Goal: Information Seeking & Learning: Learn about a topic

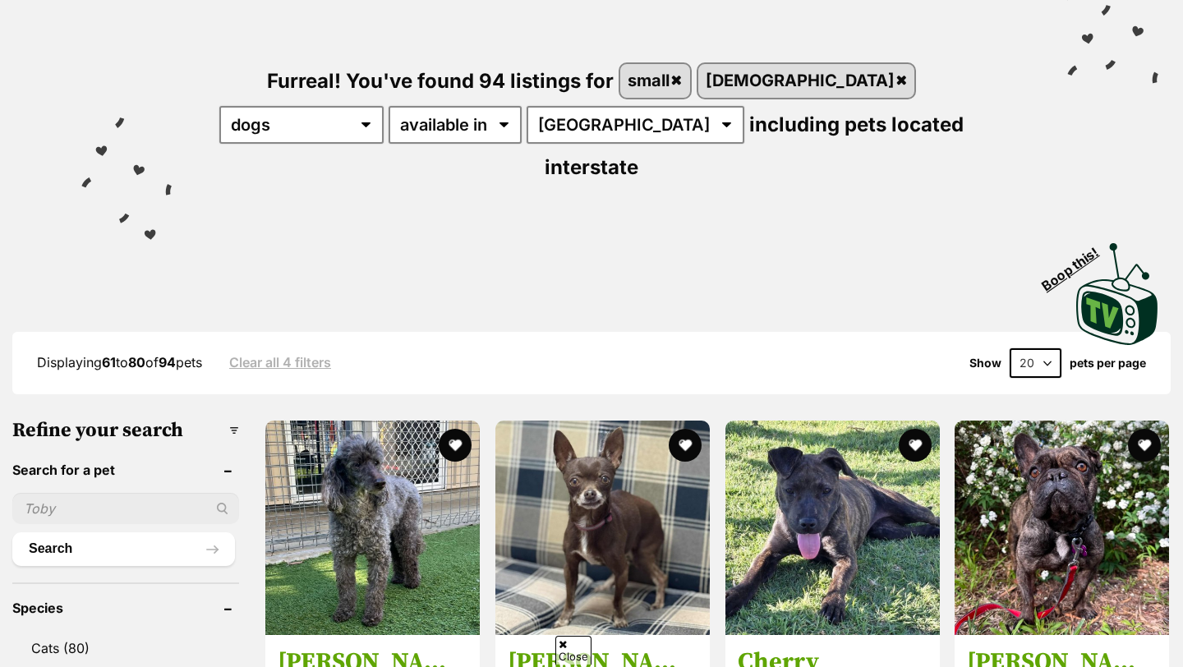
scroll to position [183, 0]
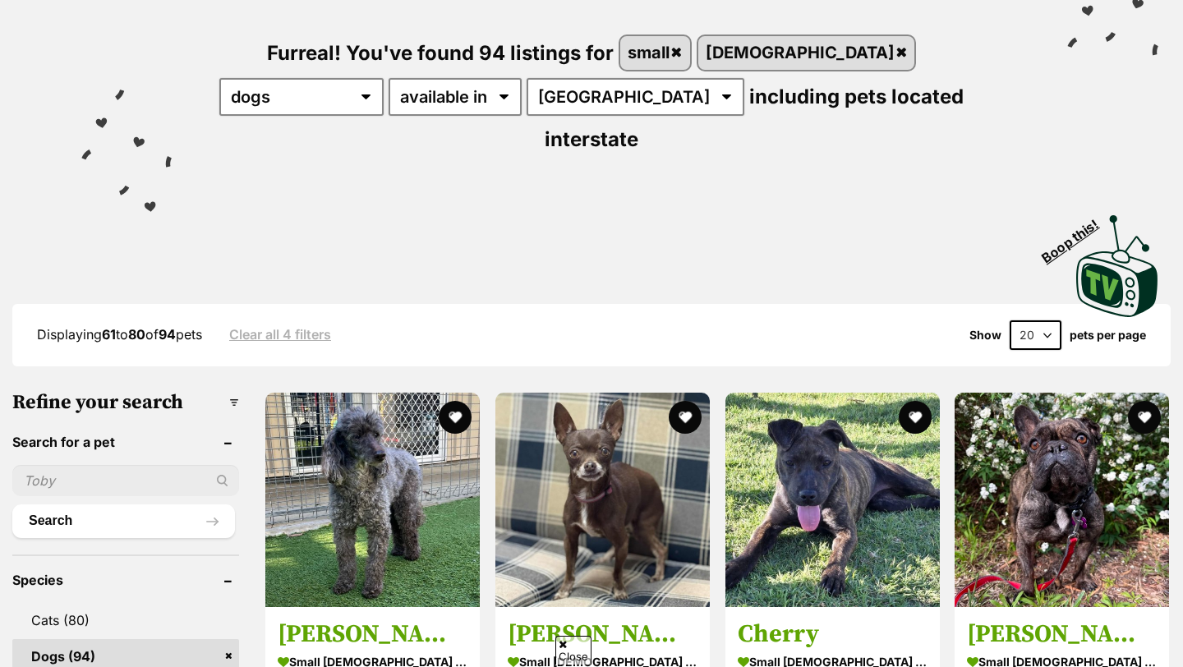
click at [90, 465] on input "text" at bounding box center [125, 480] width 227 height 31
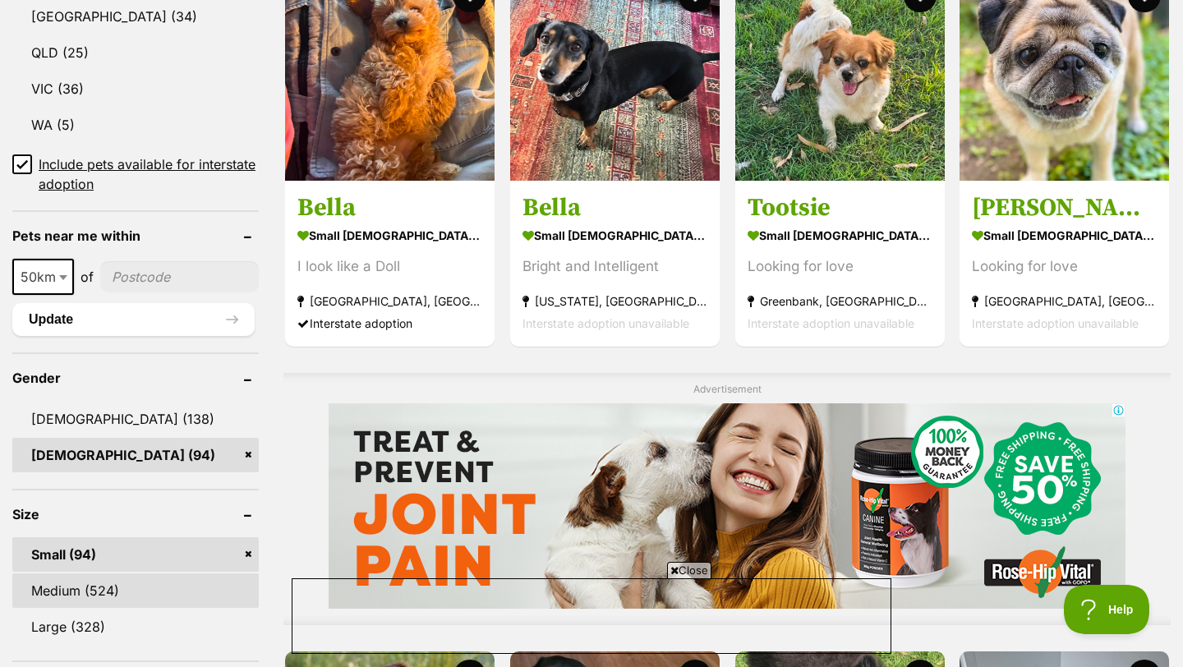
scroll to position [997, 0]
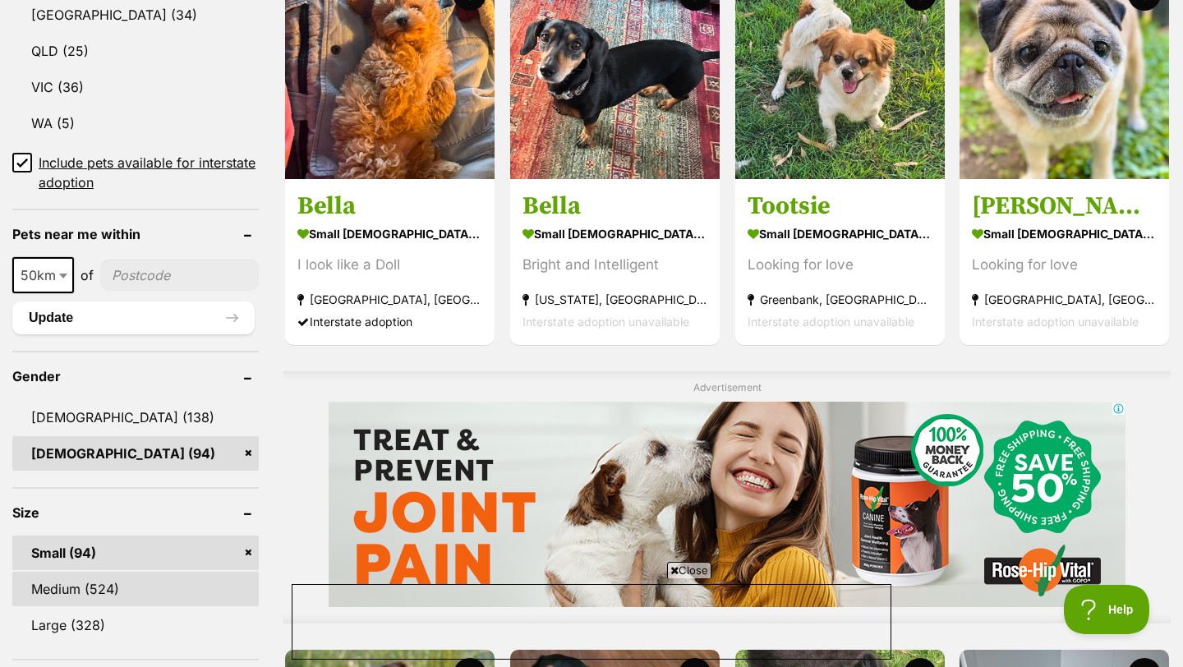
type input "squishy"
click at [85, 572] on link "Medium (524)" at bounding box center [135, 589] width 246 height 34
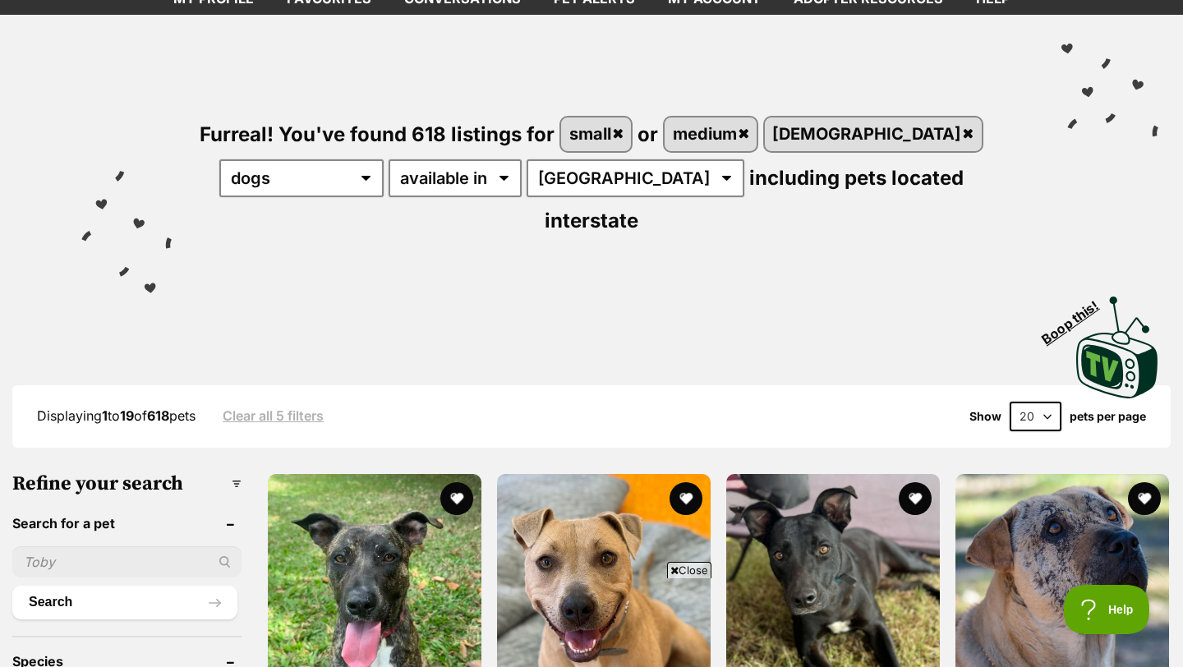
click at [86, 546] on input "text" at bounding box center [126, 561] width 229 height 31
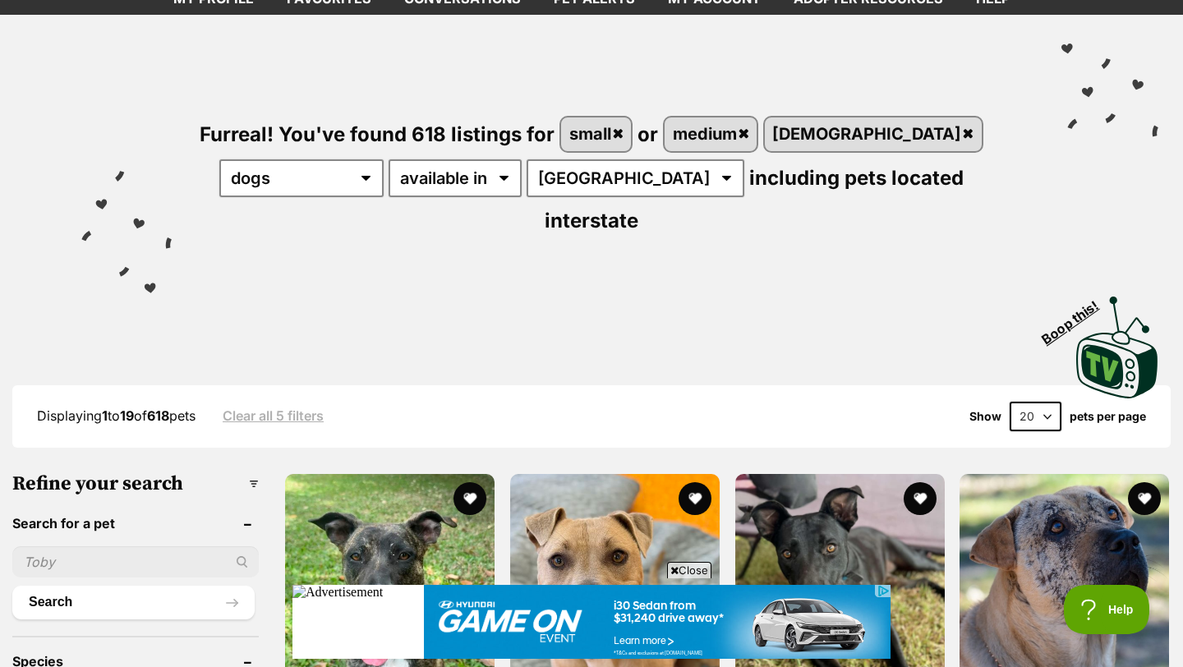
type input "squishy"
click at [147, 586] on button "Search" at bounding box center [133, 602] width 242 height 33
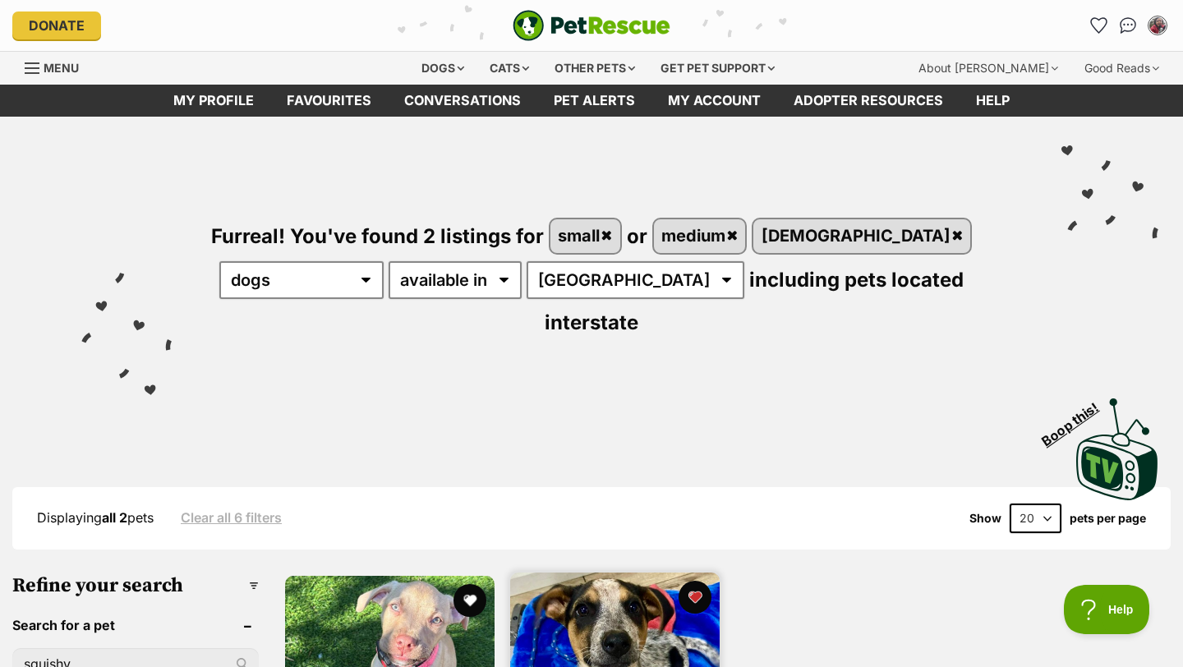
click at [585, 593] on img at bounding box center [614, 676] width 209 height 209
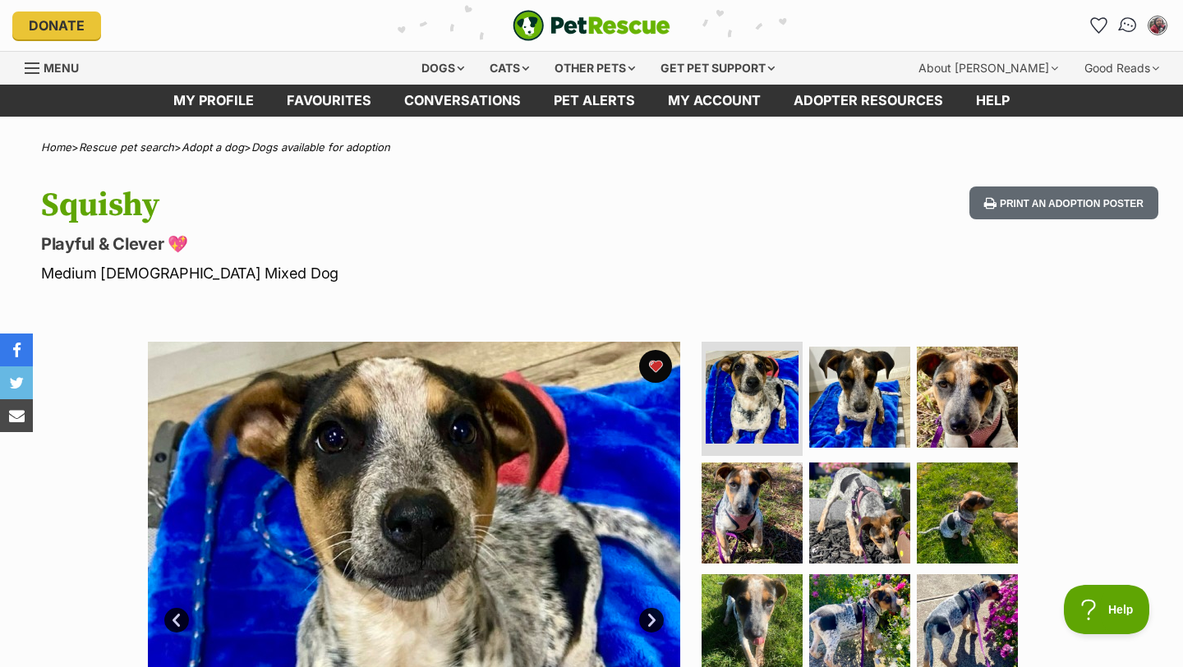
click at [1134, 24] on img "Conversations" at bounding box center [1128, 25] width 22 height 21
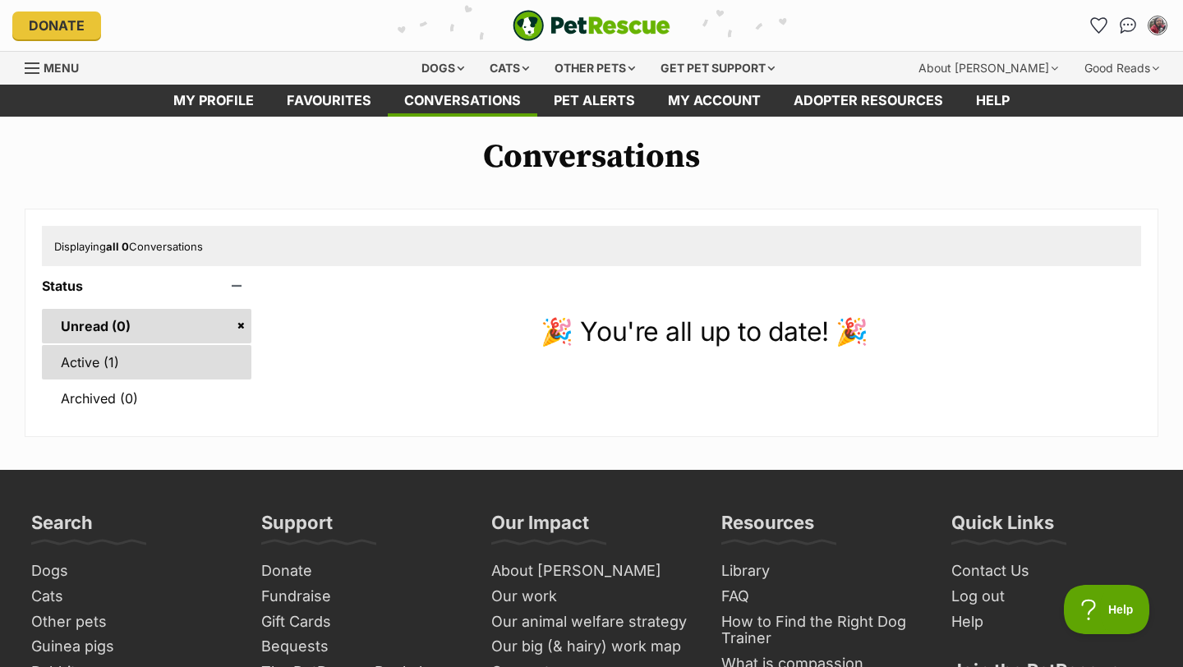
click at [68, 358] on link "Active (1)" at bounding box center [146, 362] width 209 height 34
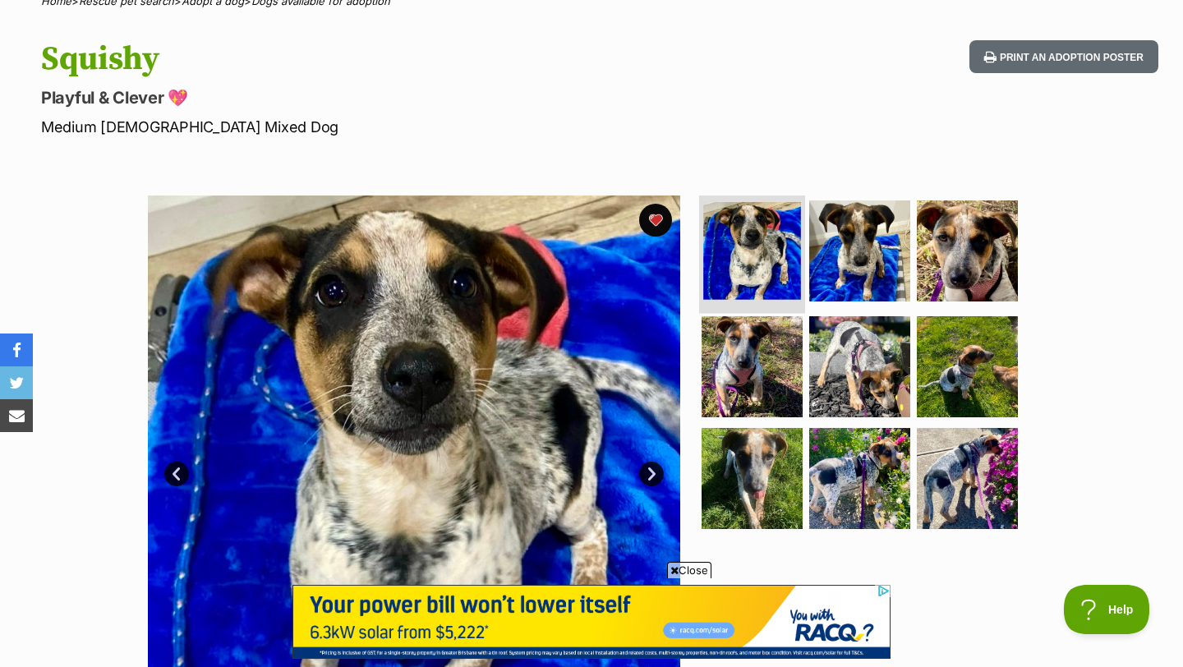
scroll to position [154, 0]
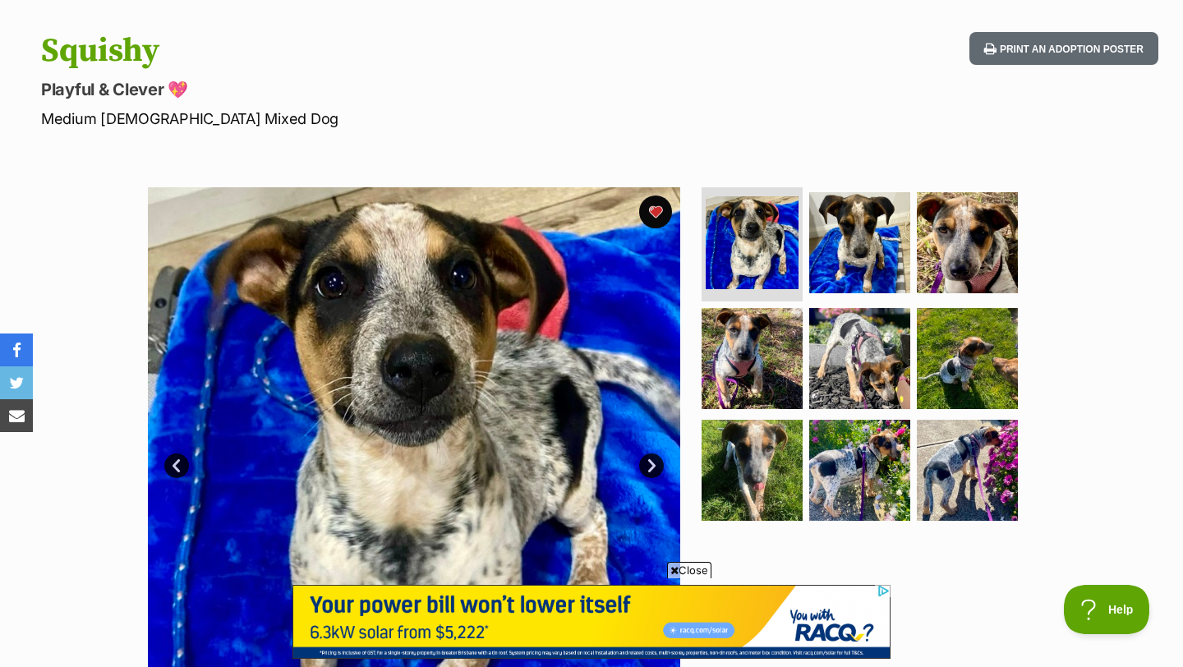
click at [681, 573] on span "Close" at bounding box center [689, 570] width 44 height 16
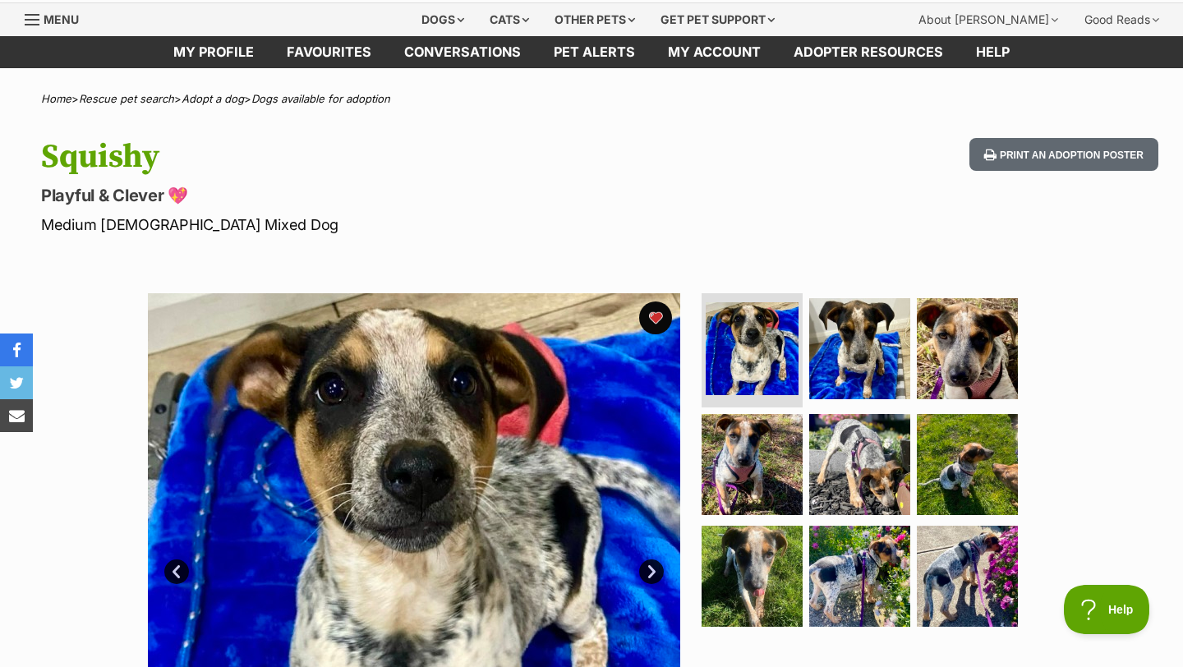
scroll to position [0, 0]
click at [53, 10] on link "Menu" at bounding box center [58, 18] width 66 height 30
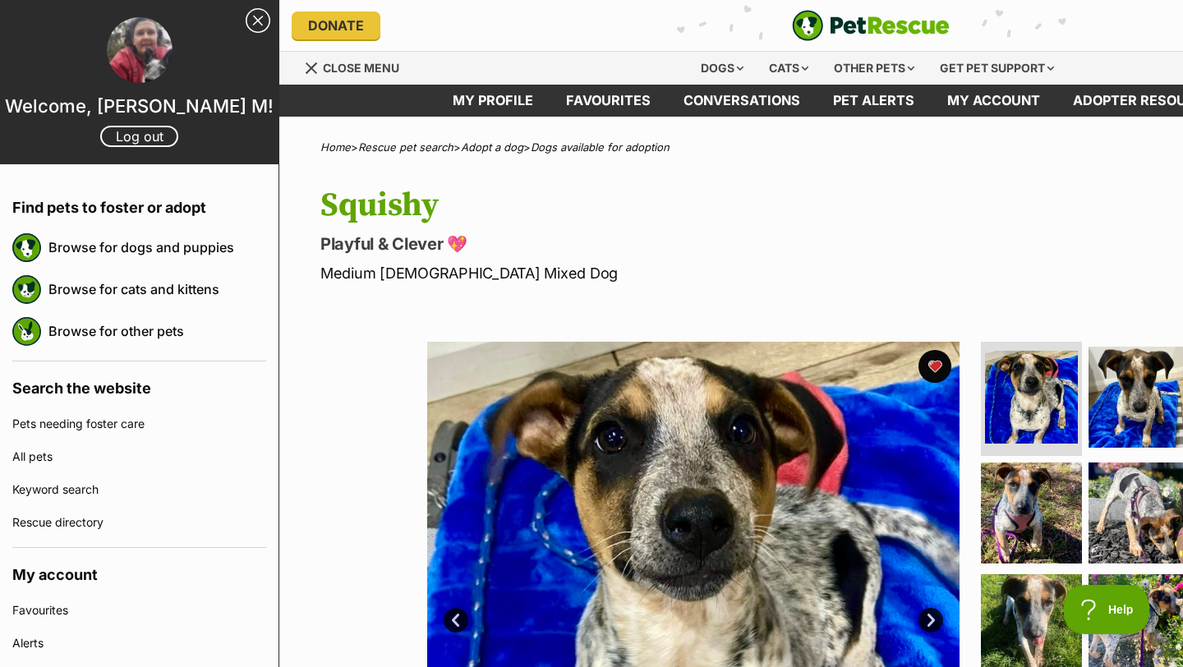
click at [315, 67] on div "Menu" at bounding box center [312, 68] width 16 height 13
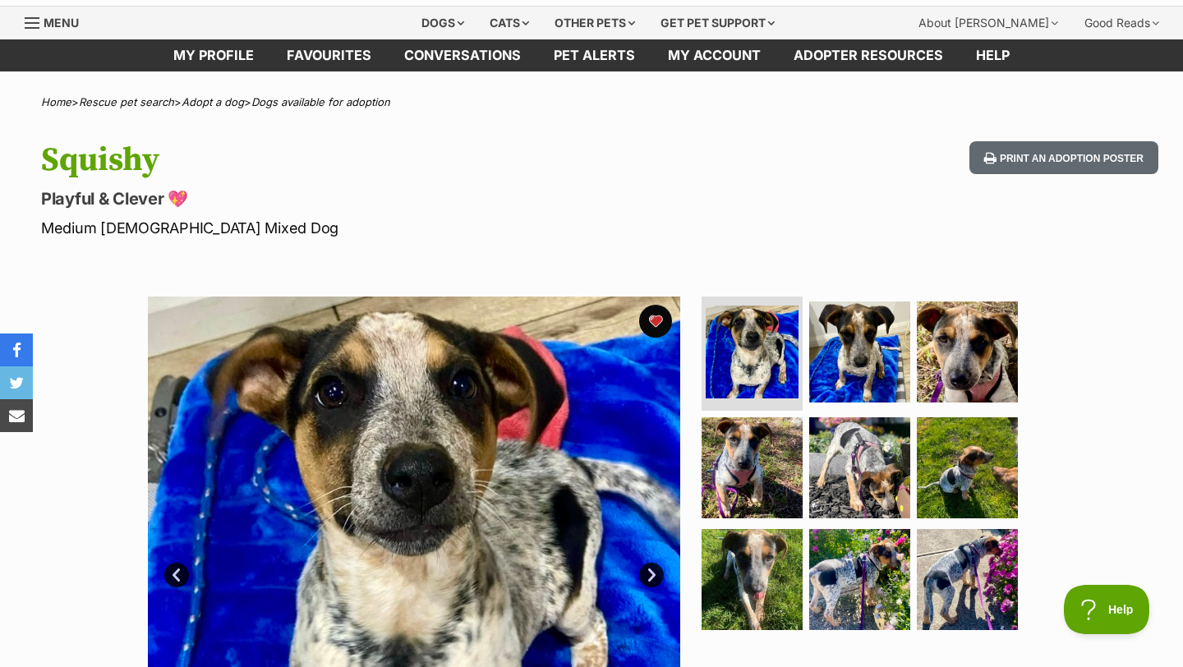
scroll to position [48, 0]
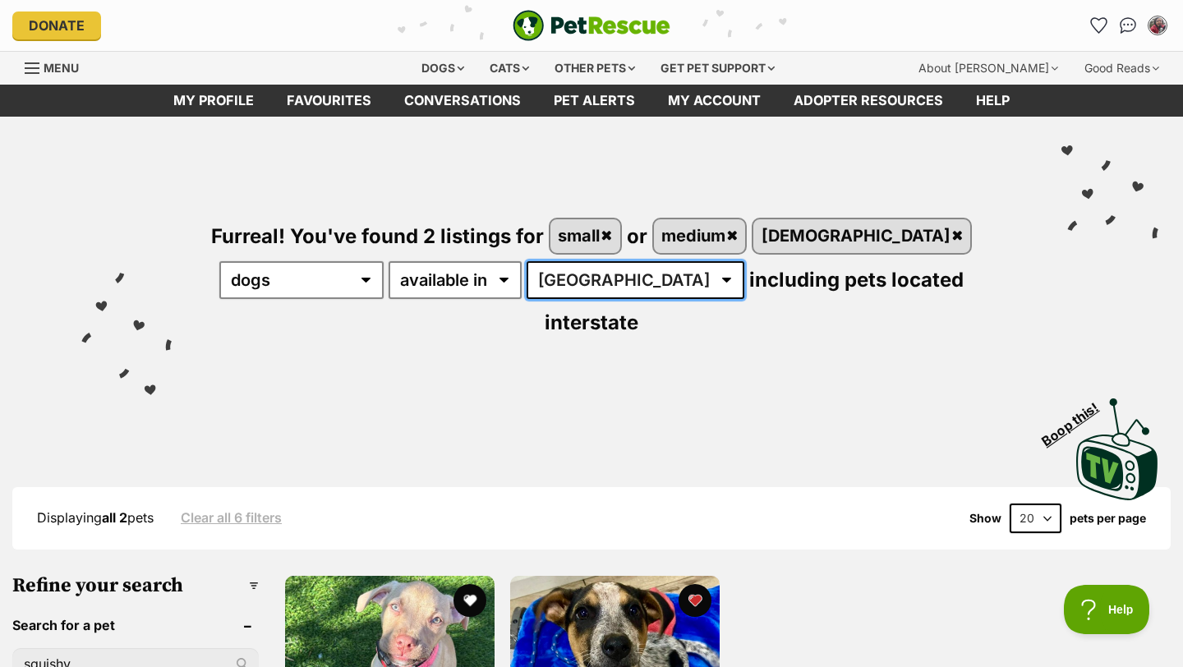
click at [540, 280] on select "[GEOGRAPHIC_DATA] [GEOGRAPHIC_DATA] [GEOGRAPHIC_DATA] [GEOGRAPHIC_DATA] SA [GEO…" at bounding box center [635, 280] width 218 height 38
click at [535, 280] on select "Australia ACT NSW NT SA TAS VIC WA" at bounding box center [635, 280] width 218 height 38
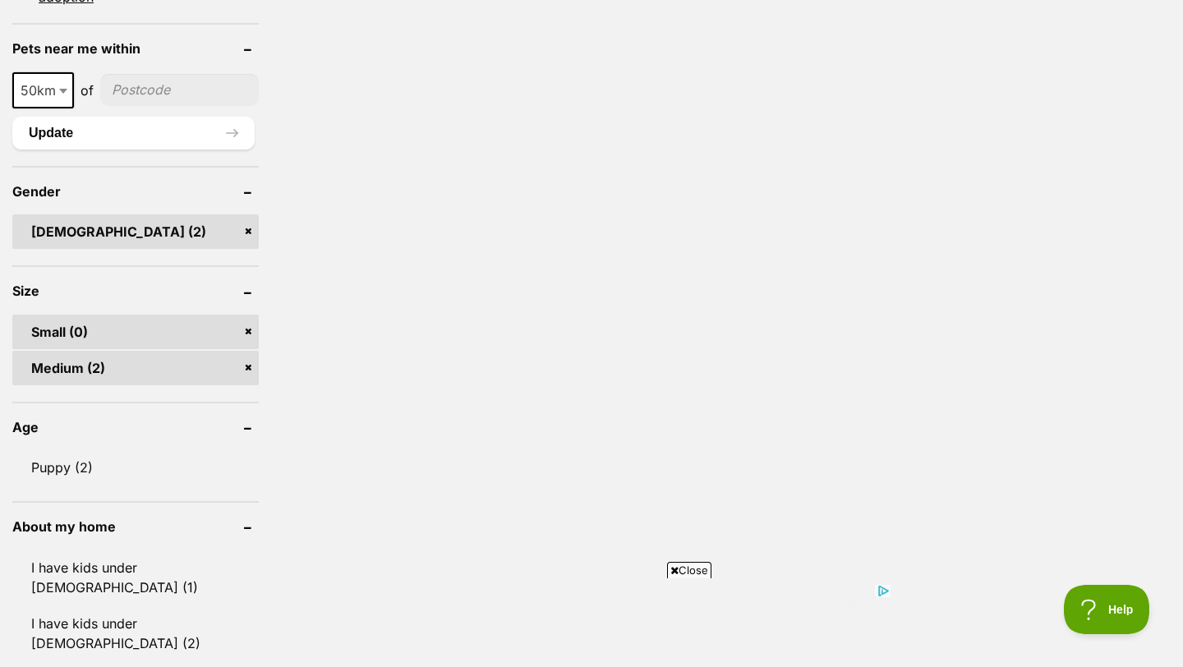
scroll to position [1202, 0]
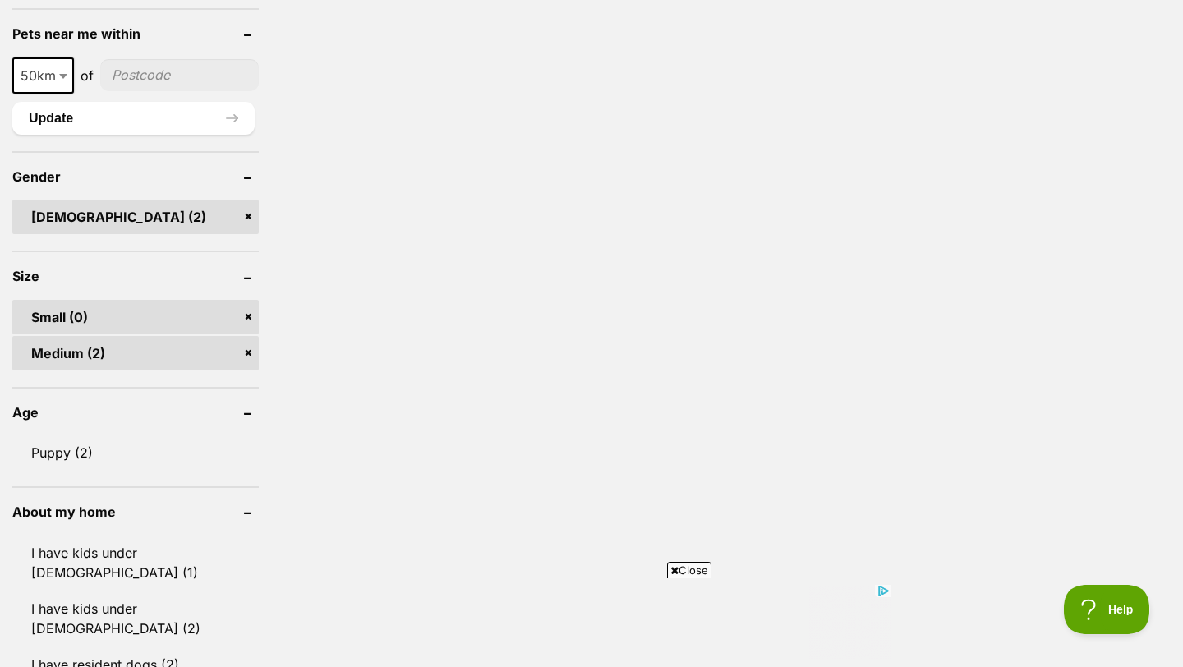
click at [255, 300] on link "Small (0)" at bounding box center [135, 317] width 246 height 34
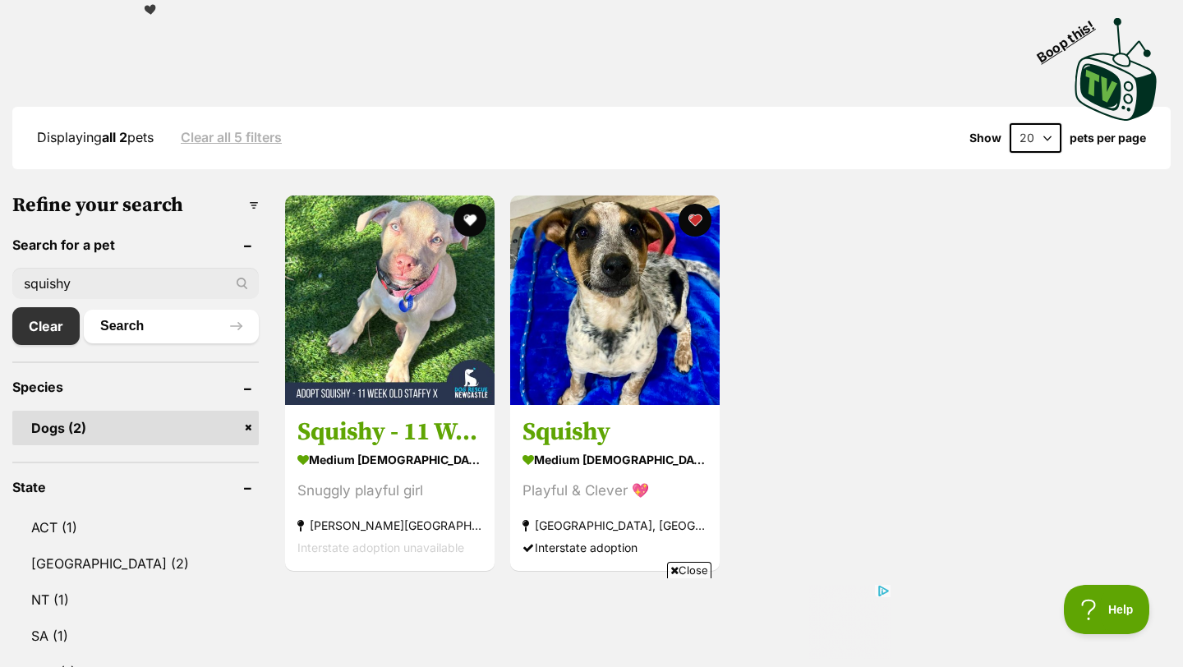
scroll to position [395, 0]
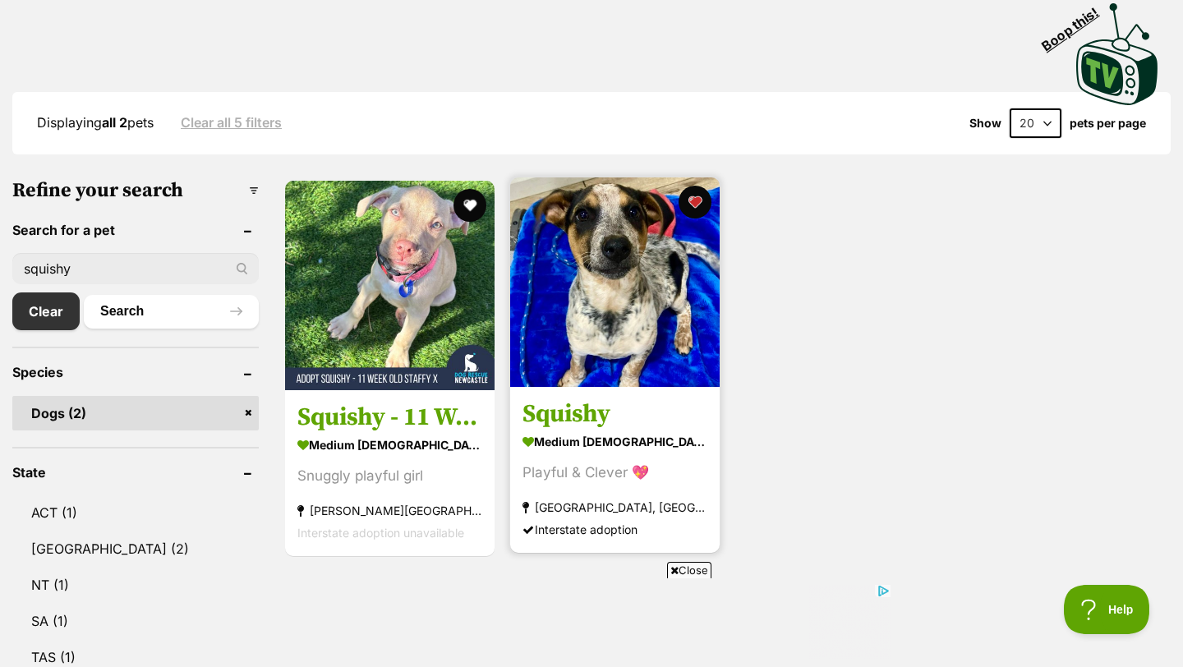
click at [604, 253] on img at bounding box center [614, 281] width 209 height 209
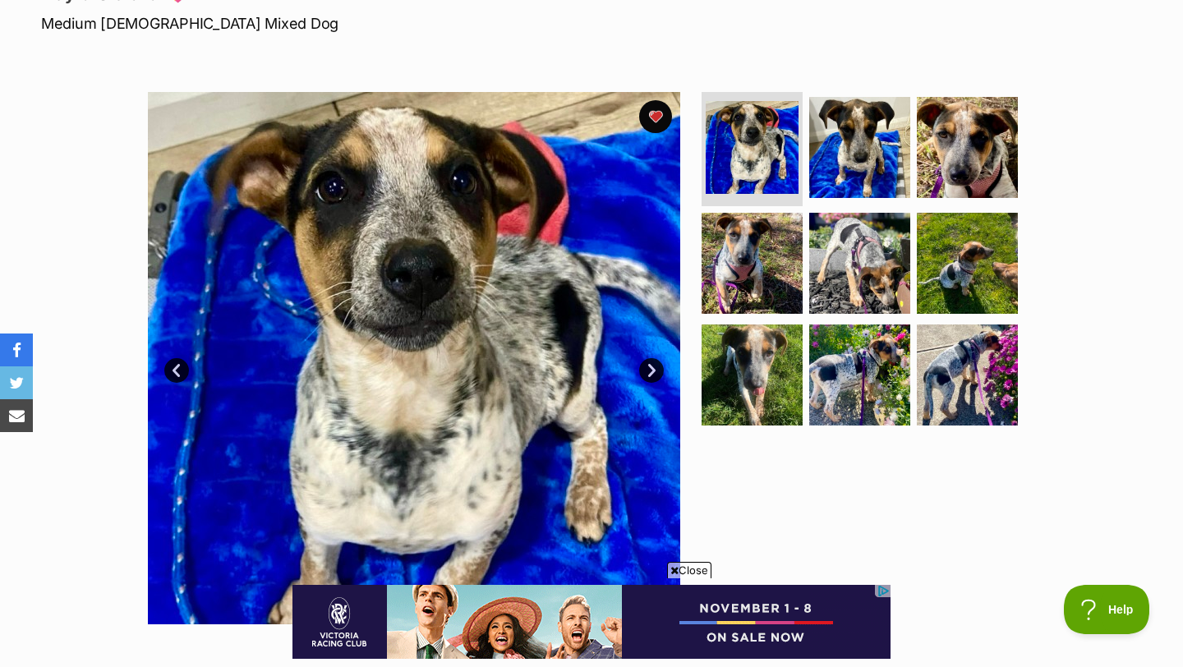
click at [687, 569] on span "Close" at bounding box center [689, 570] width 44 height 16
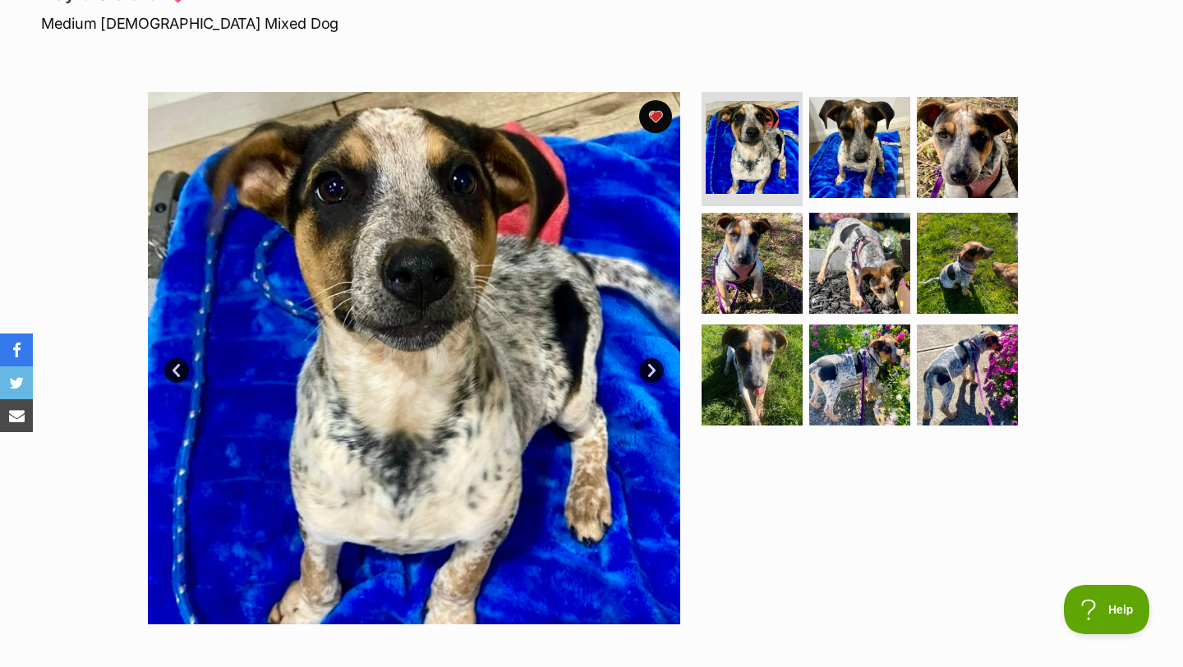
click at [653, 369] on link "Next" at bounding box center [651, 370] width 25 height 25
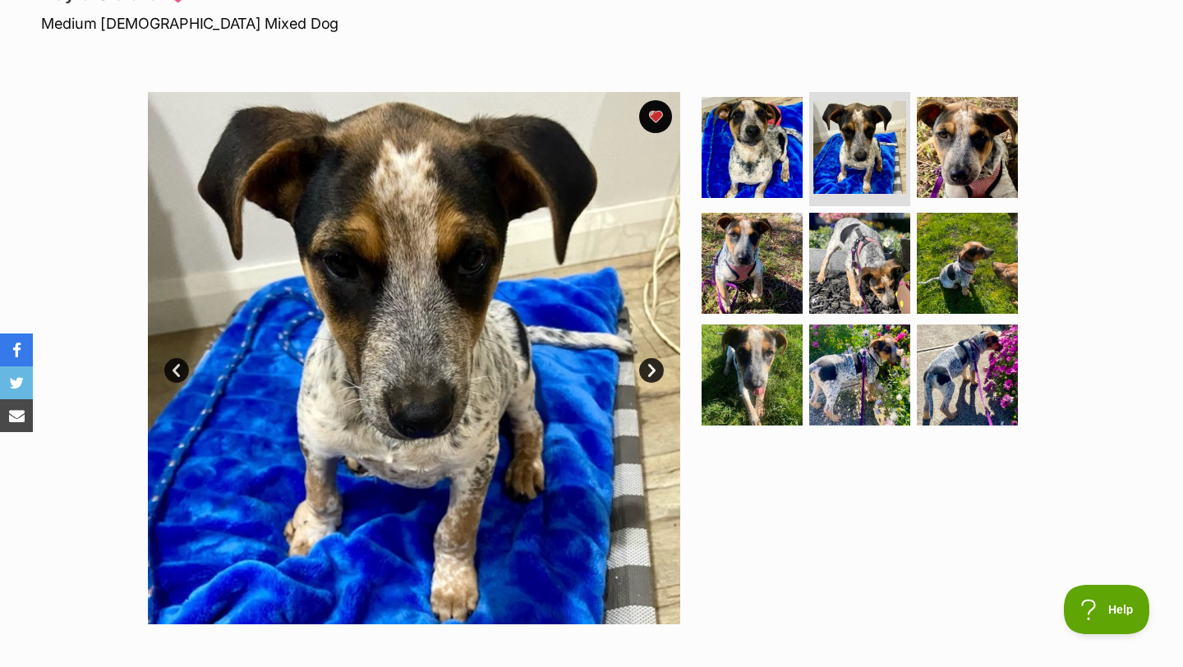
click at [653, 369] on link "Next" at bounding box center [651, 370] width 25 height 25
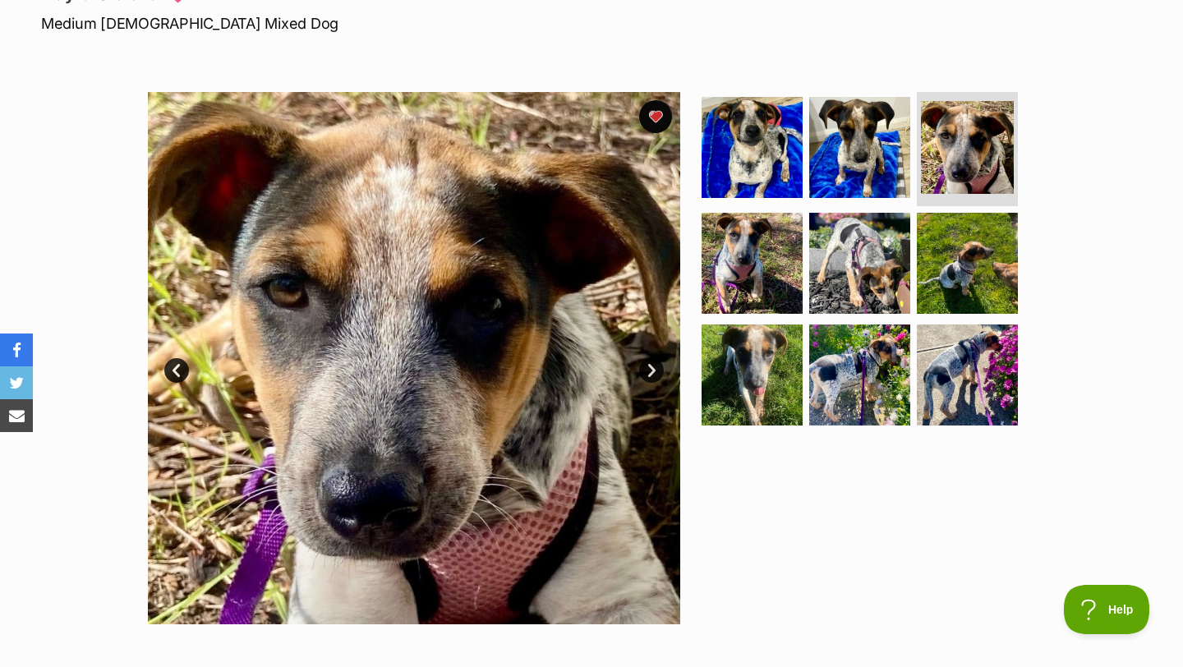
click at [653, 369] on link "Next" at bounding box center [651, 370] width 25 height 25
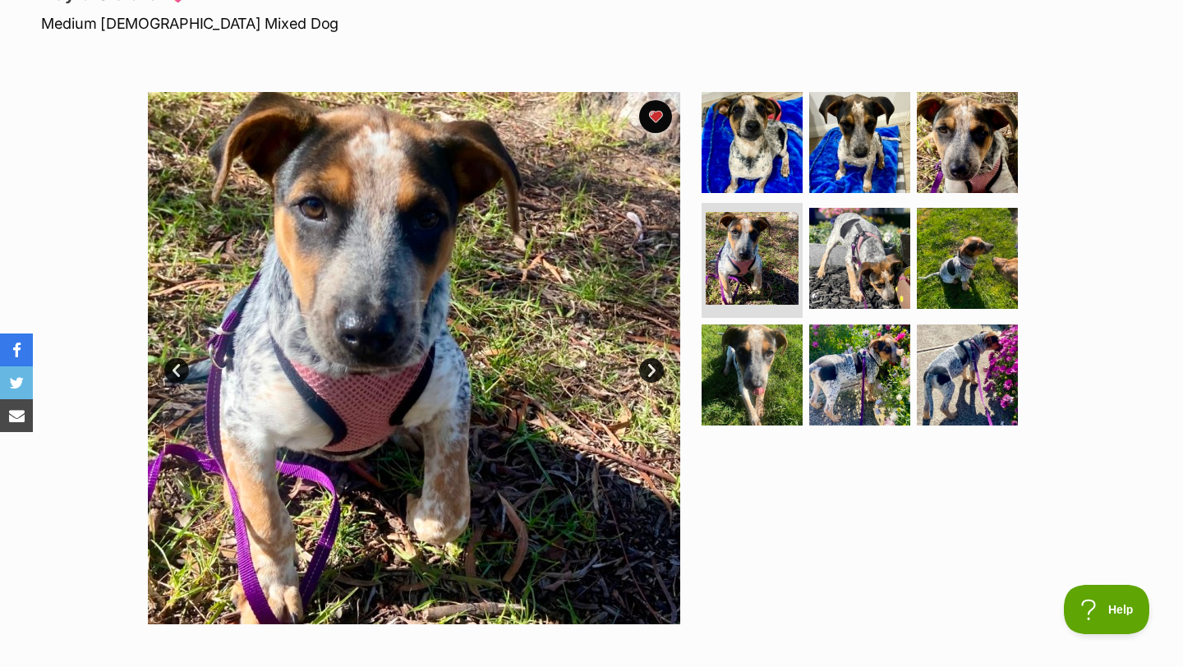
click at [653, 369] on link "Next" at bounding box center [651, 370] width 25 height 25
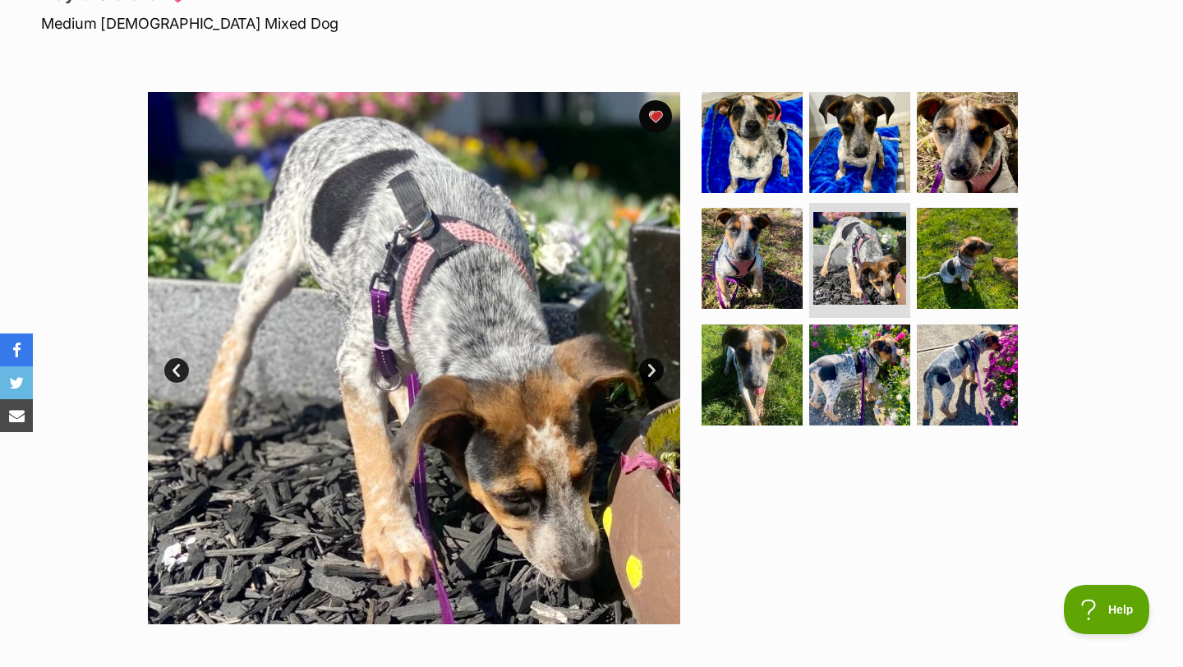
click at [653, 369] on link "Next" at bounding box center [651, 370] width 25 height 25
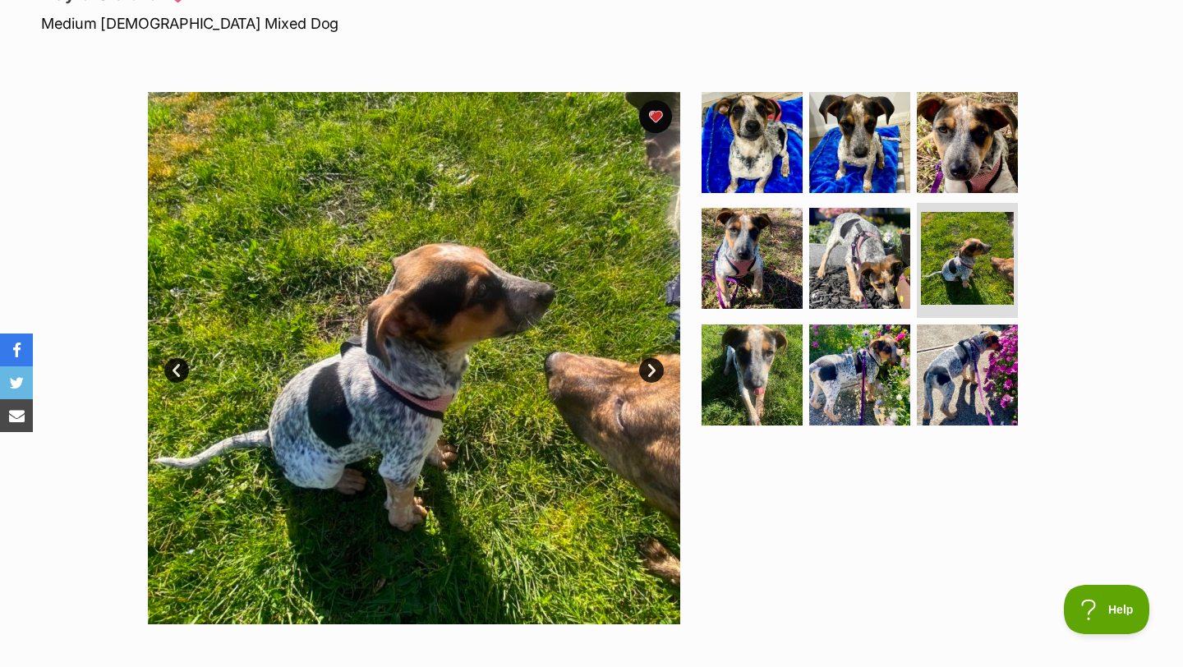
click at [653, 369] on link "Next" at bounding box center [651, 370] width 25 height 25
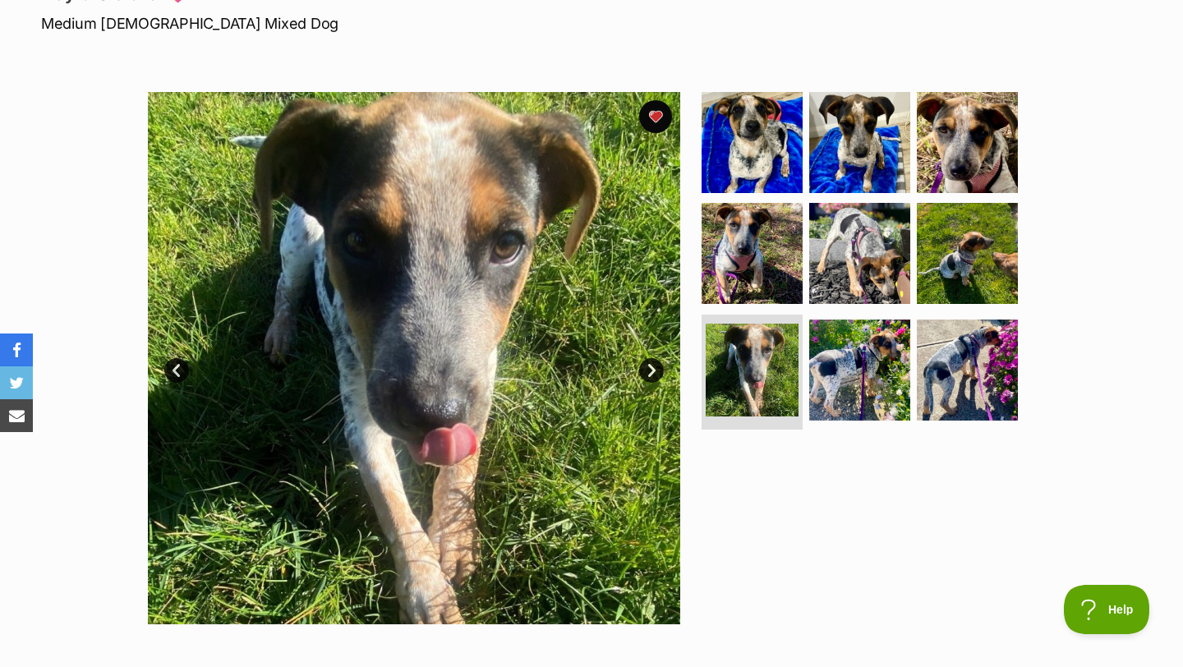
click at [653, 369] on link "Next" at bounding box center [651, 370] width 25 height 25
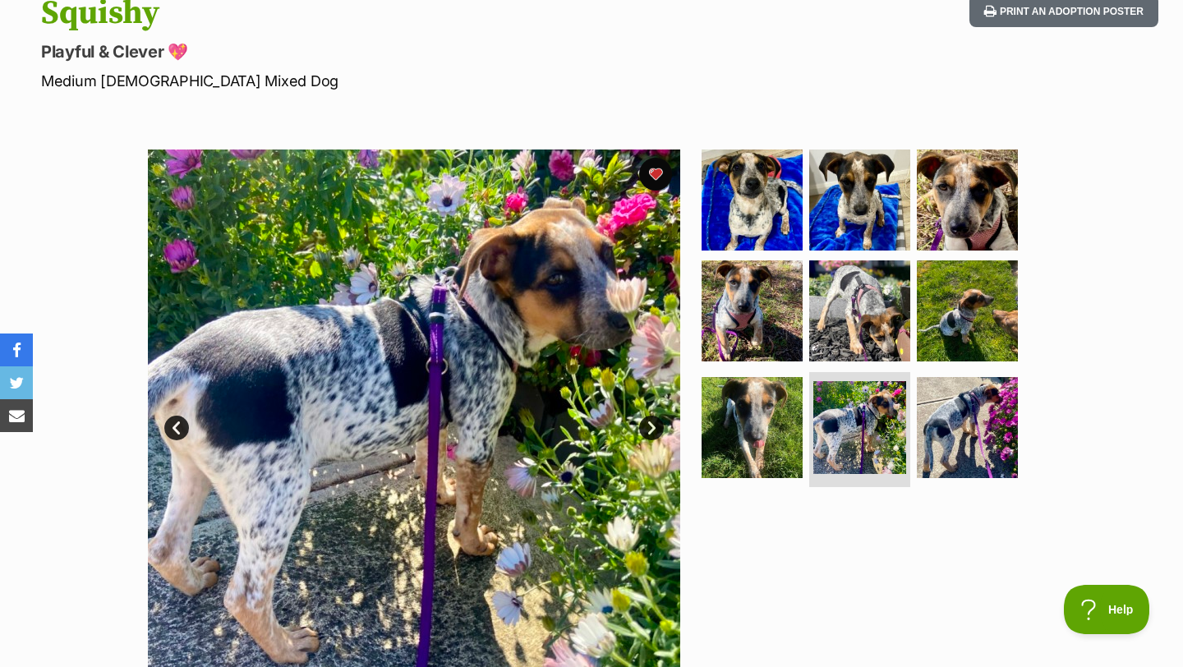
scroll to position [195, 0]
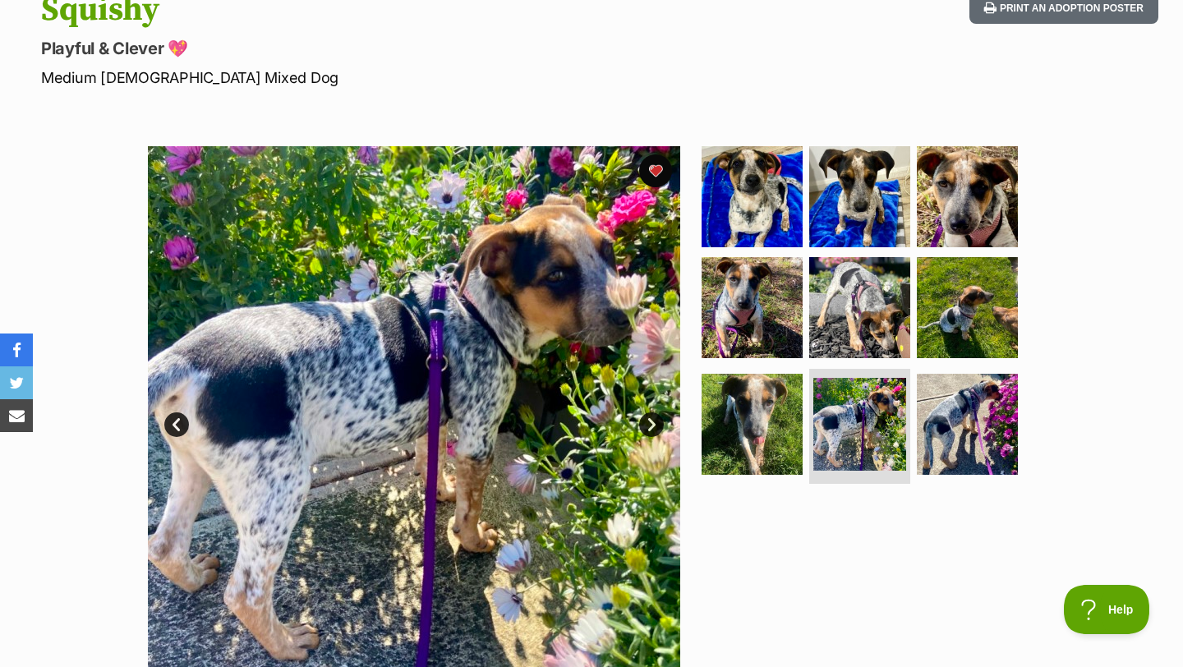
click at [657, 431] on link "Next" at bounding box center [651, 424] width 25 height 25
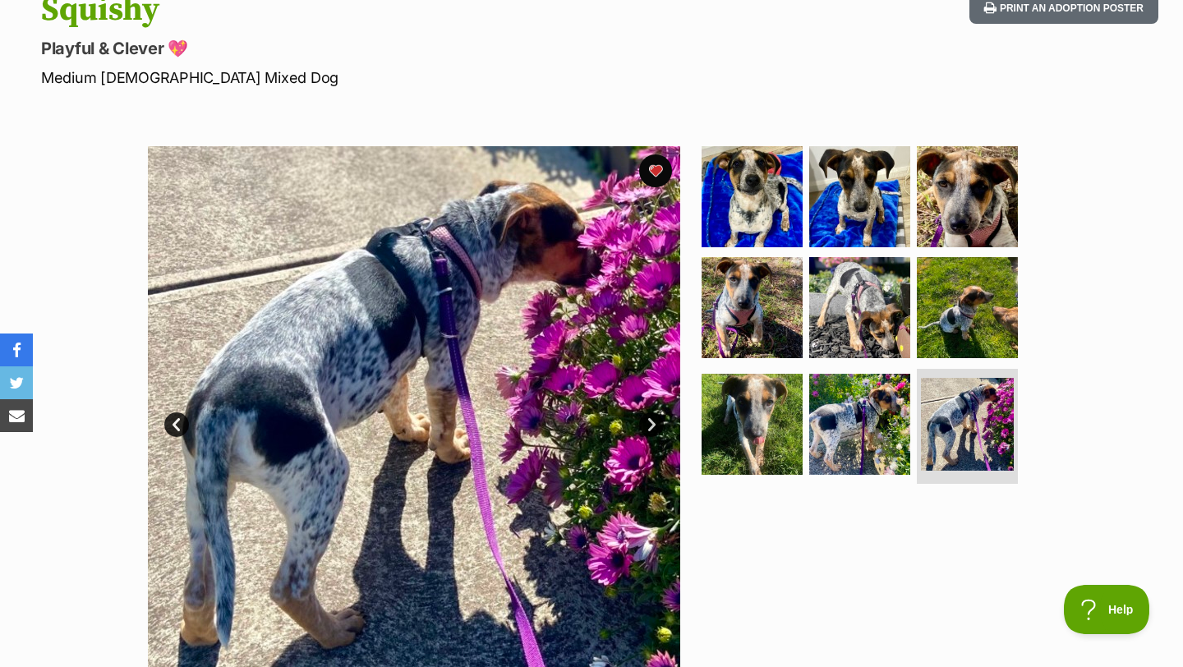
click at [657, 431] on link "Next" at bounding box center [651, 424] width 25 height 25
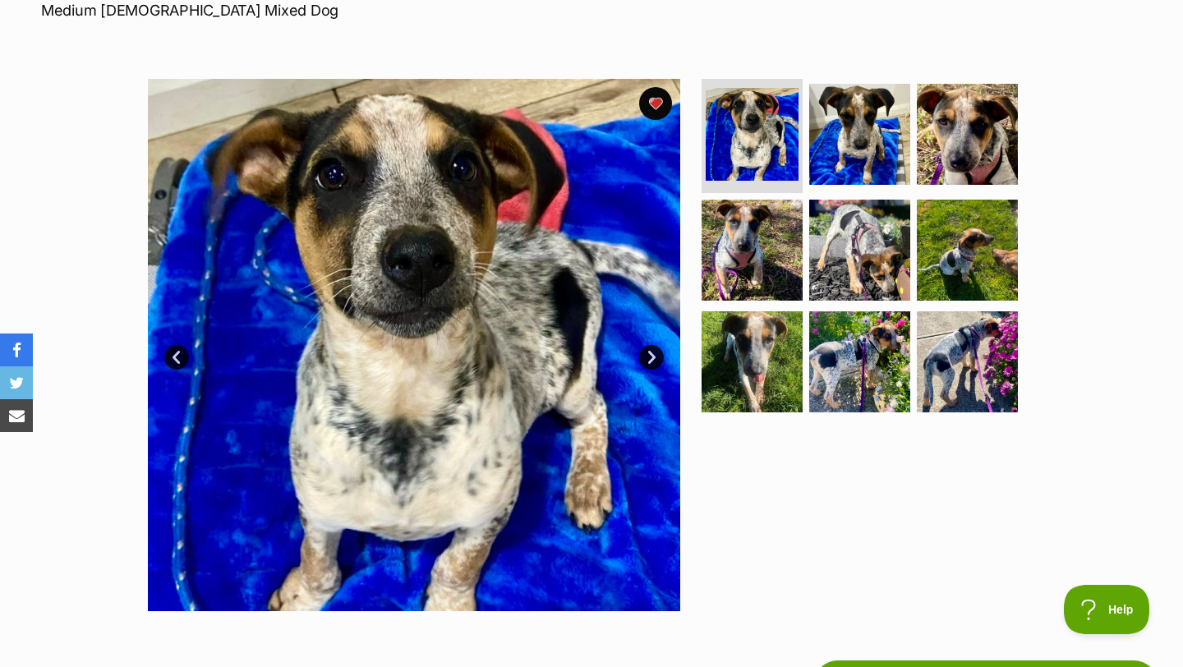
scroll to position [264, 0]
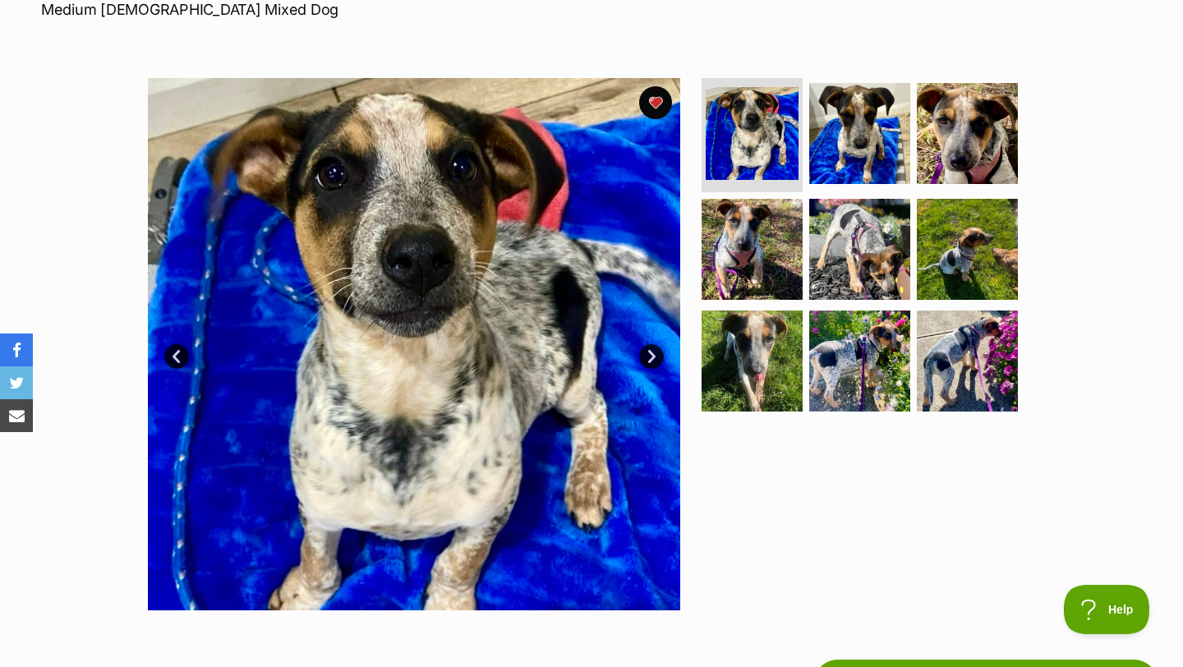
click at [654, 354] on link "Next" at bounding box center [651, 356] width 25 height 25
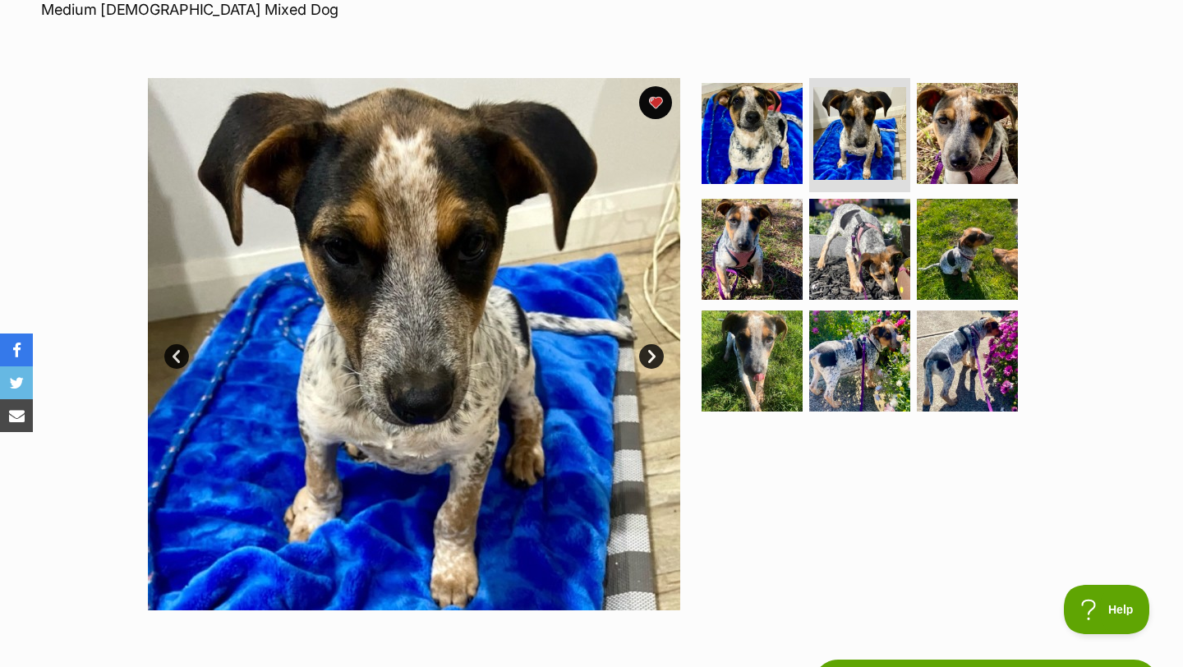
click at [654, 354] on link "Next" at bounding box center [651, 356] width 25 height 25
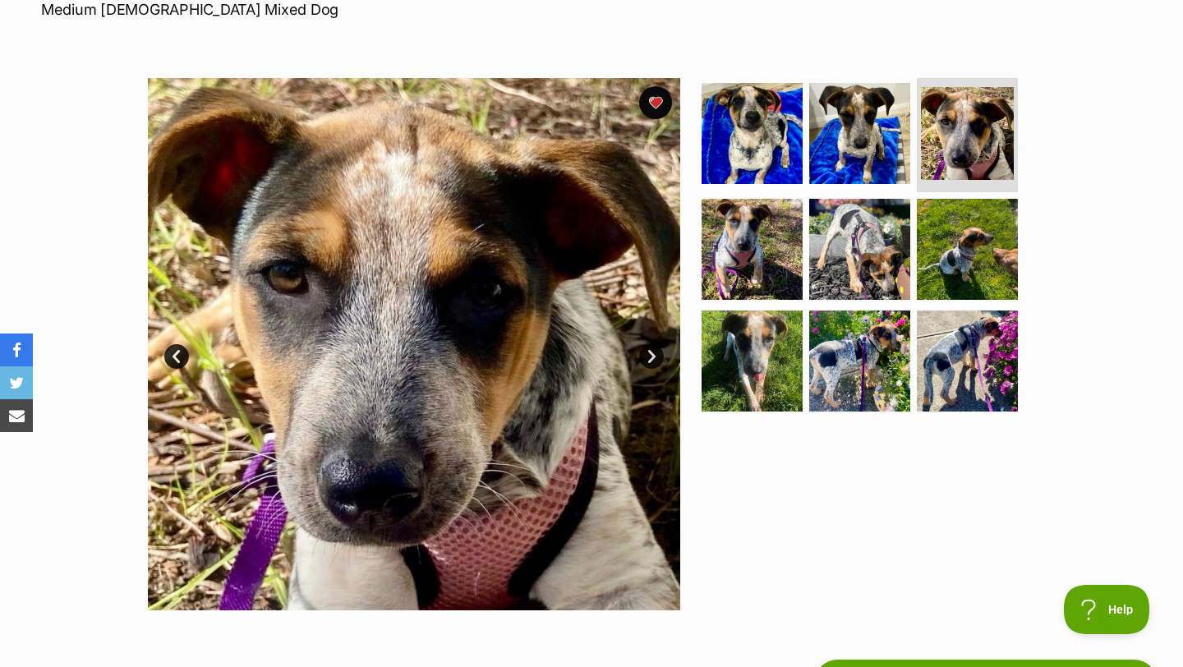
click at [654, 354] on link "Next" at bounding box center [651, 356] width 25 height 25
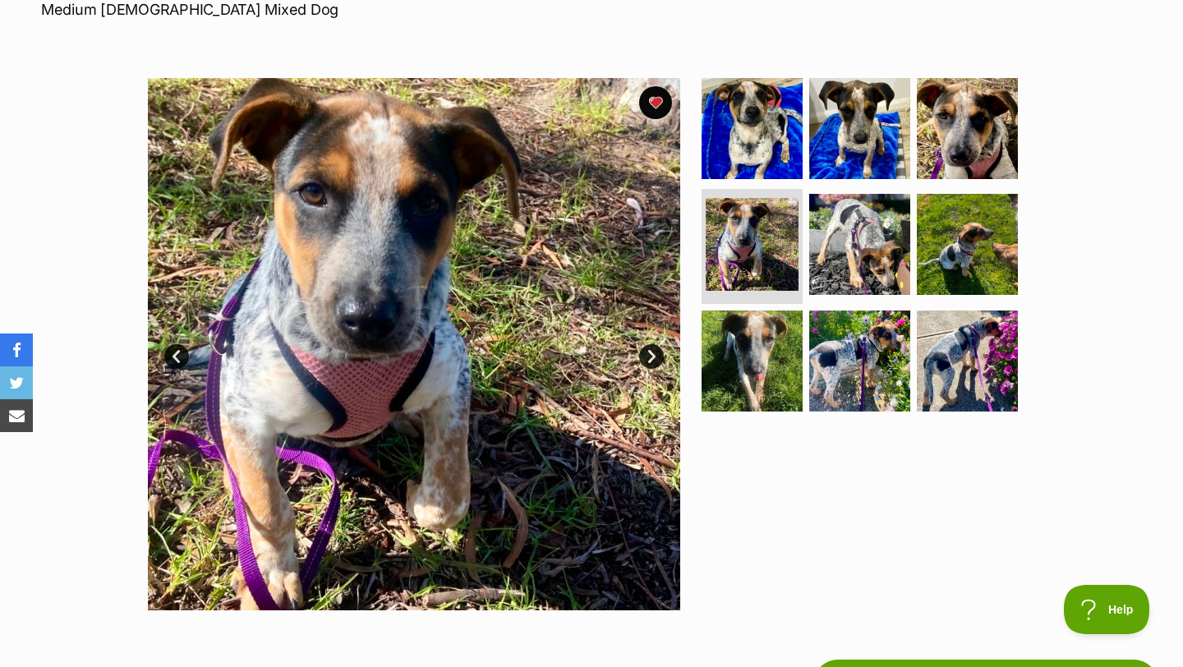
click at [654, 354] on link "Next" at bounding box center [651, 356] width 25 height 25
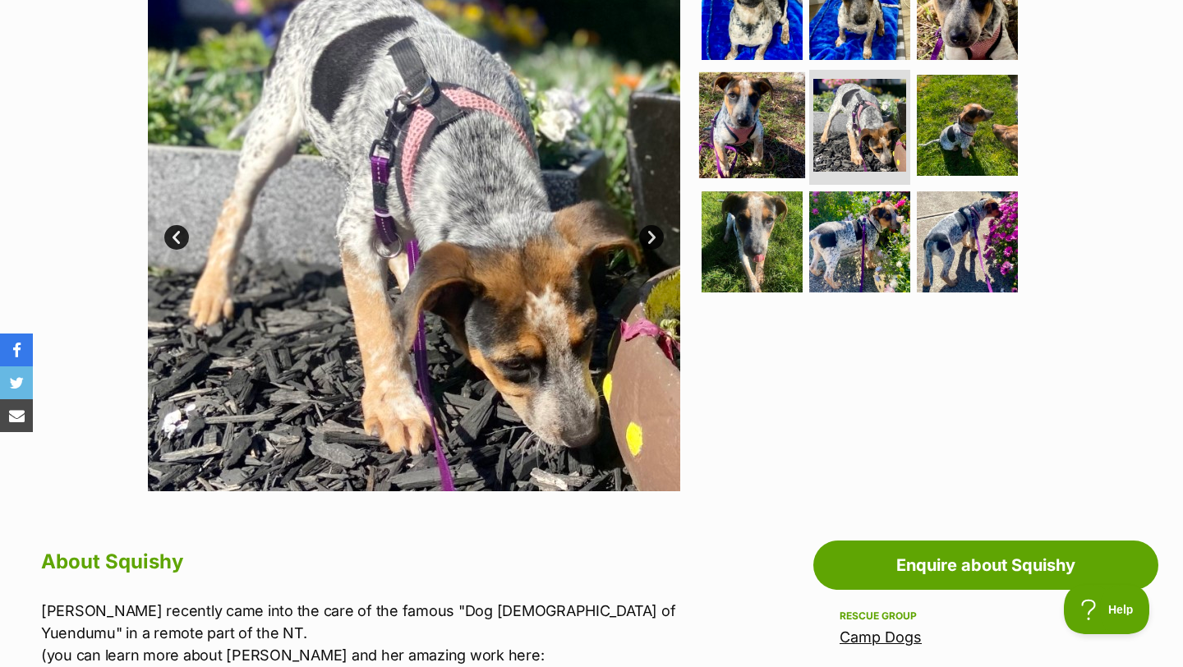
scroll to position [430, 0]
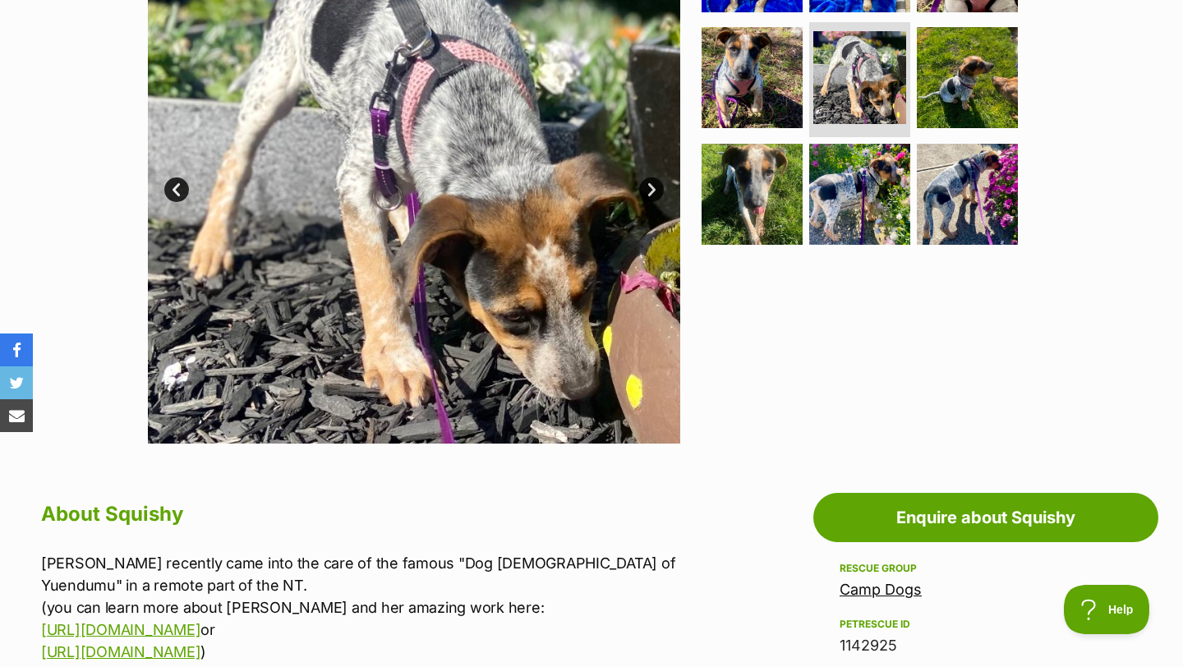
click at [654, 192] on link "Next" at bounding box center [651, 189] width 25 height 25
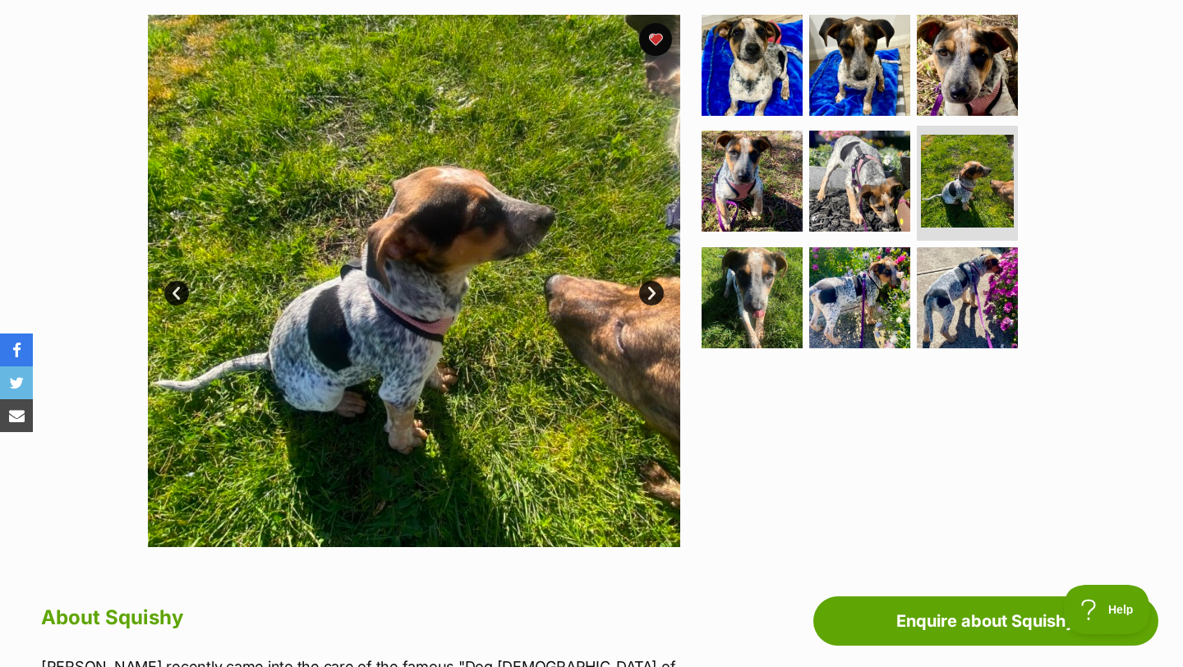
scroll to position [315, 0]
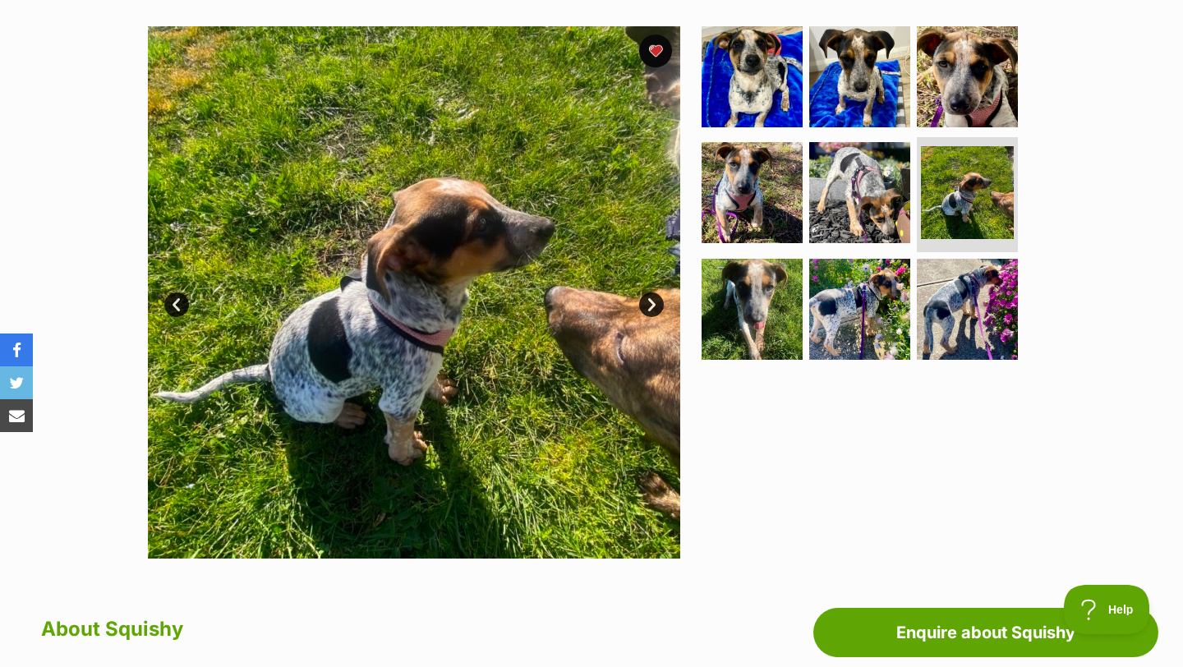
click at [652, 301] on link "Next" at bounding box center [651, 304] width 25 height 25
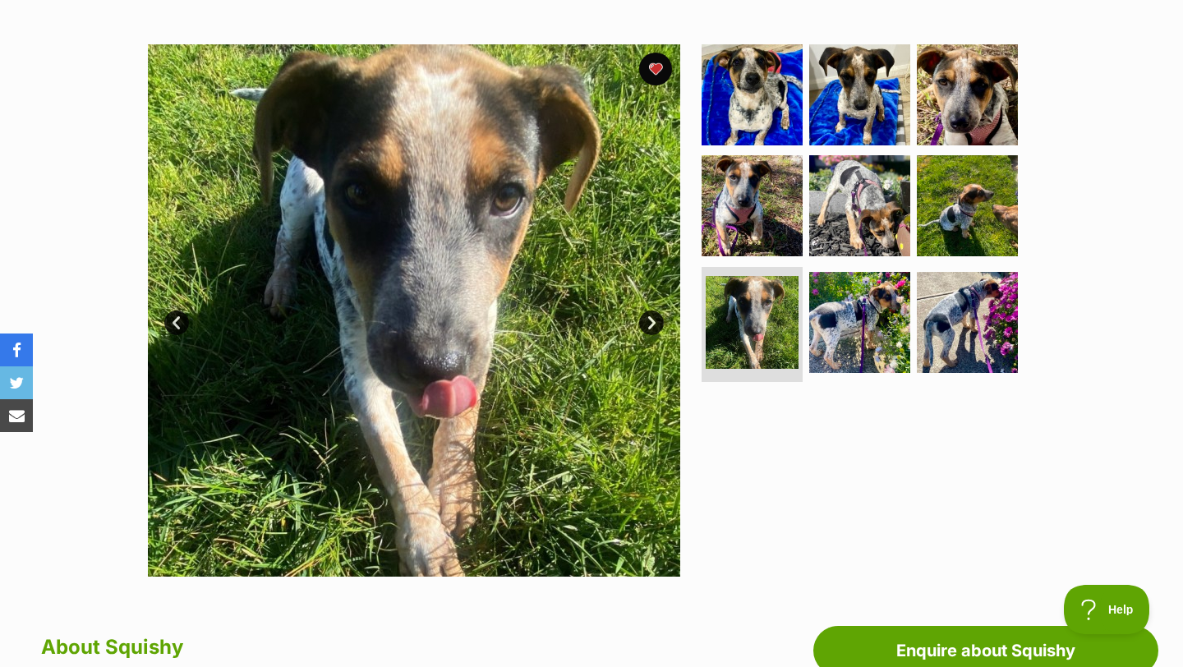
scroll to position [283, 0]
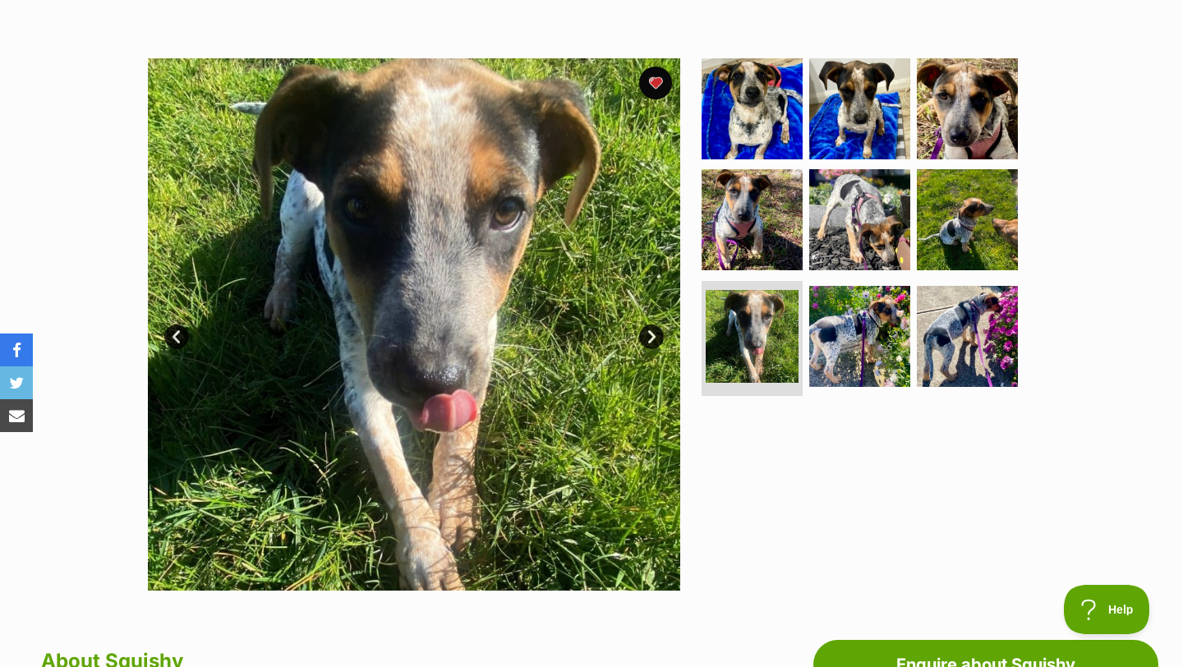
click at [646, 333] on link "Next" at bounding box center [651, 336] width 25 height 25
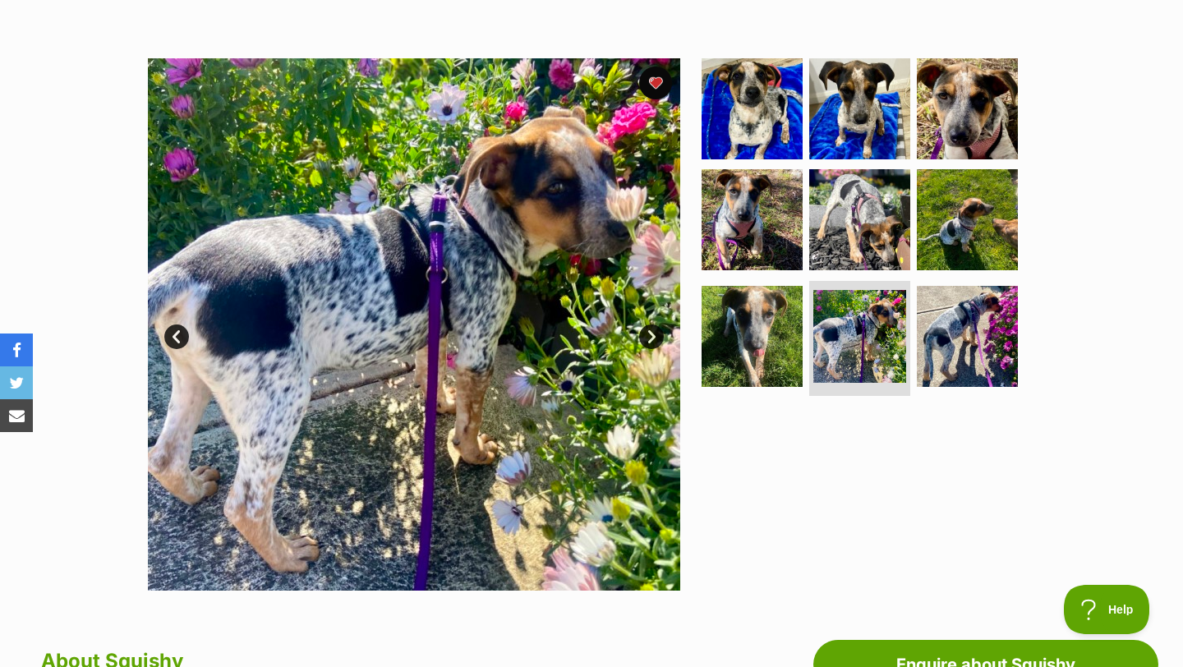
scroll to position [0, 0]
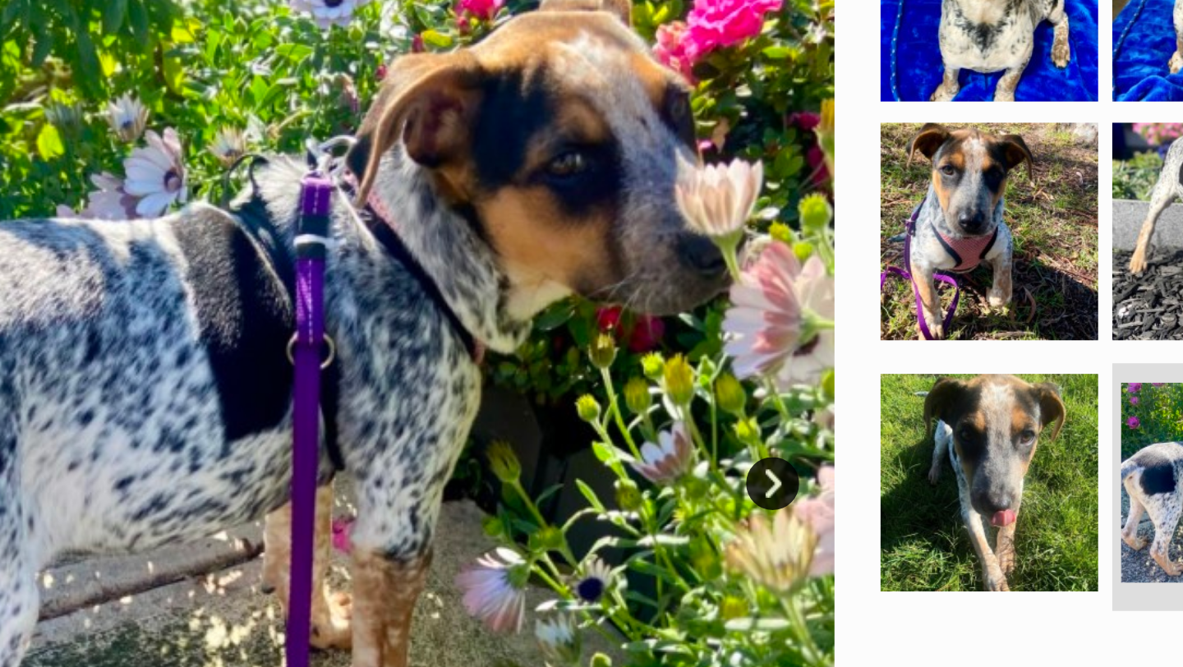
click at [650, 330] on link "Next" at bounding box center [651, 336] width 25 height 25
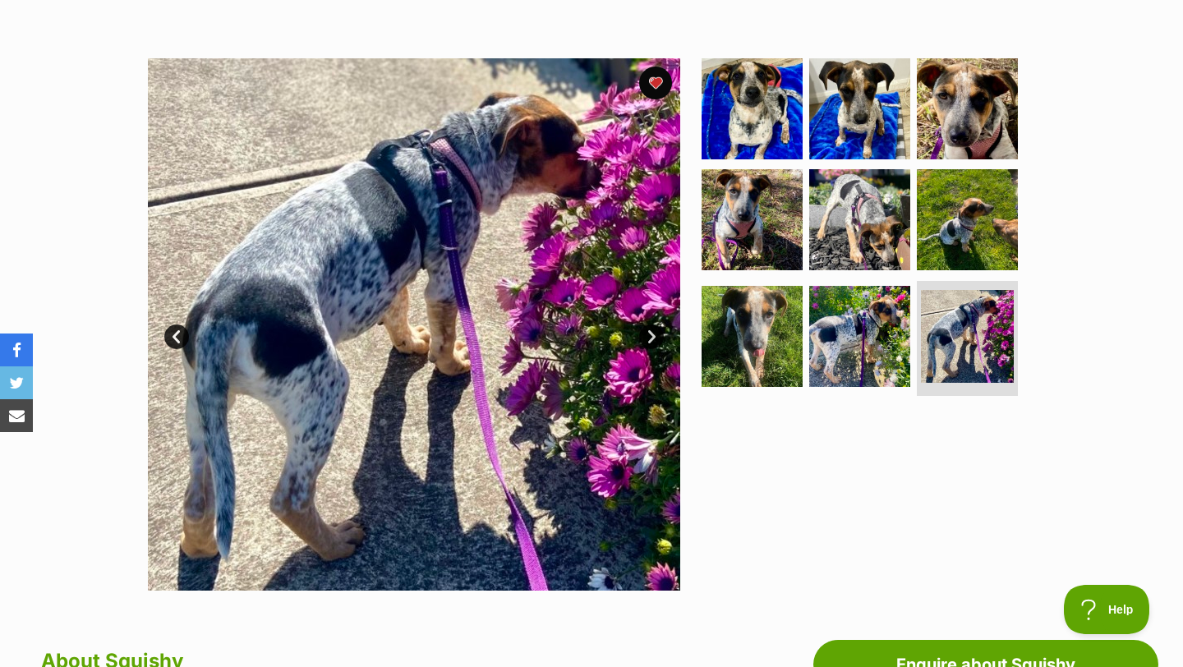
click at [652, 324] on link "Next" at bounding box center [651, 336] width 25 height 25
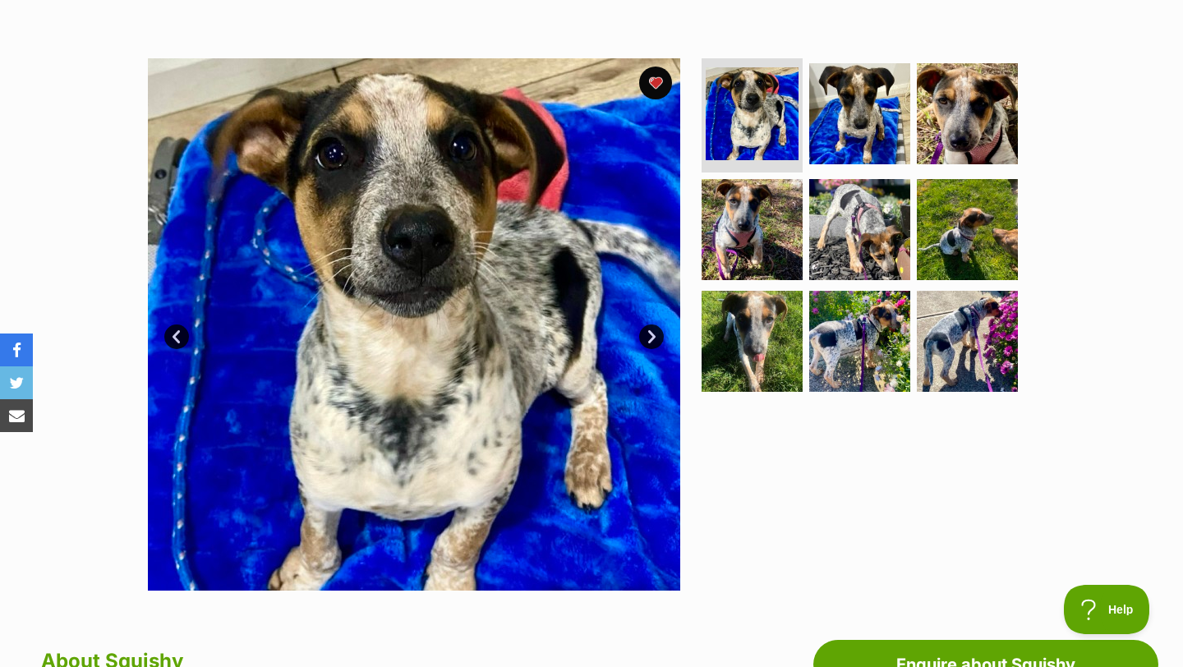
click at [652, 328] on link "Next" at bounding box center [651, 336] width 25 height 25
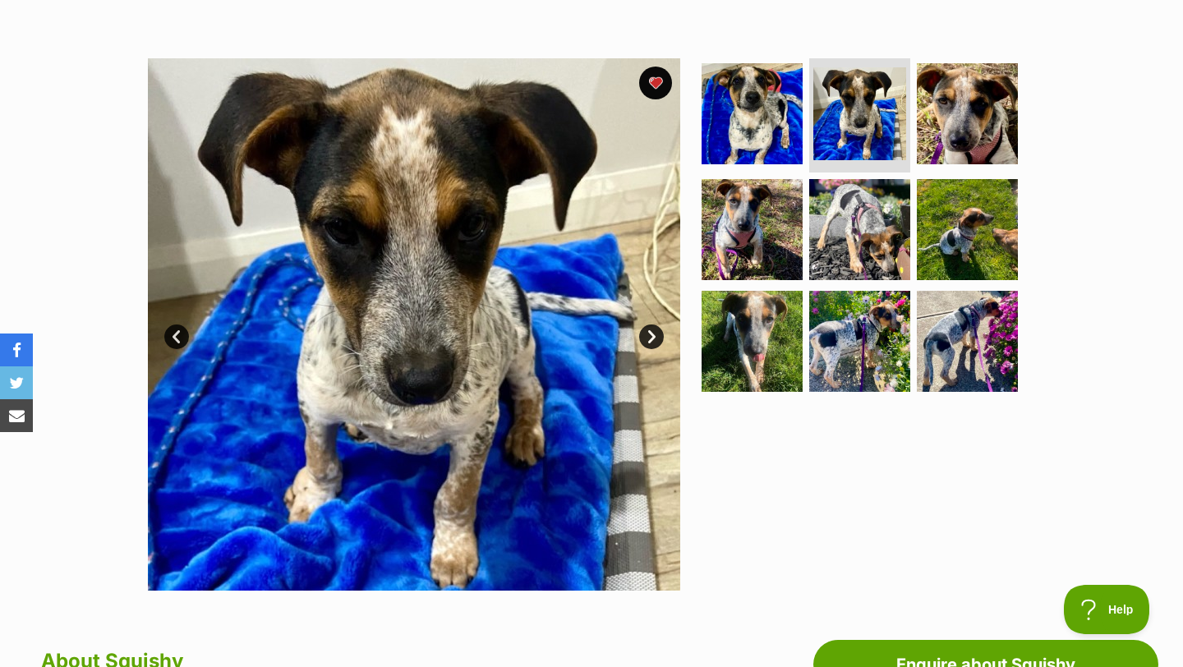
click at [652, 328] on link "Next" at bounding box center [651, 336] width 25 height 25
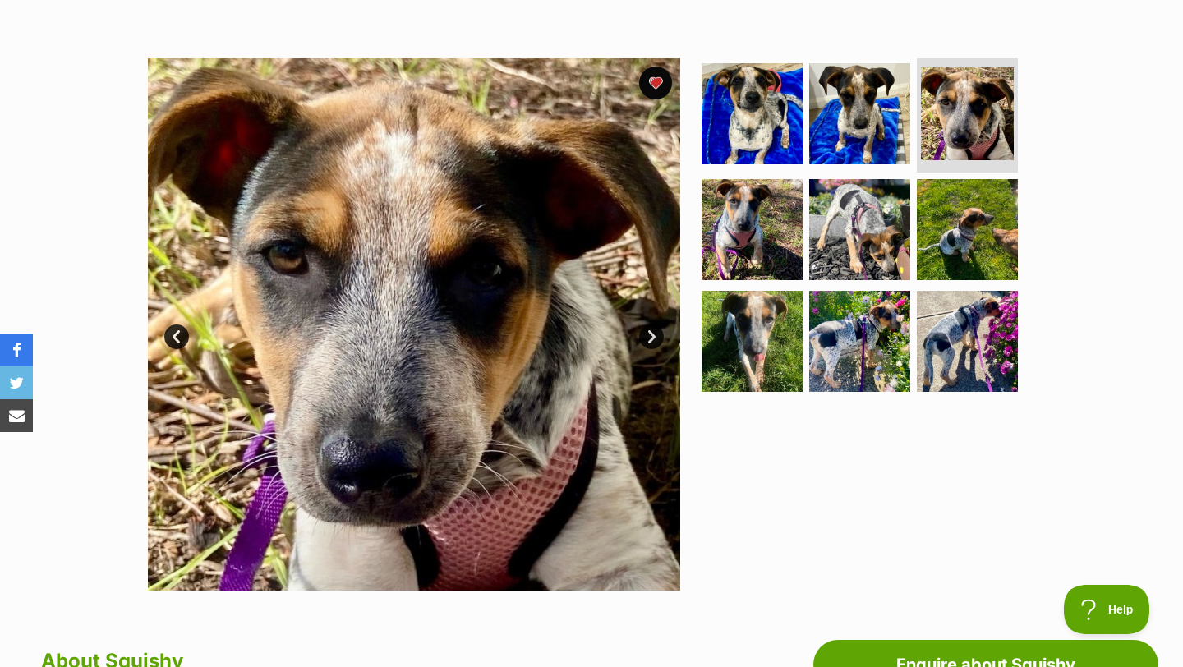
click at [652, 328] on link "Next" at bounding box center [651, 336] width 25 height 25
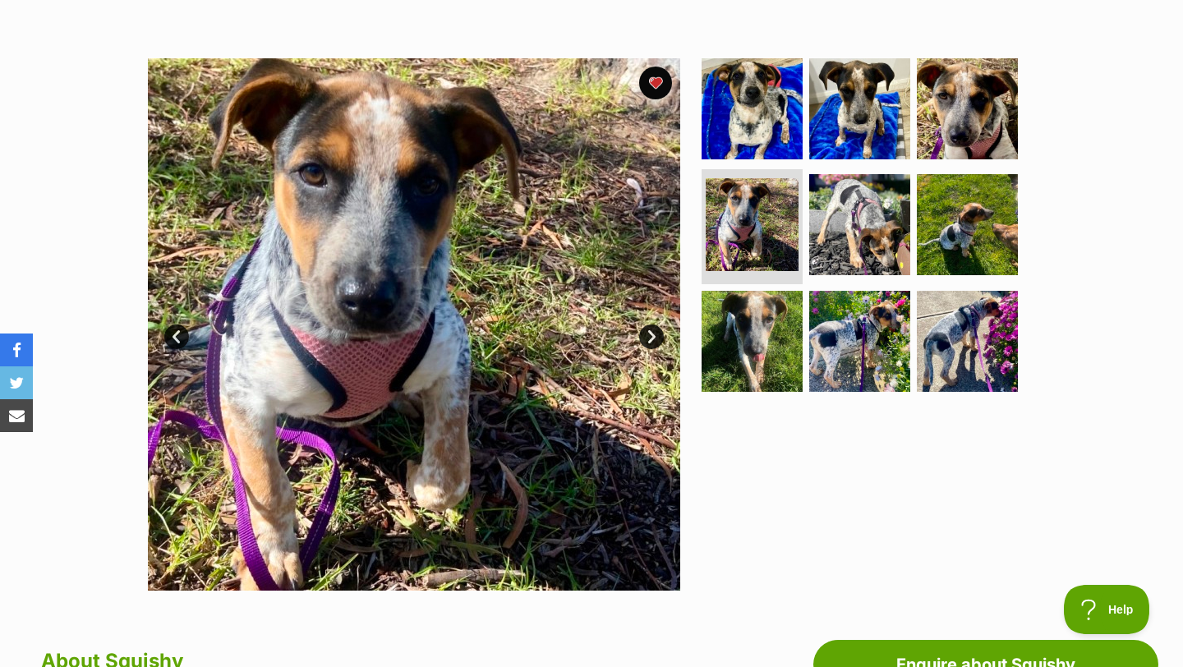
click at [652, 328] on link "Next" at bounding box center [651, 336] width 25 height 25
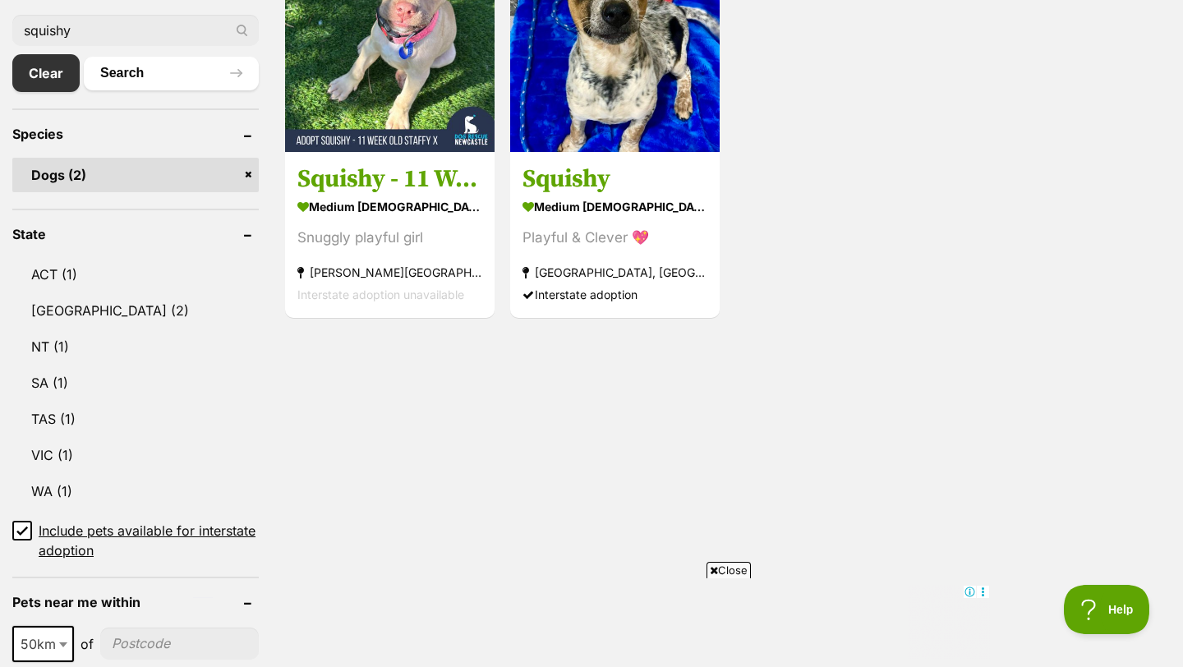
scroll to position [632, 0]
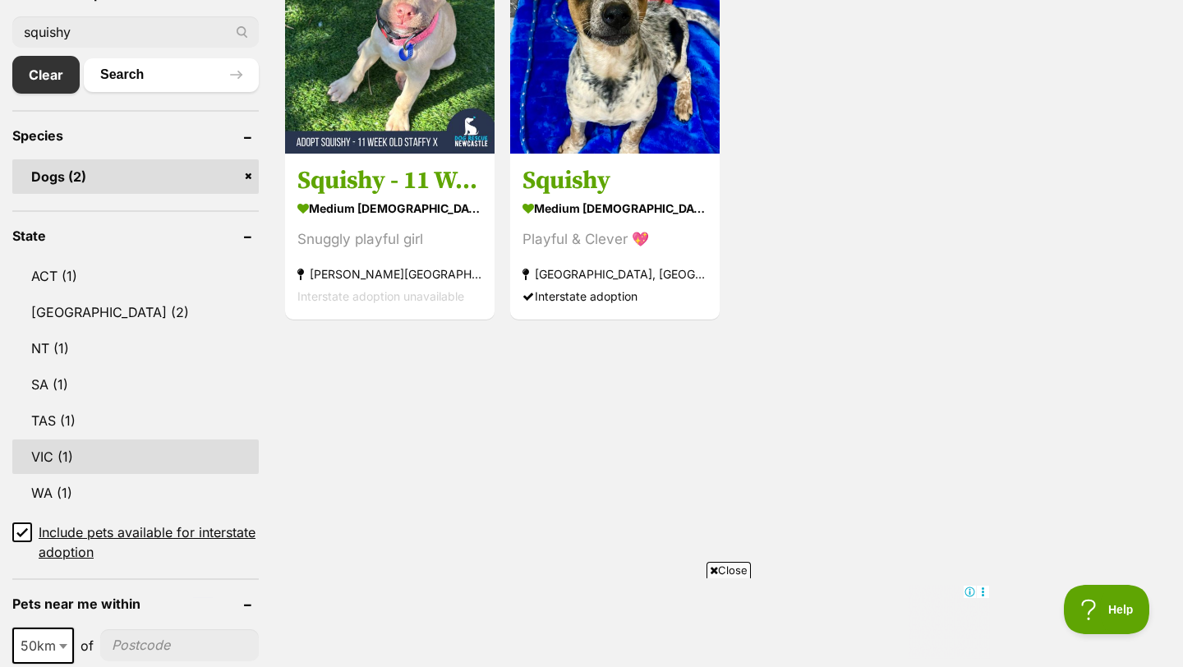
click at [66, 439] on link "VIC (1)" at bounding box center [135, 456] width 246 height 34
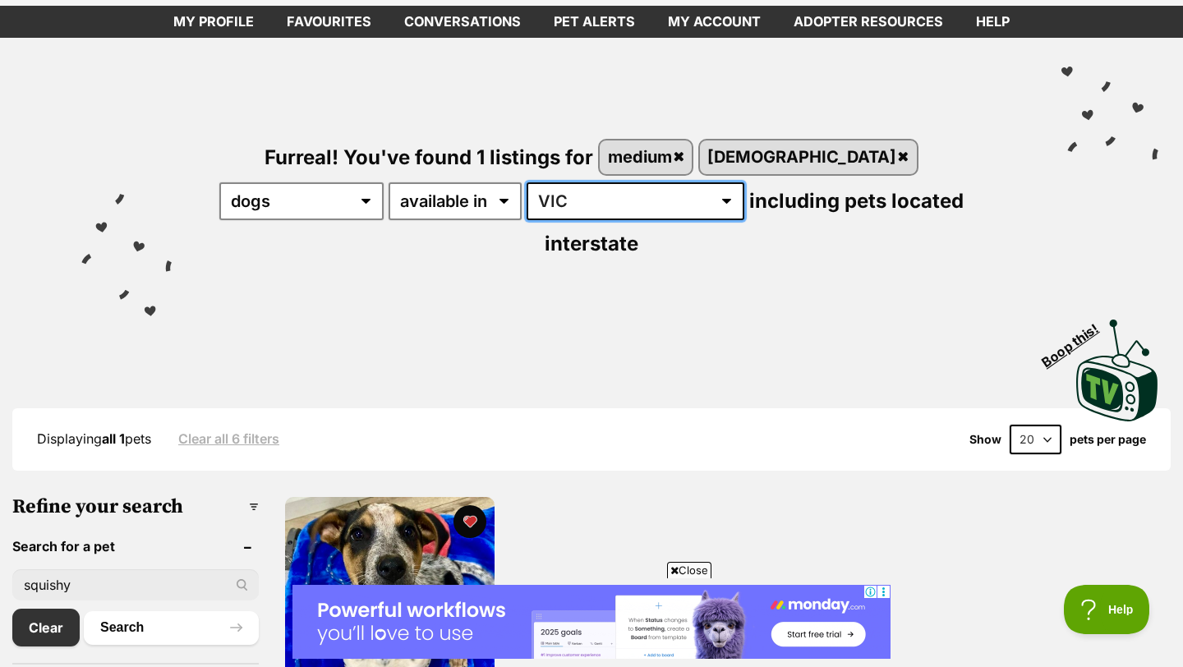
click at [546, 199] on select "Australia ACT NSW NT SA TAS VIC WA" at bounding box center [635, 201] width 218 height 38
select select "any"
click at [526, 182] on select "Australia ACT NSW NT SA TAS VIC WA" at bounding box center [635, 201] width 218 height 38
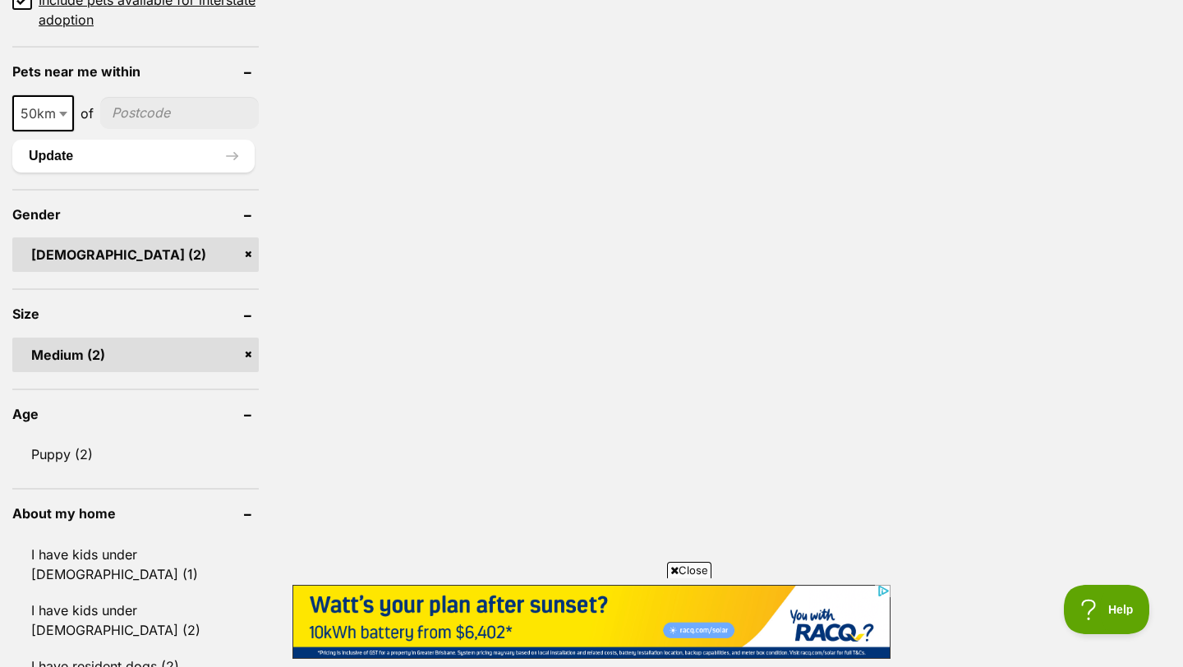
scroll to position [1168, 0]
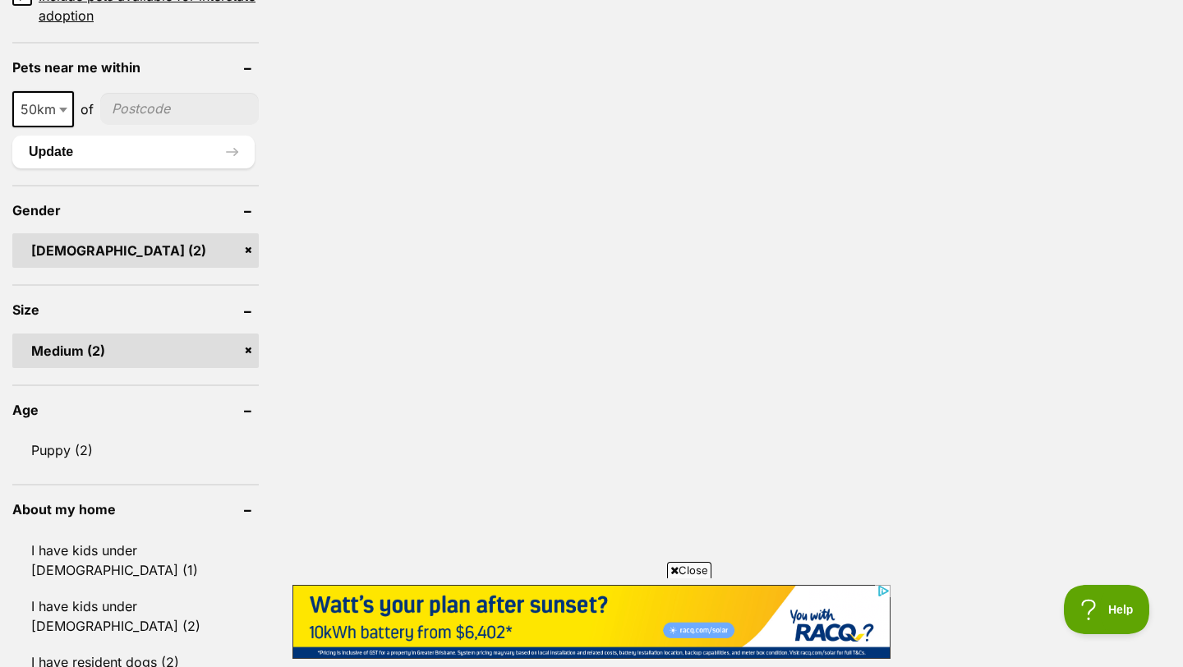
click at [248, 402] on header "Age" at bounding box center [135, 409] width 246 height 15
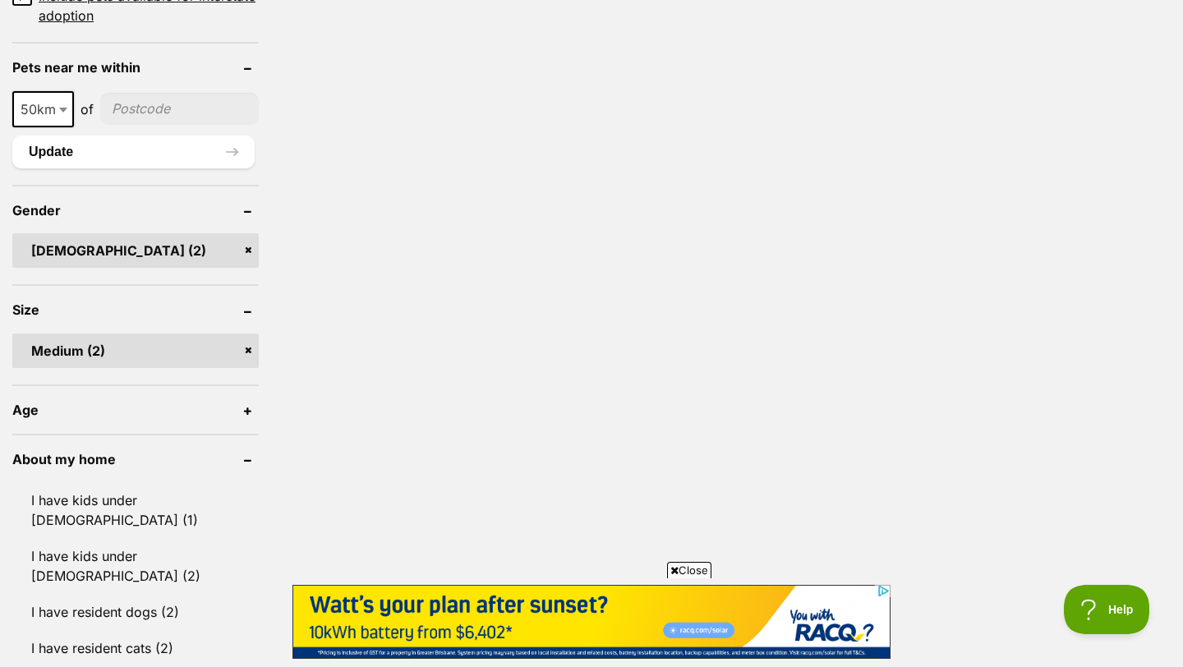
click at [241, 402] on header "Age" at bounding box center [135, 409] width 246 height 15
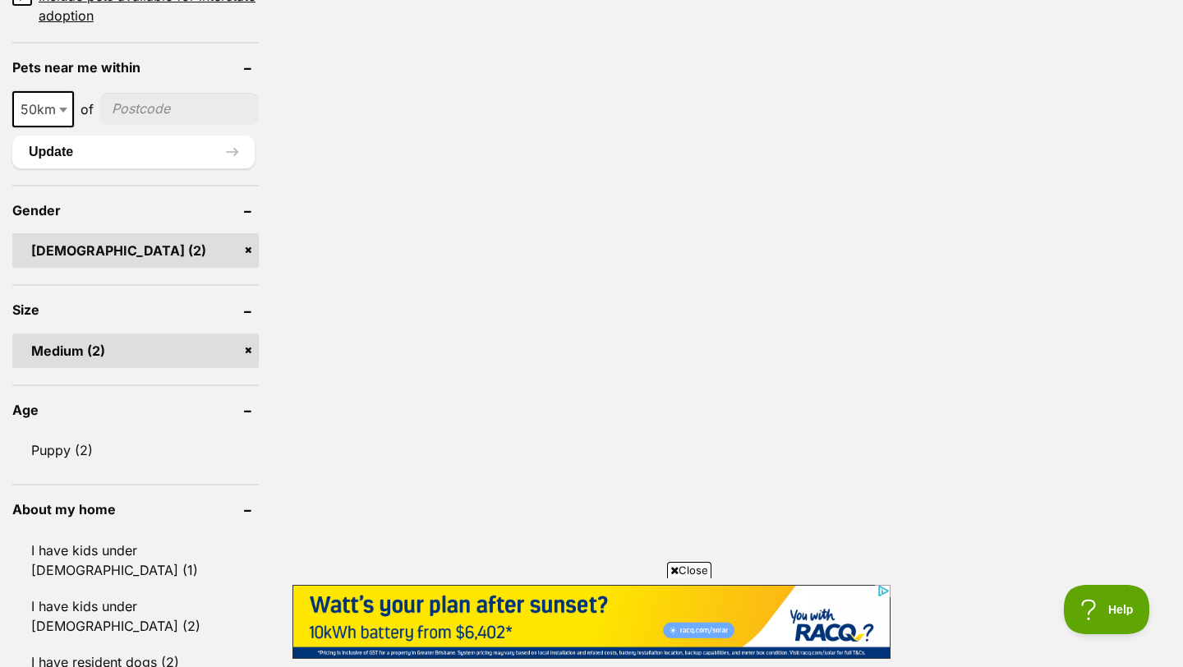
click at [246, 402] on header "Age" at bounding box center [135, 409] width 246 height 15
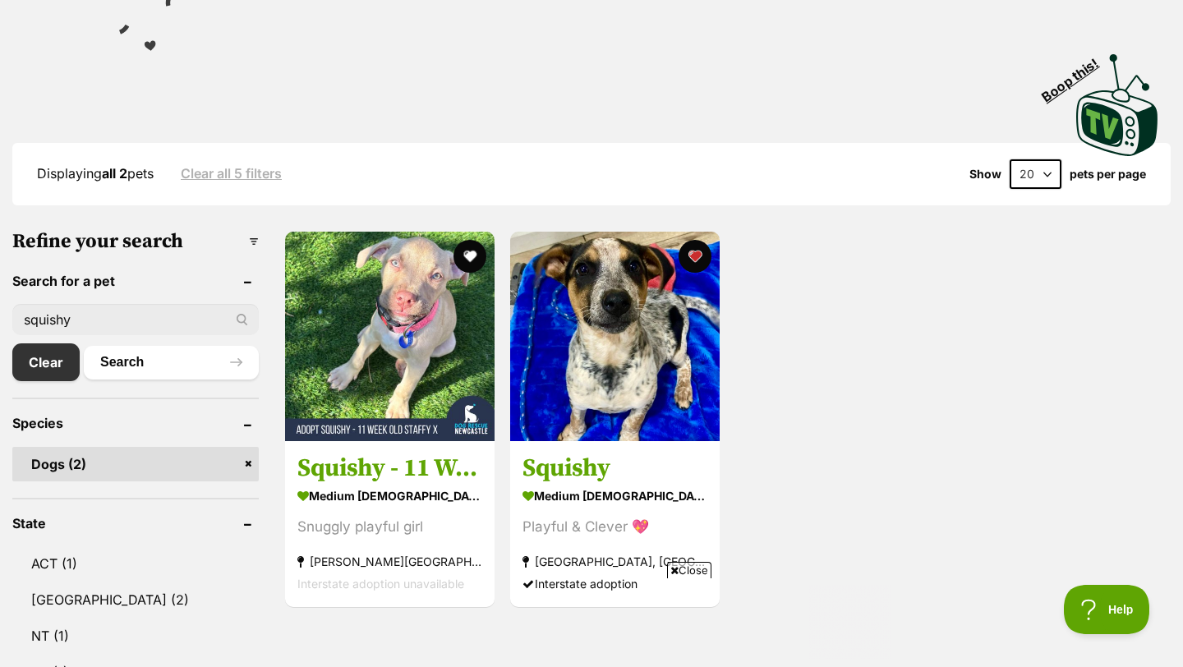
scroll to position [0, 0]
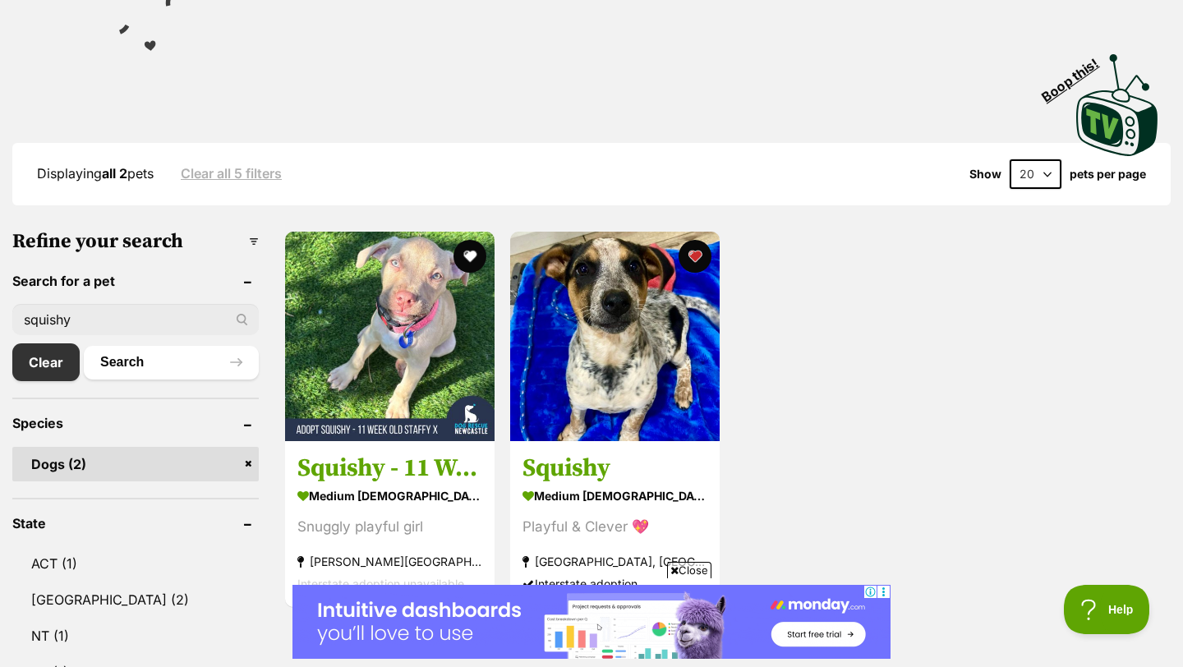
click at [99, 304] on input "squishy" at bounding box center [135, 319] width 246 height 31
type input "s"
click at [57, 343] on link "Clear" at bounding box center [50, 362] width 76 height 38
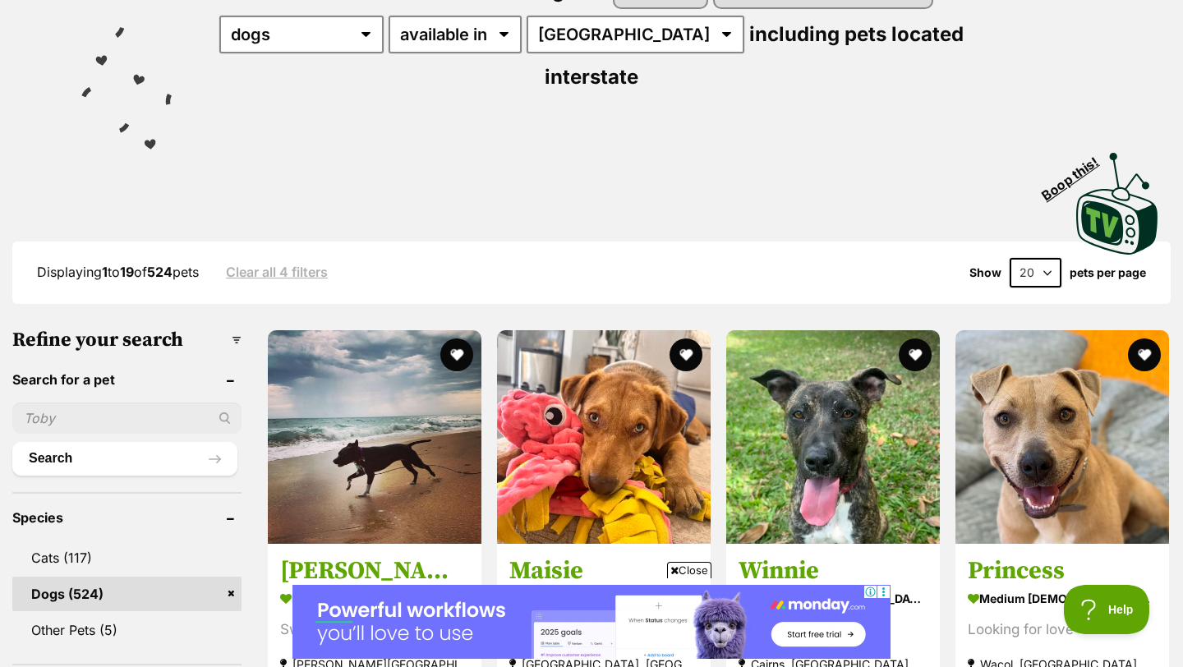
click at [688, 571] on span "Close" at bounding box center [689, 570] width 44 height 16
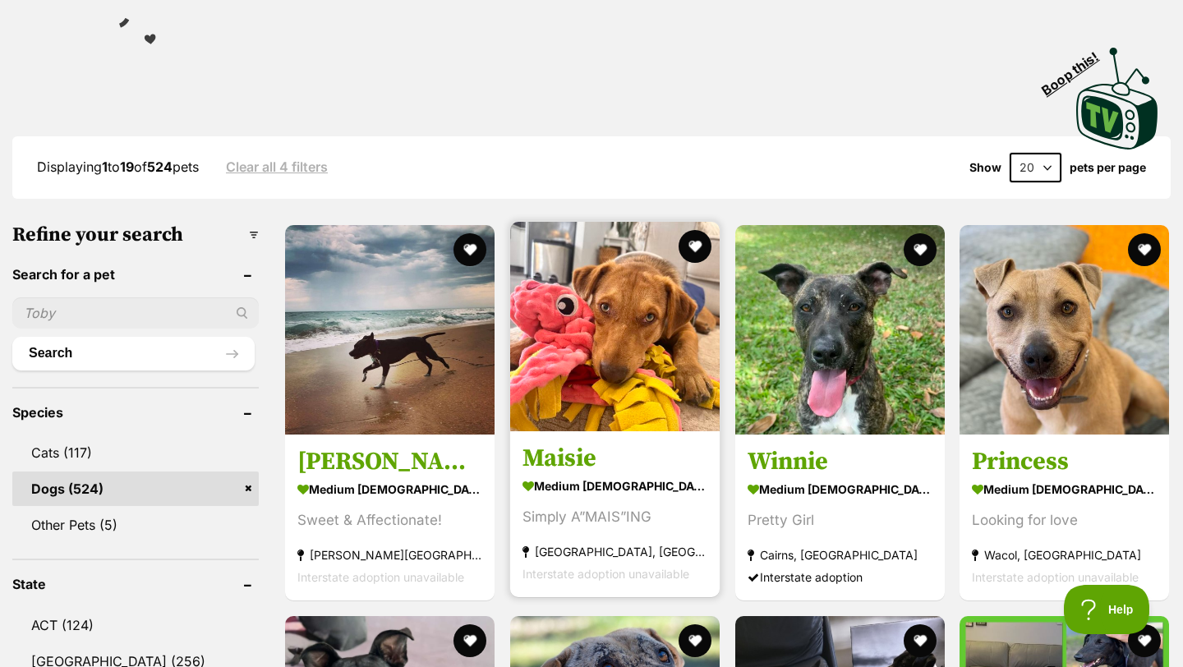
scroll to position [352, 0]
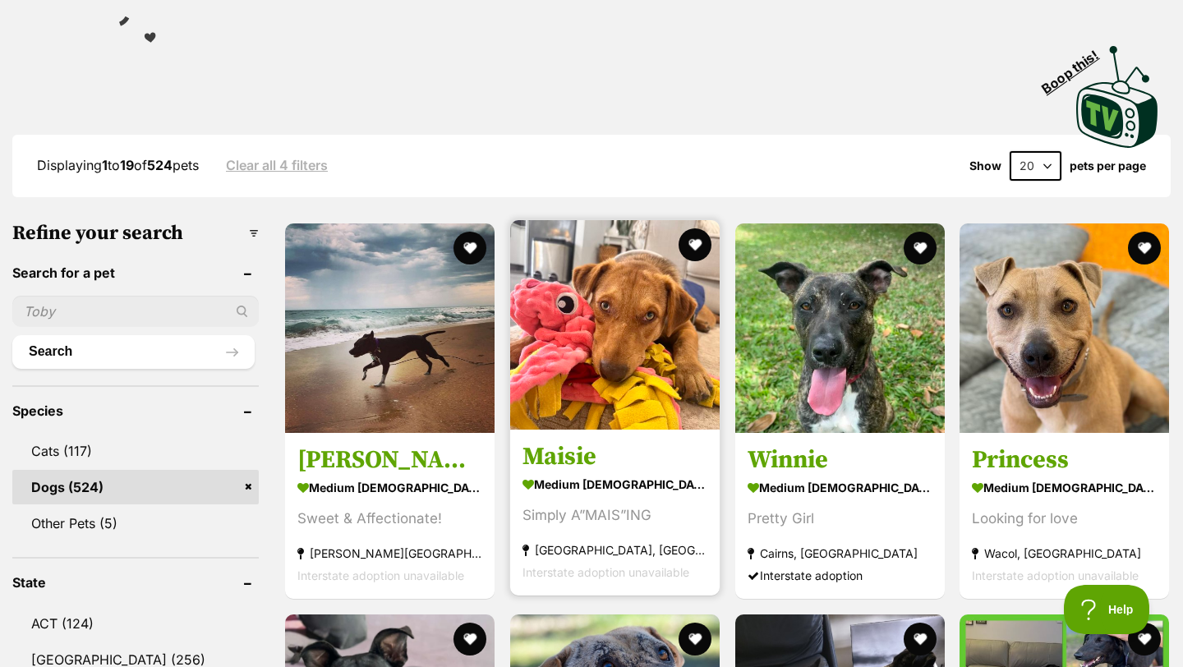
click at [627, 351] on img at bounding box center [614, 324] width 209 height 209
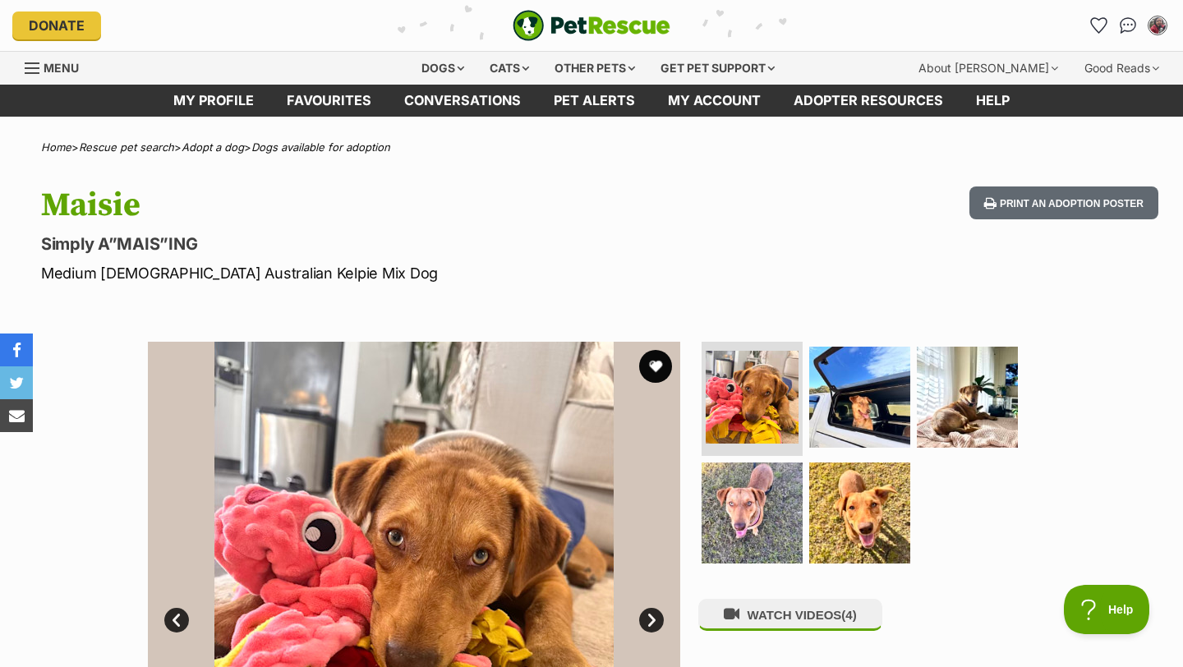
click at [654, 615] on link "Next" at bounding box center [651, 620] width 25 height 25
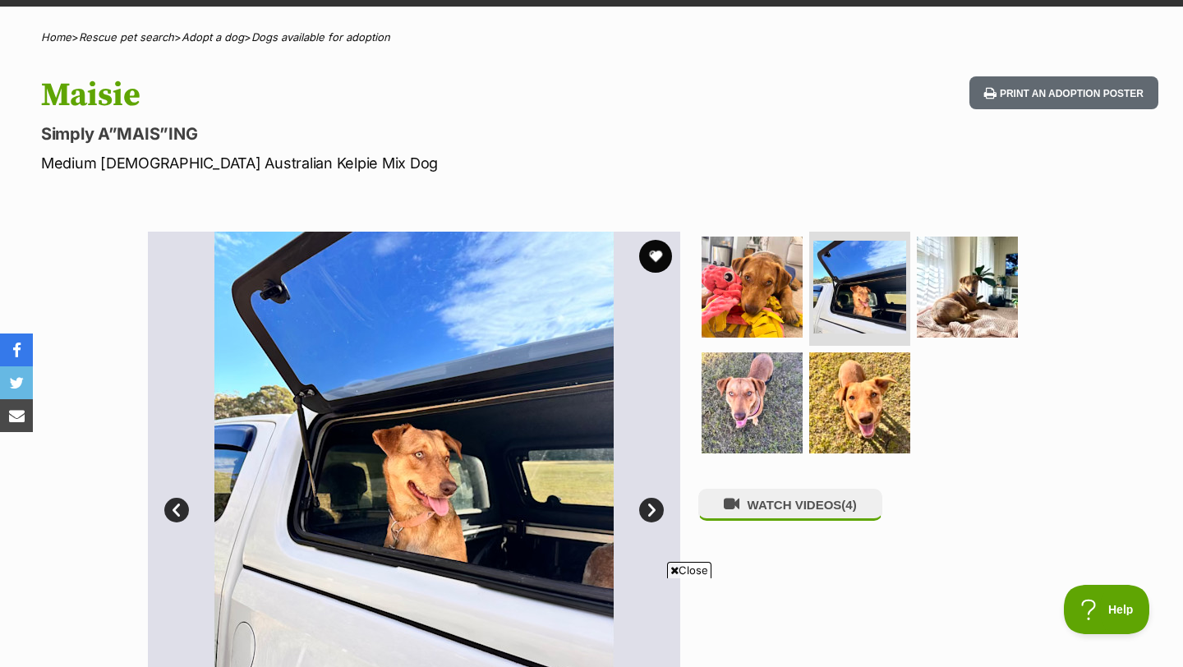
click at [653, 498] on link "Next" at bounding box center [651, 510] width 25 height 25
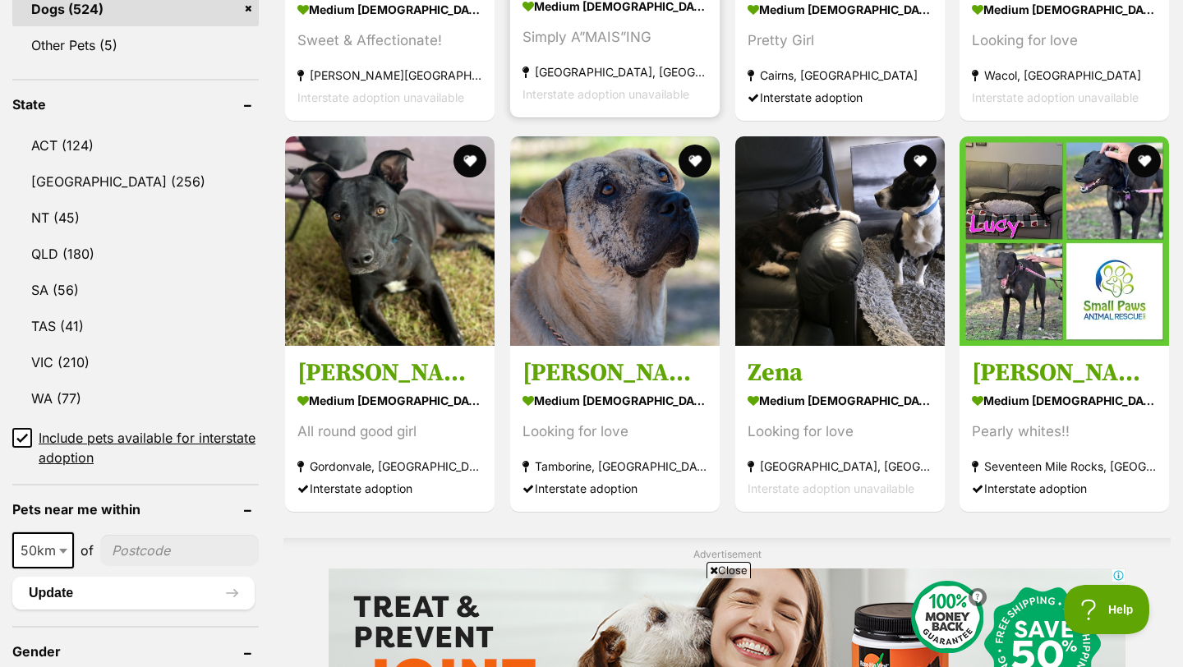
scroll to position [831, 0]
click at [723, 567] on span "Close" at bounding box center [728, 570] width 44 height 16
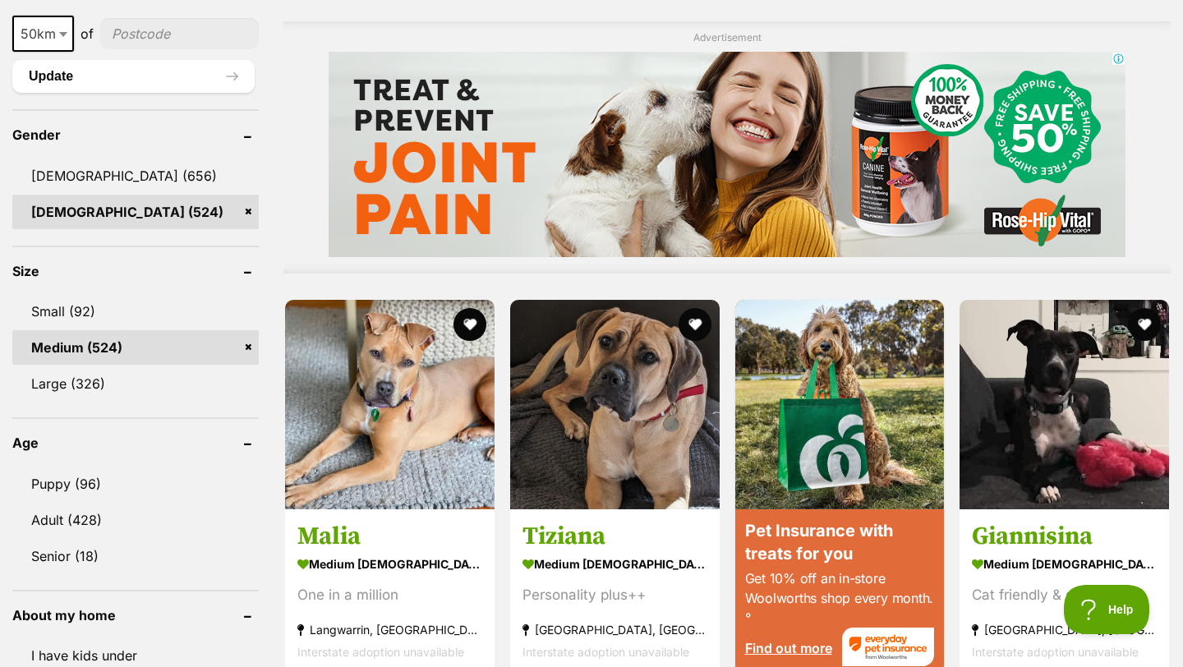
scroll to position [1351, 0]
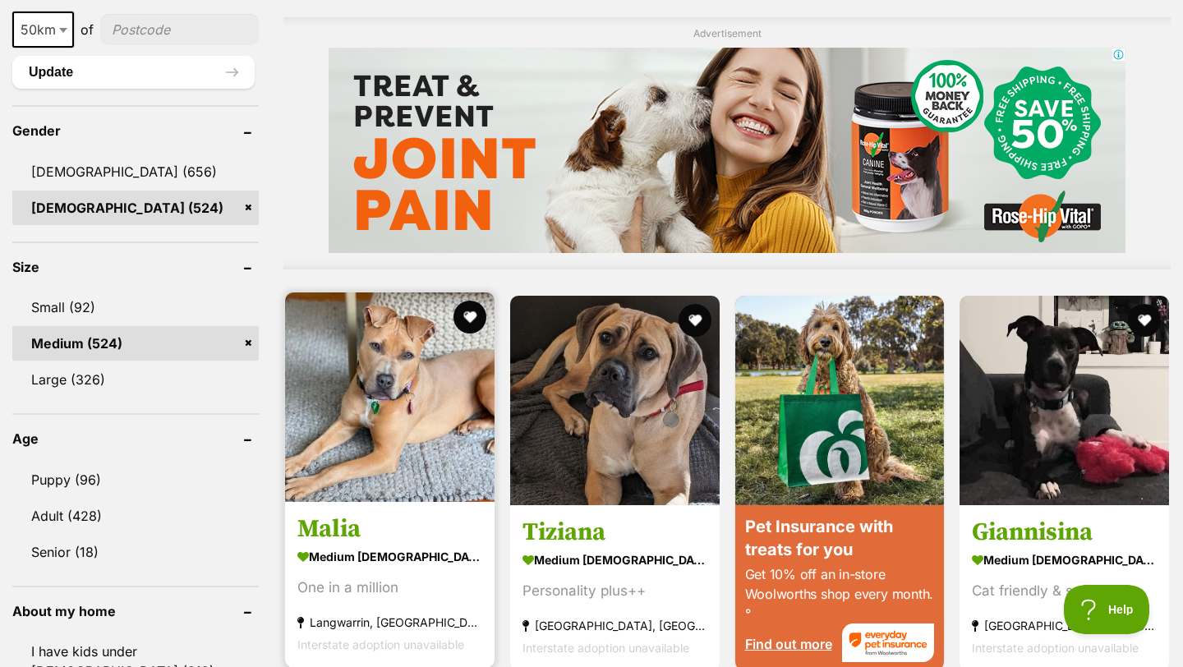
click at [418, 403] on img at bounding box center [389, 396] width 209 height 209
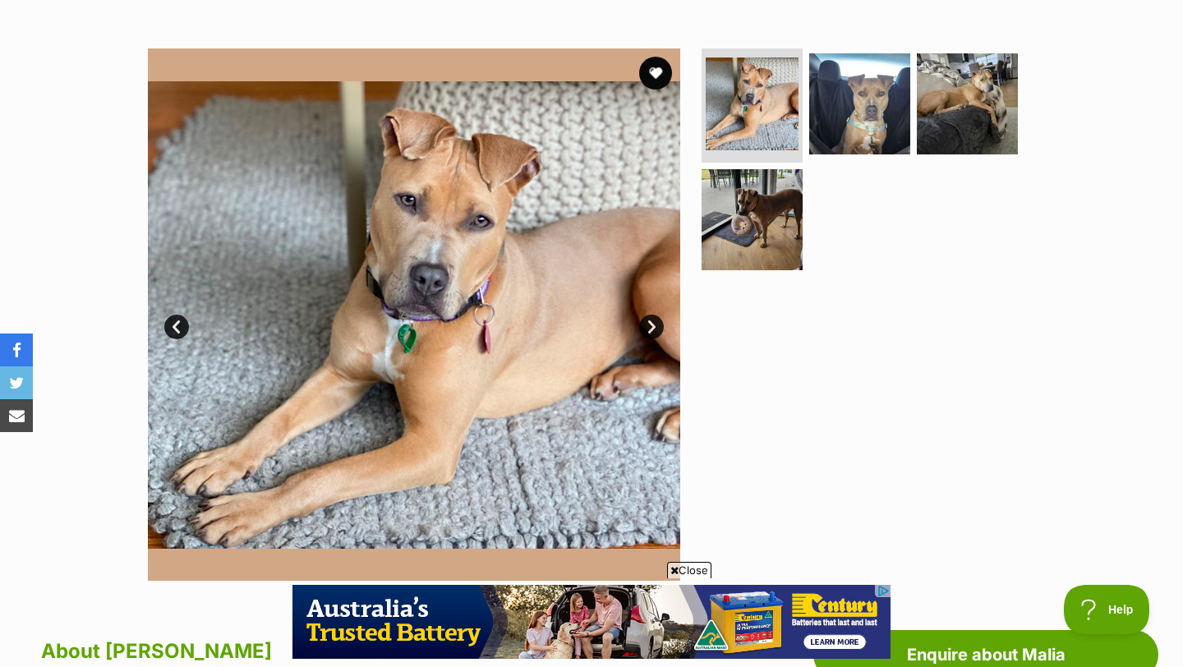
click at [646, 321] on link "Next" at bounding box center [651, 327] width 25 height 25
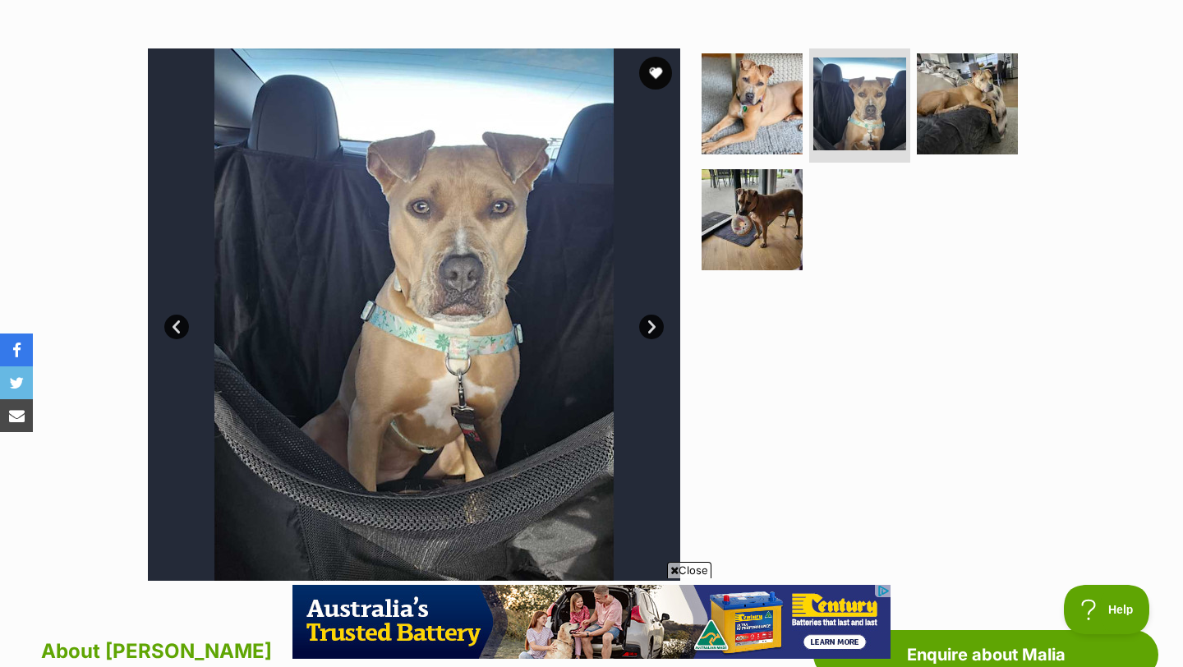
click at [646, 321] on link "Next" at bounding box center [651, 327] width 25 height 25
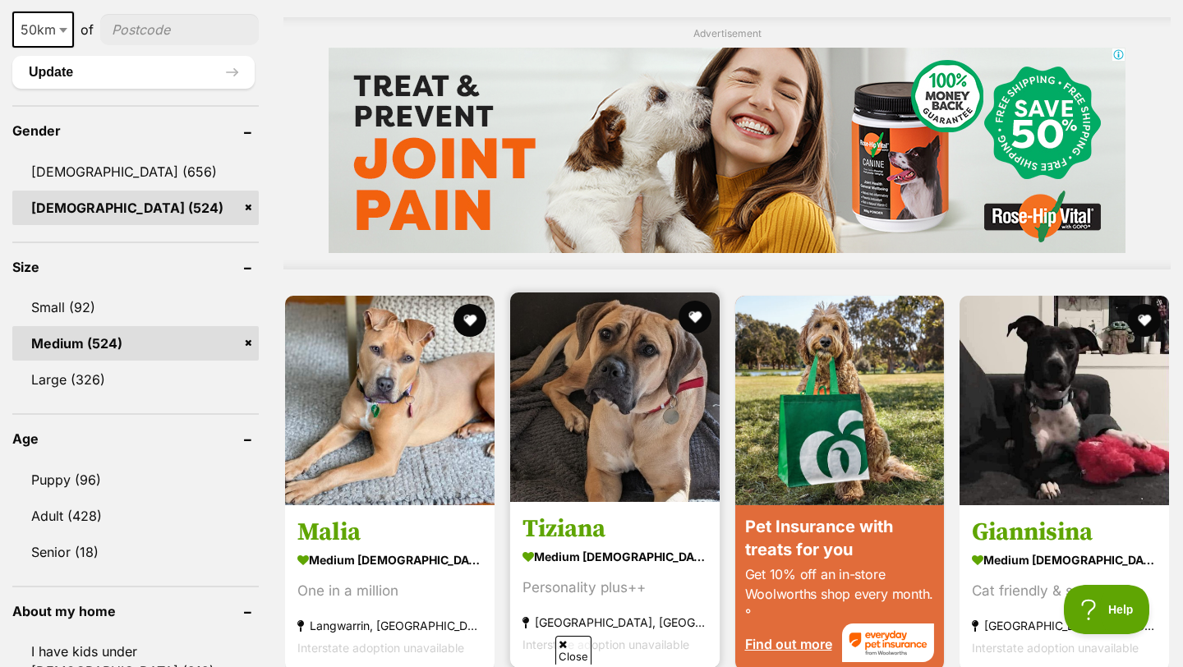
click at [618, 366] on img at bounding box center [614, 396] width 209 height 209
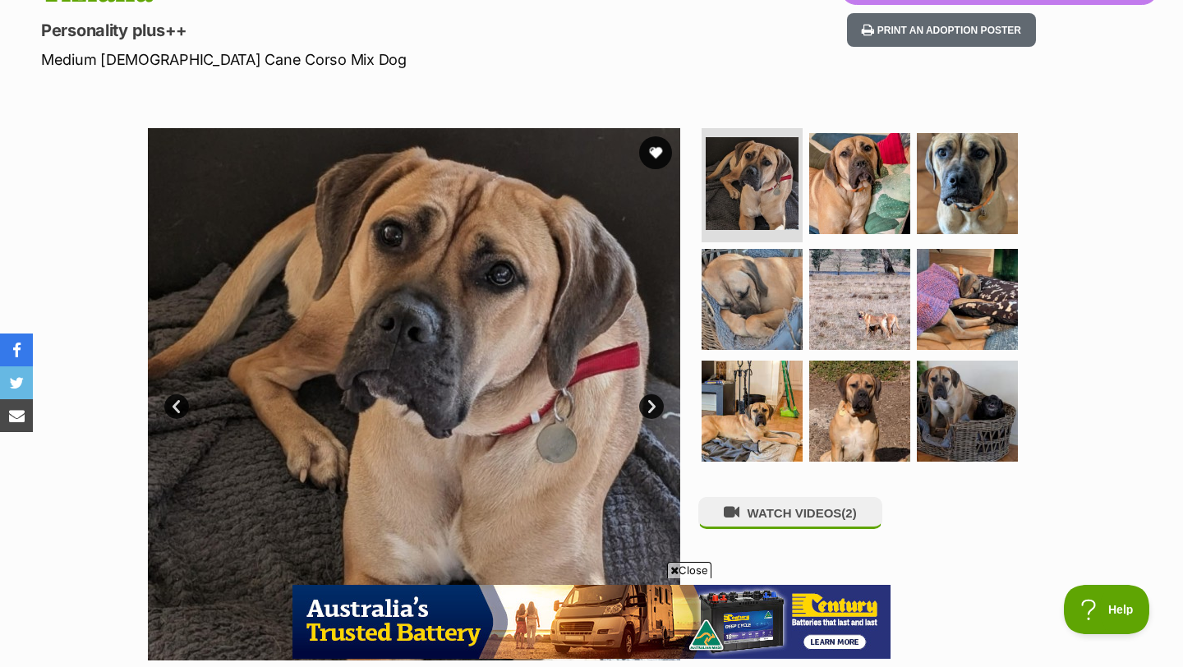
click at [644, 406] on link "Next" at bounding box center [651, 406] width 25 height 25
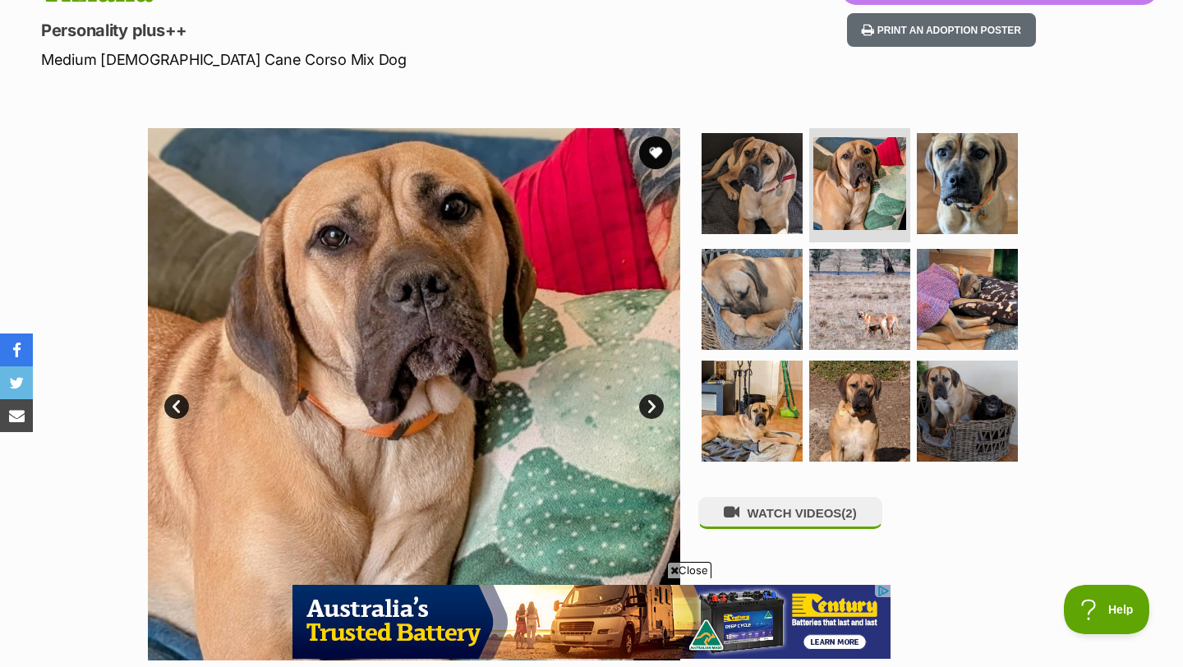
click at [681, 576] on span "Close" at bounding box center [689, 570] width 44 height 16
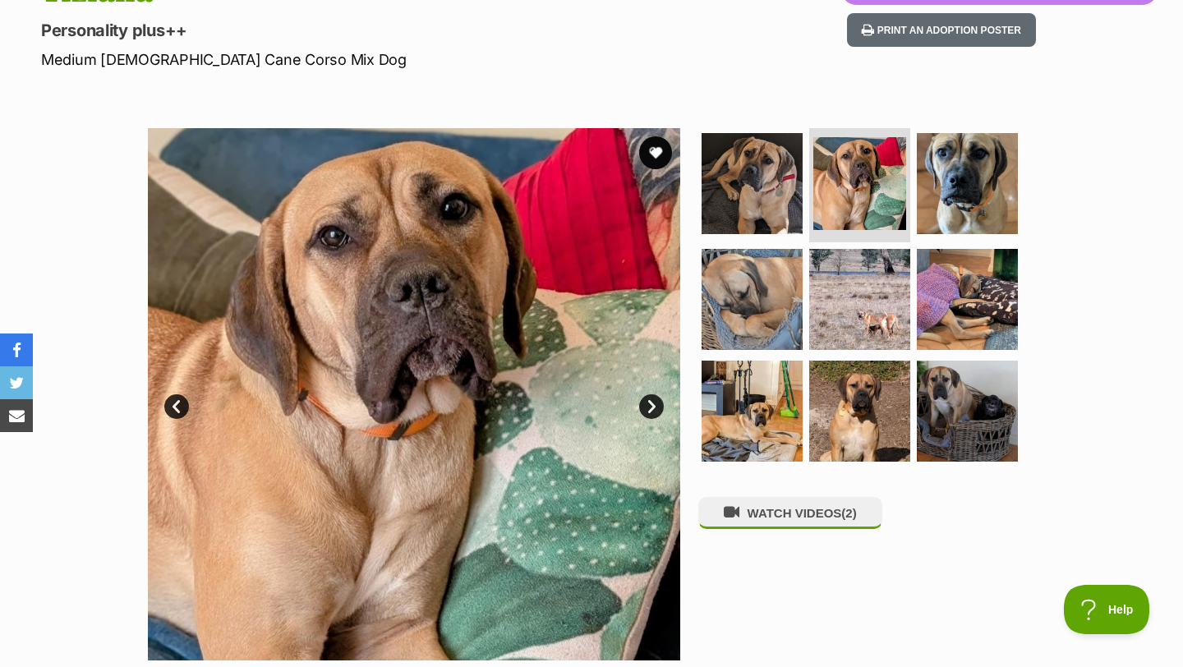
click at [654, 407] on link "Next" at bounding box center [651, 406] width 25 height 25
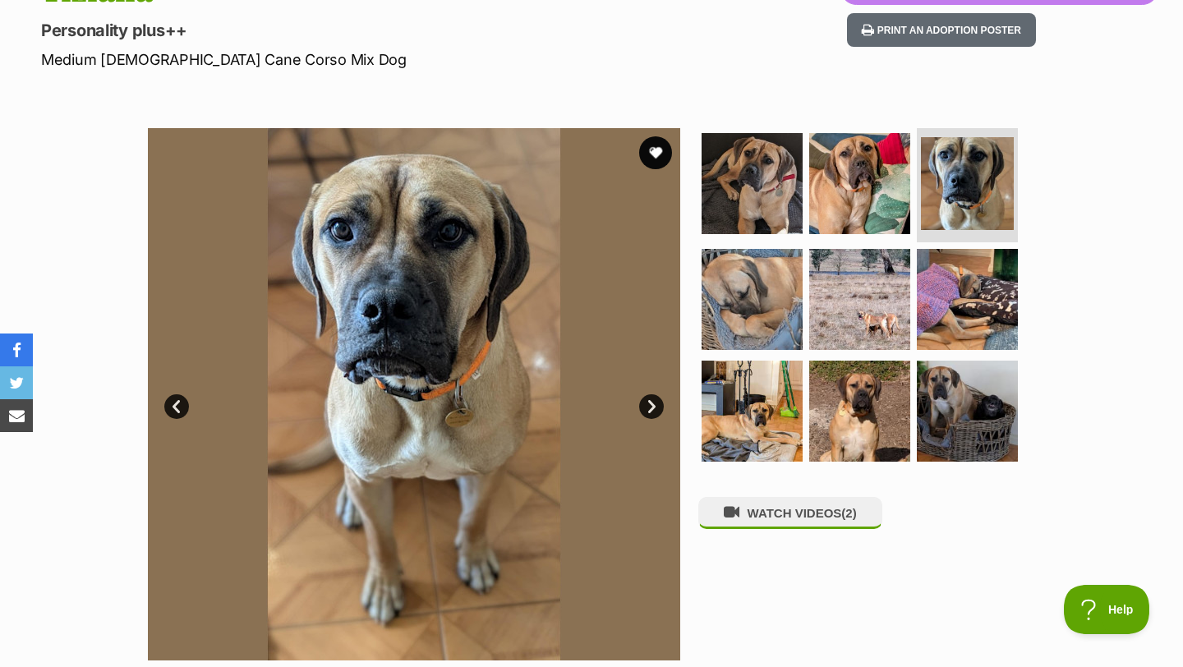
click at [654, 407] on link "Next" at bounding box center [651, 406] width 25 height 25
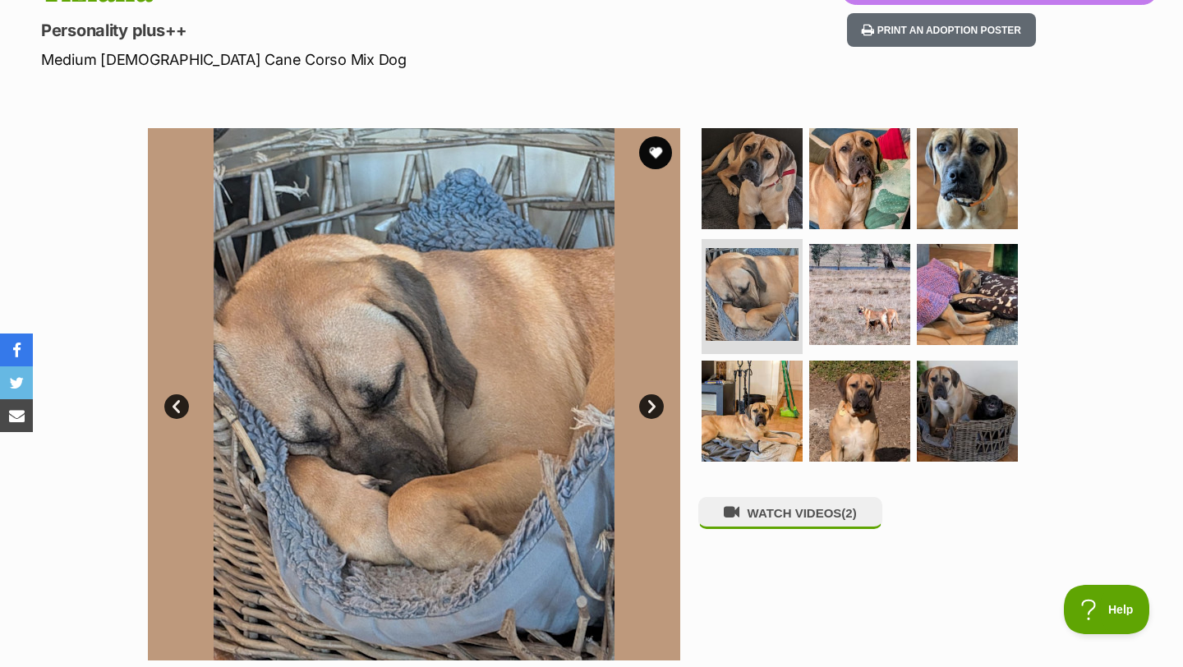
click at [654, 407] on link "Next" at bounding box center [651, 406] width 25 height 25
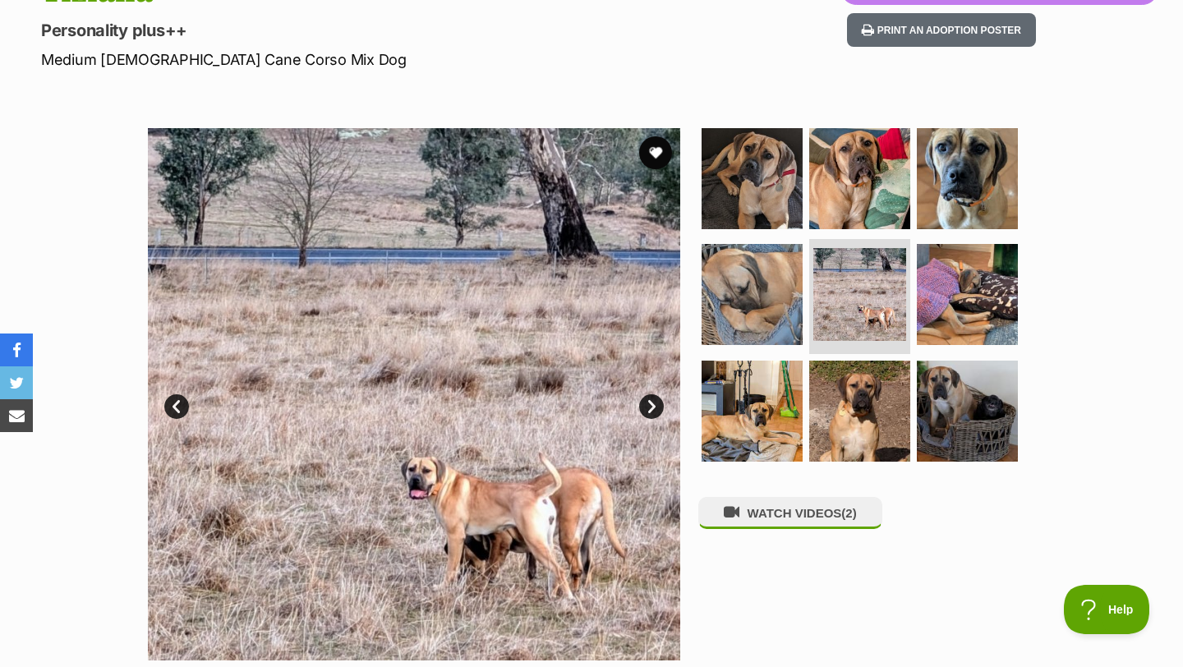
click at [654, 407] on link "Next" at bounding box center [651, 406] width 25 height 25
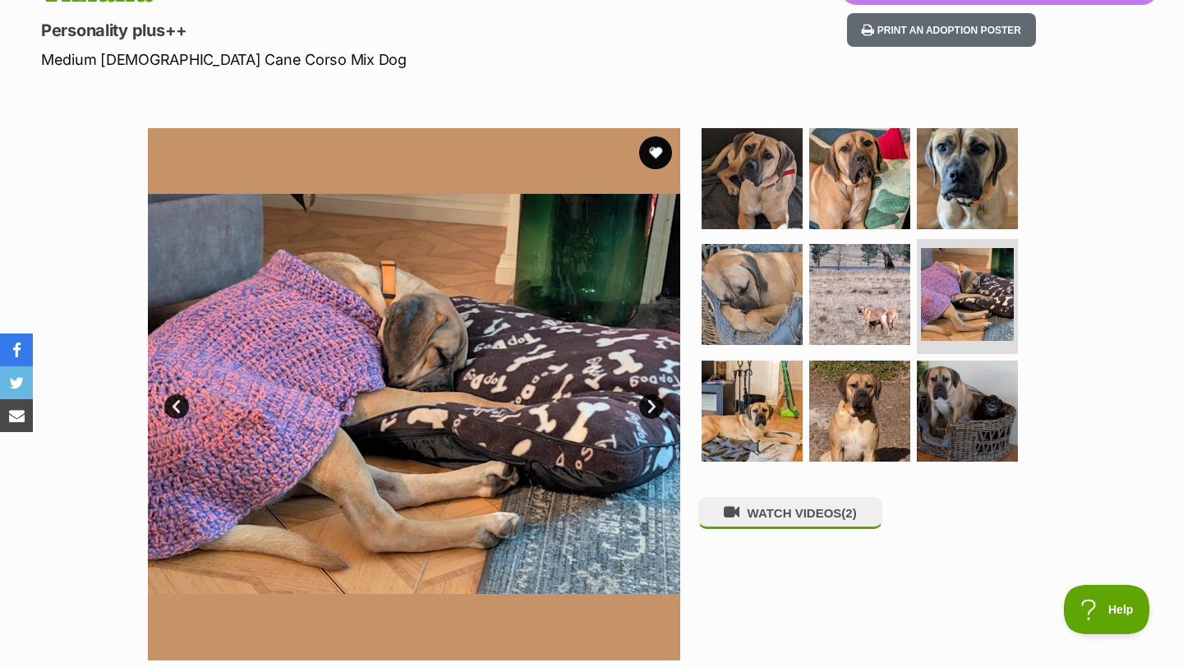
click at [654, 407] on link "Next" at bounding box center [651, 406] width 25 height 25
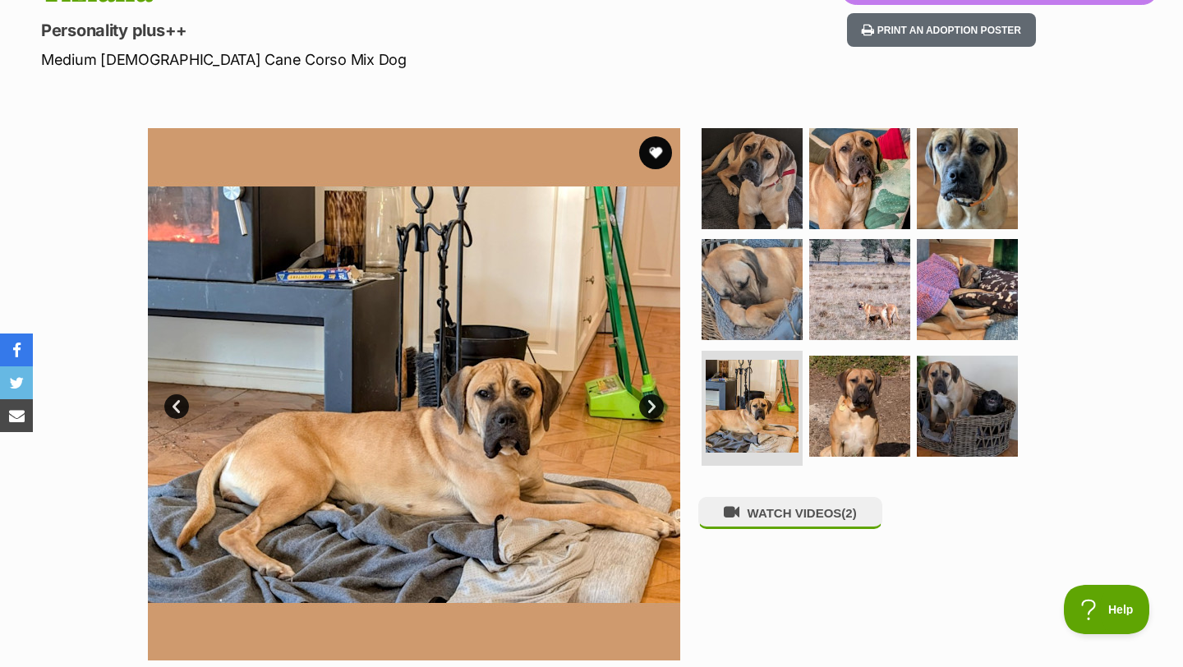
click at [654, 407] on link "Next" at bounding box center [651, 406] width 25 height 25
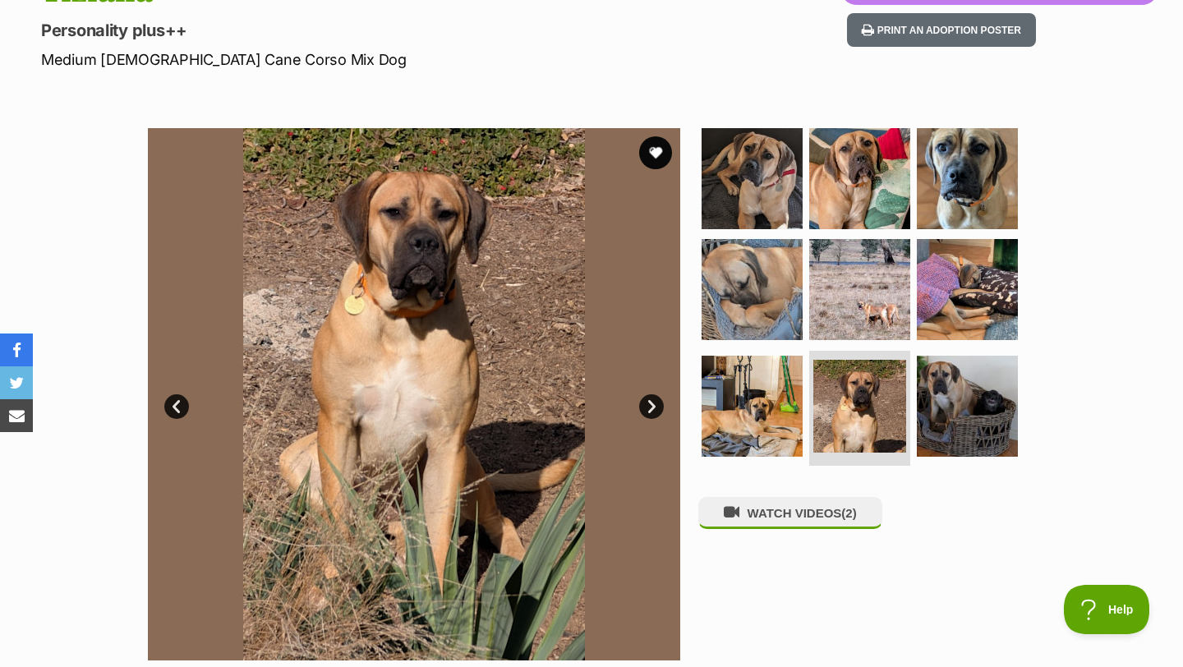
click at [654, 407] on link "Next" at bounding box center [651, 406] width 25 height 25
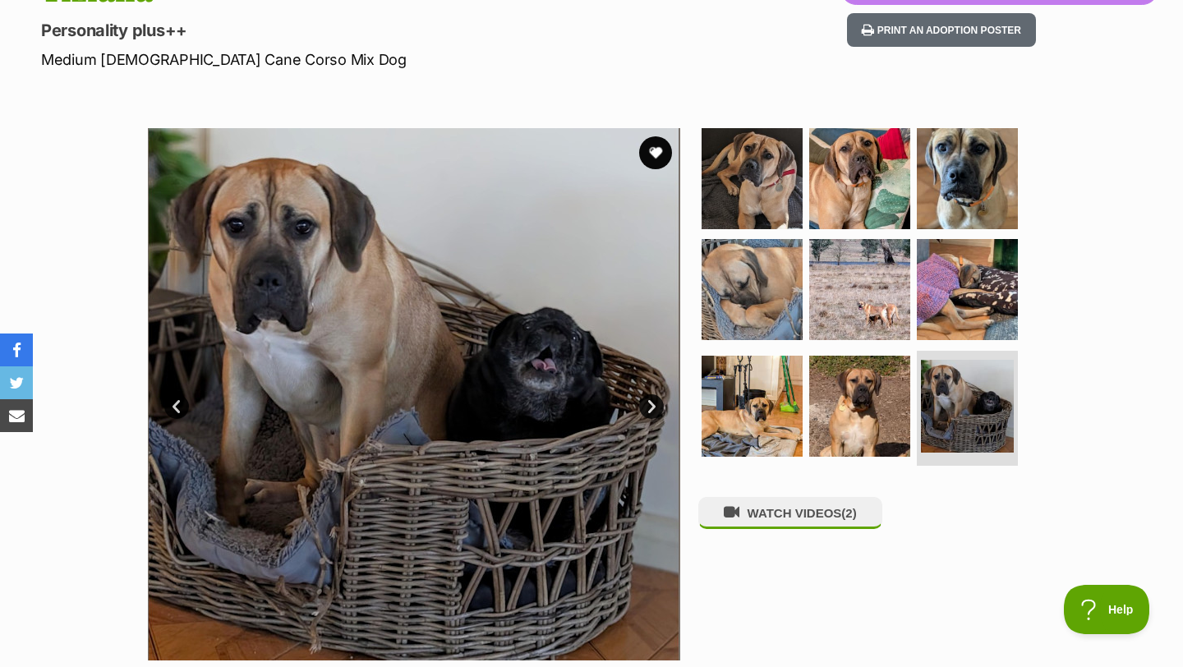
click at [654, 407] on link "Next" at bounding box center [651, 406] width 25 height 25
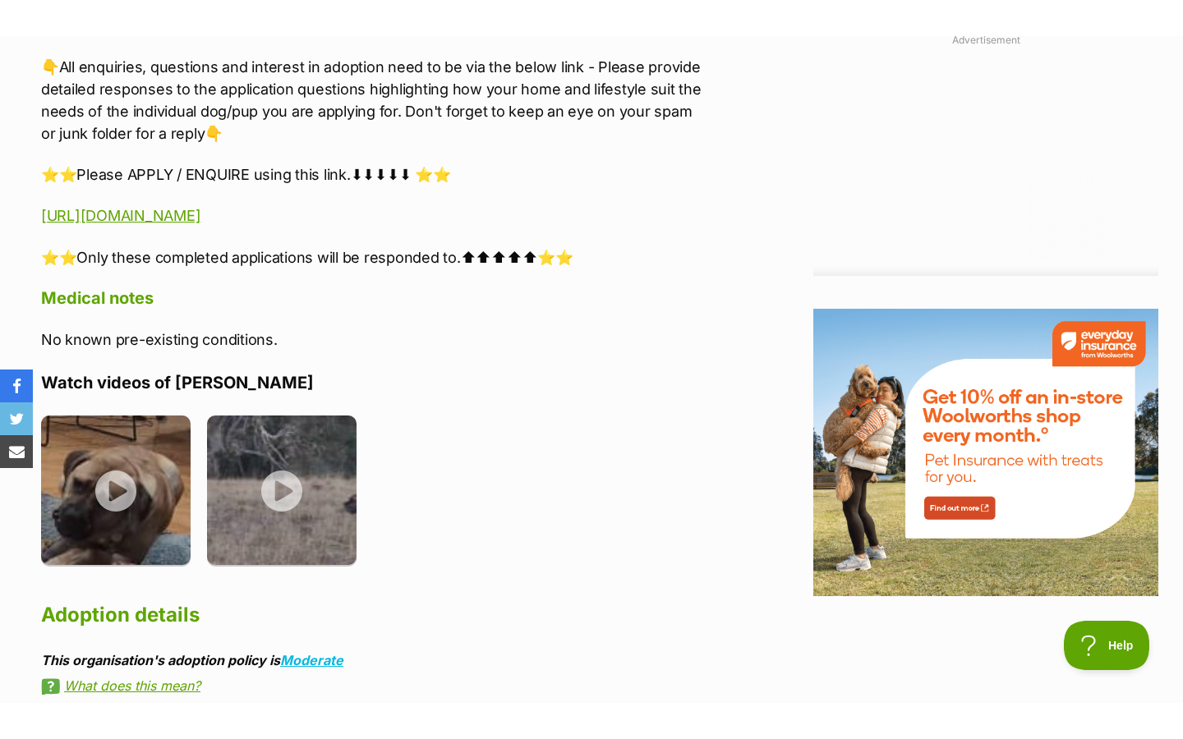
scroll to position [1852, 0]
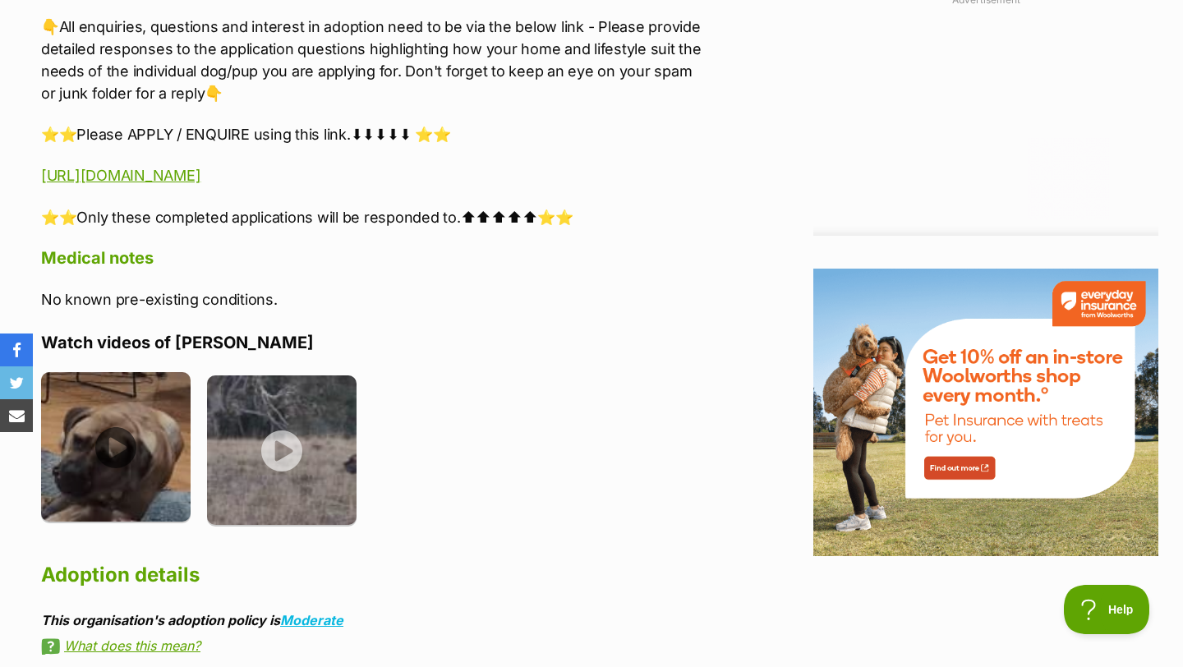
click at [137, 409] on img at bounding box center [115, 446] width 149 height 149
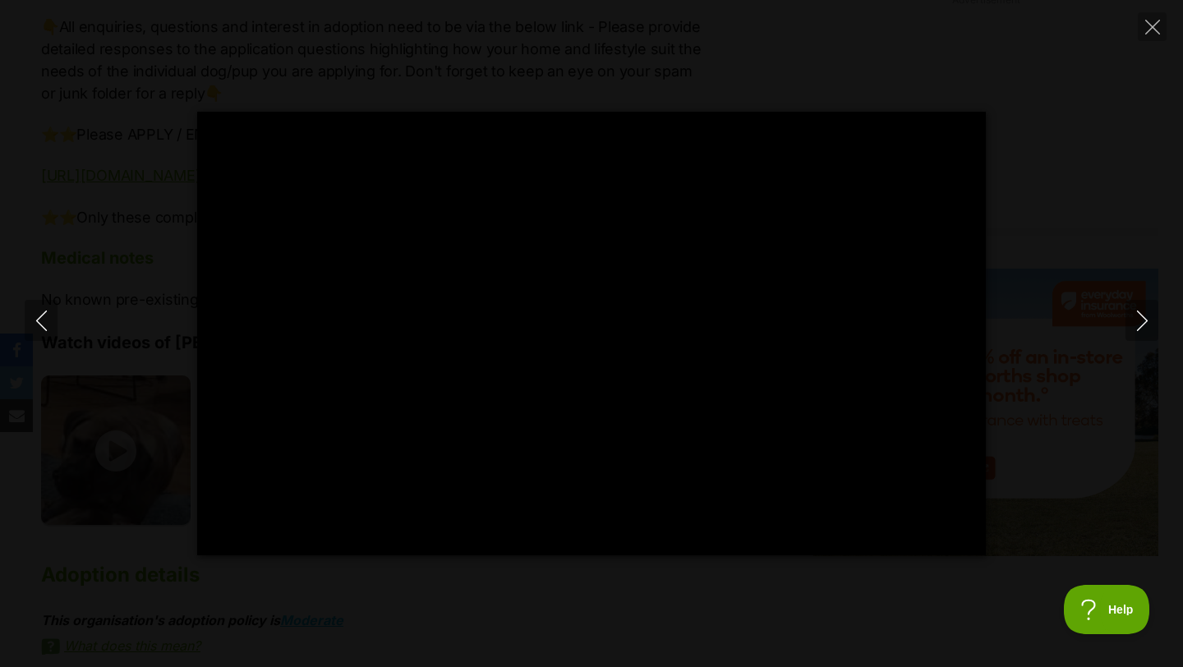
type input "100"
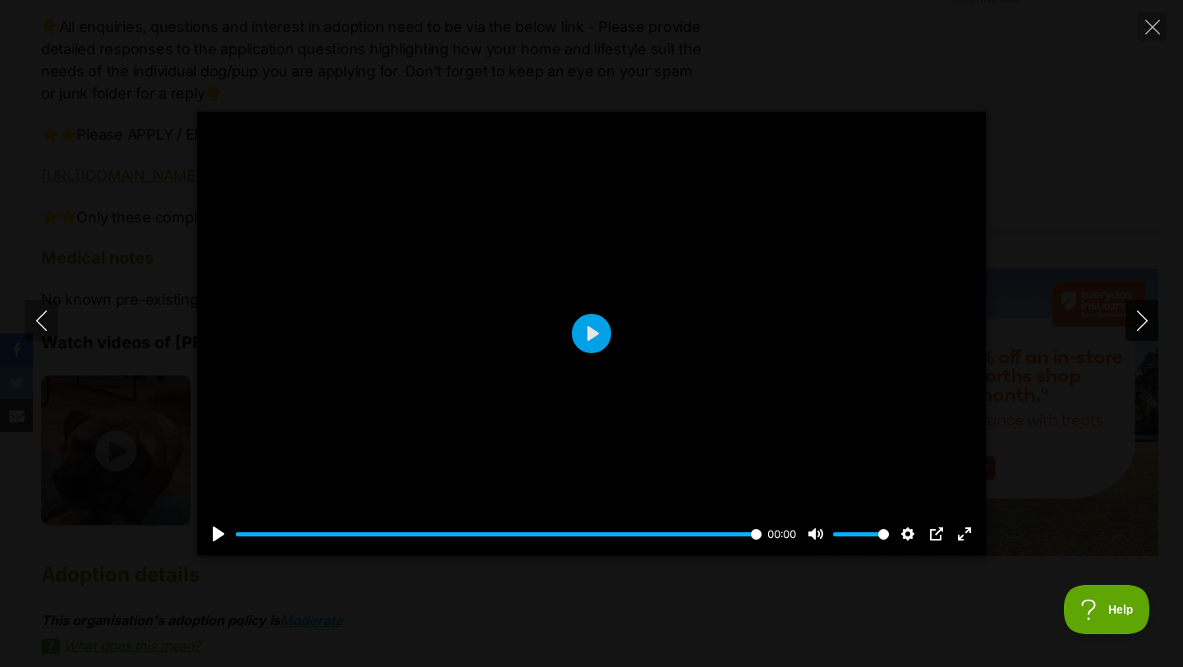
click at [1142, 318] on icon "Next" at bounding box center [1142, 320] width 21 height 21
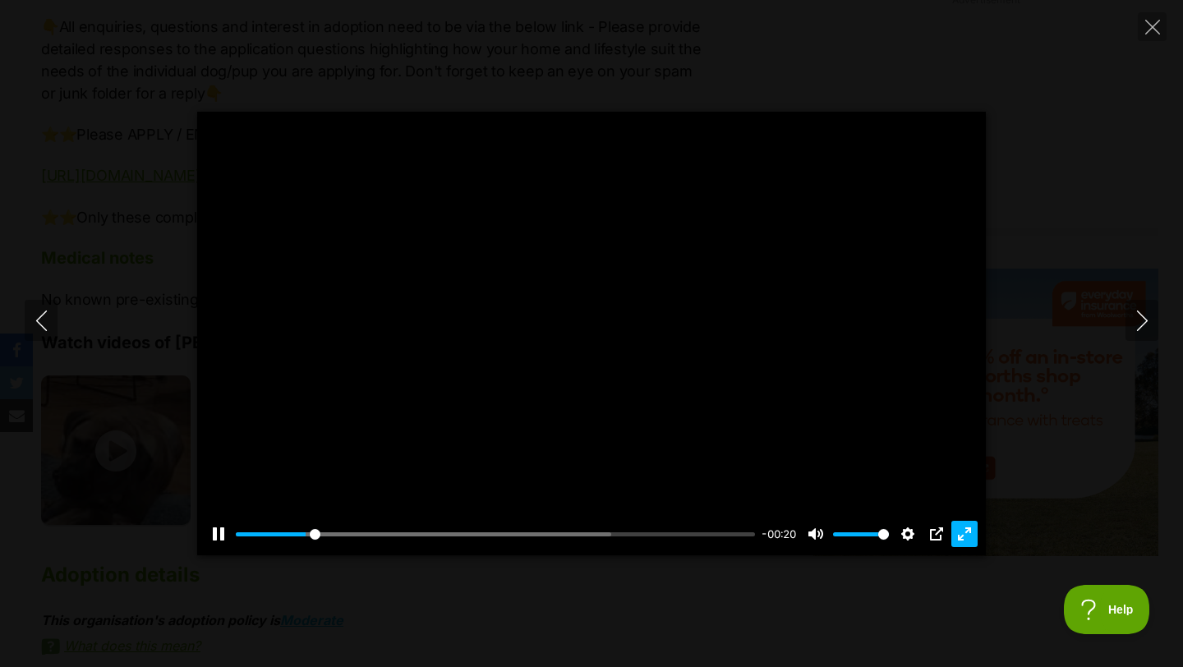
click at [971, 526] on button "Exit fullscreen Enter fullscreen" at bounding box center [964, 534] width 26 height 26
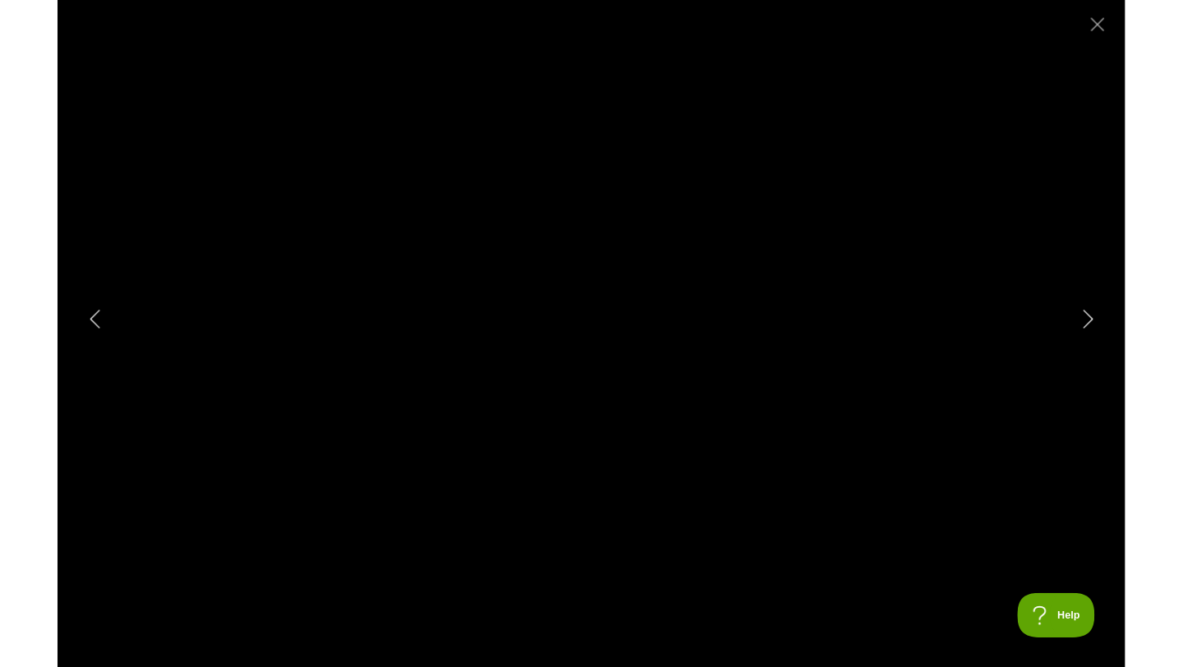
scroll to position [0, 0]
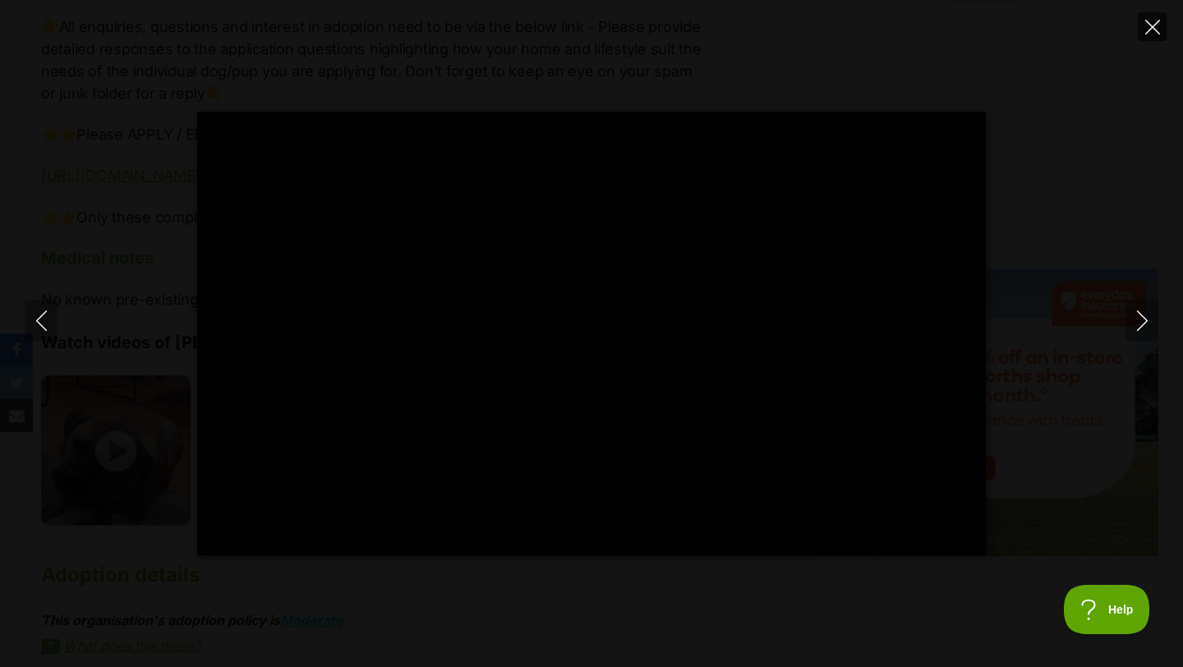
click at [1156, 22] on icon "Close" at bounding box center [1152, 27] width 15 height 15
type input "98.1"
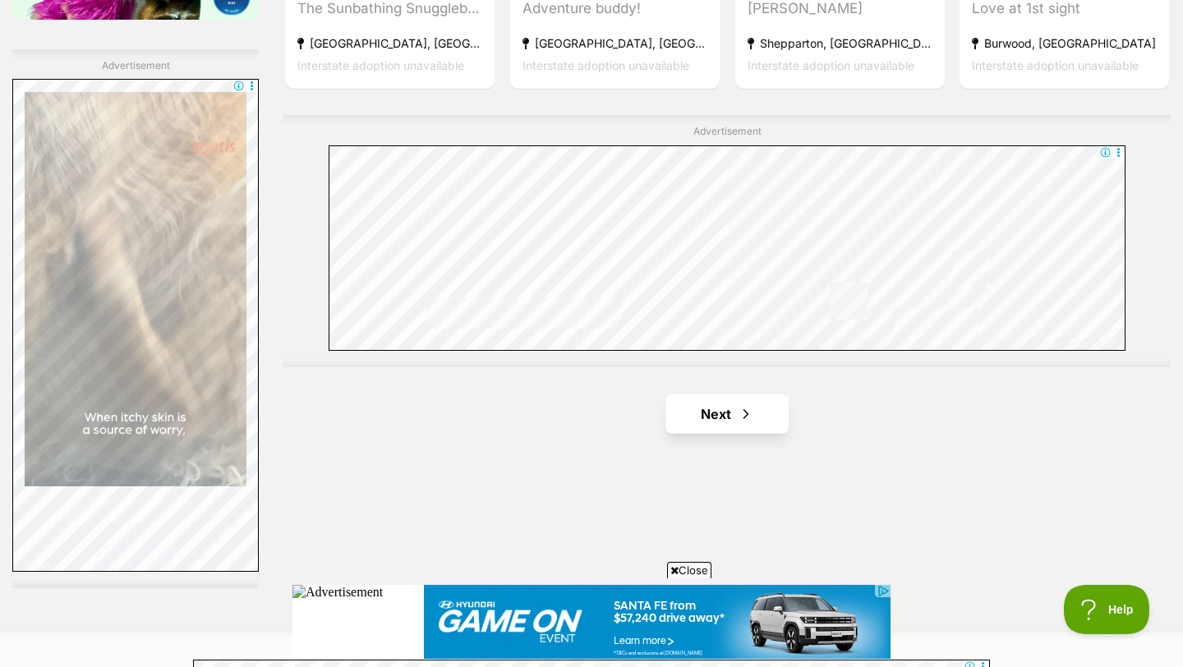
scroll to position [2889, 0]
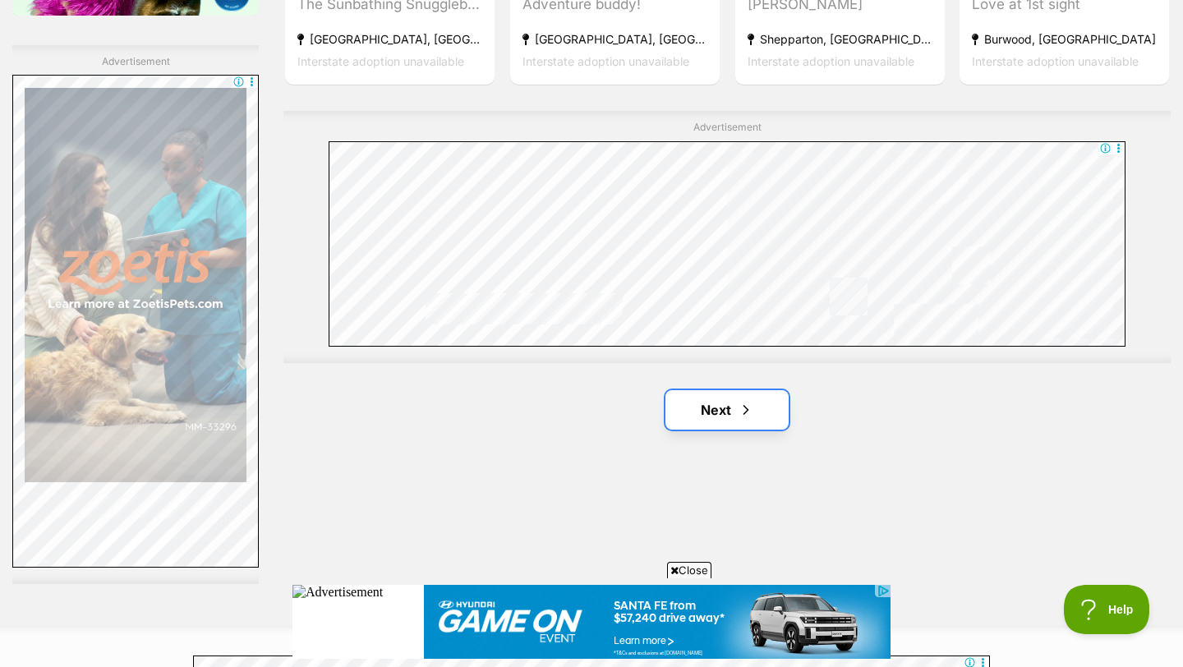
click at [722, 390] on link "Next" at bounding box center [726, 409] width 123 height 39
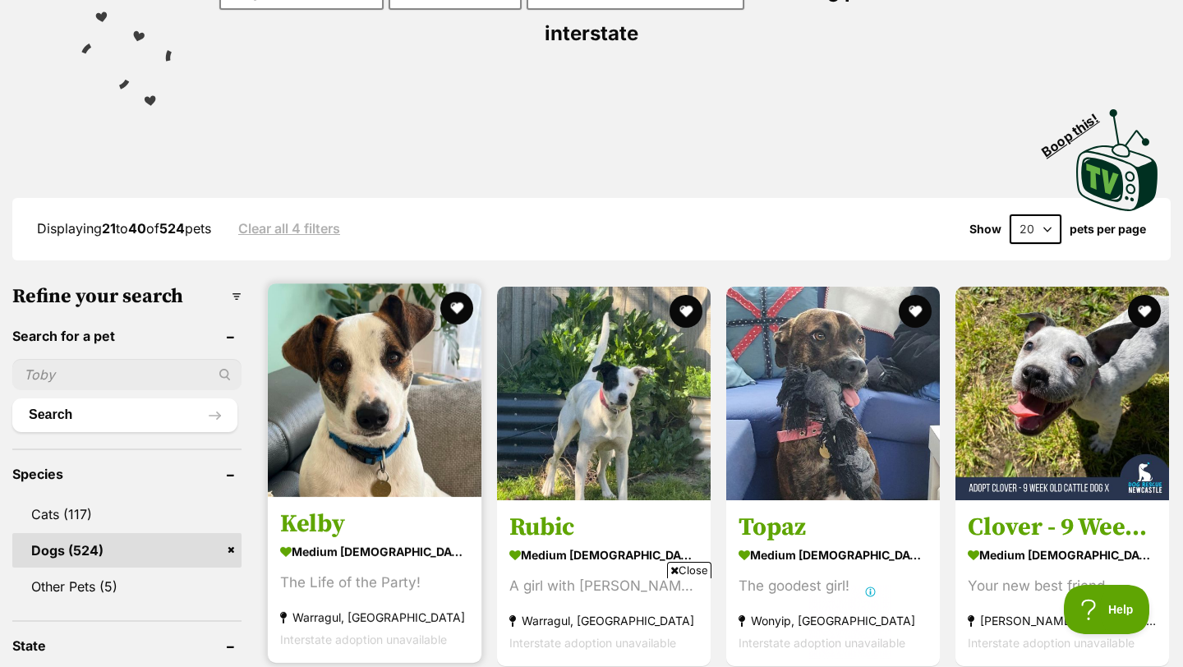
click at [382, 359] on img at bounding box center [375, 390] width 214 height 214
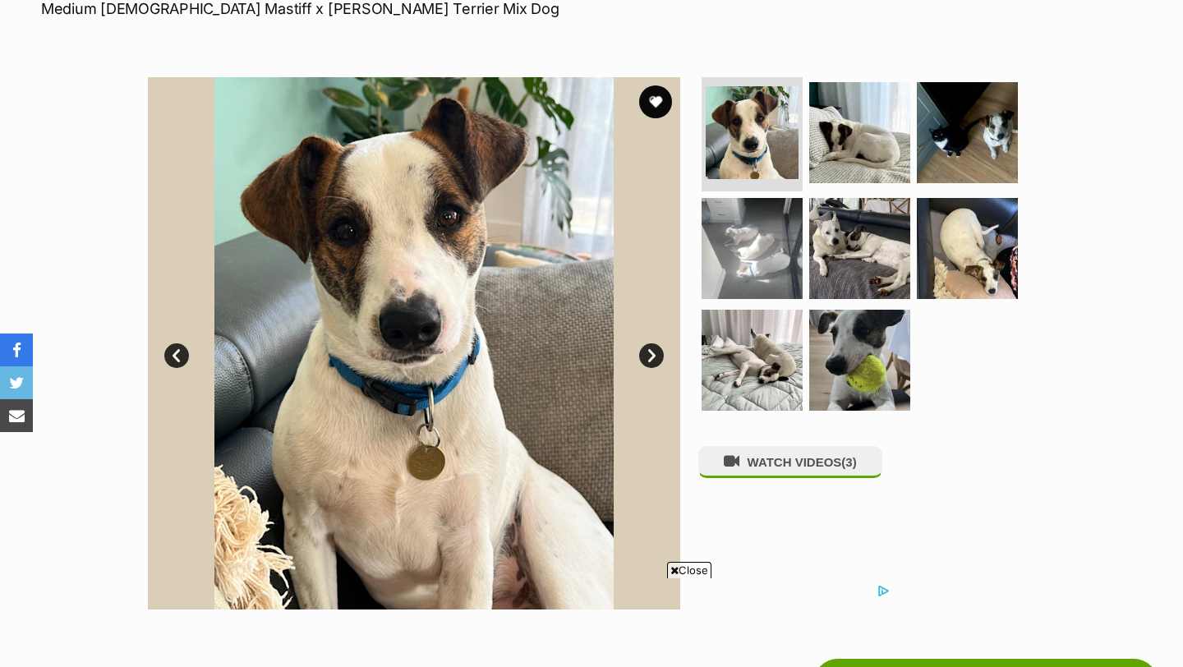
click at [650, 349] on link "Next" at bounding box center [651, 355] width 25 height 25
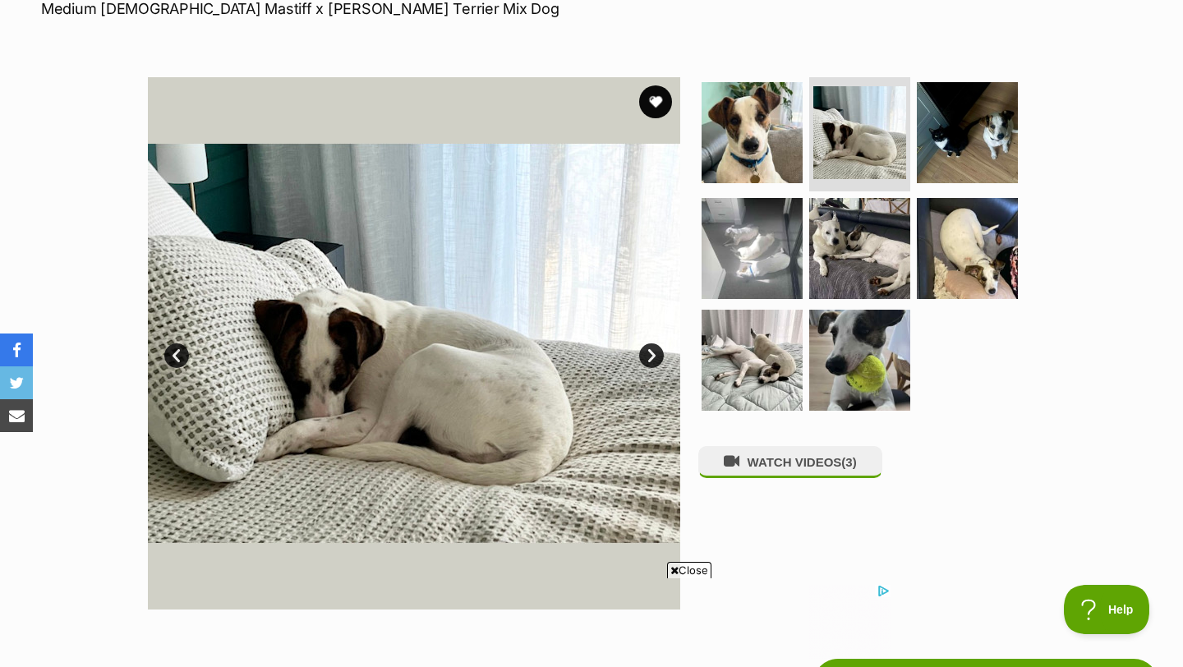
click at [650, 349] on link "Next" at bounding box center [651, 355] width 25 height 25
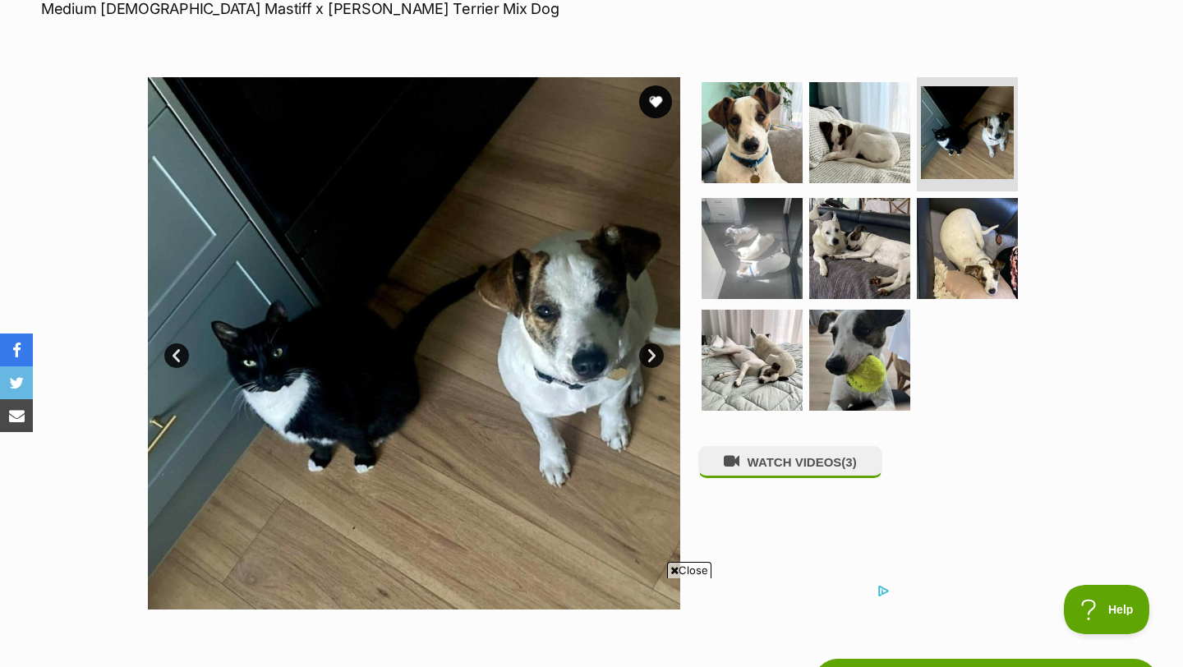
click at [650, 349] on link "Next" at bounding box center [651, 355] width 25 height 25
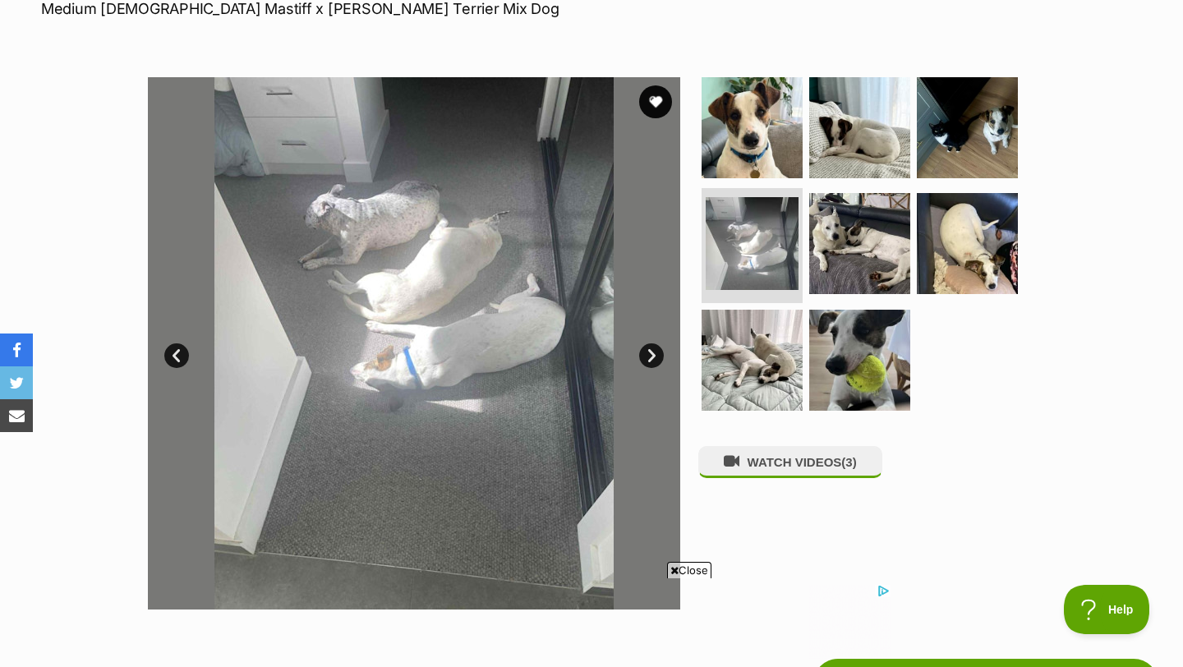
click at [650, 349] on link "Next" at bounding box center [651, 355] width 25 height 25
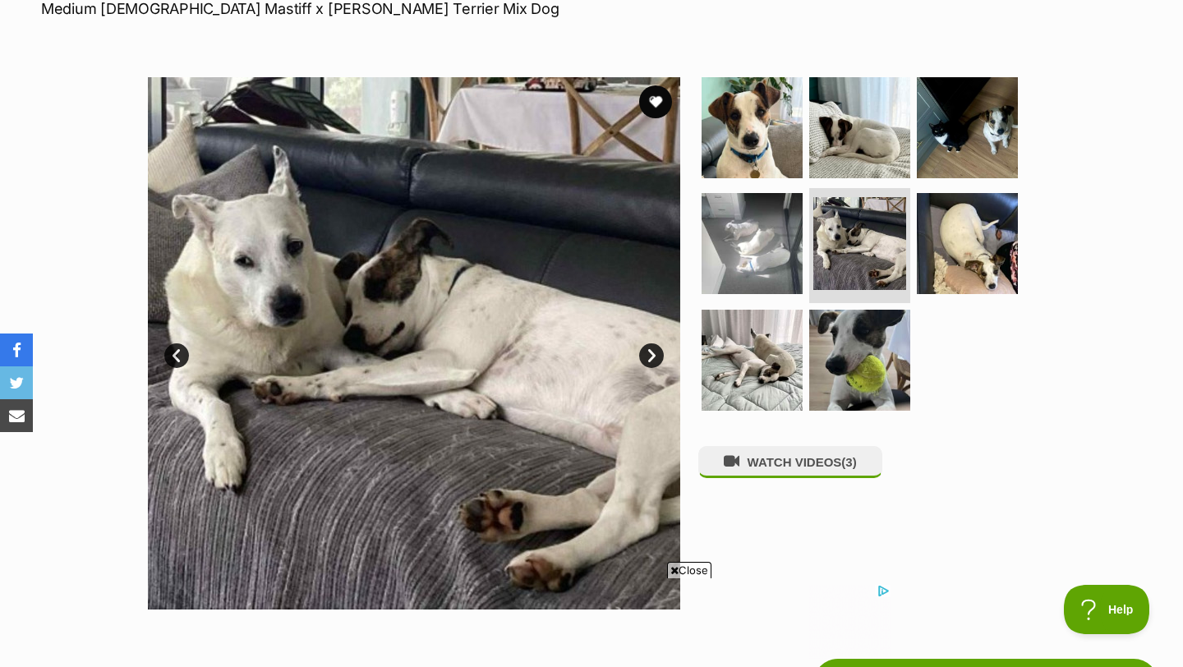
click at [650, 349] on link "Next" at bounding box center [651, 355] width 25 height 25
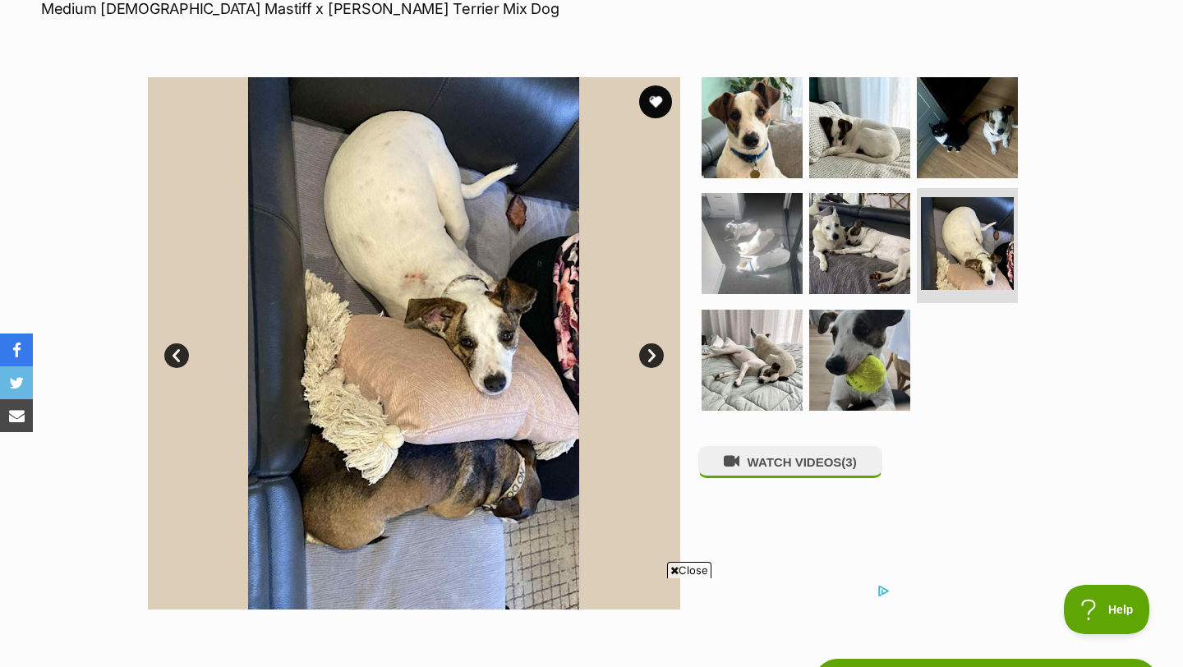
click at [650, 349] on link "Next" at bounding box center [651, 355] width 25 height 25
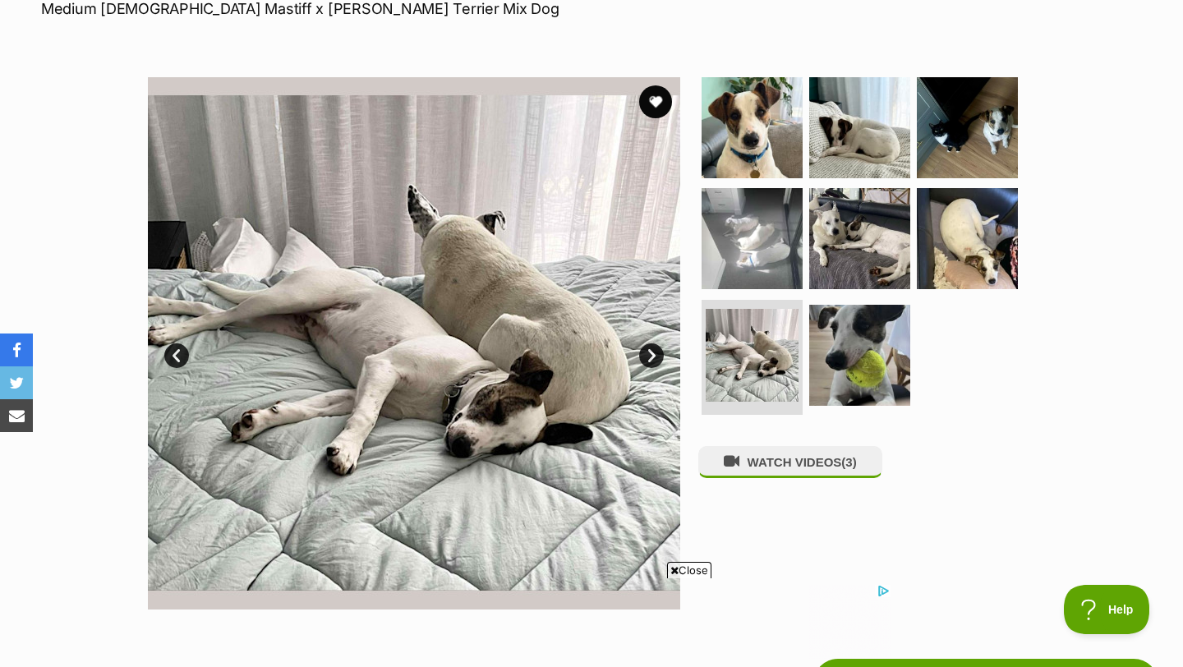
click at [650, 349] on link "Next" at bounding box center [651, 355] width 25 height 25
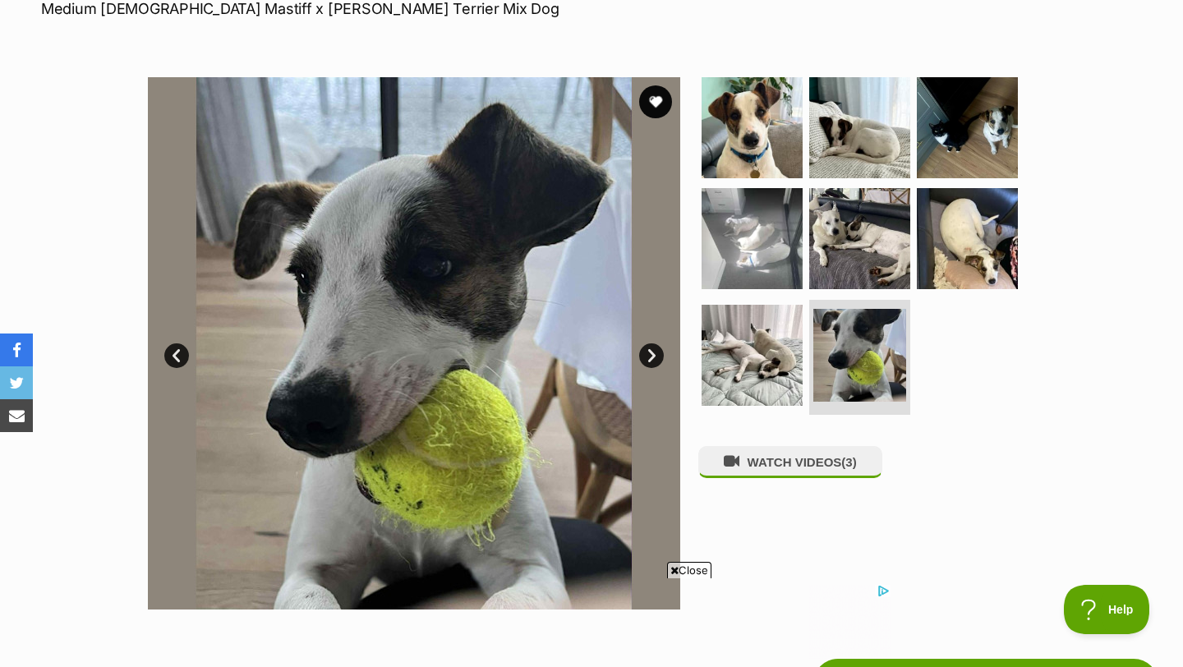
click at [650, 349] on link "Next" at bounding box center [651, 355] width 25 height 25
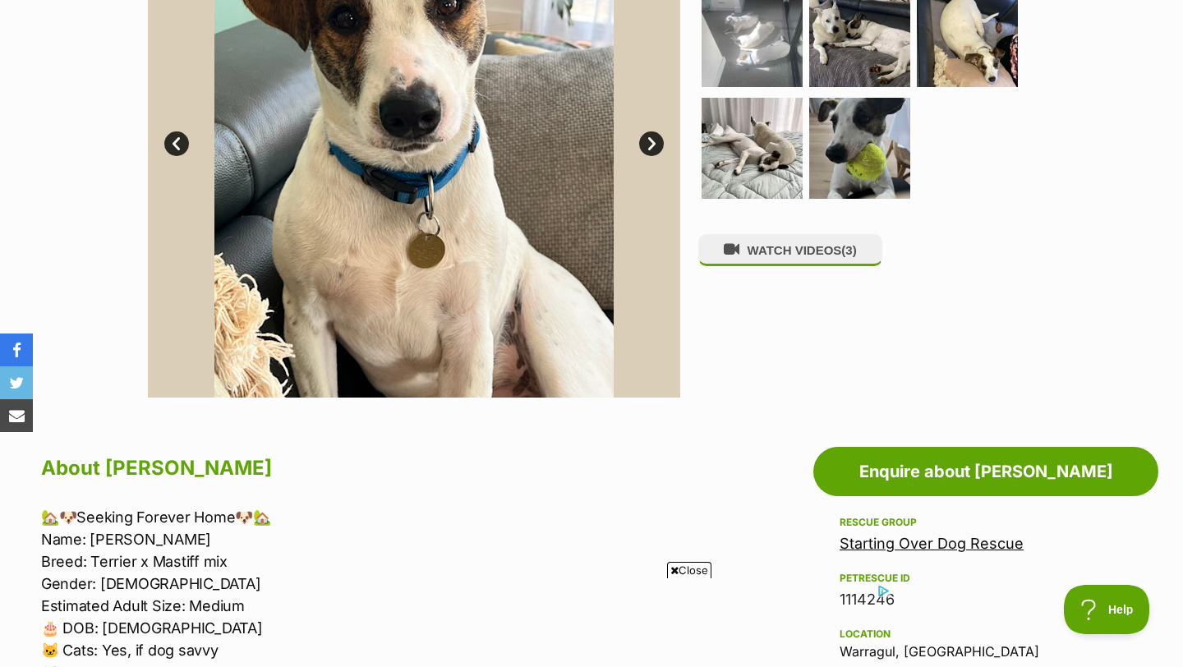
scroll to position [508, 0]
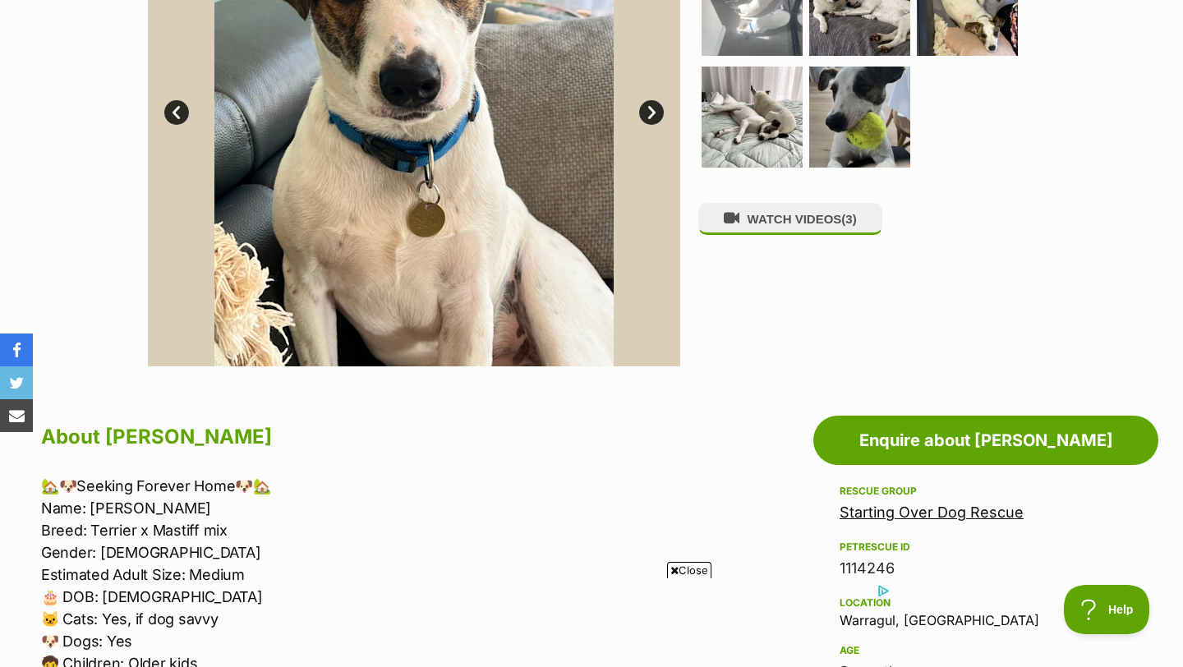
click at [678, 564] on span "Close" at bounding box center [689, 570] width 44 height 16
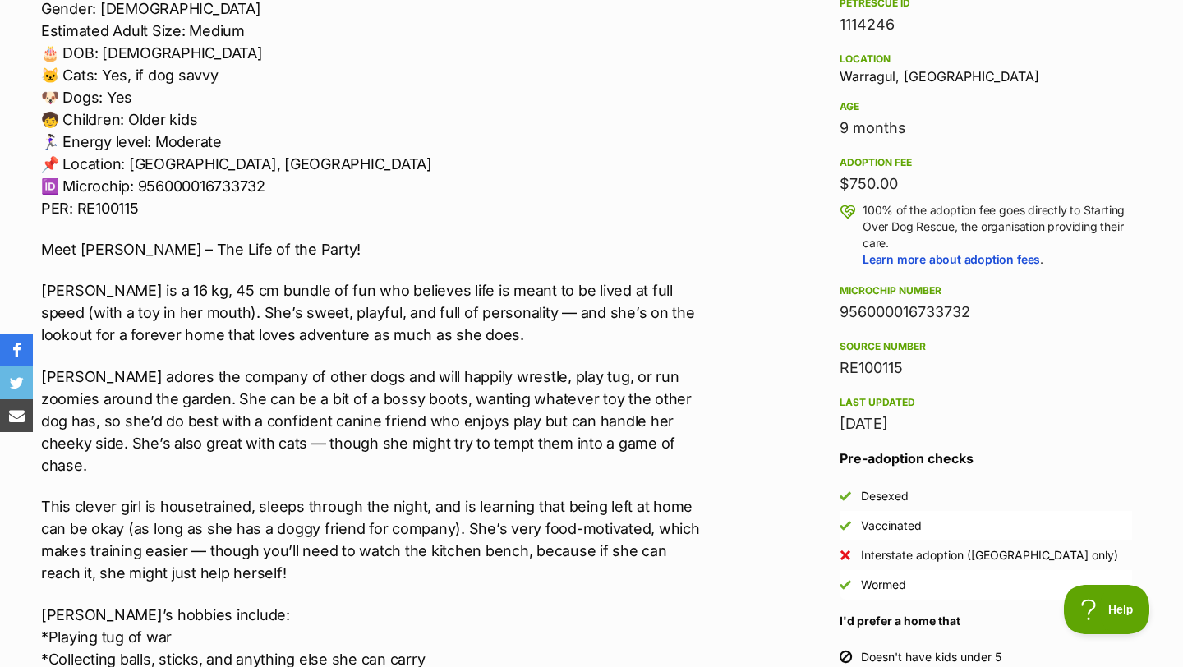
scroll to position [1044, 0]
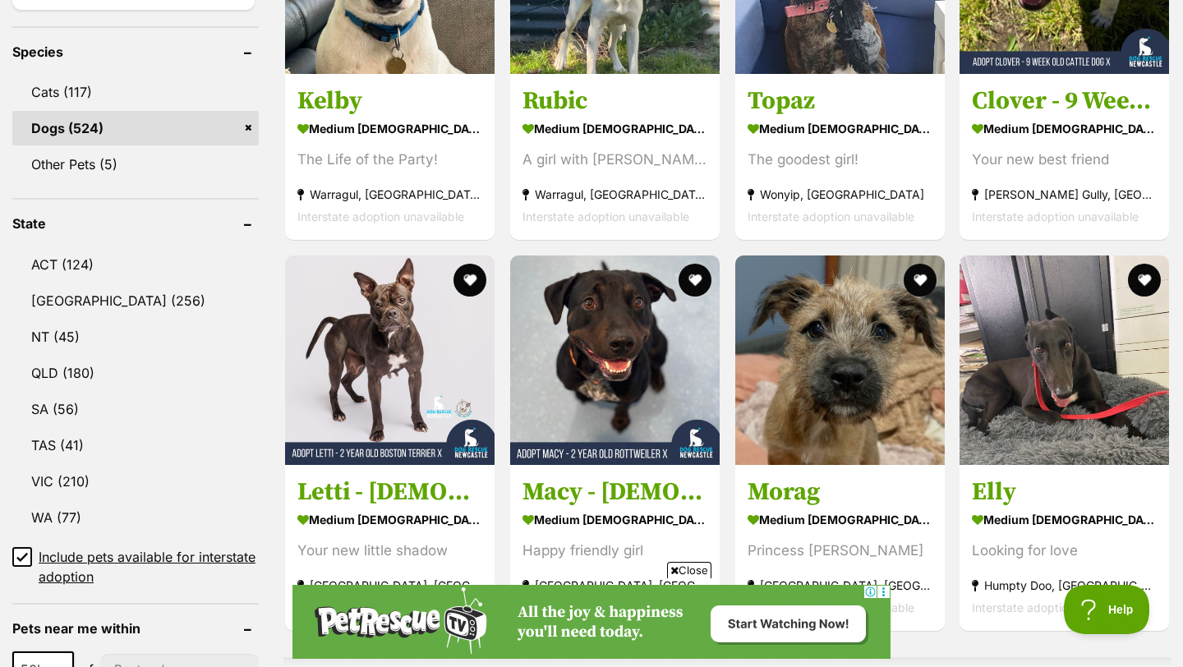
scroll to position [716, 0]
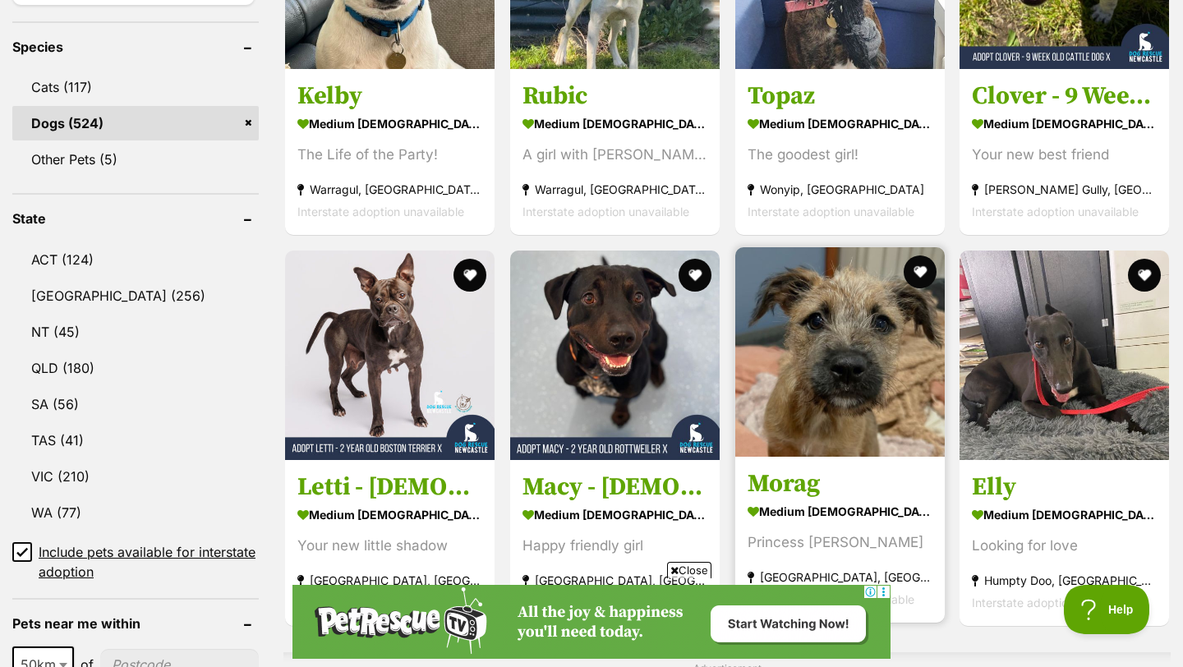
click at [807, 329] on img at bounding box center [839, 351] width 209 height 209
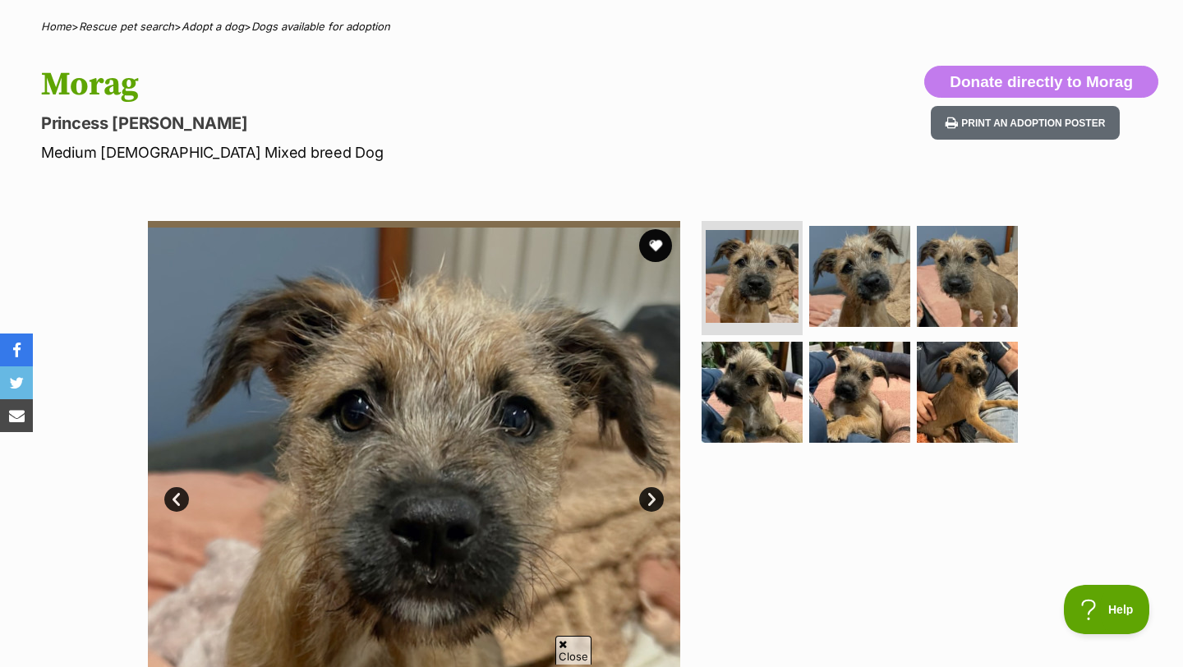
scroll to position [126, 0]
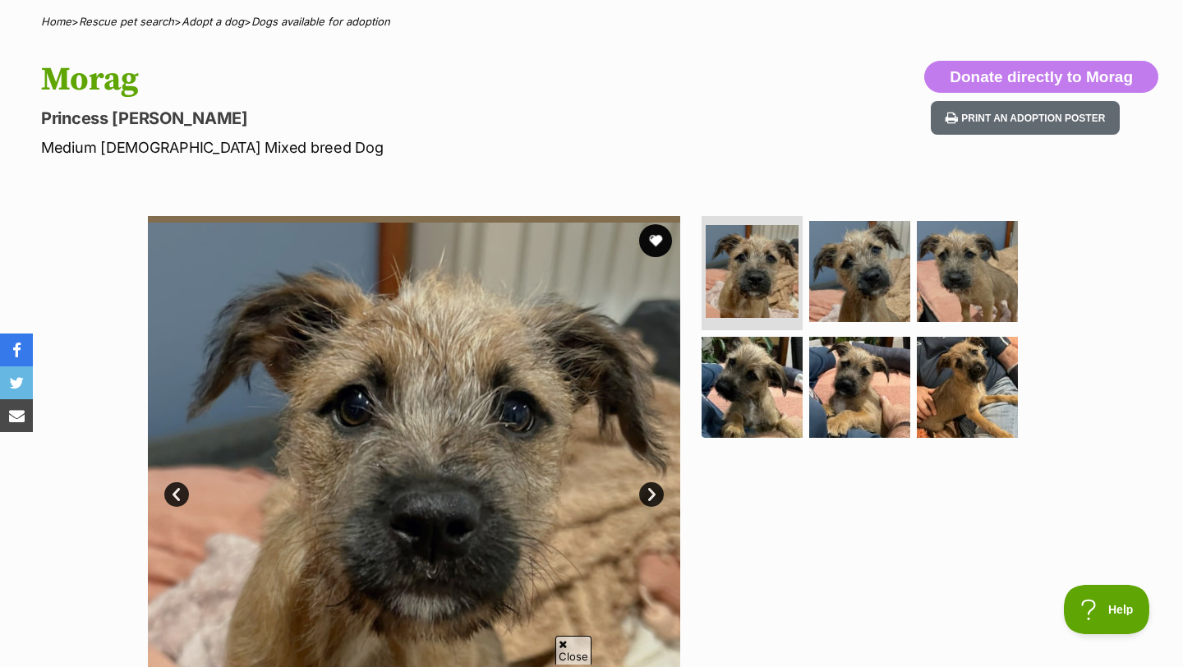
click at [661, 493] on link "Next" at bounding box center [651, 494] width 25 height 25
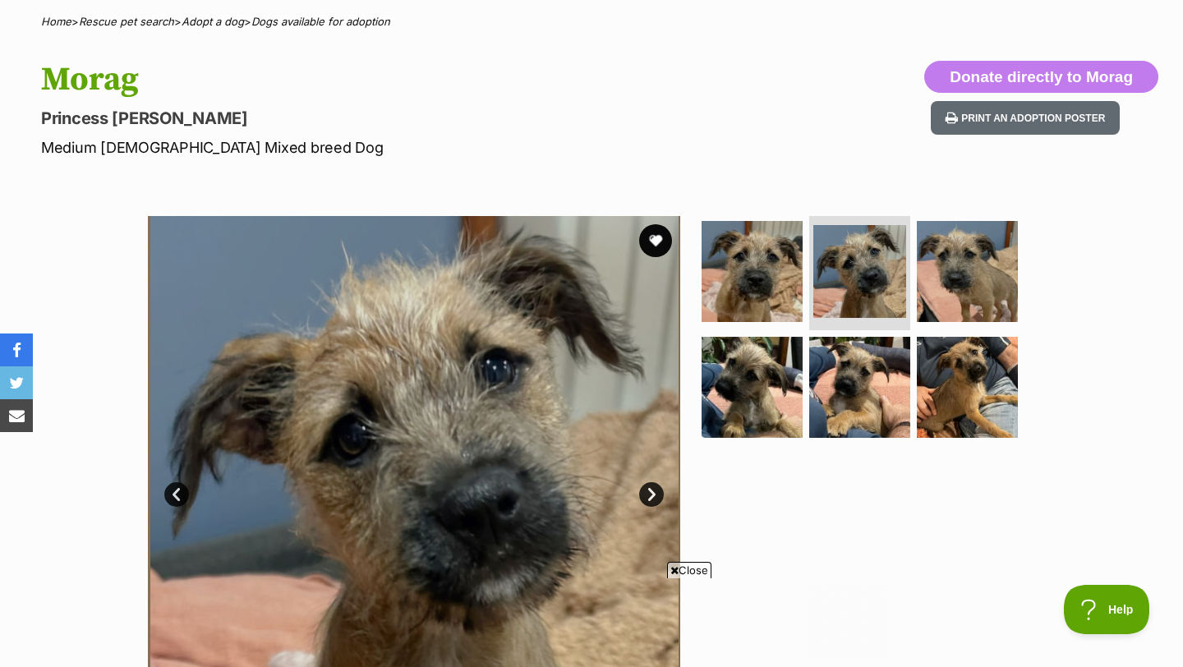
scroll to position [0, 0]
click at [661, 493] on link "Next" at bounding box center [651, 494] width 25 height 25
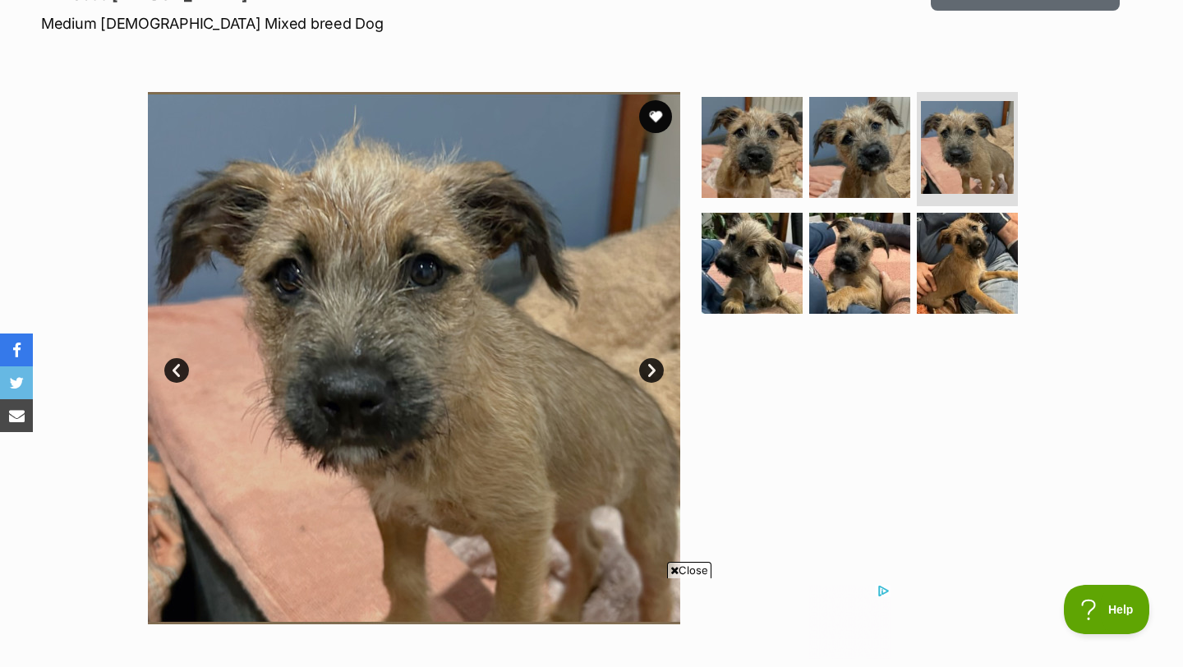
click at [646, 361] on link "Next" at bounding box center [651, 370] width 25 height 25
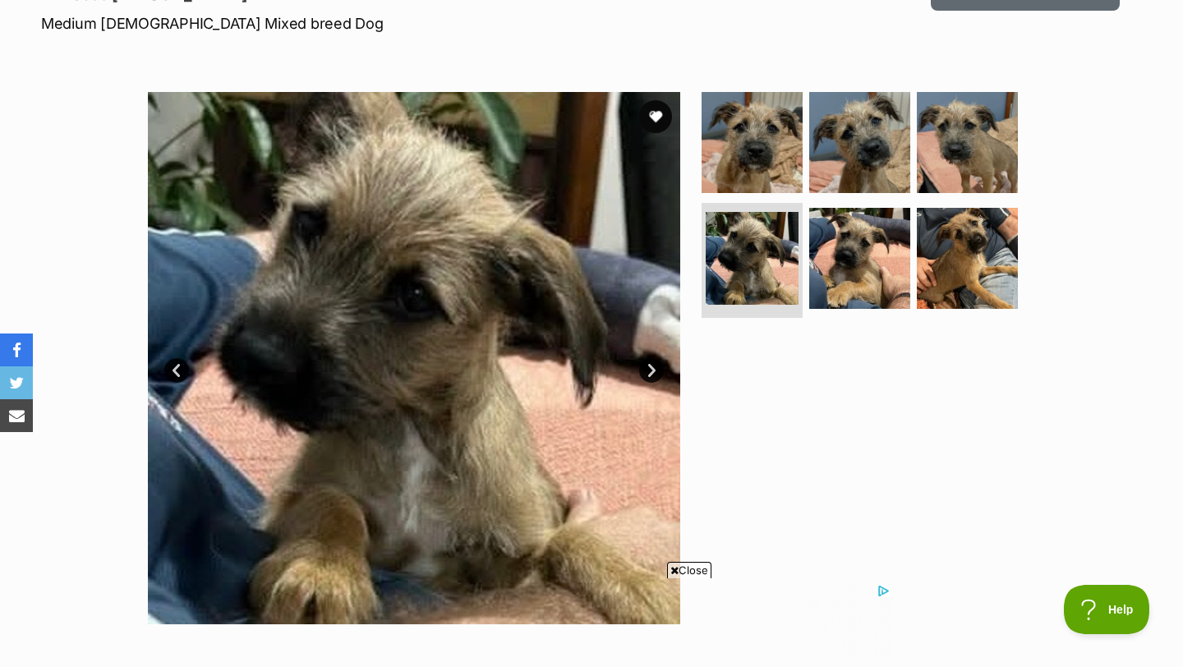
click at [646, 361] on link "Next" at bounding box center [651, 370] width 25 height 25
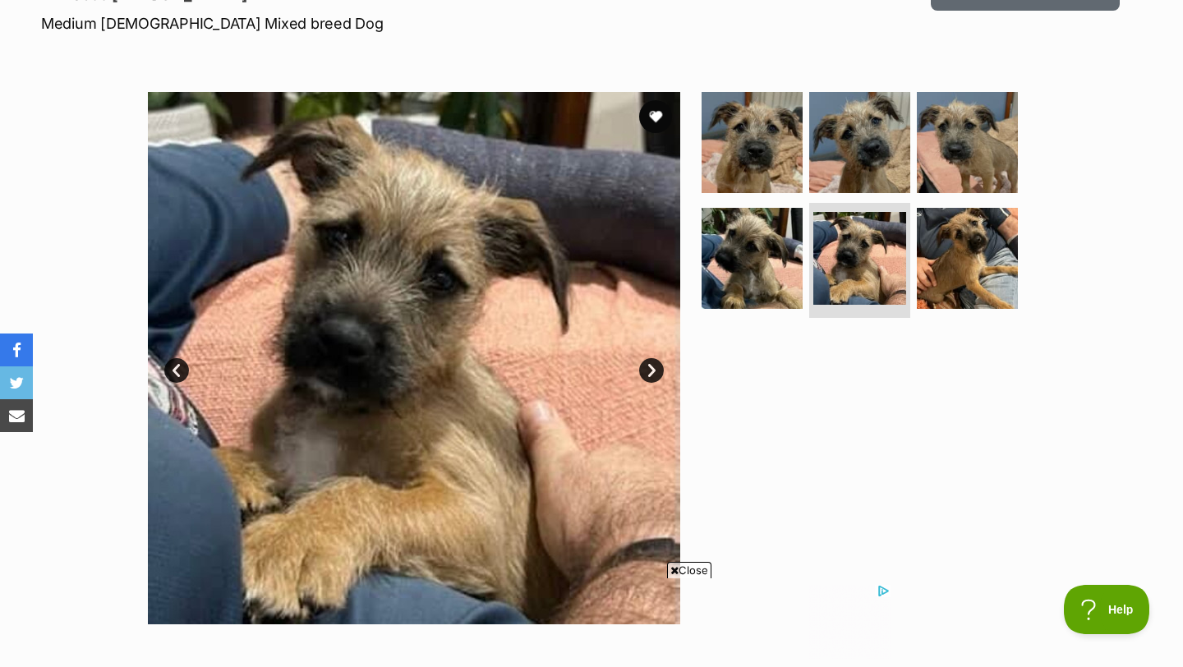
click at [646, 361] on link "Next" at bounding box center [651, 370] width 25 height 25
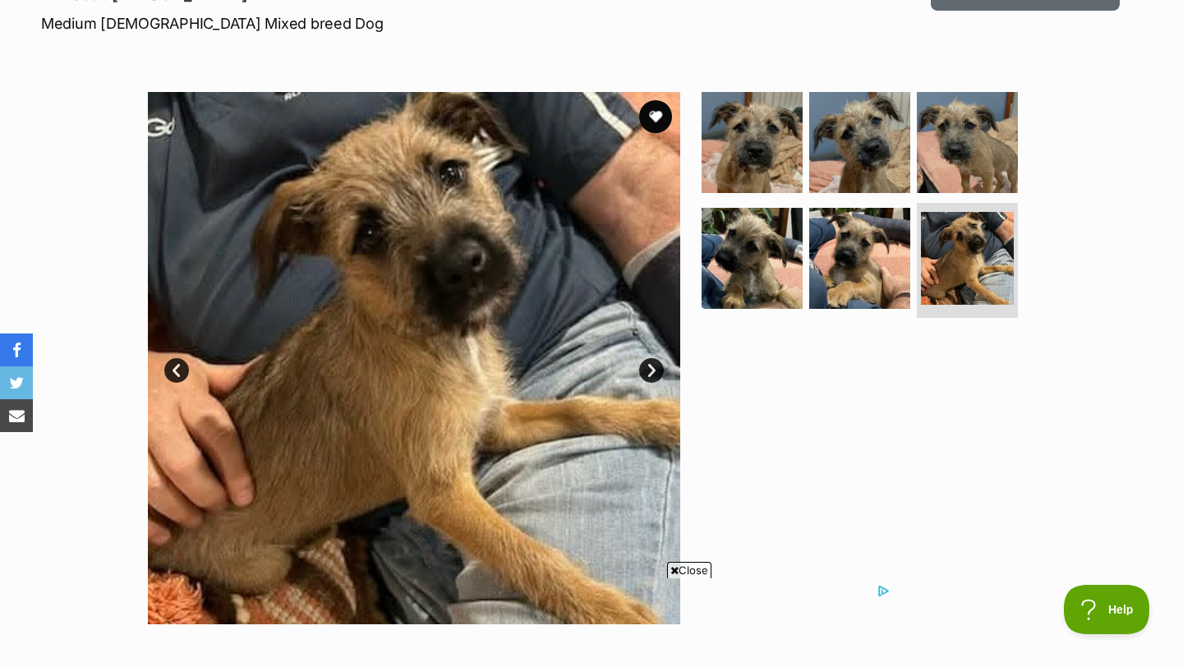
click at [646, 361] on link "Next" at bounding box center [651, 370] width 25 height 25
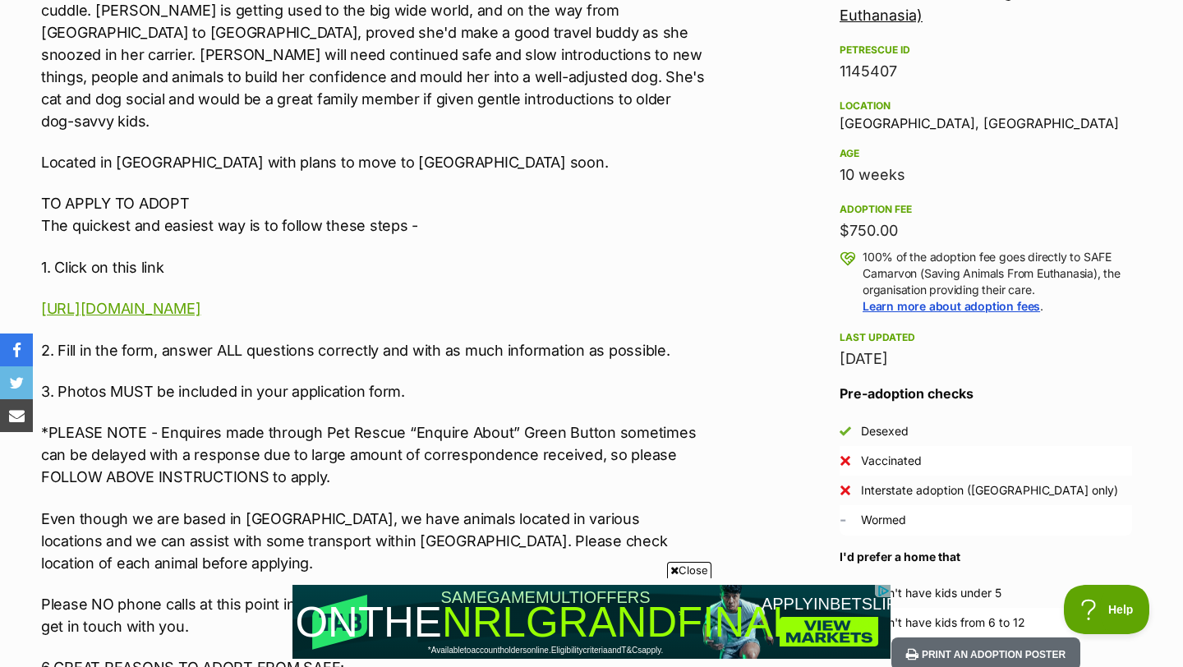
click at [686, 567] on span "Close" at bounding box center [689, 570] width 44 height 16
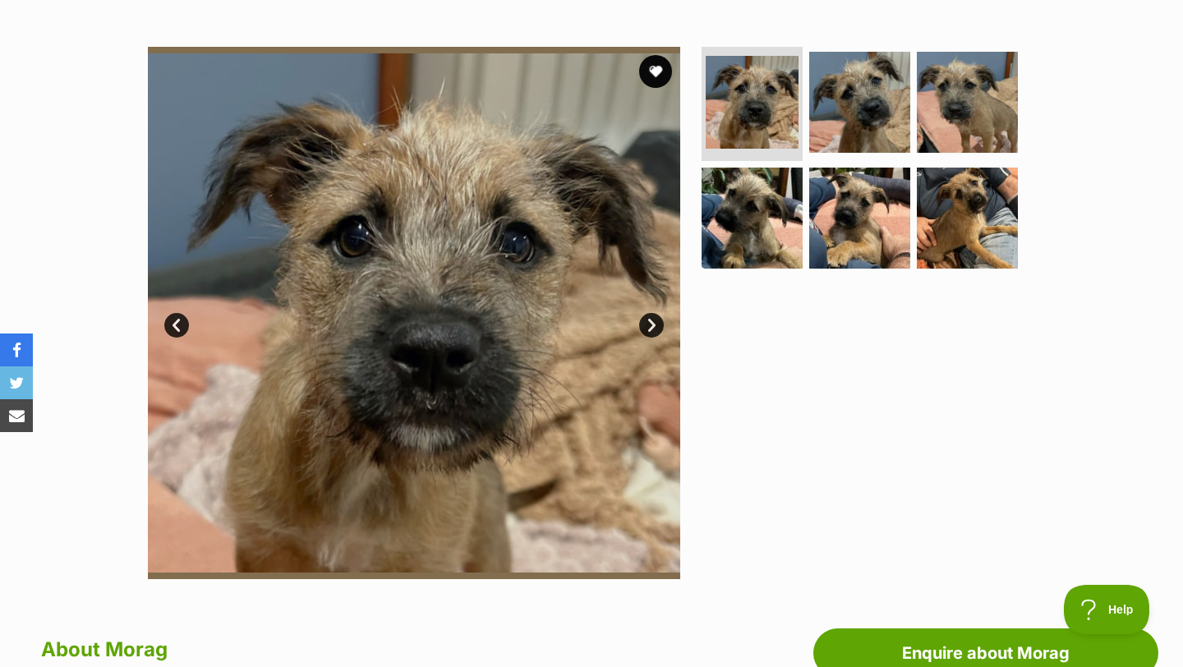
scroll to position [176, 0]
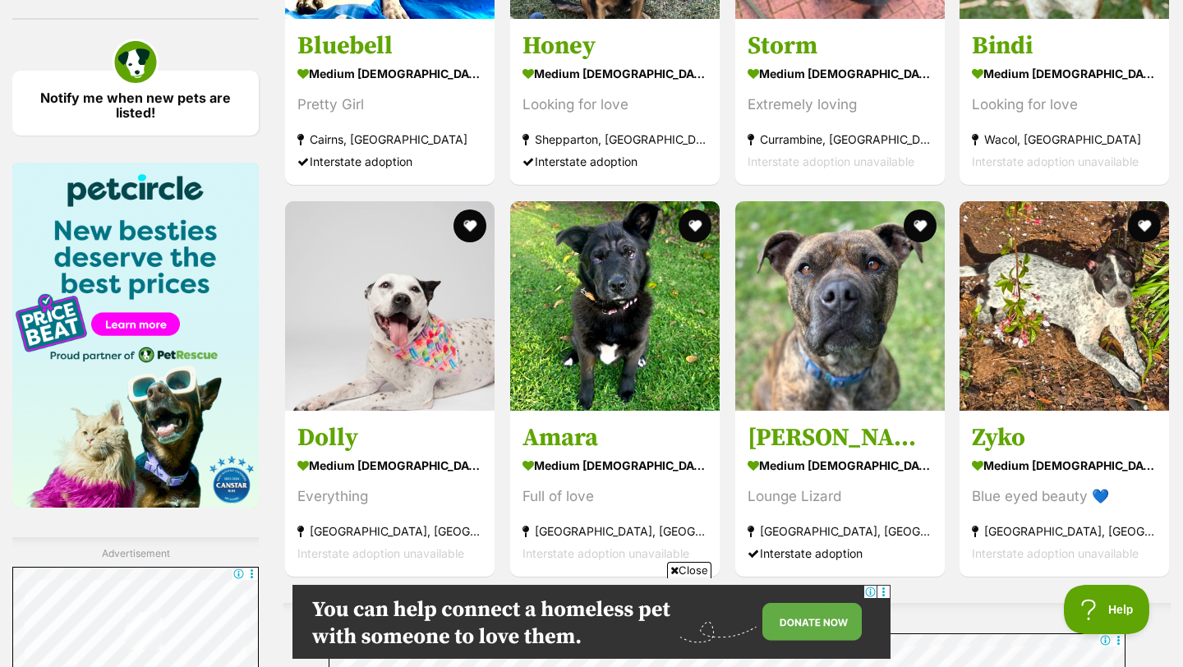
scroll to position [2400, 0]
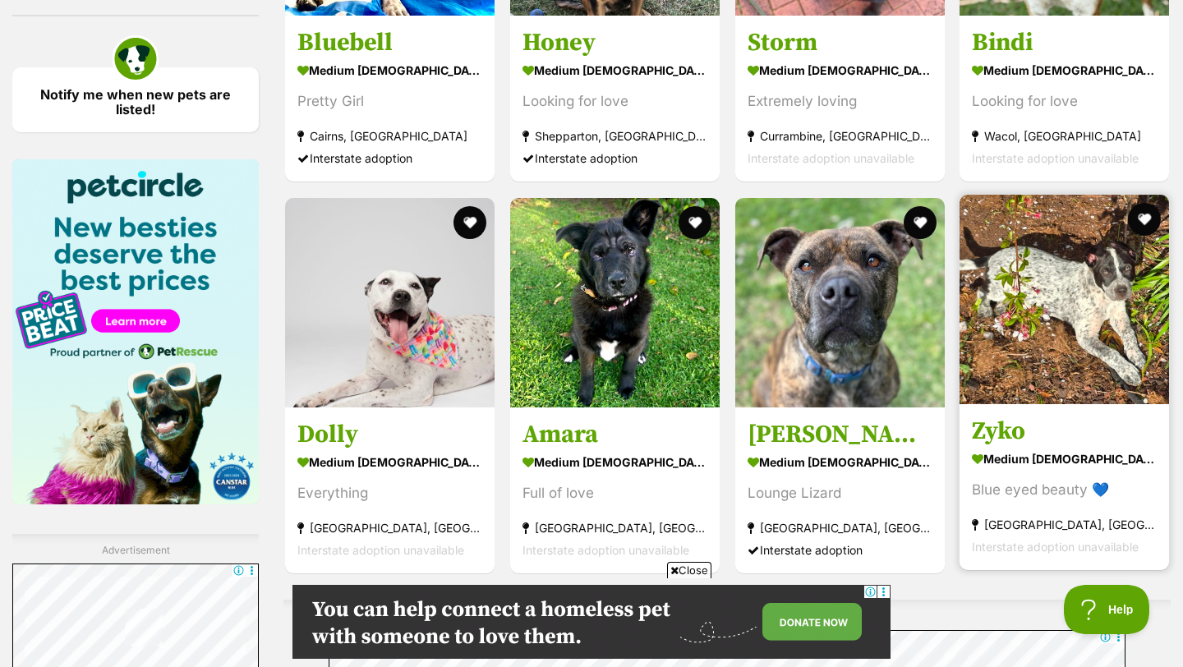
click at [1020, 310] on img at bounding box center [1063, 299] width 209 height 209
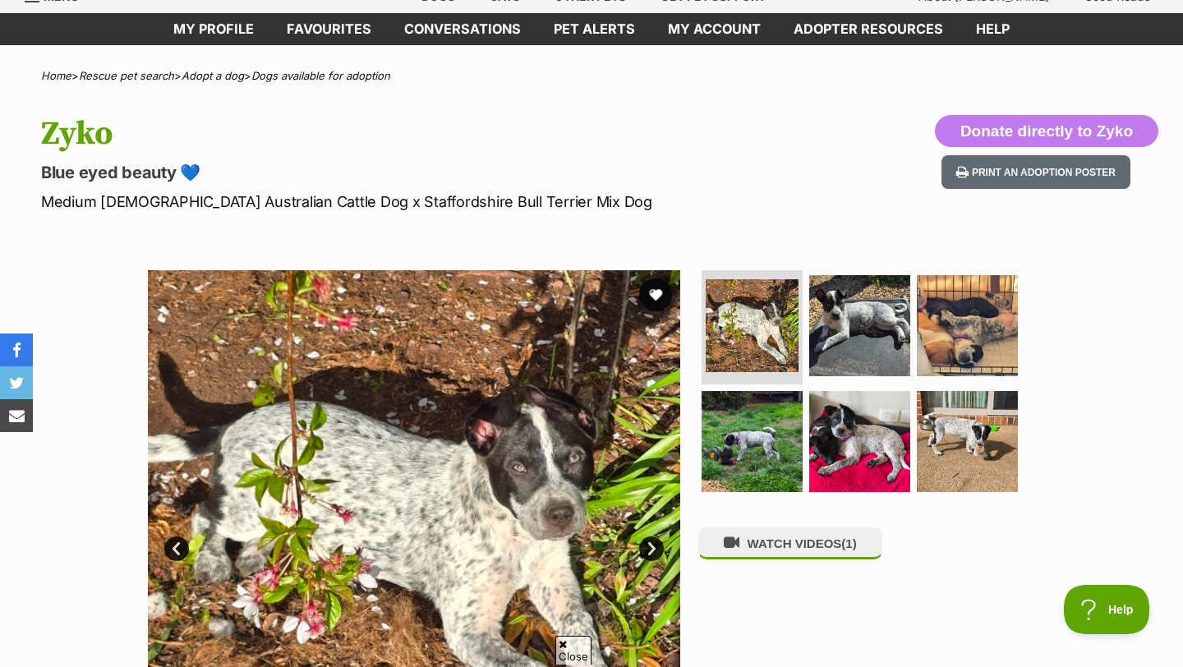
click at [635, 557] on img at bounding box center [414, 536] width 532 height 532
click at [655, 550] on link "Next" at bounding box center [651, 548] width 25 height 25
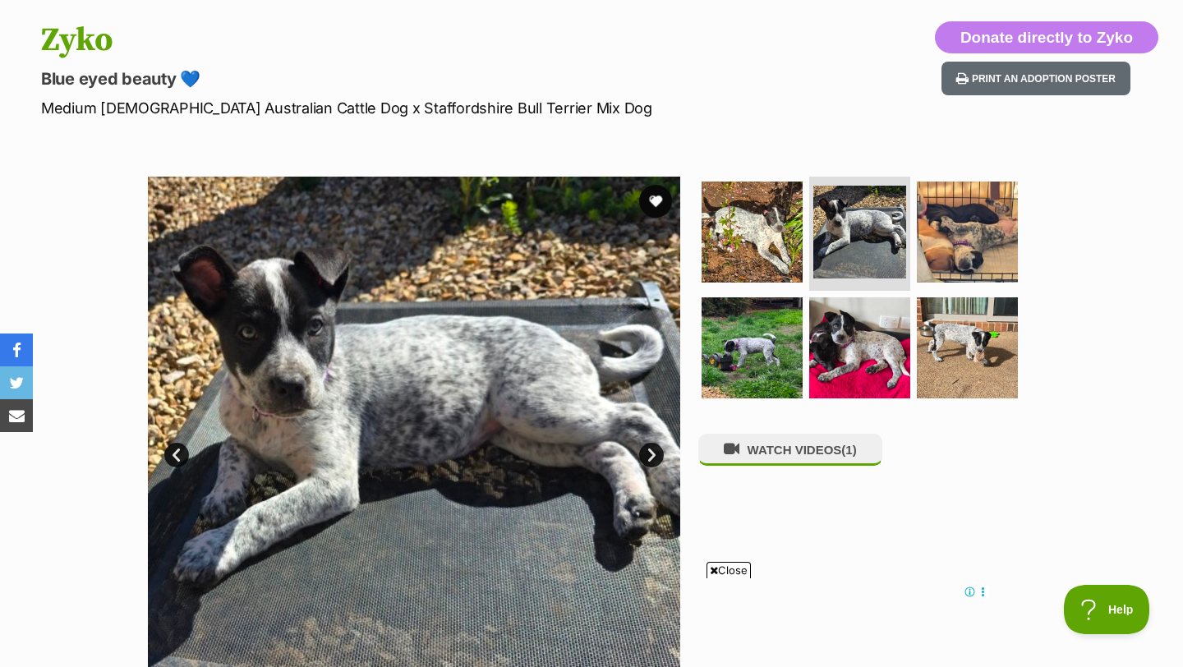
scroll to position [166, 0]
click at [655, 452] on link "Next" at bounding box center [651, 454] width 25 height 25
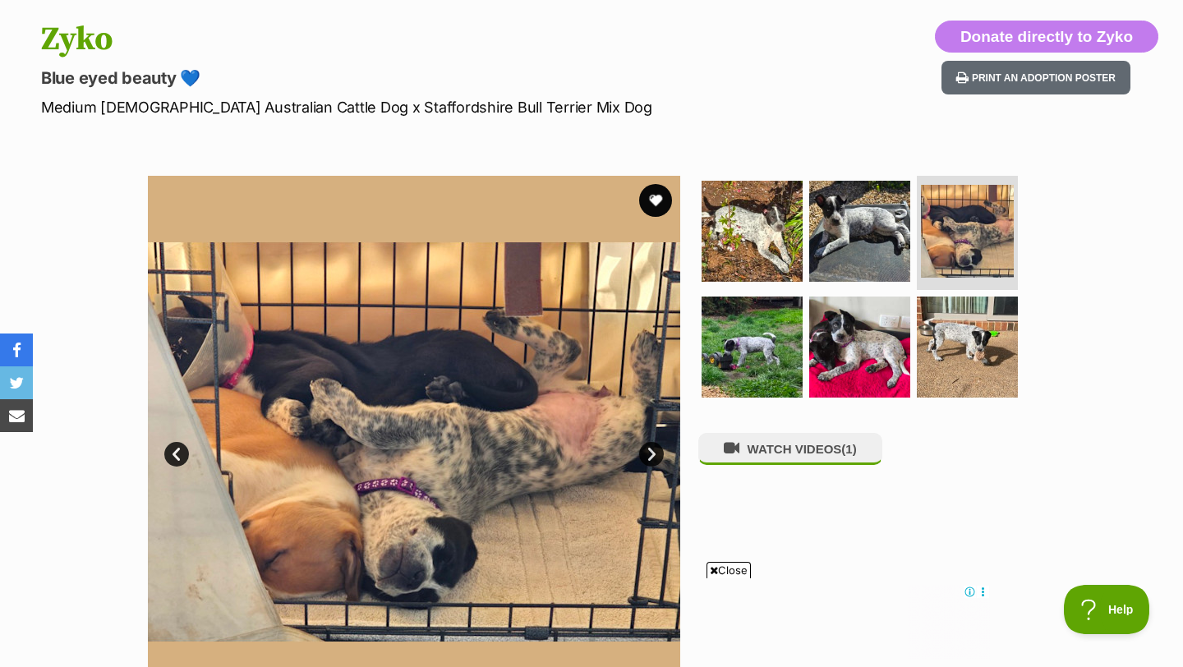
click at [655, 452] on link "Next" at bounding box center [651, 454] width 25 height 25
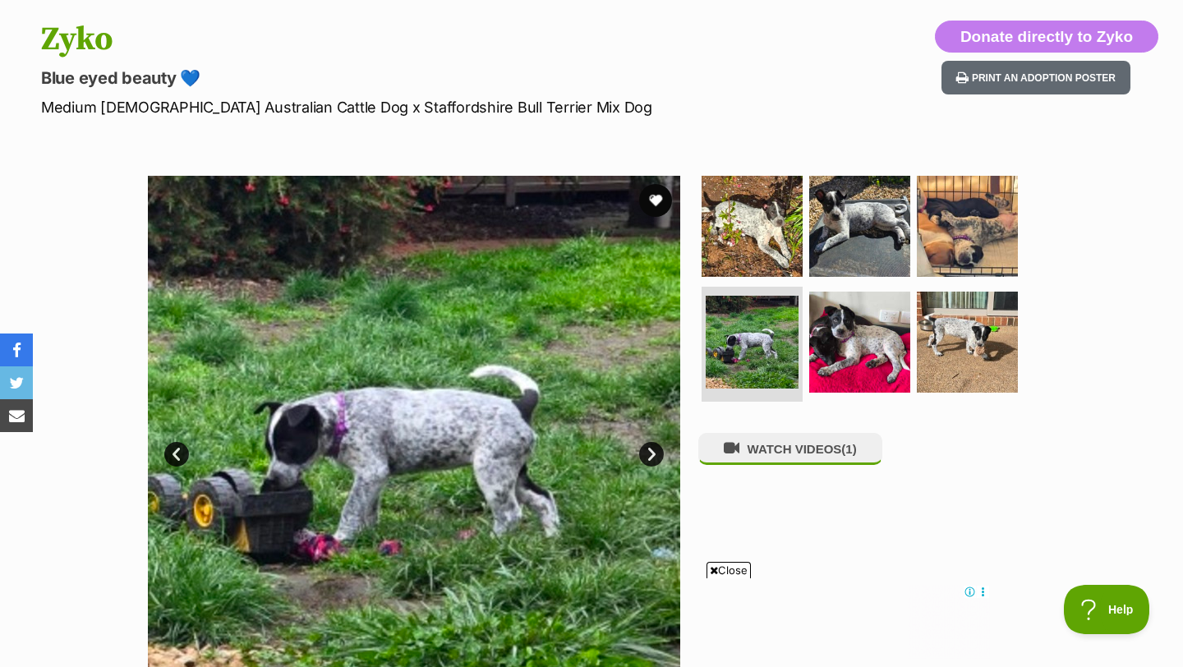
click at [655, 452] on link "Next" at bounding box center [651, 454] width 25 height 25
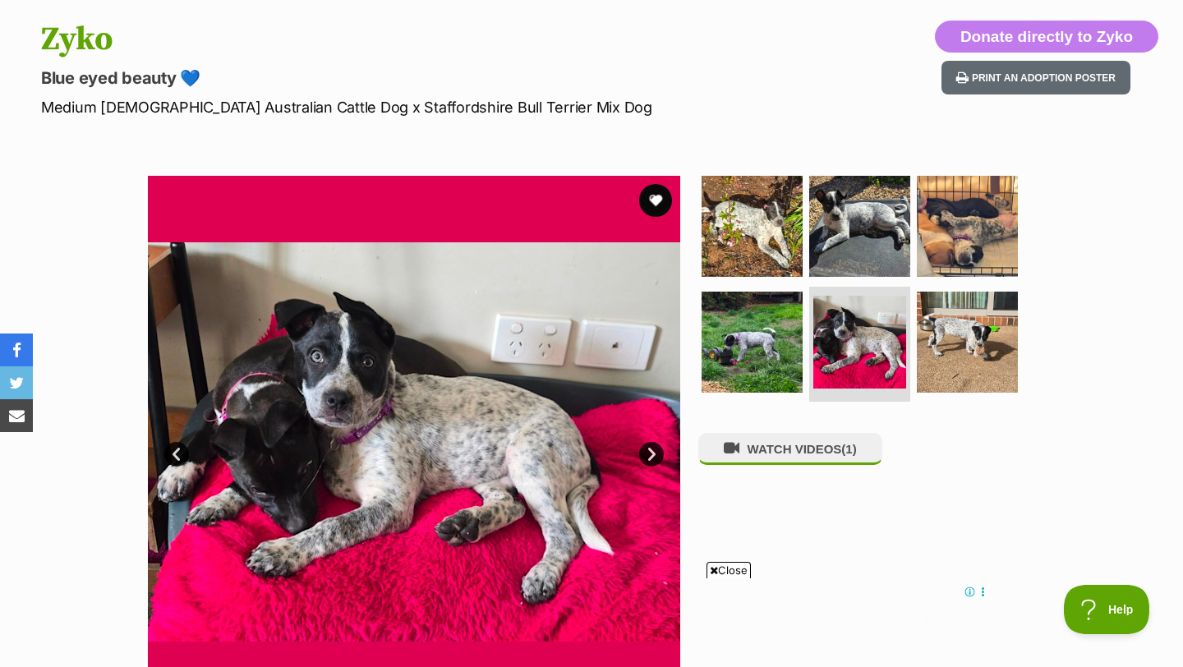
click at [655, 452] on link "Next" at bounding box center [651, 454] width 25 height 25
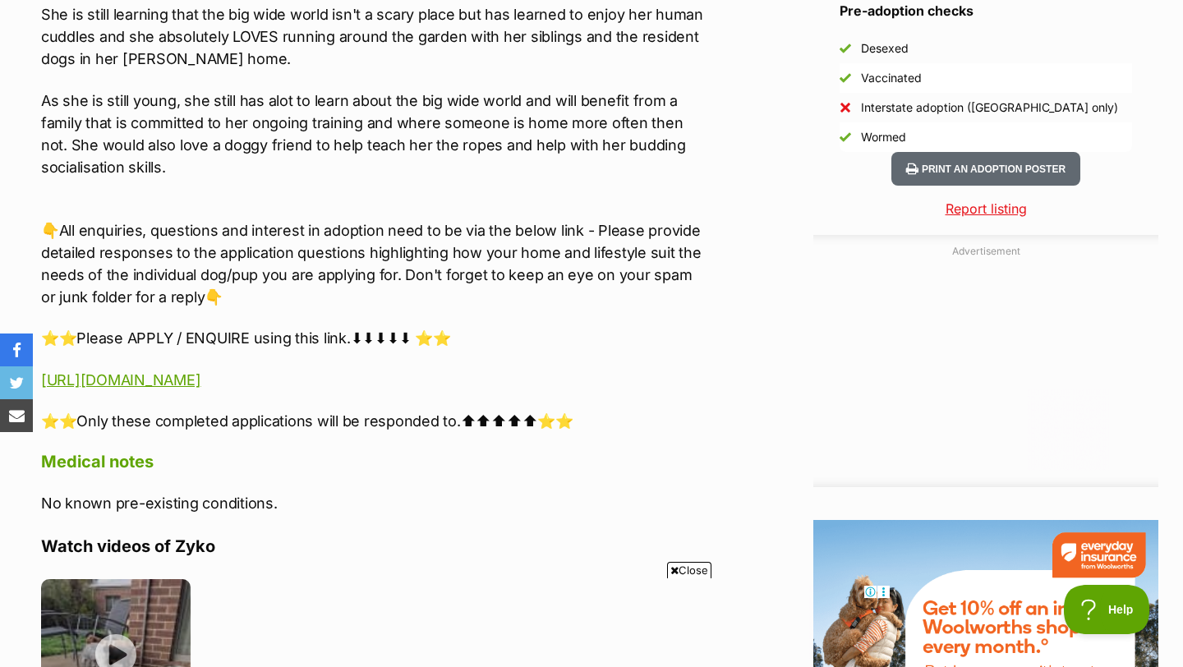
scroll to position [0, 0]
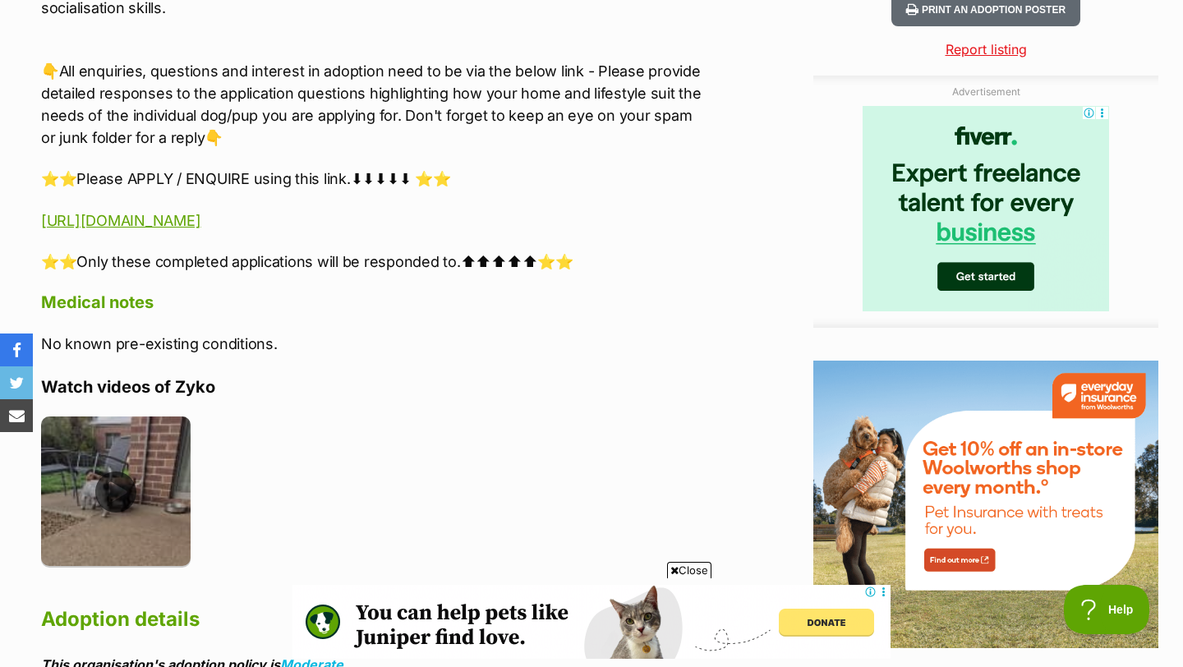
click at [117, 507] on img at bounding box center [115, 490] width 149 height 149
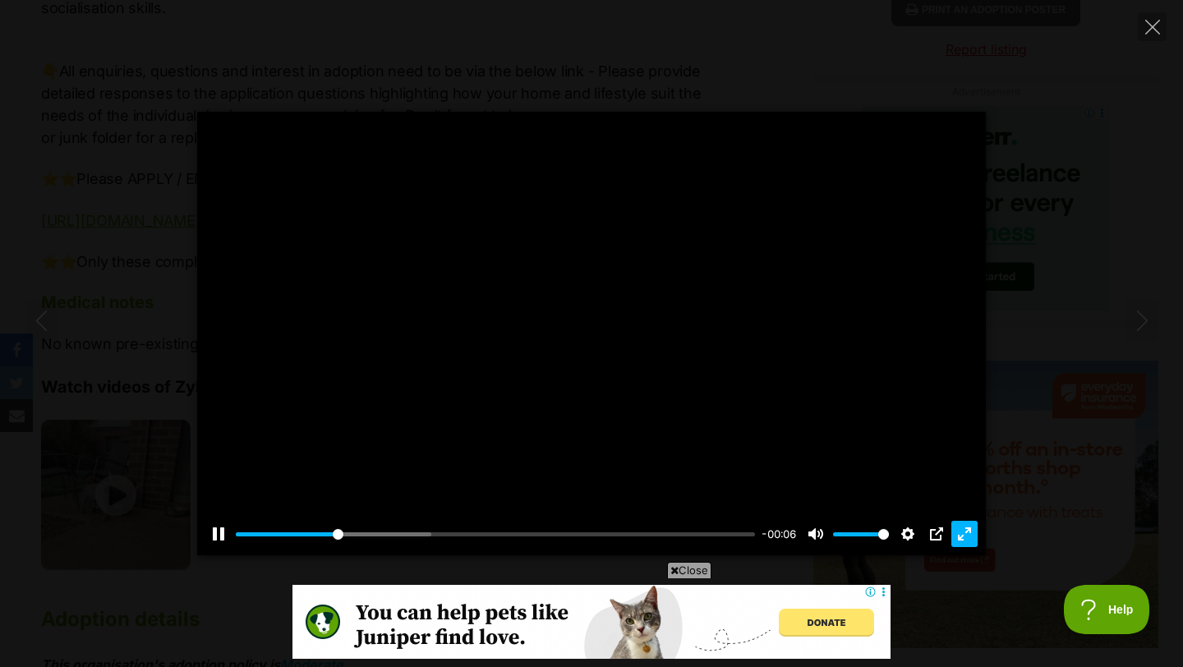
click at [970, 540] on button "Exit fullscreen Enter fullscreen" at bounding box center [964, 534] width 26 height 26
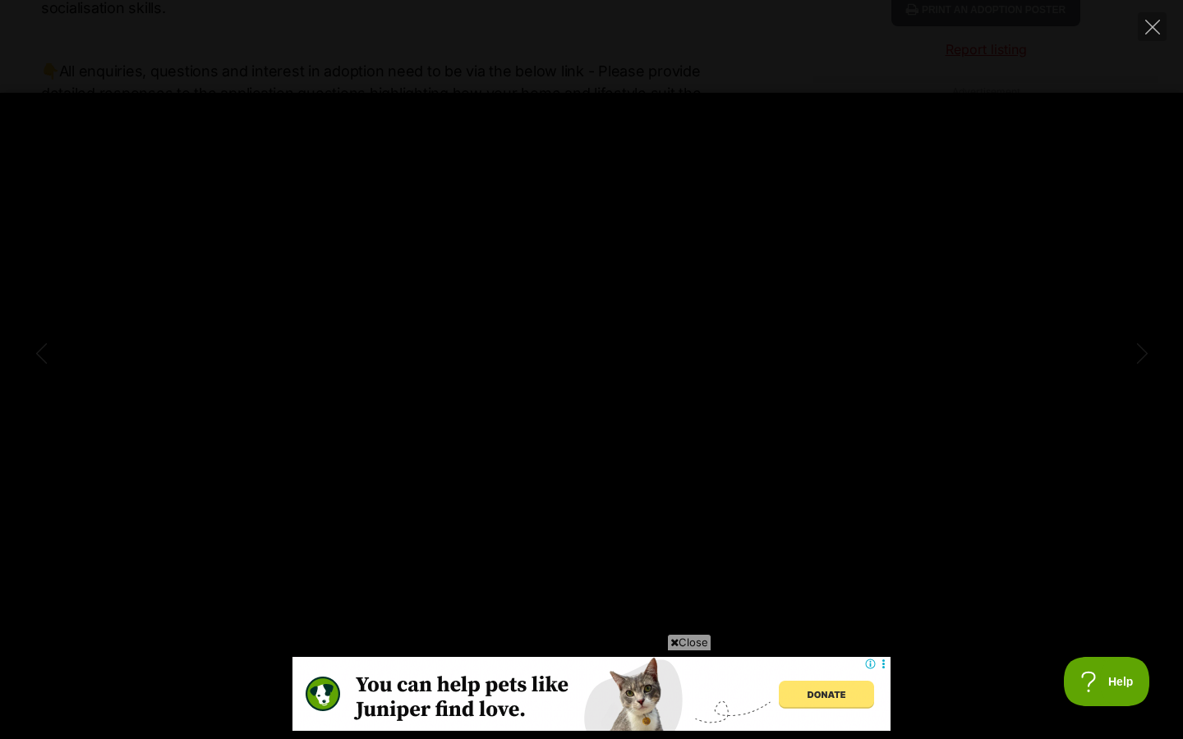
type input "100"
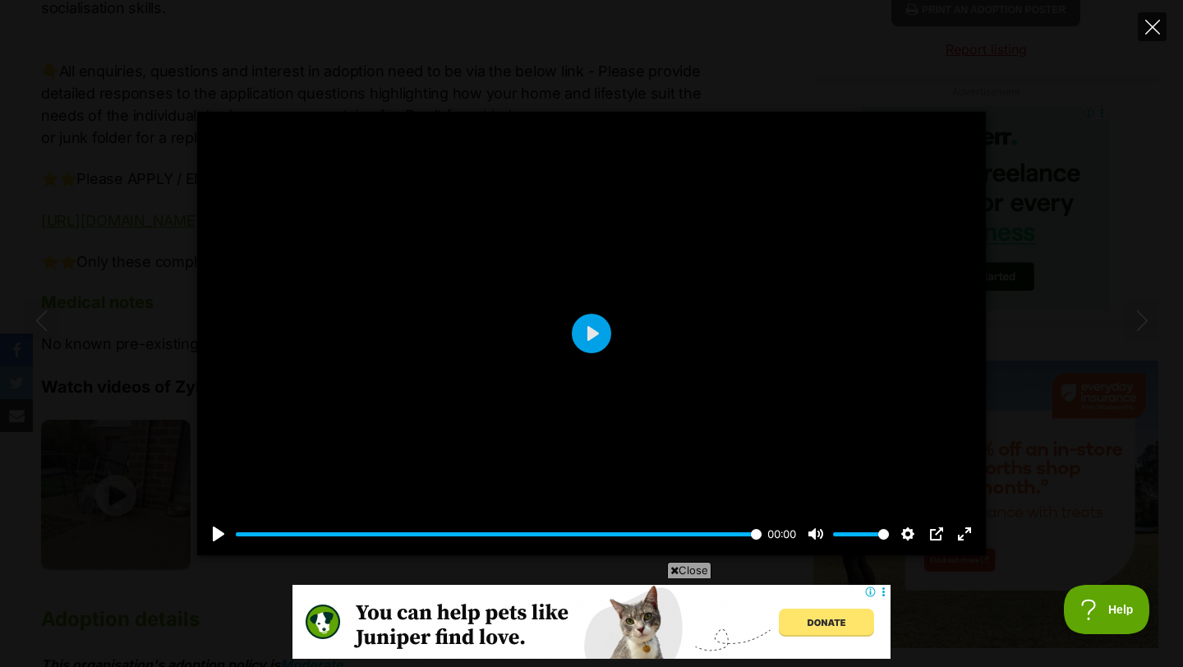
click at [1148, 34] on icon "Close" at bounding box center [1152, 27] width 15 height 15
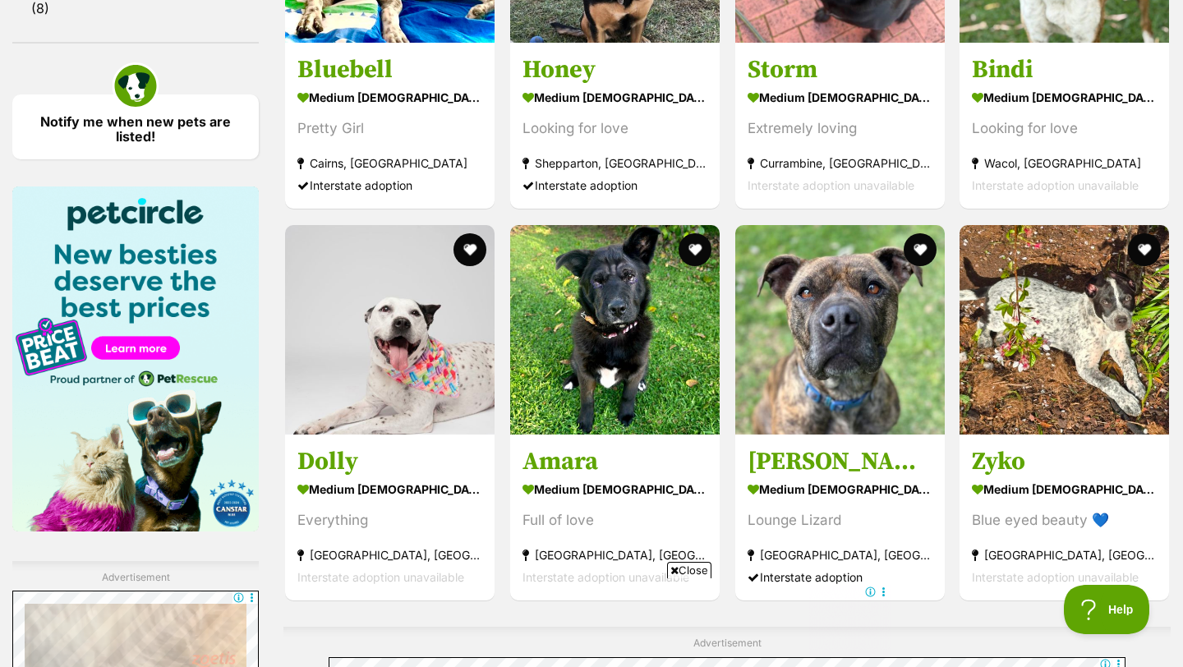
scroll to position [2376, 0]
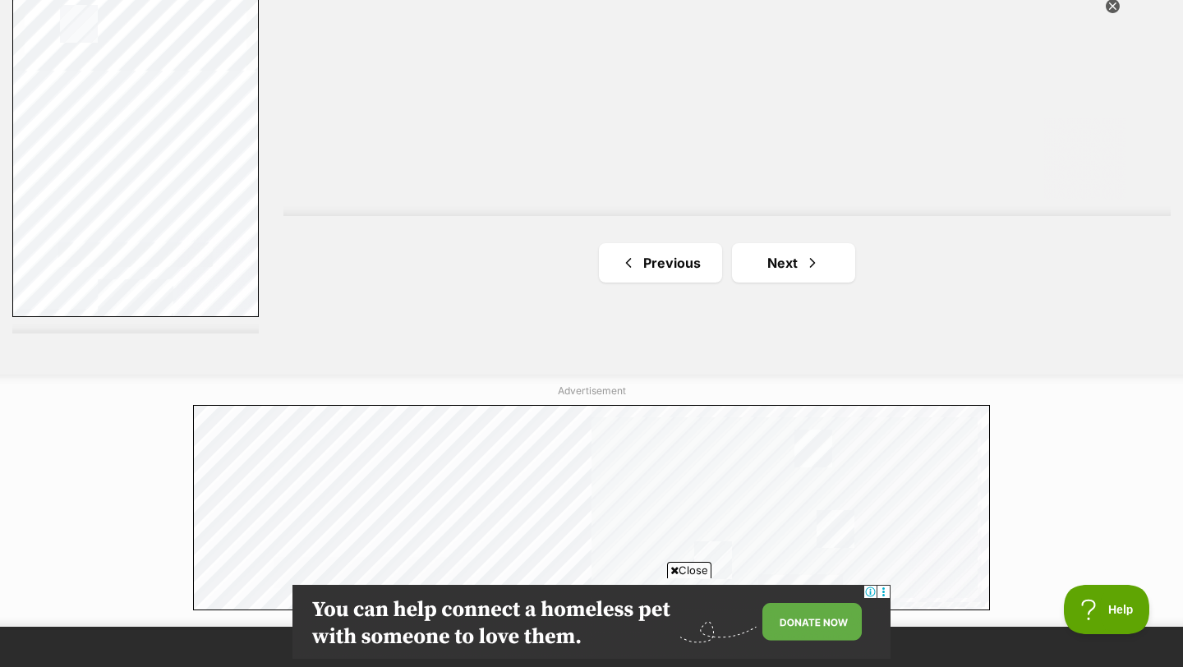
scroll to position [3141, 0]
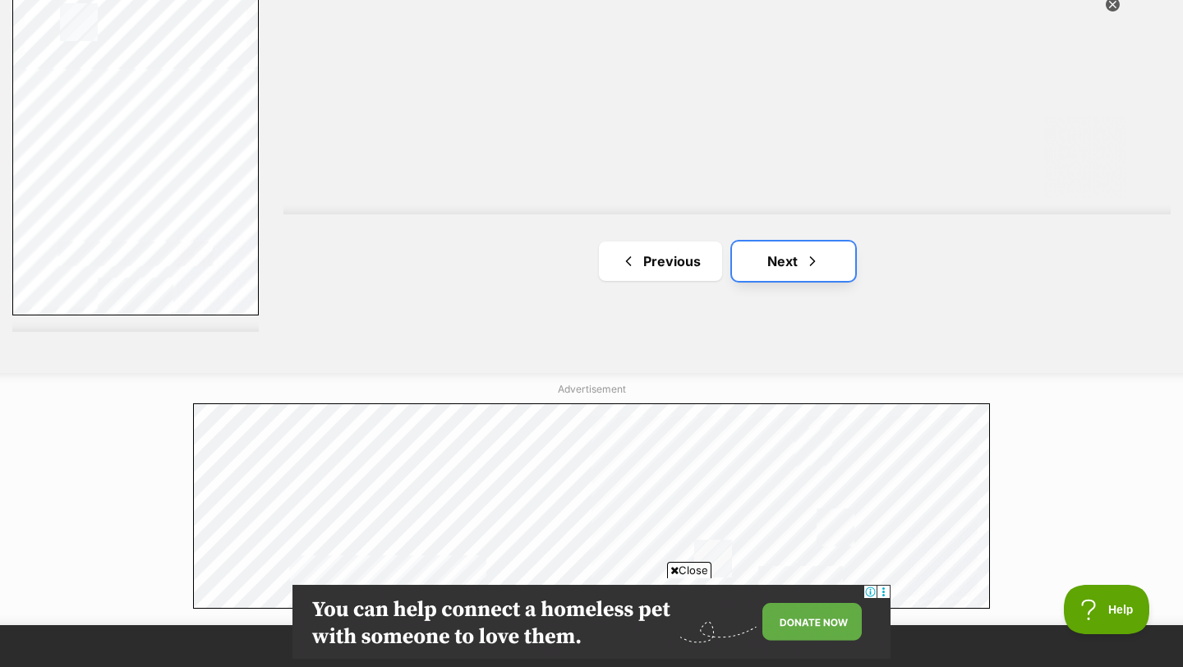
click at [807, 251] on span "Next page" at bounding box center [812, 261] width 16 height 20
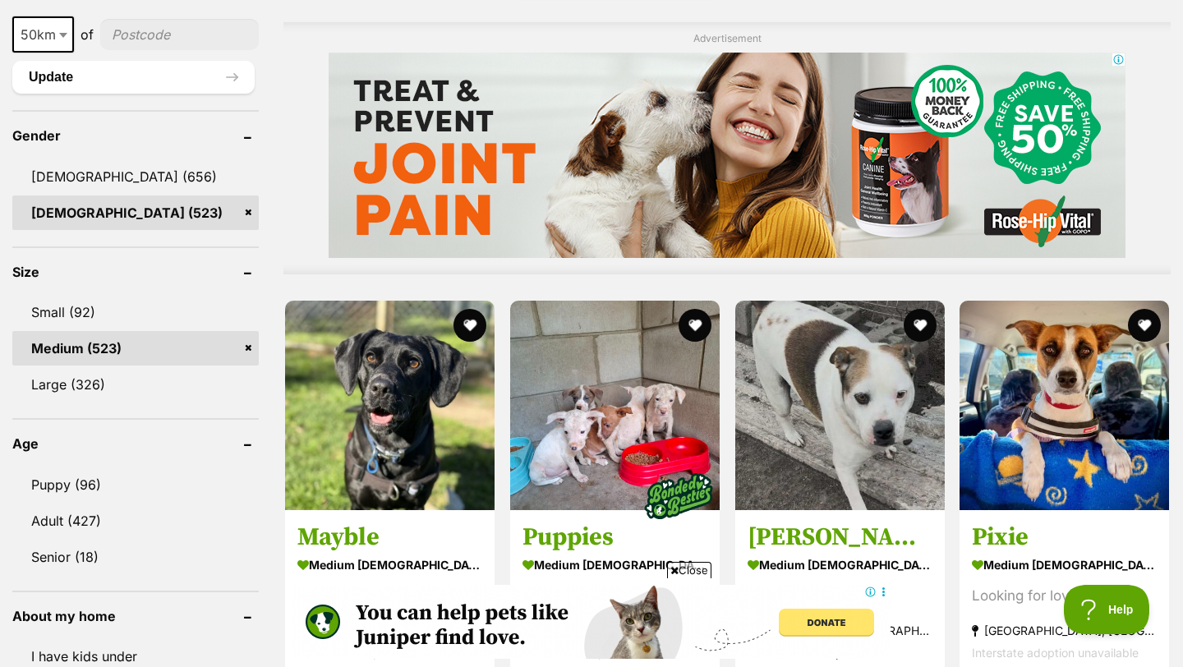
scroll to position [1351, 0]
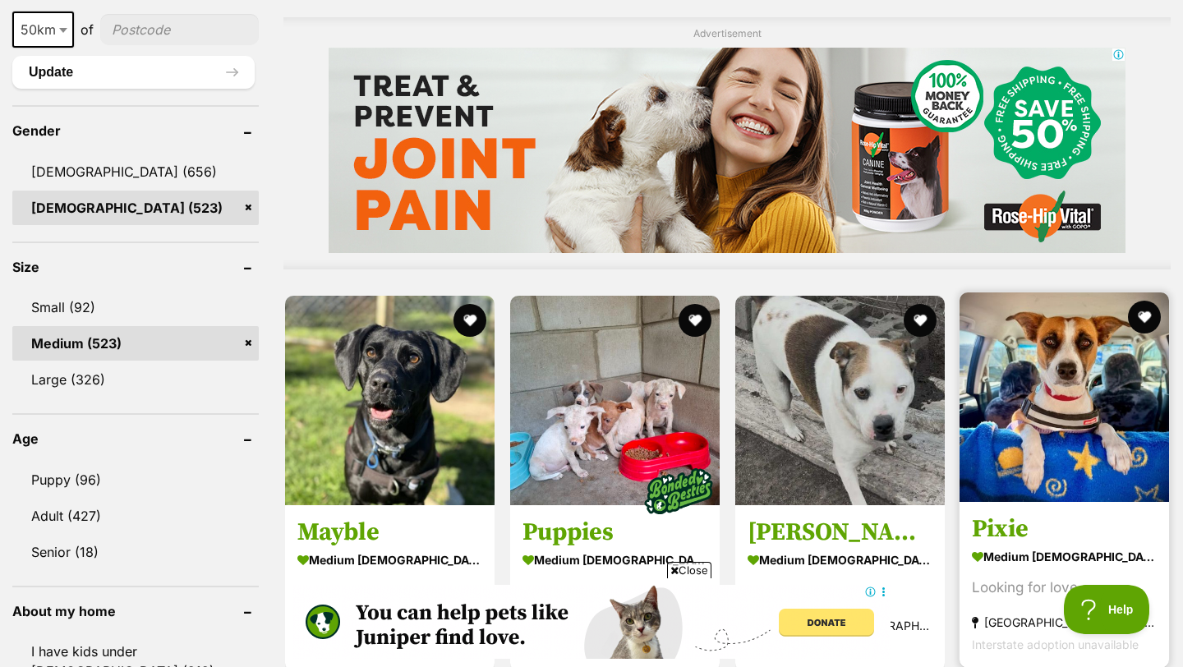
click at [1105, 382] on img at bounding box center [1063, 396] width 209 height 209
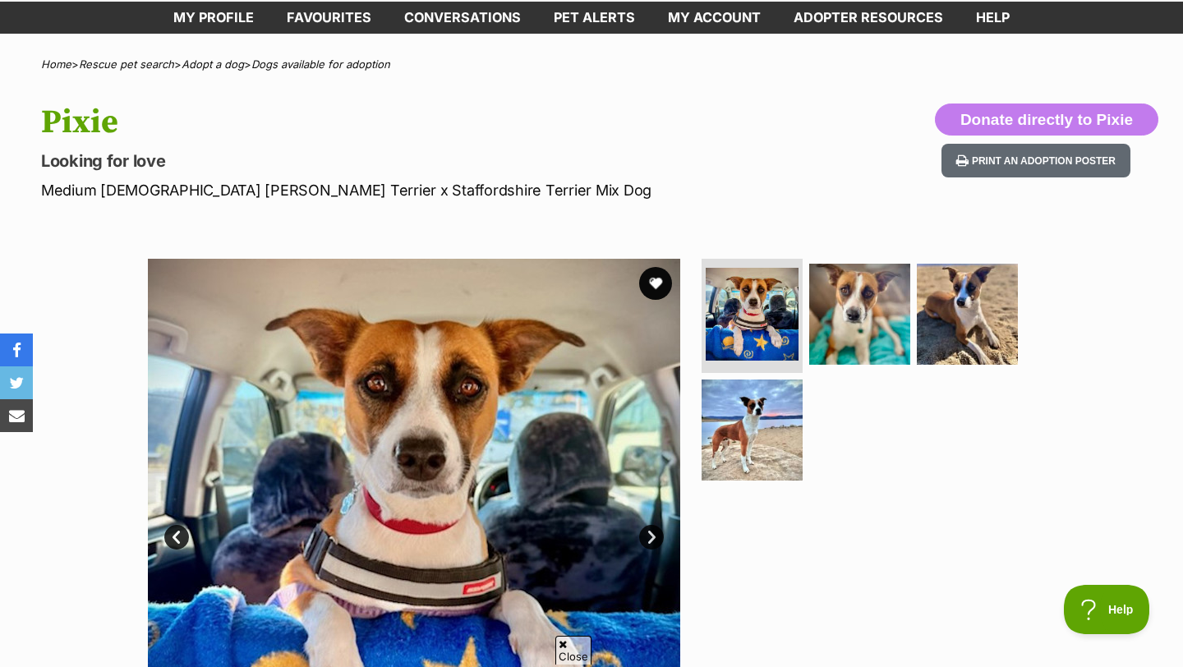
scroll to position [90, 0]
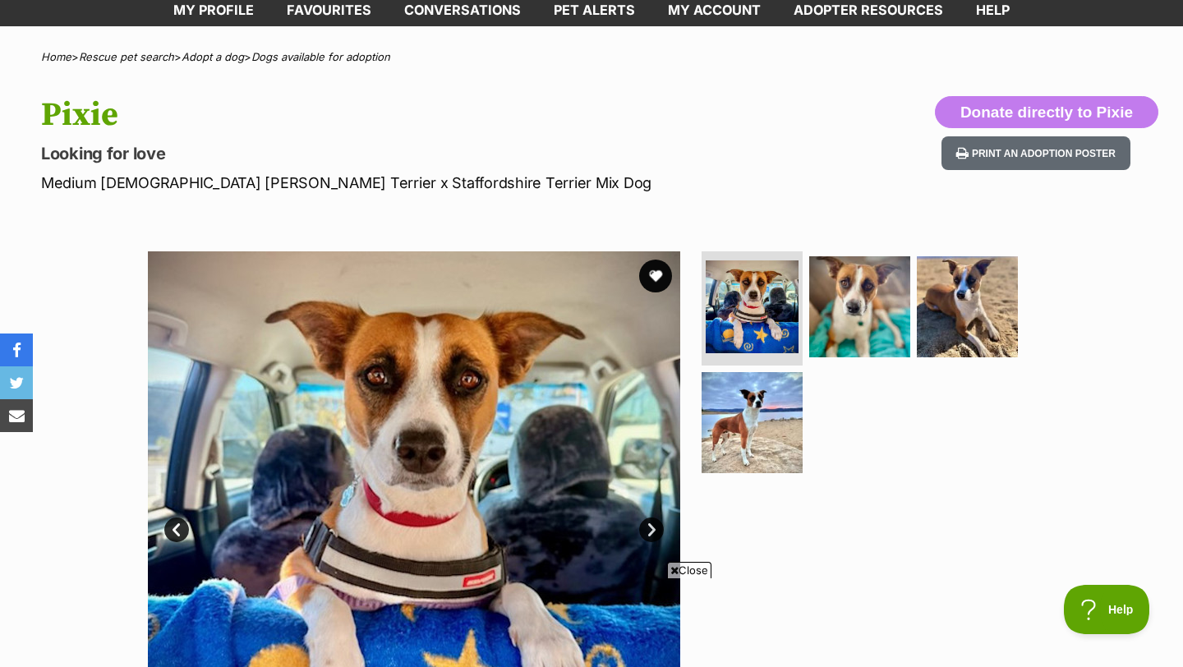
click at [640, 530] on link "Next" at bounding box center [651, 529] width 25 height 25
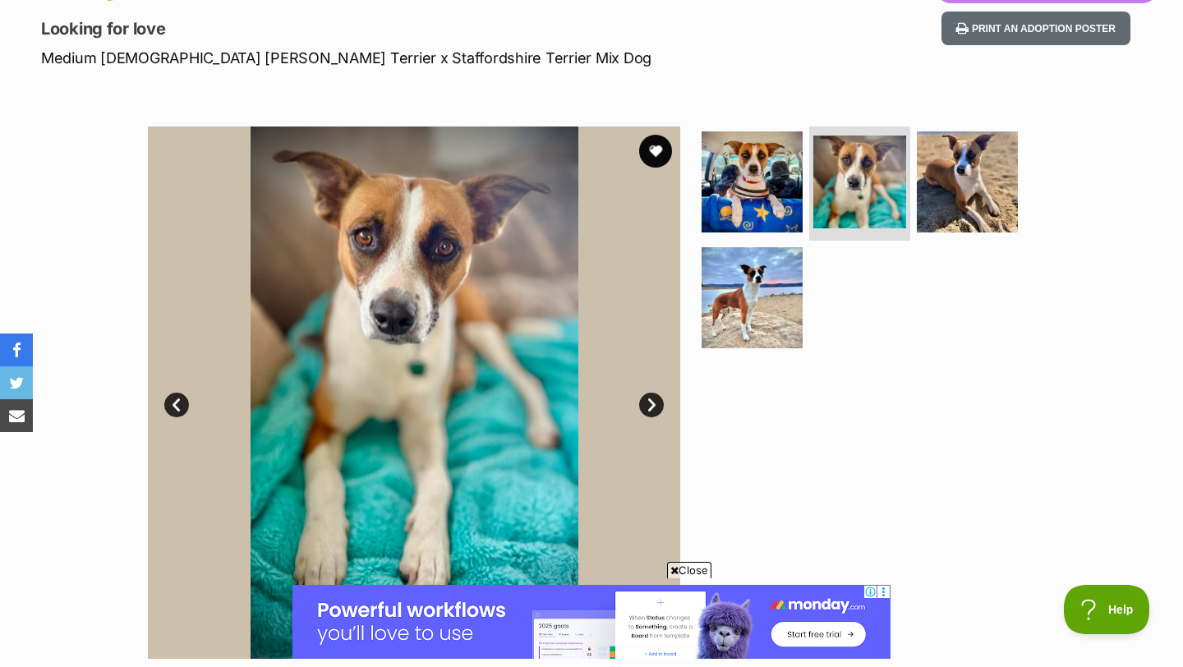
scroll to position [224, 0]
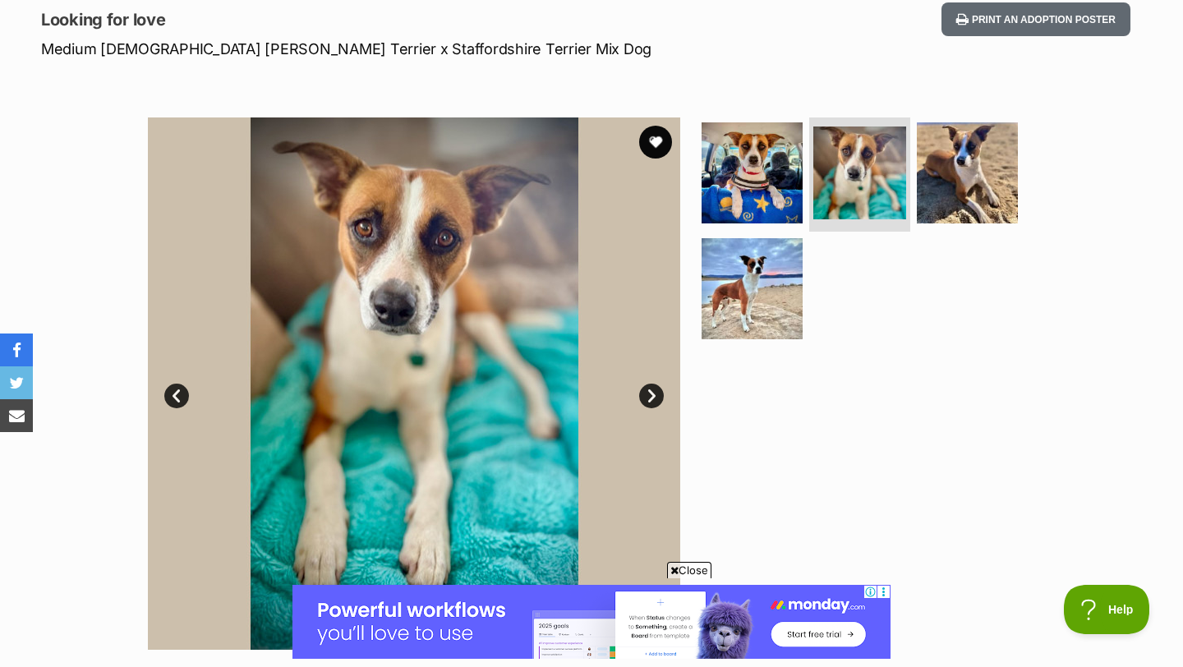
click at [652, 392] on link "Next" at bounding box center [651, 396] width 25 height 25
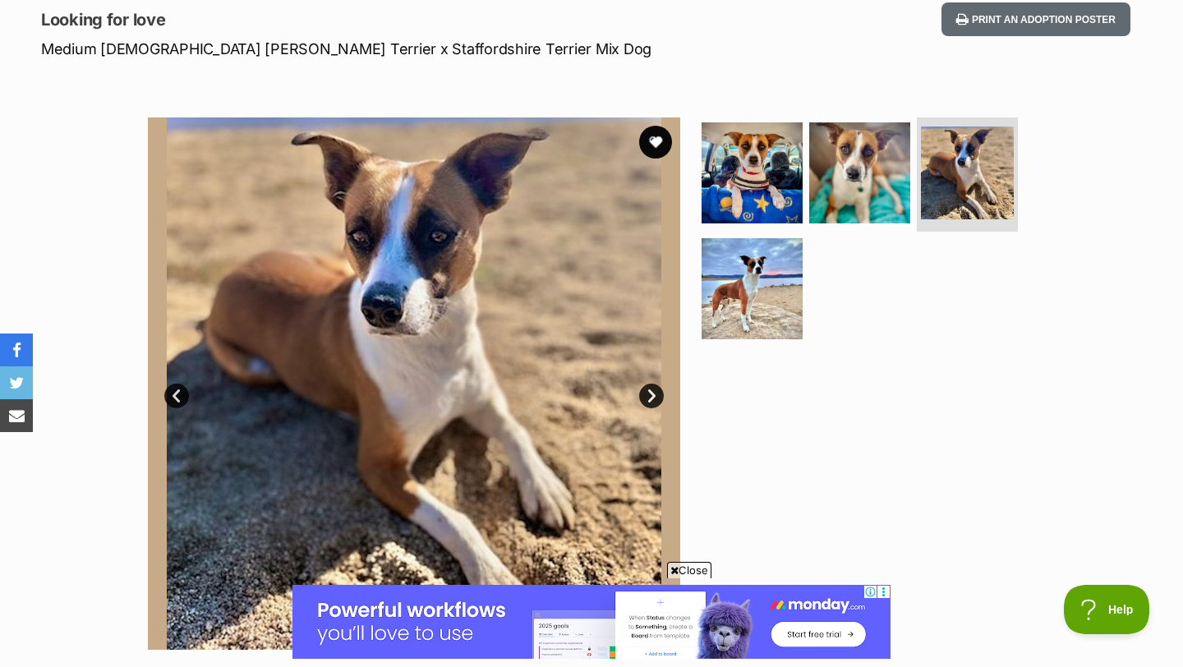
click at [652, 392] on link "Next" at bounding box center [651, 396] width 25 height 25
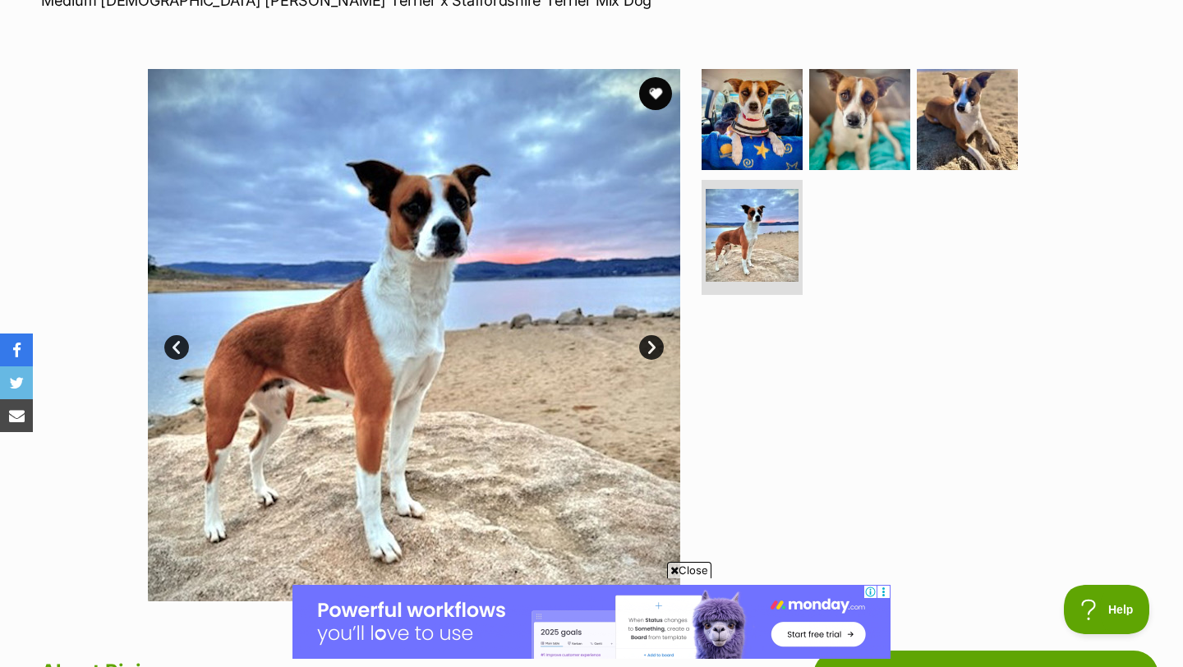
scroll to position [265, 0]
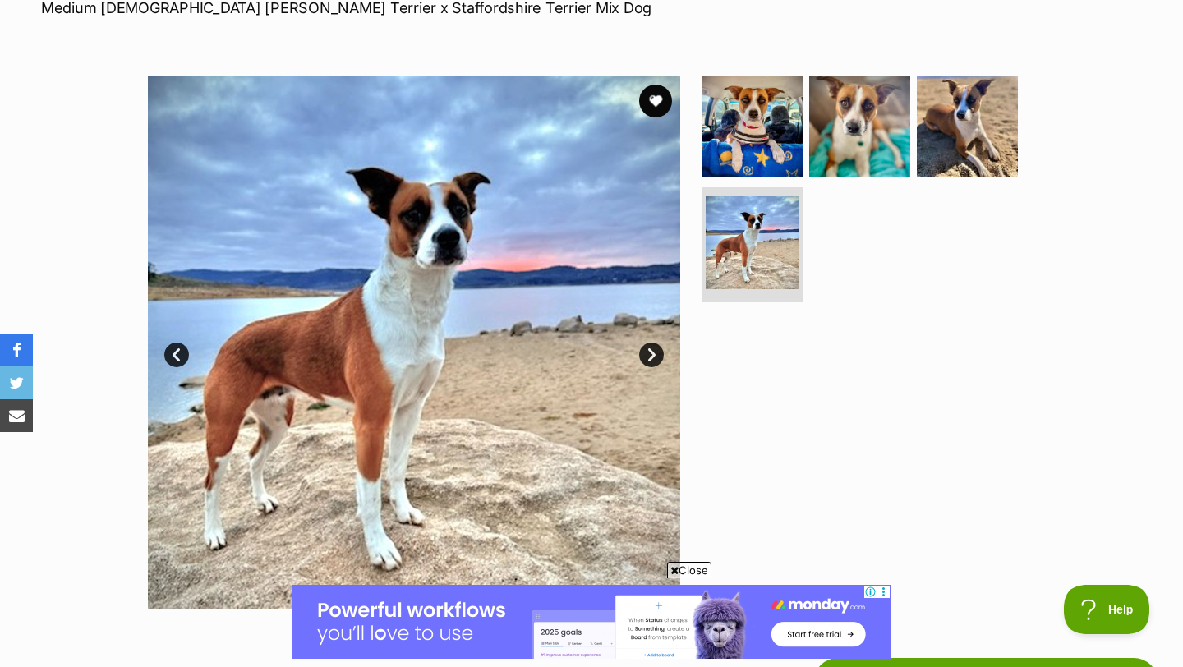
click at [650, 356] on link "Next" at bounding box center [651, 354] width 25 height 25
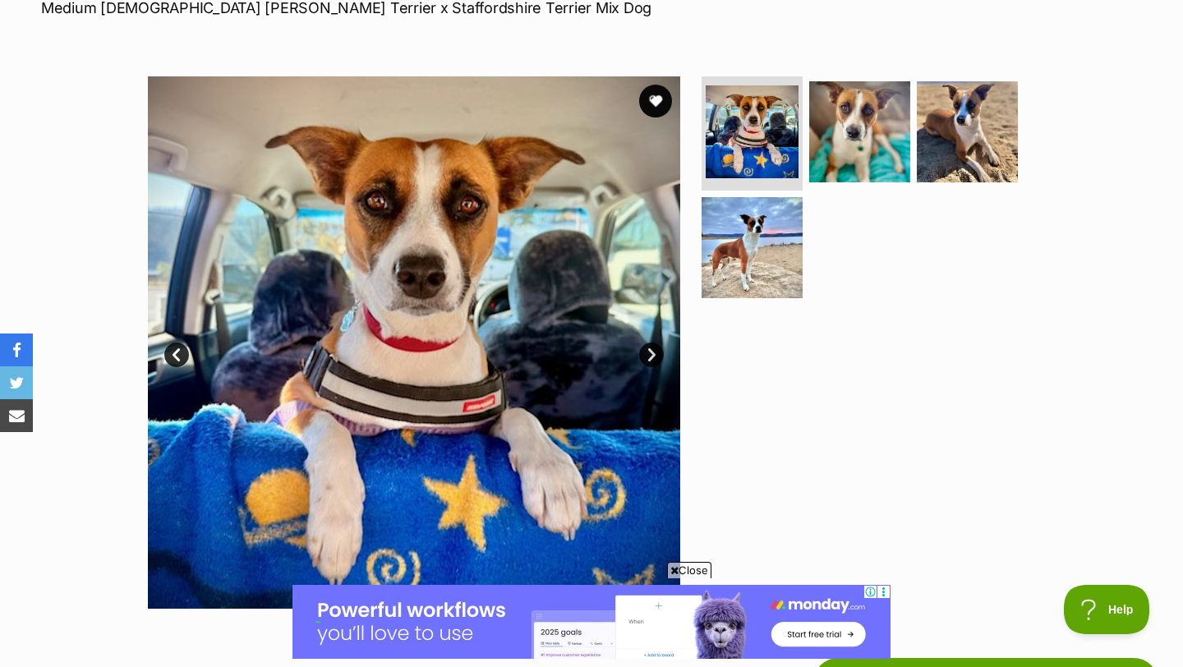
click at [650, 356] on link "Next" at bounding box center [651, 354] width 25 height 25
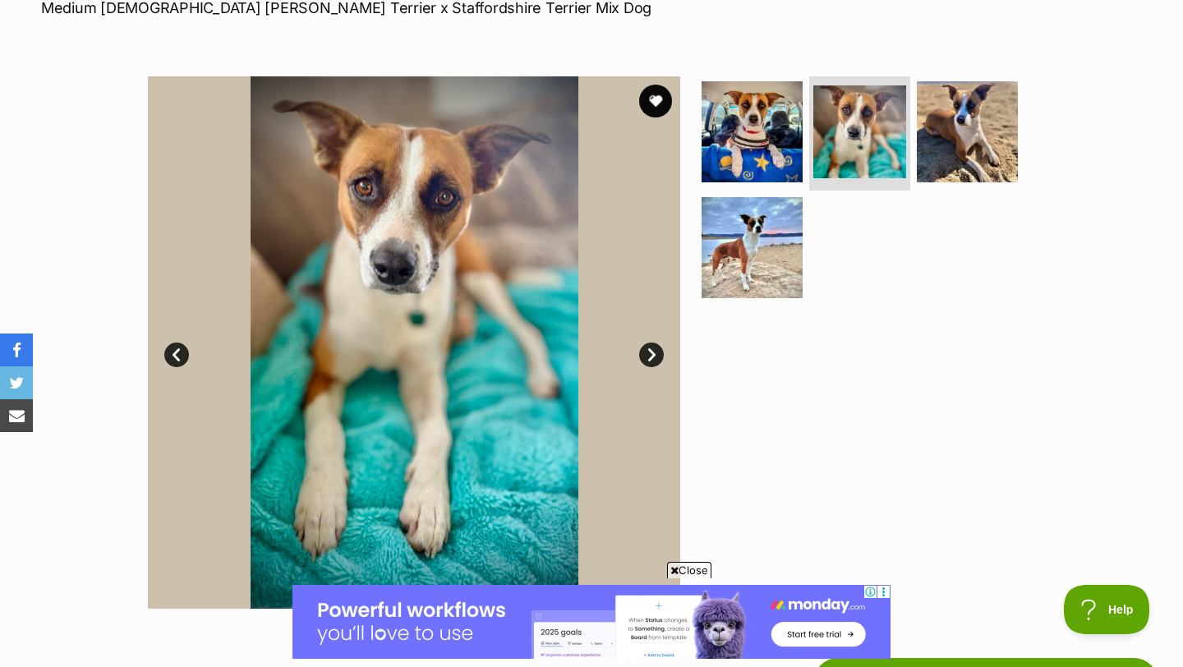
click at [650, 356] on link "Next" at bounding box center [651, 354] width 25 height 25
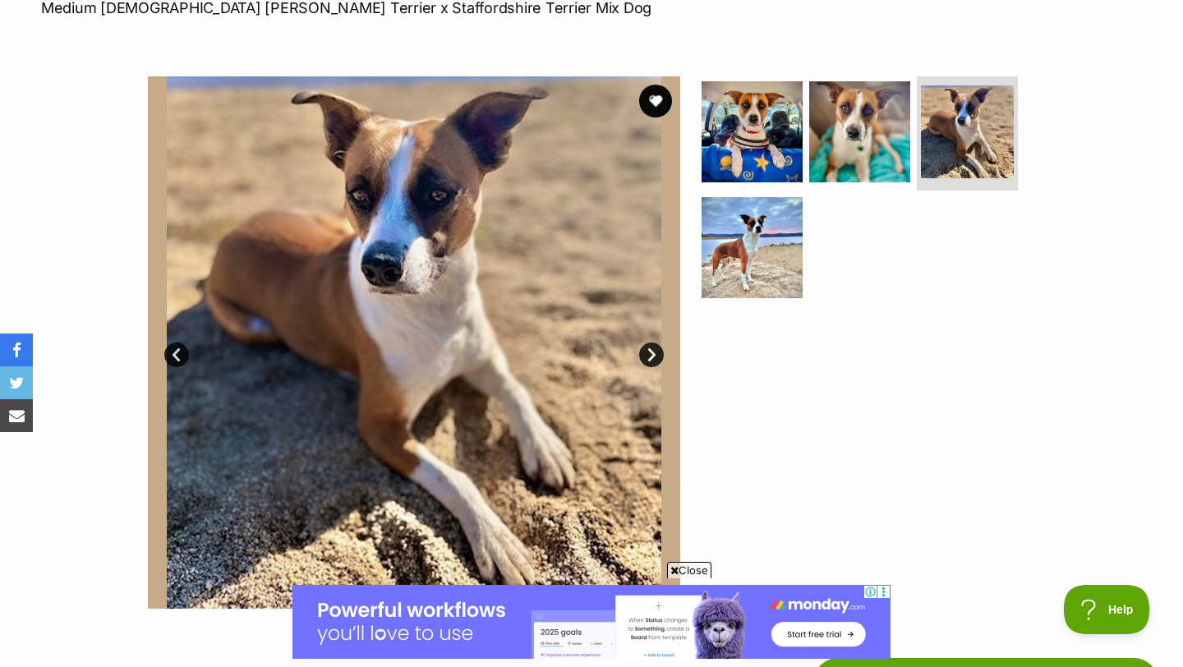
click at [650, 356] on link "Next" at bounding box center [651, 354] width 25 height 25
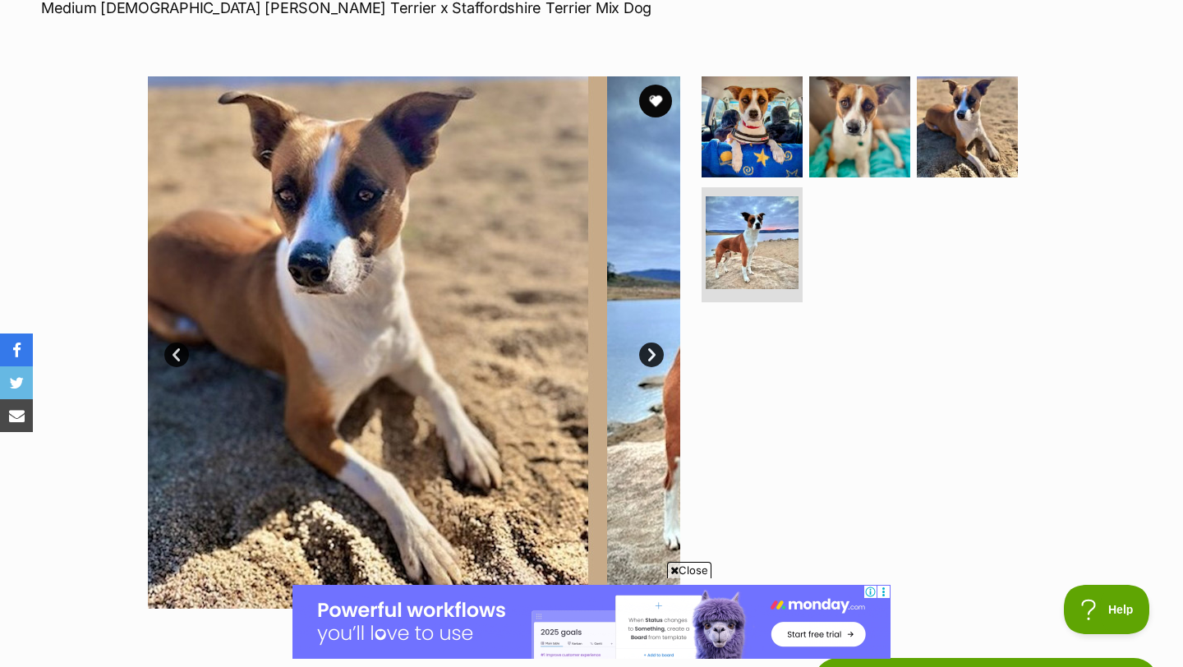
scroll to position [0, 0]
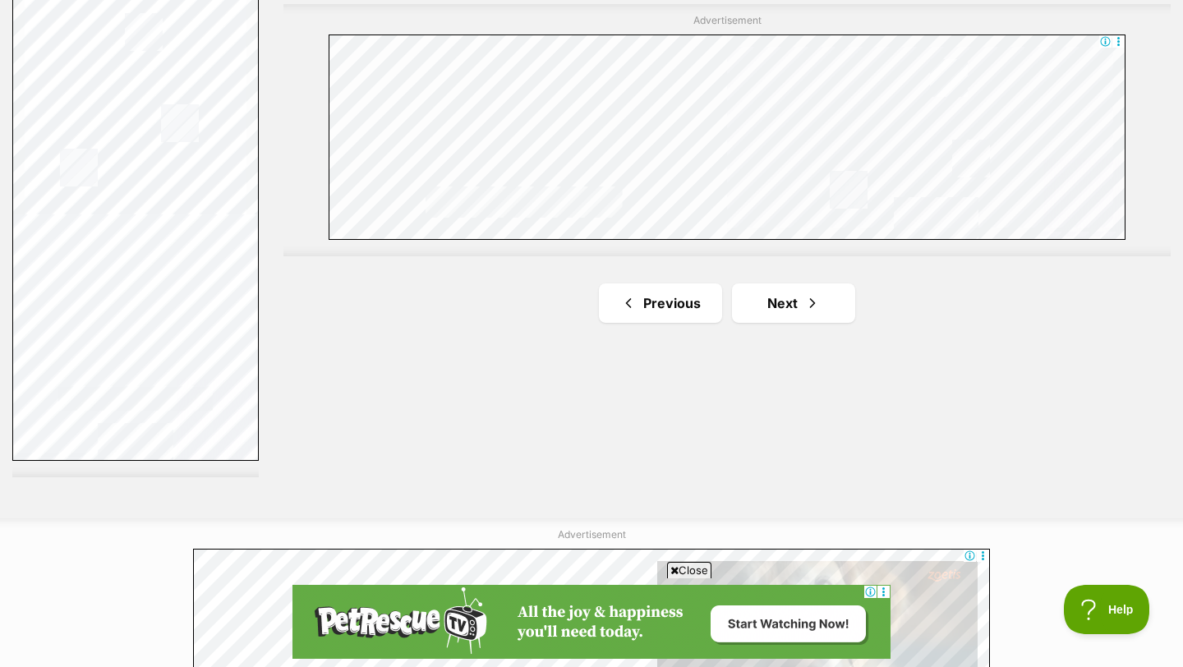
scroll to position [2999, 0]
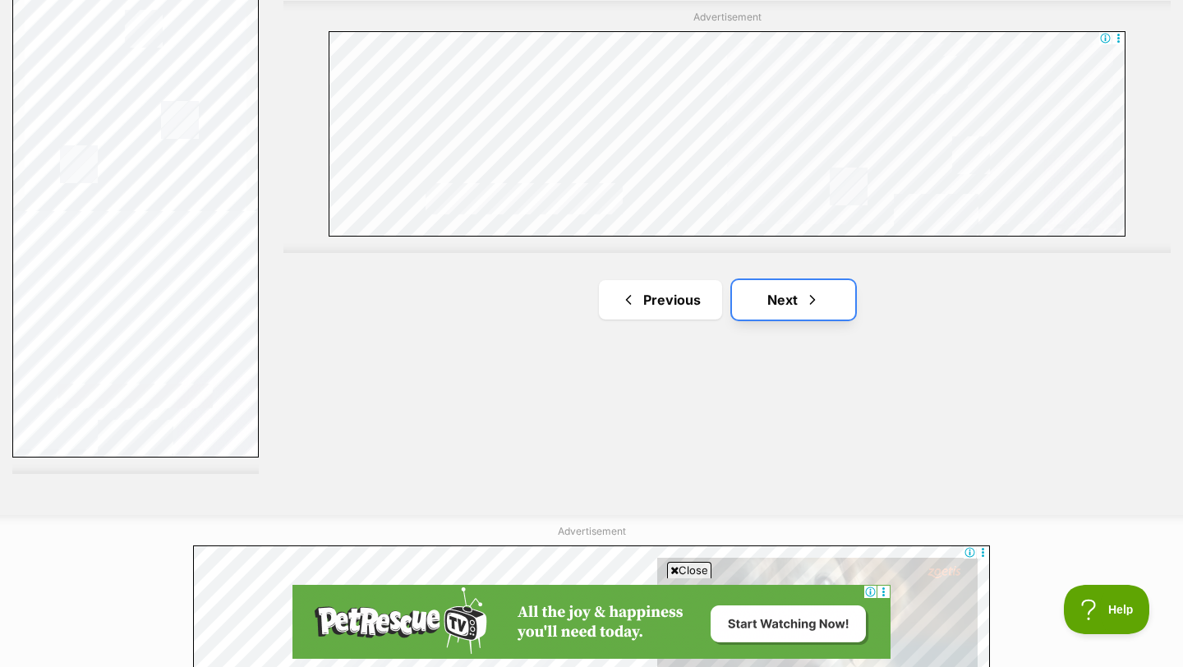
click at [799, 280] on link "Next" at bounding box center [793, 299] width 123 height 39
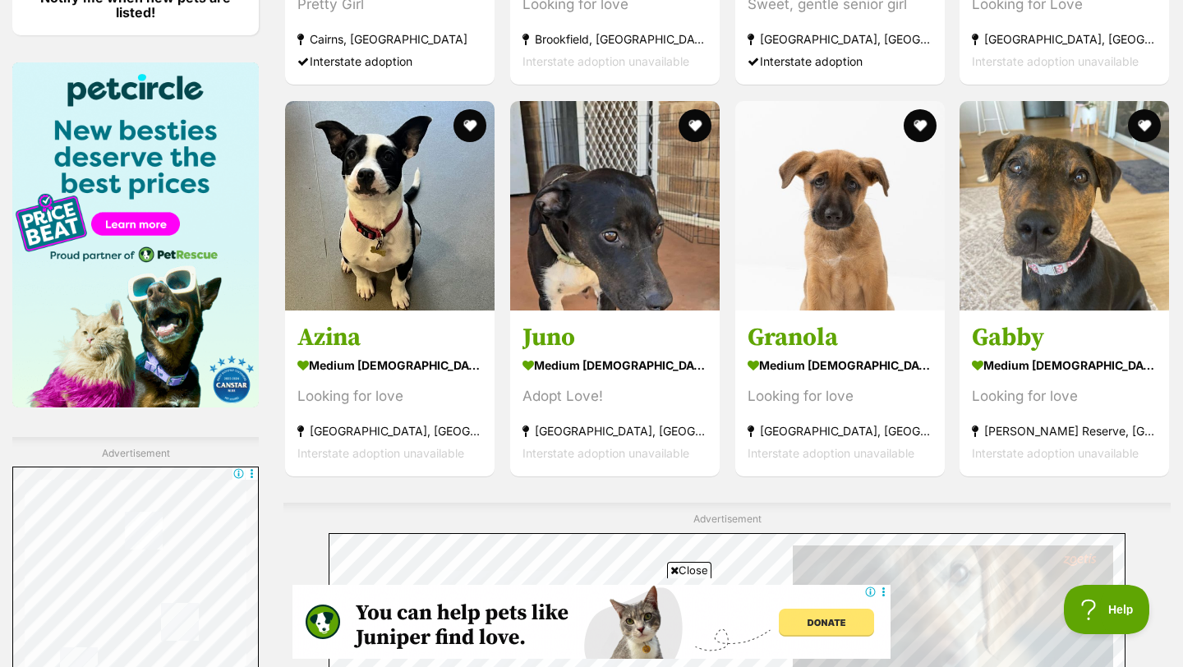
scroll to position [2498, 0]
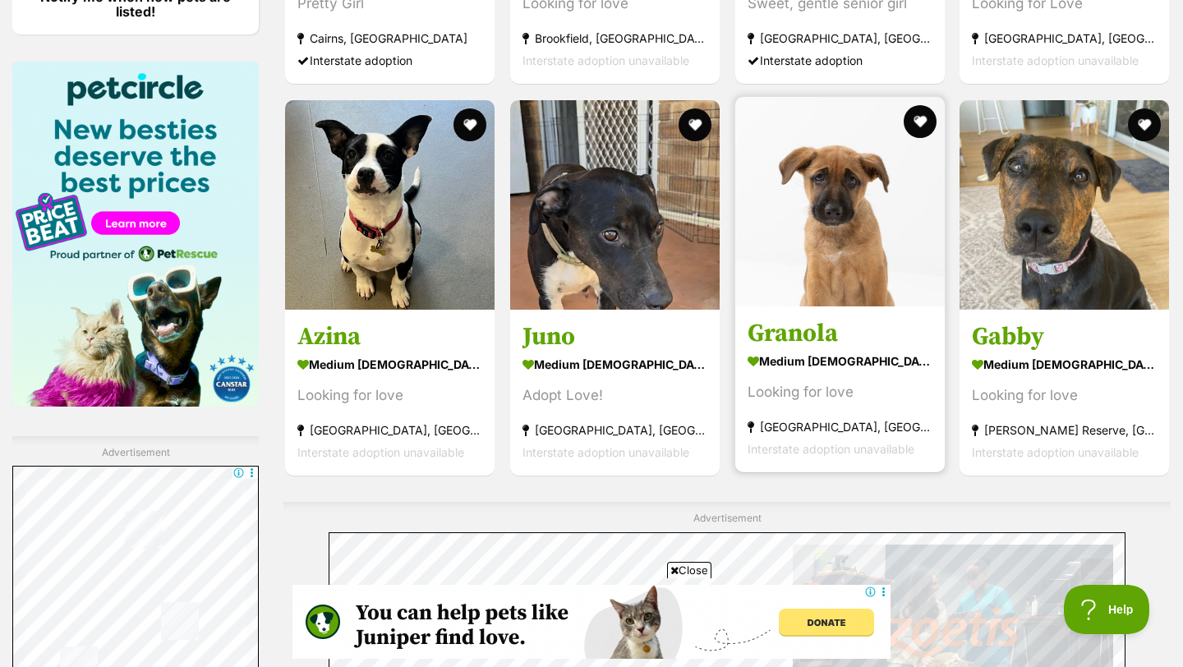
click at [826, 177] on img at bounding box center [839, 201] width 209 height 209
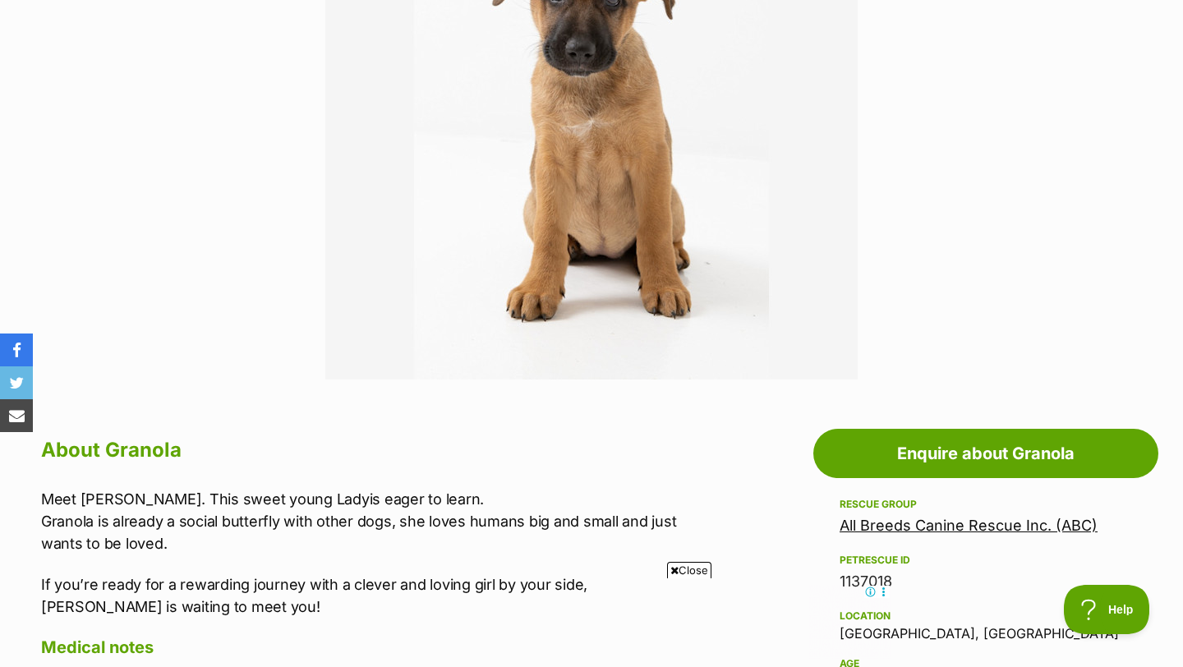
scroll to position [489, 0]
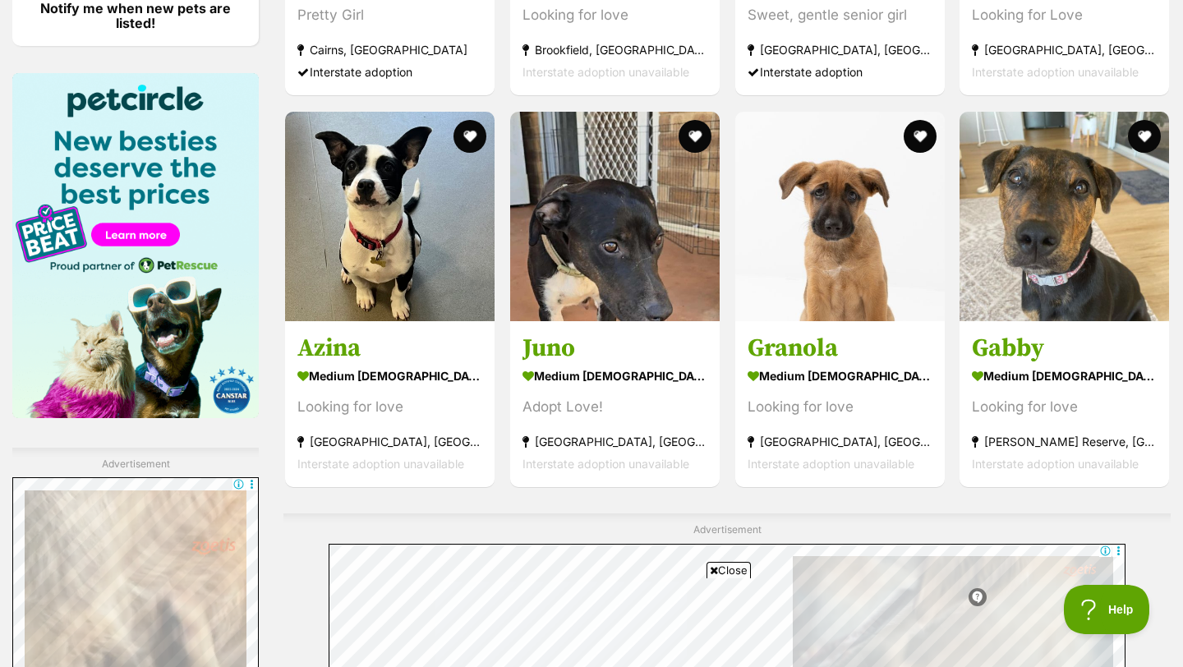
scroll to position [2569, 0]
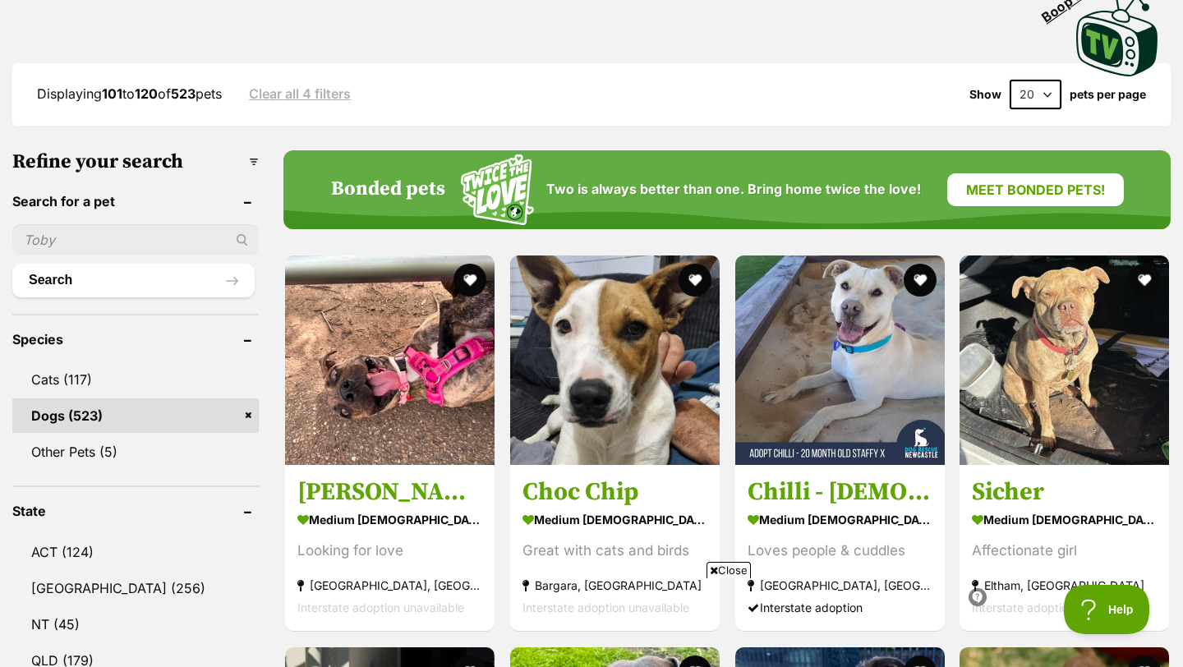
click at [724, 572] on span "Close" at bounding box center [728, 570] width 44 height 16
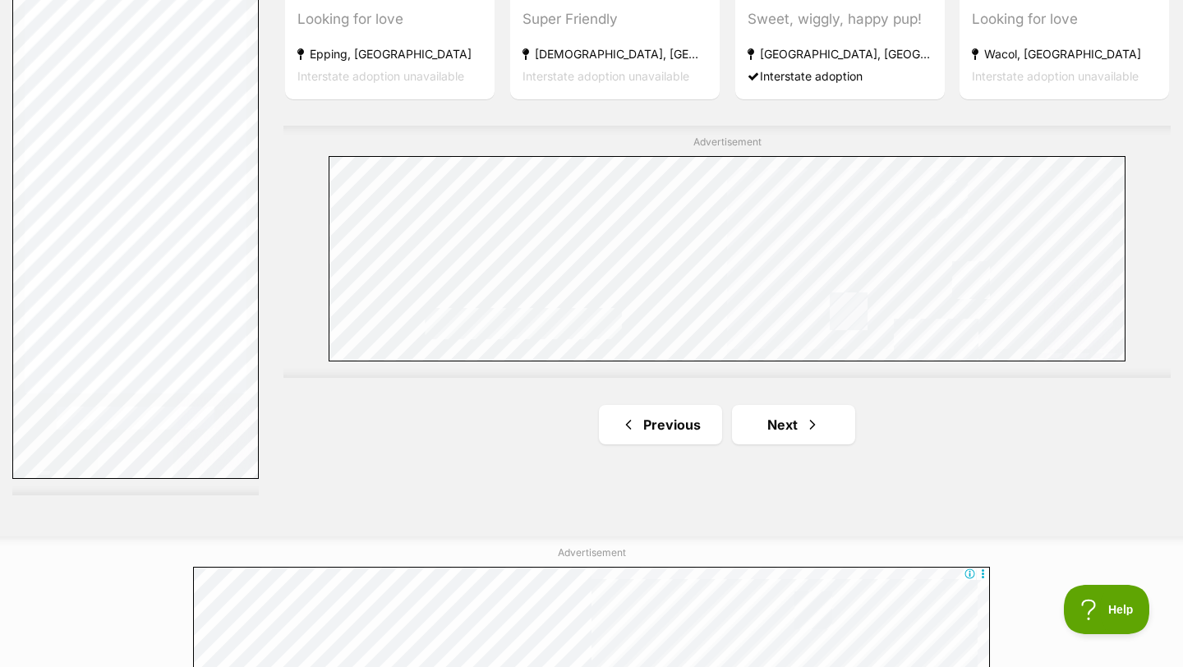
scroll to position [2982, 0]
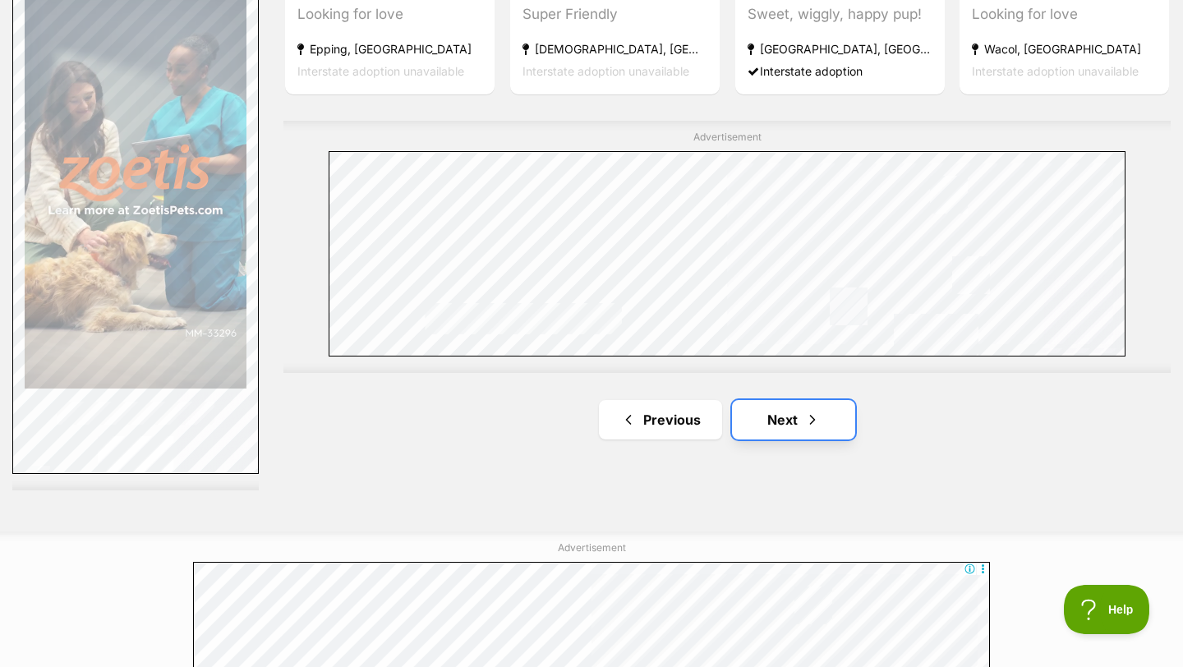
click at [796, 400] on link "Next" at bounding box center [793, 419] width 123 height 39
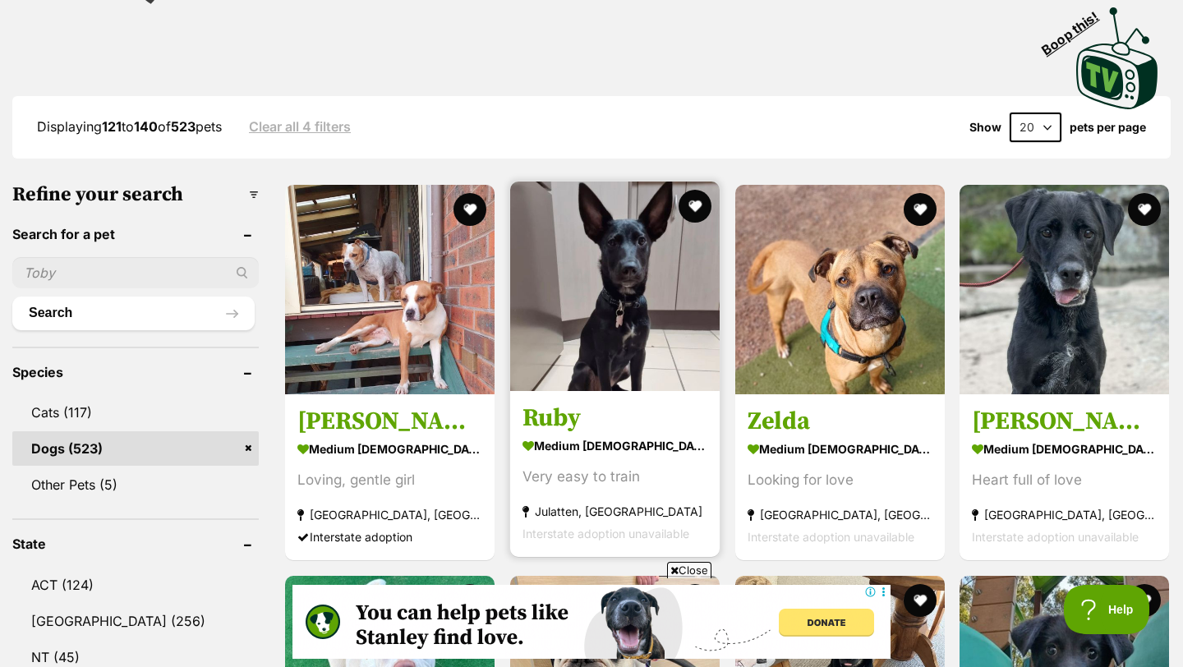
scroll to position [398, 0]
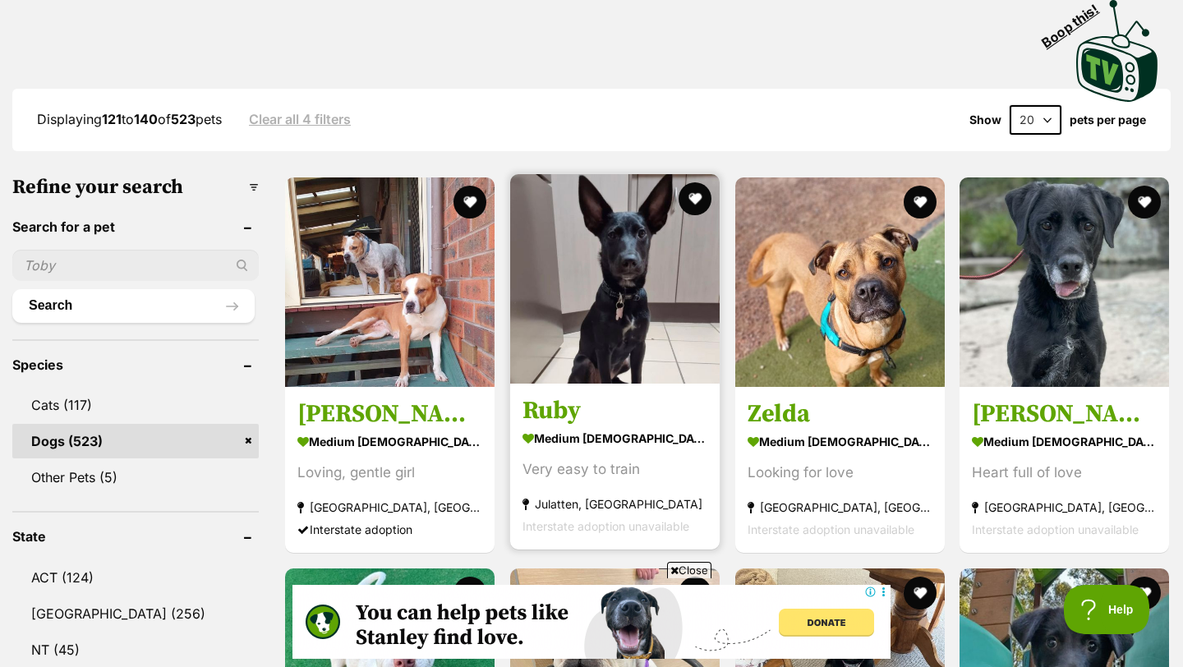
click at [627, 231] on img at bounding box center [614, 278] width 209 height 209
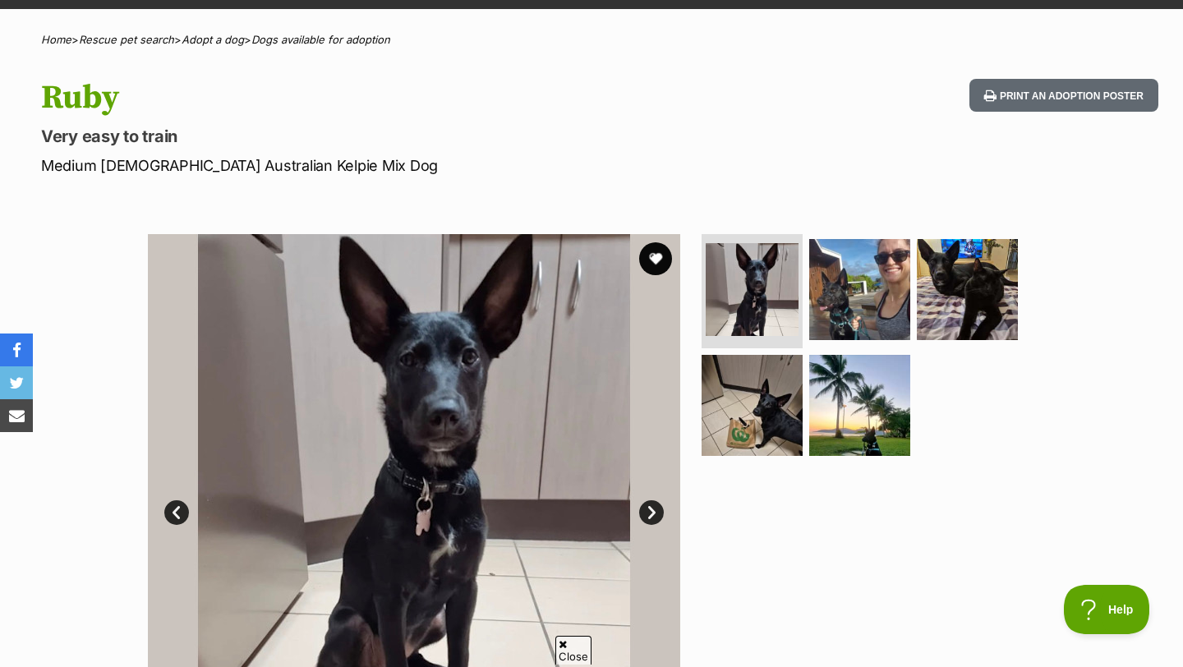
click at [650, 518] on link "Next" at bounding box center [651, 512] width 25 height 25
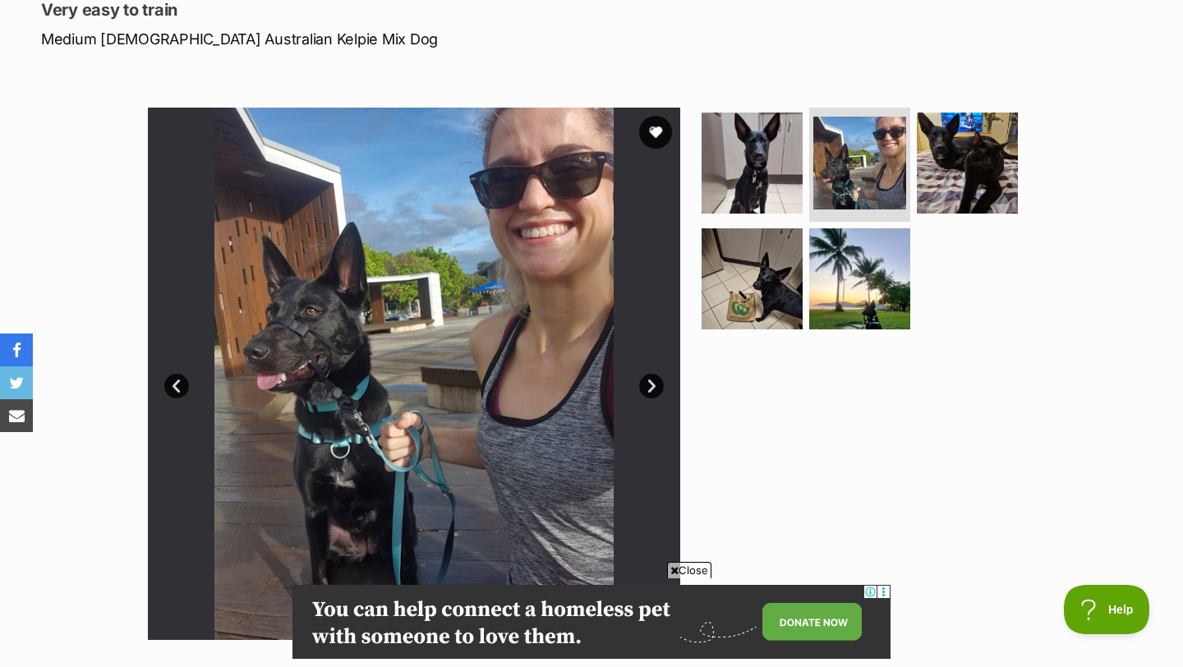
scroll to position [235, 0]
click at [679, 566] on span "Close" at bounding box center [689, 570] width 44 height 16
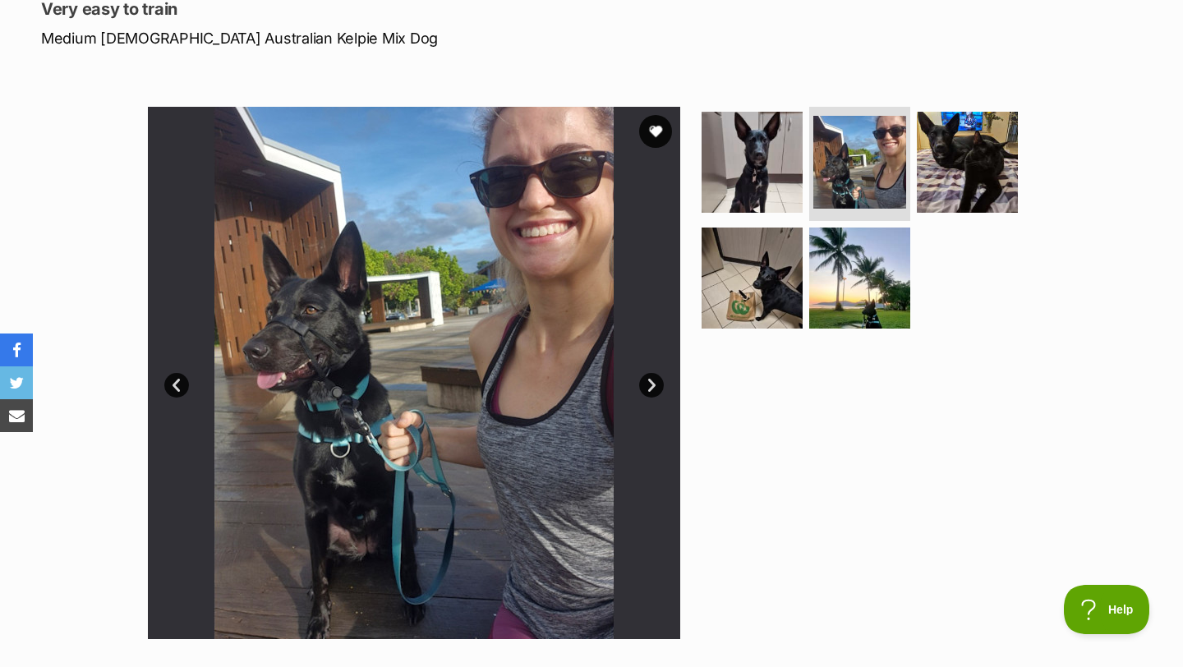
click at [652, 386] on link "Next" at bounding box center [651, 385] width 25 height 25
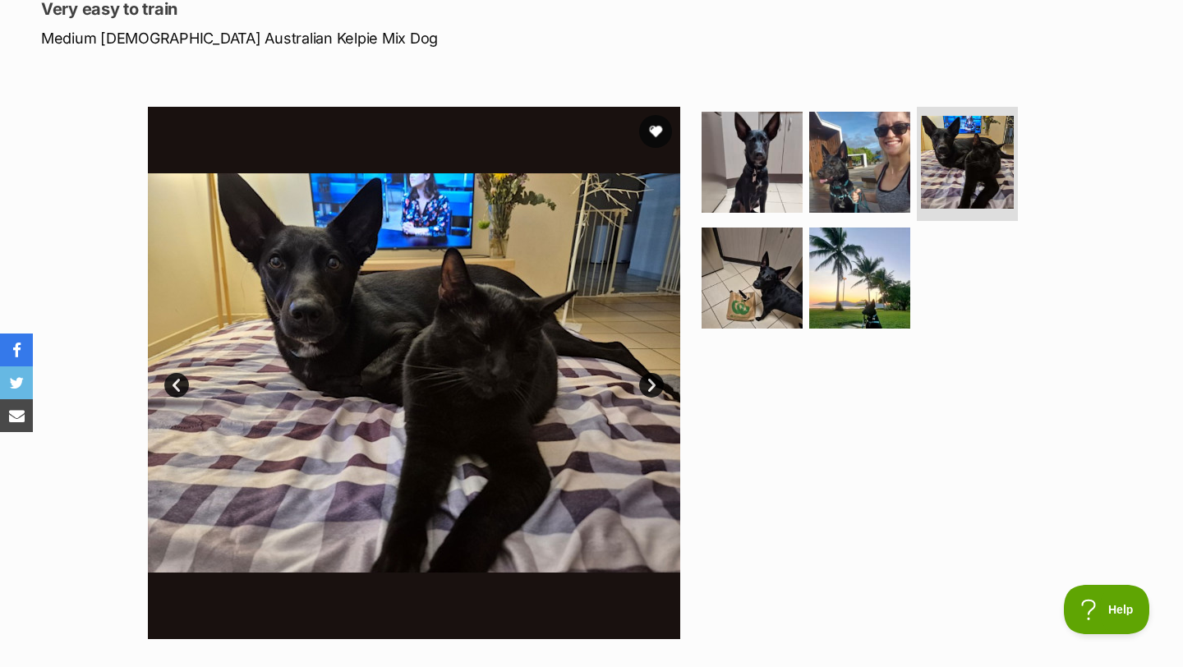
click at [652, 386] on link "Next" at bounding box center [651, 385] width 25 height 25
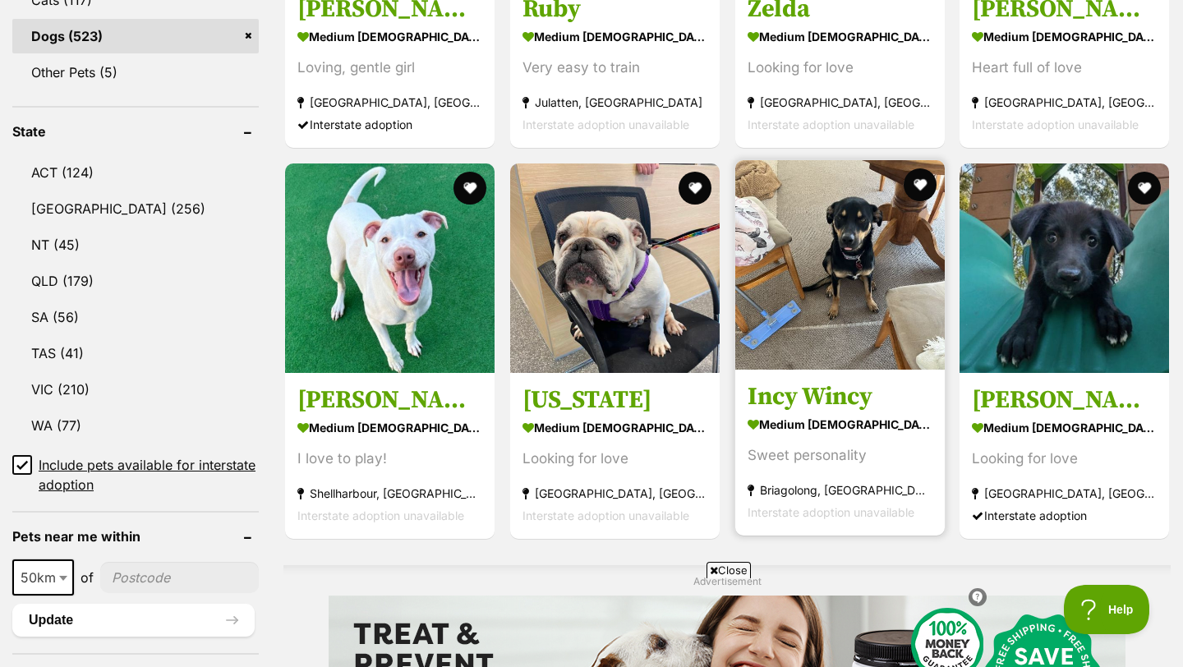
click at [803, 209] on img at bounding box center [839, 264] width 209 height 209
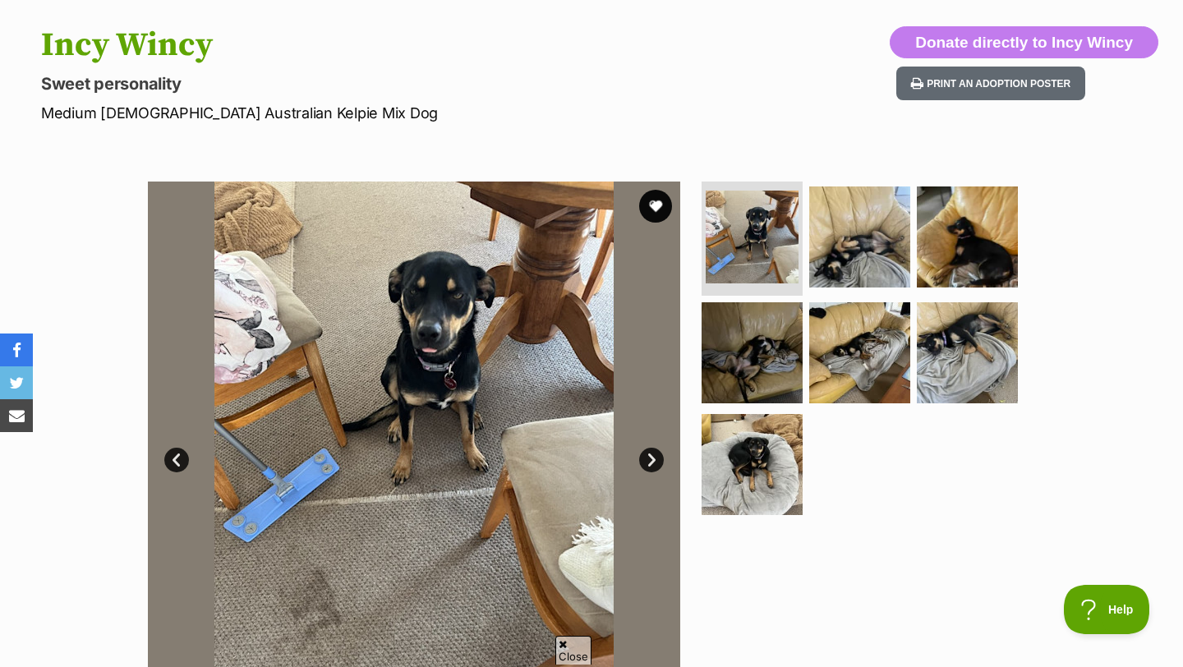
click at [656, 461] on link "Next" at bounding box center [651, 460] width 25 height 25
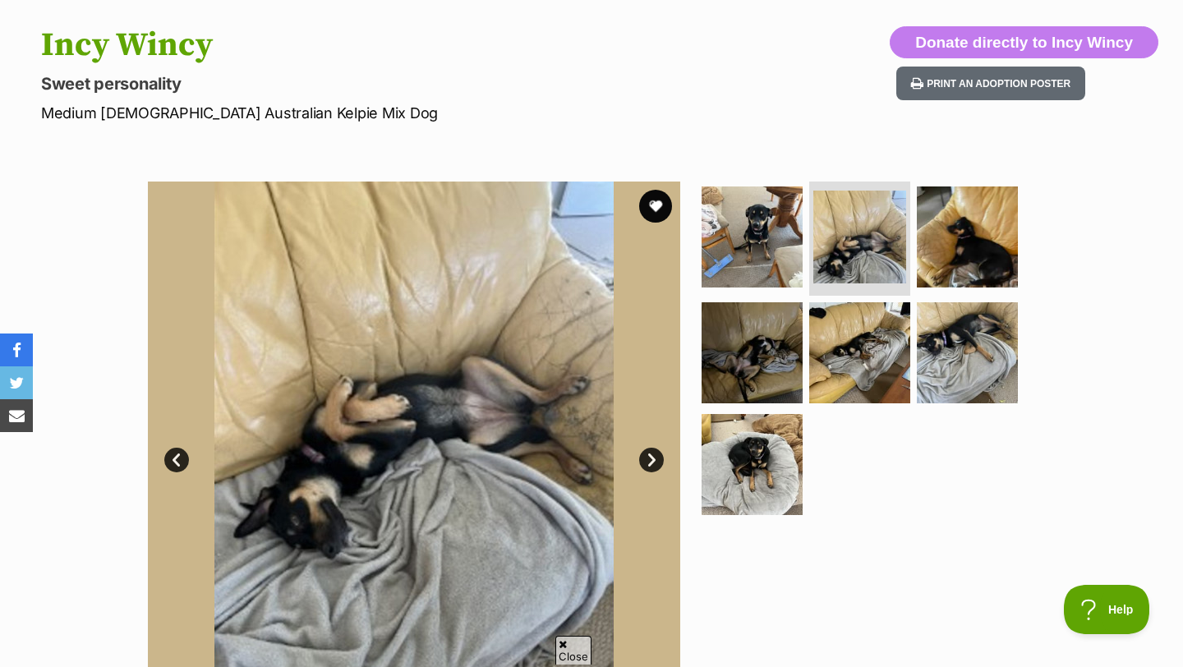
click at [656, 461] on link "Next" at bounding box center [651, 460] width 25 height 25
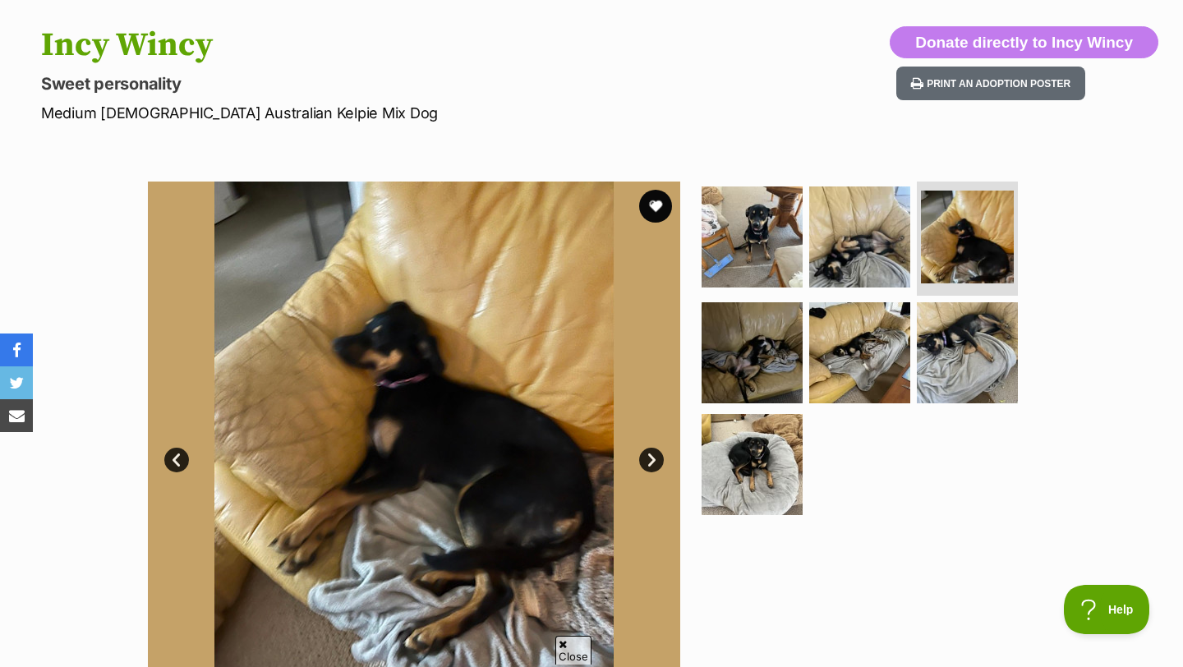
click at [656, 461] on link "Next" at bounding box center [651, 460] width 25 height 25
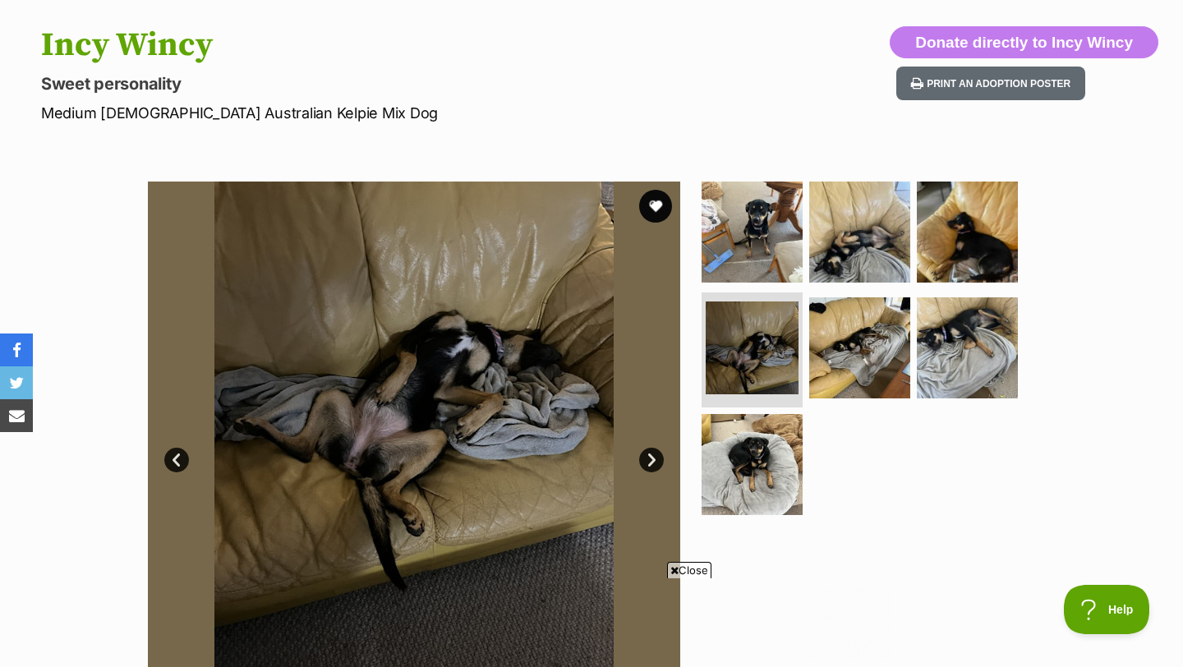
click at [656, 461] on link "Next" at bounding box center [651, 460] width 25 height 25
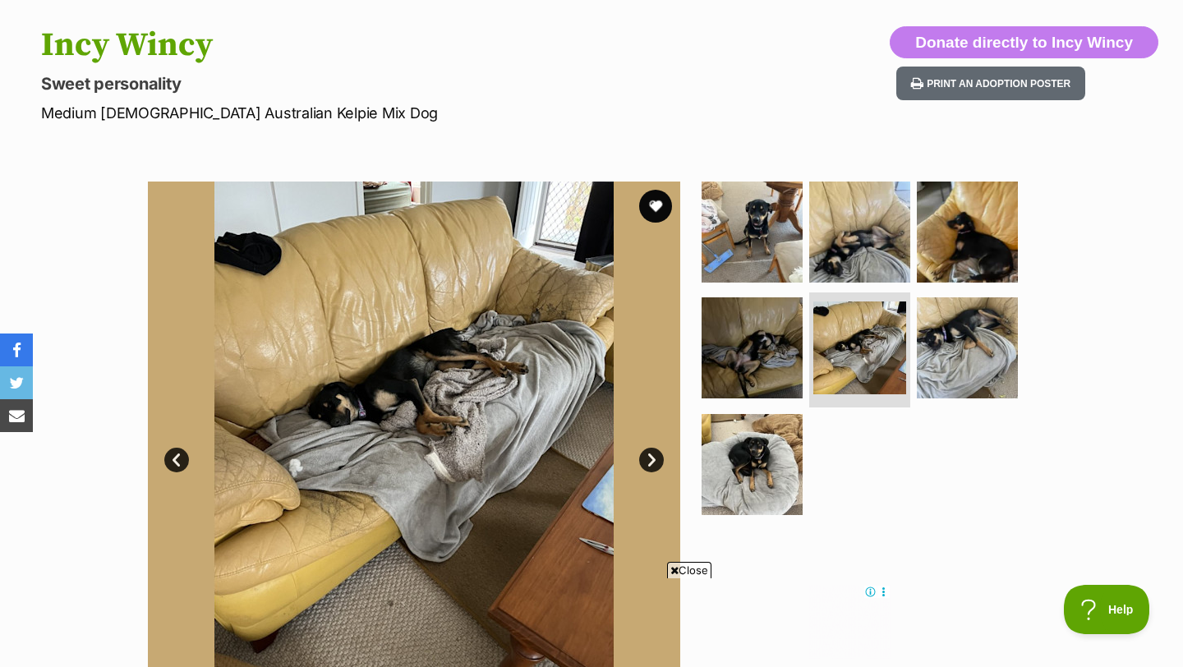
click at [656, 461] on link "Next" at bounding box center [651, 460] width 25 height 25
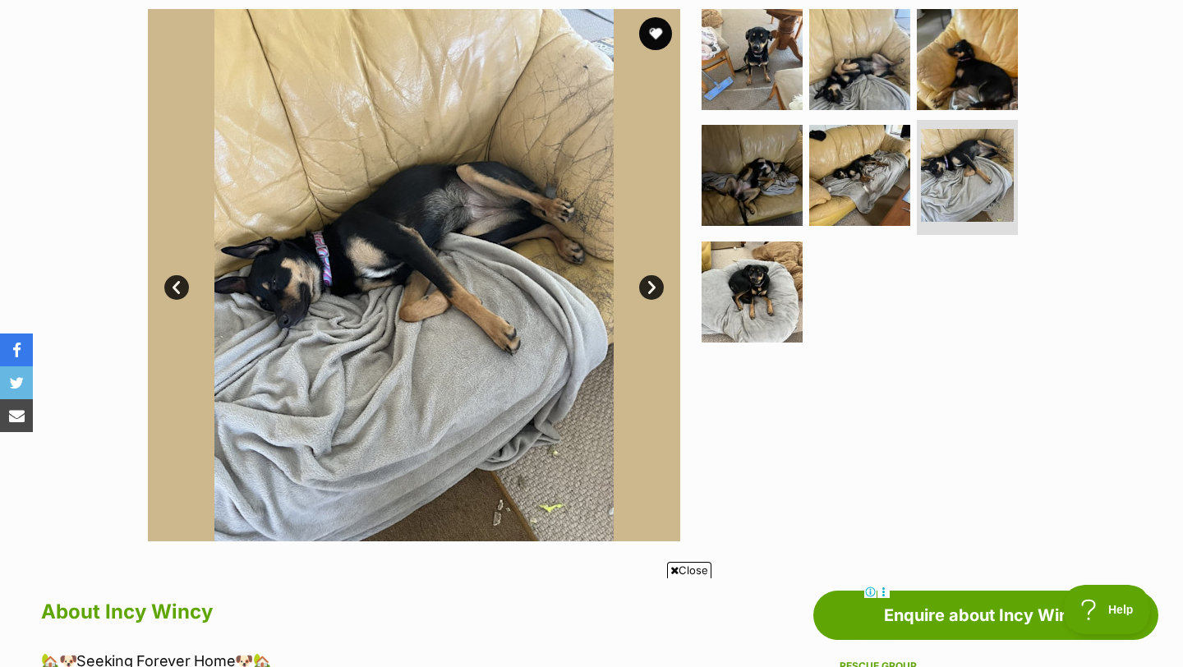
scroll to position [332, 0]
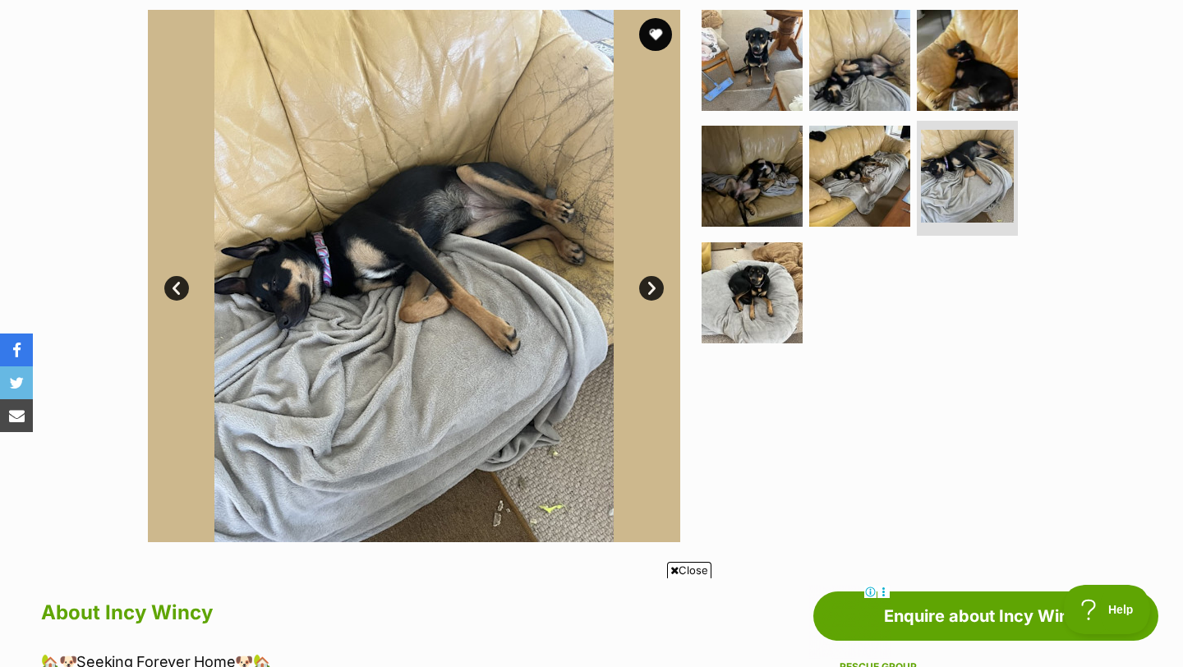
click at [650, 276] on link "Next" at bounding box center [651, 288] width 25 height 25
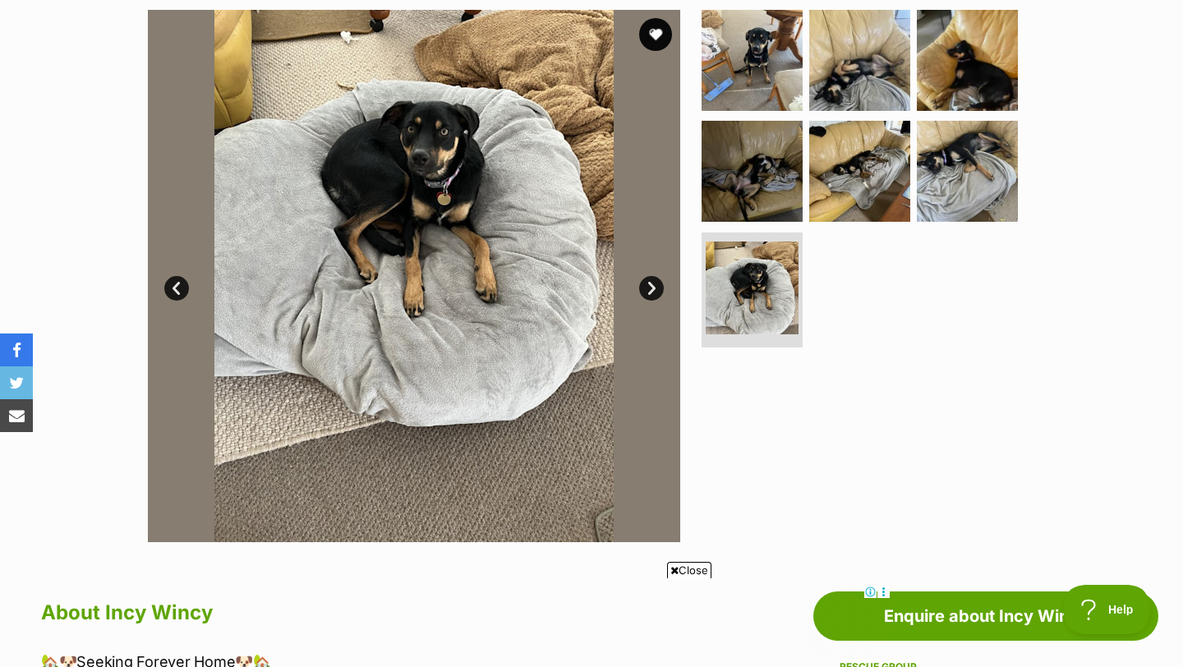
click at [650, 276] on link "Next" at bounding box center [651, 288] width 25 height 25
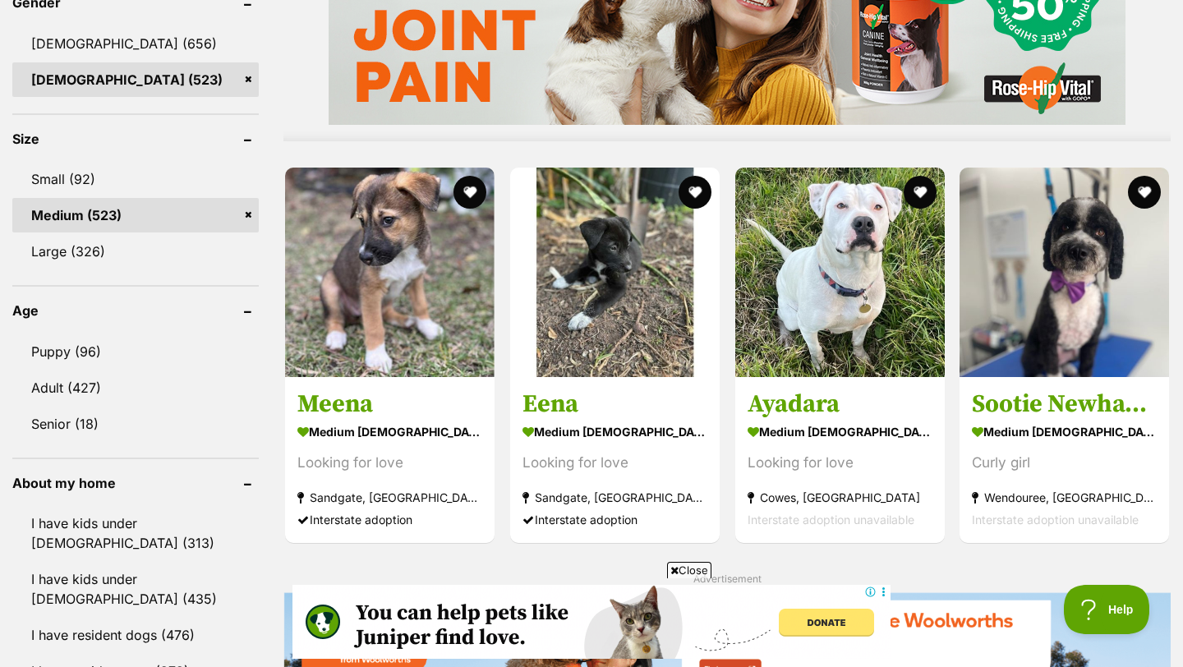
scroll to position [1486, 0]
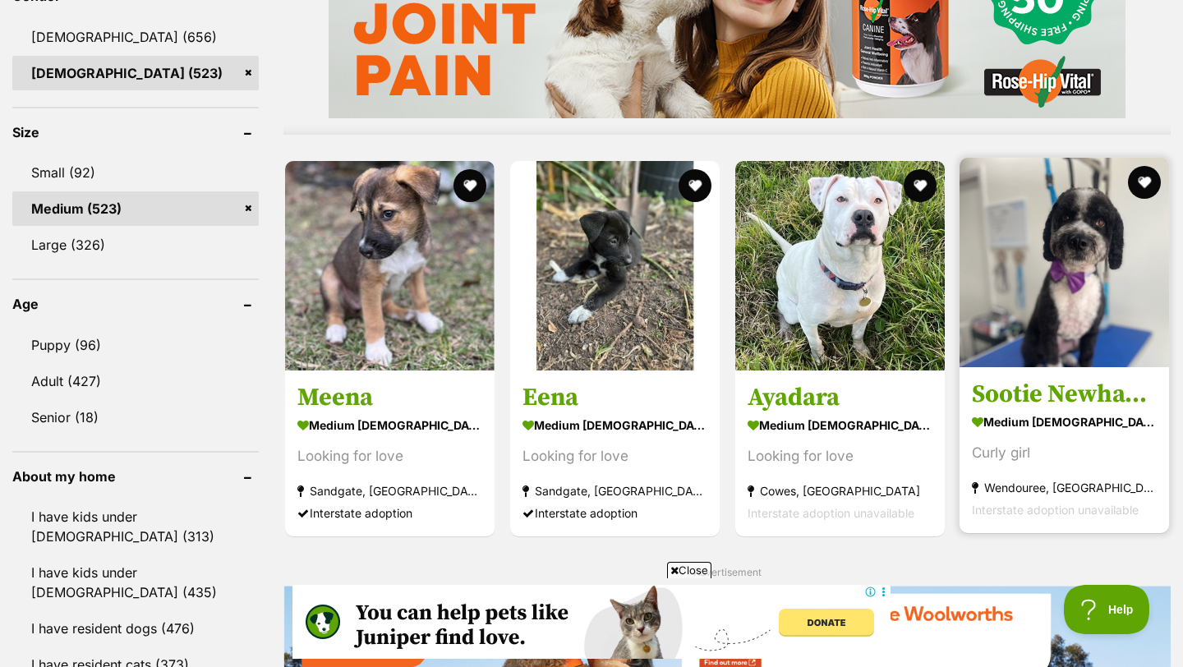
click at [1056, 227] on img at bounding box center [1063, 262] width 209 height 209
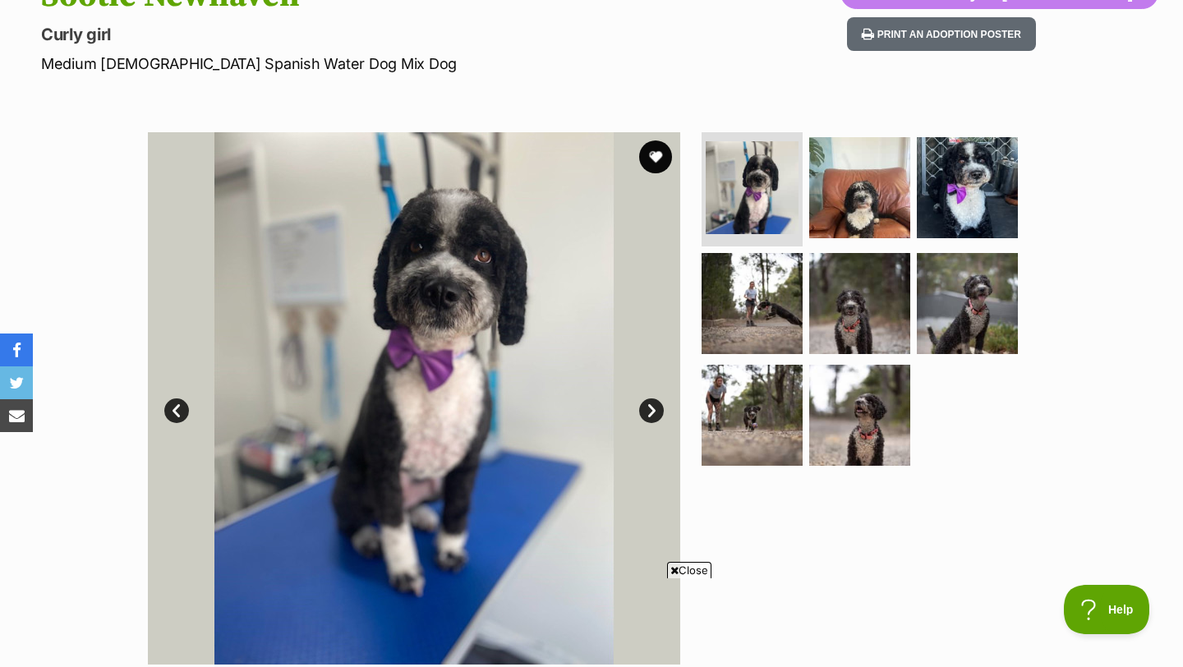
click at [654, 408] on link "Next" at bounding box center [651, 410] width 25 height 25
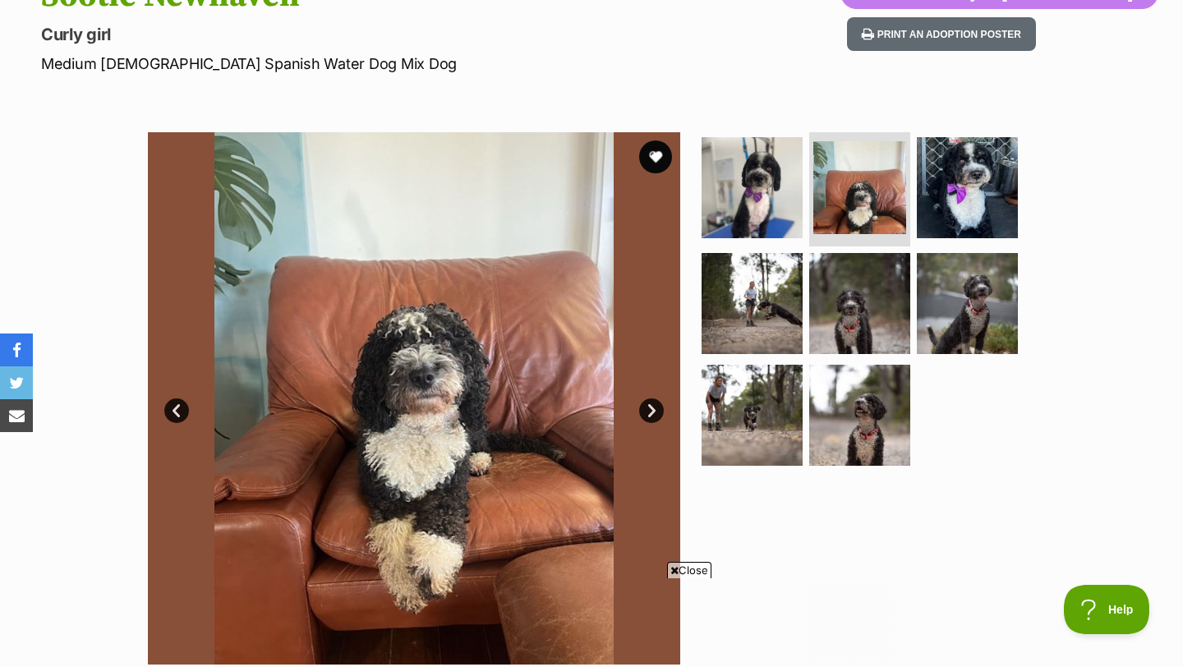
click at [654, 408] on link "Next" at bounding box center [651, 410] width 25 height 25
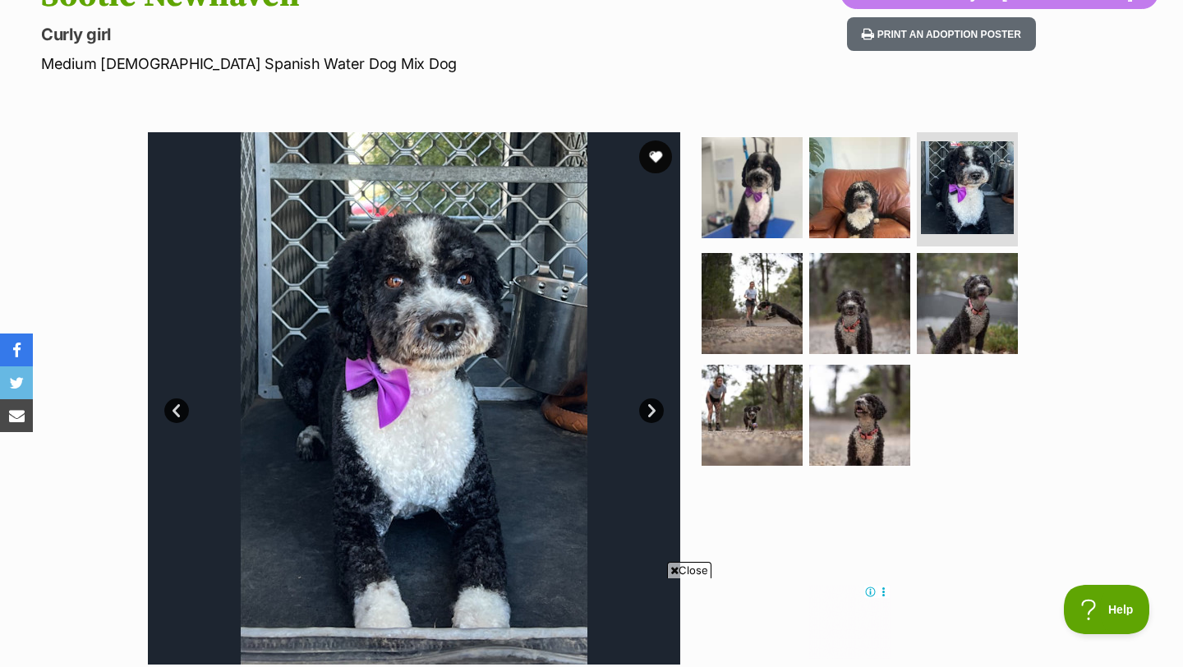
click at [654, 408] on link "Next" at bounding box center [651, 410] width 25 height 25
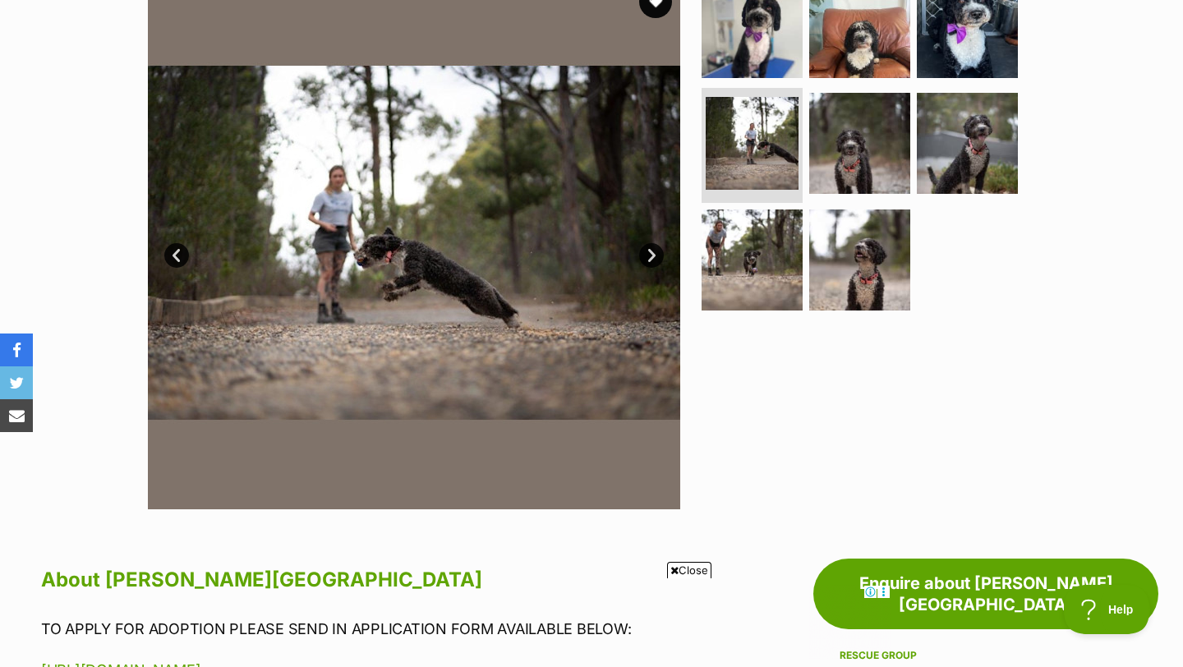
scroll to position [366, 0]
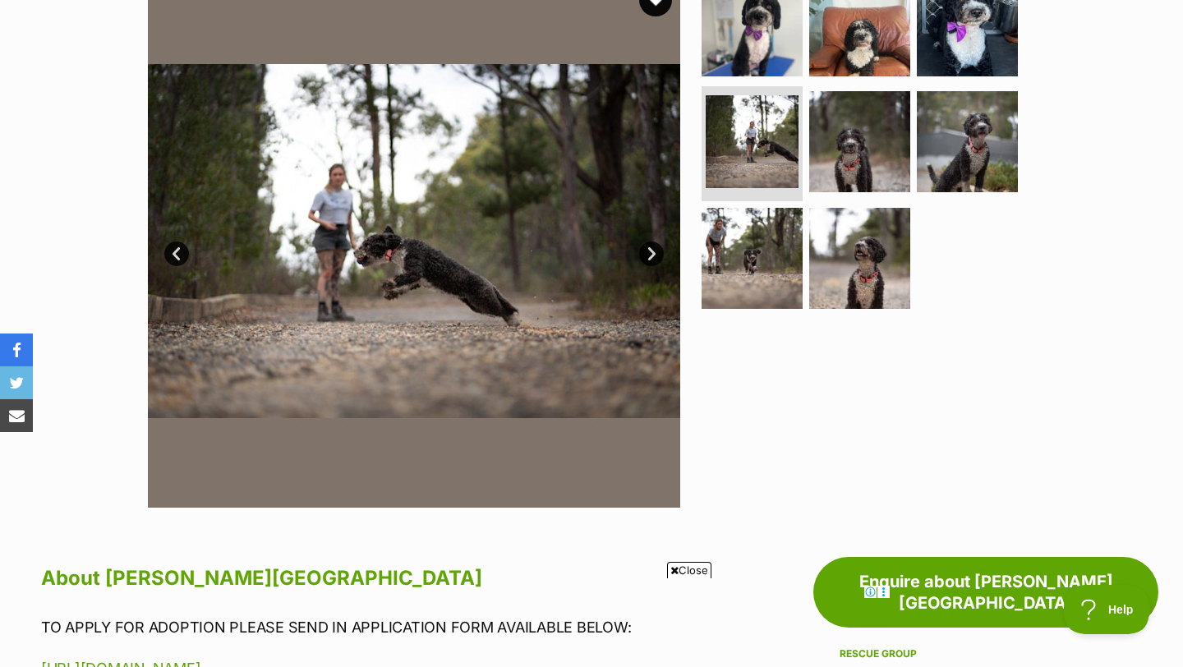
click at [651, 256] on link "Next" at bounding box center [651, 253] width 25 height 25
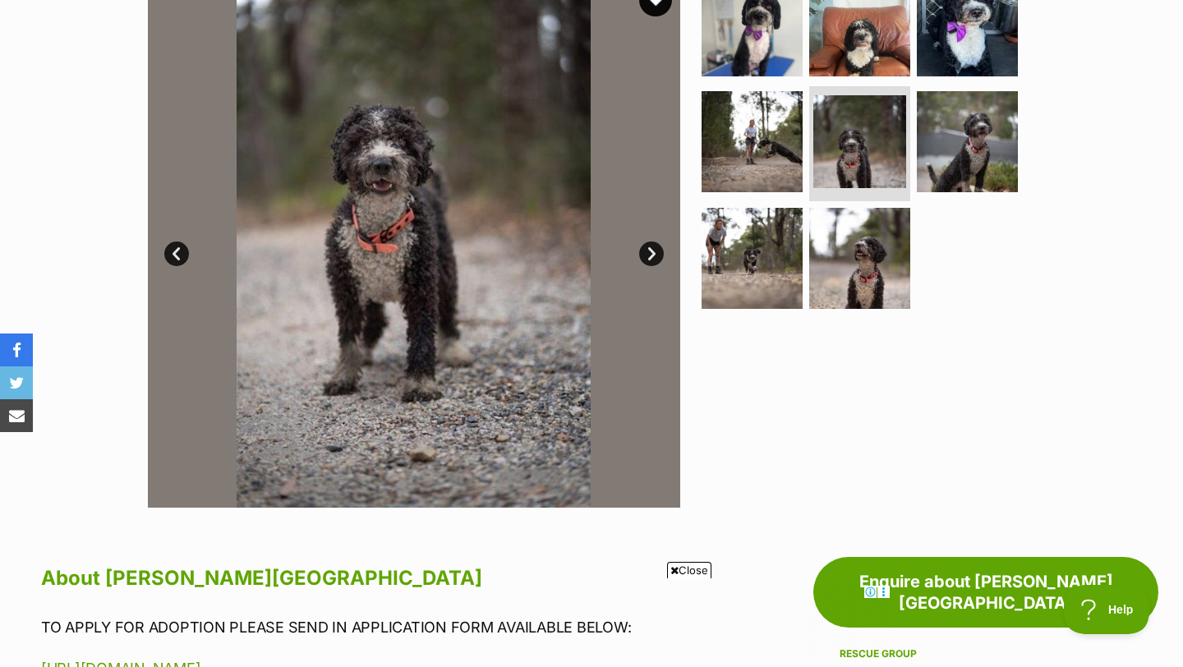
click at [651, 256] on link "Next" at bounding box center [651, 253] width 25 height 25
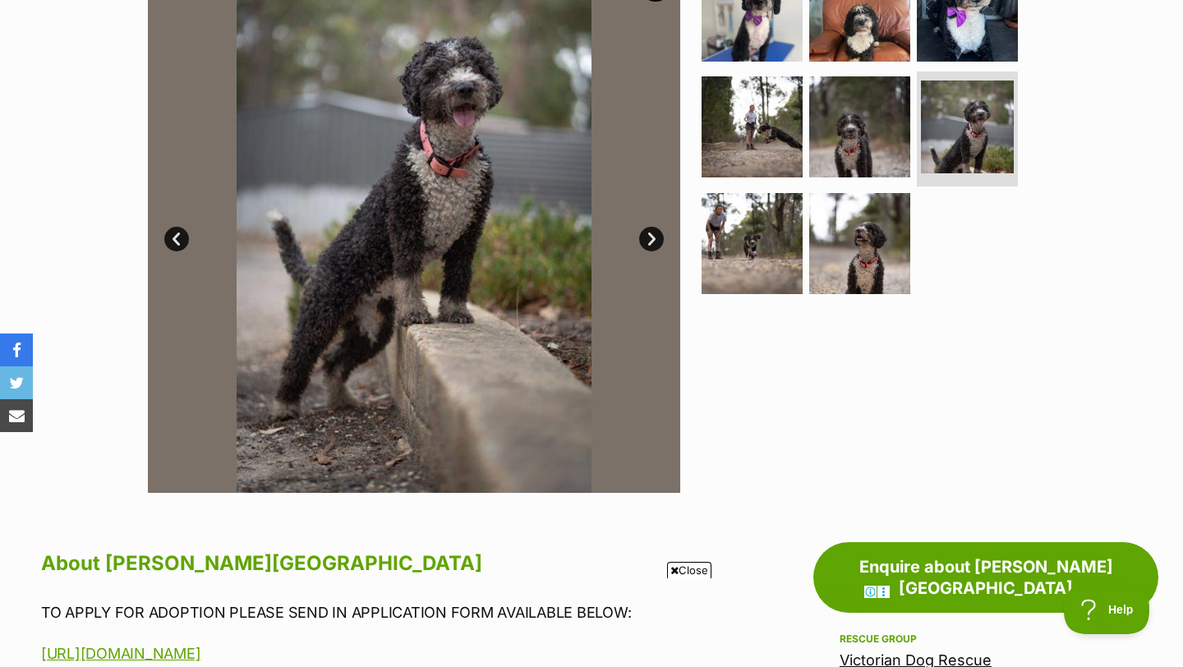
scroll to position [377, 0]
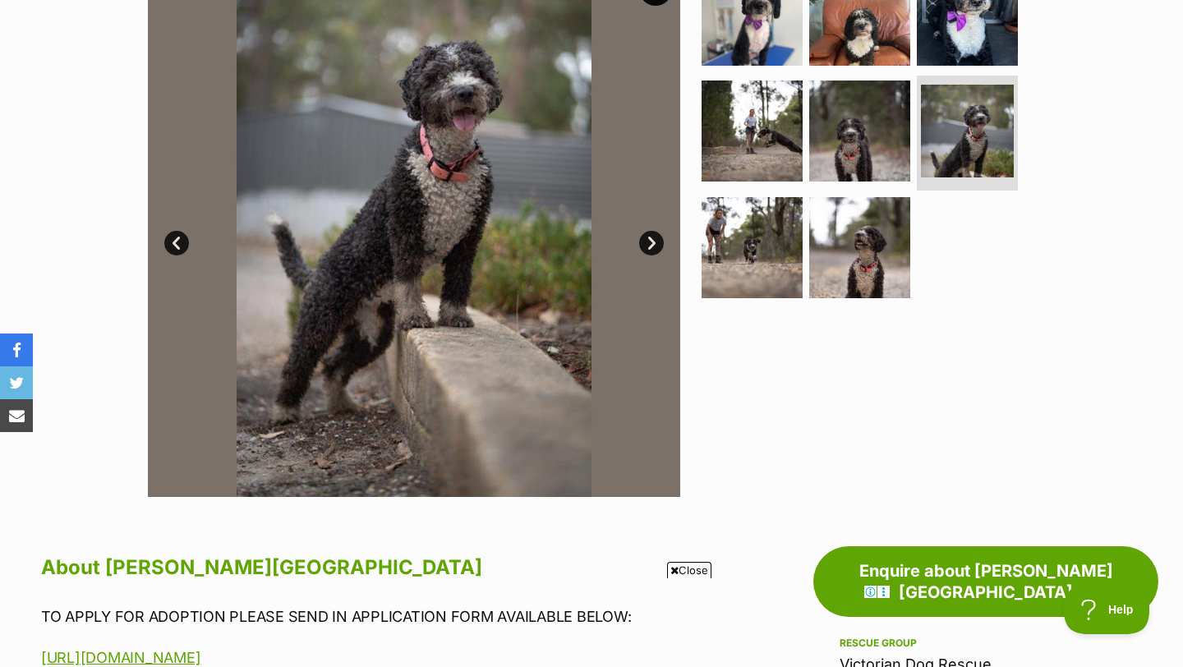
click at [653, 244] on link "Next" at bounding box center [651, 243] width 25 height 25
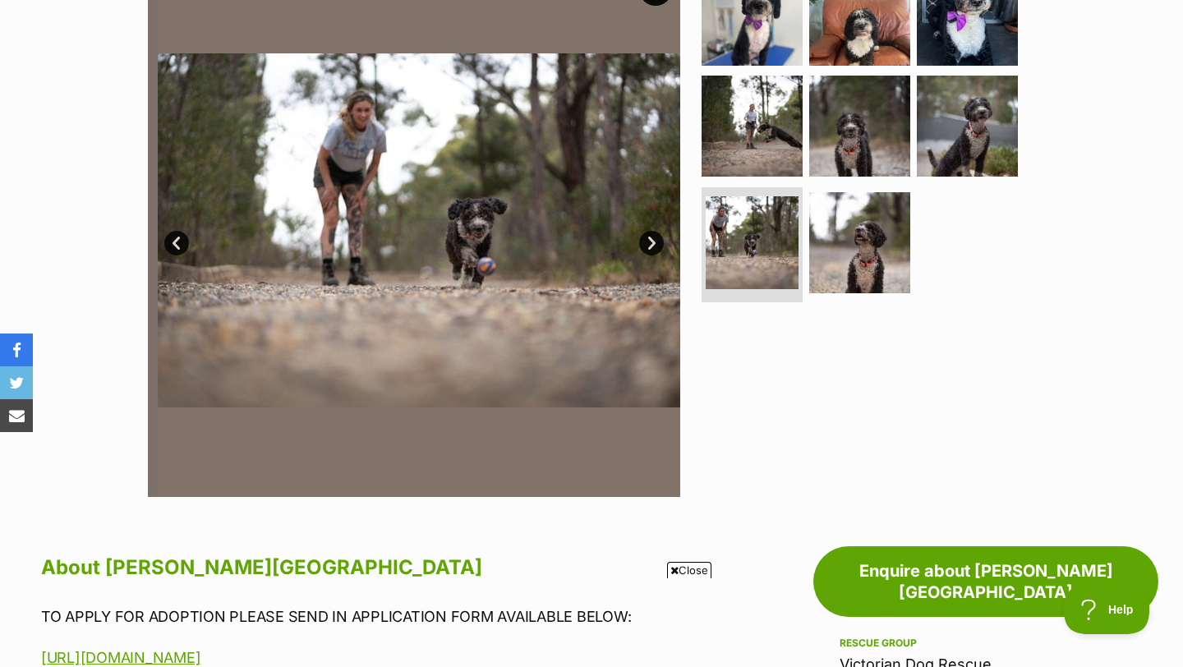
scroll to position [0, 0]
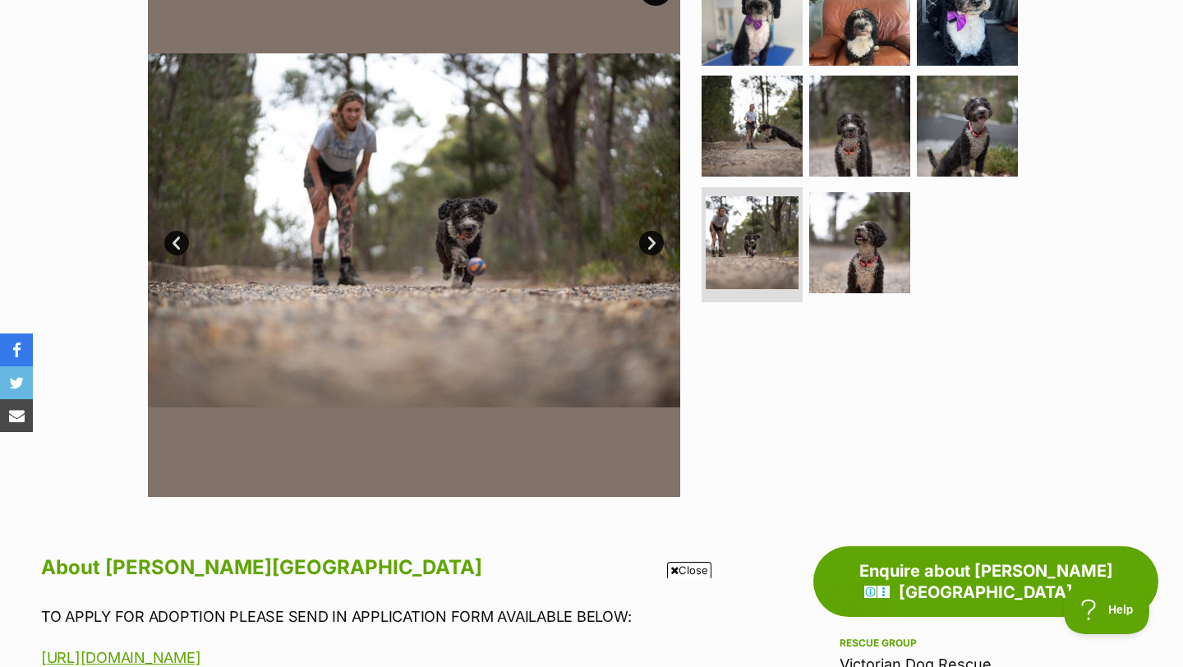
click at [653, 244] on link "Next" at bounding box center [651, 243] width 25 height 25
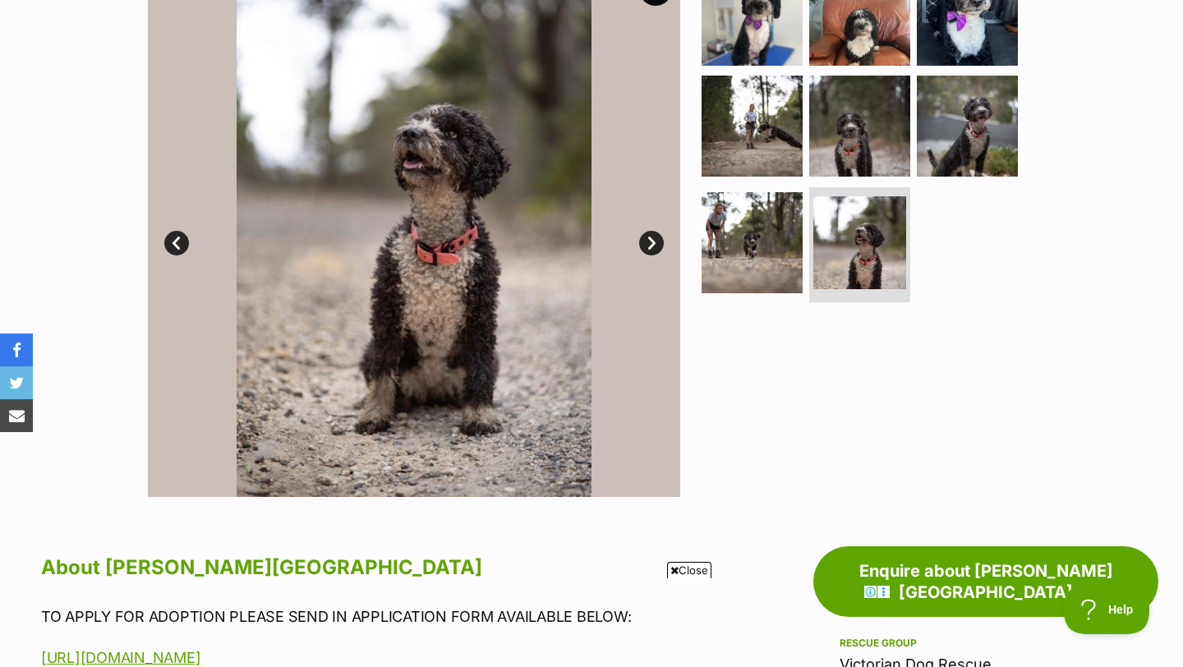
click at [653, 244] on link "Next" at bounding box center [651, 243] width 25 height 25
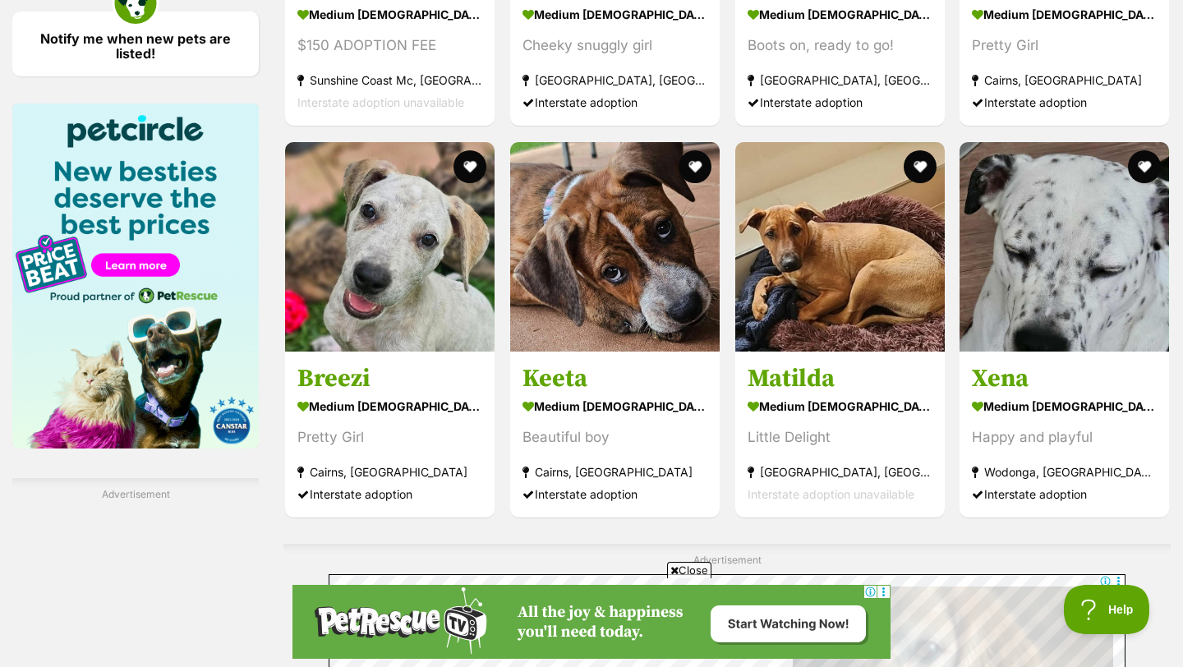
scroll to position [2457, 0]
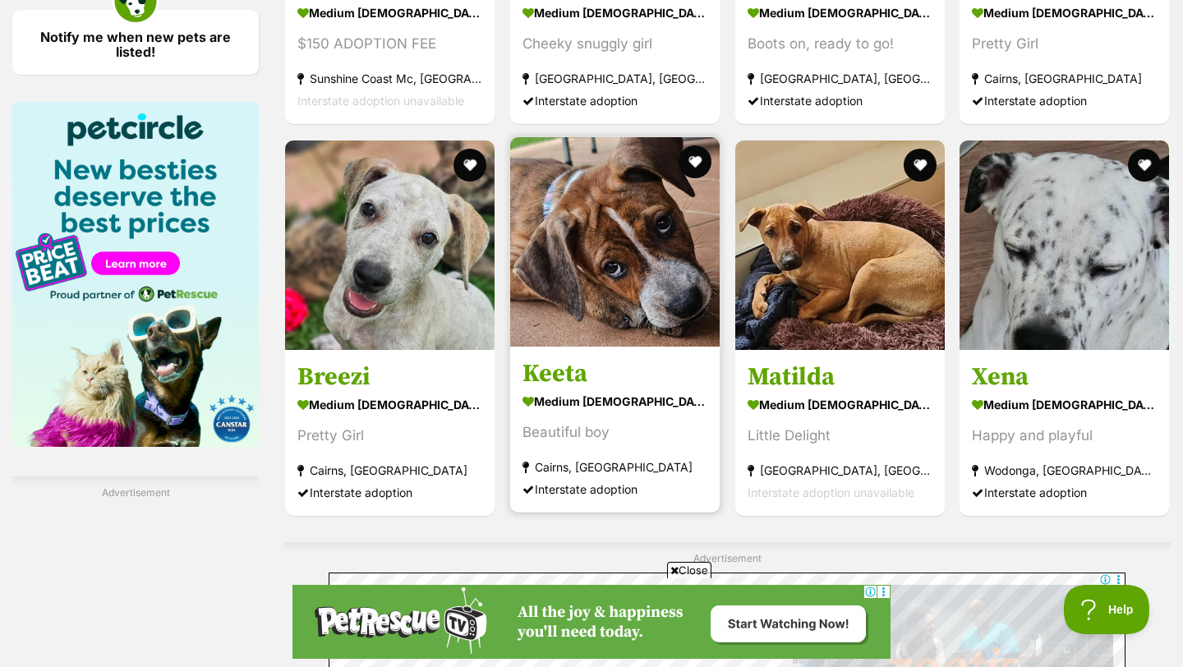
click at [662, 200] on img at bounding box center [614, 241] width 209 height 209
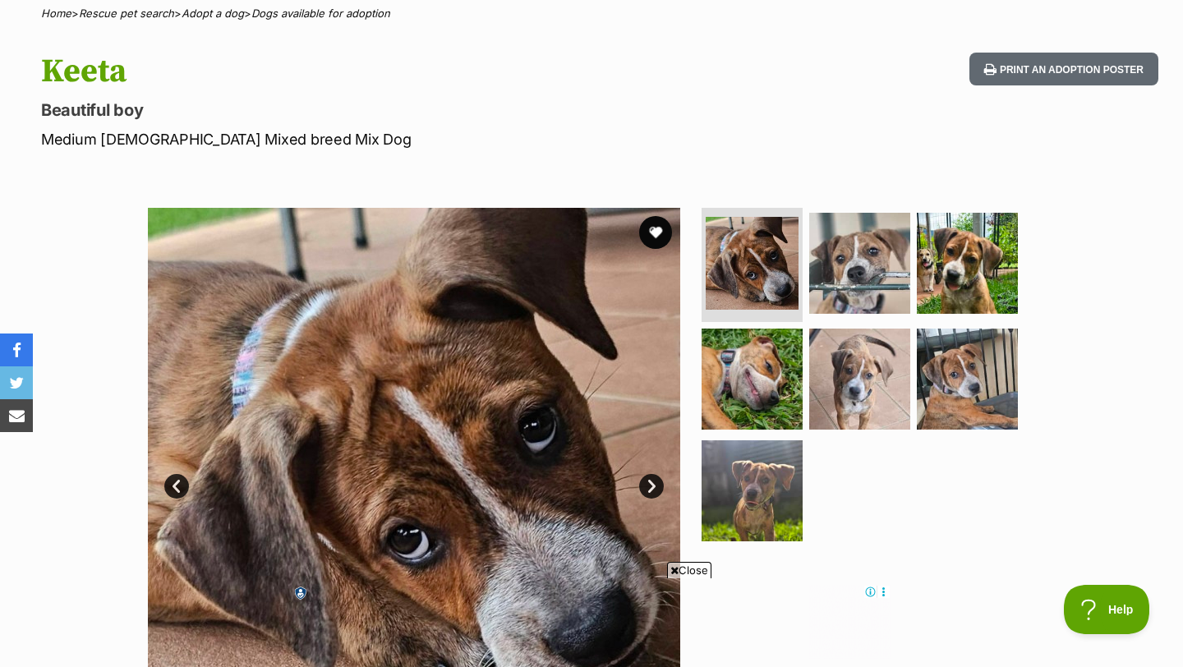
click at [650, 483] on link "Next" at bounding box center [651, 486] width 25 height 25
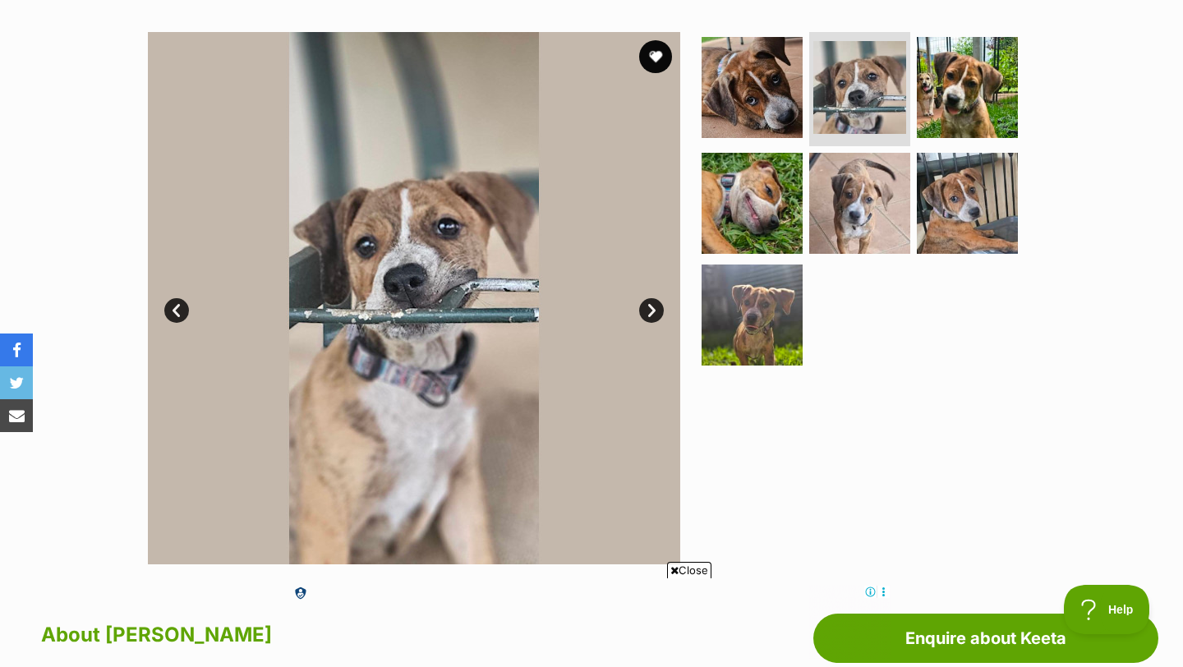
scroll to position [315, 0]
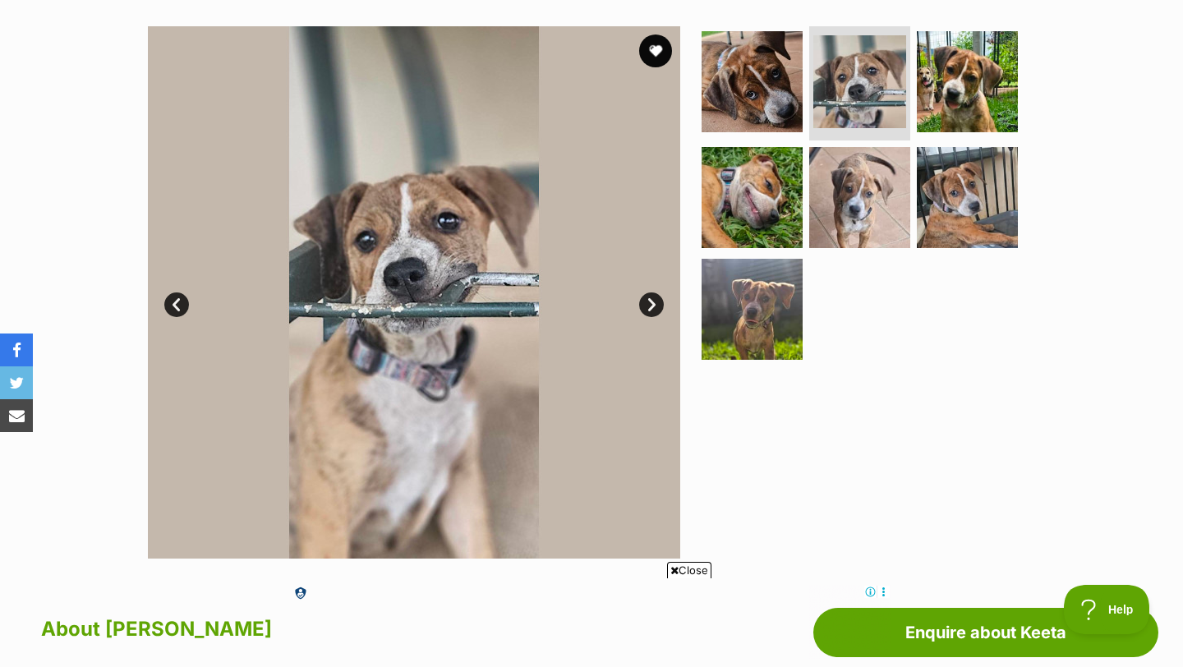
click at [644, 296] on link "Next" at bounding box center [651, 304] width 25 height 25
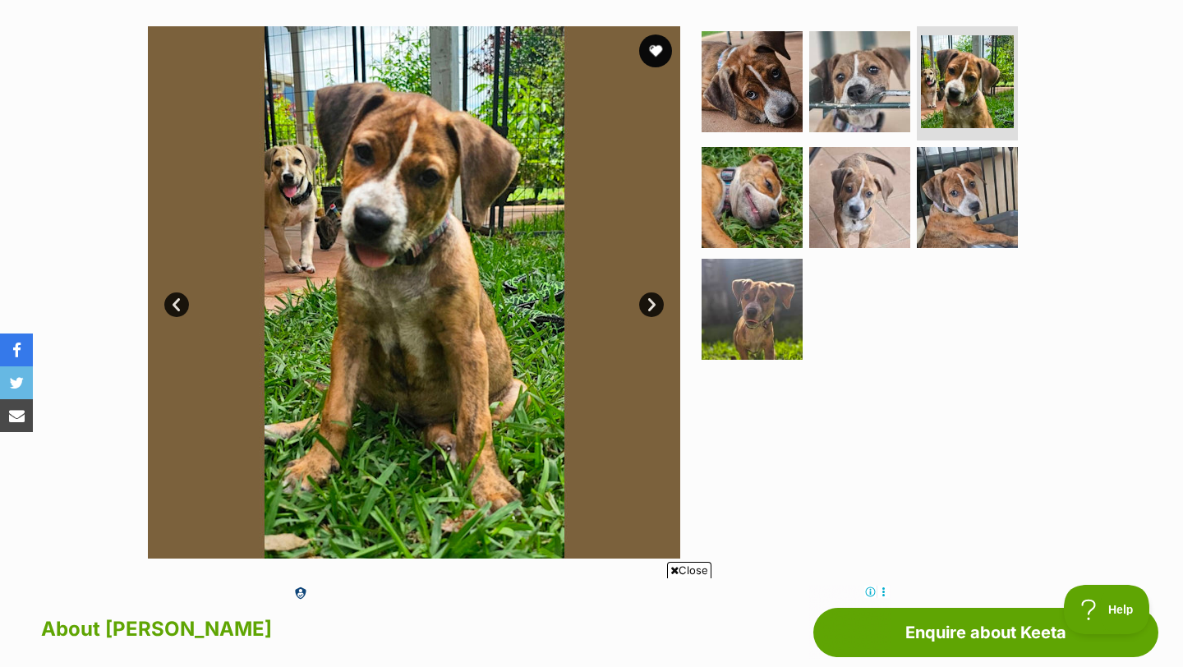
click at [644, 296] on link "Next" at bounding box center [651, 304] width 25 height 25
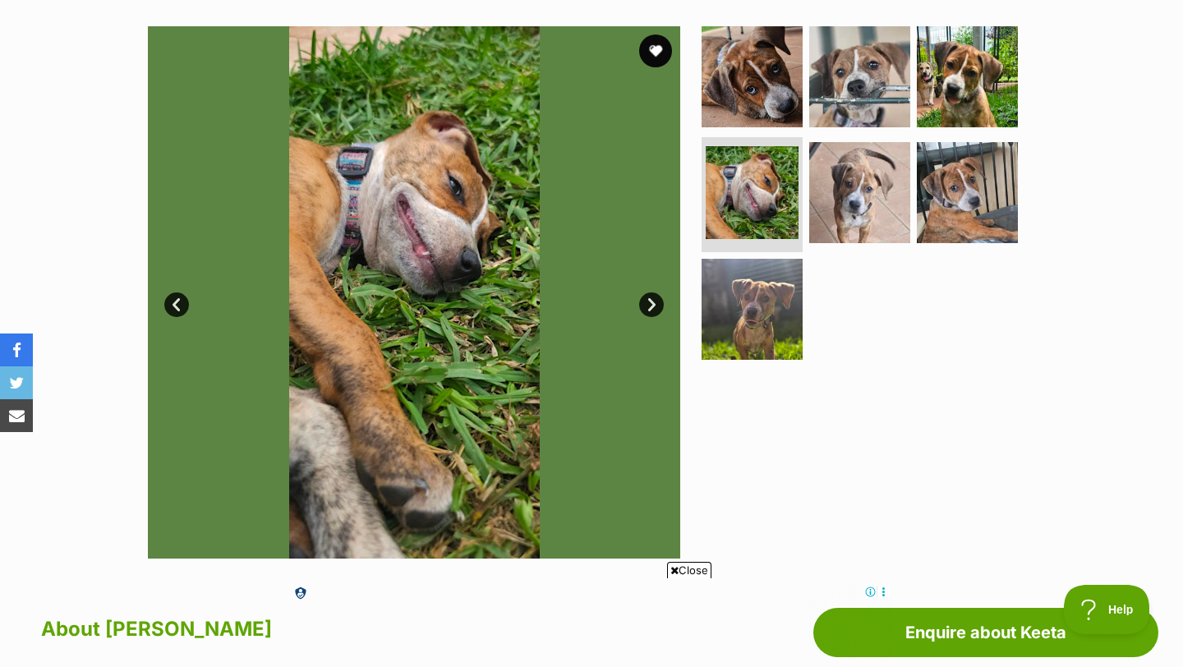
click at [644, 296] on link "Next" at bounding box center [651, 304] width 25 height 25
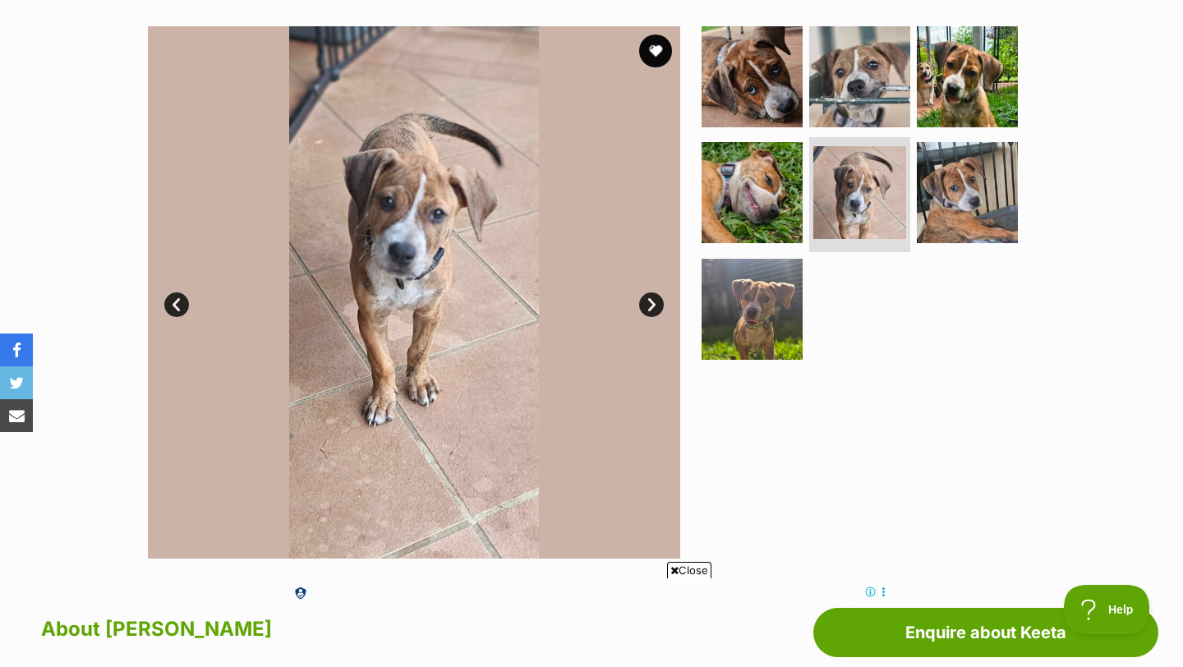
click at [644, 296] on link "Next" at bounding box center [651, 304] width 25 height 25
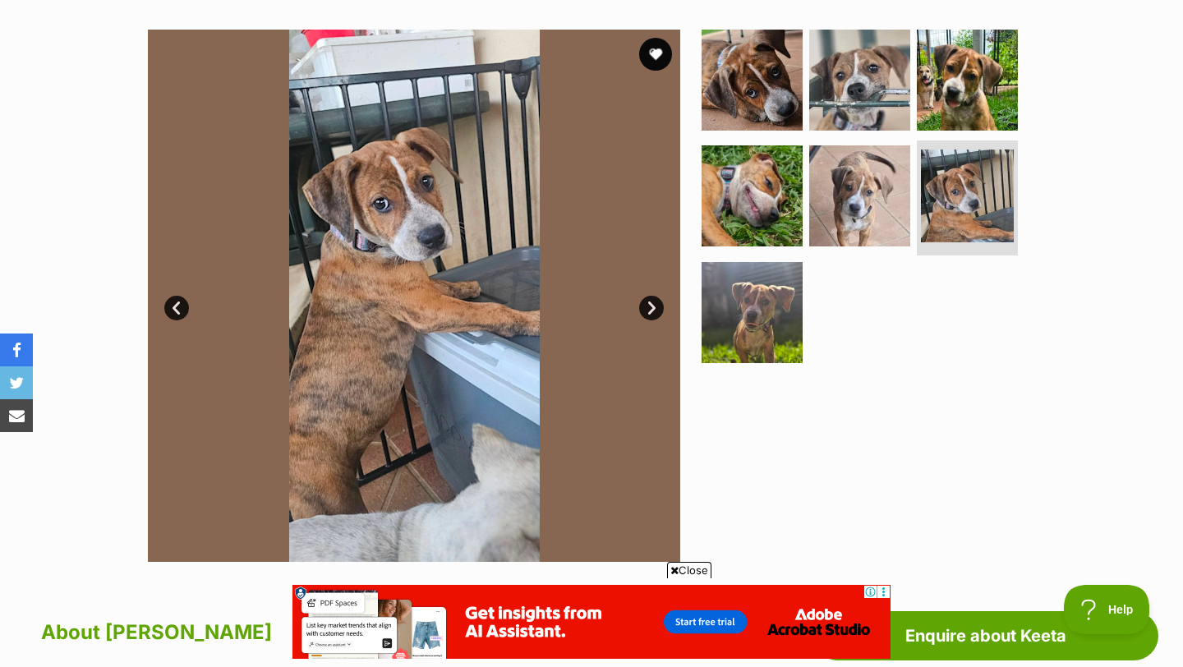
scroll to position [0, 0]
click at [650, 310] on link "Next" at bounding box center [651, 308] width 25 height 25
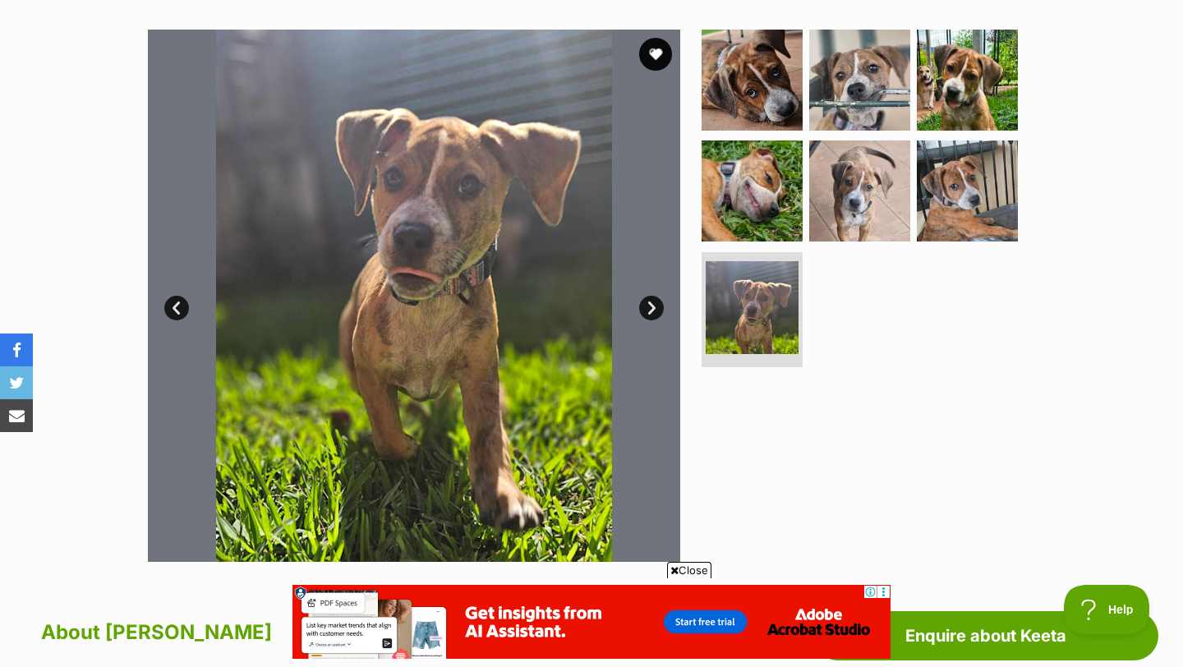
click at [650, 310] on link "Next" at bounding box center [651, 308] width 25 height 25
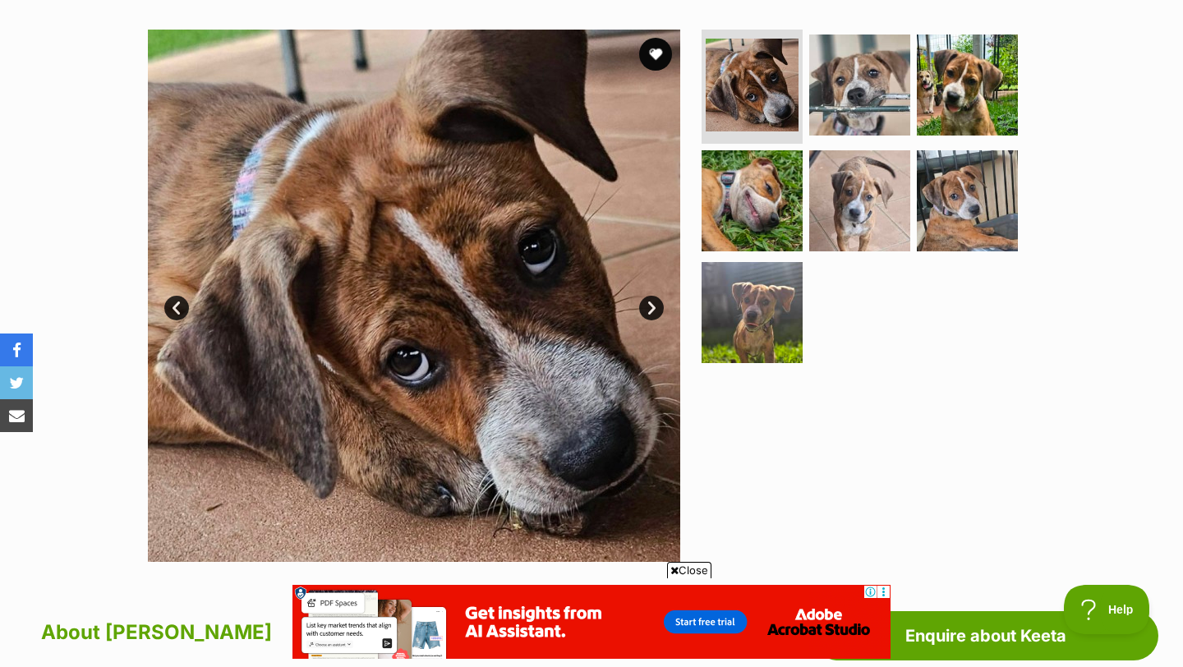
click at [650, 310] on link "Next" at bounding box center [651, 308] width 25 height 25
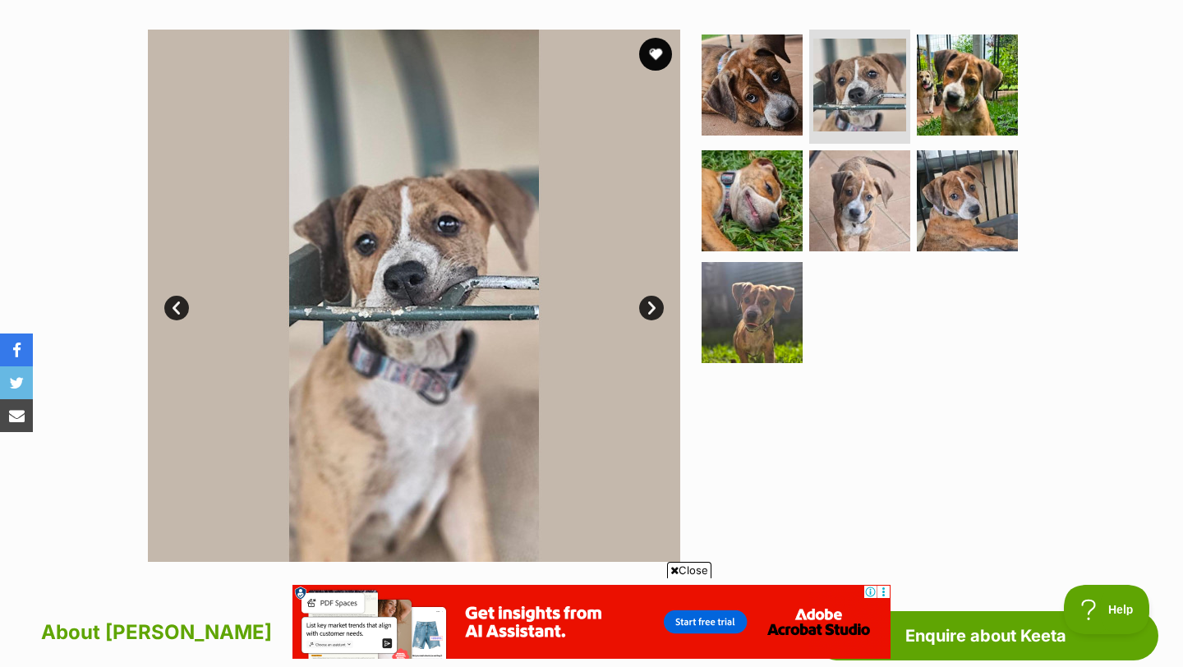
click at [650, 310] on link "Next" at bounding box center [651, 308] width 25 height 25
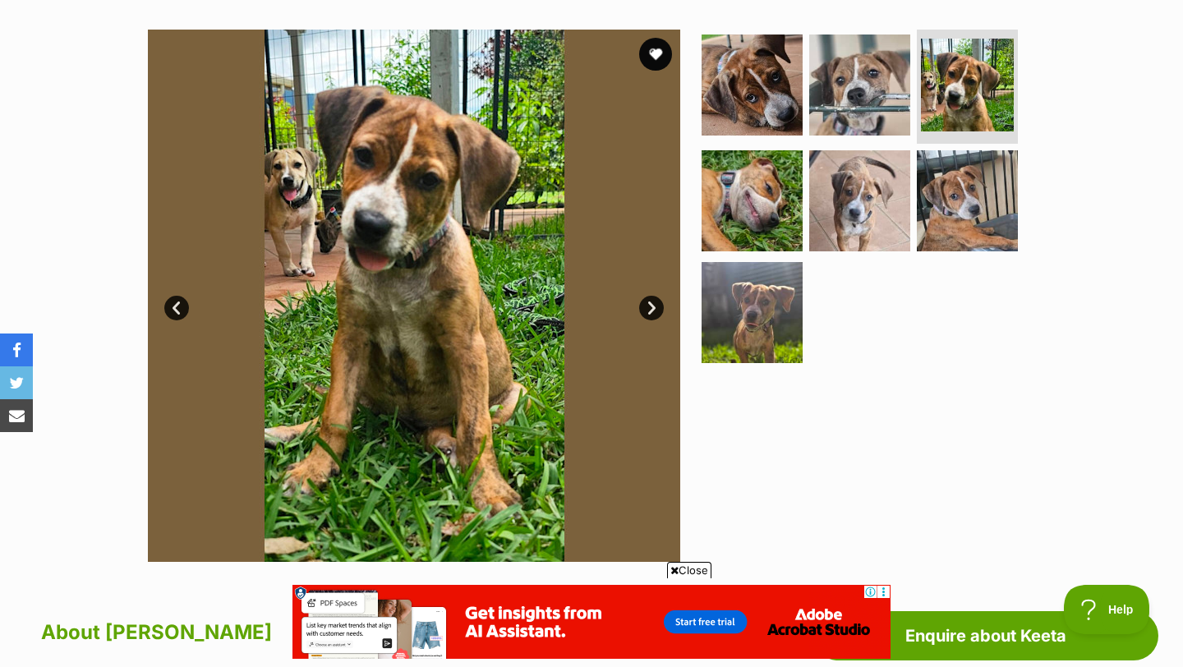
click at [650, 310] on link "Next" at bounding box center [651, 308] width 25 height 25
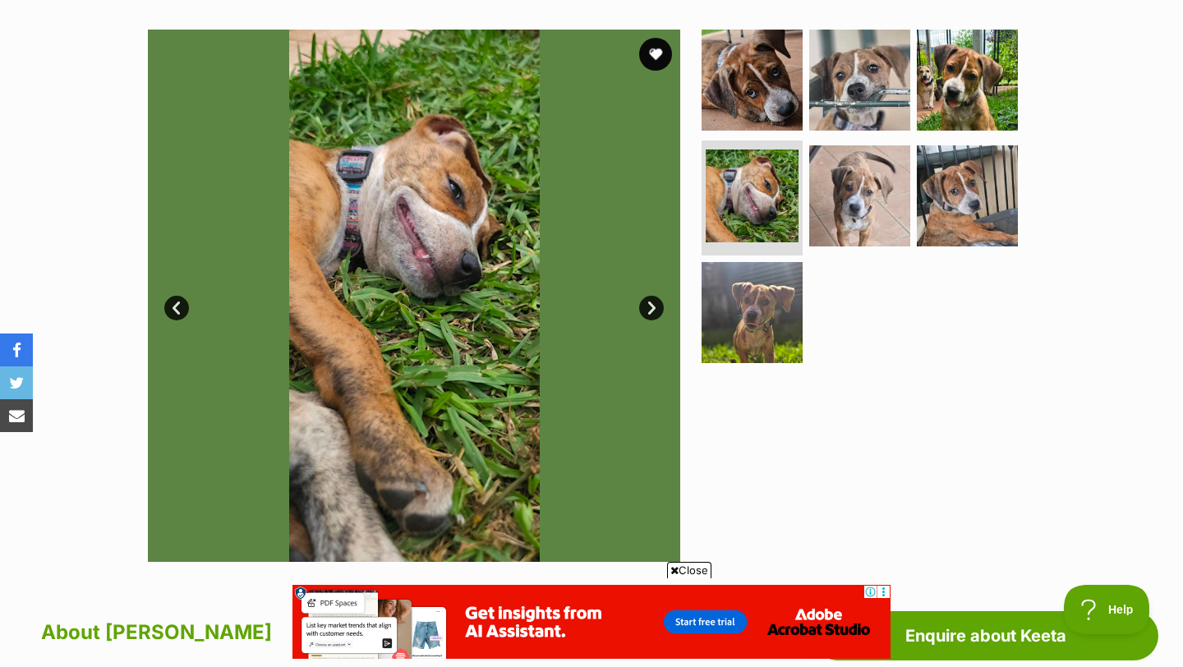
click at [650, 310] on link "Next" at bounding box center [651, 308] width 25 height 25
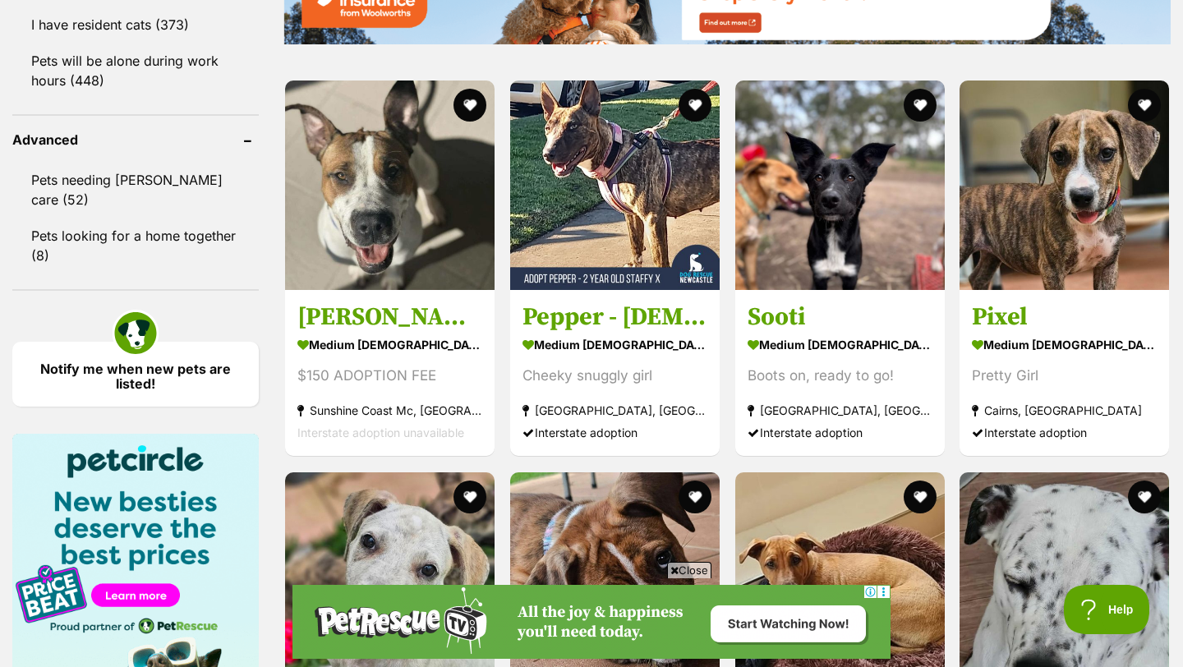
scroll to position [2135, 0]
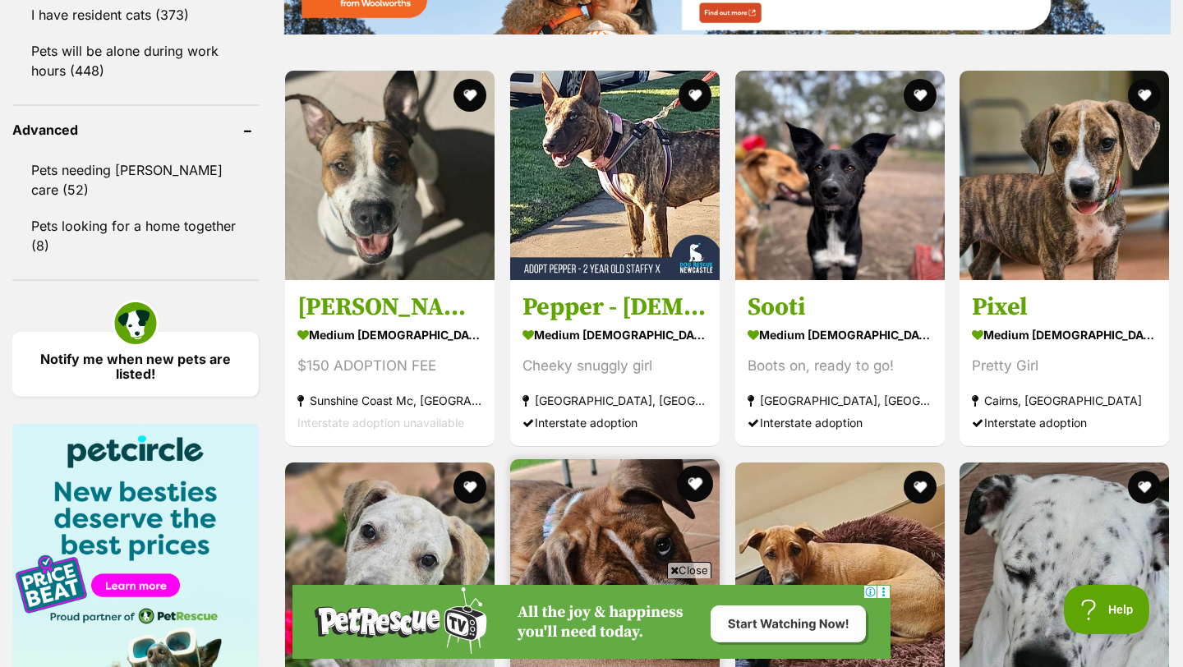
click at [694, 466] on button "favourite" at bounding box center [695, 484] width 36 height 36
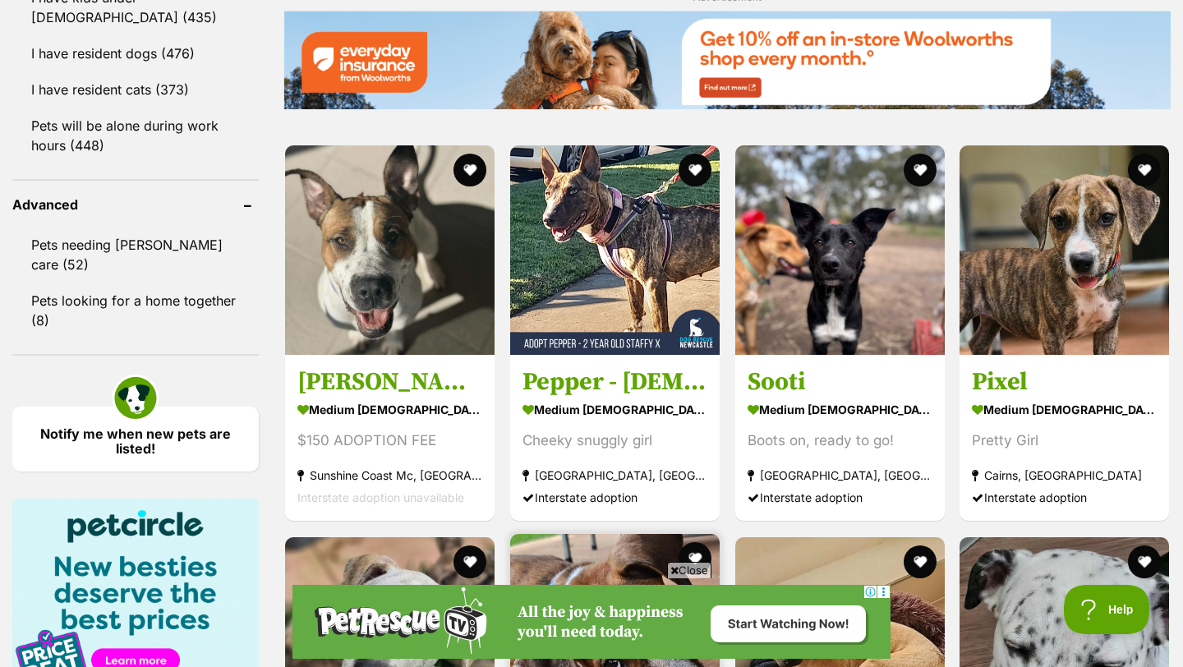
scroll to position [2061, 0]
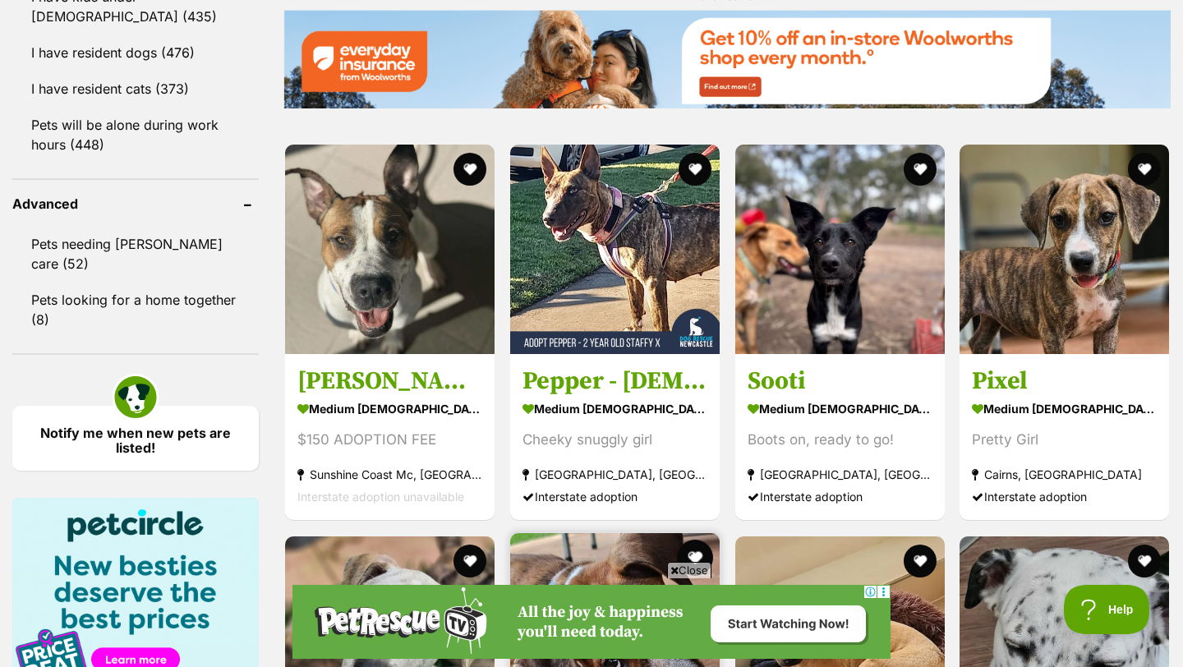
click at [697, 540] on button "favourite" at bounding box center [695, 558] width 36 height 36
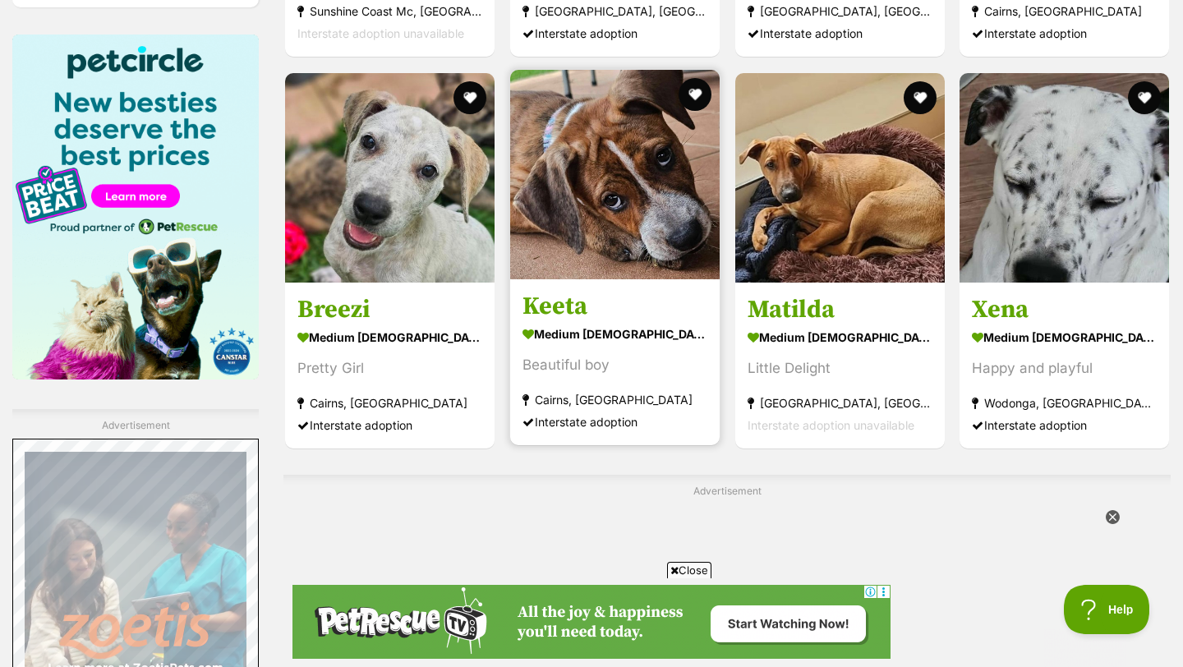
scroll to position [2548, 0]
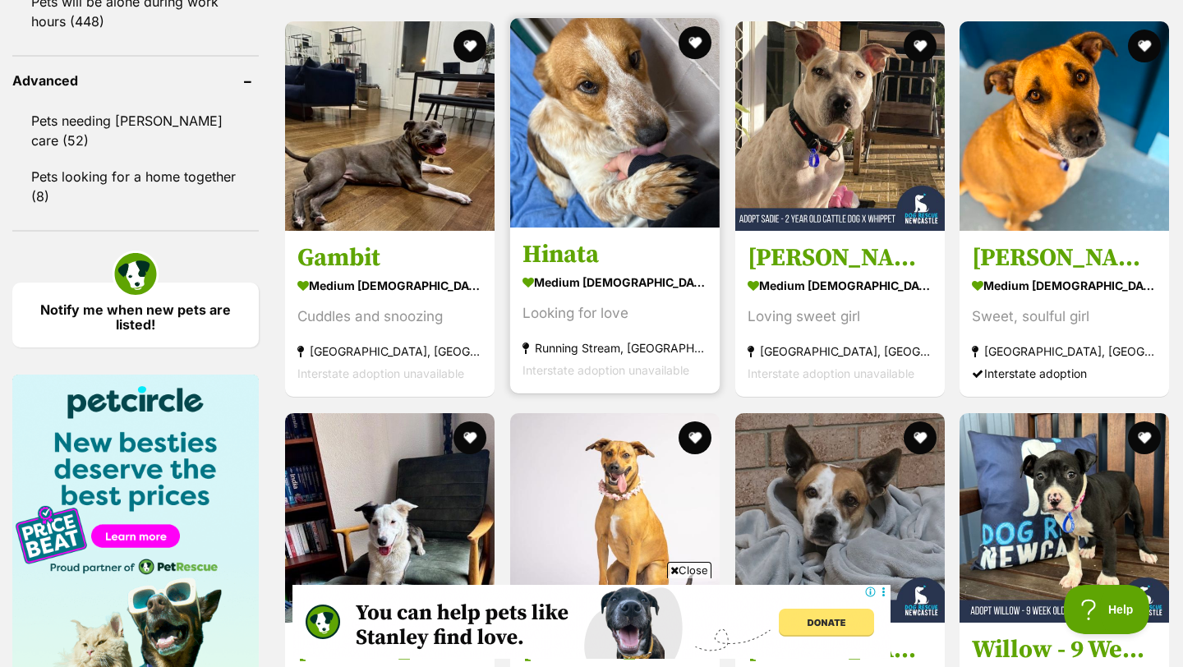
scroll to position [2181, 0]
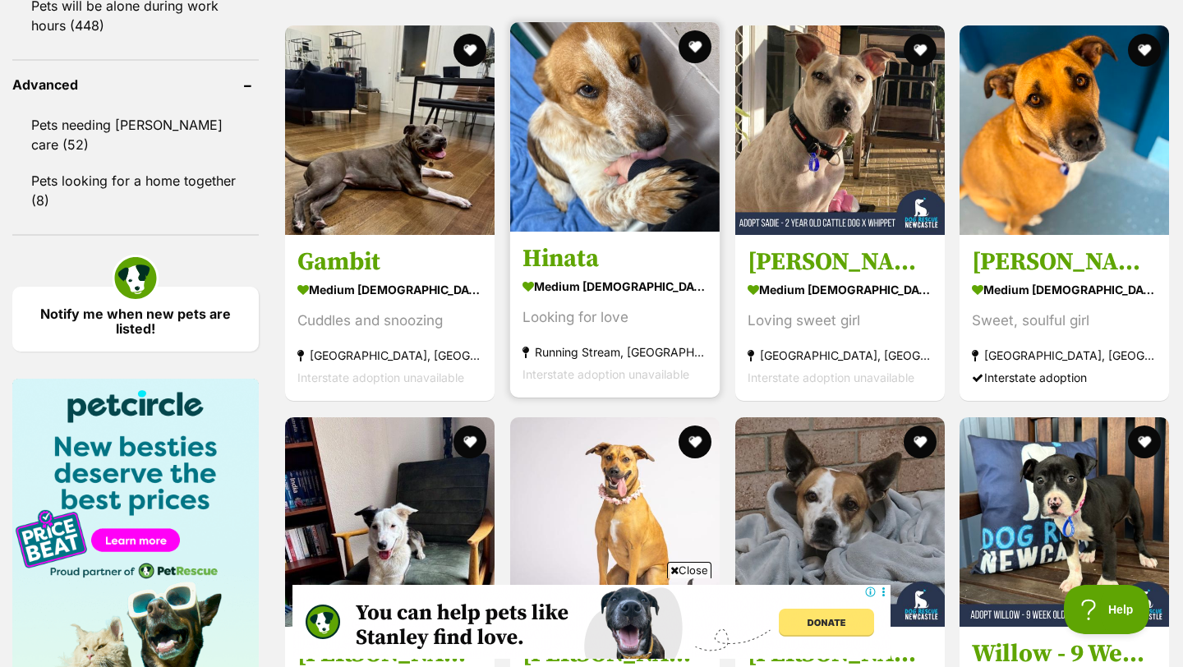
click at [623, 76] on img at bounding box center [614, 126] width 209 height 209
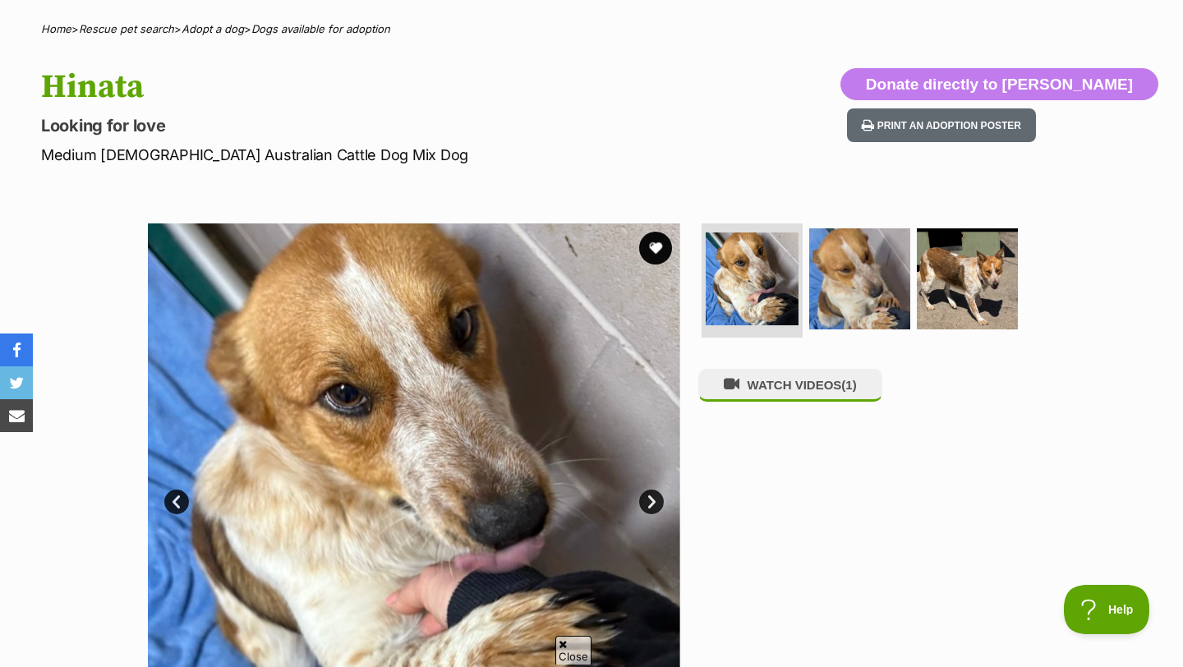
click at [648, 504] on link "Next" at bounding box center [651, 501] width 25 height 25
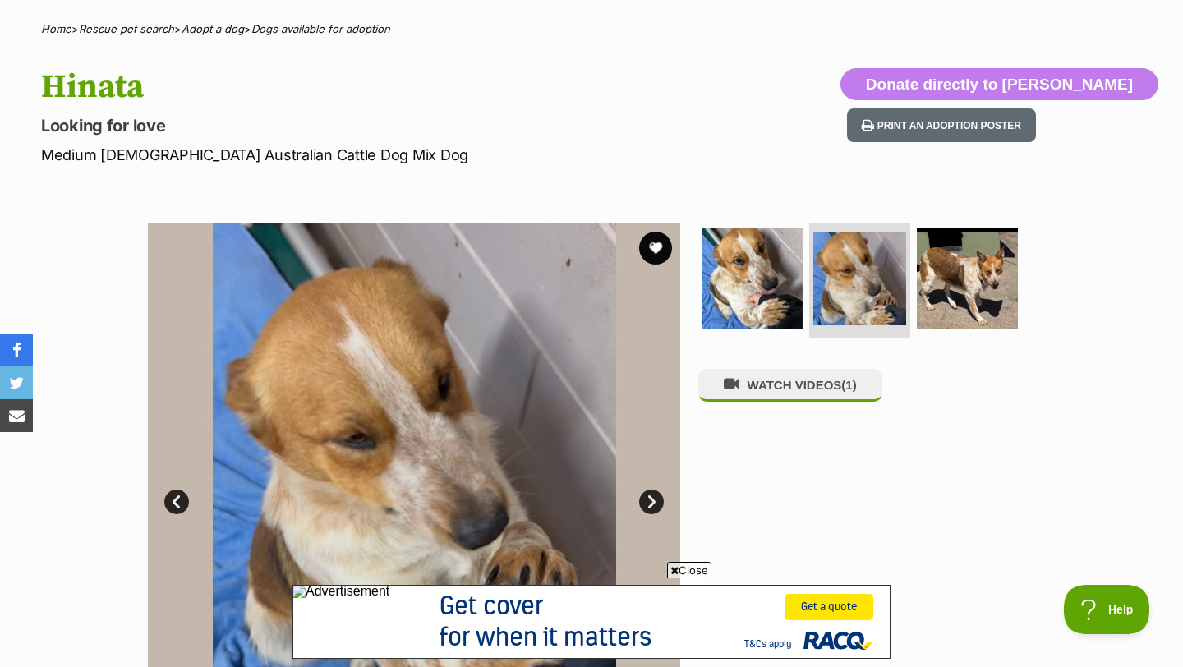
click at [648, 504] on link "Next" at bounding box center [651, 501] width 25 height 25
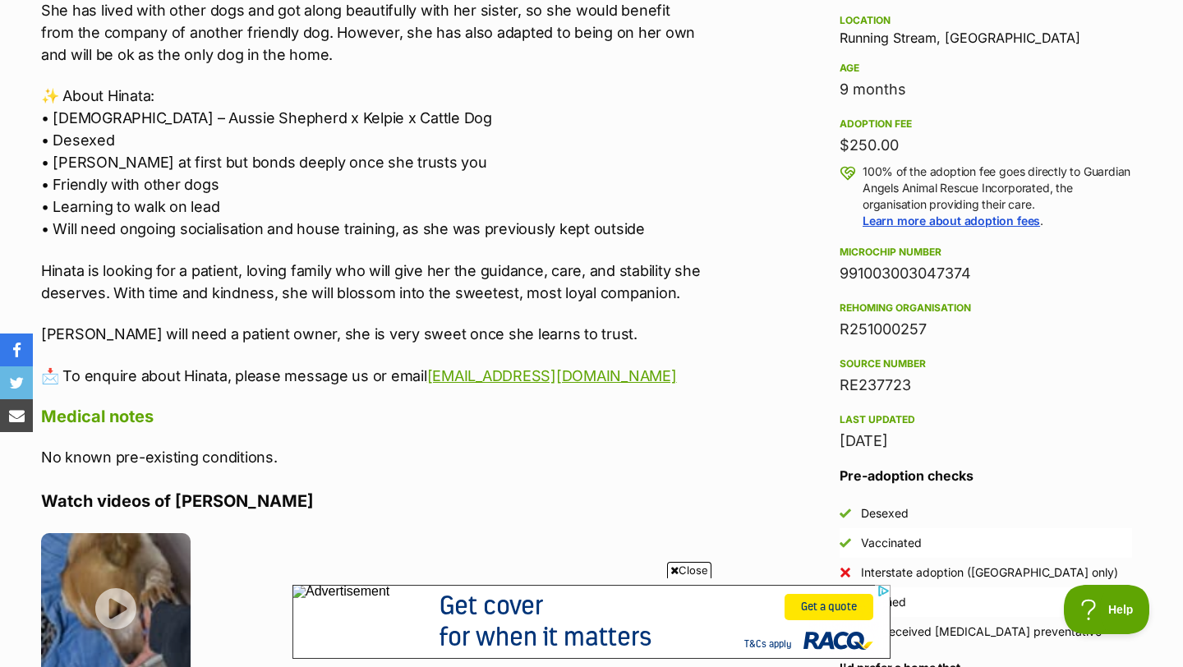
scroll to position [1115, 0]
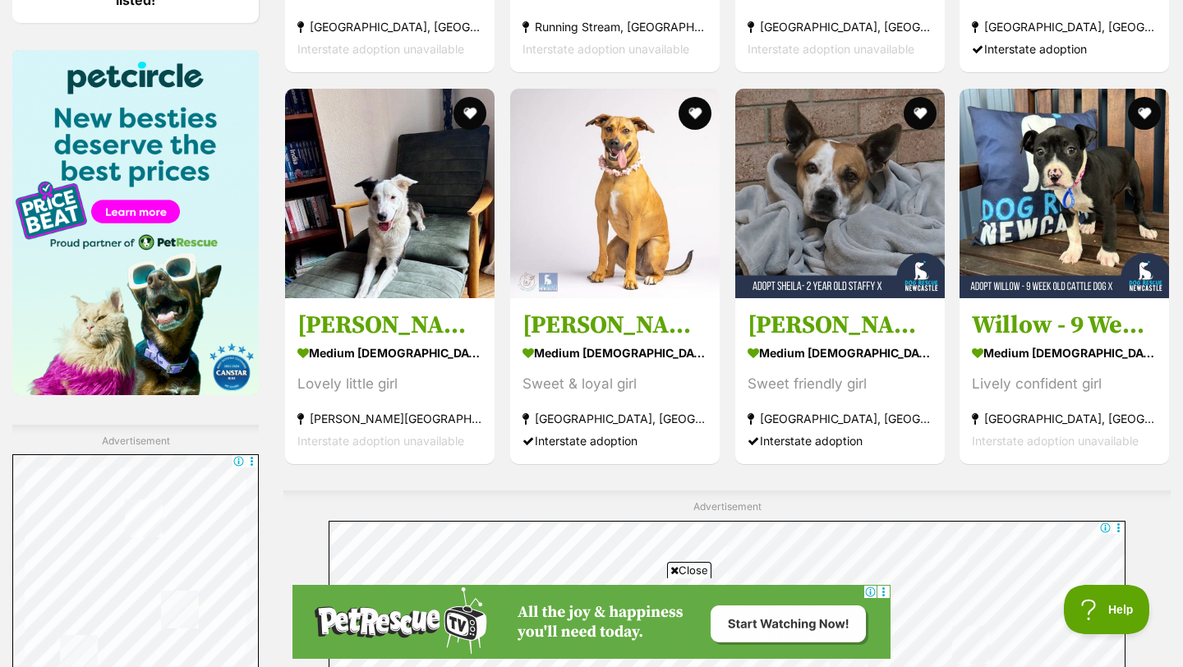
scroll to position [2558, 0]
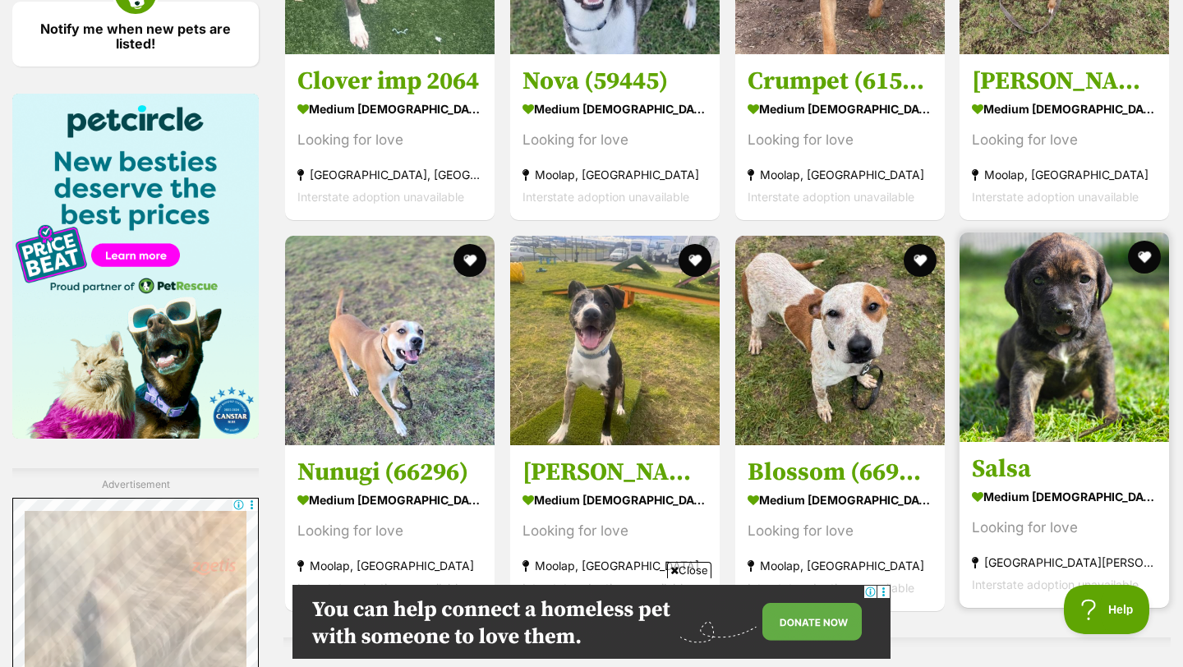
click at [1095, 316] on img at bounding box center [1063, 336] width 209 height 209
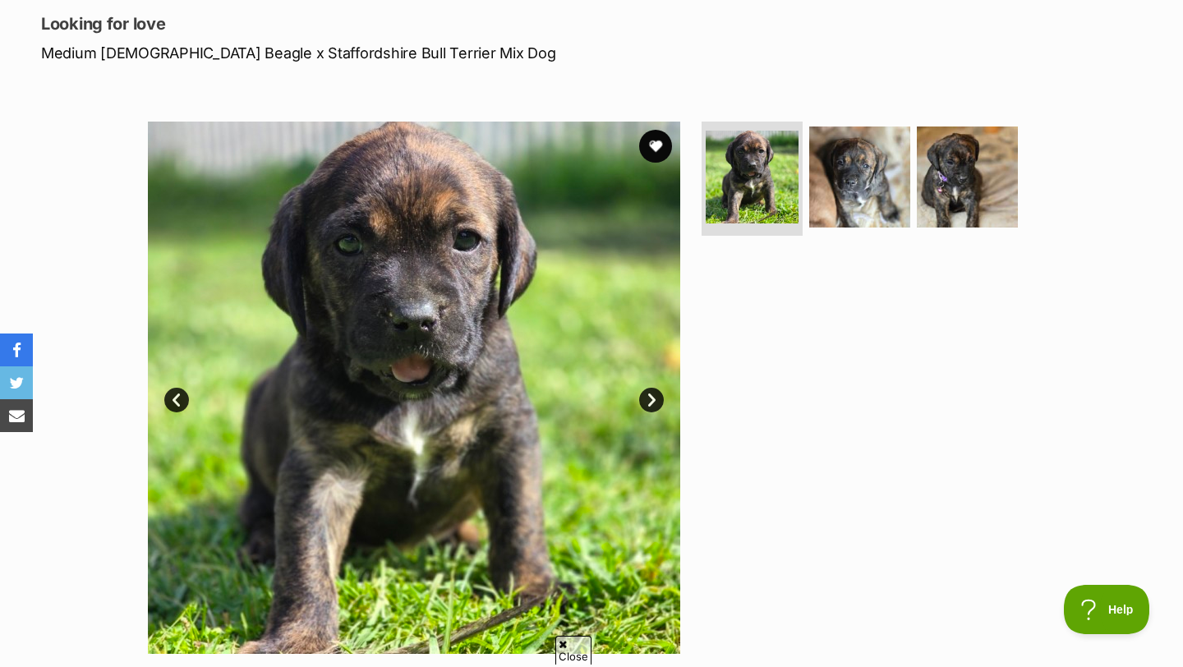
click at [642, 397] on link "Next" at bounding box center [651, 400] width 25 height 25
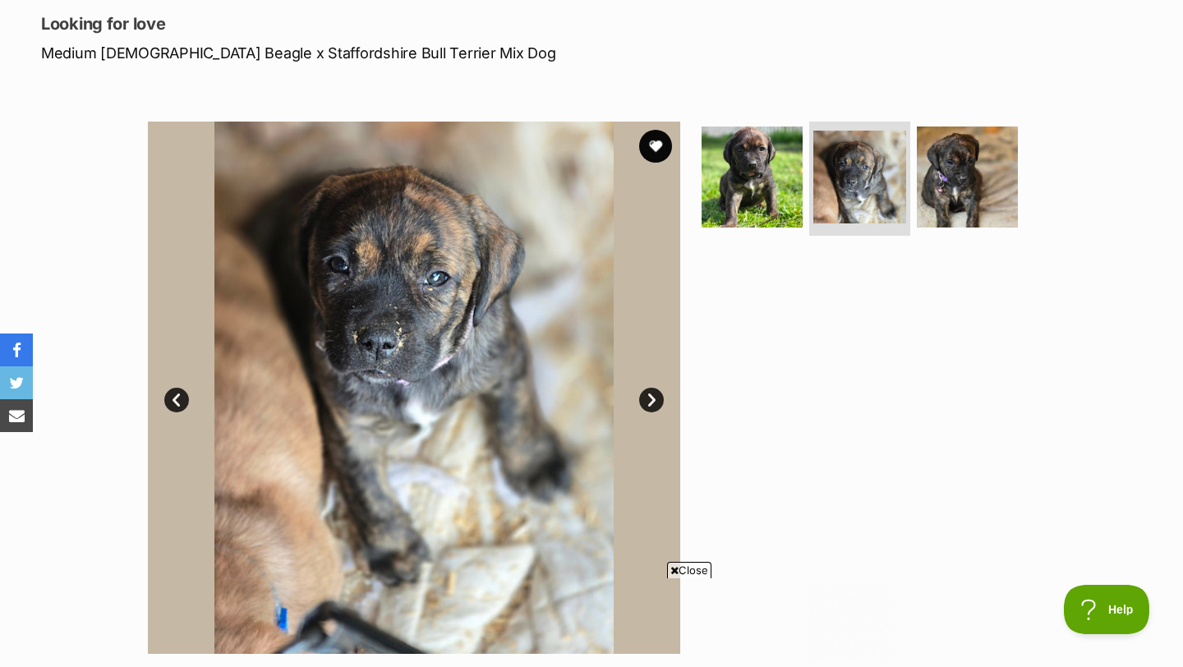
click at [642, 397] on link "Next" at bounding box center [651, 400] width 25 height 25
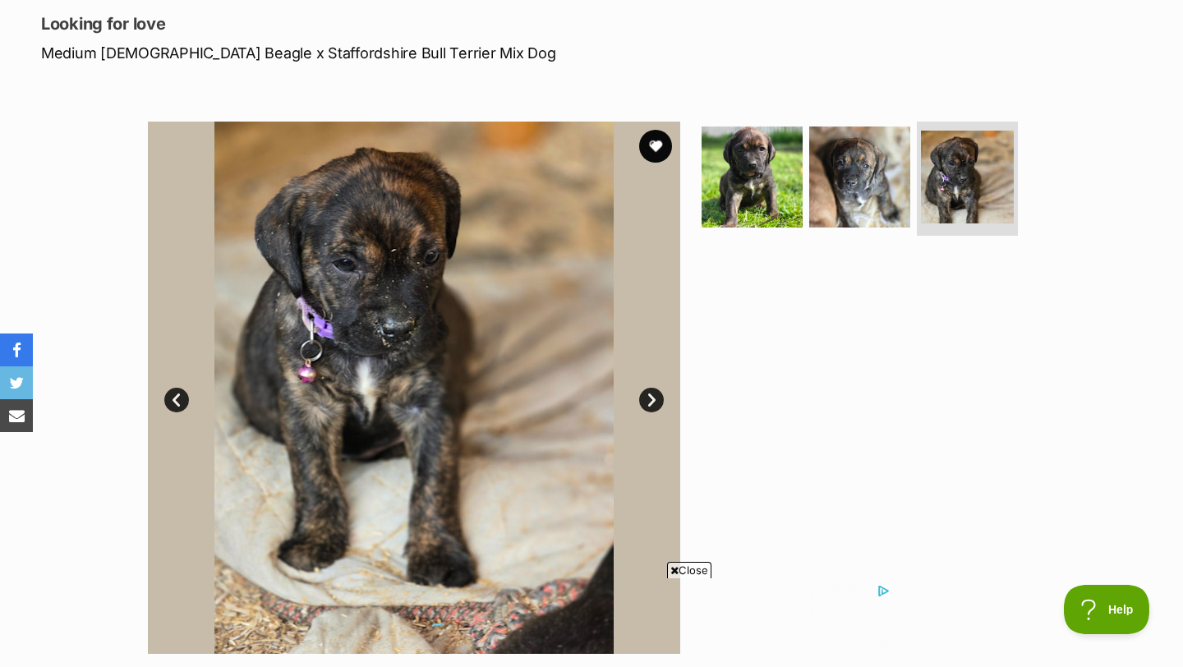
click at [642, 397] on link "Next" at bounding box center [651, 400] width 25 height 25
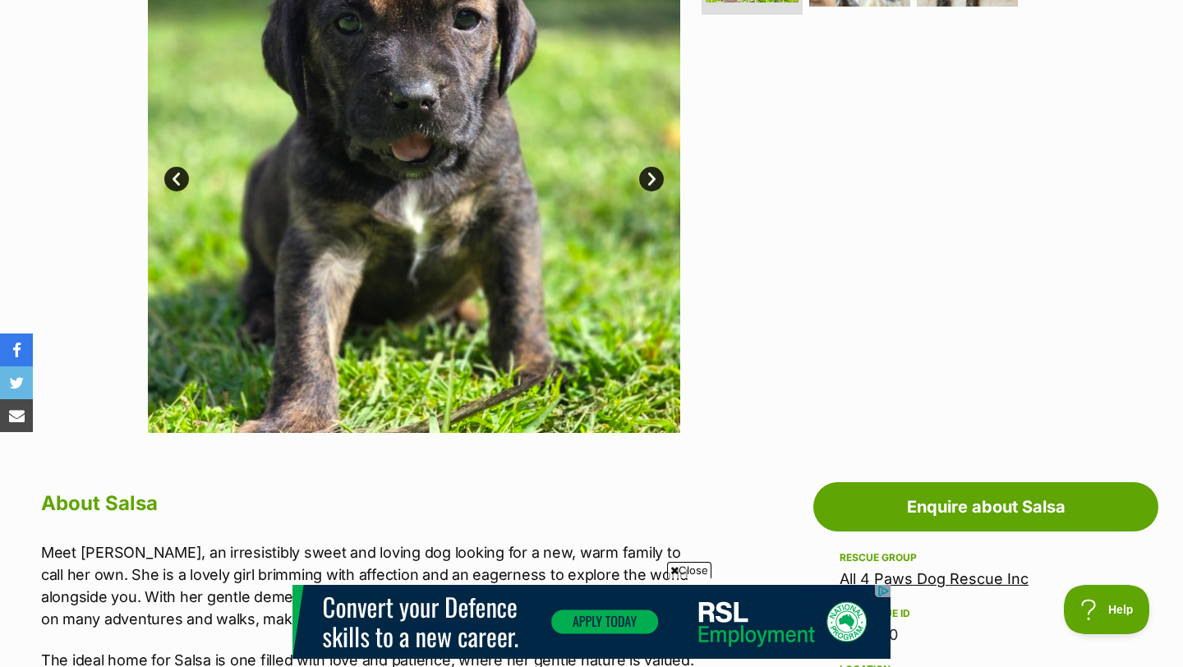
scroll to position [438, 0]
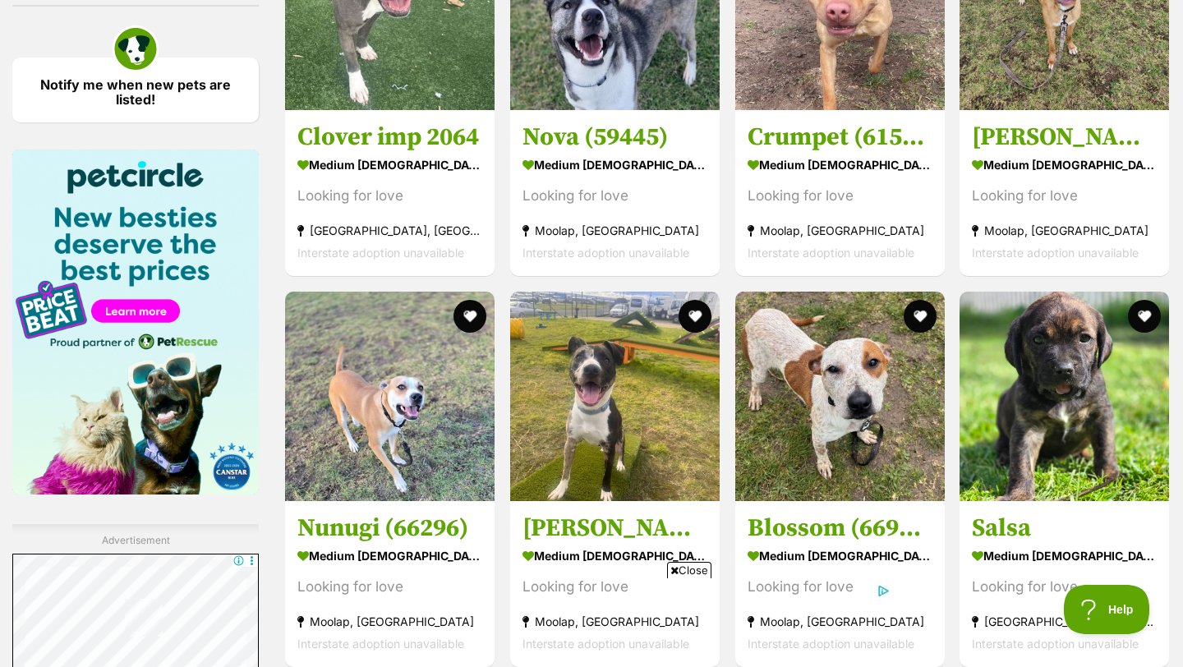
scroll to position [2417, 0]
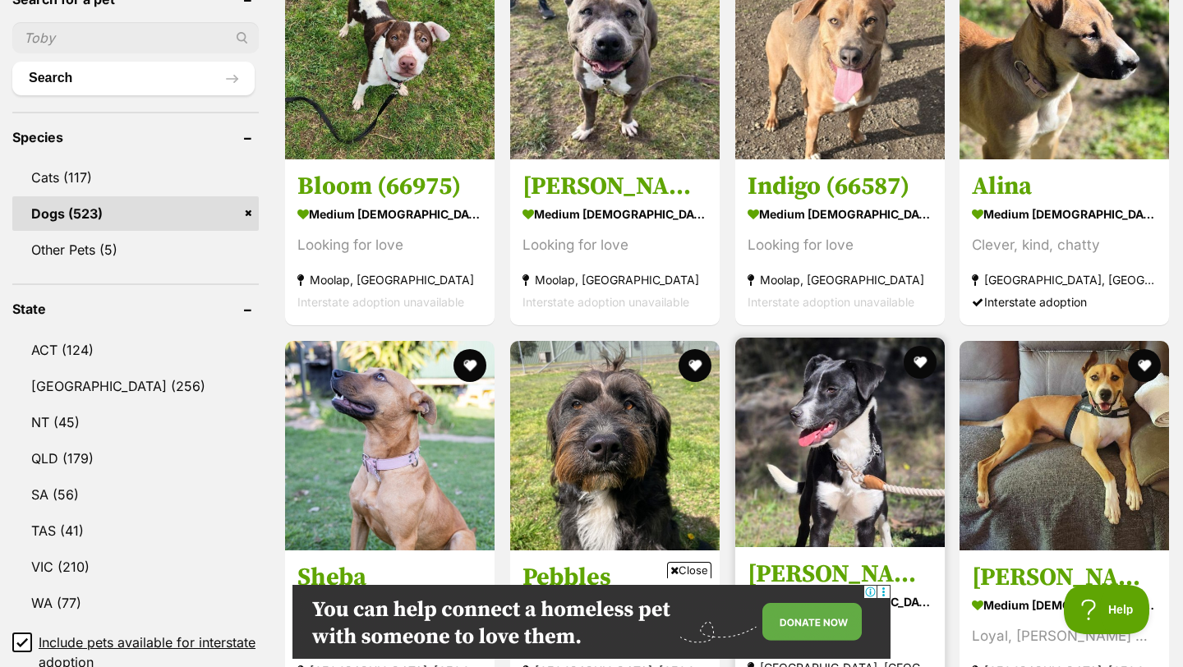
scroll to position [601, 0]
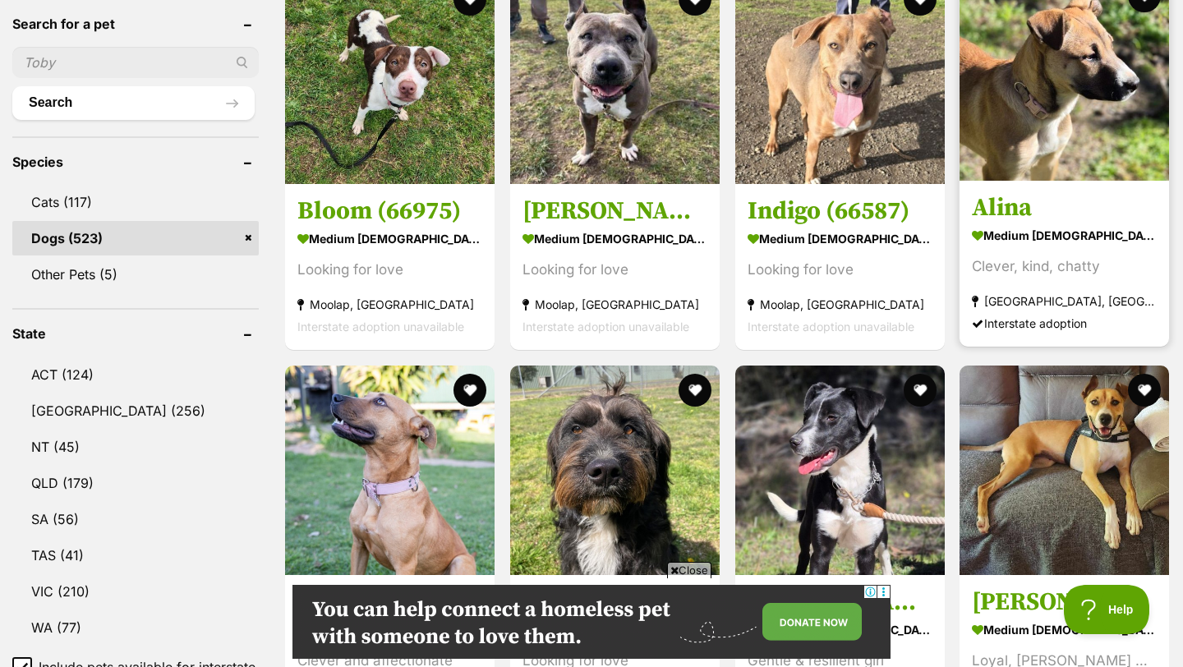
click at [1057, 111] on img at bounding box center [1063, 75] width 209 height 209
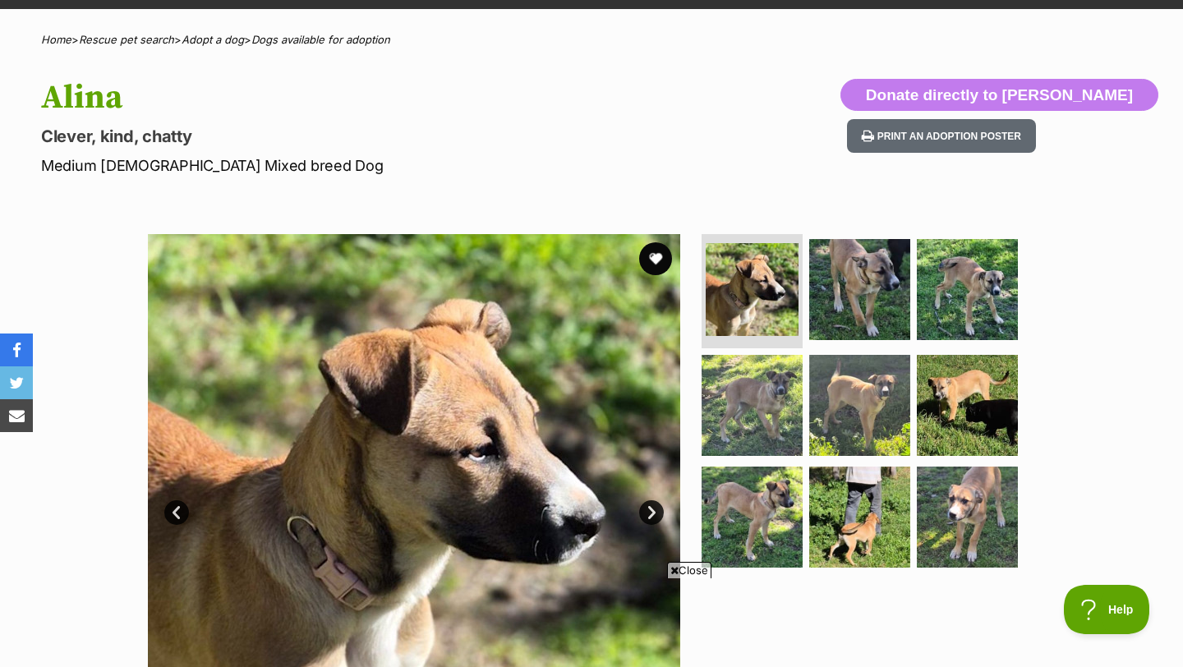
click at [657, 508] on link "Next" at bounding box center [651, 512] width 25 height 25
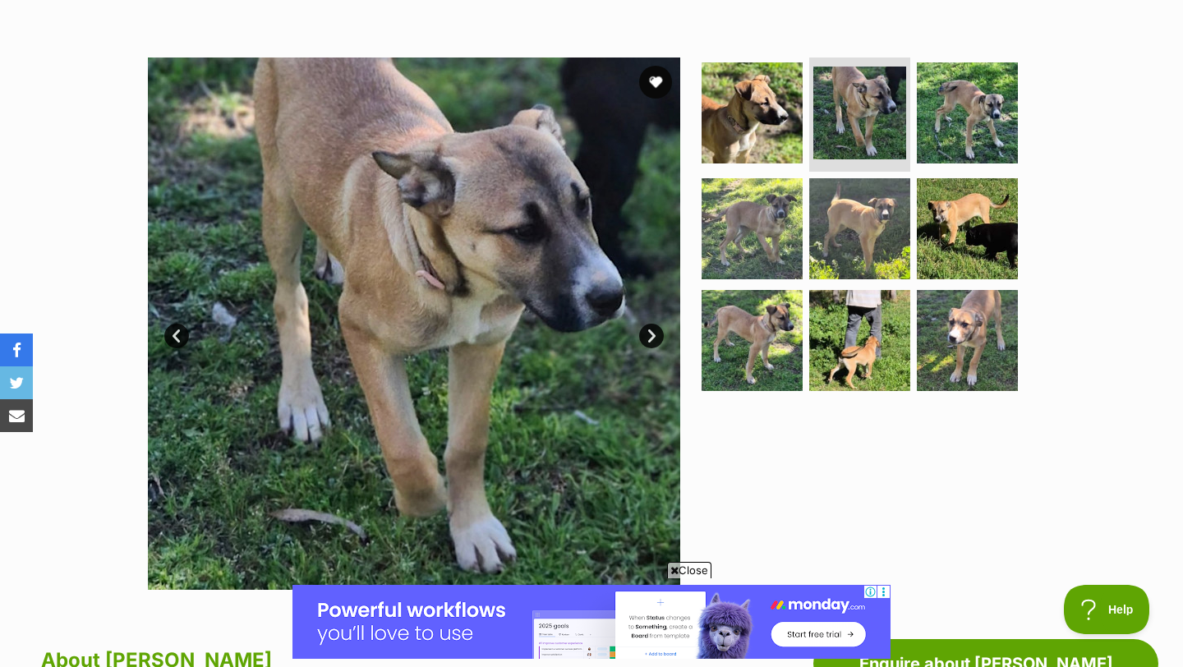
click at [653, 342] on link "Next" at bounding box center [651, 336] width 25 height 25
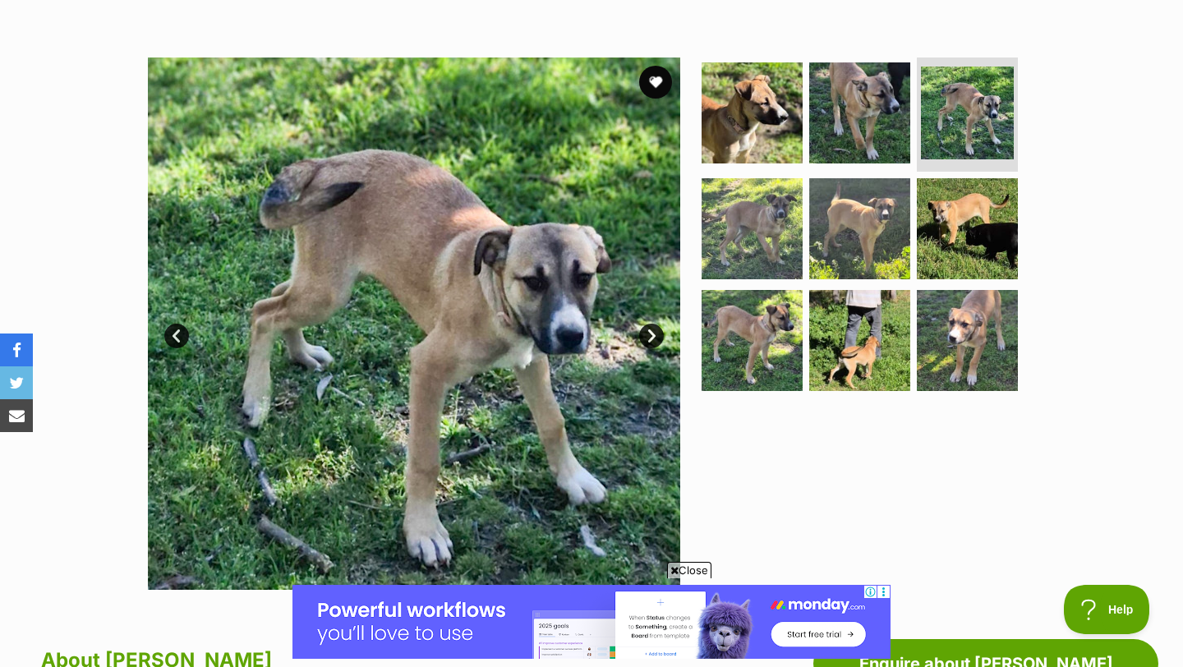
click at [653, 342] on link "Next" at bounding box center [651, 336] width 25 height 25
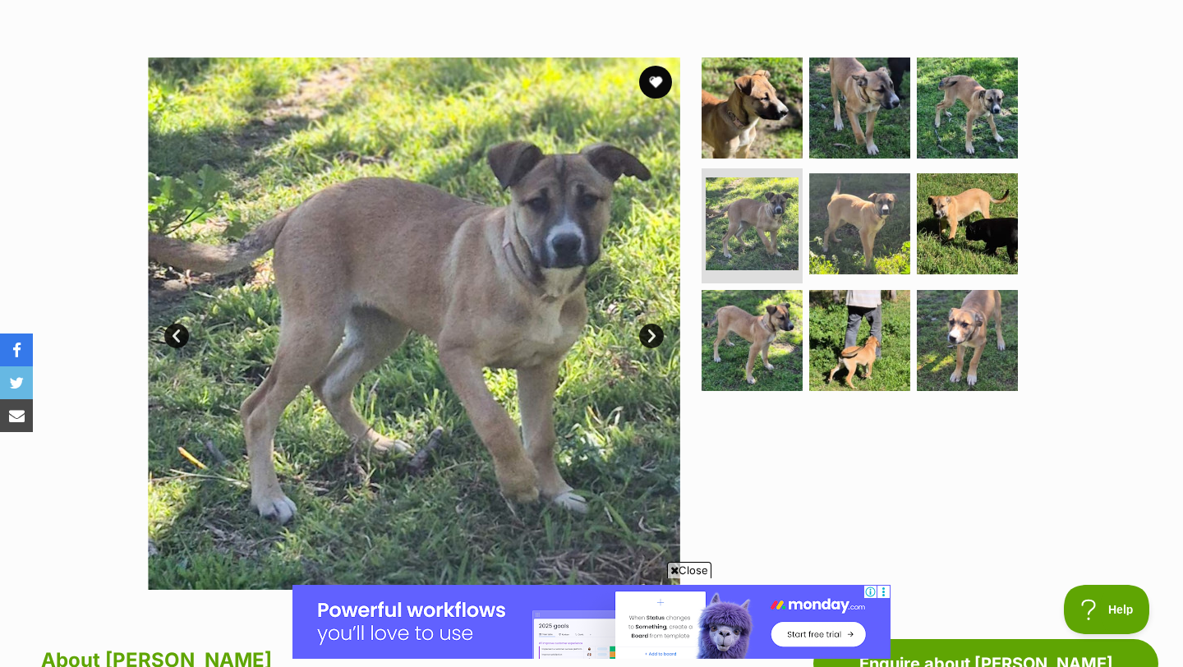
click at [653, 342] on link "Next" at bounding box center [651, 336] width 25 height 25
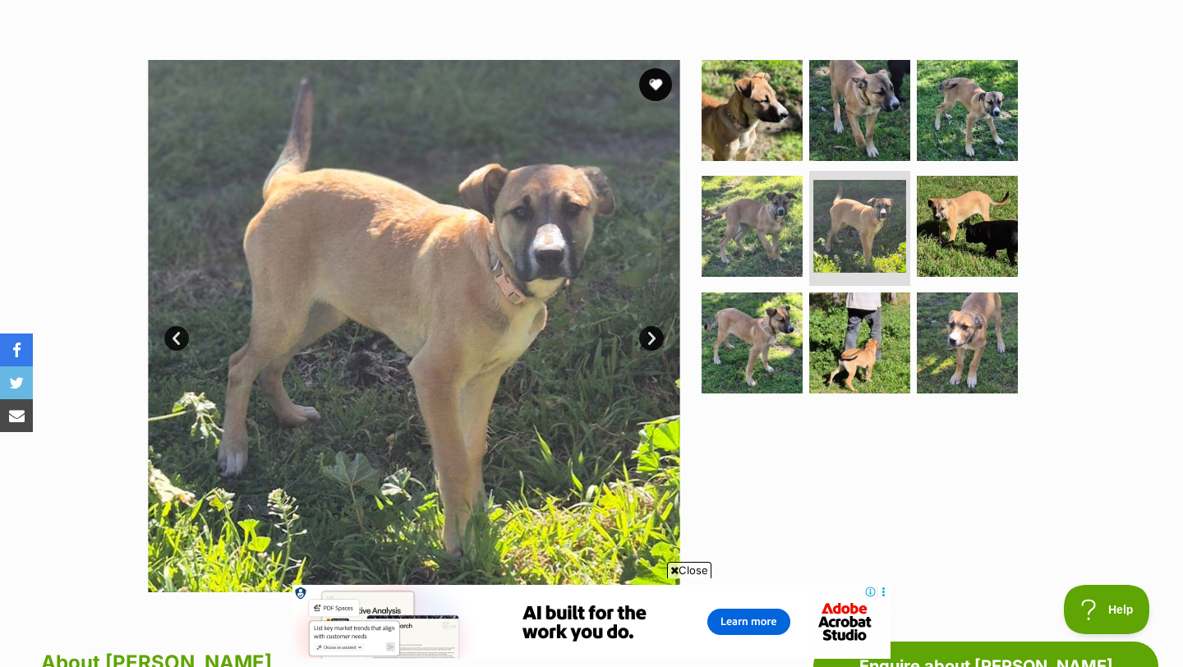
scroll to position [250, 0]
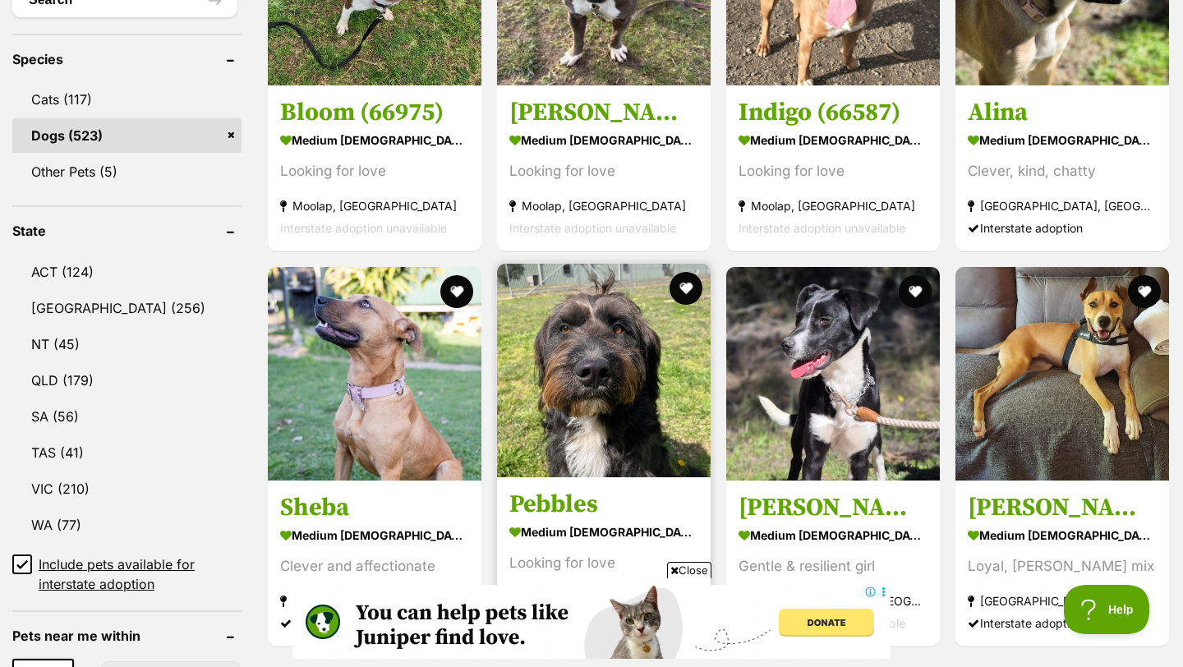
scroll to position [717, 0]
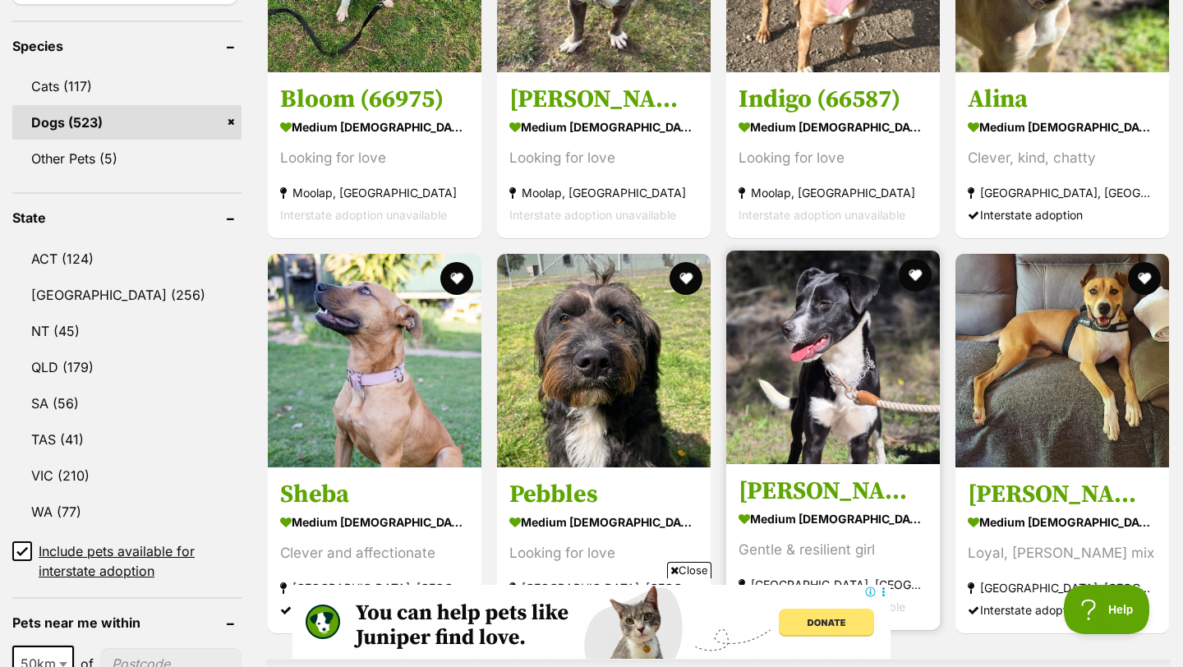
click at [836, 333] on img at bounding box center [833, 357] width 214 height 214
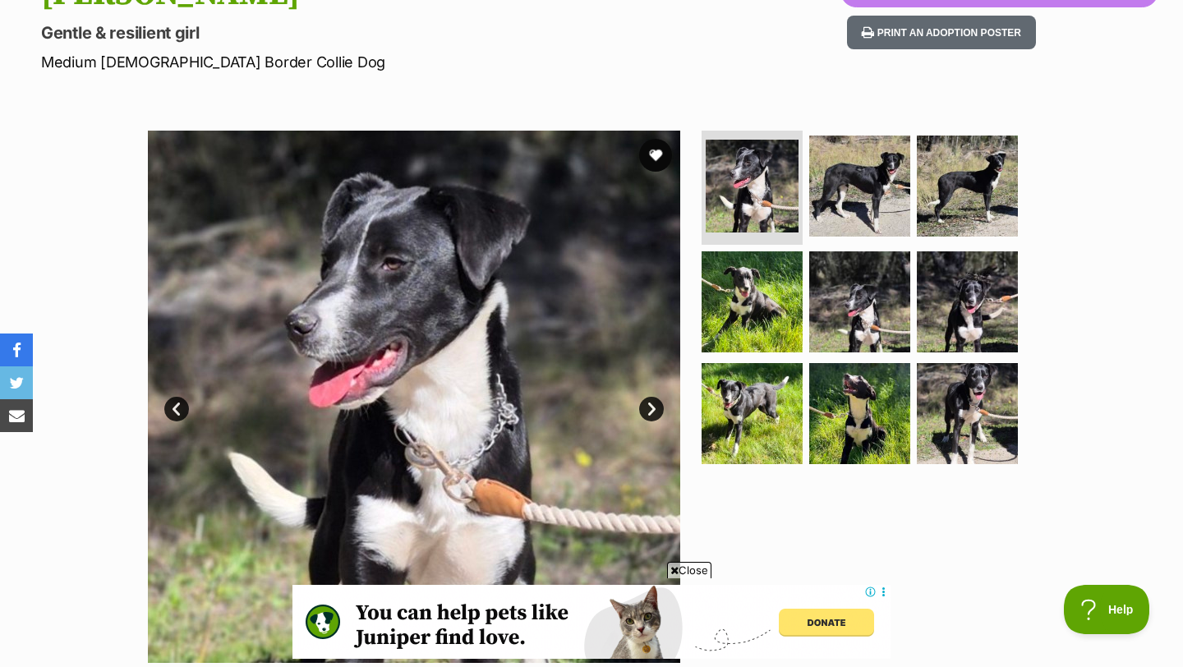
click at [647, 407] on link "Next" at bounding box center [651, 409] width 25 height 25
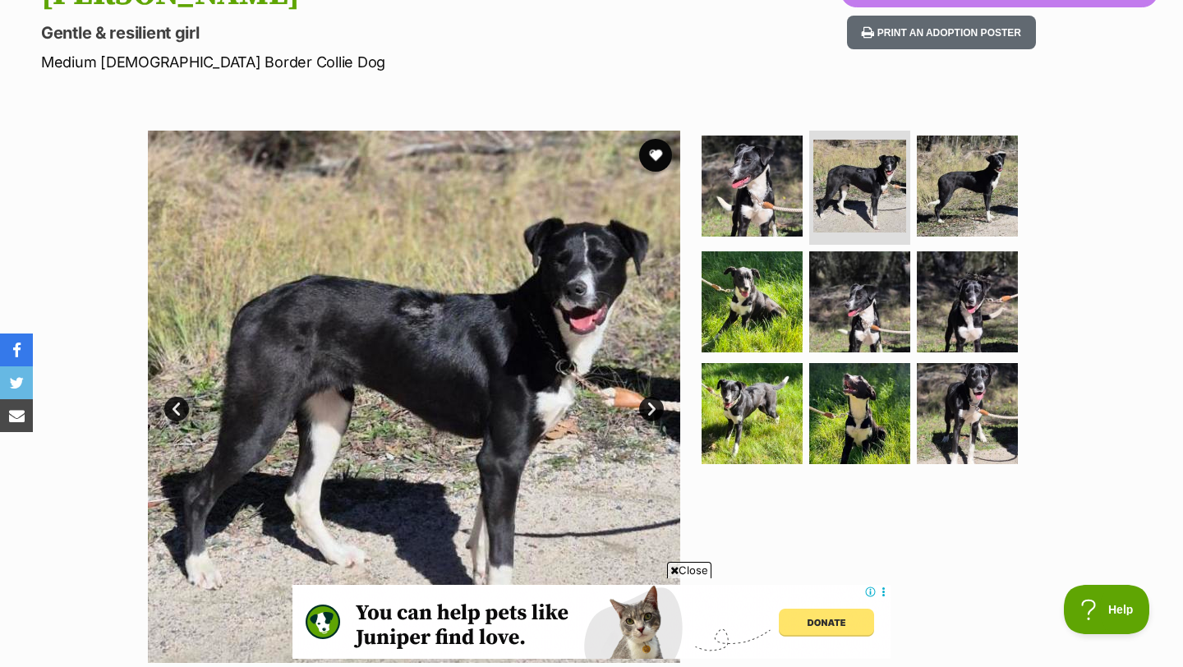
click at [647, 407] on link "Next" at bounding box center [651, 409] width 25 height 25
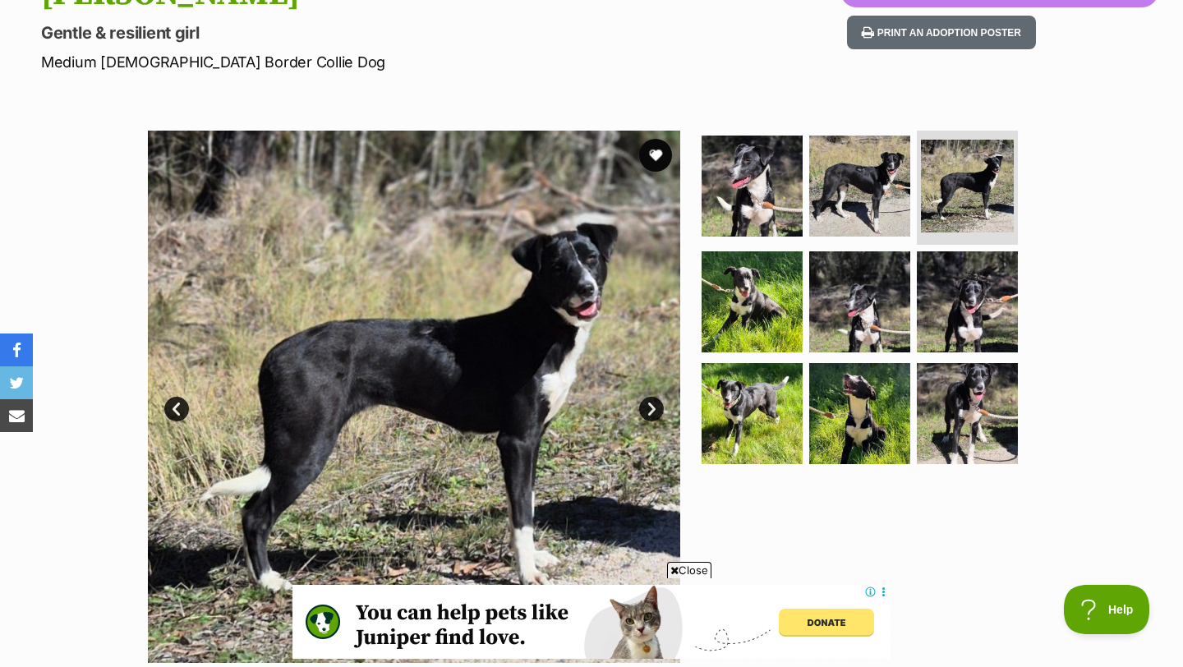
click at [647, 407] on link "Next" at bounding box center [651, 409] width 25 height 25
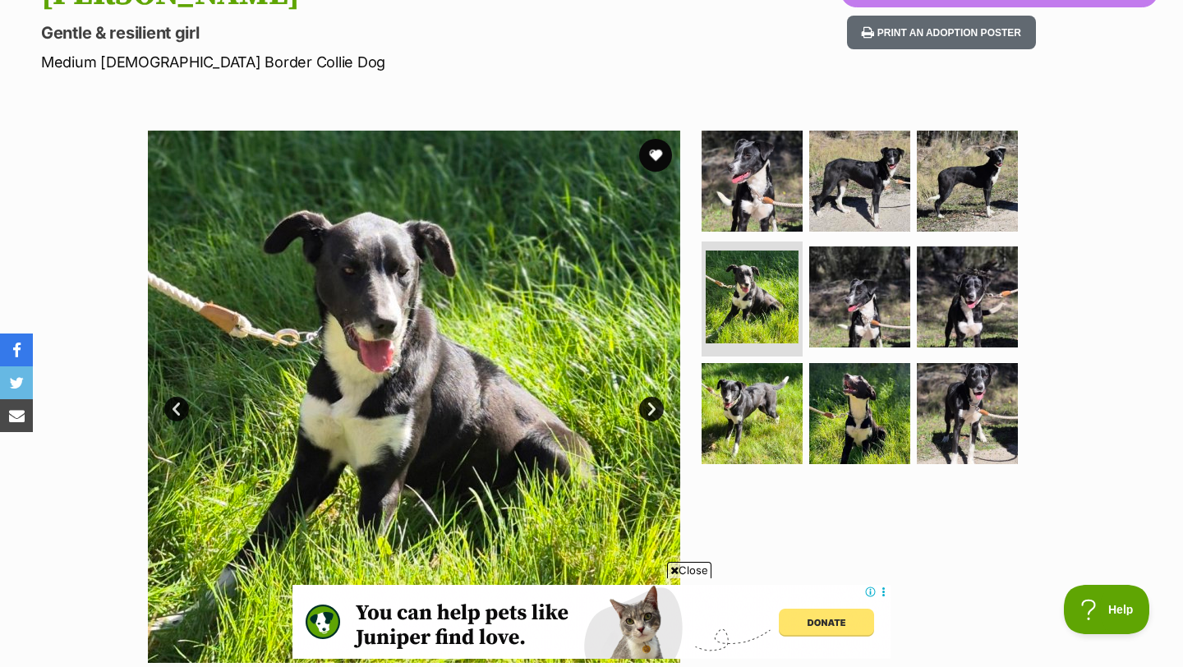
click at [647, 407] on link "Next" at bounding box center [651, 409] width 25 height 25
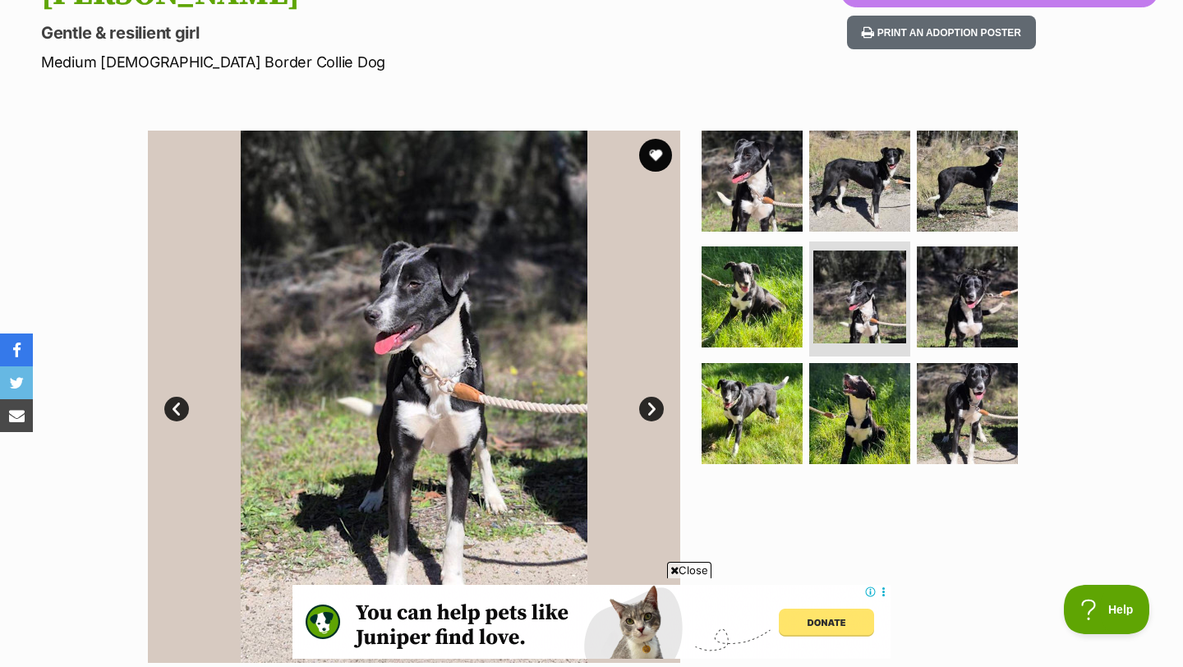
click at [647, 407] on link "Next" at bounding box center [651, 409] width 25 height 25
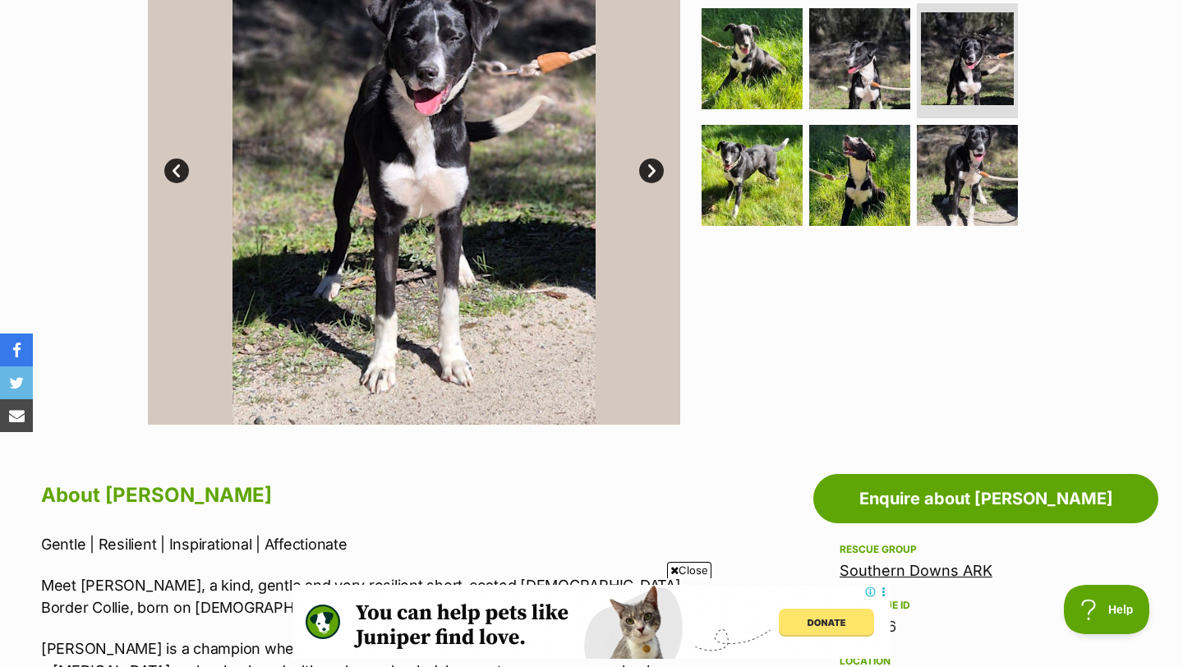
scroll to position [451, 0]
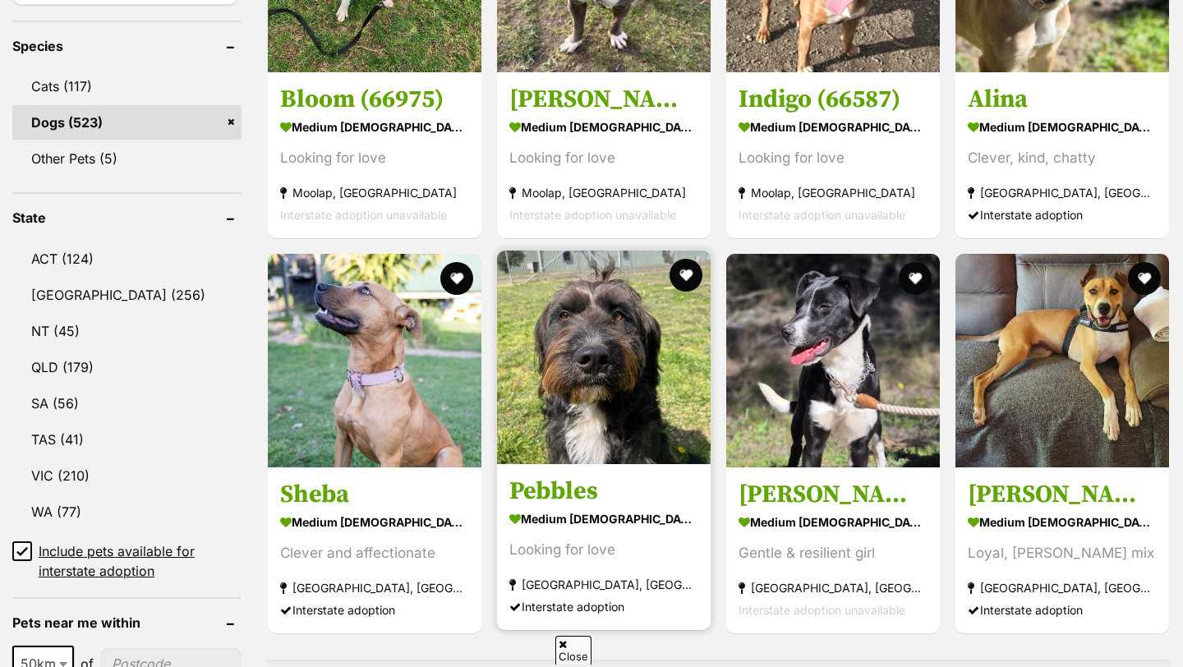
click at [618, 301] on img at bounding box center [604, 357] width 214 height 214
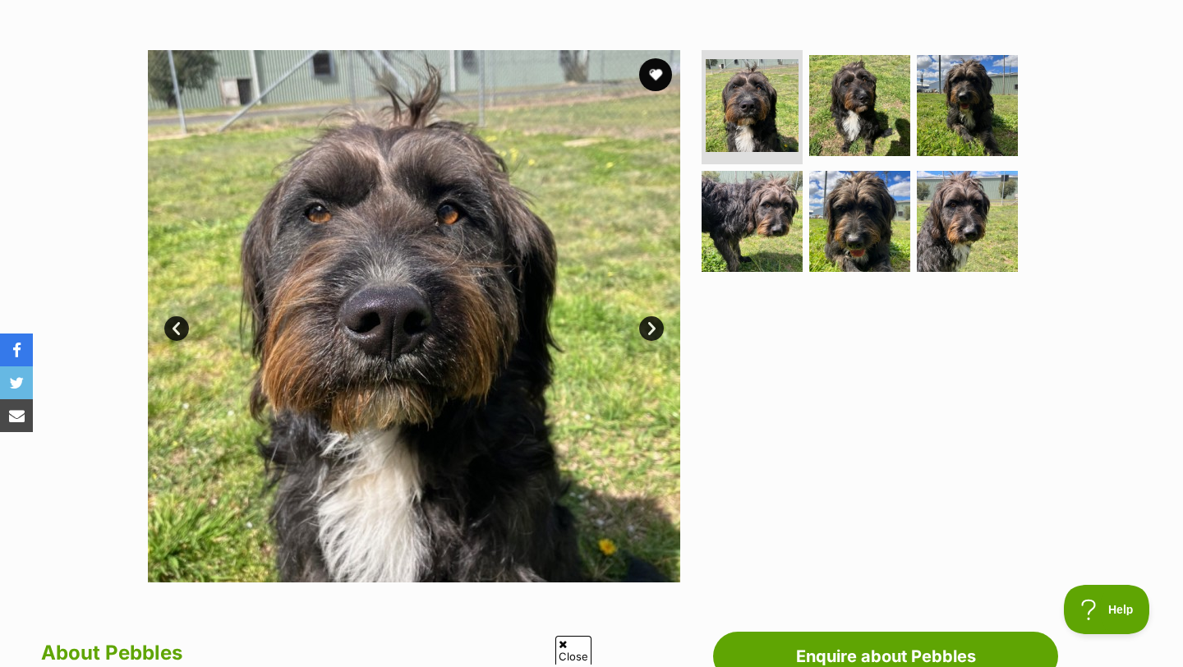
scroll to position [297, 0]
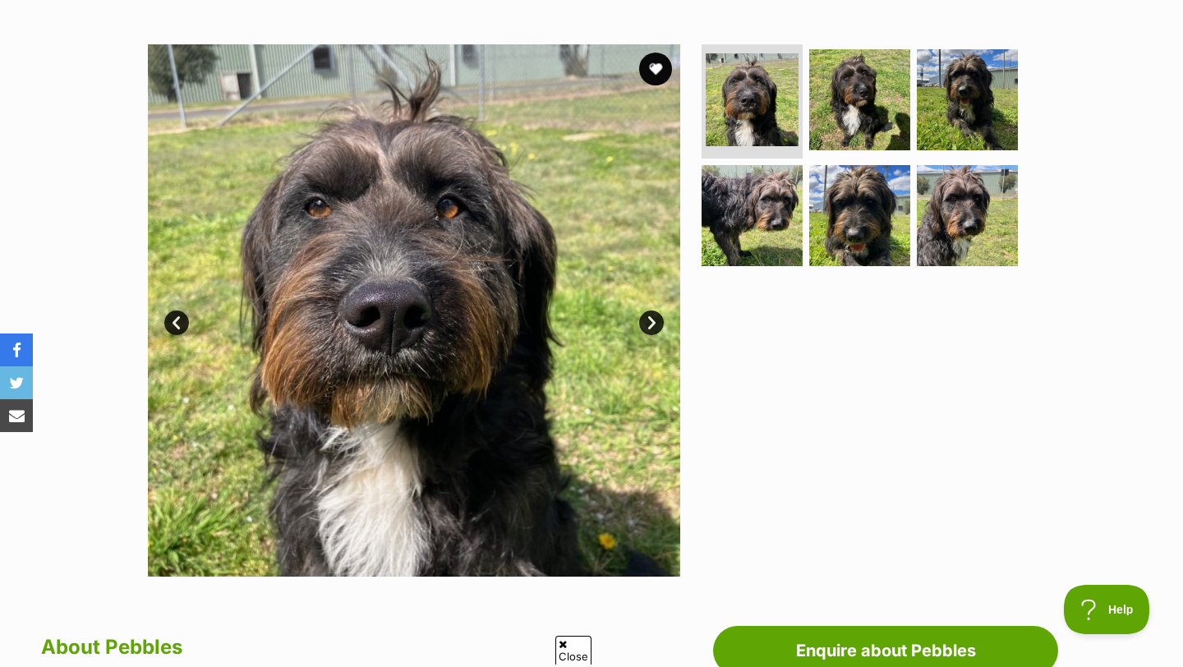
click at [648, 333] on link "Next" at bounding box center [651, 322] width 25 height 25
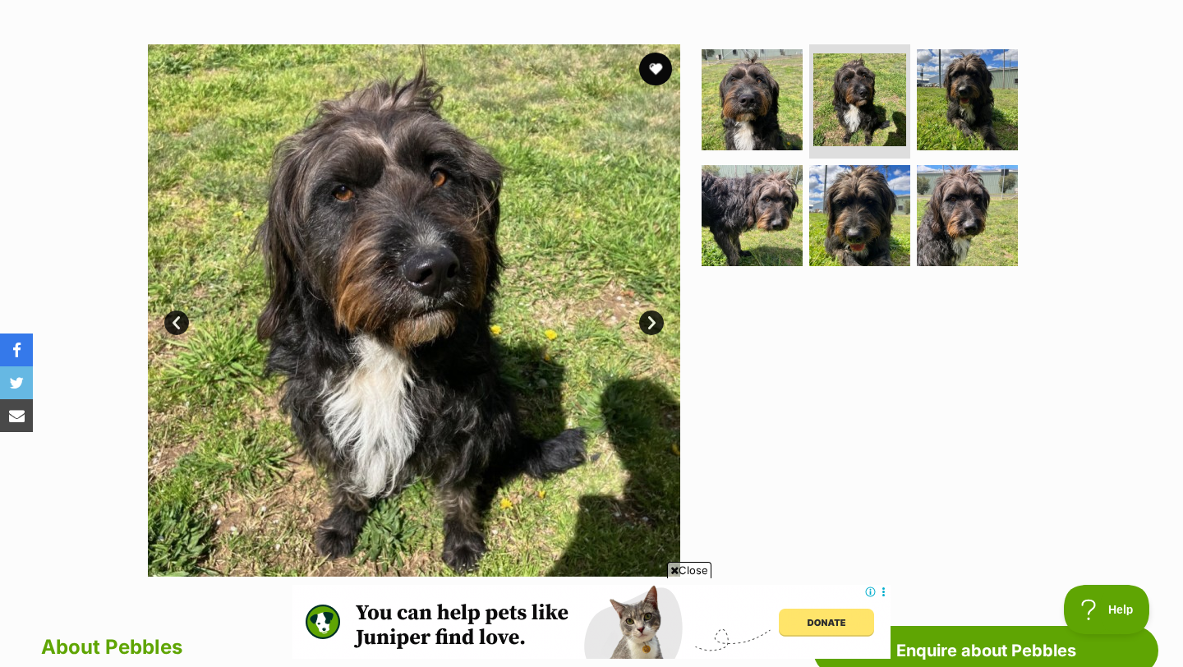
scroll to position [0, 0]
click at [648, 333] on link "Next" at bounding box center [651, 322] width 25 height 25
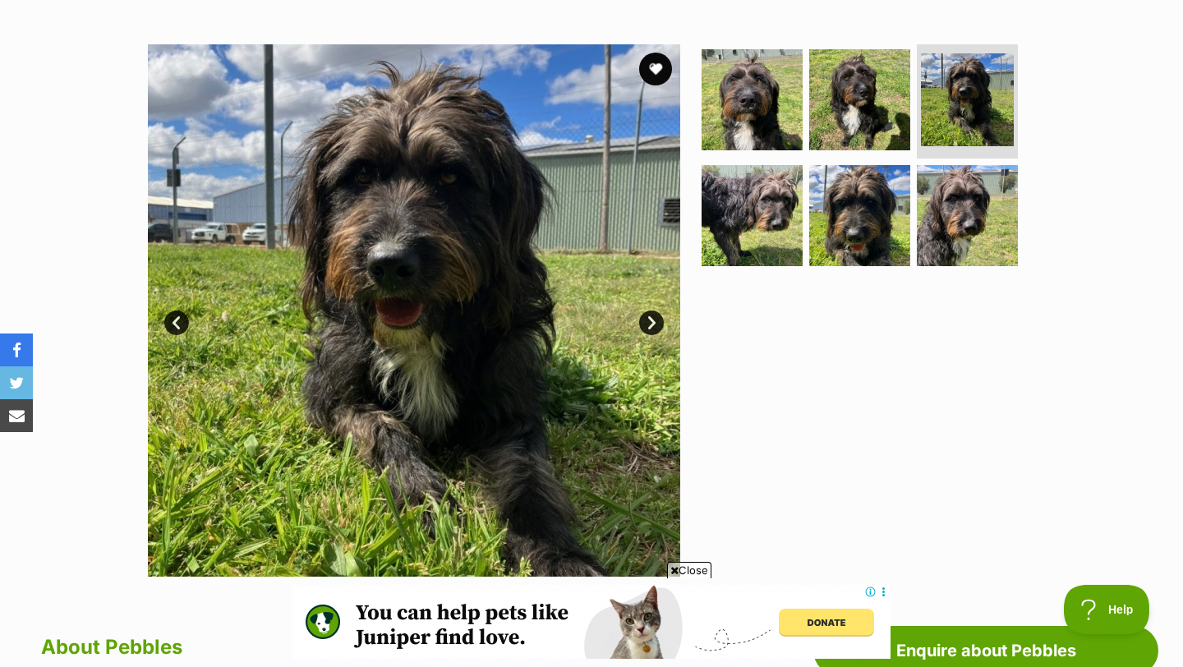
click at [648, 333] on link "Next" at bounding box center [651, 322] width 25 height 25
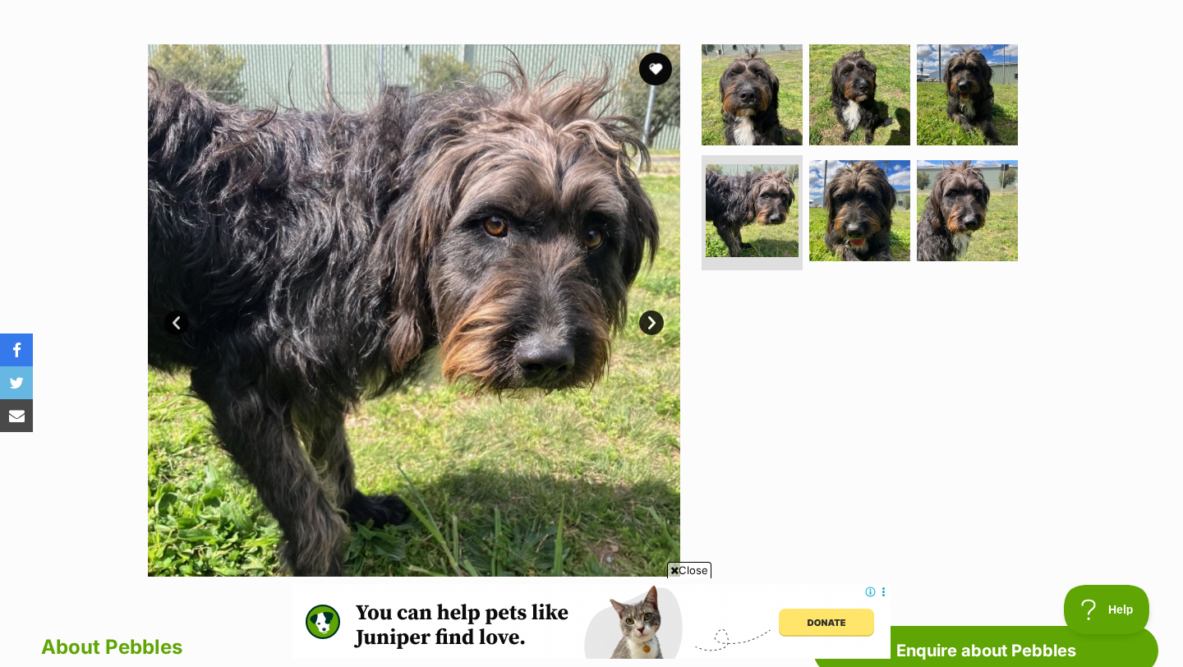
click at [648, 333] on link "Next" at bounding box center [651, 322] width 25 height 25
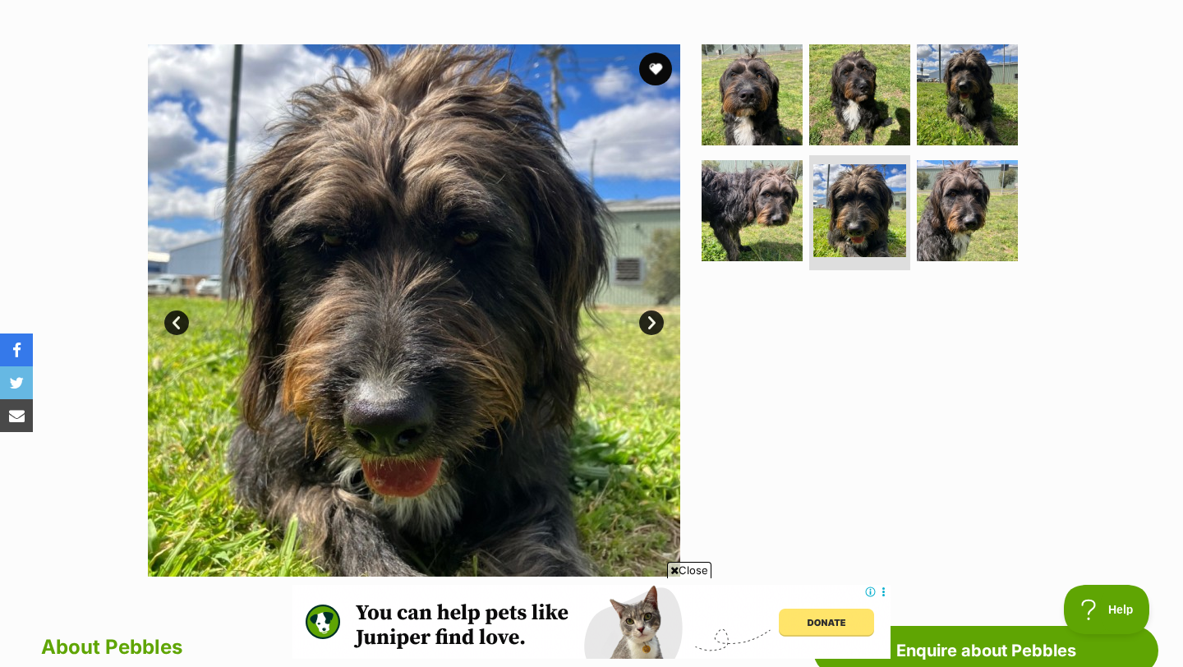
click at [648, 333] on link "Next" at bounding box center [651, 322] width 25 height 25
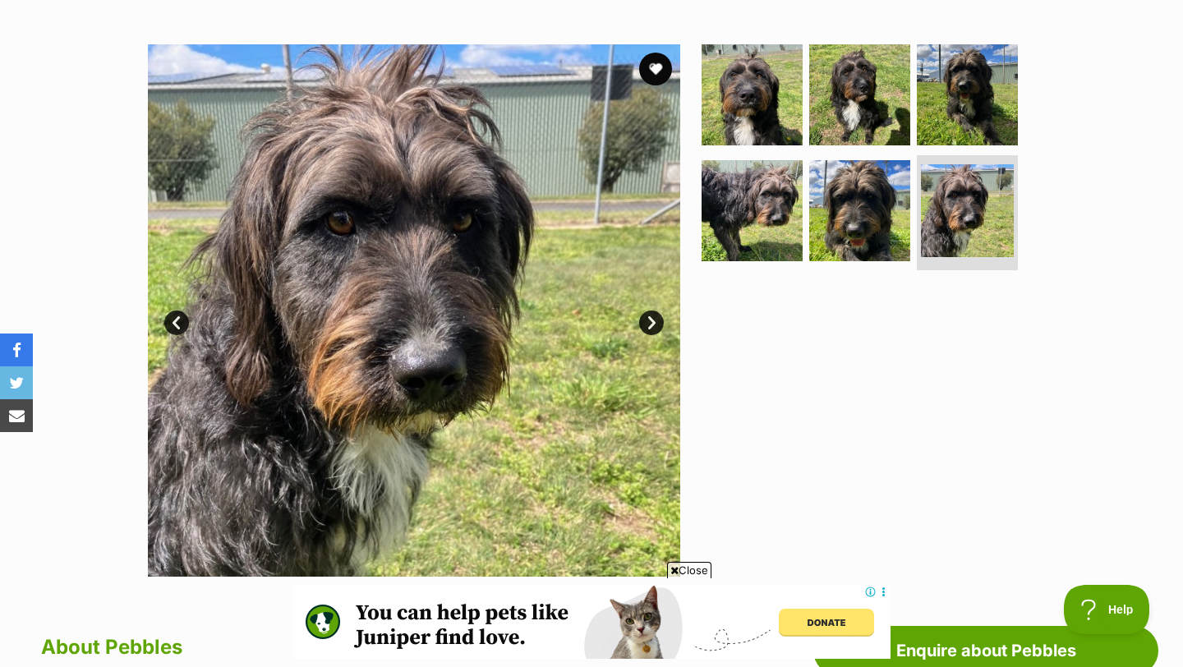
click at [648, 333] on link "Next" at bounding box center [651, 322] width 25 height 25
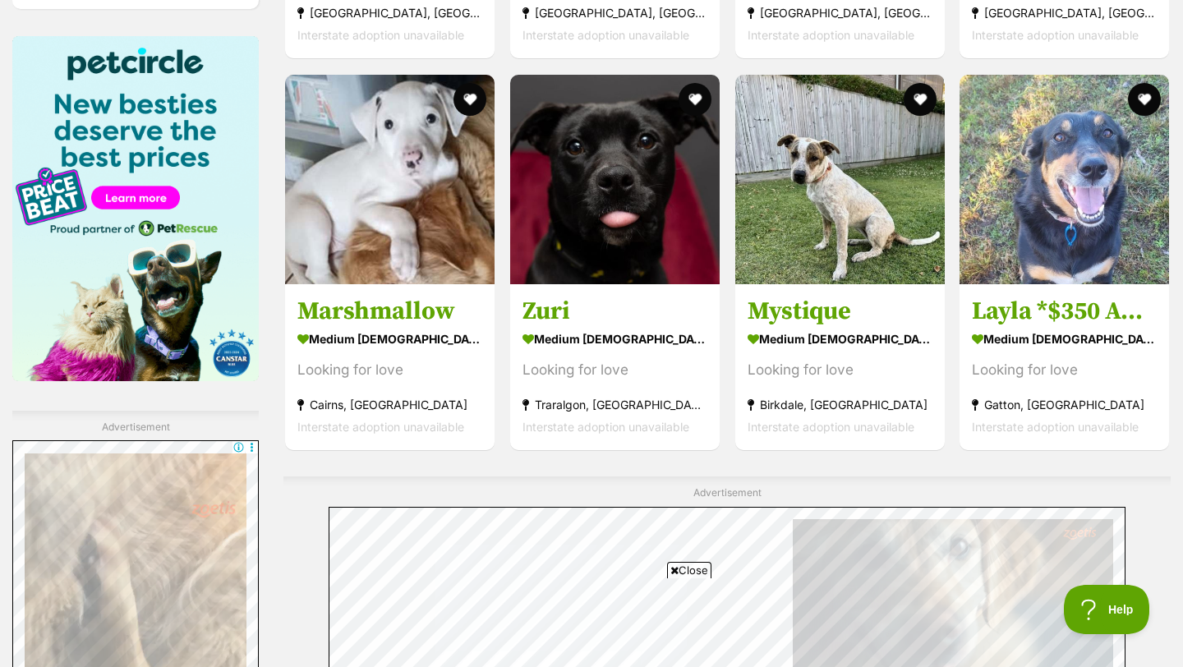
scroll to position [2526, 0]
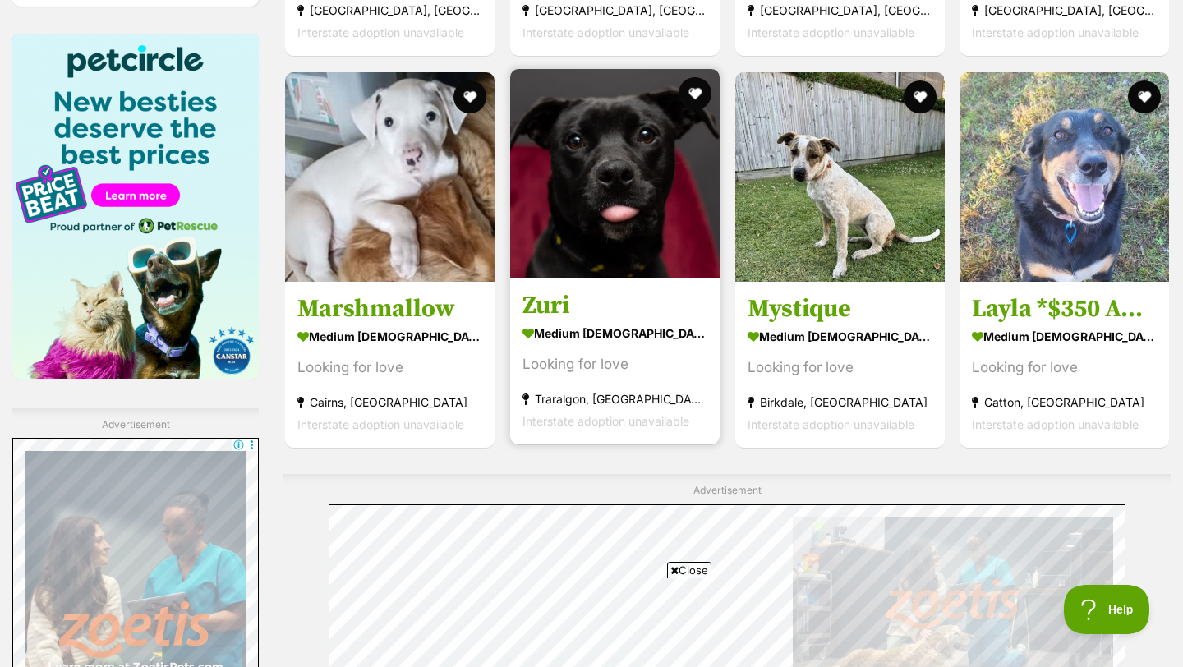
click at [577, 290] on h3 "Zuri" at bounding box center [614, 305] width 185 height 31
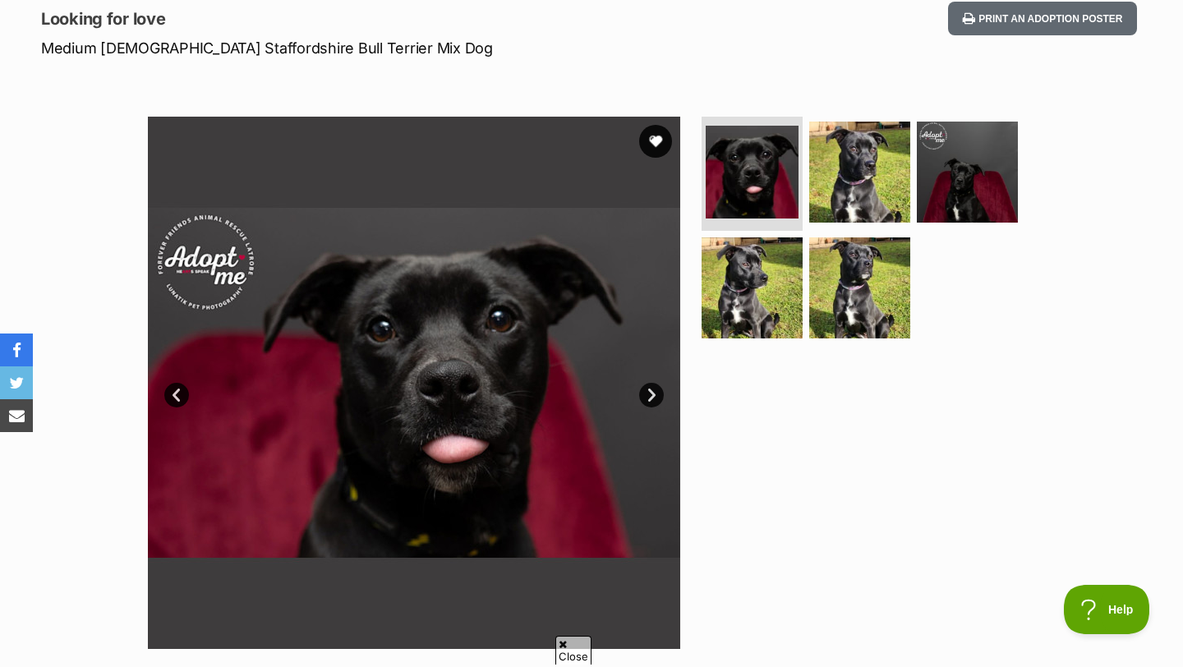
click at [641, 388] on link "Next" at bounding box center [651, 395] width 25 height 25
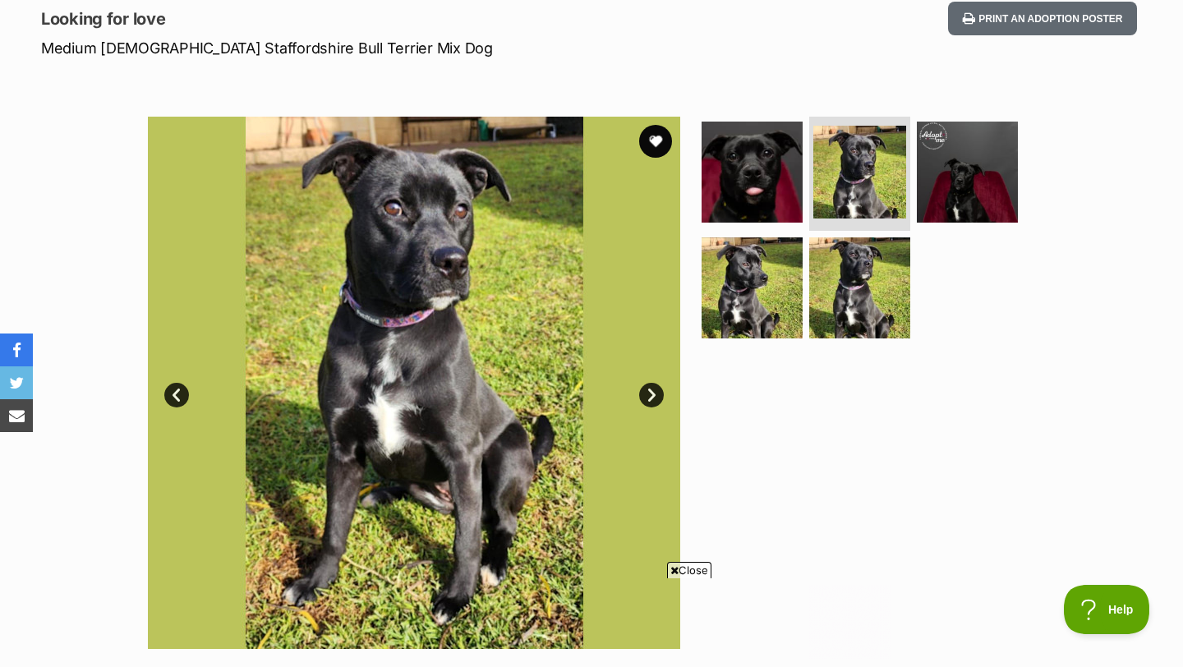
click at [641, 388] on link "Next" at bounding box center [651, 395] width 25 height 25
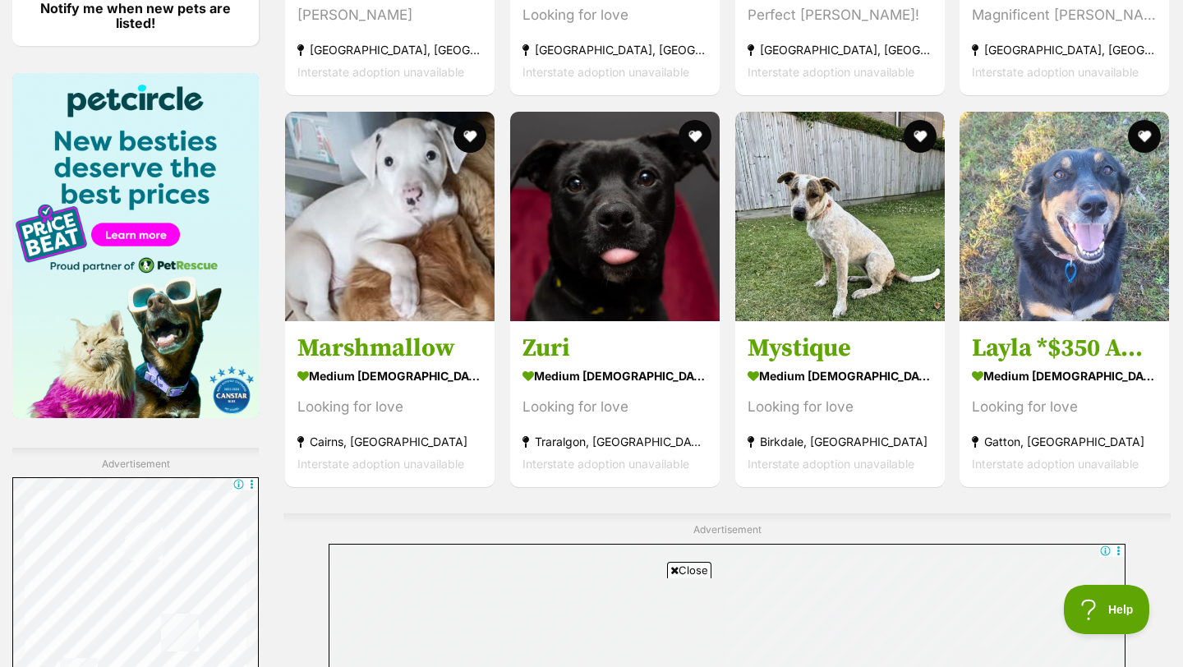
scroll to position [2482, 0]
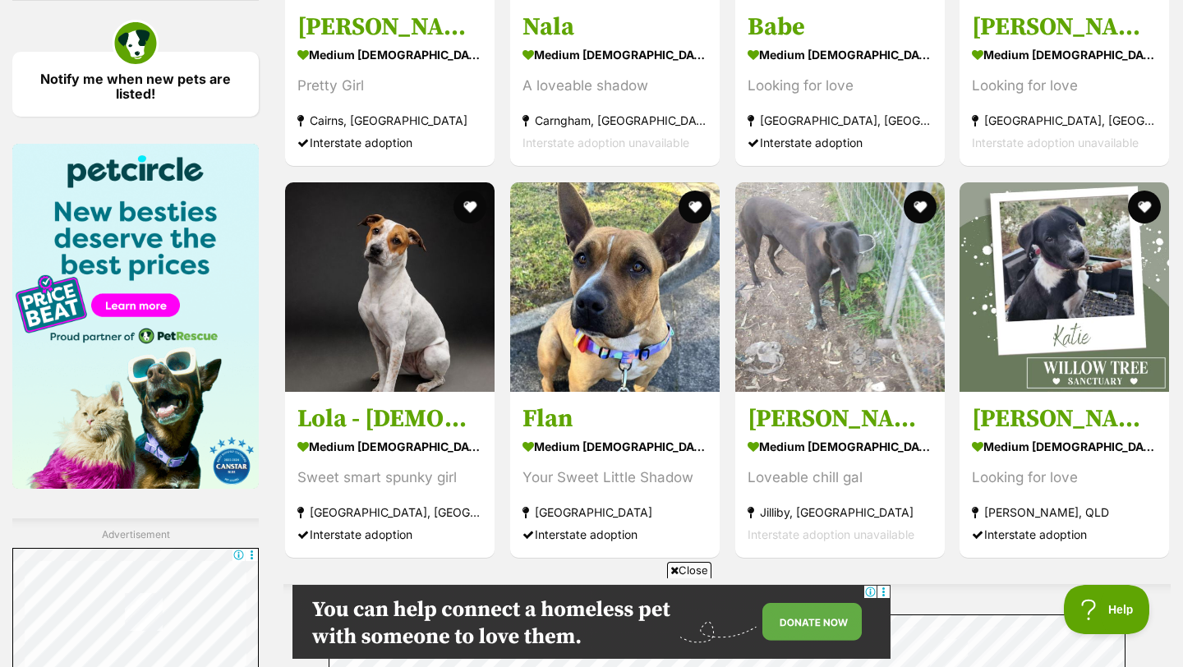
scroll to position [2417, 0]
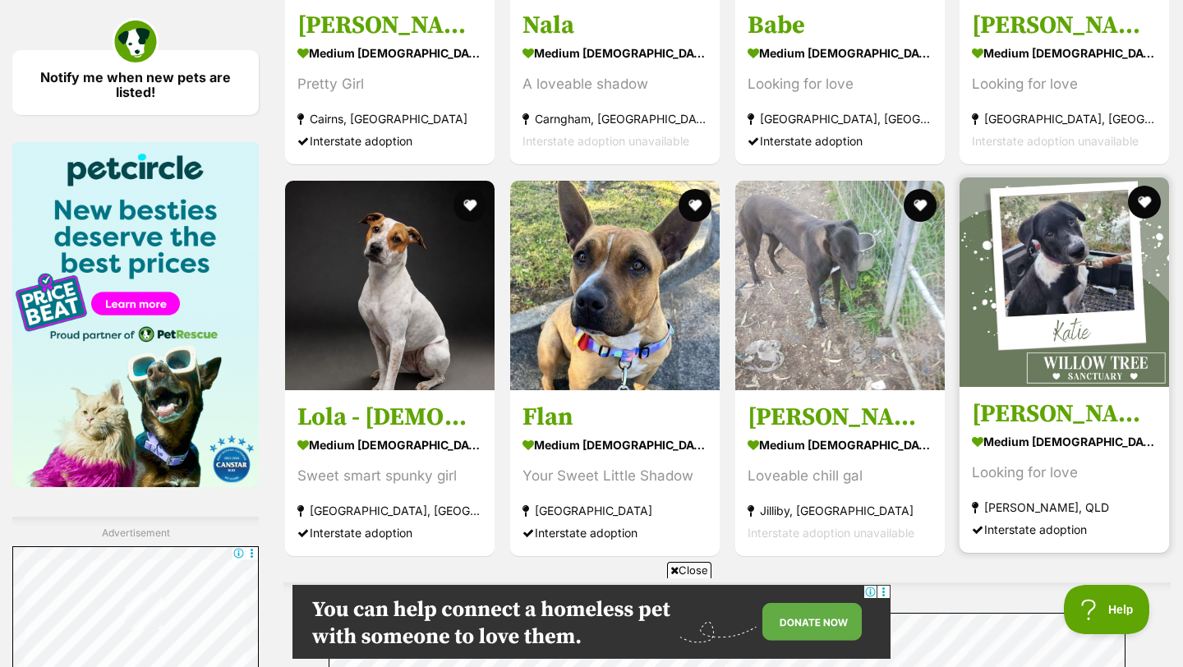
click at [1056, 240] on img at bounding box center [1063, 281] width 209 height 209
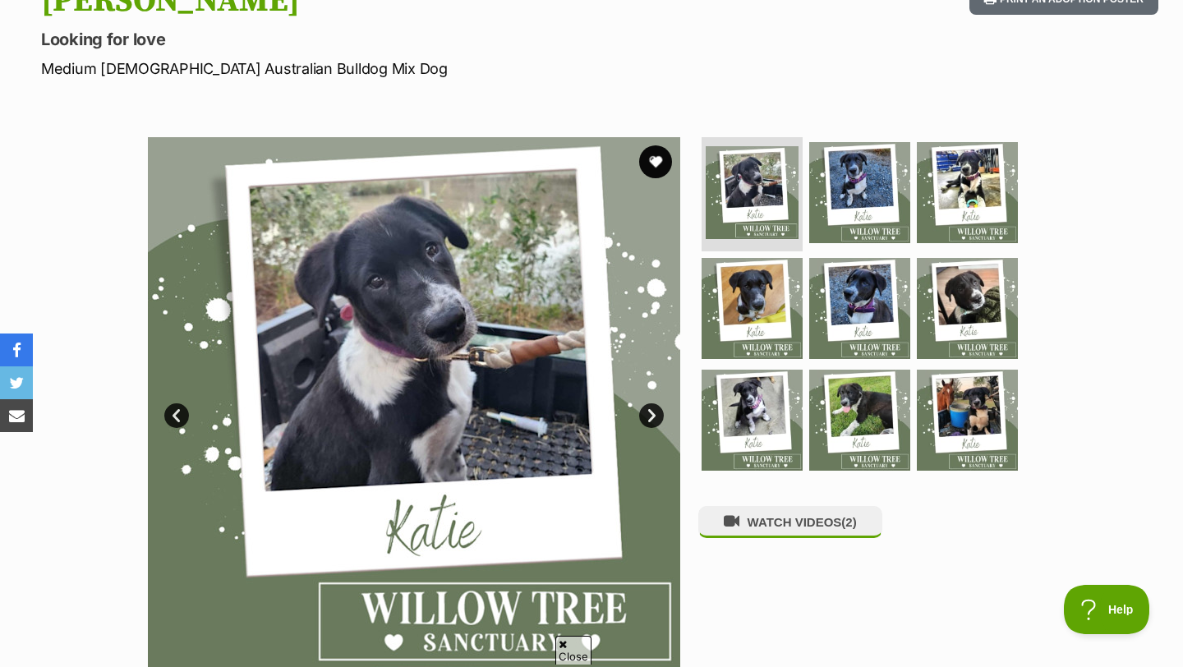
scroll to position [210, 0]
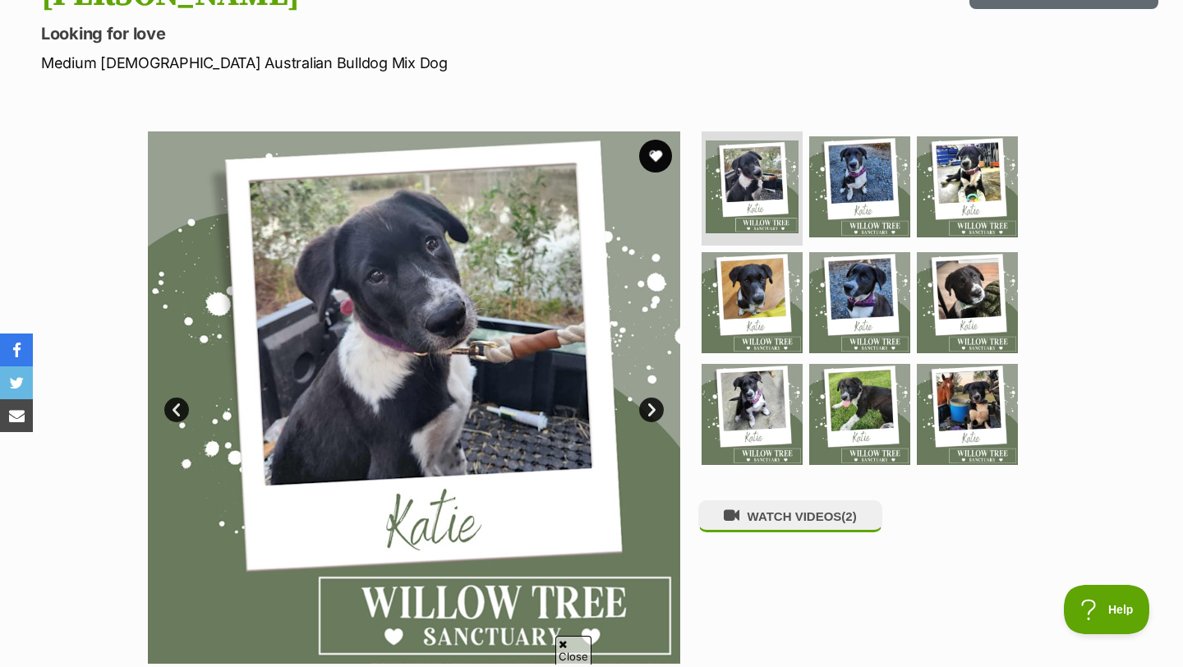
click at [660, 404] on link "Next" at bounding box center [651, 410] width 25 height 25
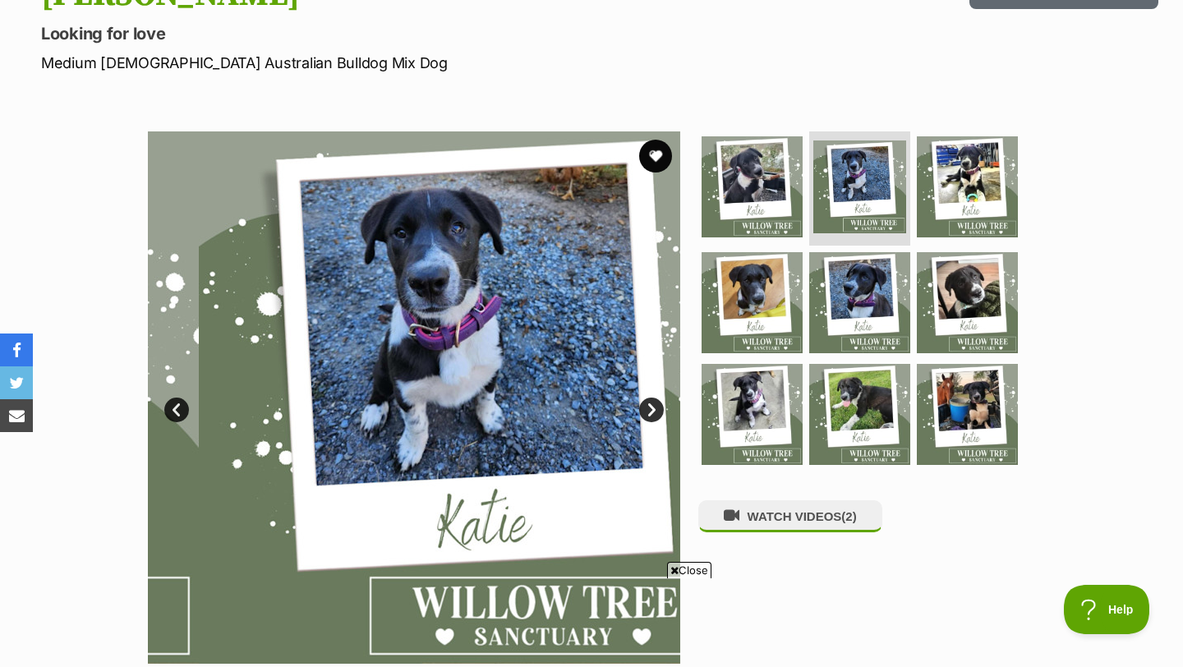
scroll to position [0, 0]
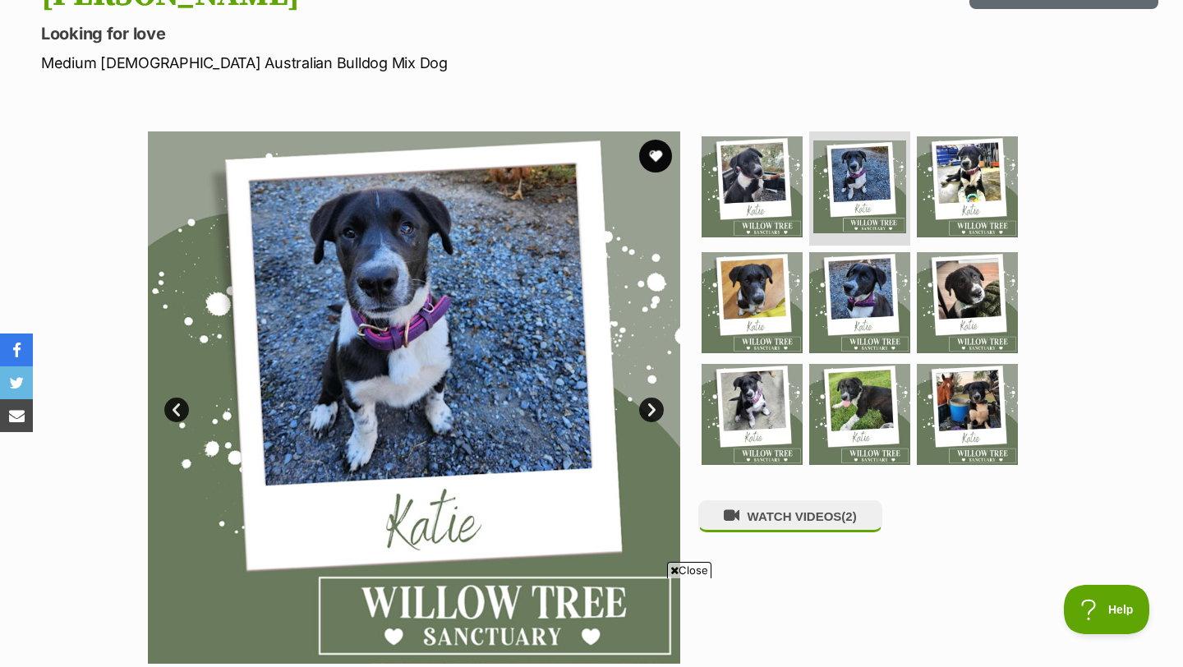
click at [660, 404] on link "Next" at bounding box center [651, 410] width 25 height 25
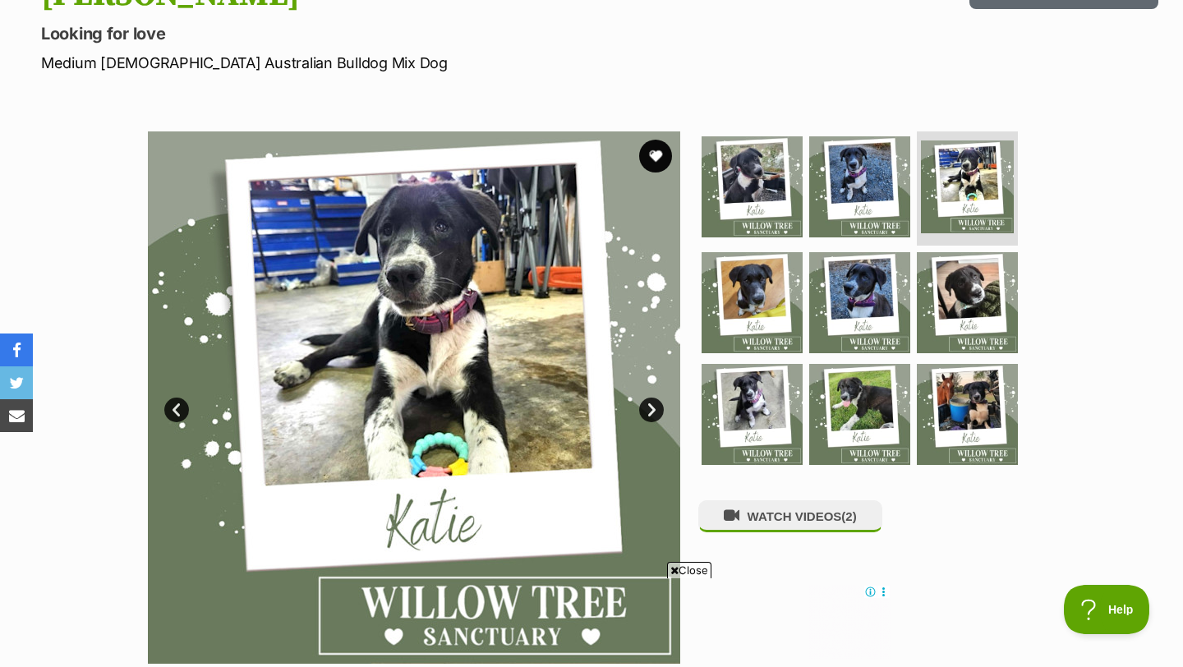
click at [660, 404] on link "Next" at bounding box center [651, 410] width 25 height 25
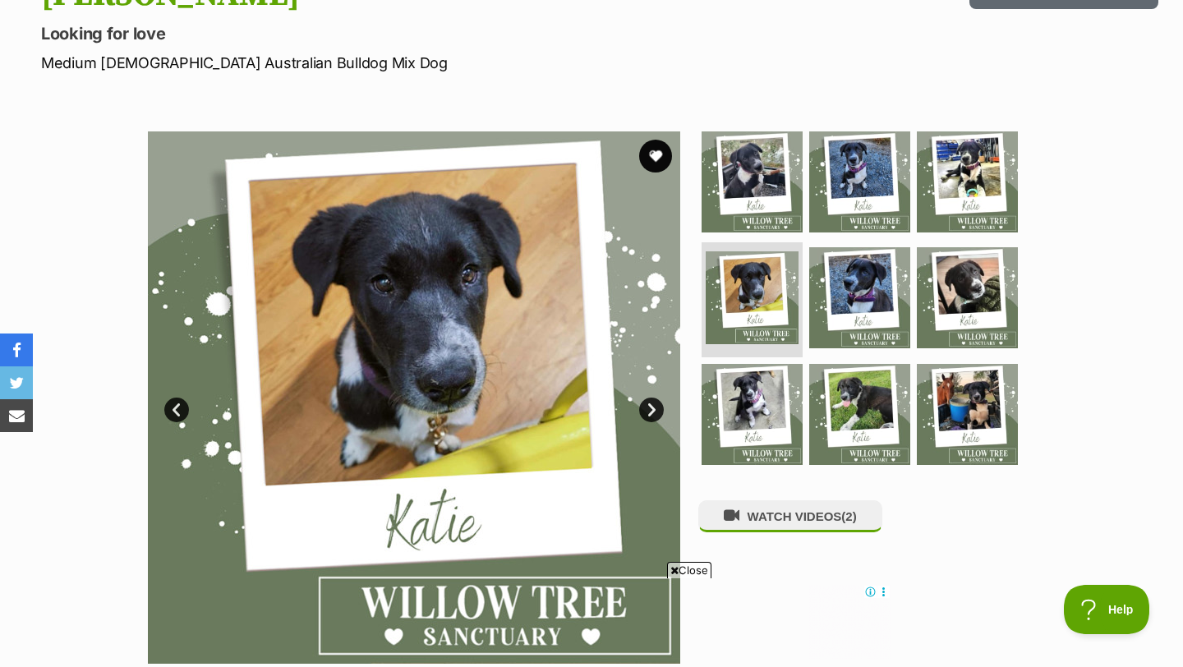
click at [660, 404] on link "Next" at bounding box center [651, 410] width 25 height 25
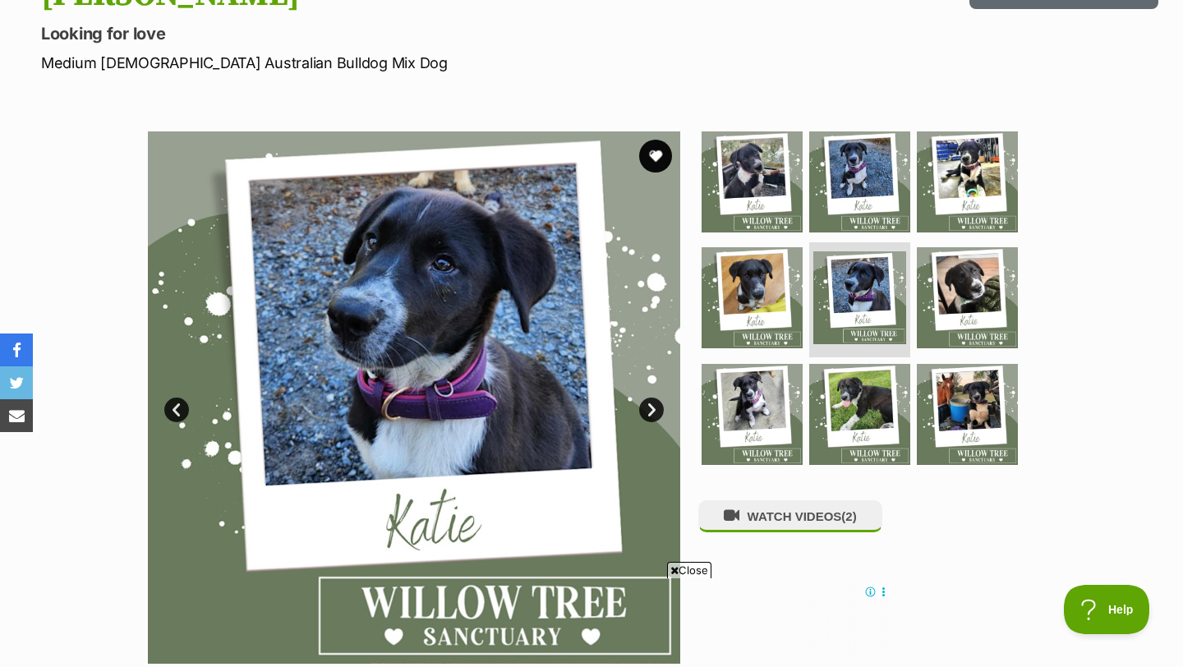
click at [660, 404] on link "Next" at bounding box center [651, 410] width 25 height 25
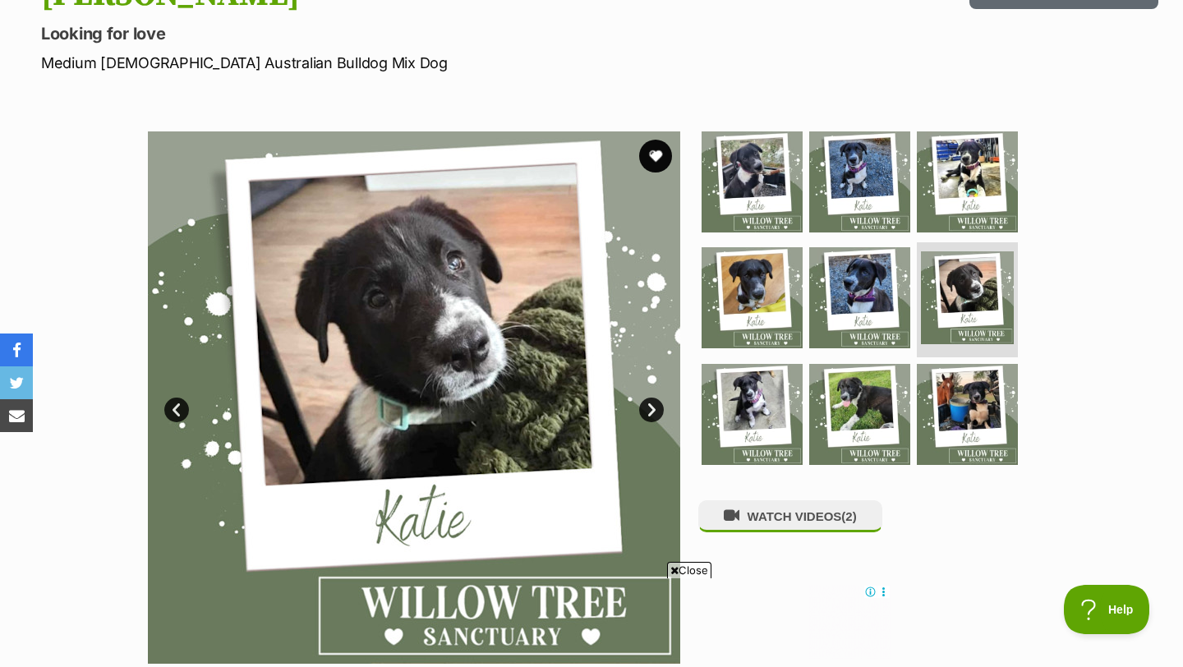
click at [660, 404] on link "Next" at bounding box center [651, 410] width 25 height 25
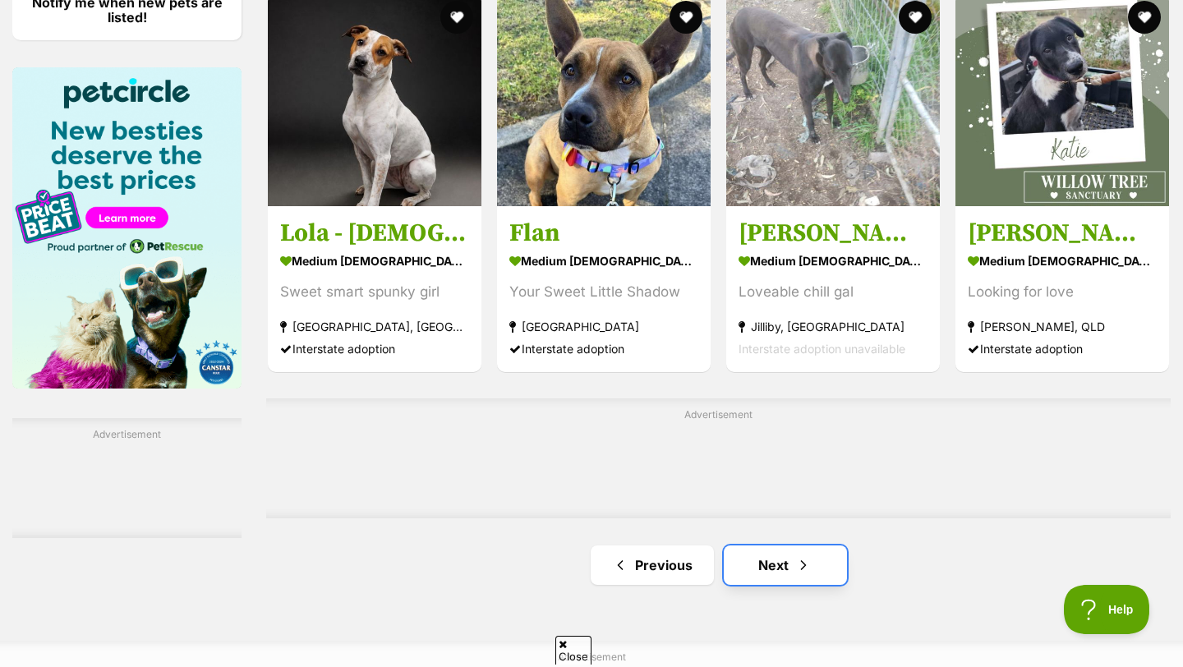
click at [786, 545] on link "Next" at bounding box center [785, 564] width 123 height 39
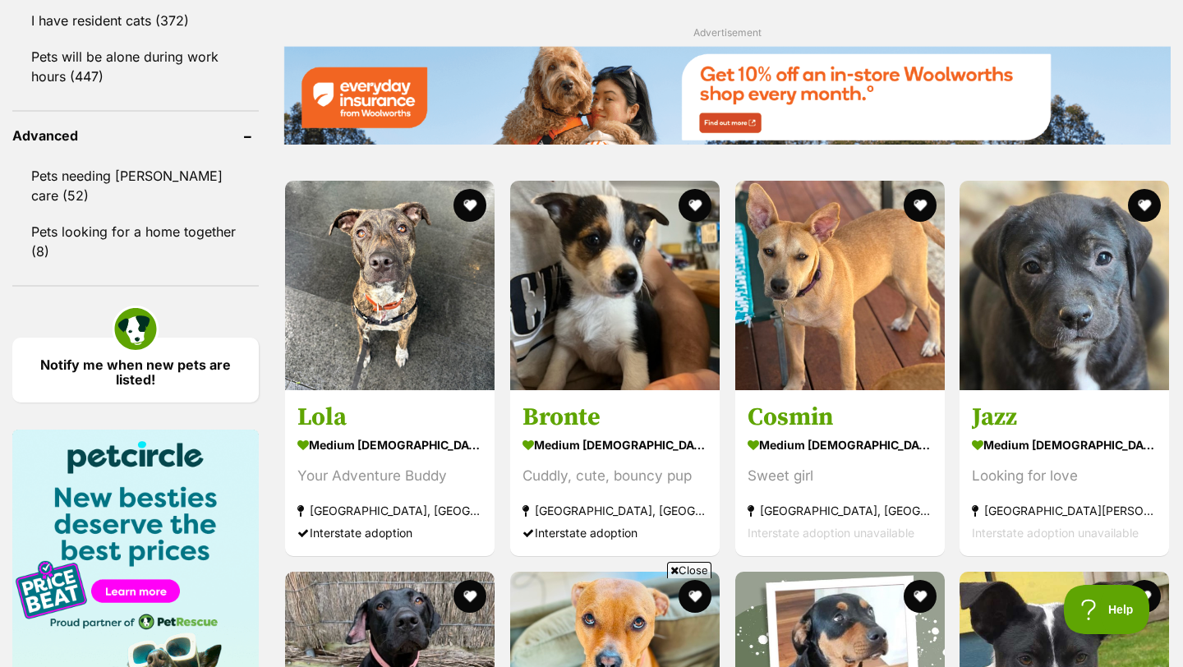
scroll to position [2134, 0]
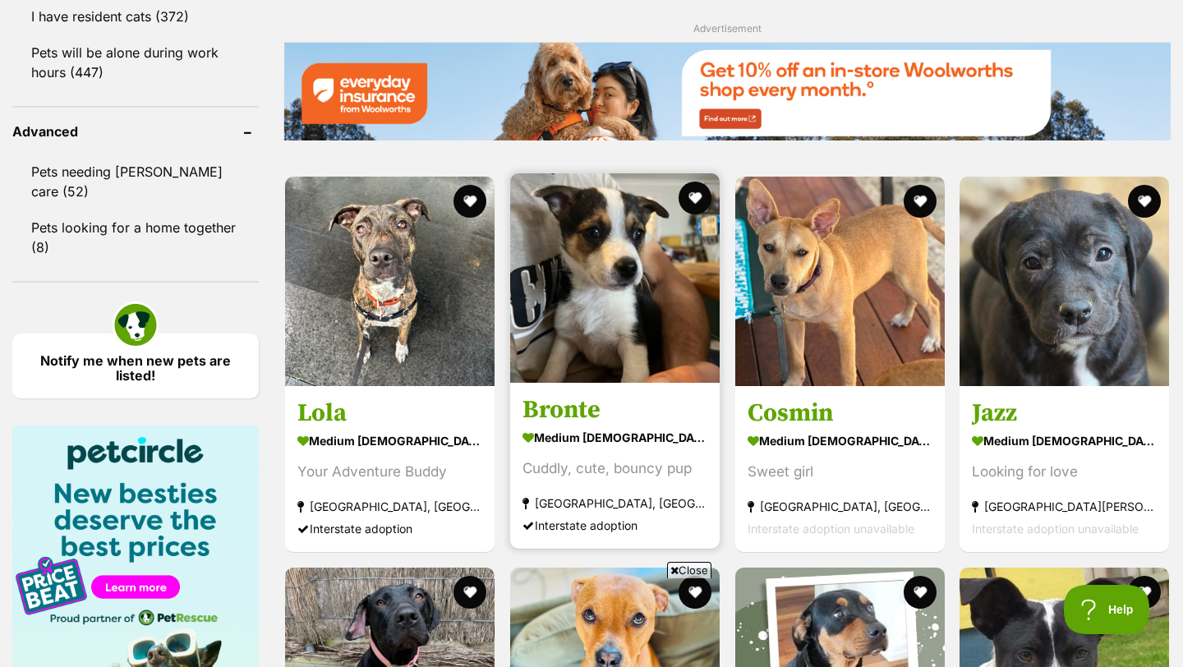
click at [617, 291] on img at bounding box center [614, 277] width 209 height 209
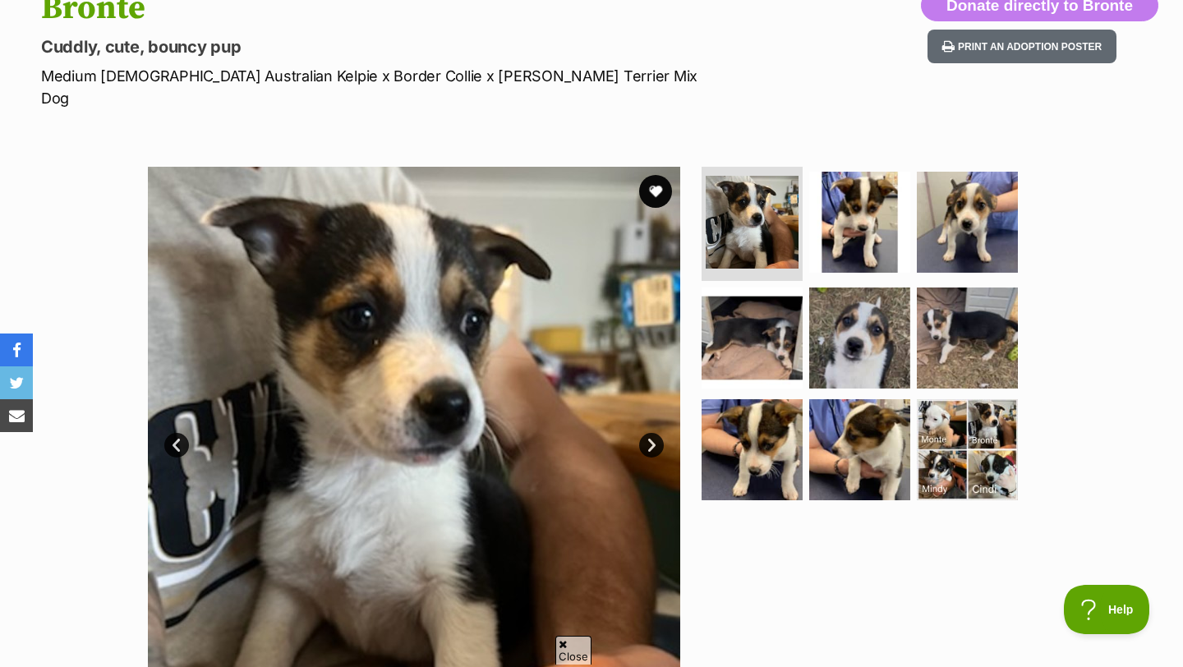
click at [647, 433] on link "Next" at bounding box center [651, 445] width 25 height 25
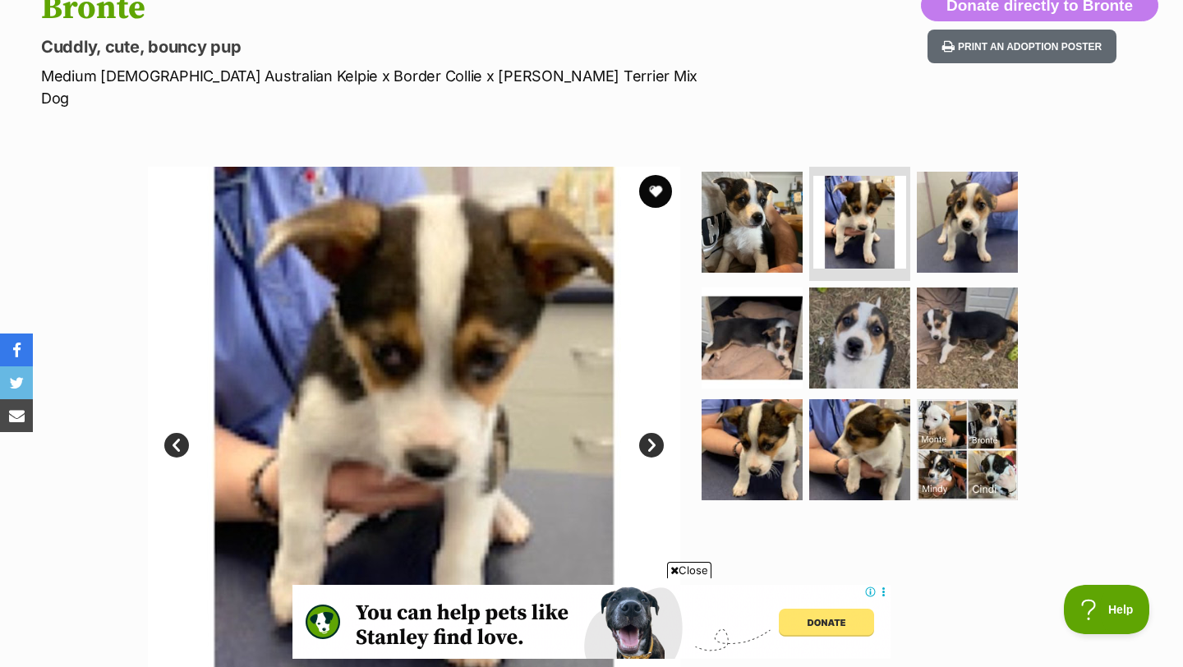
click at [647, 433] on link "Next" at bounding box center [651, 445] width 25 height 25
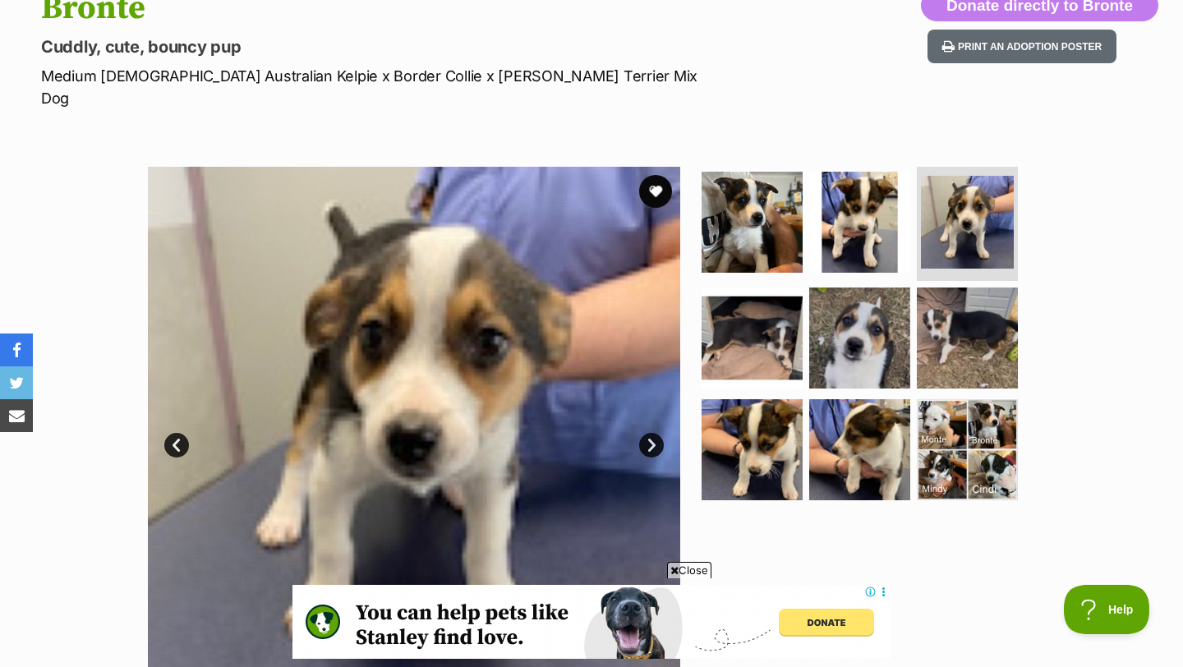
click at [647, 433] on link "Next" at bounding box center [651, 445] width 25 height 25
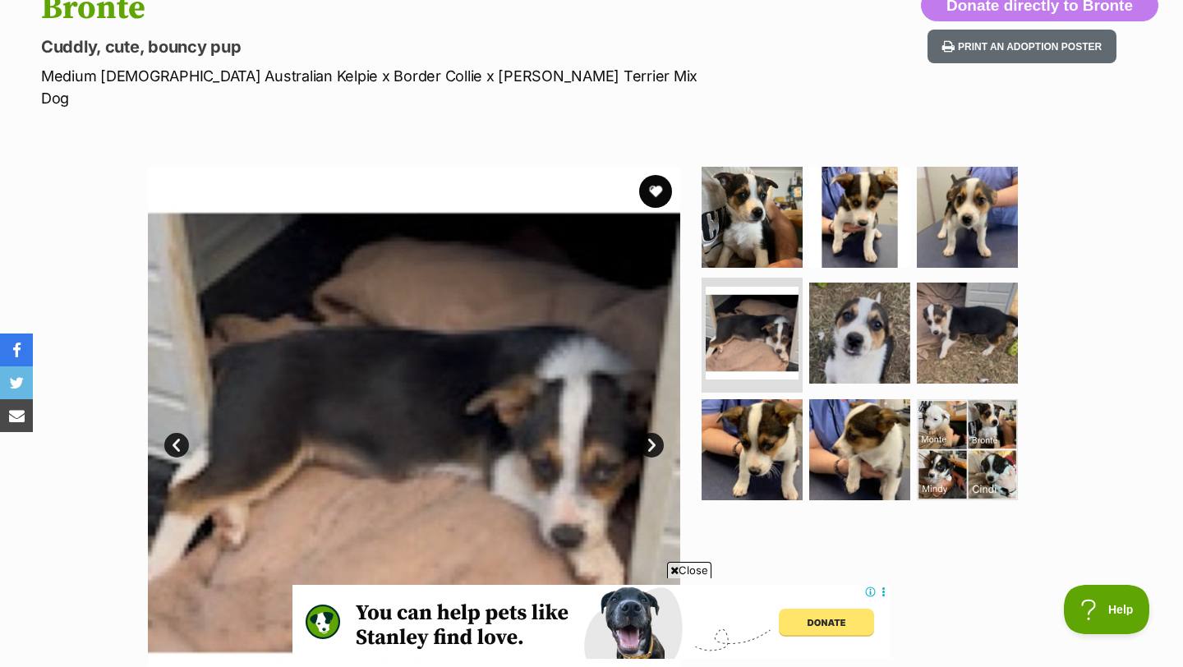
click at [647, 433] on link "Next" at bounding box center [651, 445] width 25 height 25
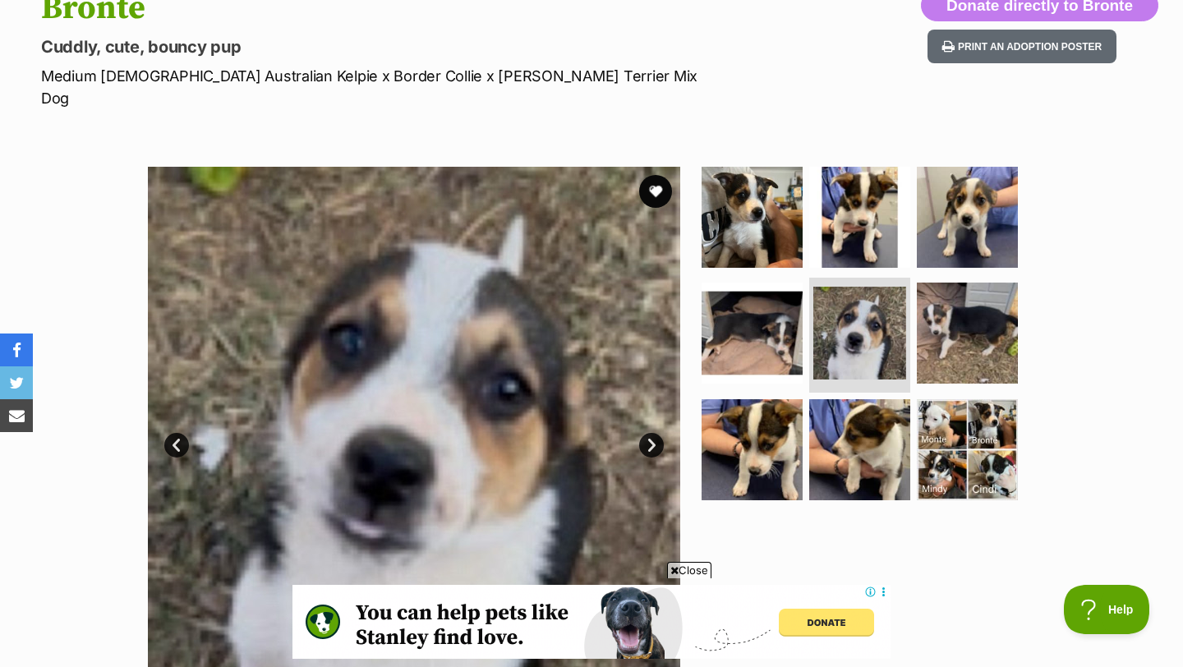
click at [647, 433] on link "Next" at bounding box center [651, 445] width 25 height 25
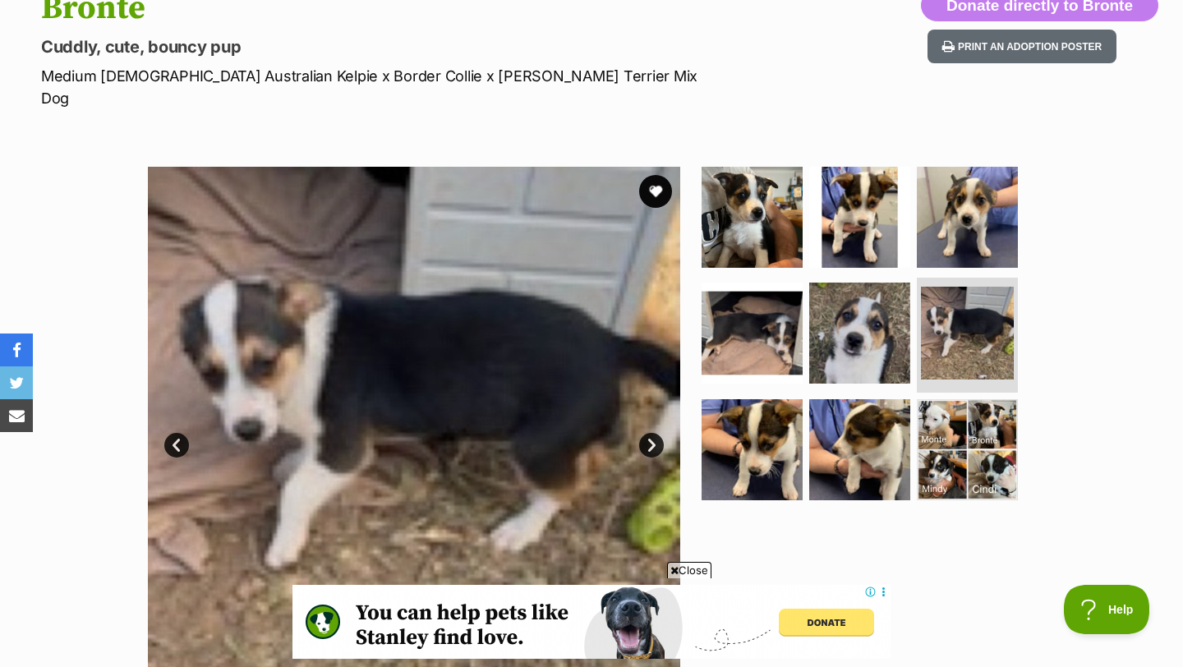
click at [647, 433] on link "Next" at bounding box center [651, 445] width 25 height 25
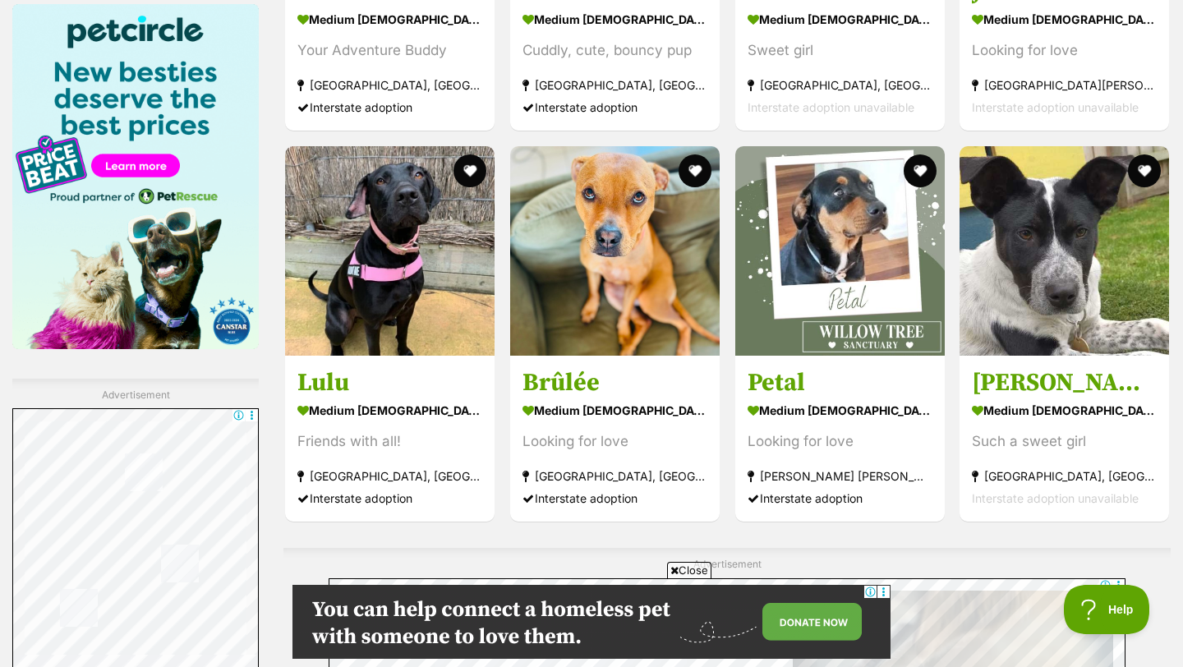
scroll to position [2562, 0]
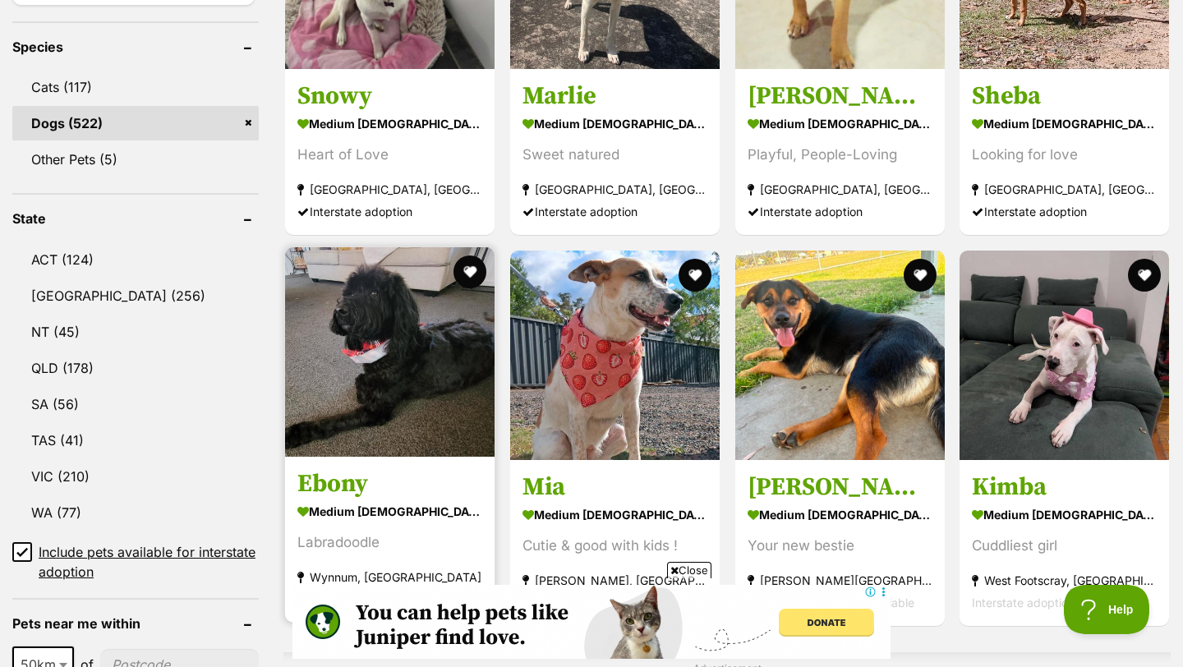
click at [411, 356] on img at bounding box center [389, 351] width 209 height 209
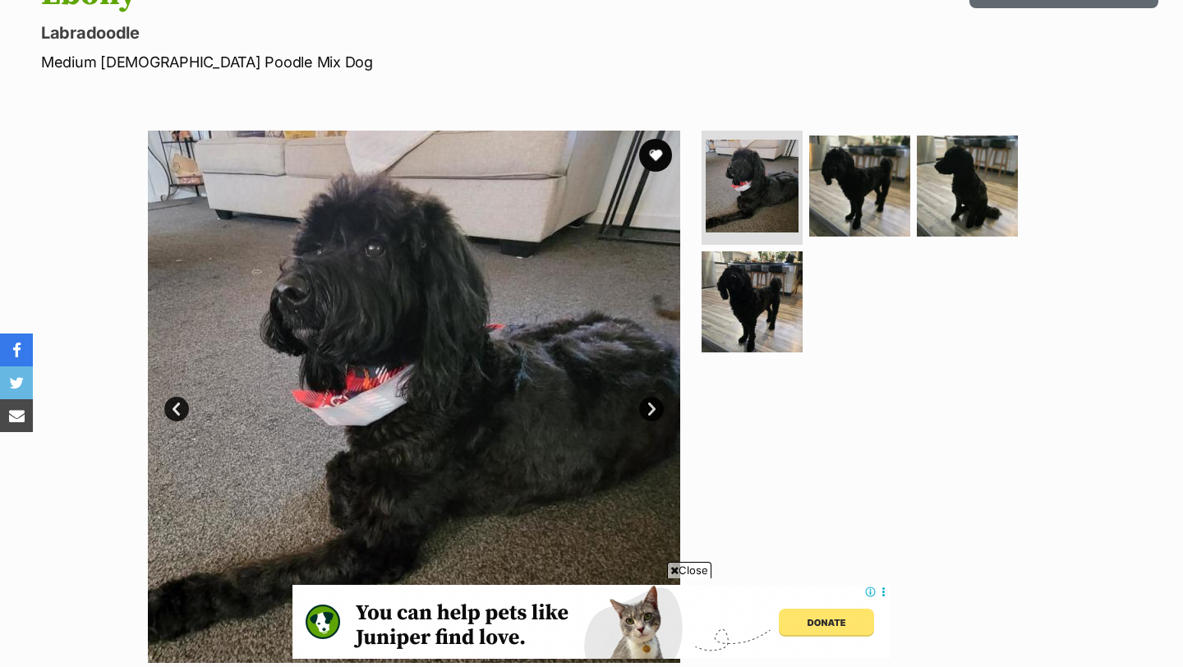
click at [652, 402] on link "Next" at bounding box center [651, 409] width 25 height 25
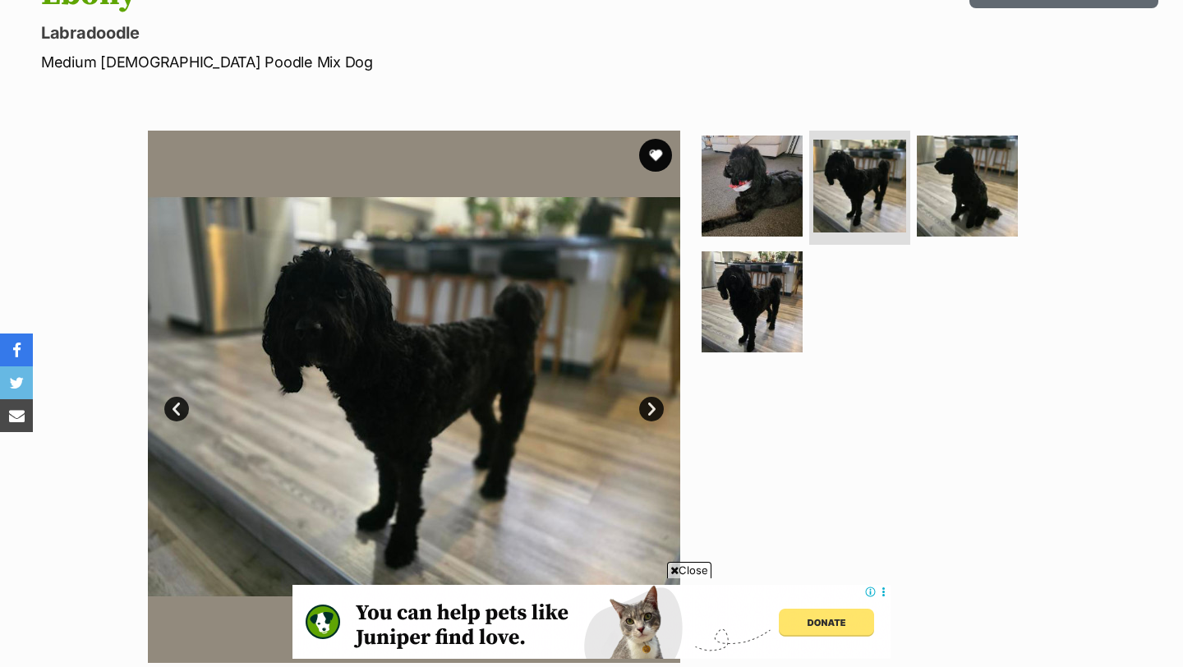
click at [652, 402] on link "Next" at bounding box center [651, 409] width 25 height 25
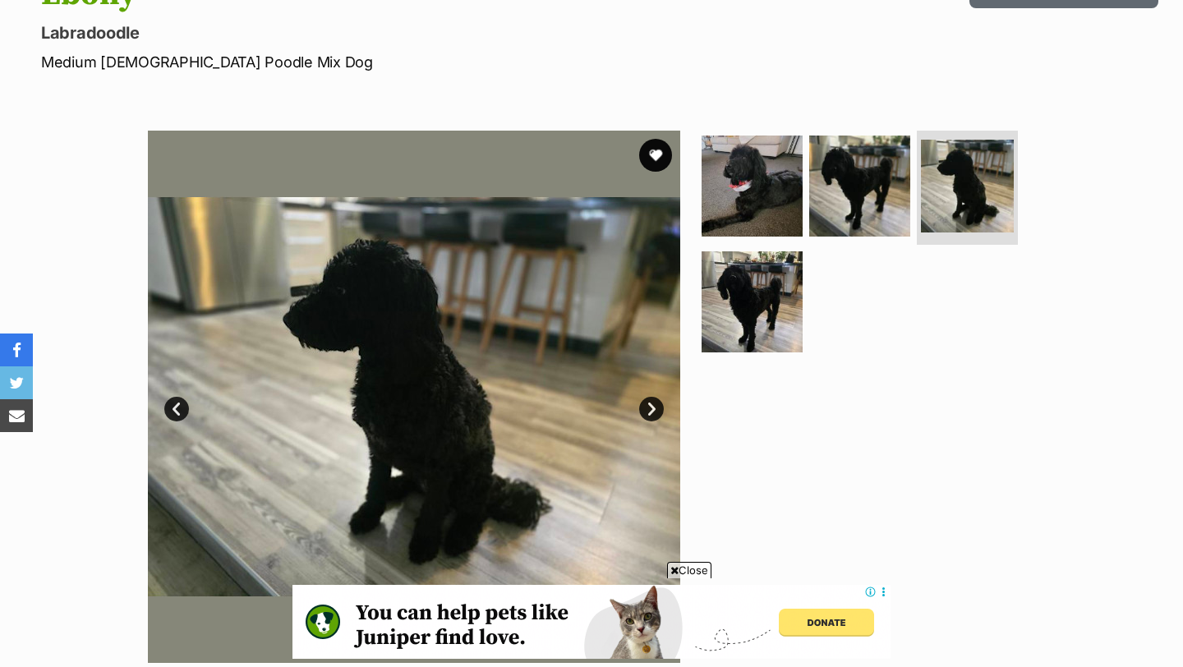
click at [652, 402] on link "Next" at bounding box center [651, 409] width 25 height 25
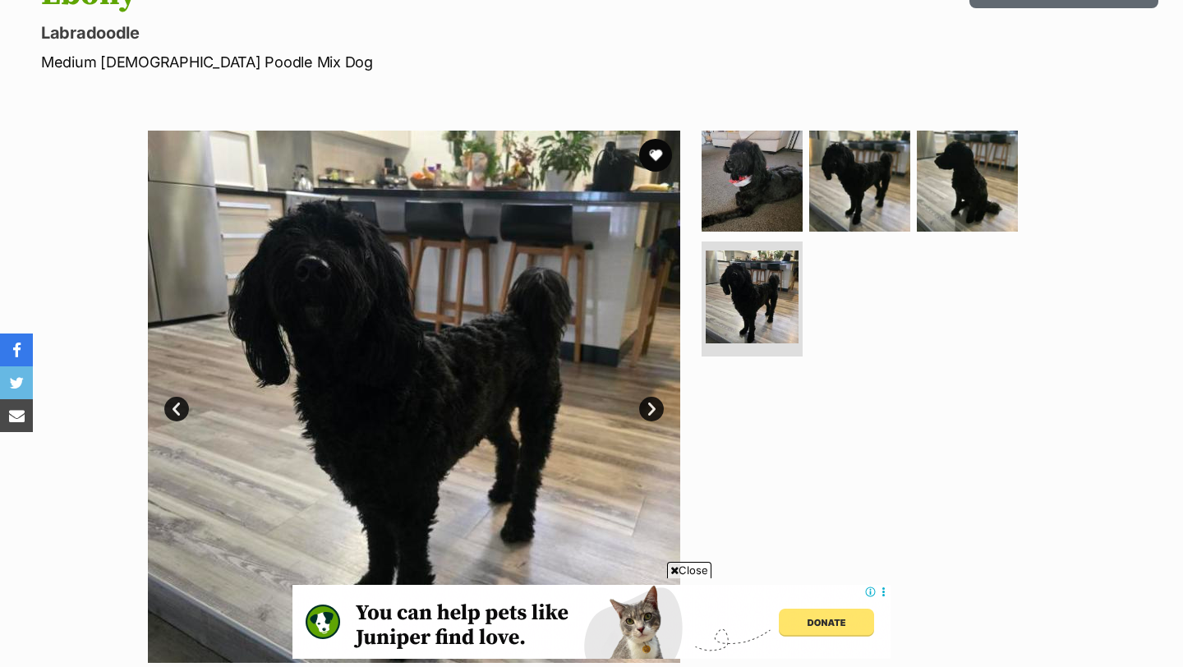
click at [652, 402] on link "Next" at bounding box center [651, 409] width 25 height 25
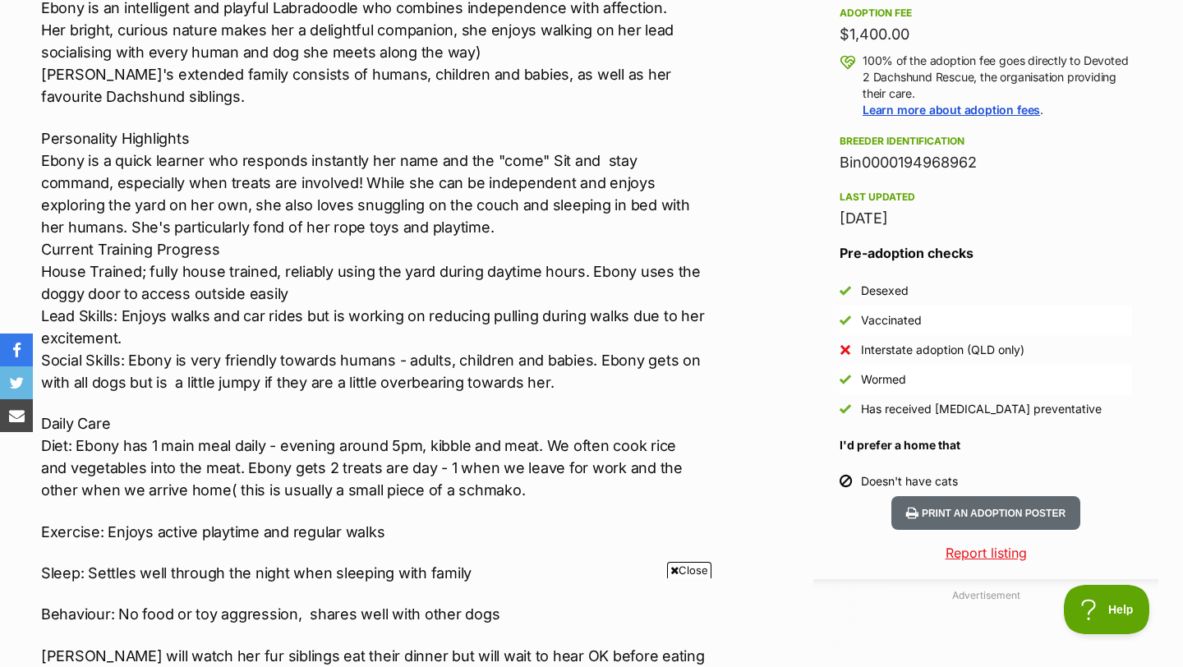
click at [683, 570] on span "Close" at bounding box center [689, 570] width 44 height 16
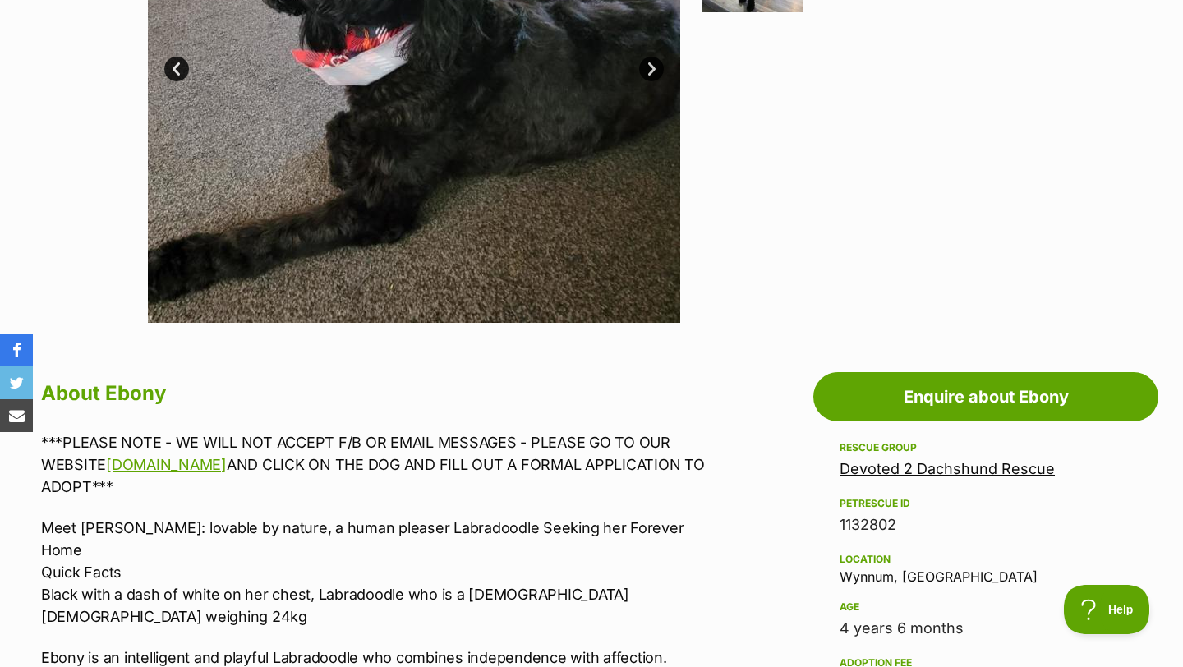
scroll to position [497, 0]
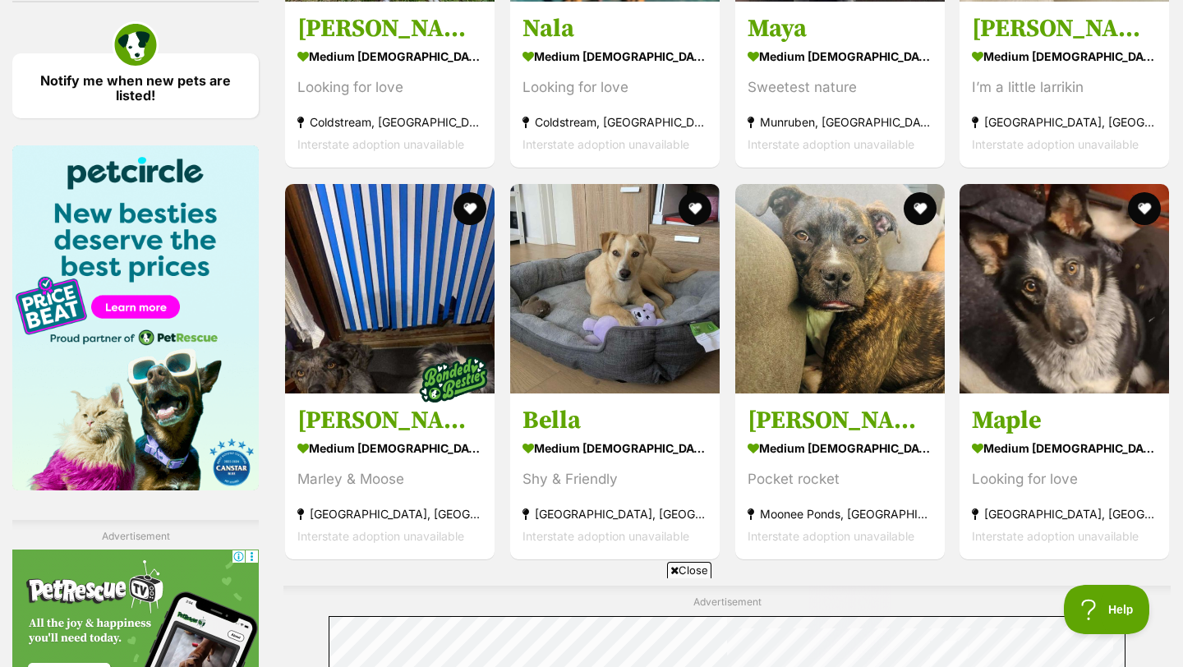
scroll to position [2416, 0]
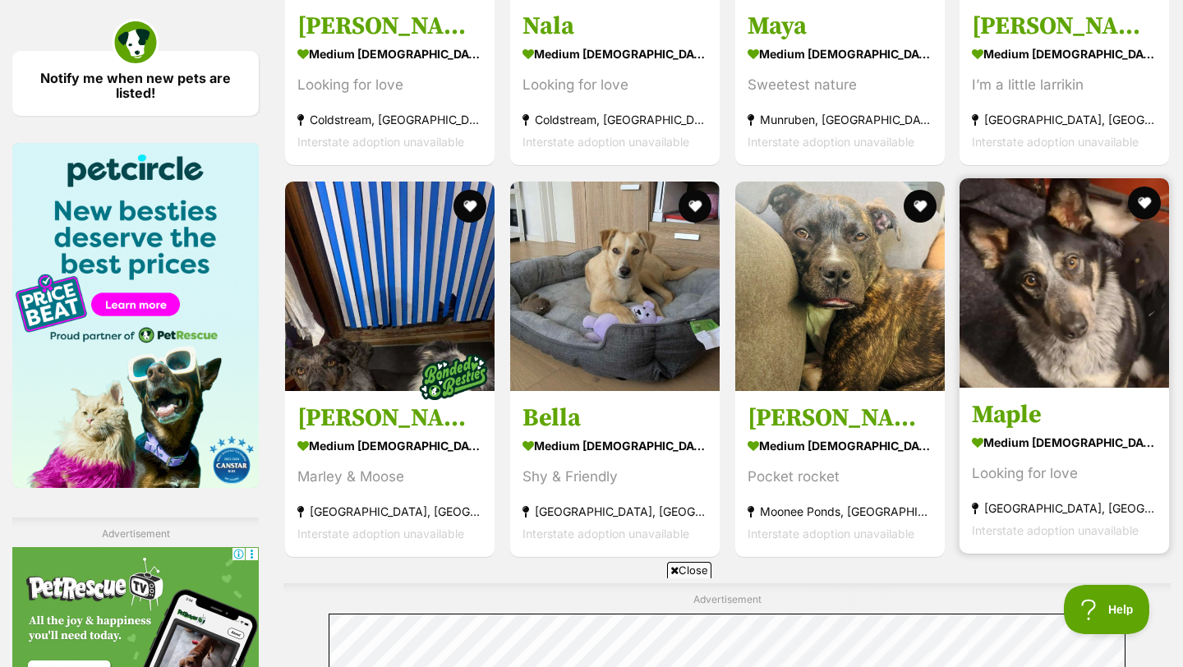
click img
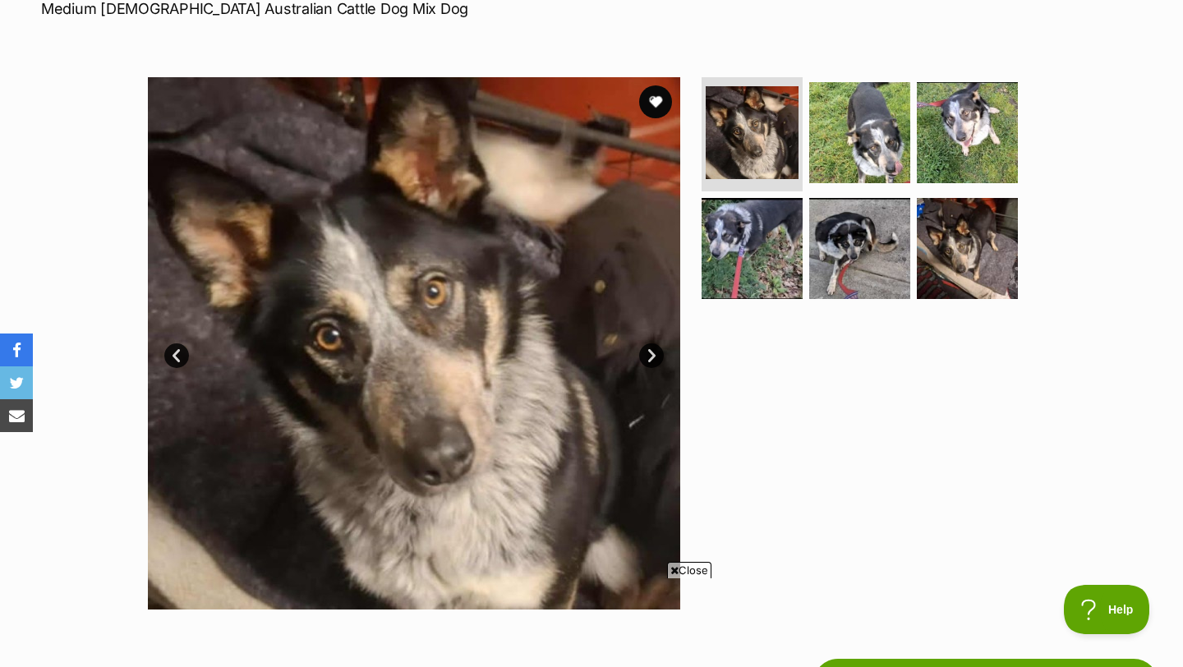
click at [637, 349] on img at bounding box center [414, 343] width 532 height 532
click at [654, 356] on link "Next" at bounding box center [651, 355] width 25 height 25
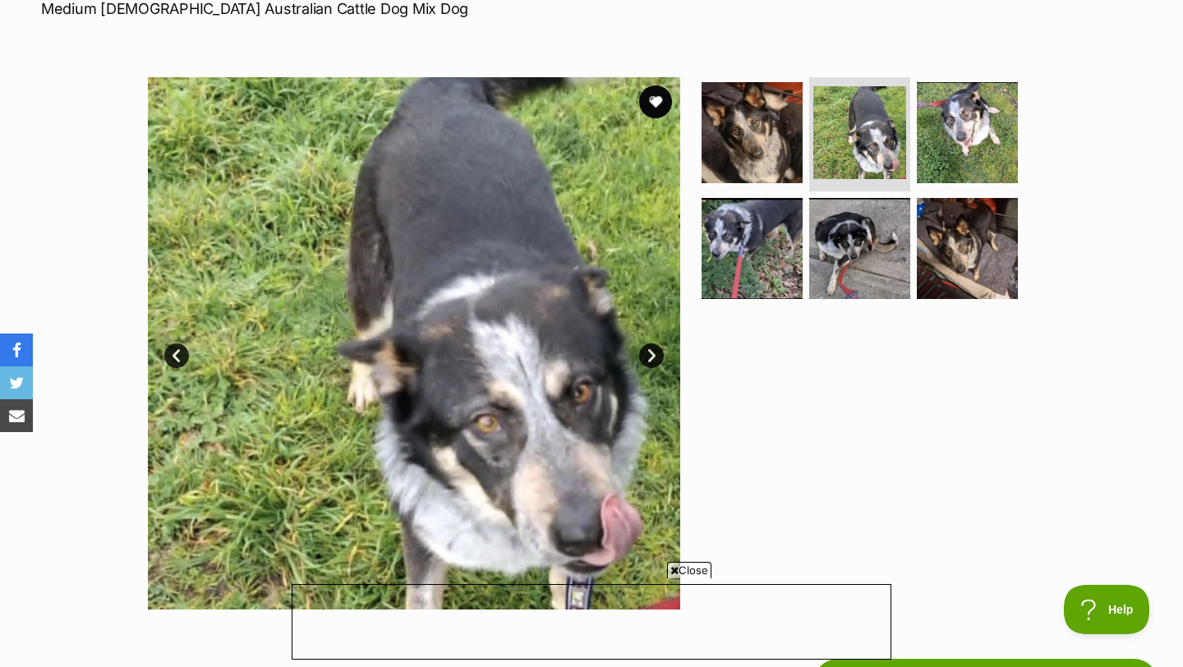
click at [654, 356] on link "Next" at bounding box center [651, 355] width 25 height 25
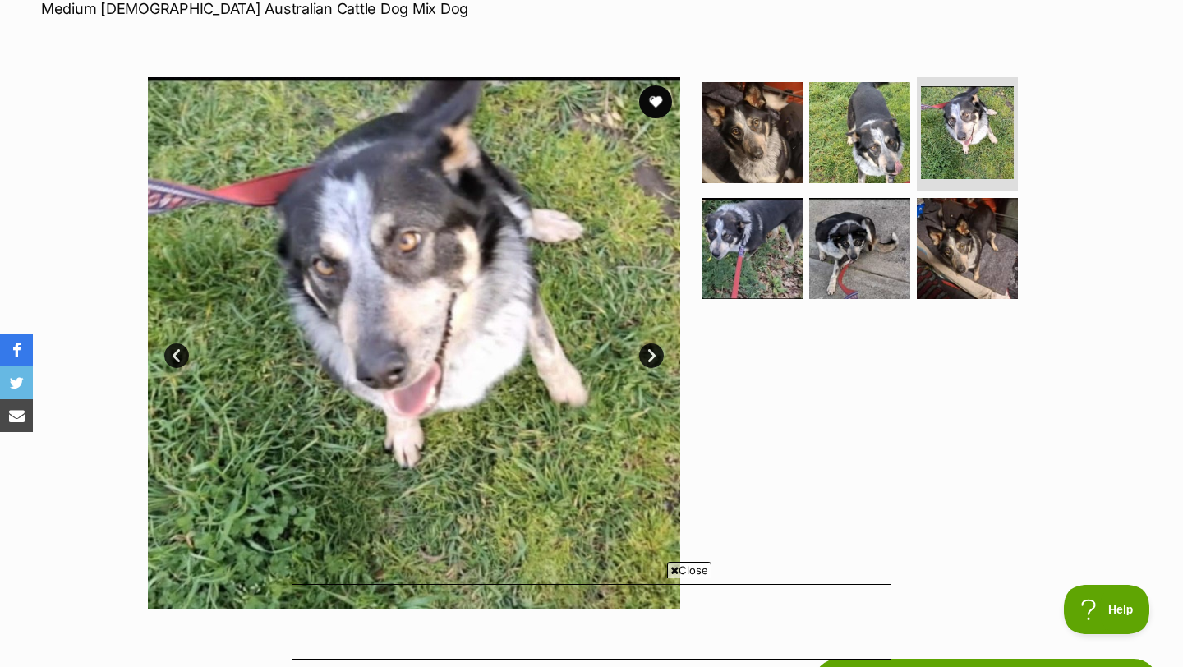
click at [654, 356] on link "Next" at bounding box center [651, 355] width 25 height 25
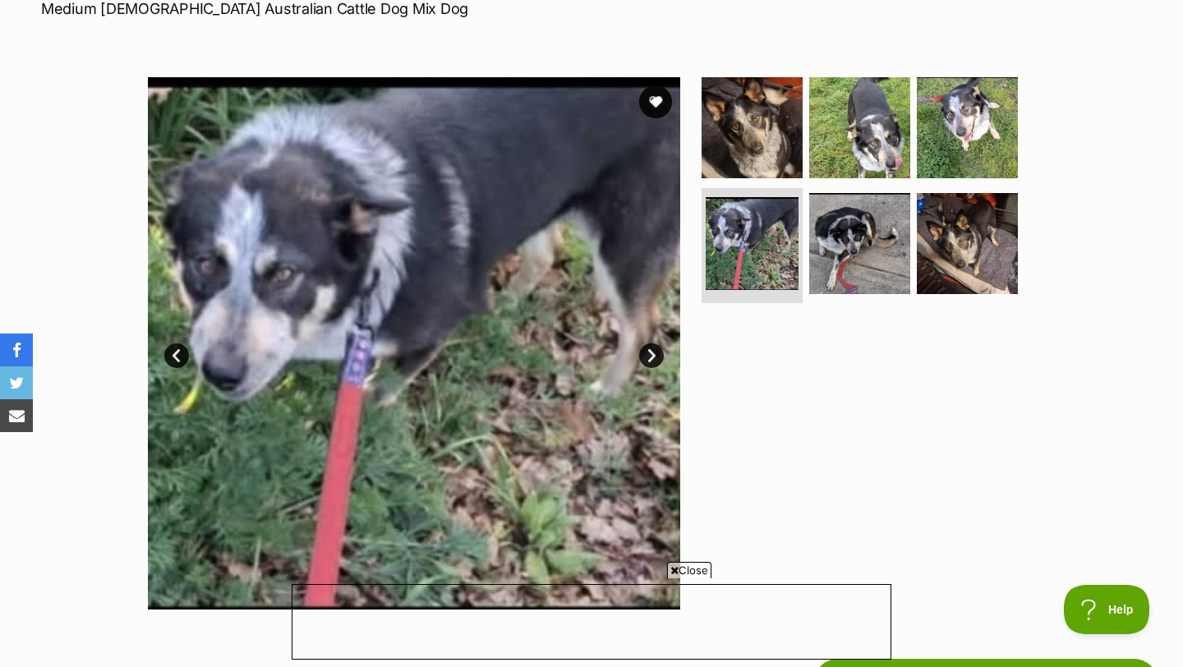
click at [654, 356] on link "Next" at bounding box center [651, 355] width 25 height 25
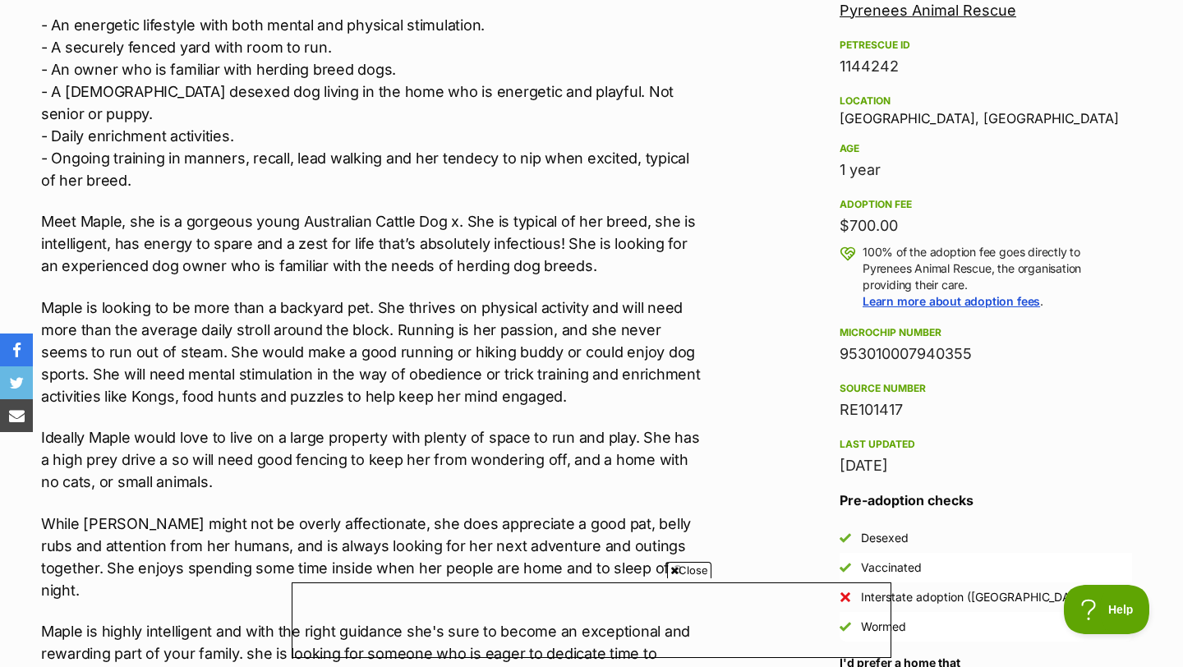
scroll to position [1015, 0]
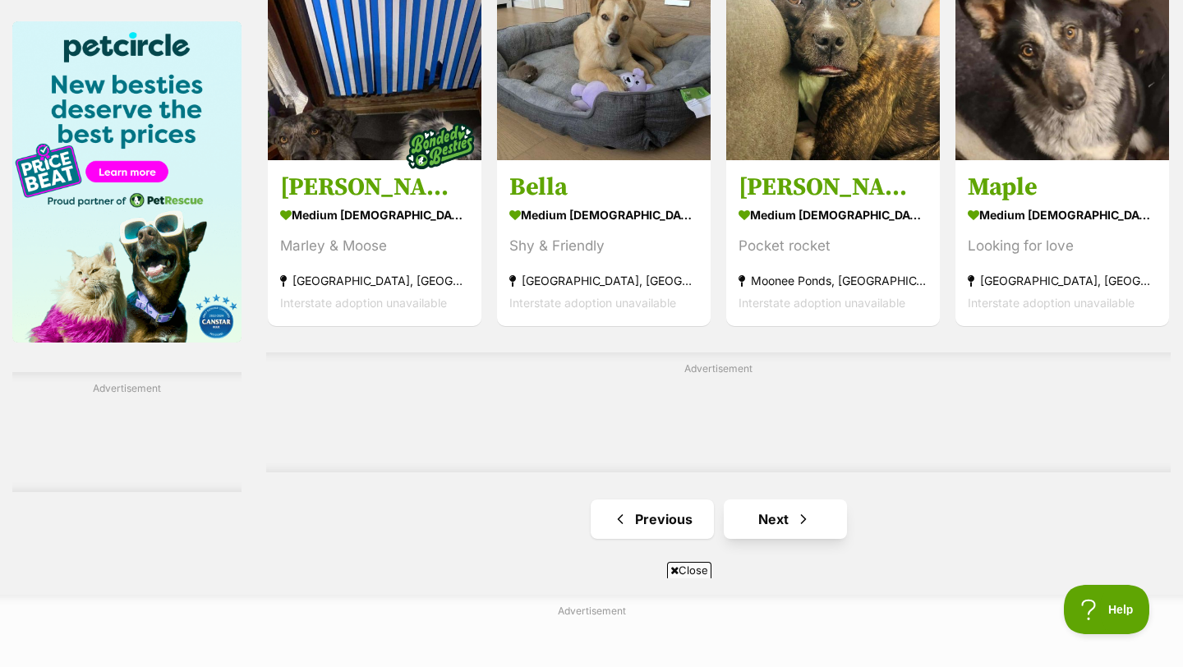
click at [788, 471] on div "Advertisement" at bounding box center [718, 412] width 904 height 120
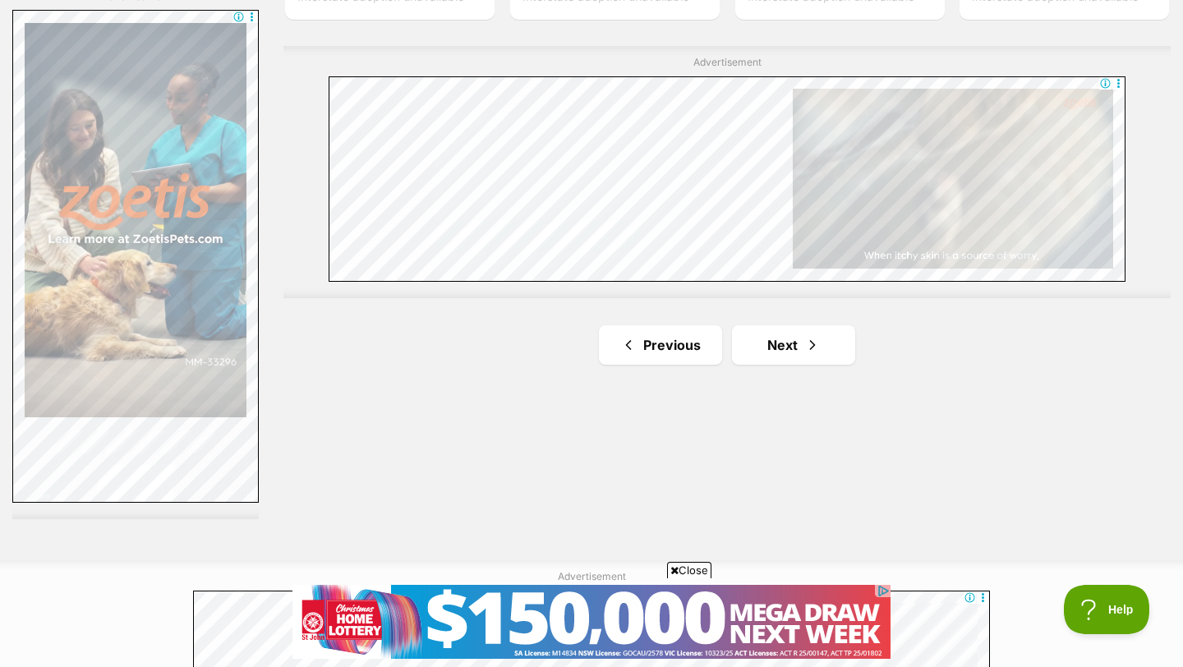
scroll to position [2964, 0]
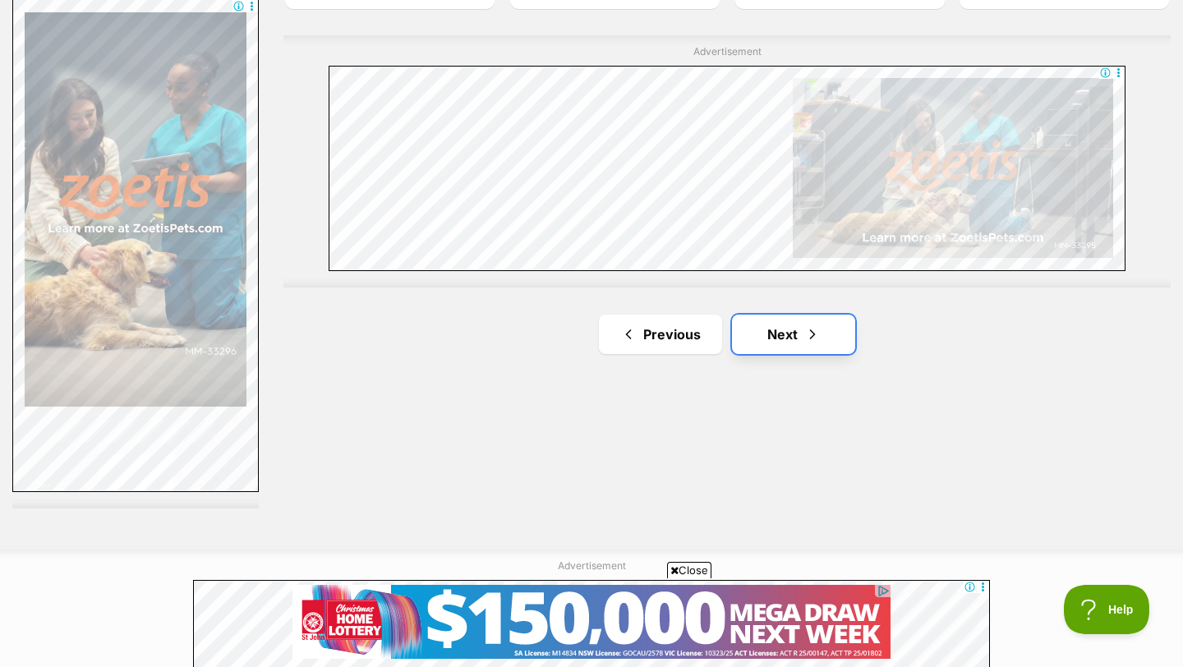
click at [795, 315] on link "Next" at bounding box center [793, 334] width 123 height 39
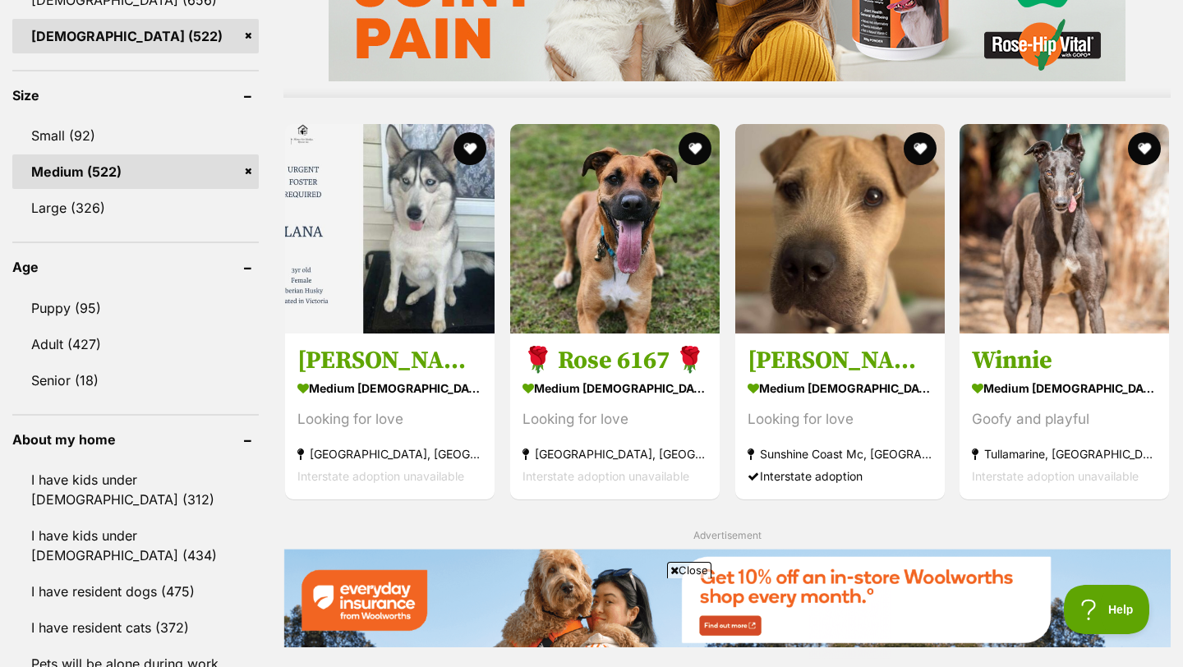
scroll to position [1536, 0]
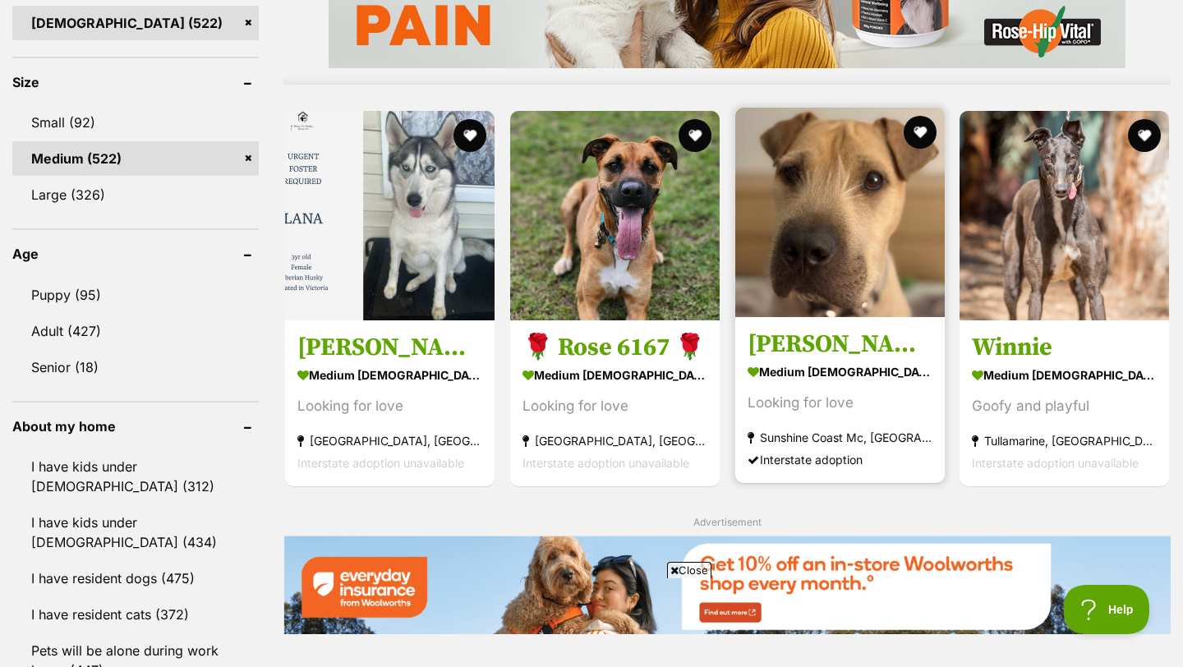
click at [840, 208] on img at bounding box center [839, 212] width 209 height 209
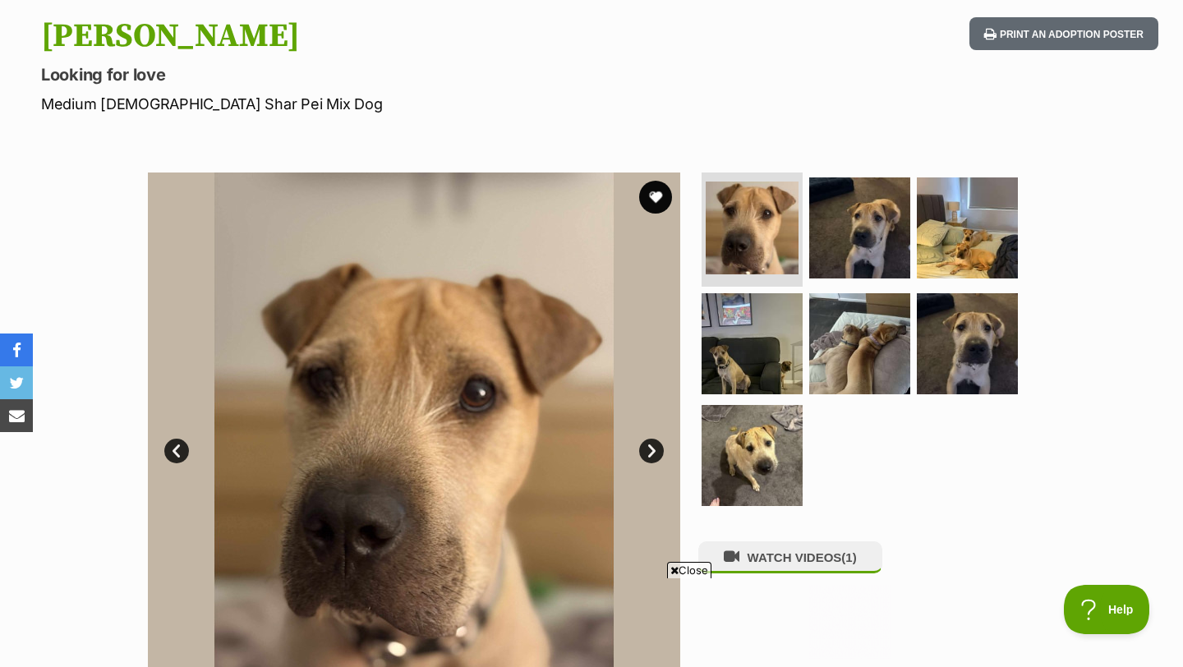
click at [647, 450] on link "Next" at bounding box center [651, 451] width 25 height 25
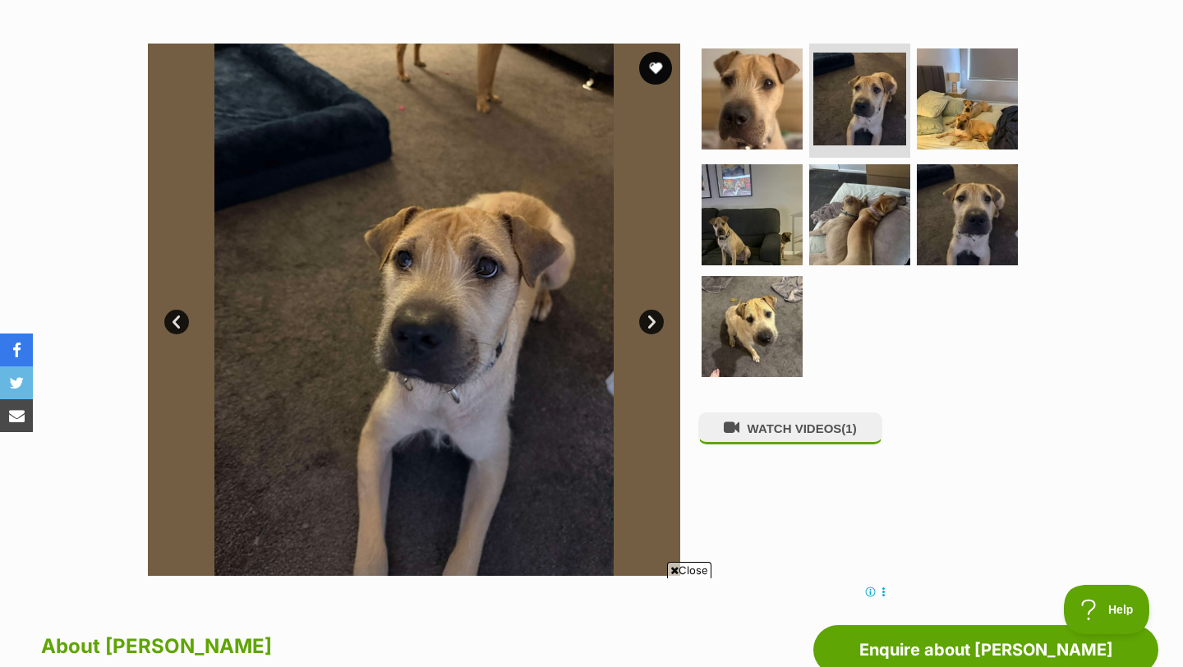
click at [646, 317] on link "Next" at bounding box center [651, 322] width 25 height 25
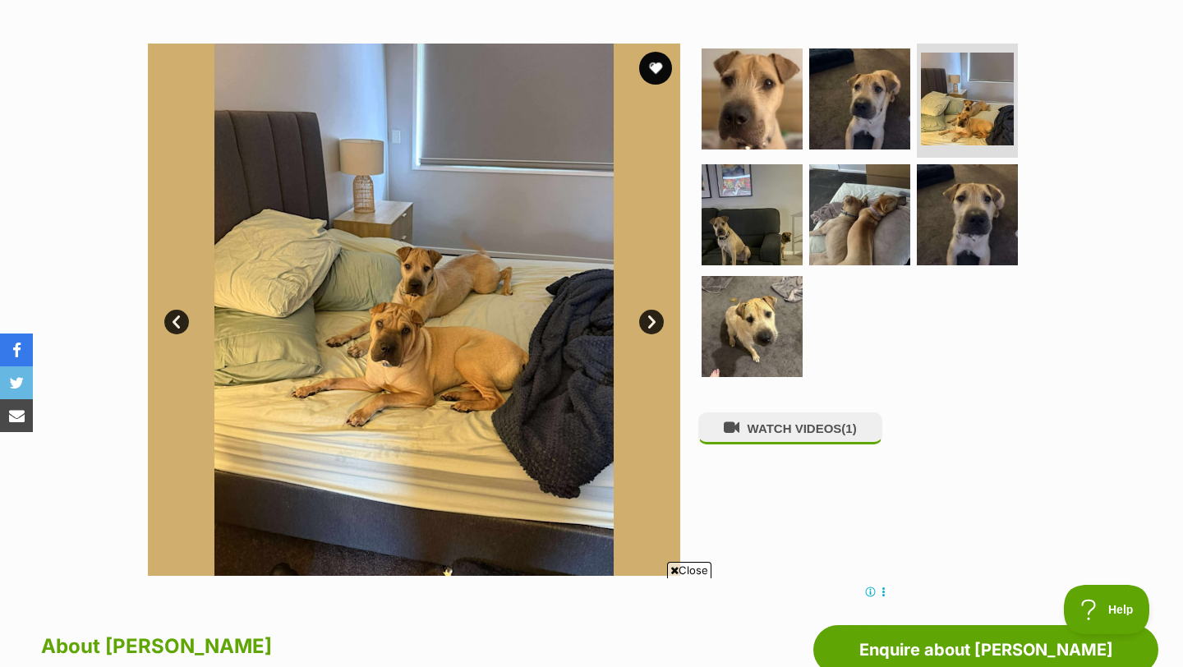
click at [646, 317] on link "Next" at bounding box center [651, 322] width 25 height 25
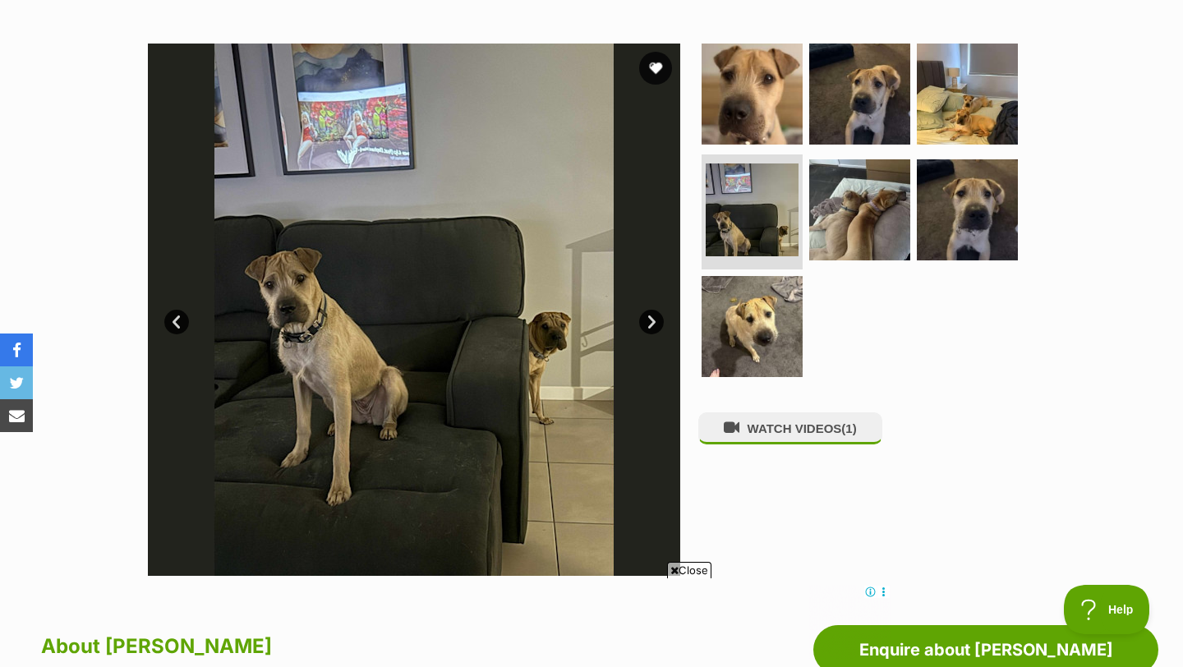
click at [646, 317] on link "Next" at bounding box center [651, 322] width 25 height 25
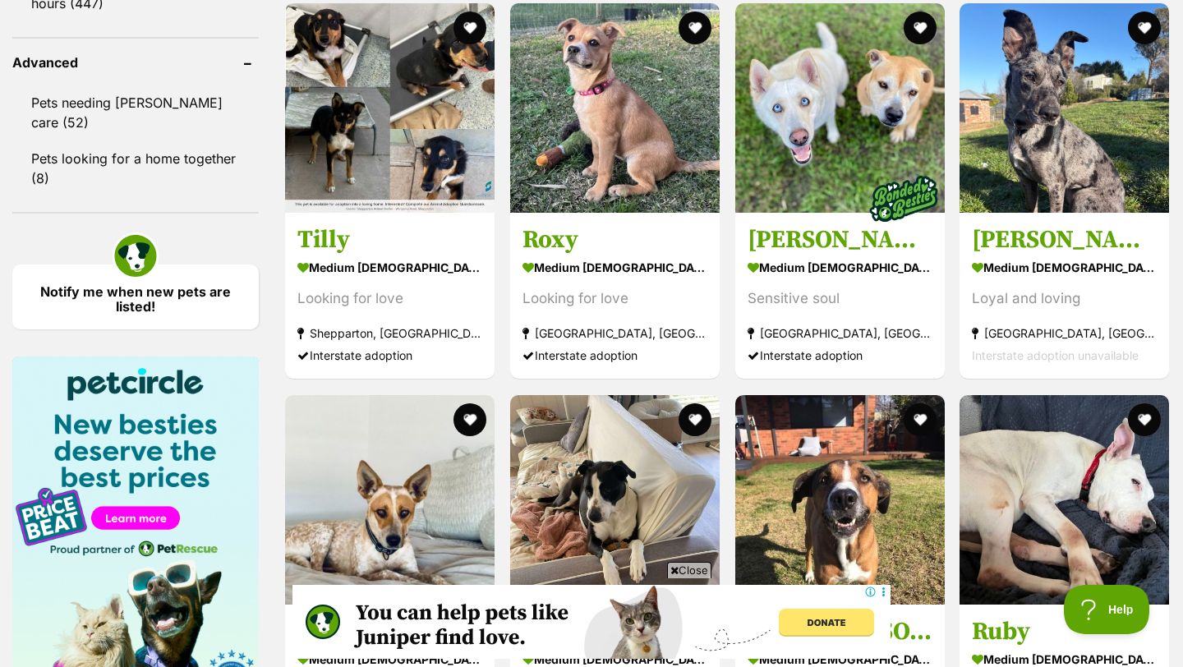
scroll to position [2200, 0]
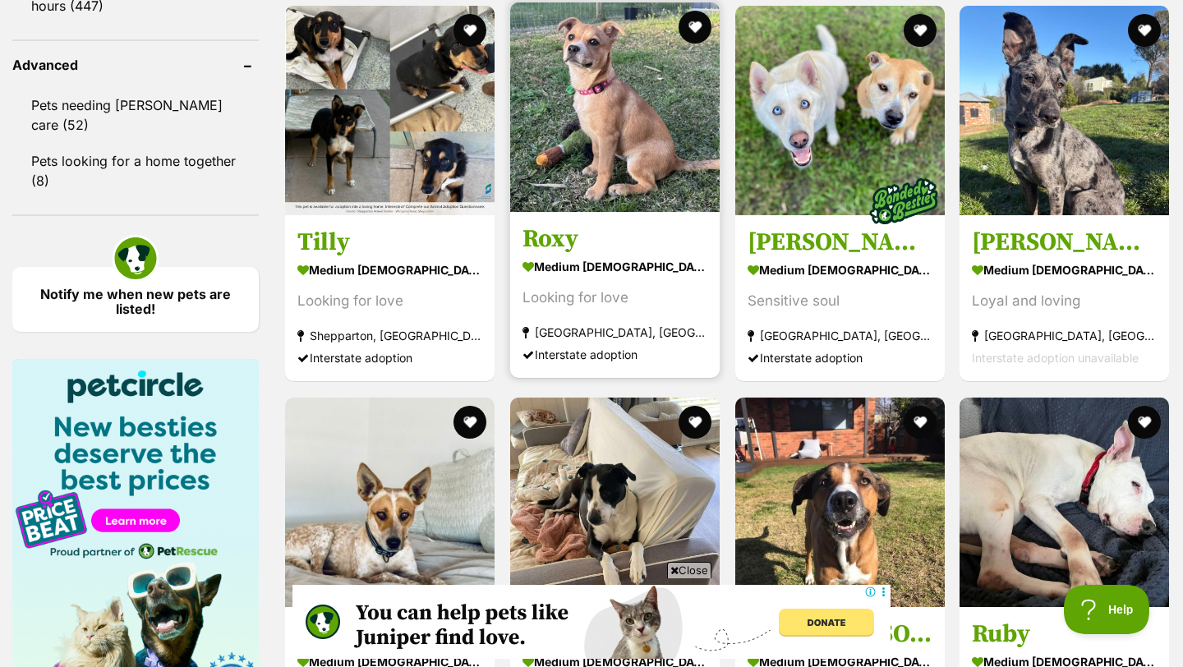
click at [574, 82] on img at bounding box center [614, 106] width 209 height 209
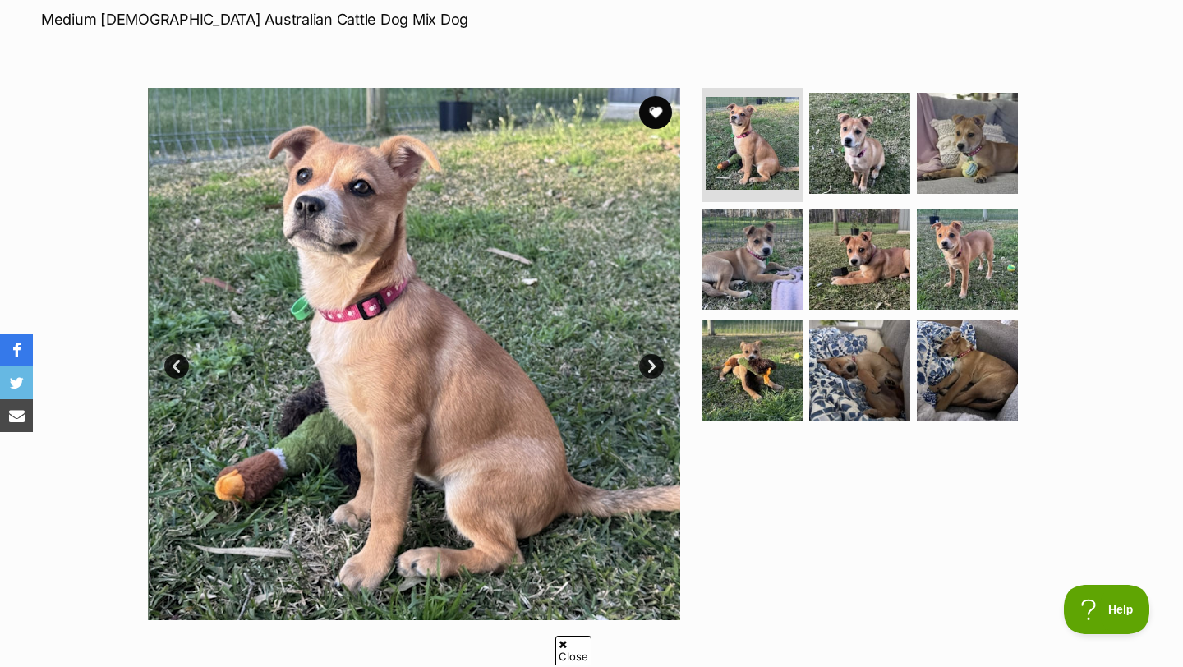
scroll to position [263, 0]
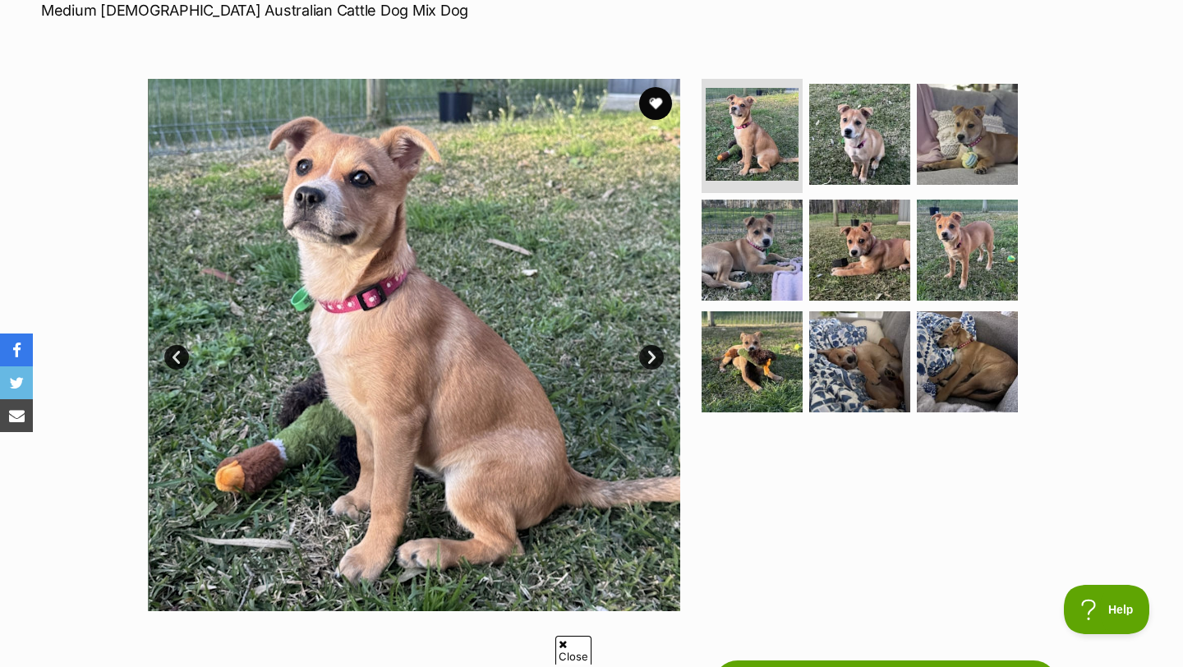
click at [649, 351] on link "Next" at bounding box center [651, 357] width 25 height 25
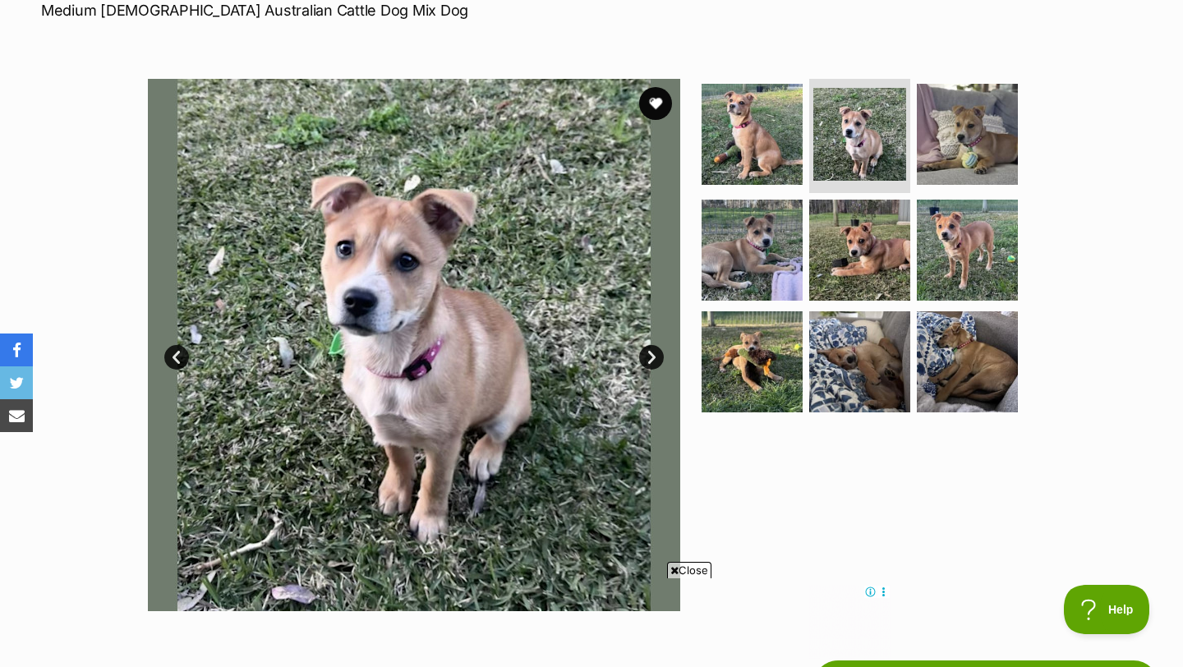
scroll to position [0, 0]
click at [649, 351] on link "Next" at bounding box center [651, 357] width 25 height 25
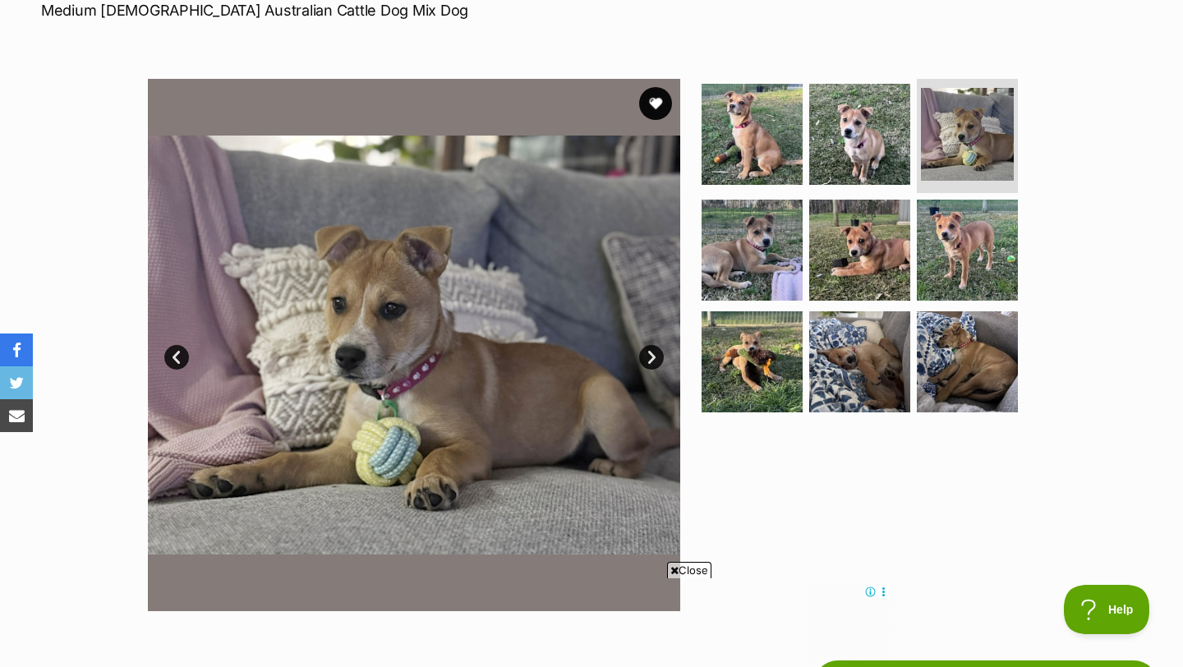
click at [649, 351] on link "Next" at bounding box center [651, 357] width 25 height 25
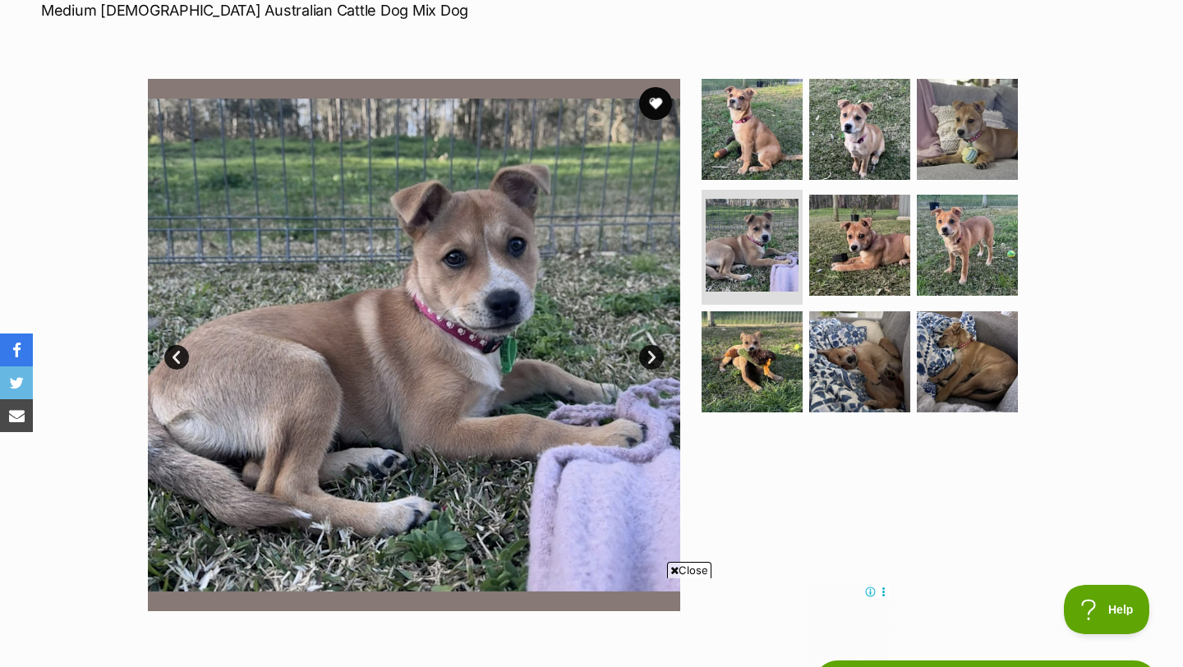
click at [649, 351] on link "Next" at bounding box center [651, 357] width 25 height 25
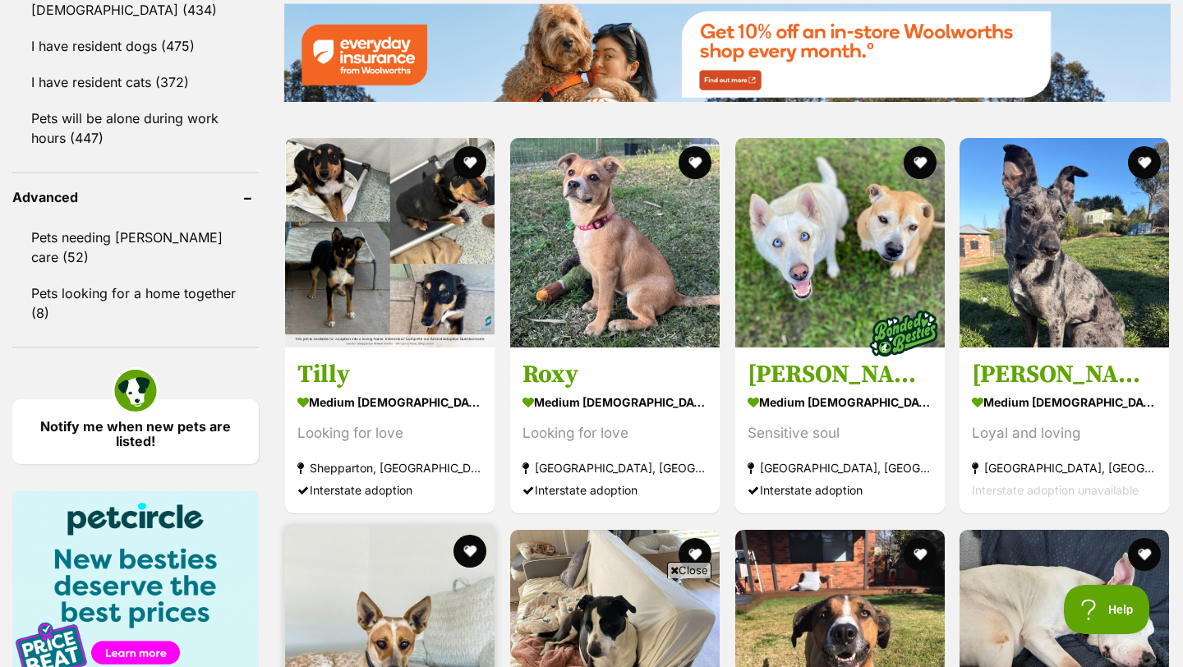
click at [388, 526] on img at bounding box center [389, 630] width 209 height 209
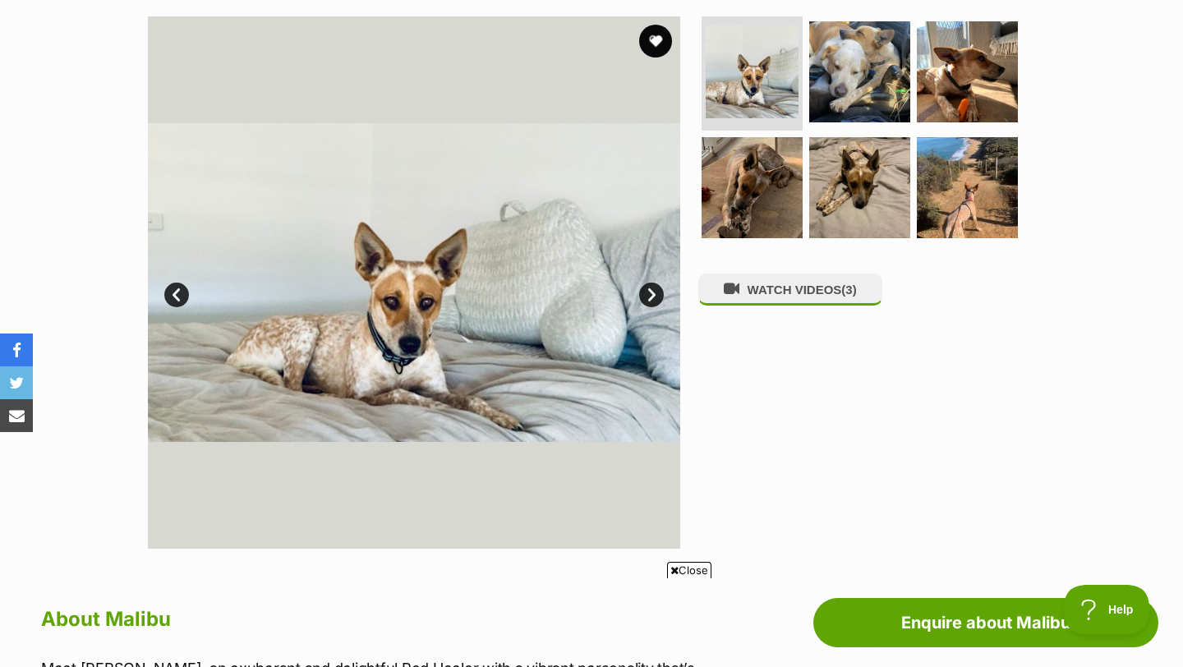
click at [652, 291] on link "Next" at bounding box center [651, 295] width 25 height 25
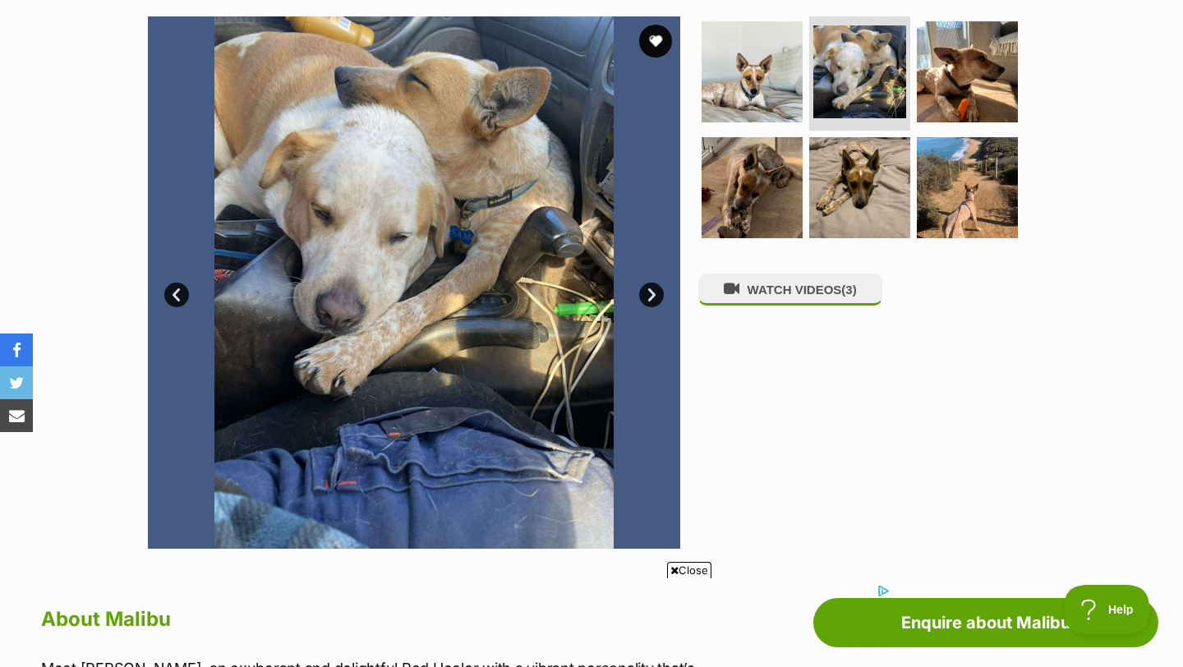
click at [652, 291] on link "Next" at bounding box center [651, 295] width 25 height 25
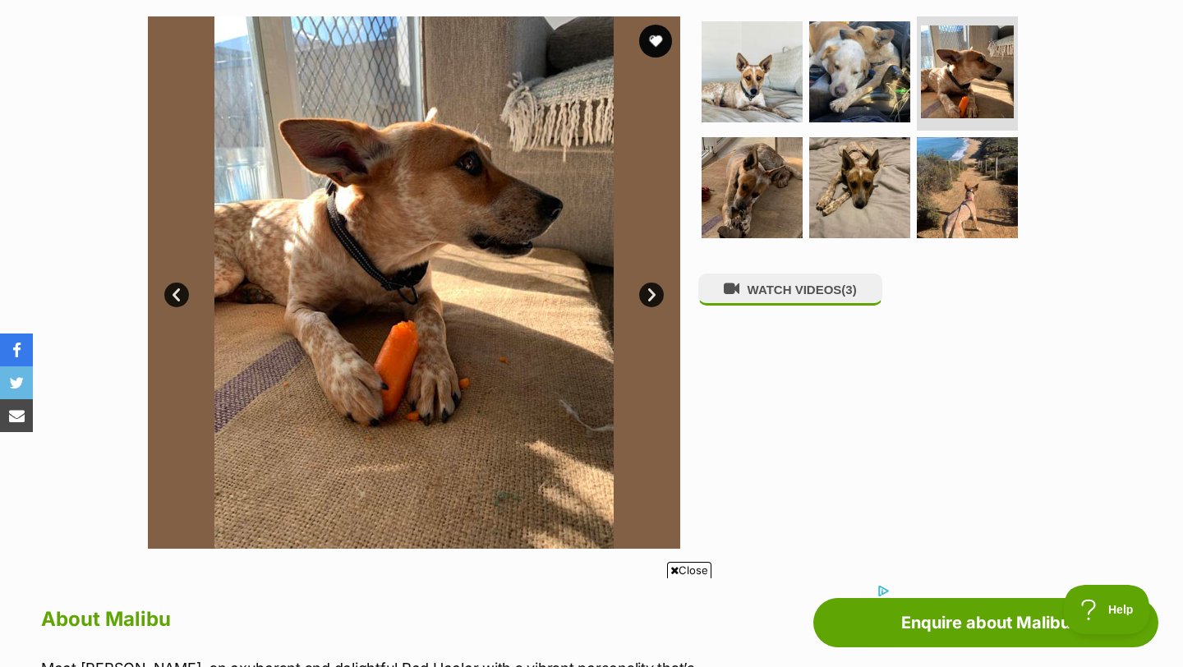
click at [652, 291] on link "Next" at bounding box center [651, 295] width 25 height 25
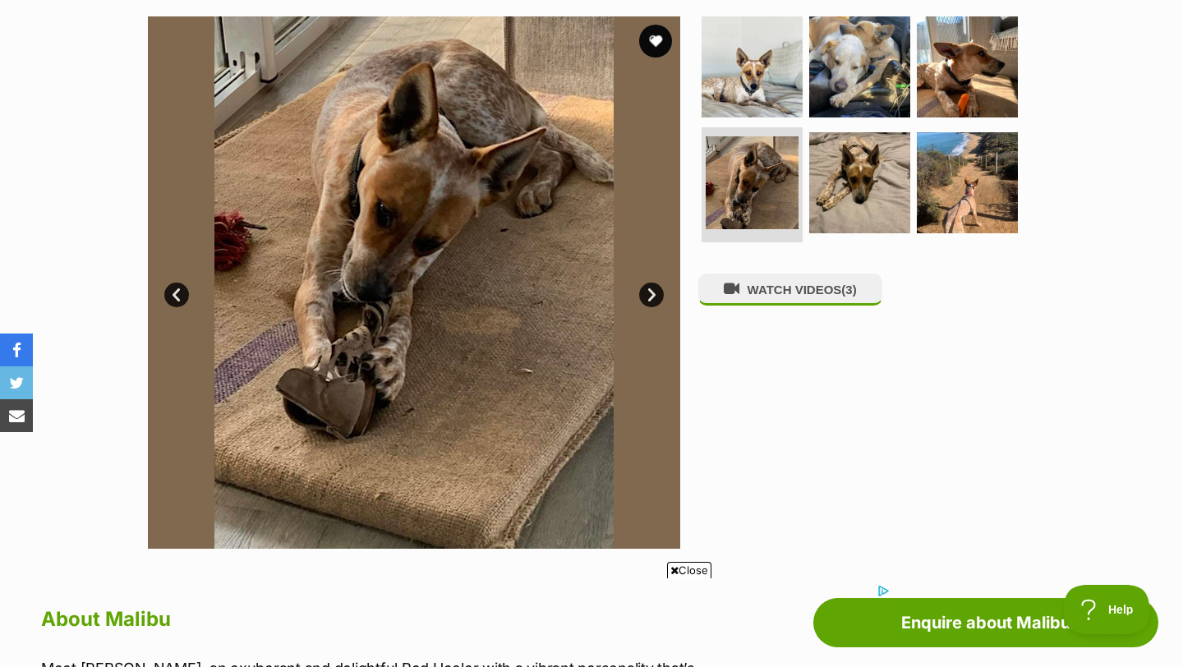
click at [652, 291] on link "Next" at bounding box center [651, 295] width 25 height 25
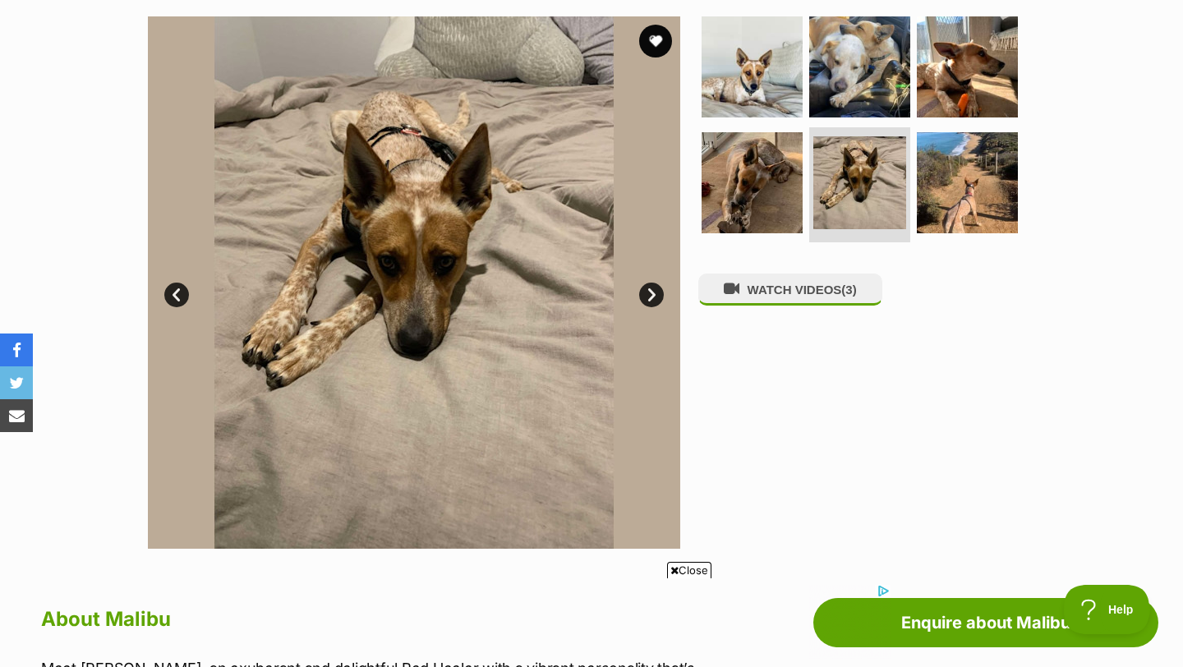
click at [652, 291] on link "Next" at bounding box center [651, 295] width 25 height 25
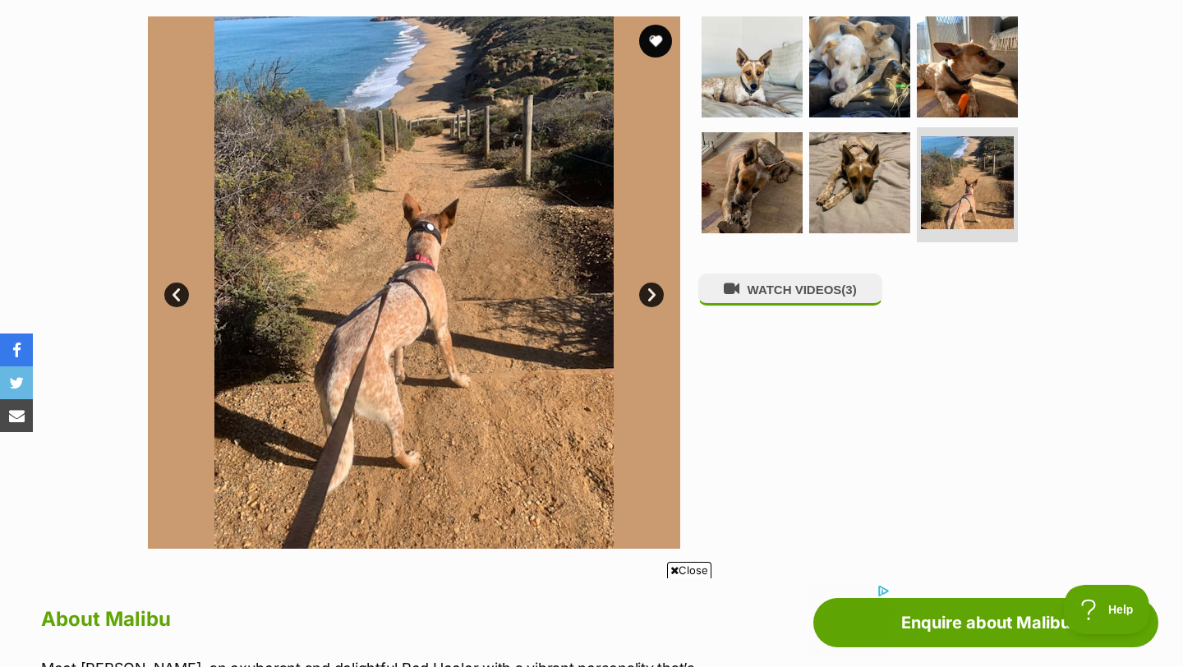
click at [652, 291] on link "Next" at bounding box center [651, 295] width 25 height 25
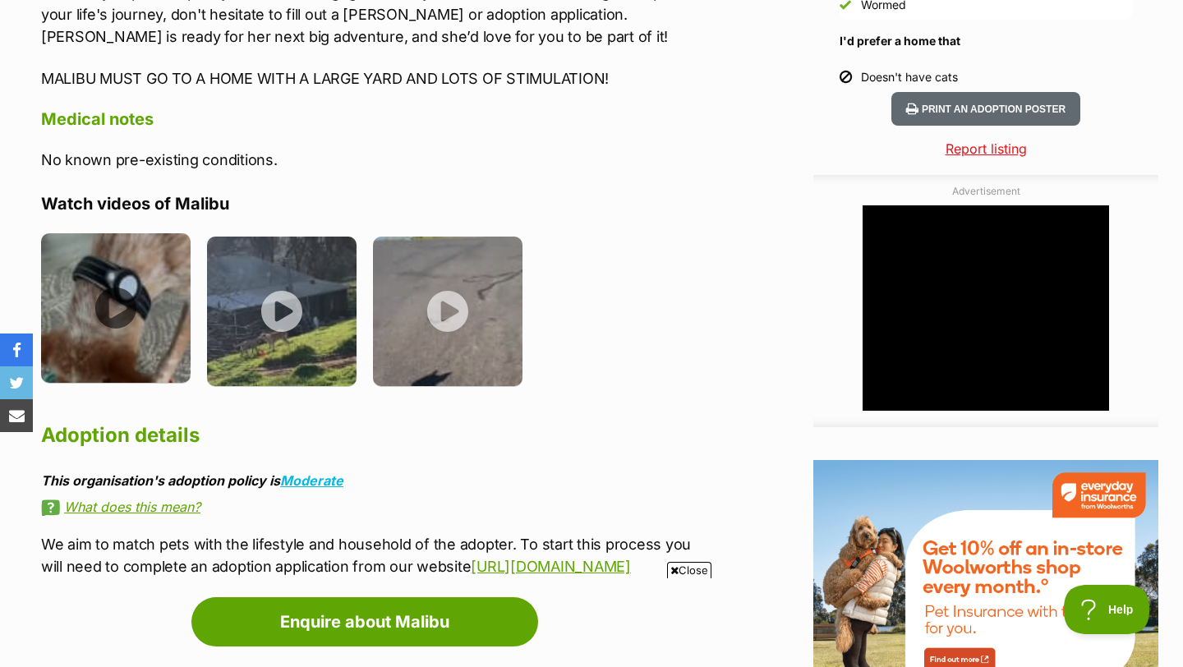
click at [116, 312] on img at bounding box center [115, 307] width 149 height 149
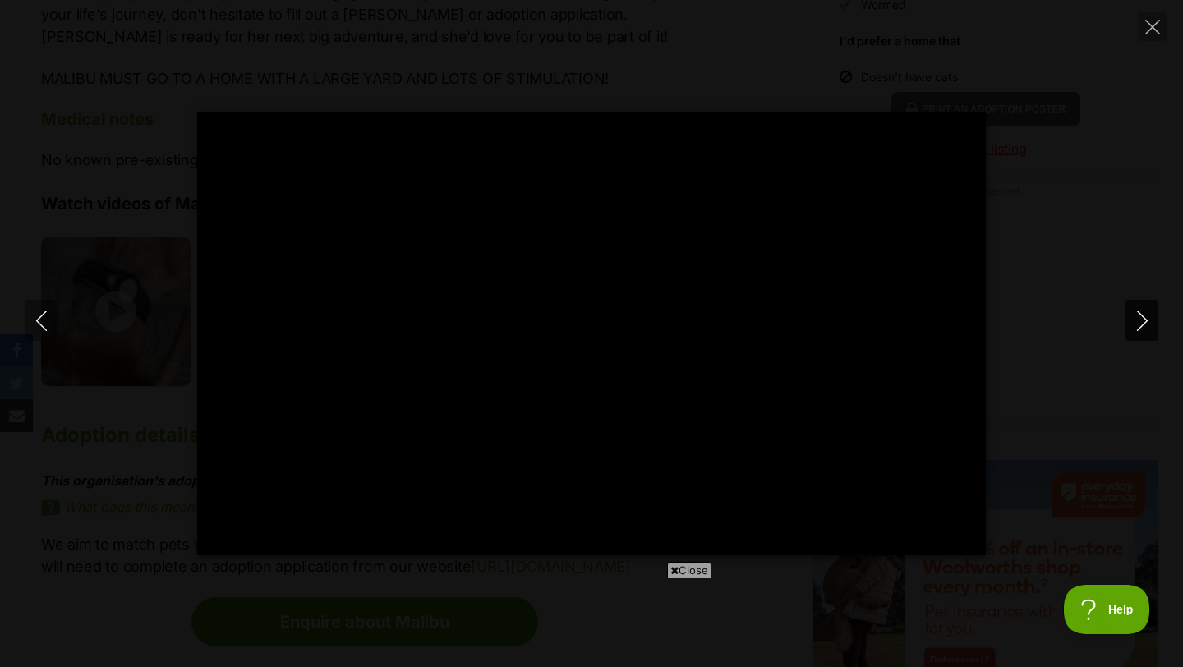
click at [1142, 320] on icon "Next" at bounding box center [1142, 320] width 21 height 21
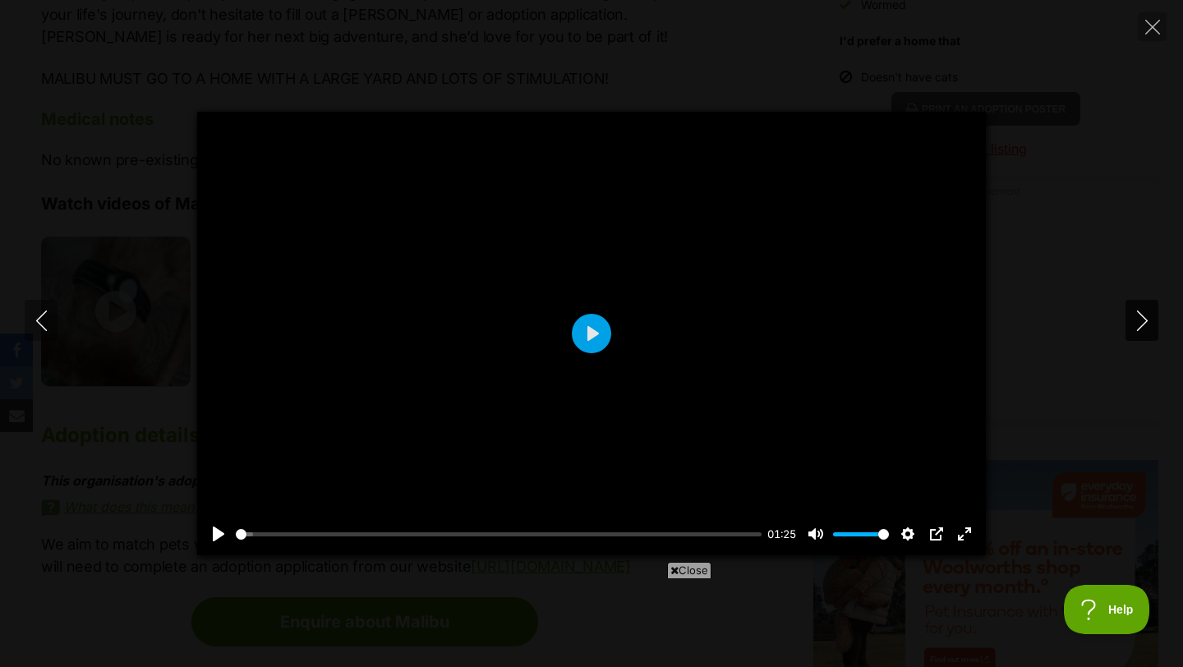
type input "80.87"
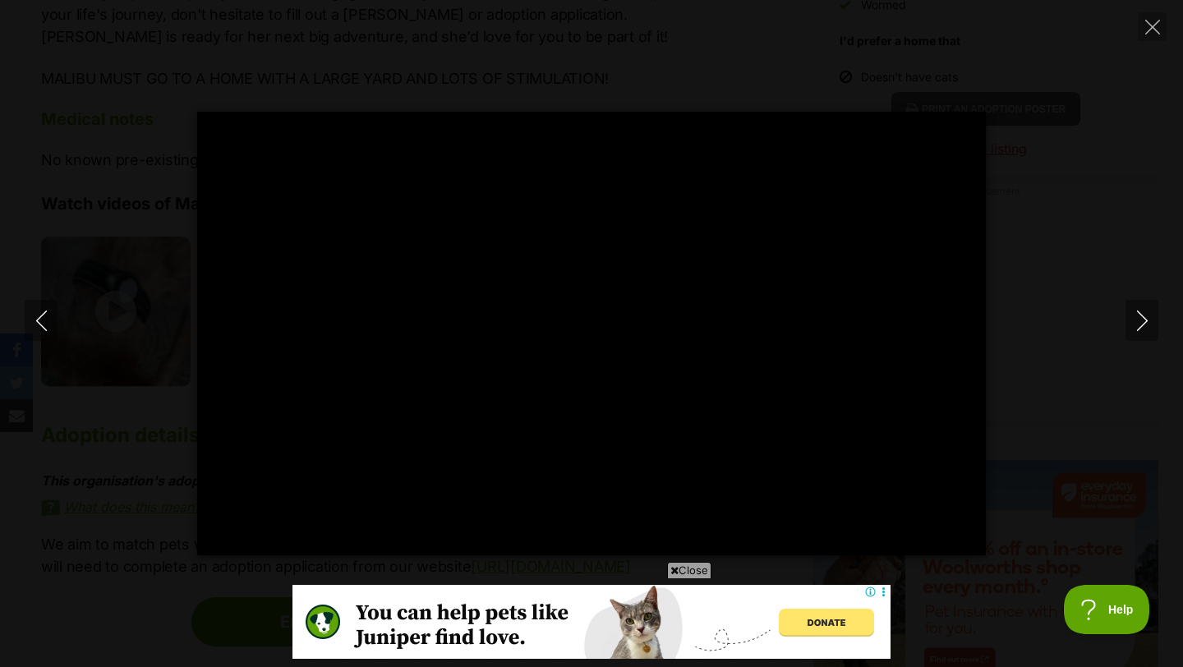
click at [676, 564] on span "Close" at bounding box center [689, 570] width 44 height 16
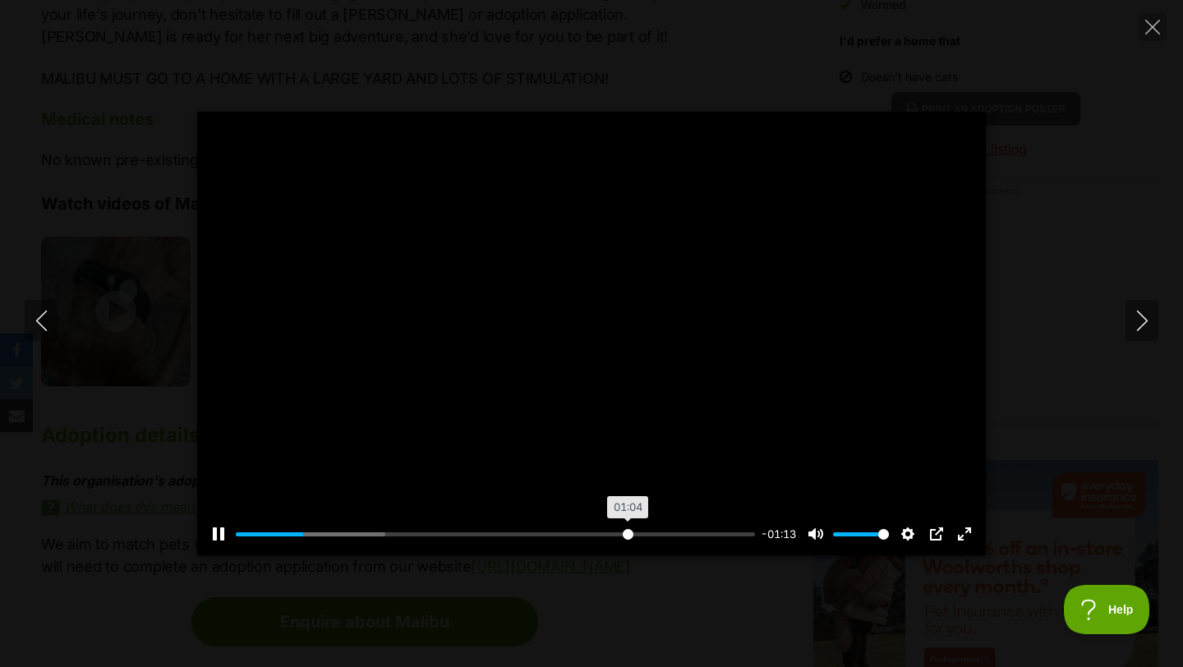
click at [626, 531] on input "Seek" at bounding box center [495, 534] width 519 height 16
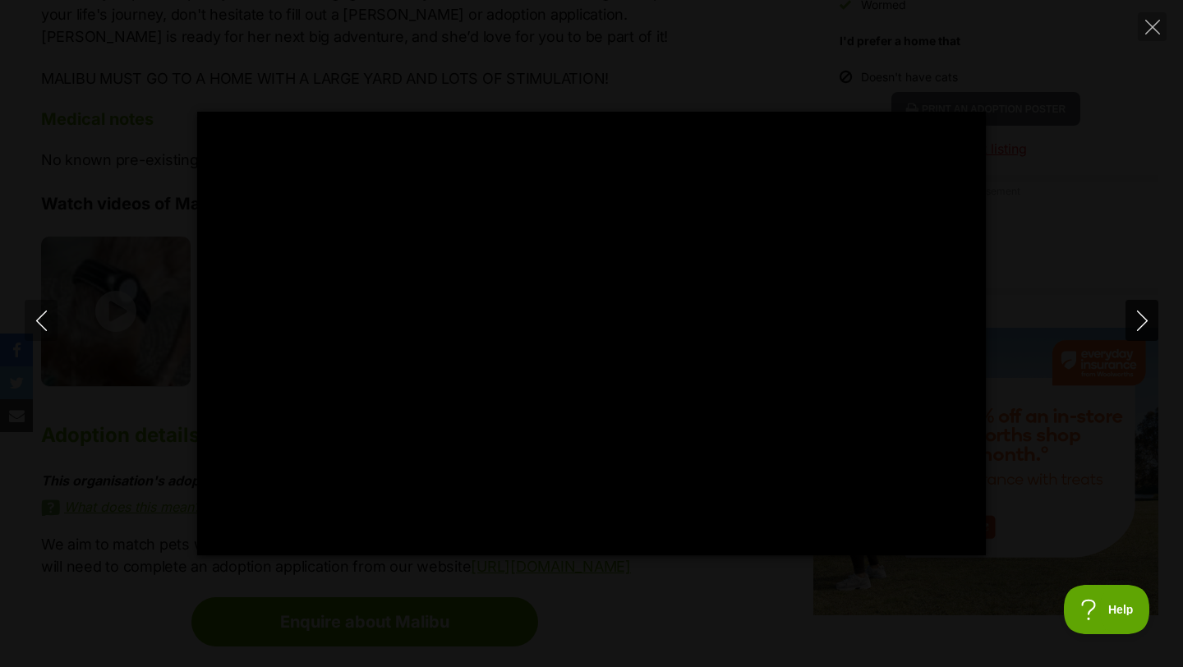
click at [1139, 319] on icon "Next" at bounding box center [1142, 320] width 21 height 21
type input "77.32"
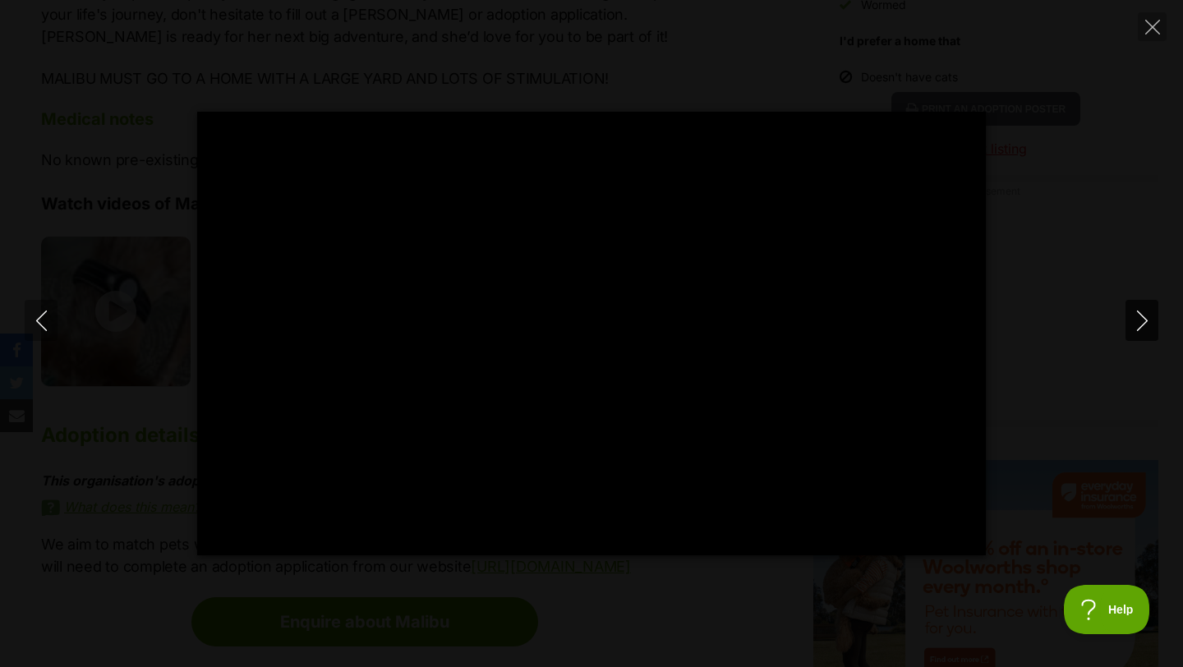
type input "100"
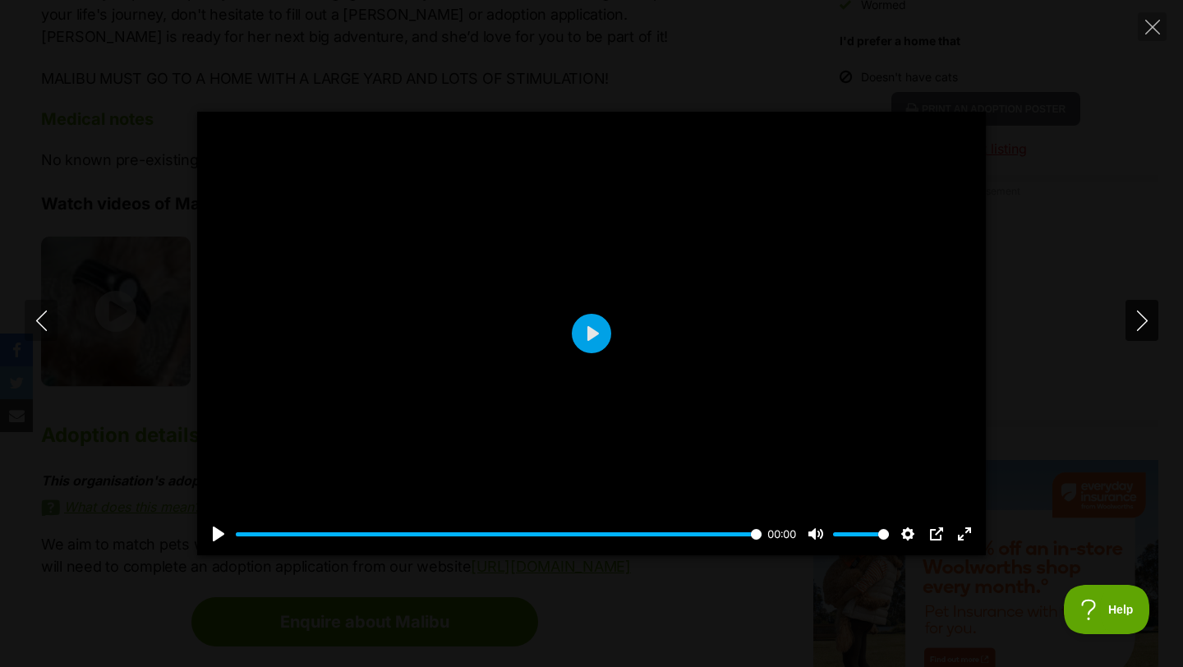
click at [1139, 319] on icon "Next" at bounding box center [1142, 320] width 21 height 21
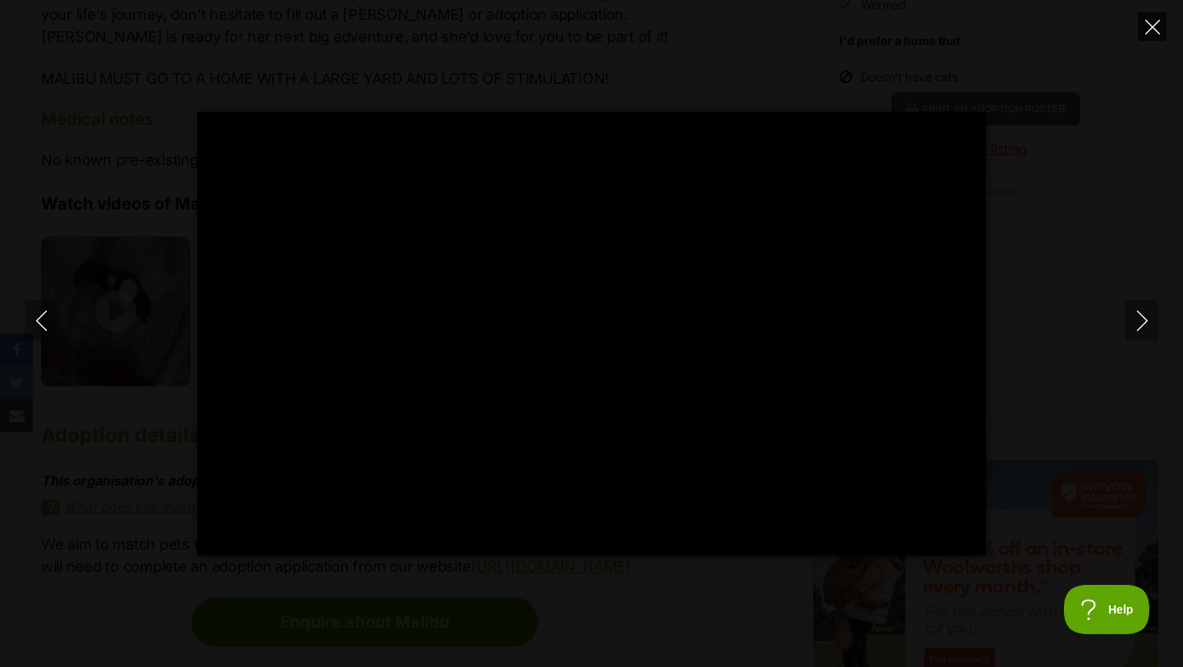
click at [1149, 20] on icon "Close" at bounding box center [1152, 27] width 15 height 15
type input "89.08"
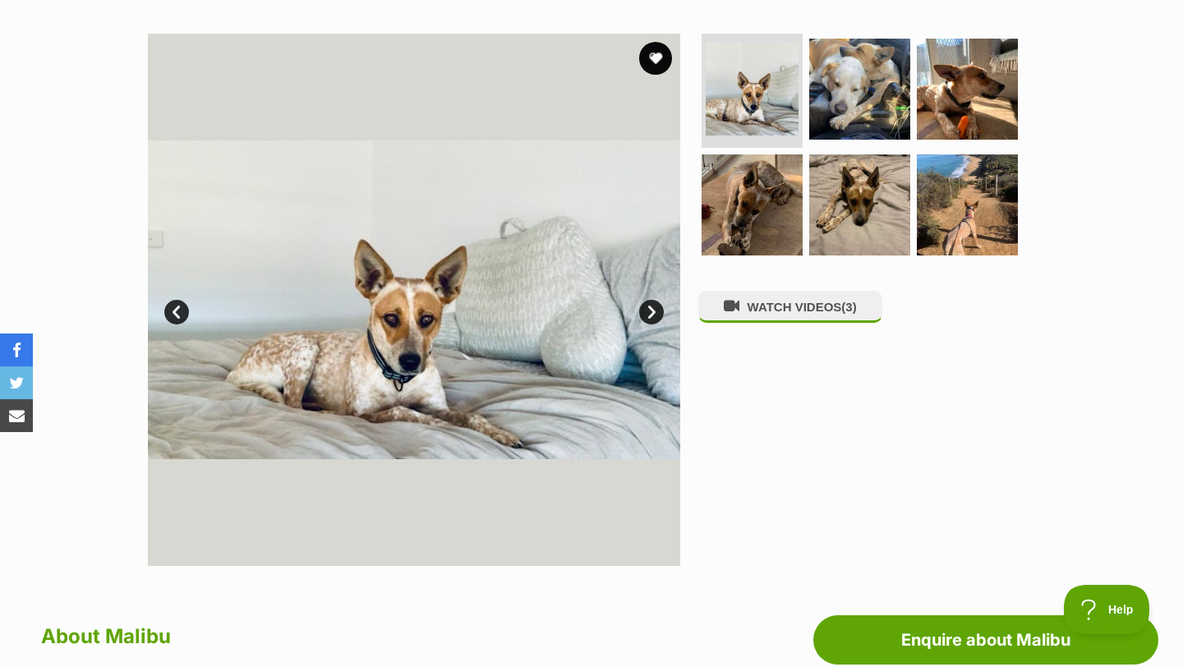
scroll to position [305, 0]
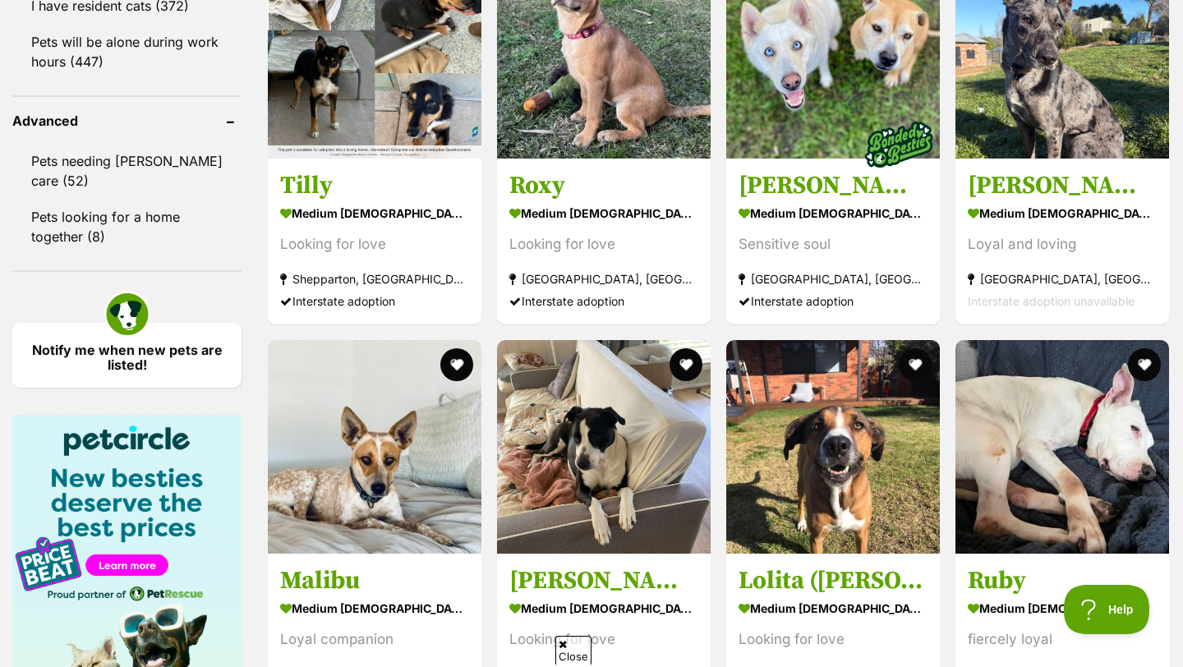
scroll to position [2222, 0]
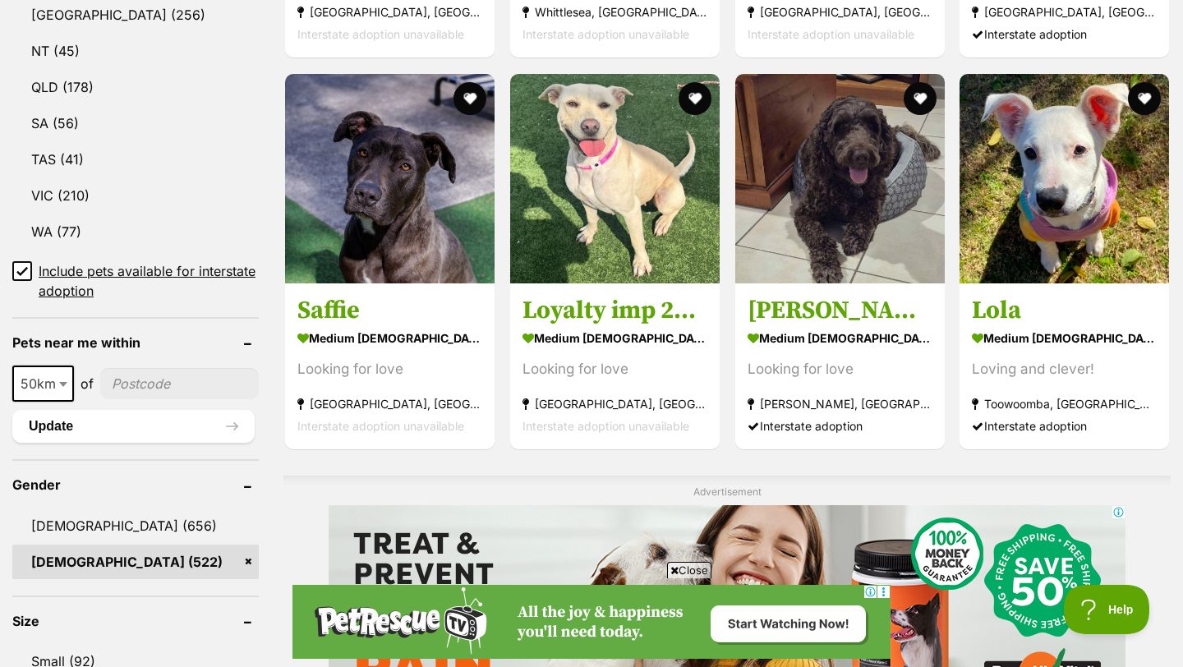
scroll to position [998, 0]
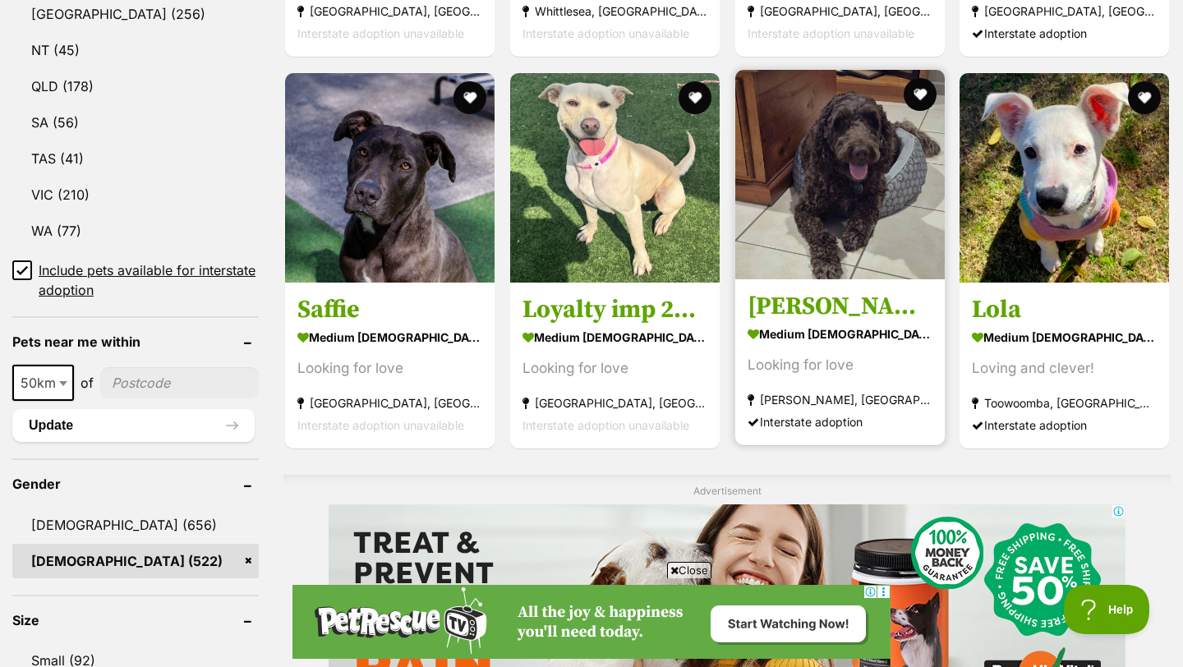
click at [850, 136] on img at bounding box center [839, 174] width 209 height 209
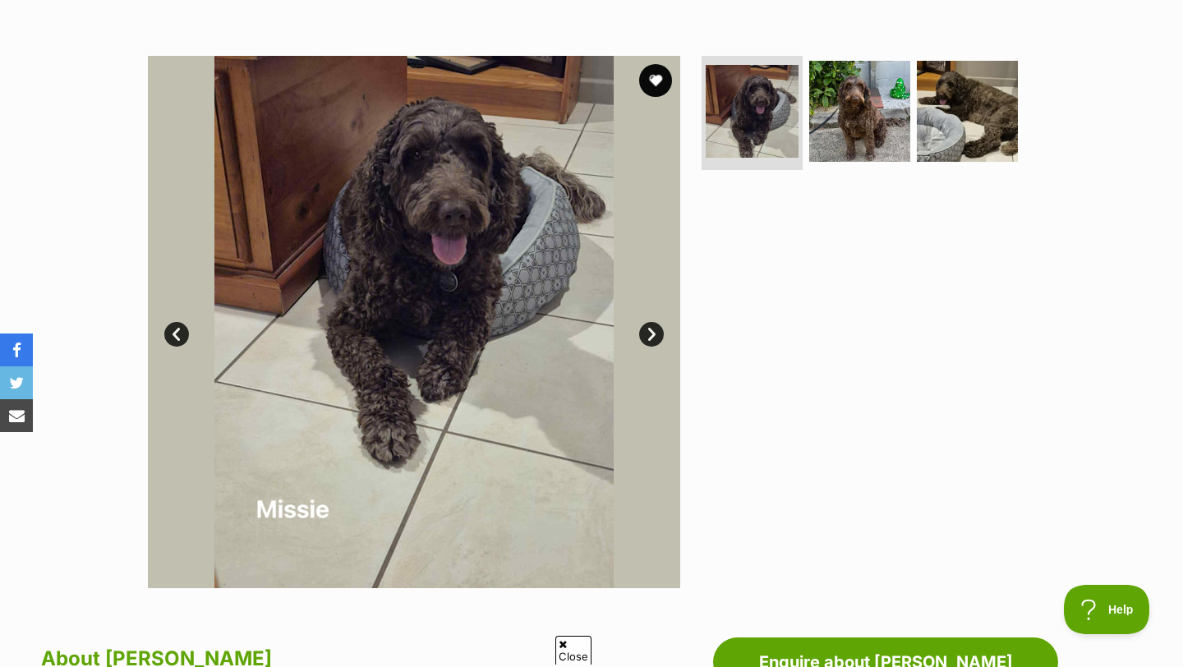
click at [655, 328] on link "Next" at bounding box center [651, 334] width 25 height 25
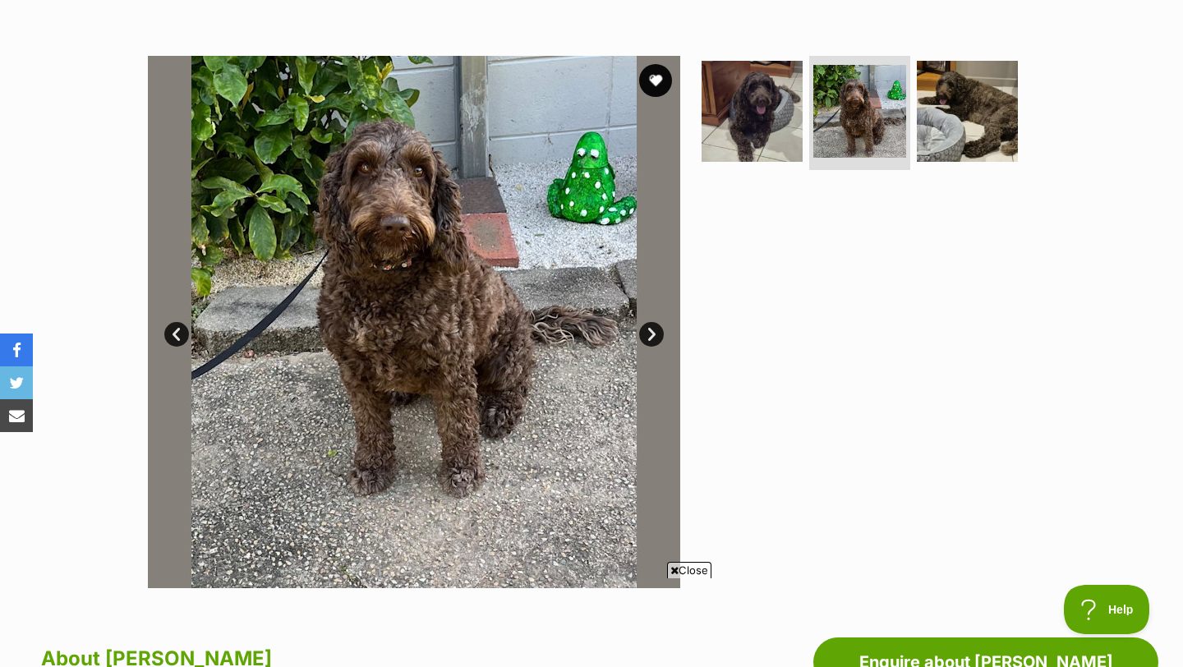
click at [655, 328] on link "Next" at bounding box center [651, 334] width 25 height 25
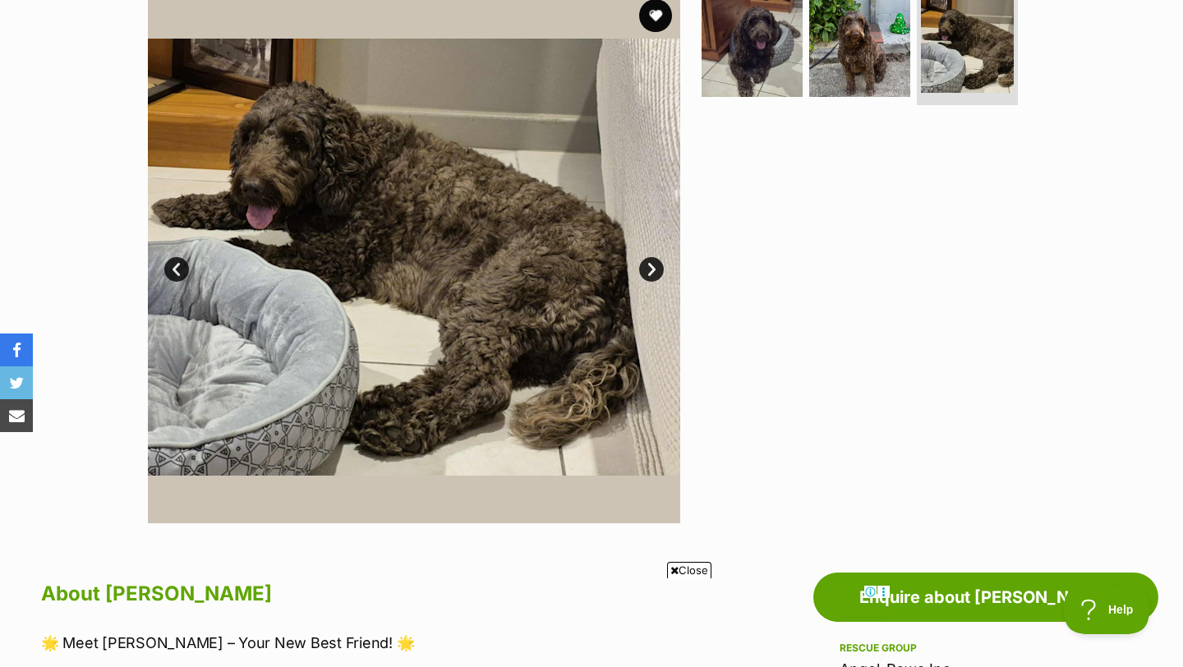
scroll to position [341, 0]
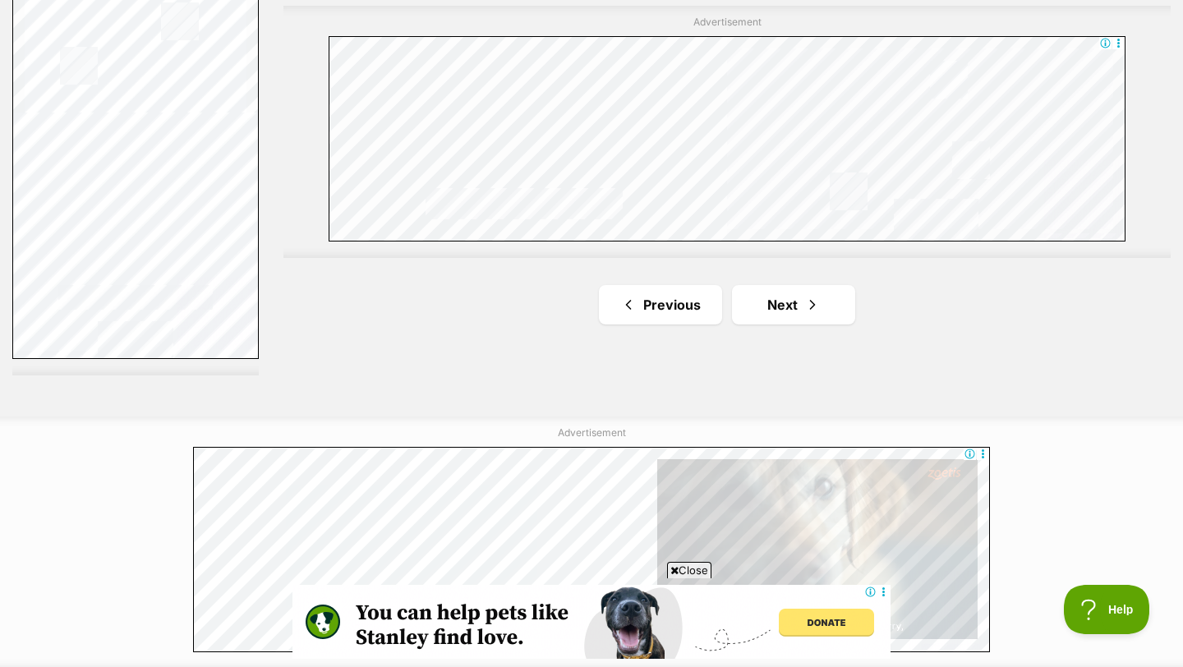
scroll to position [3103, 0]
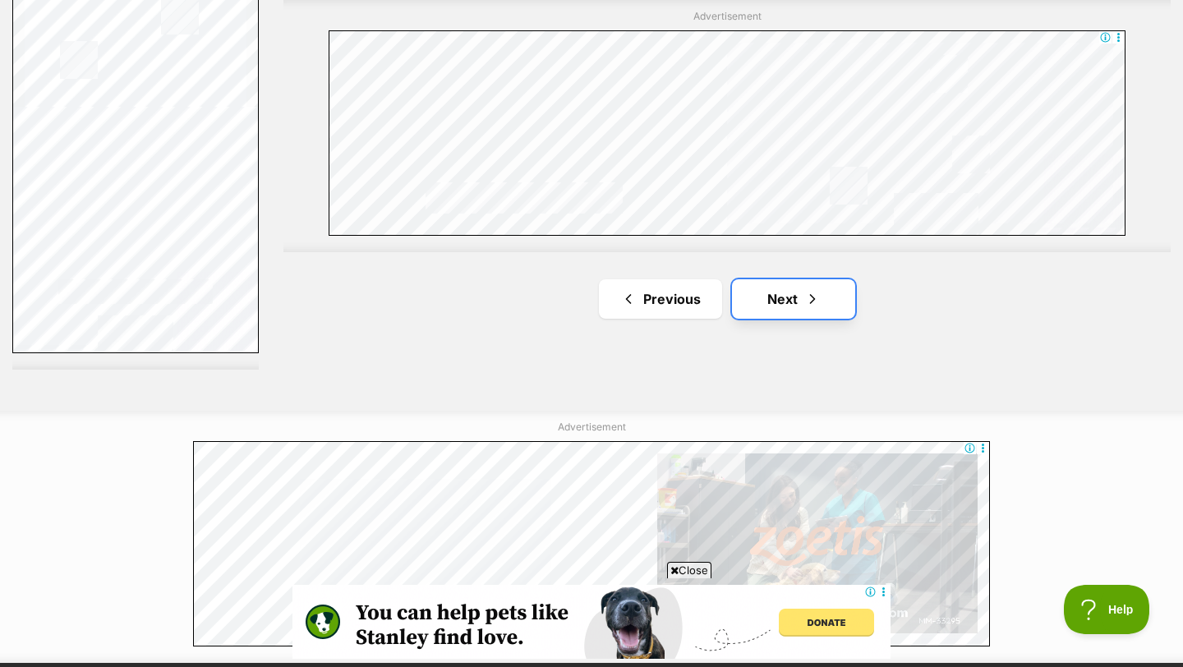
click at [787, 279] on link "Next" at bounding box center [793, 298] width 123 height 39
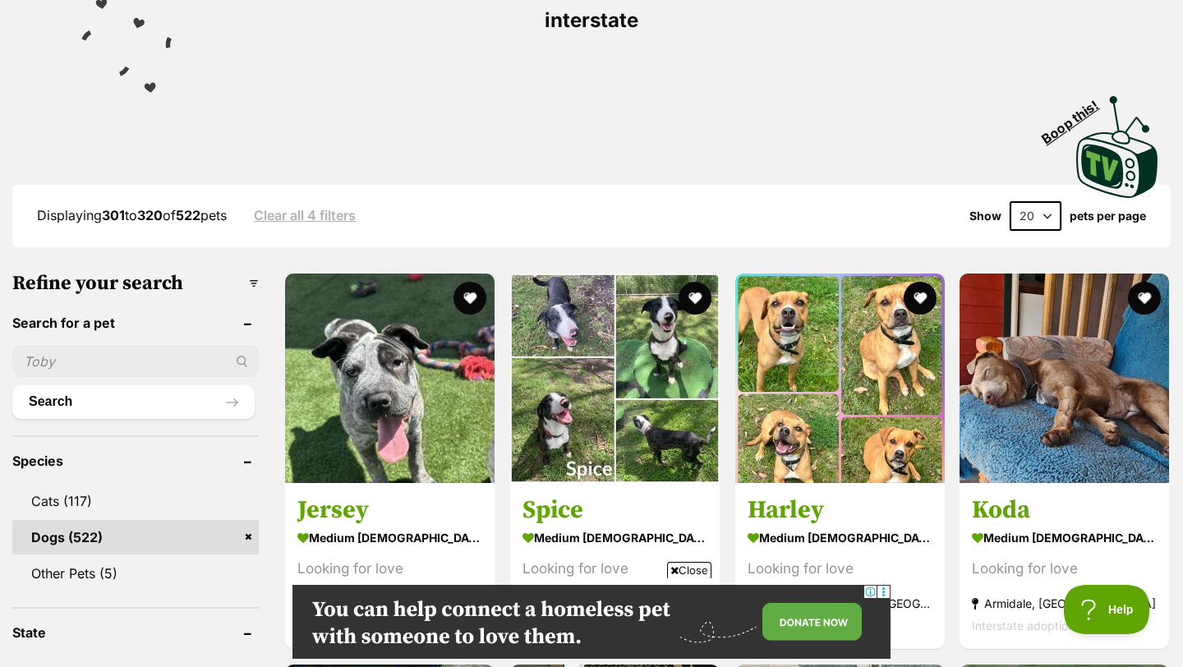
click at [692, 562] on span "Close" at bounding box center [689, 570] width 44 height 16
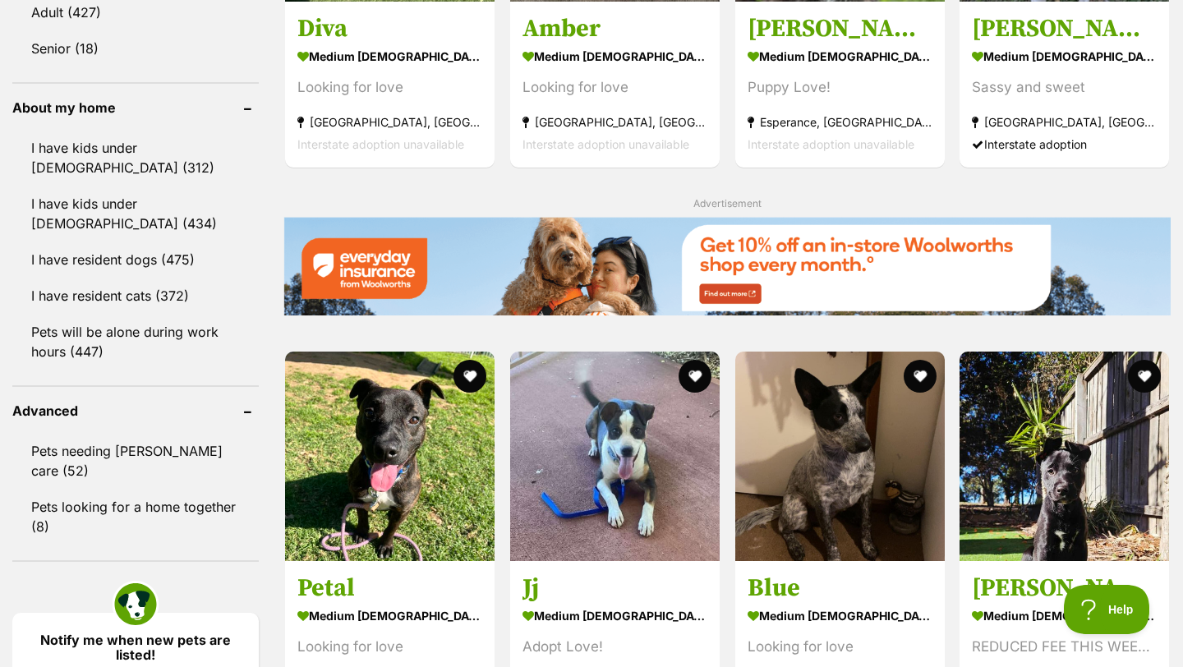
scroll to position [1891, 0]
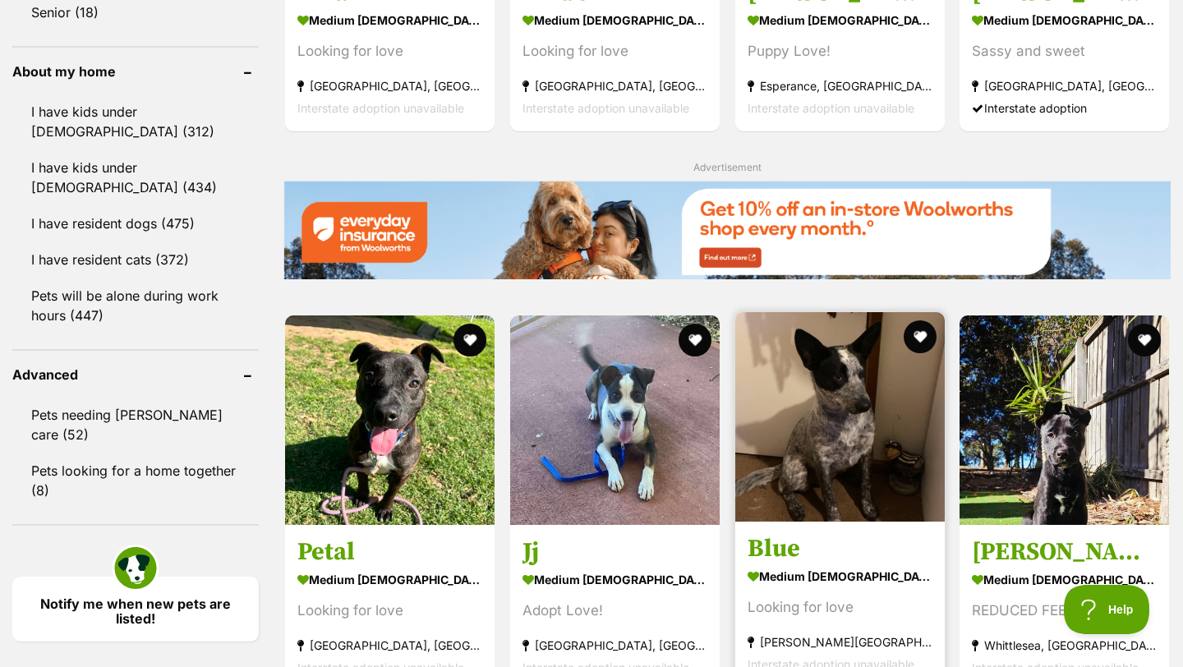
click at [857, 380] on img at bounding box center [839, 416] width 209 height 209
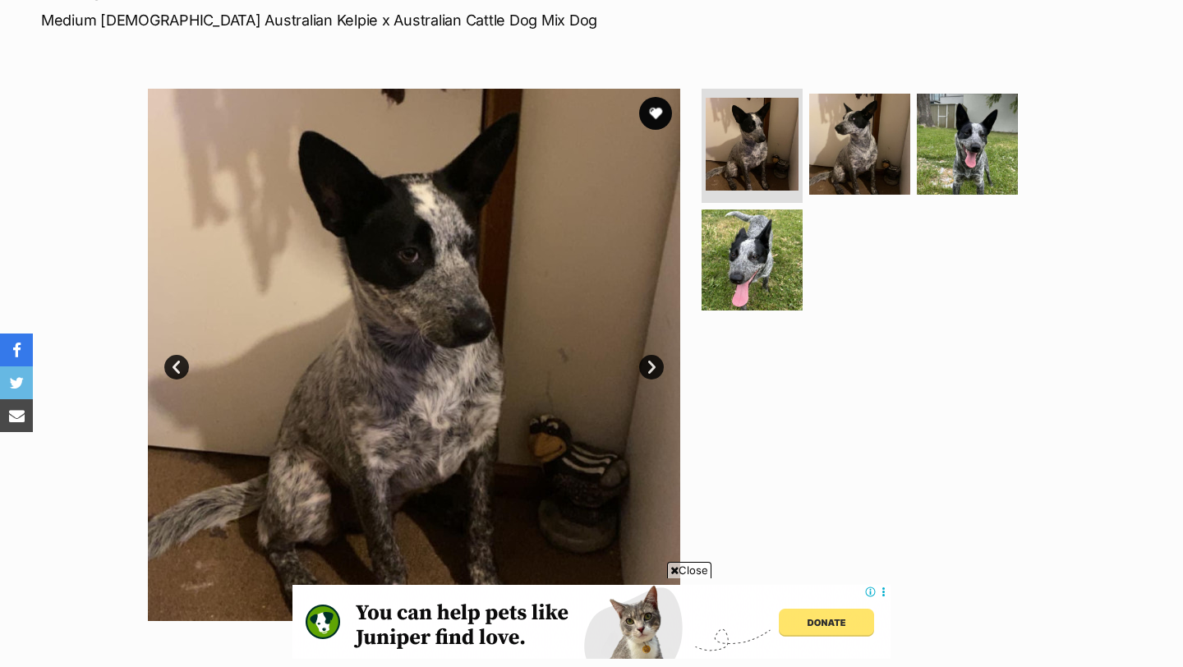
click at [650, 370] on link "Next" at bounding box center [651, 367] width 25 height 25
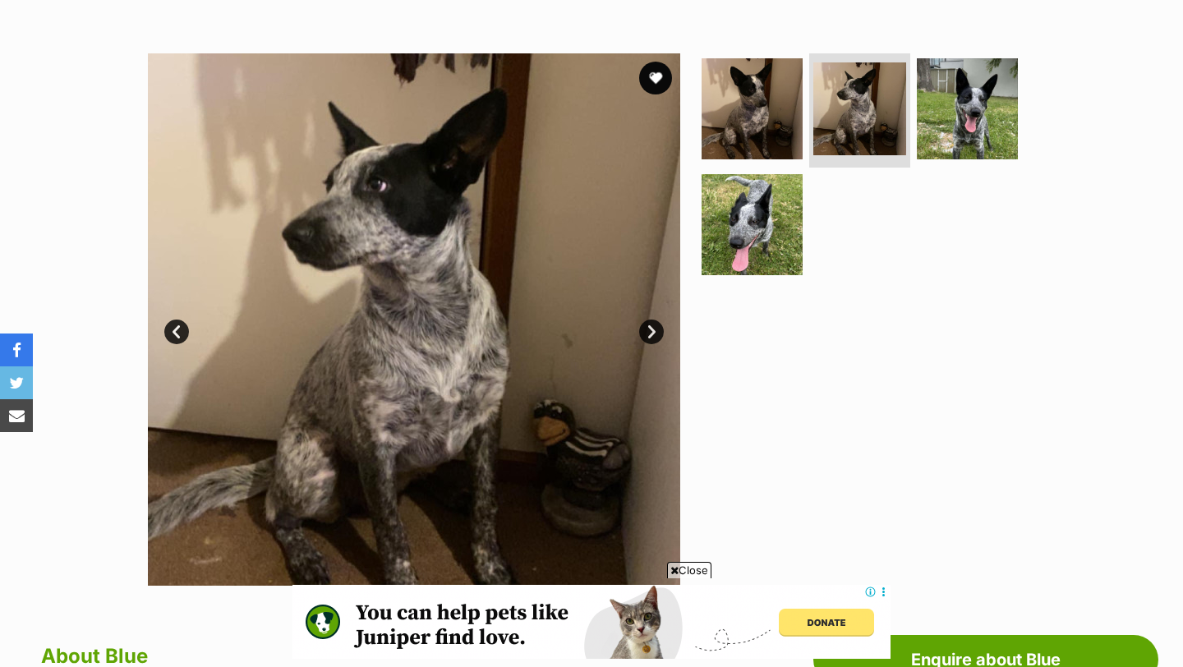
scroll to position [329, 0]
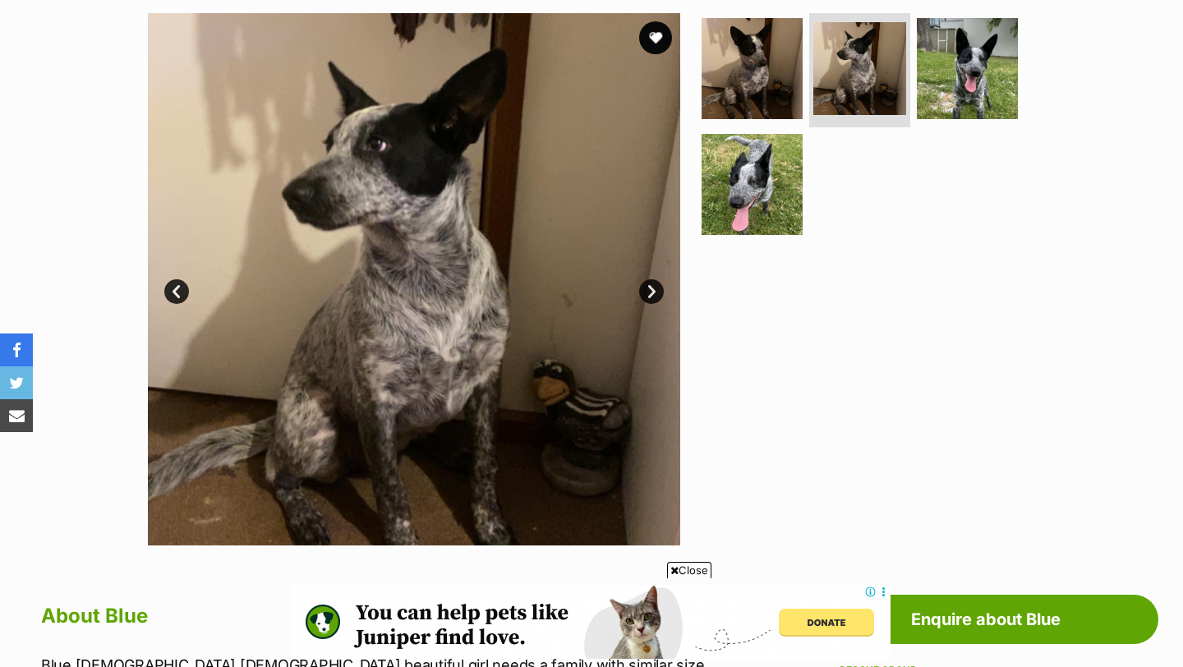
click at [646, 301] on link "Next" at bounding box center [651, 291] width 25 height 25
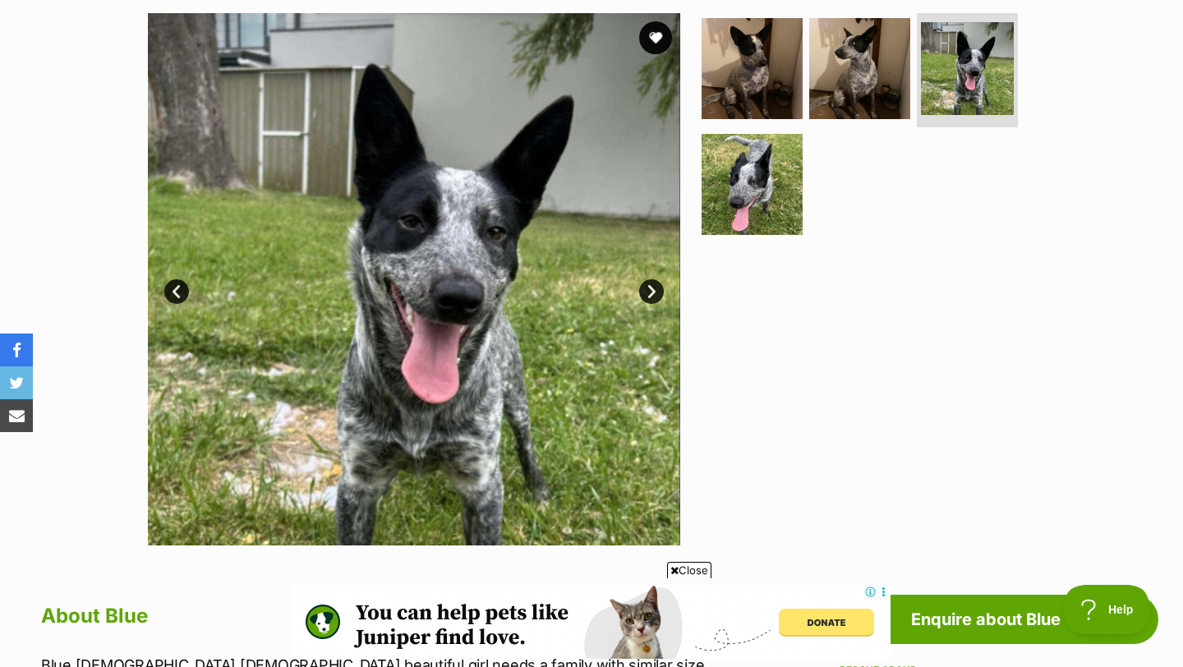
scroll to position [0, 0]
click at [646, 301] on link "Next" at bounding box center [651, 291] width 25 height 25
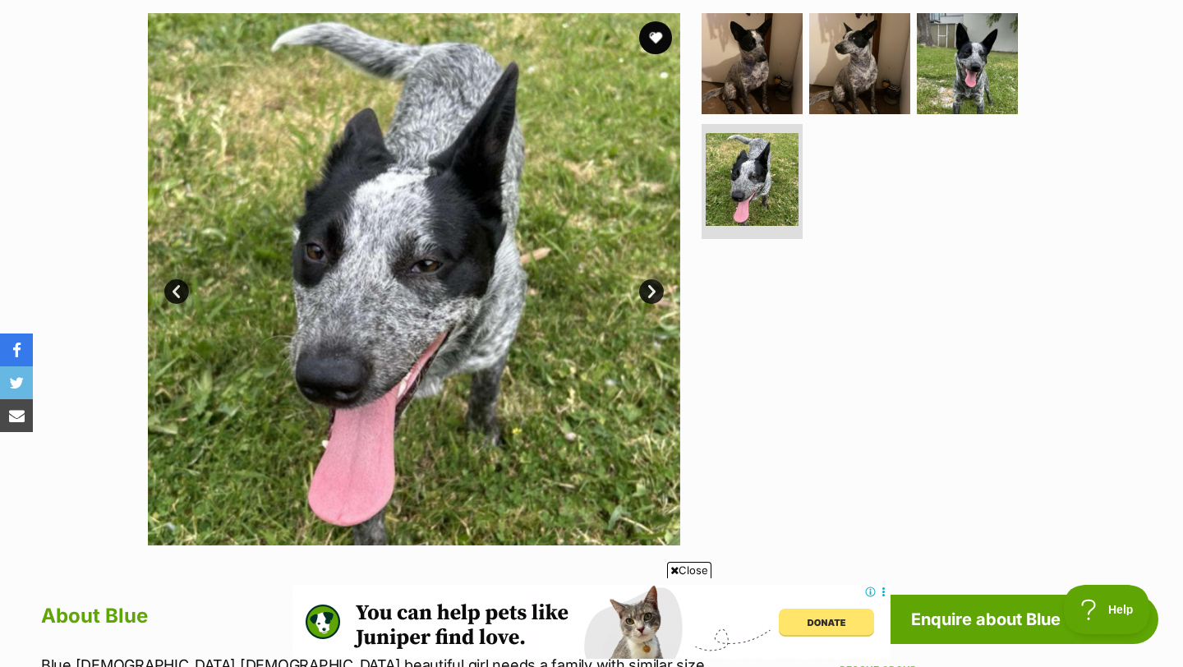
click at [646, 301] on link "Next" at bounding box center [651, 291] width 25 height 25
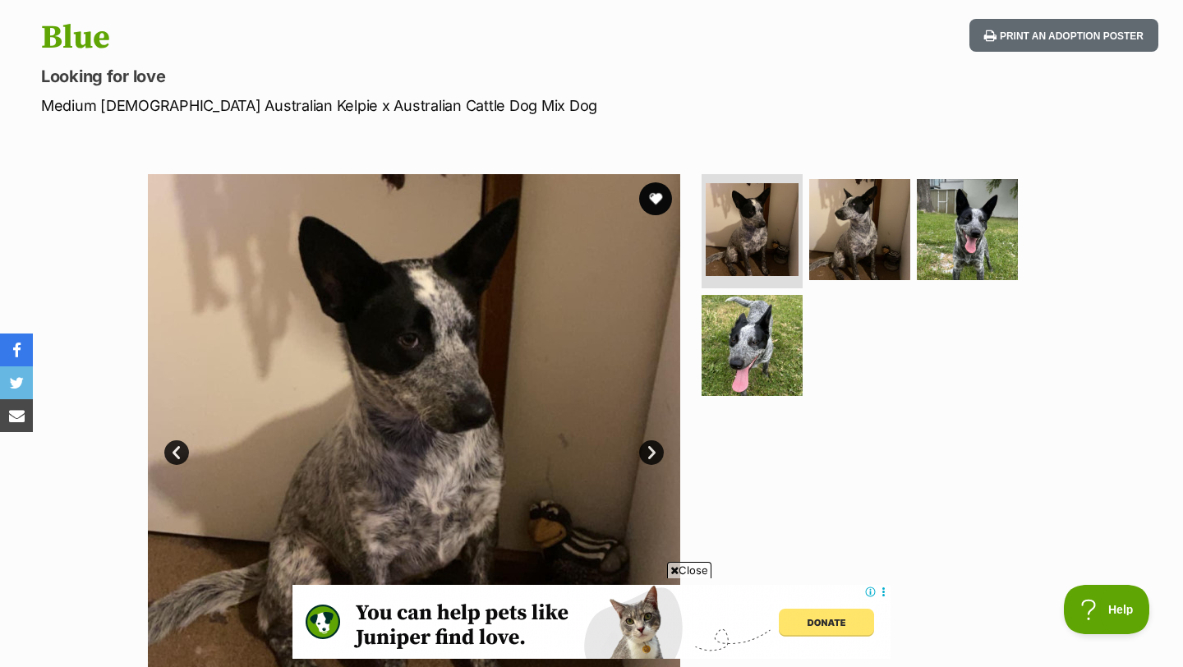
scroll to position [164, 0]
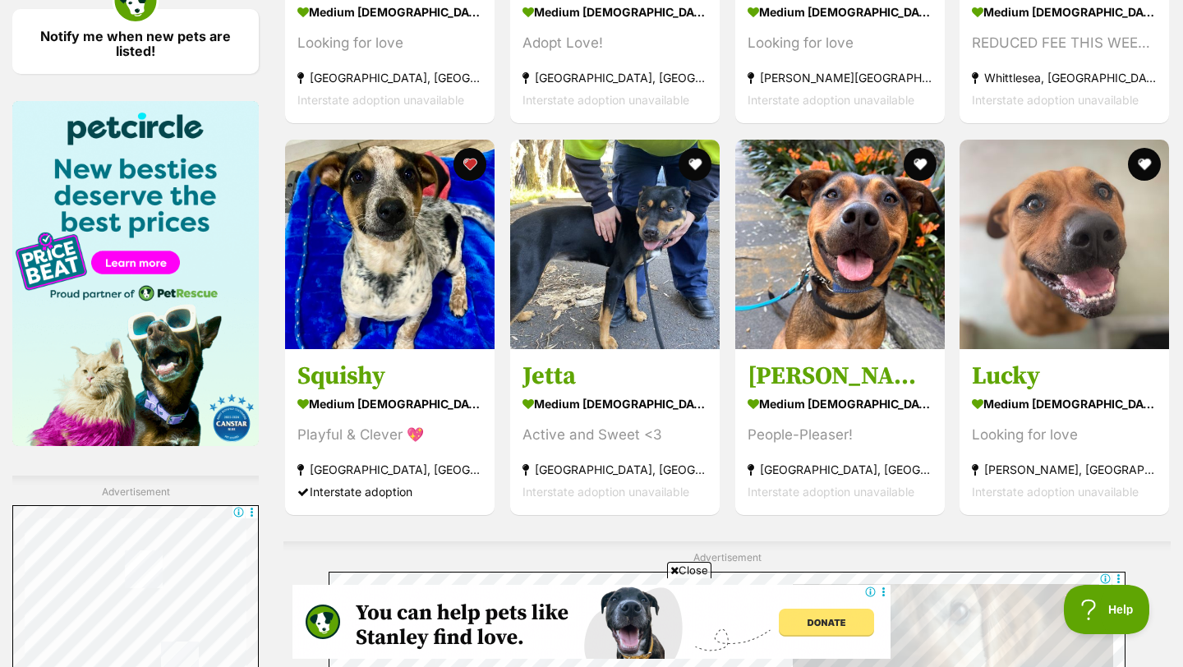
scroll to position [2474, 0]
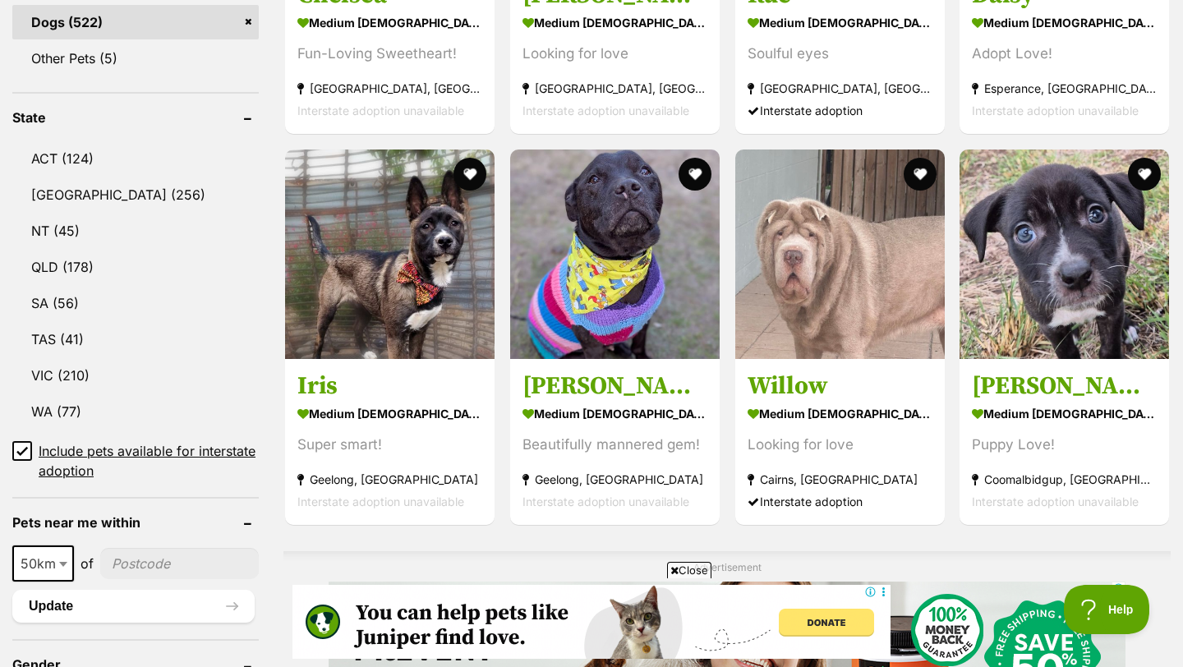
scroll to position [824, 0]
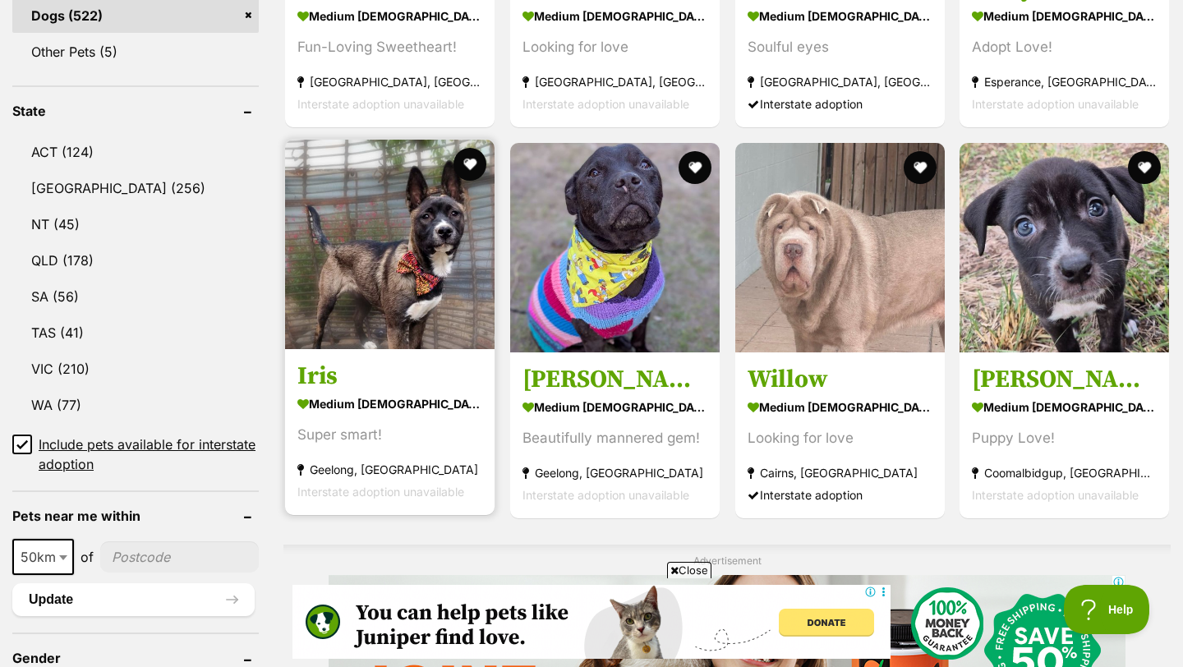
click at [386, 237] on img at bounding box center [389, 244] width 209 height 209
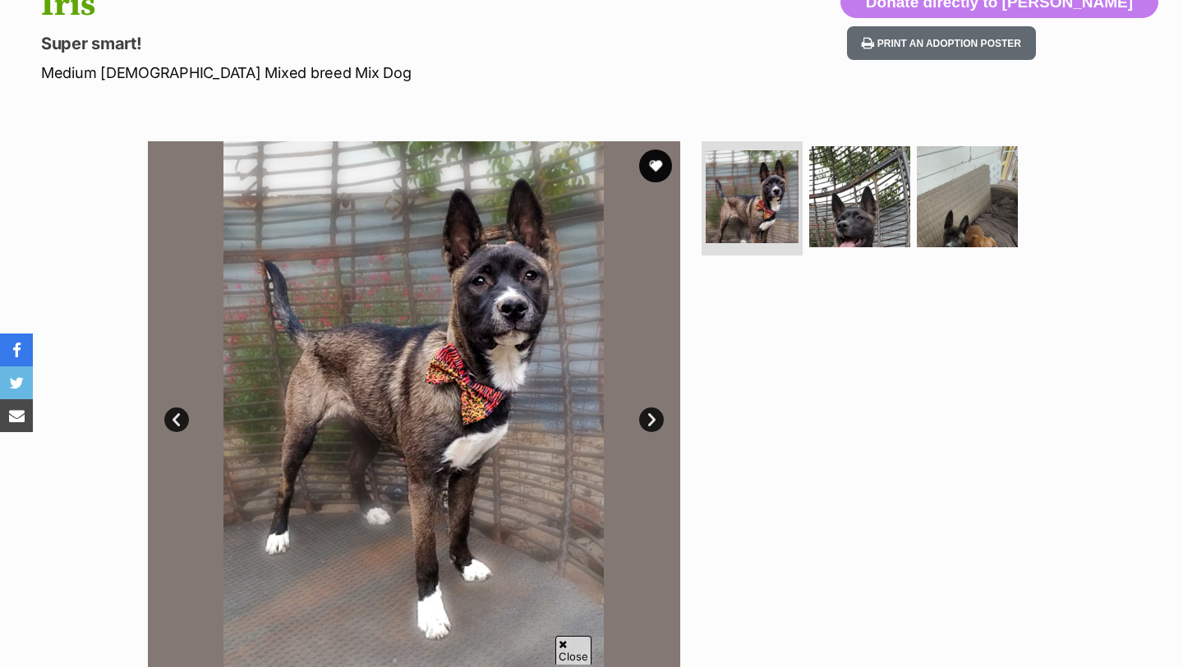
click at [651, 420] on link "Next" at bounding box center [651, 419] width 25 height 25
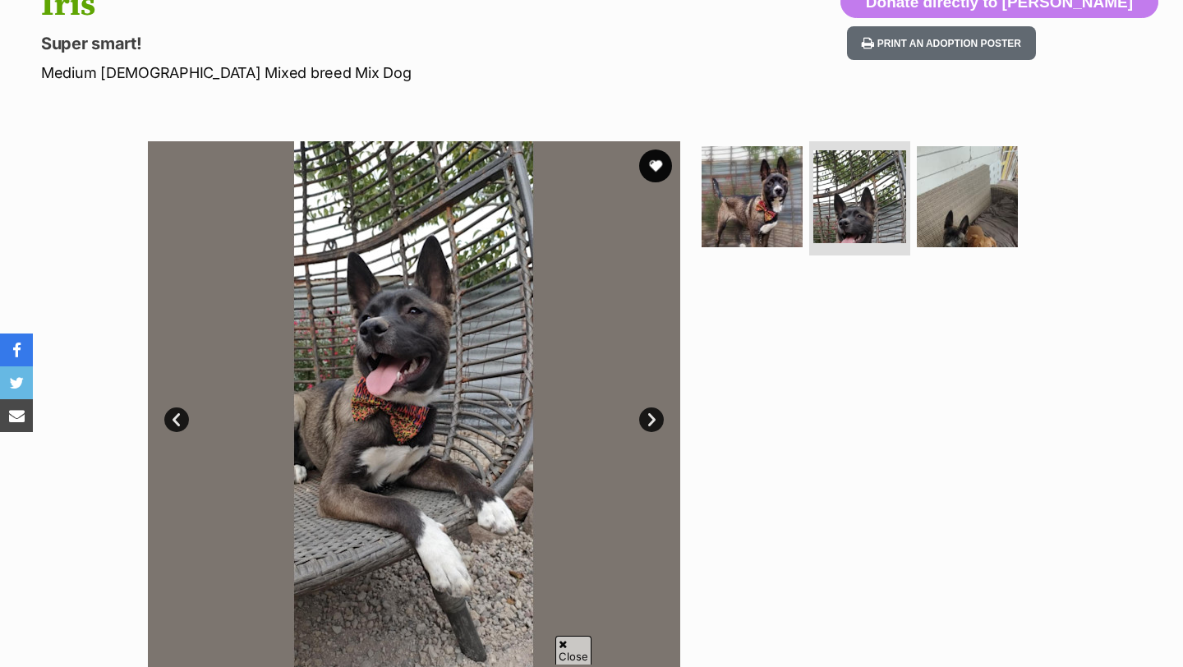
click at [651, 420] on link "Next" at bounding box center [651, 419] width 25 height 25
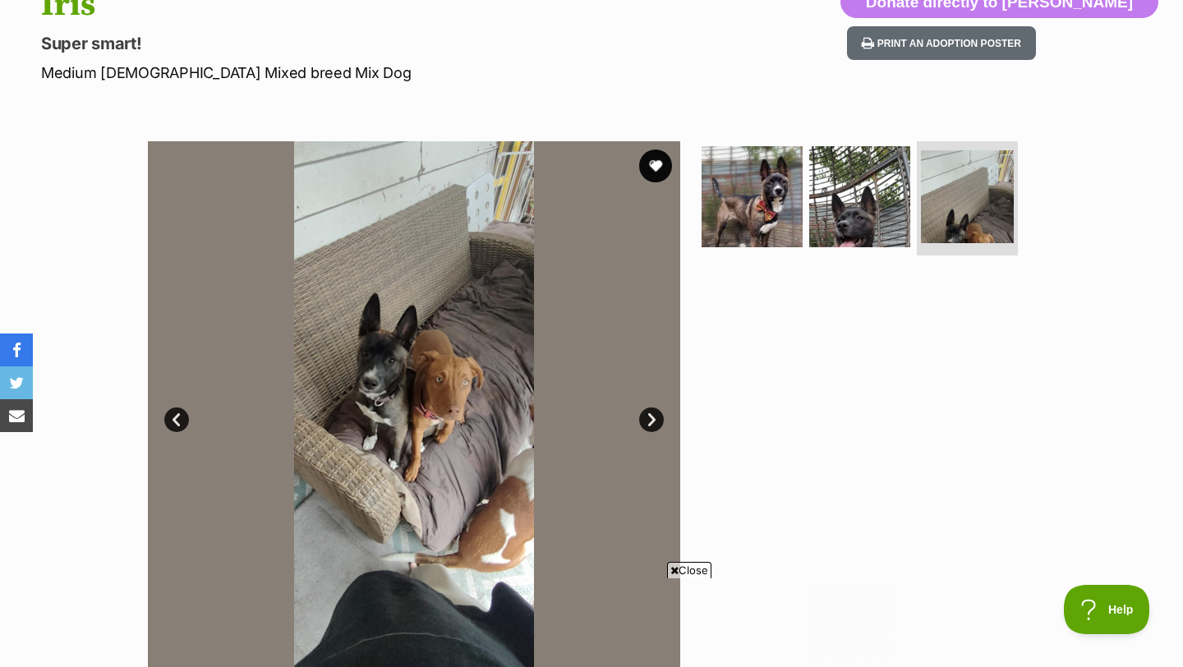
click at [651, 420] on link "Next" at bounding box center [651, 419] width 25 height 25
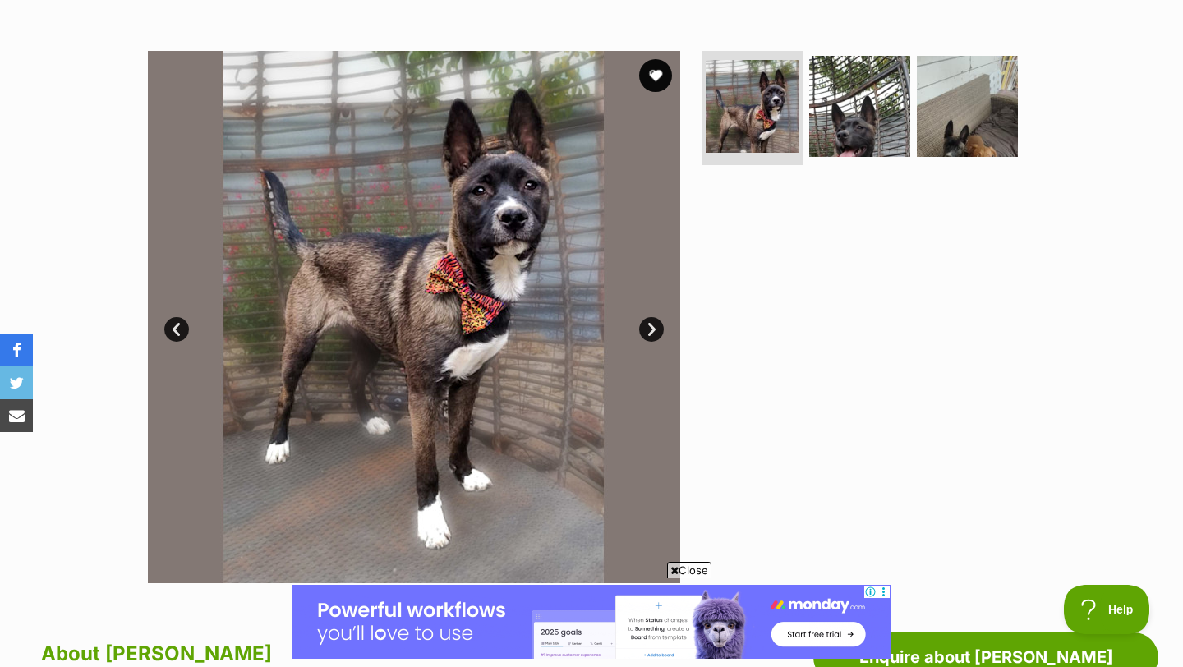
click at [655, 324] on link "Next" at bounding box center [651, 329] width 25 height 25
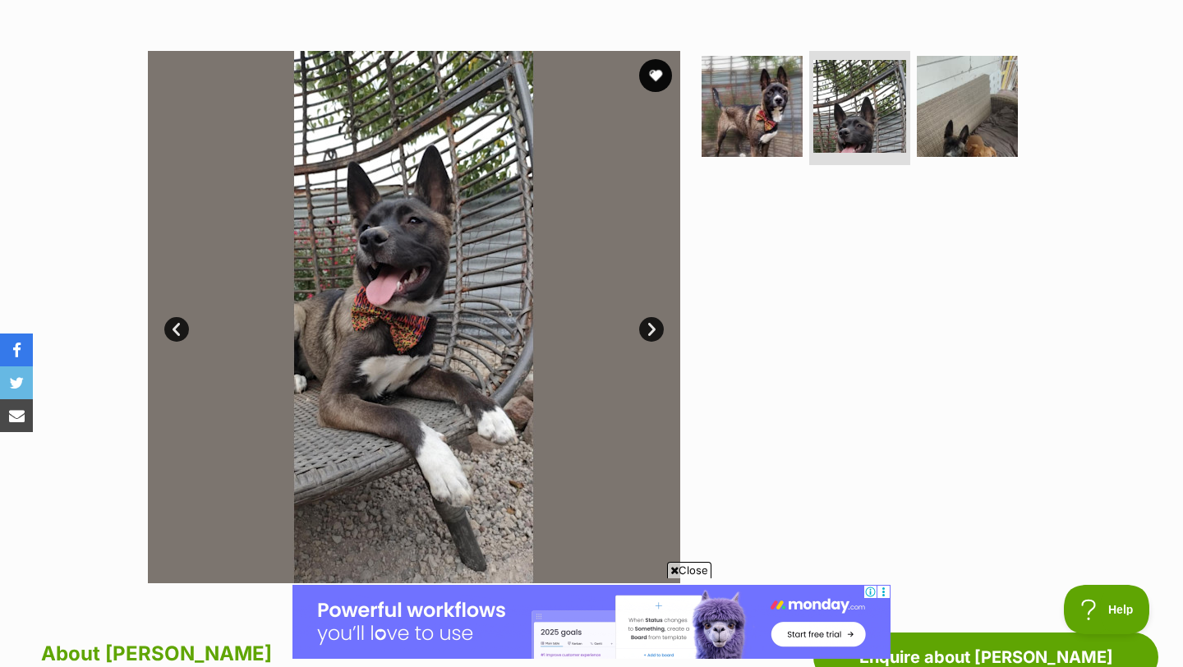
click at [655, 324] on link "Next" at bounding box center [651, 329] width 25 height 25
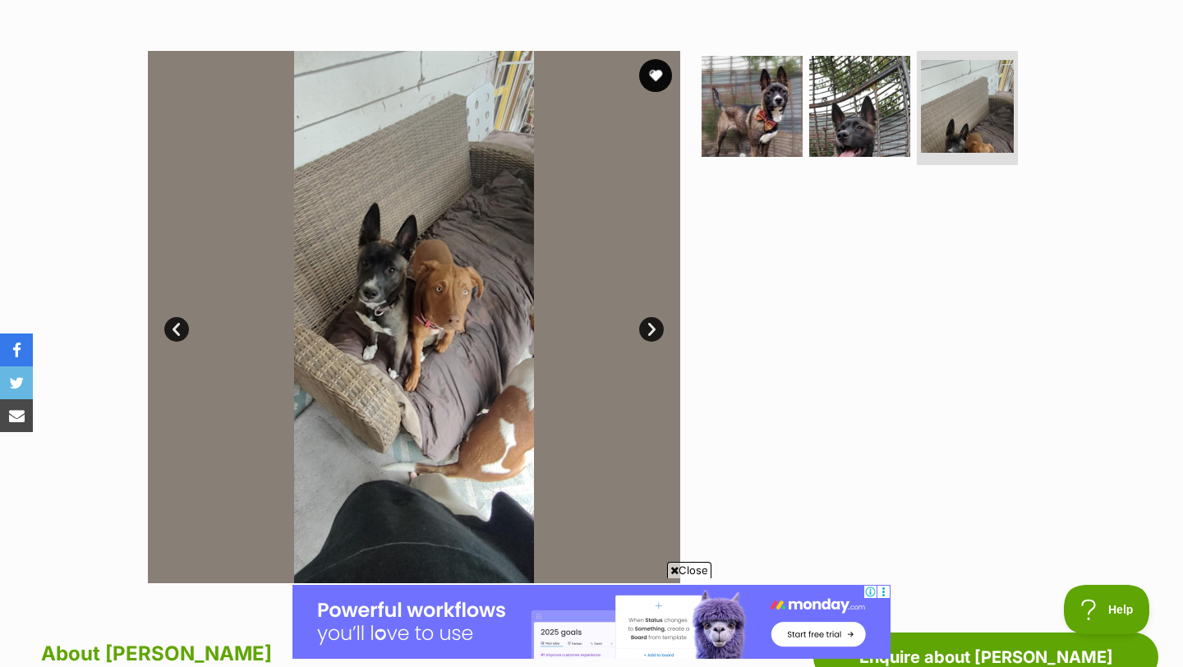
click at [655, 333] on link "Next" at bounding box center [651, 329] width 25 height 25
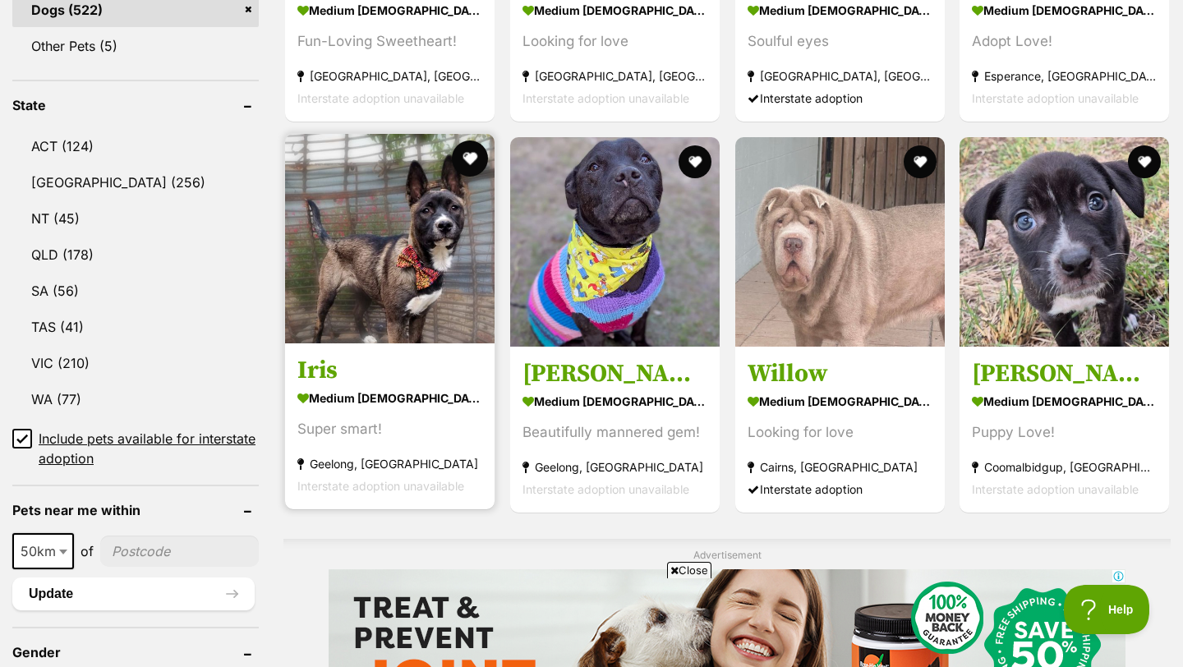
click at [469, 140] on button "favourite" at bounding box center [470, 158] width 36 height 36
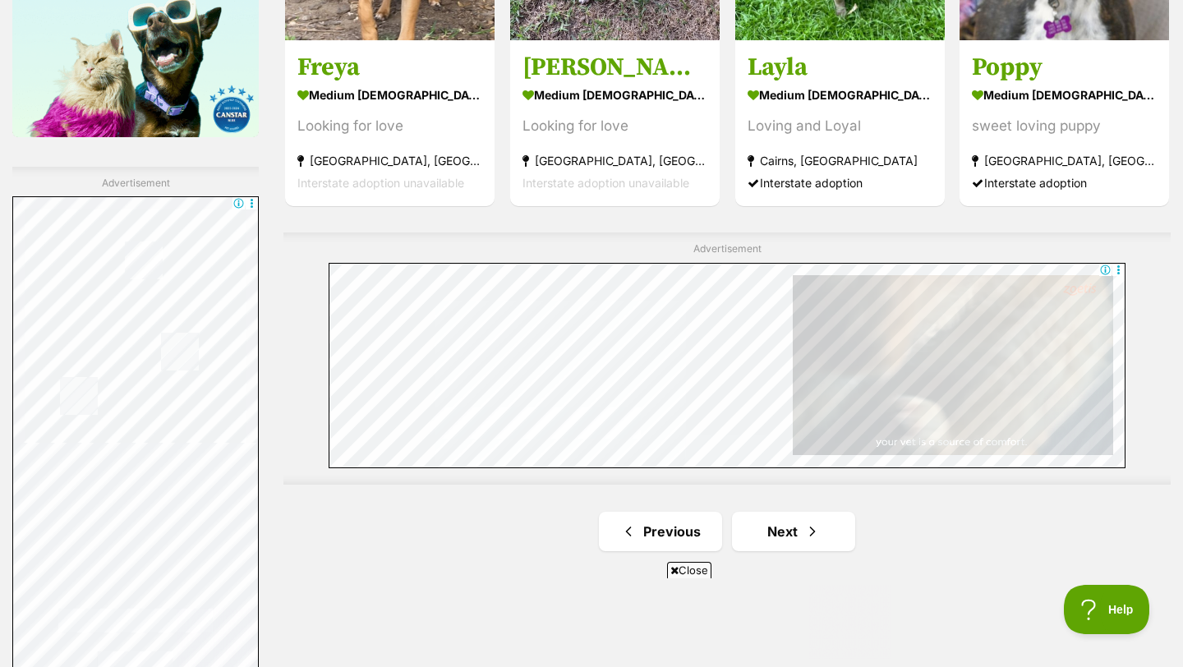
scroll to position [2811, 0]
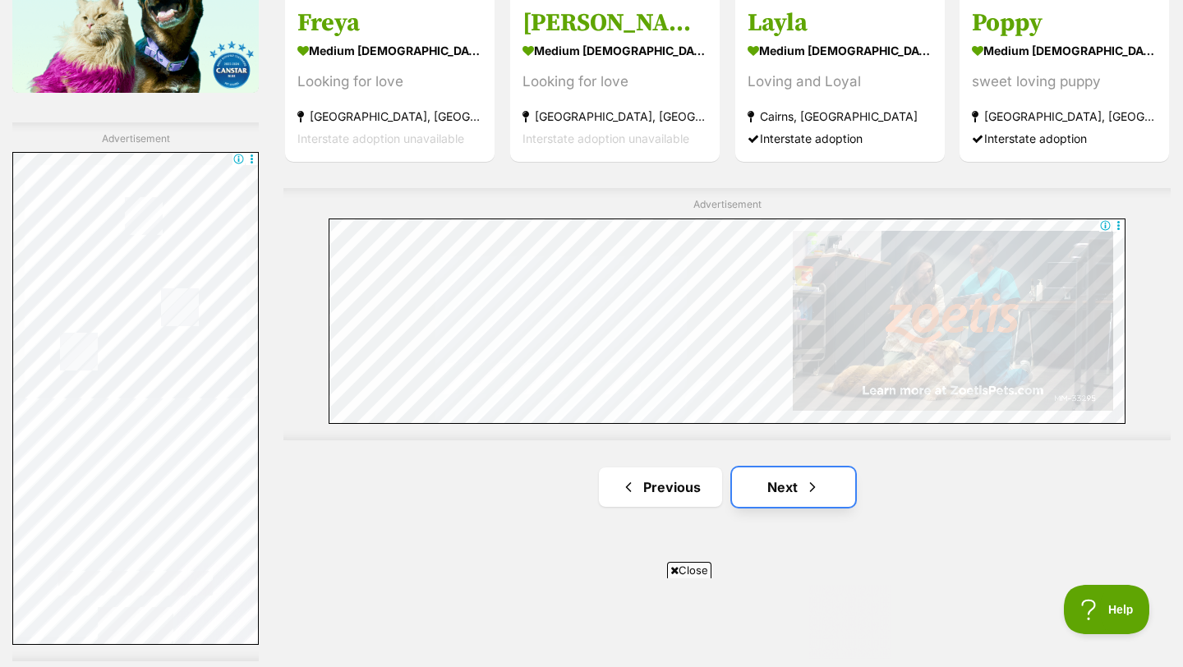
click at [772, 467] on link "Next" at bounding box center [793, 486] width 123 height 39
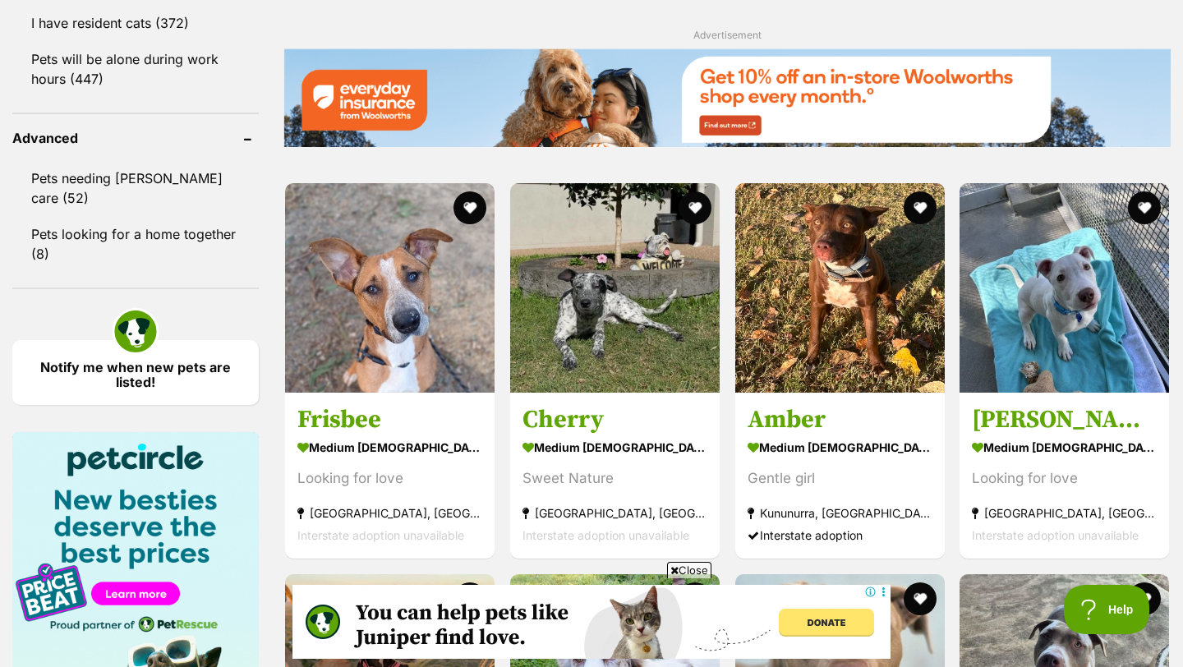
scroll to position [2129, 0]
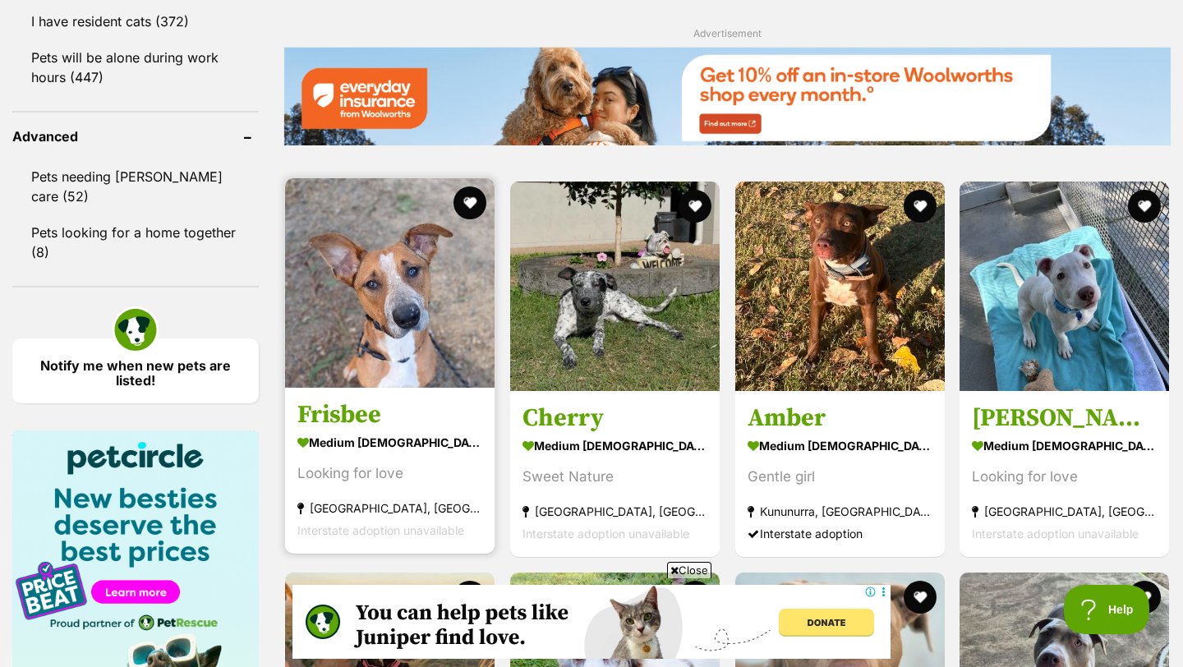
click at [413, 299] on img at bounding box center [389, 282] width 209 height 209
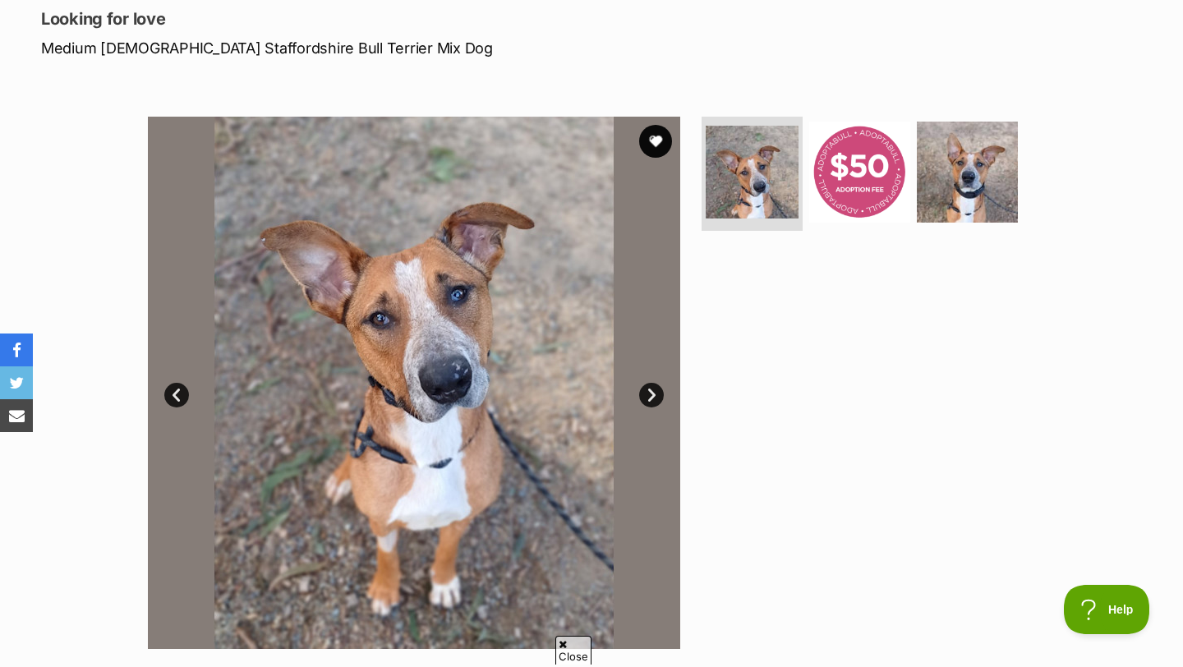
scroll to position [235, 0]
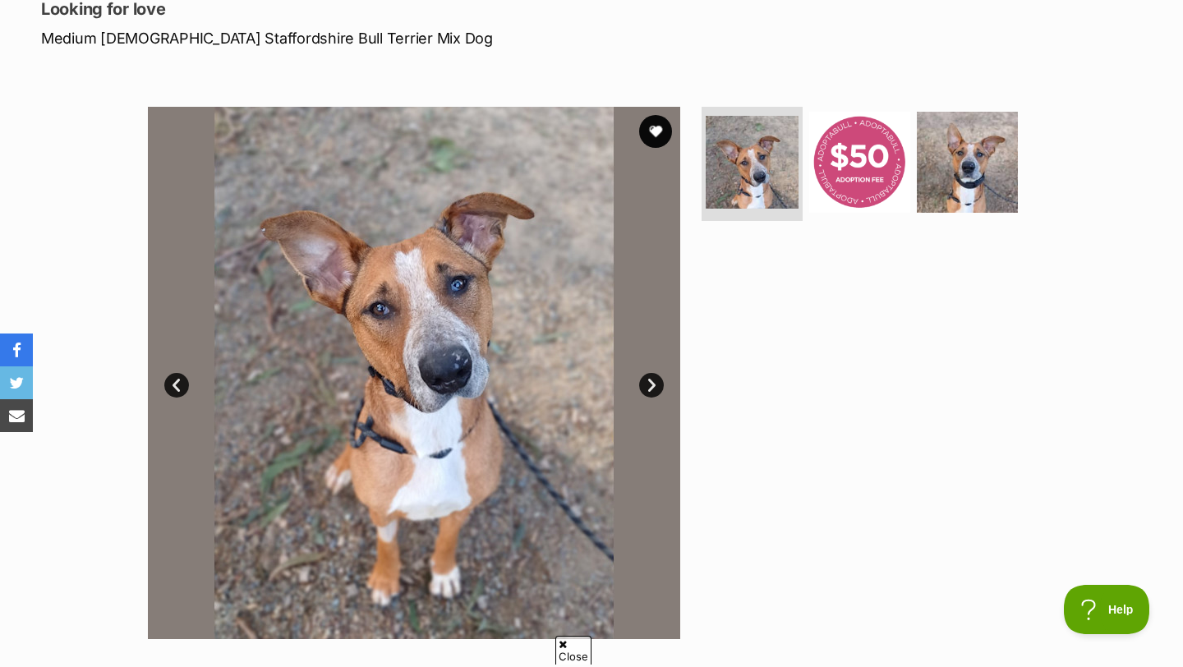
click at [649, 387] on link "Next" at bounding box center [651, 385] width 25 height 25
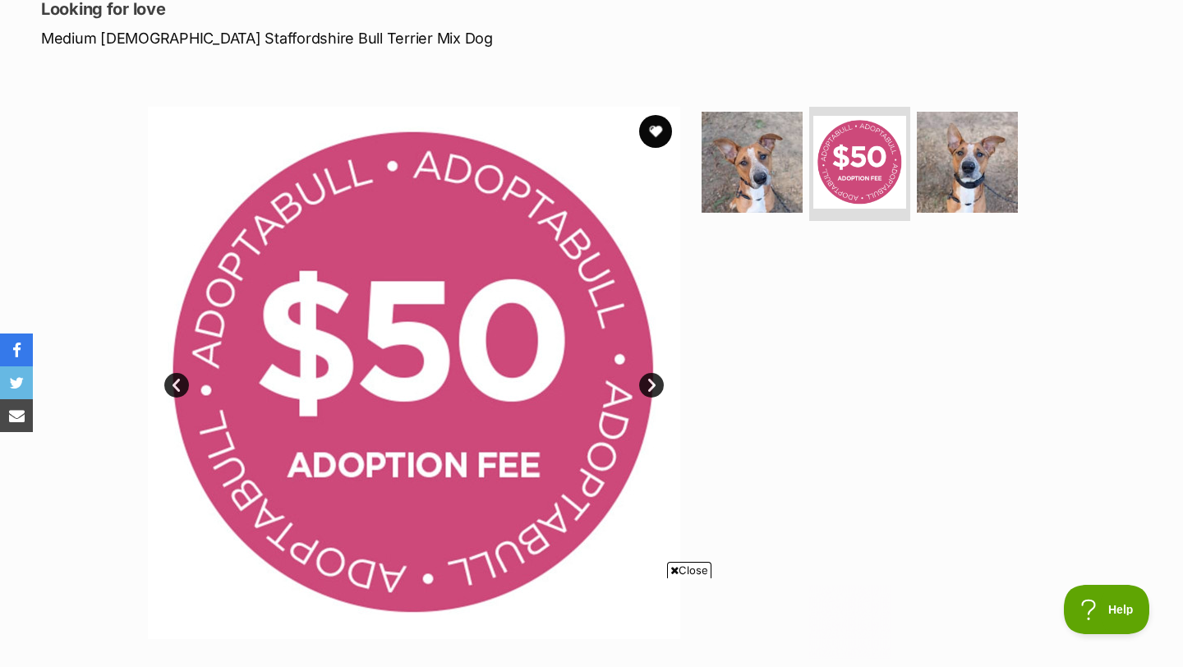
scroll to position [0, 0]
click at [649, 387] on link "Next" at bounding box center [651, 385] width 25 height 25
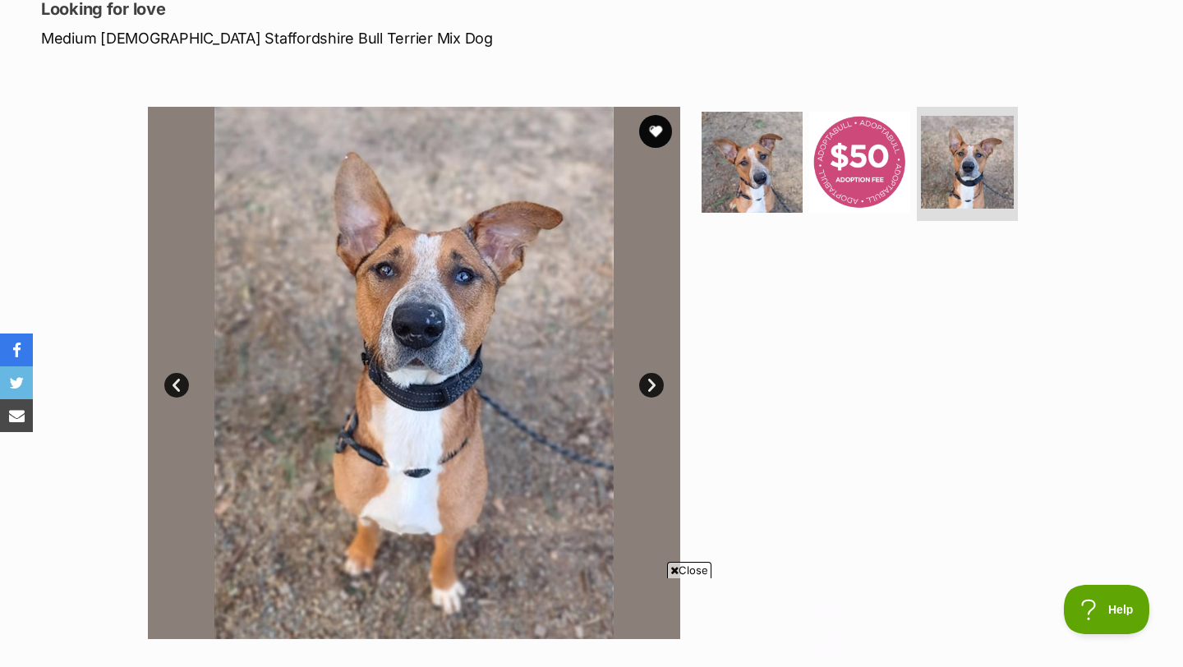
click at [180, 379] on link "Prev" at bounding box center [176, 385] width 25 height 25
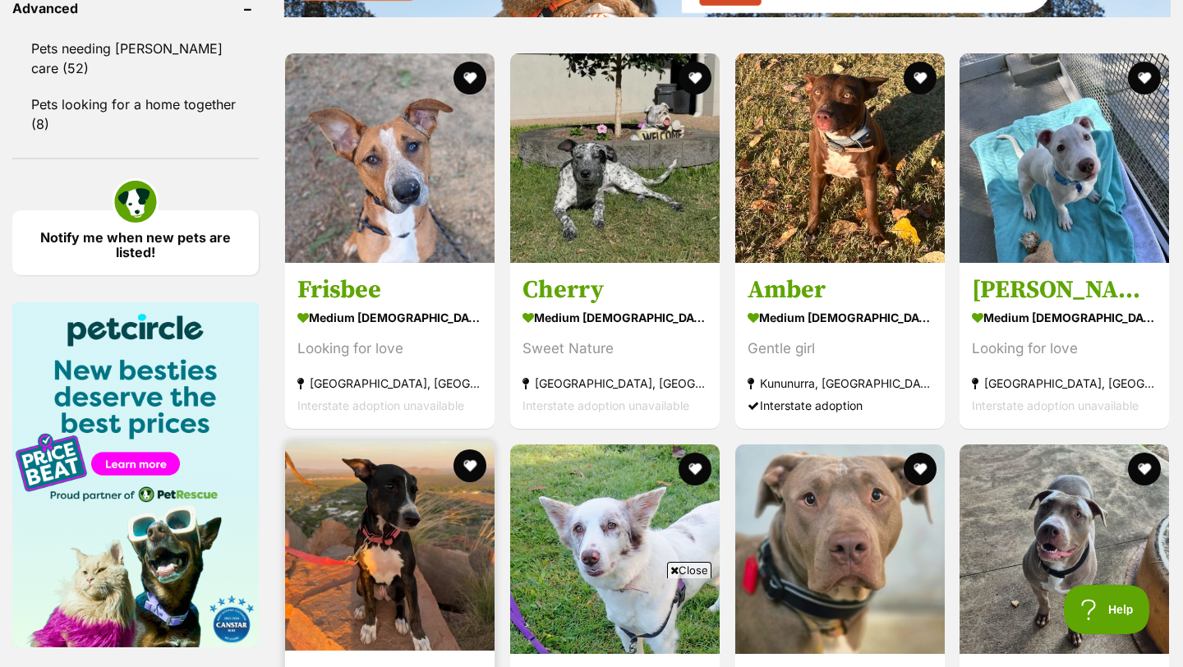
click at [455, 441] on img at bounding box center [389, 545] width 209 height 209
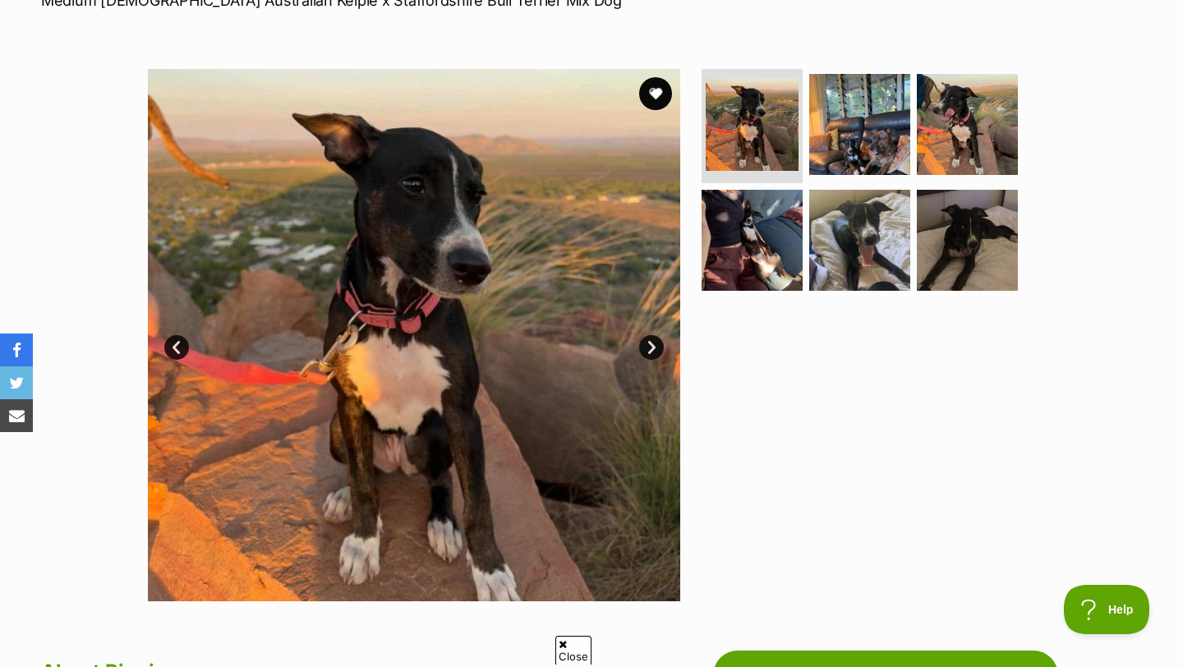
scroll to position [276, 0]
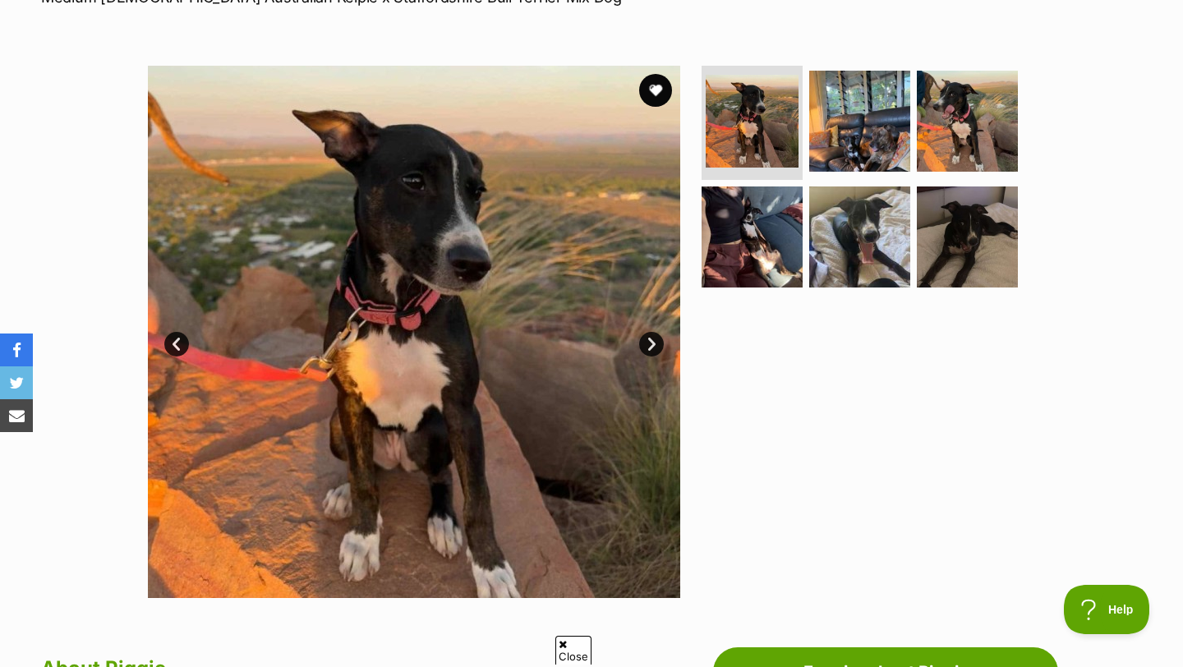
click at [654, 339] on link "Next" at bounding box center [651, 344] width 25 height 25
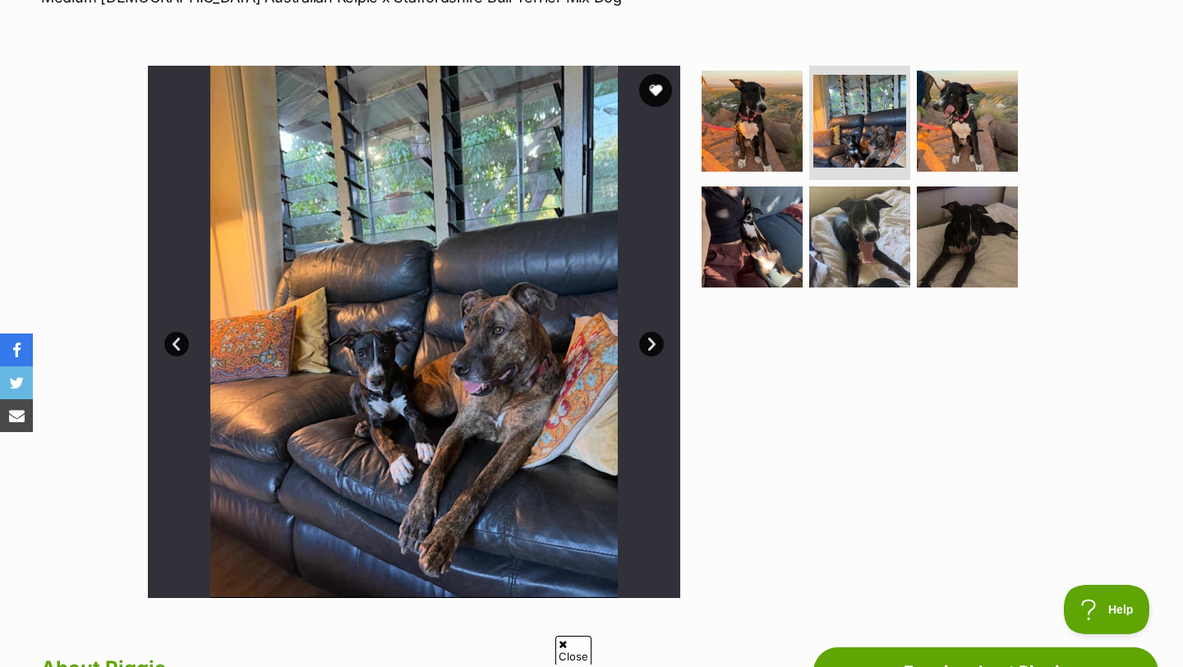
scroll to position [0, 0]
click at [654, 339] on link "Next" at bounding box center [651, 344] width 25 height 25
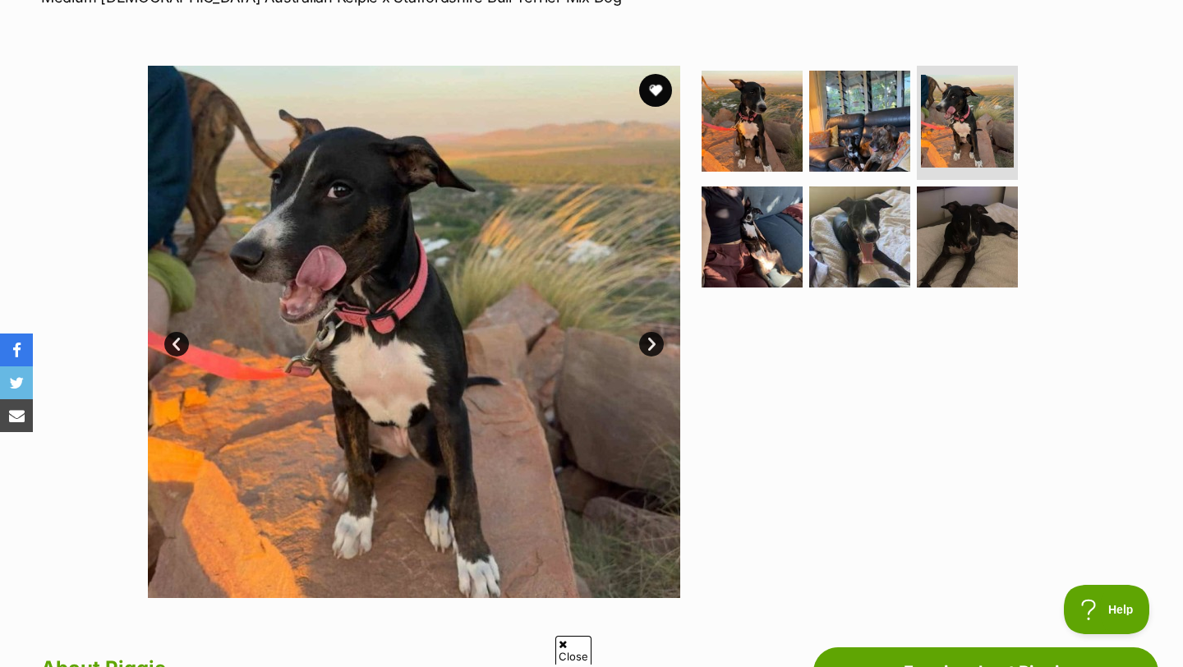
click at [654, 339] on link "Next" at bounding box center [651, 344] width 25 height 25
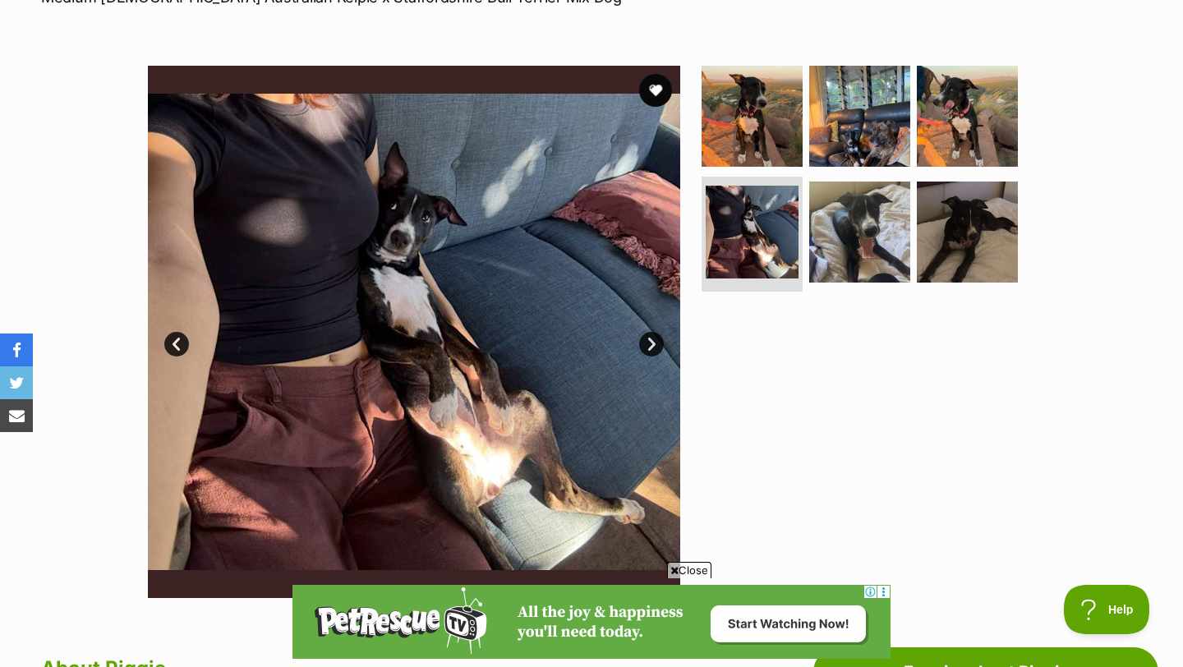
click at [654, 339] on link "Next" at bounding box center [651, 344] width 25 height 25
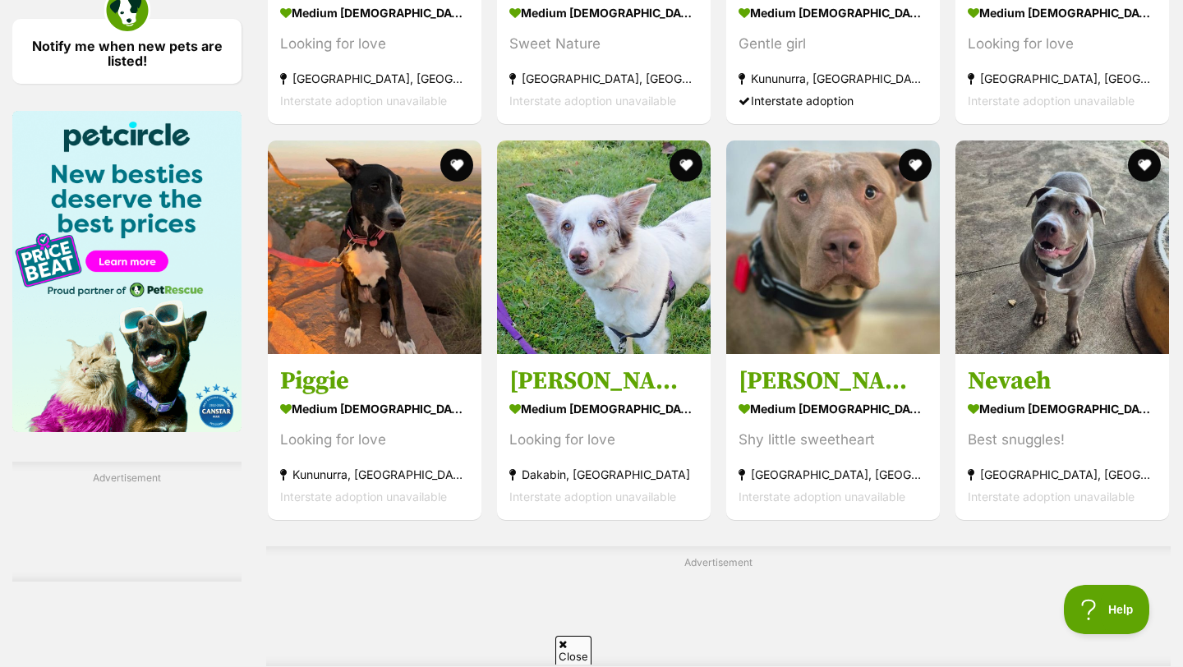
scroll to position [2469, 0]
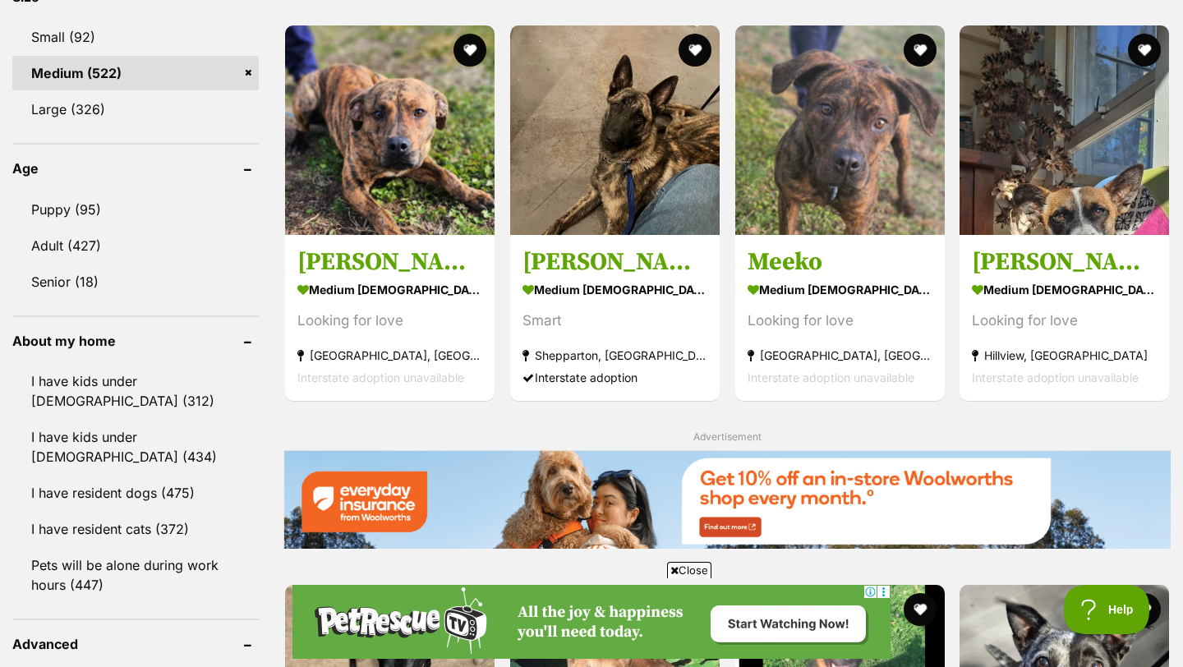
scroll to position [1626, 0]
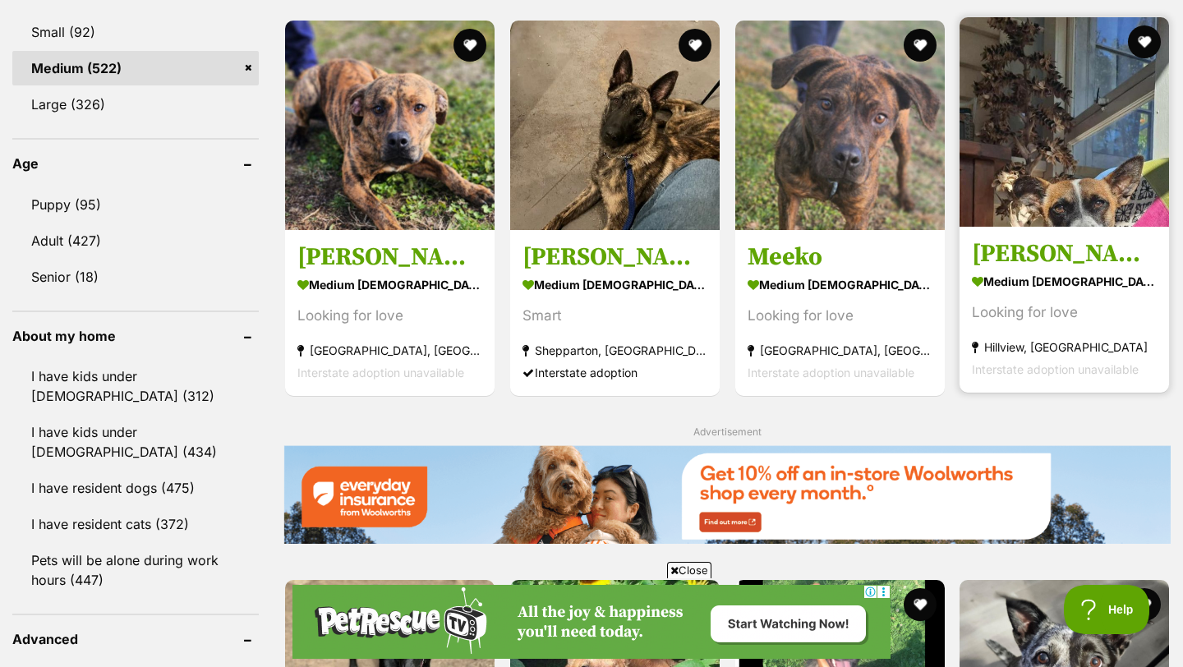
click at [1118, 154] on img at bounding box center [1063, 121] width 209 height 209
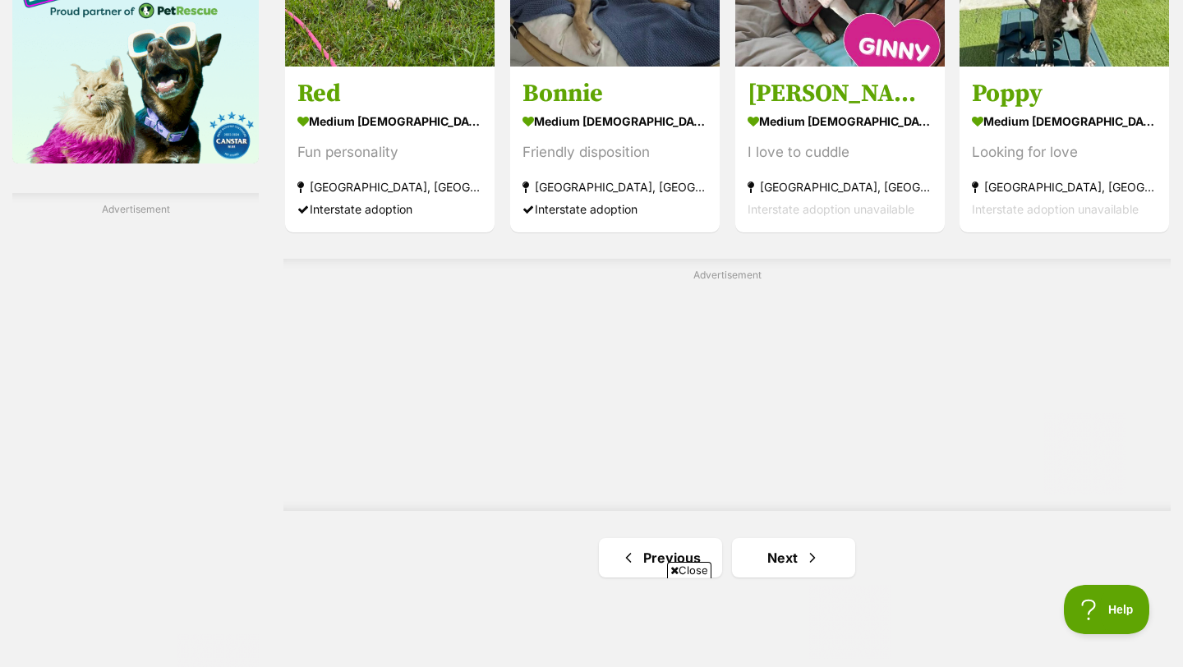
scroll to position [2759, 0]
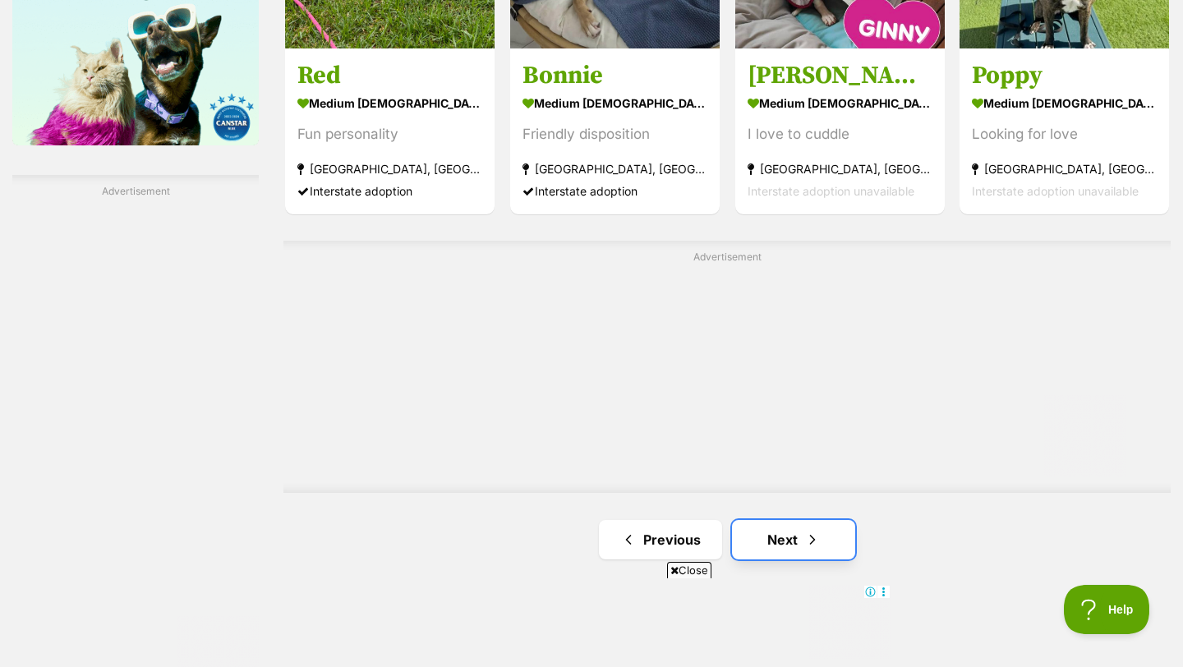
click at [793, 520] on link "Next" at bounding box center [793, 539] width 123 height 39
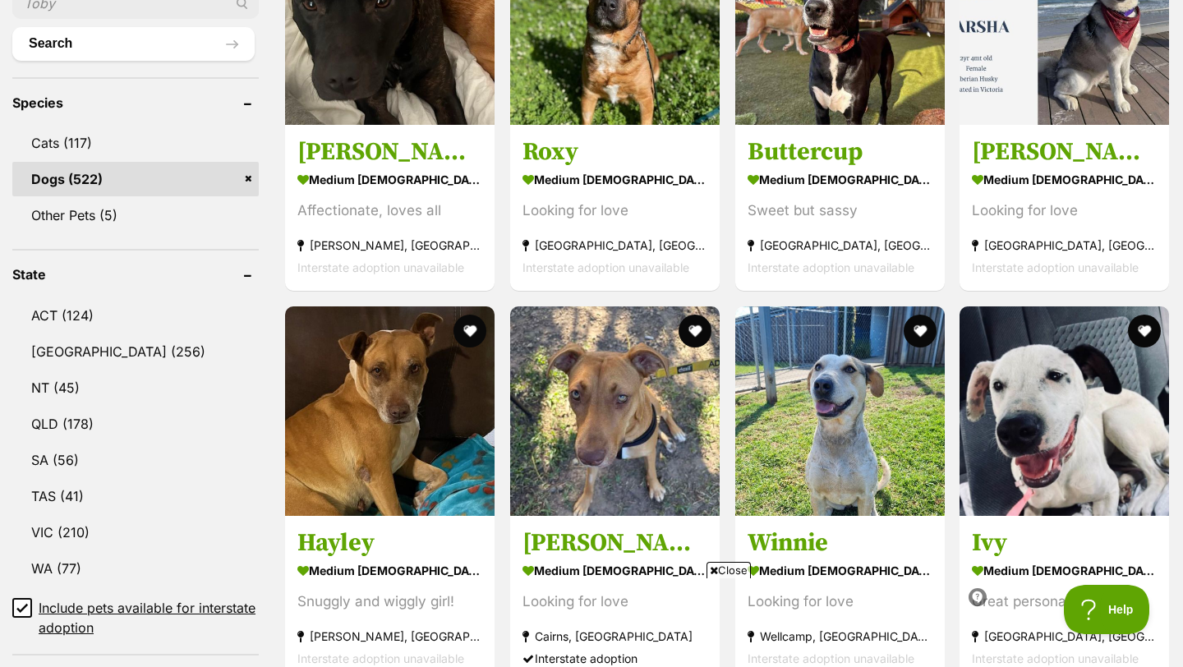
scroll to position [664, 0]
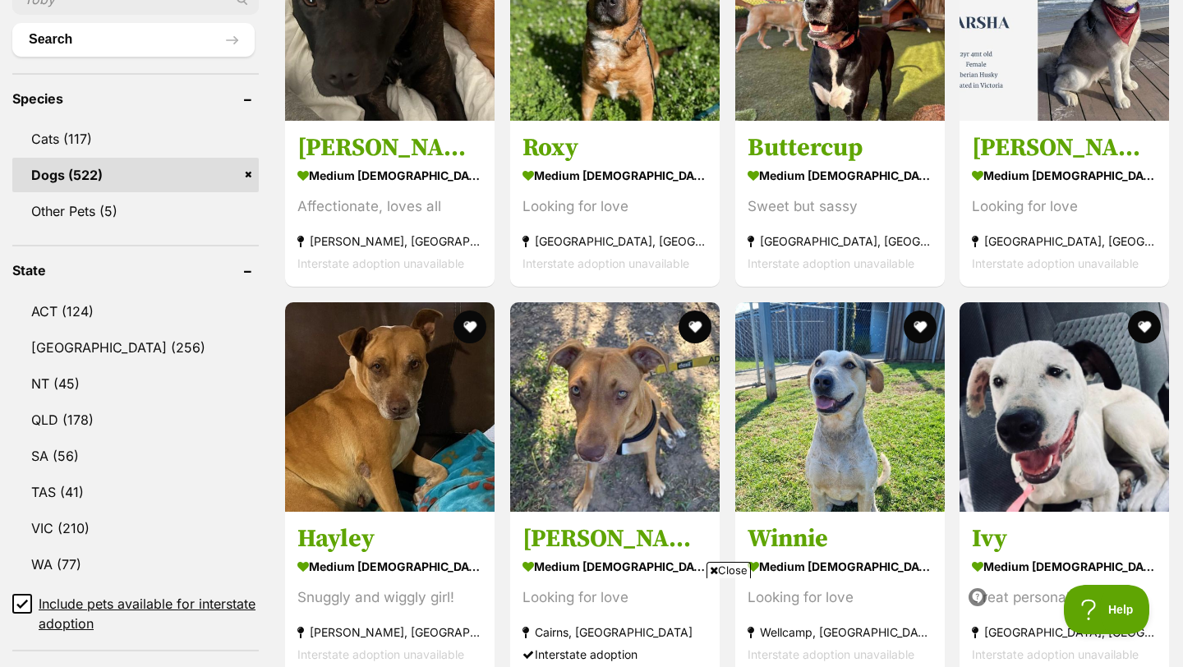
click at [733, 568] on span "Close" at bounding box center [728, 570] width 44 height 16
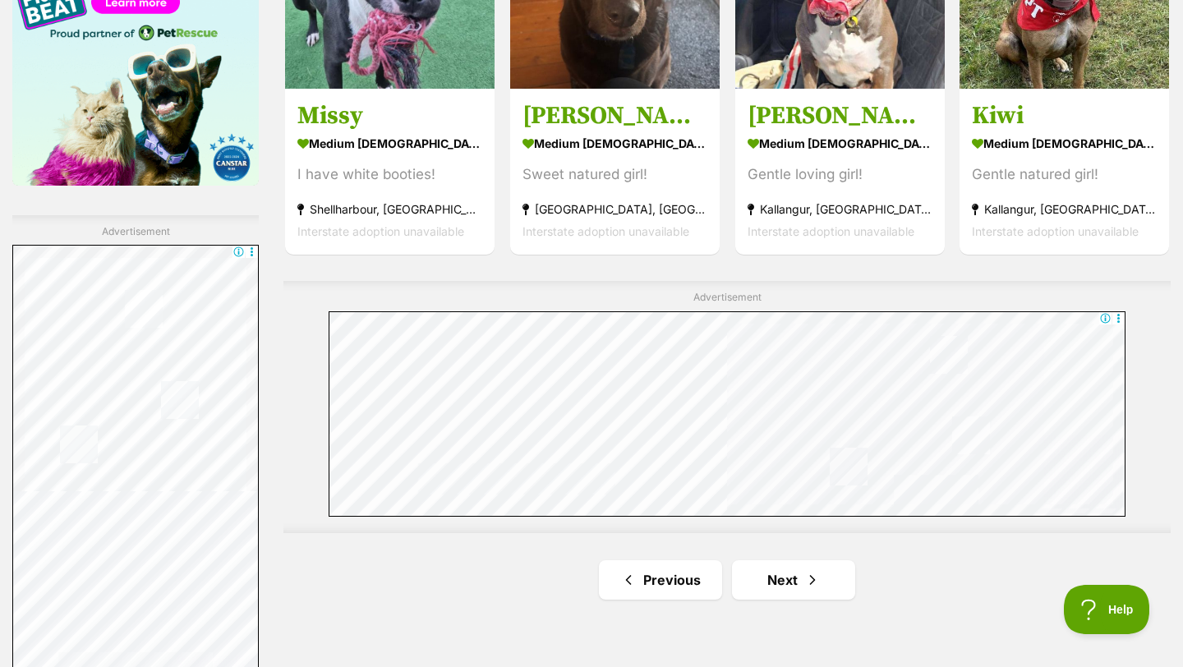
scroll to position [2722, 0]
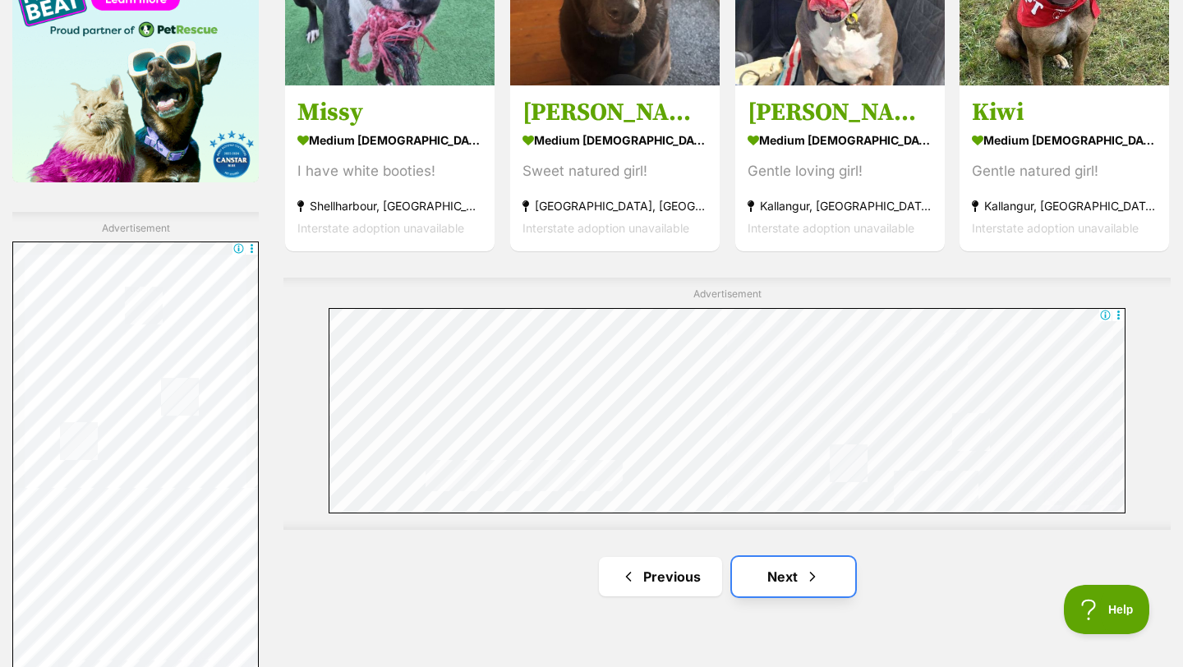
click at [770, 557] on link "Next" at bounding box center [793, 576] width 123 height 39
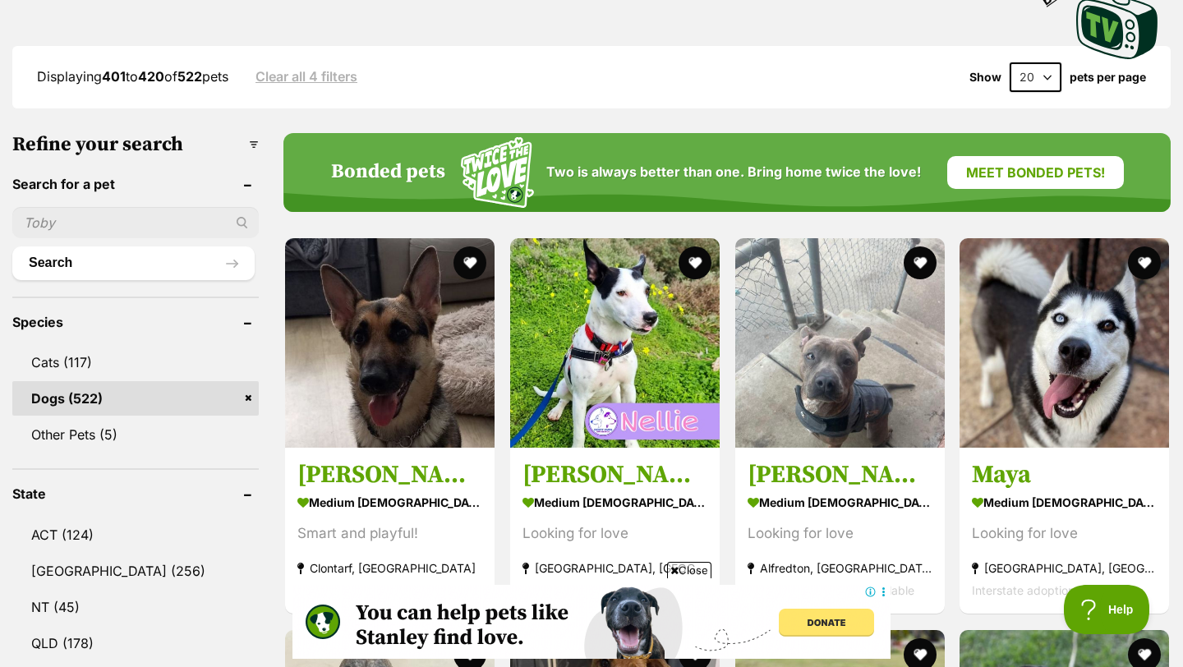
scroll to position [442, 0]
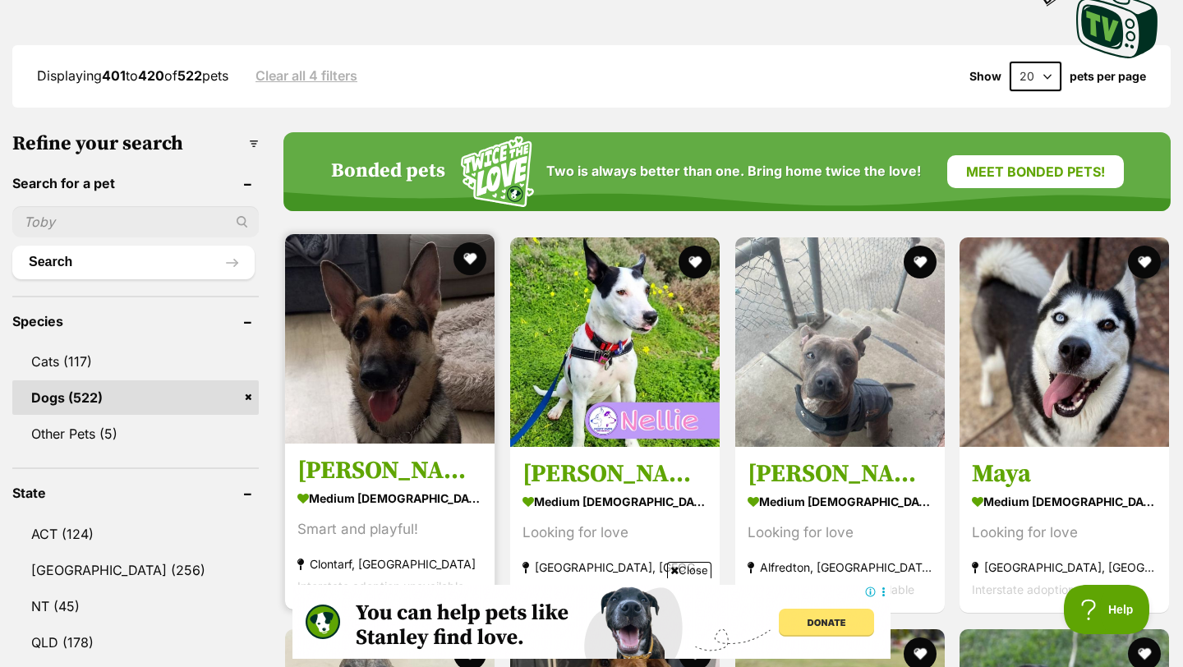
click at [351, 375] on img at bounding box center [389, 338] width 209 height 209
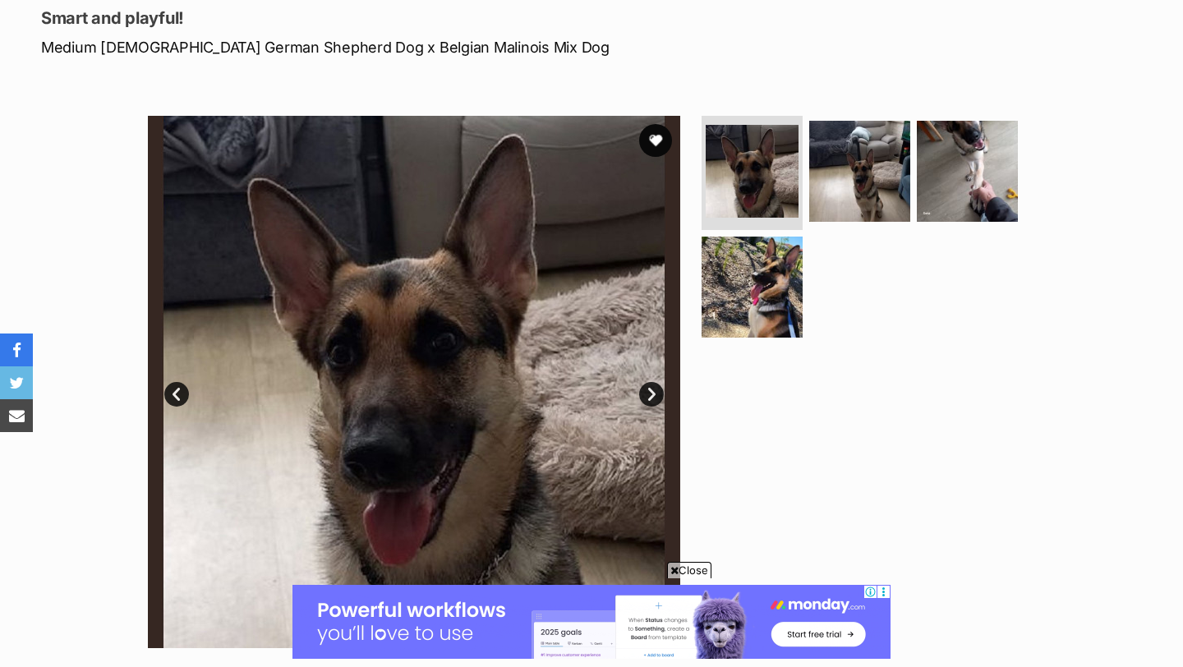
click at [653, 395] on link "Next" at bounding box center [651, 394] width 25 height 25
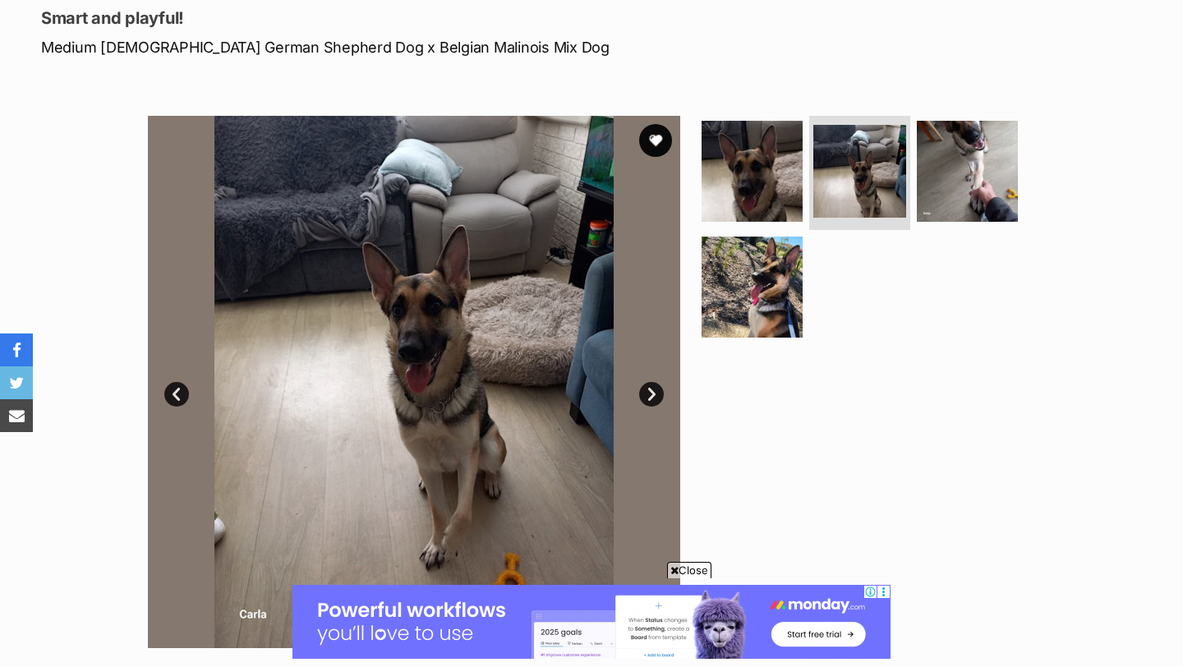
click at [653, 395] on link "Next" at bounding box center [651, 394] width 25 height 25
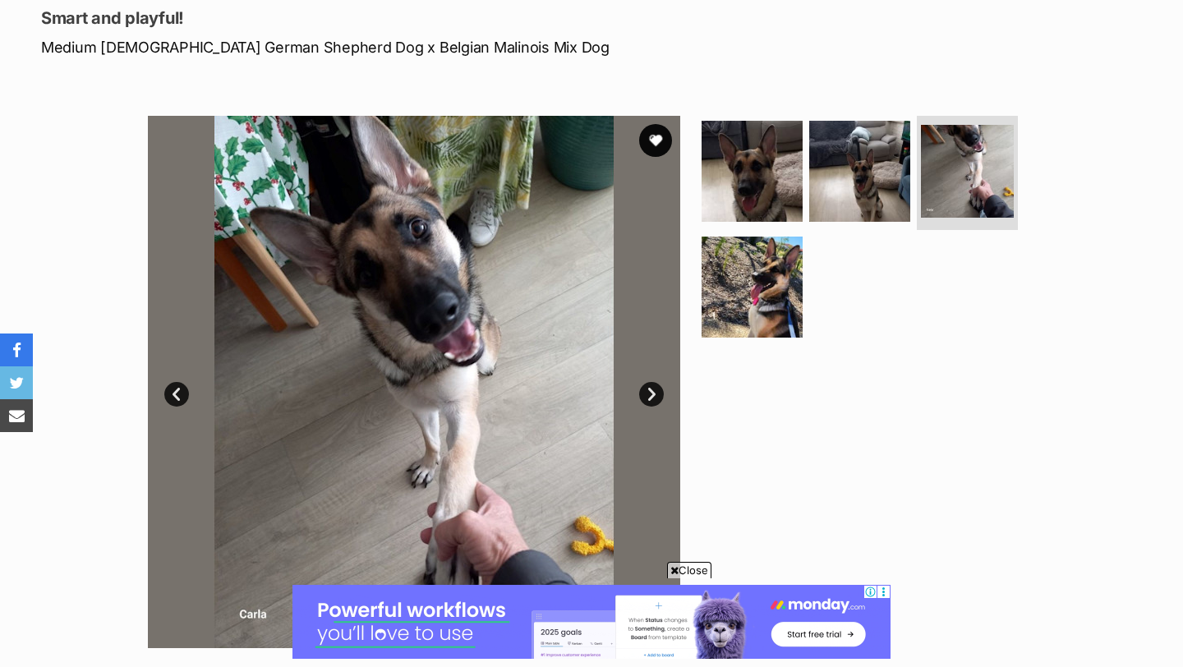
click at [653, 395] on link "Next" at bounding box center [651, 394] width 25 height 25
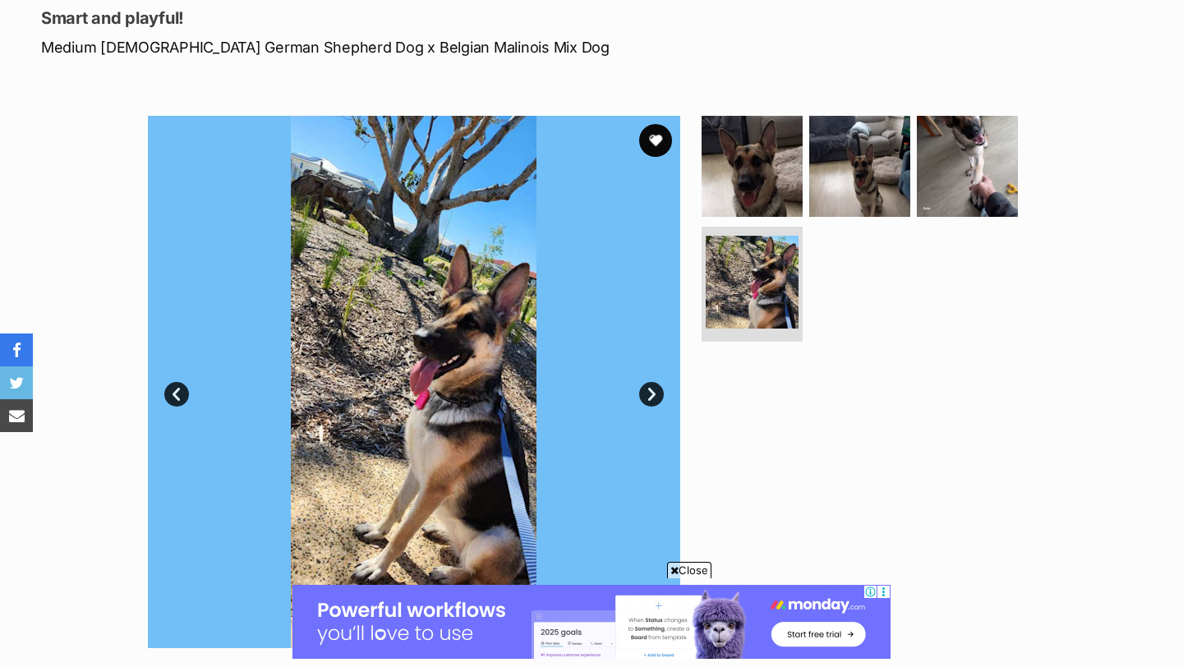
click at [653, 395] on link "Next" at bounding box center [651, 394] width 25 height 25
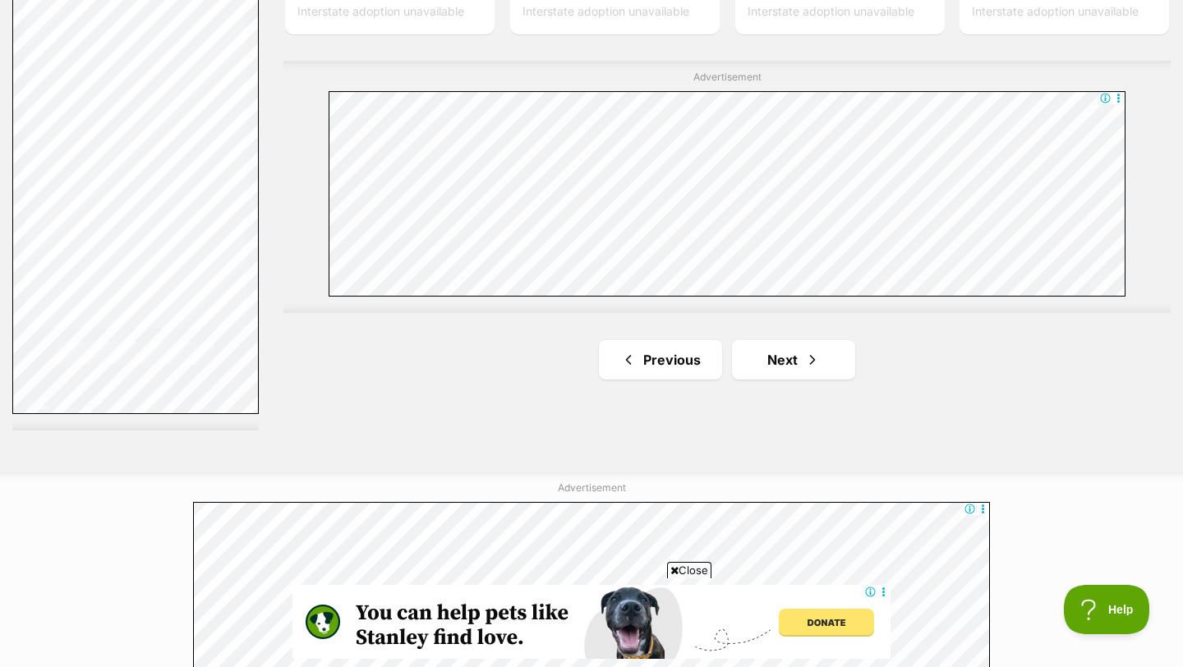
scroll to position [3059, 0]
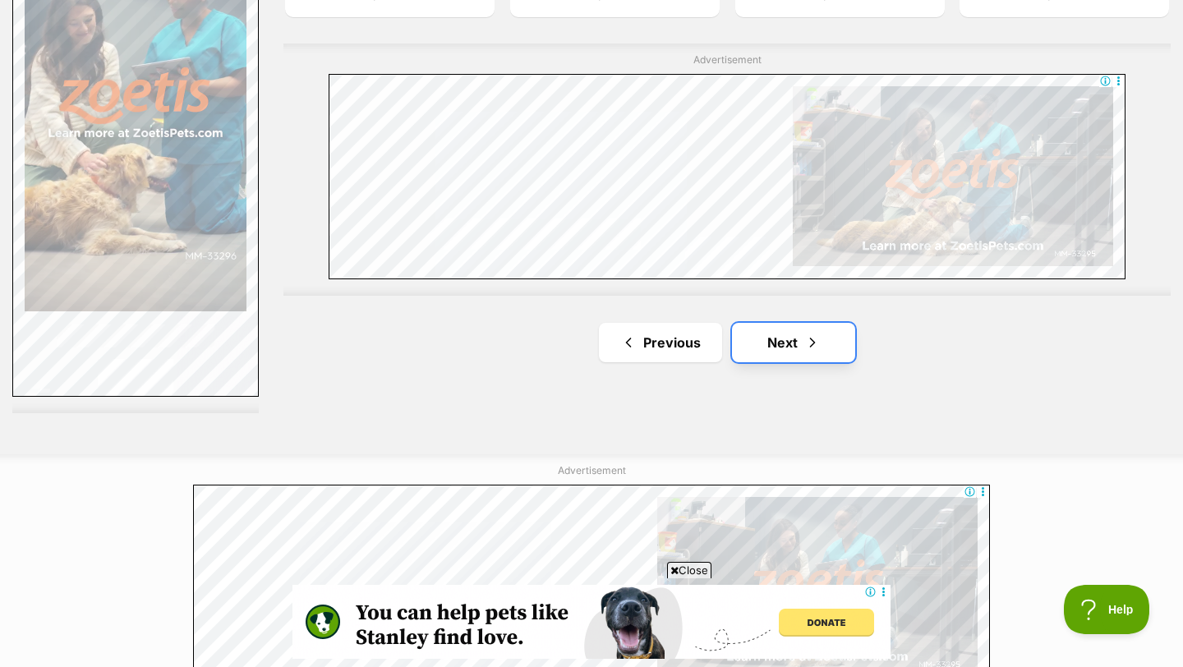
click at [800, 323] on link "Next" at bounding box center [793, 342] width 123 height 39
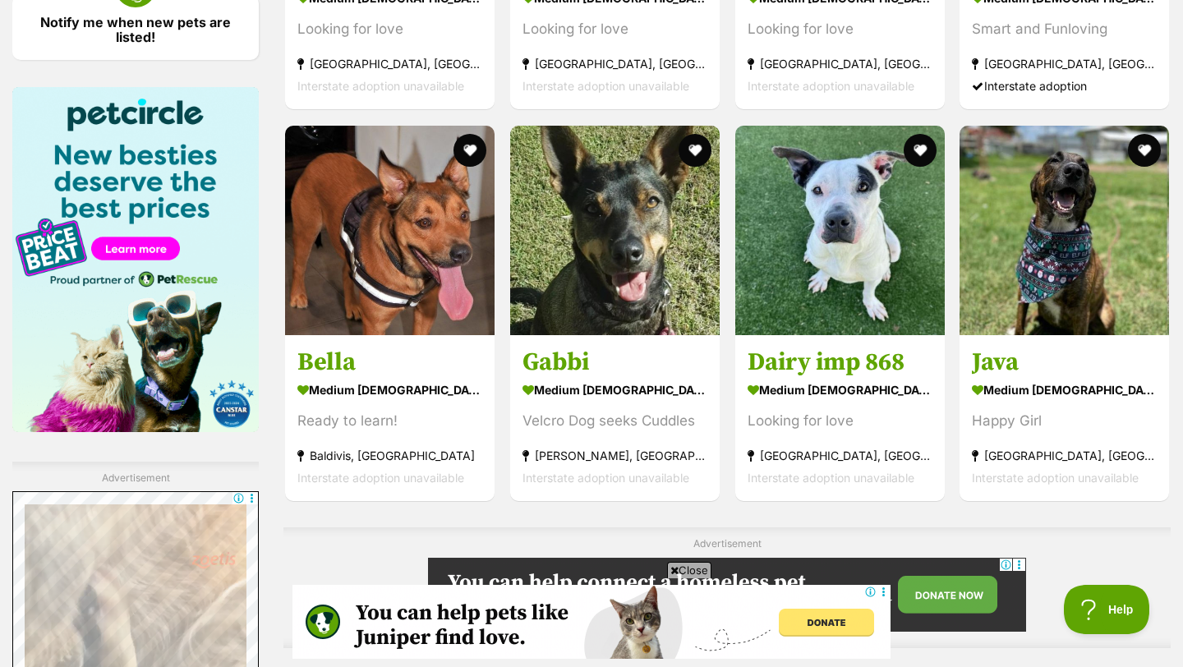
scroll to position [2454, 0]
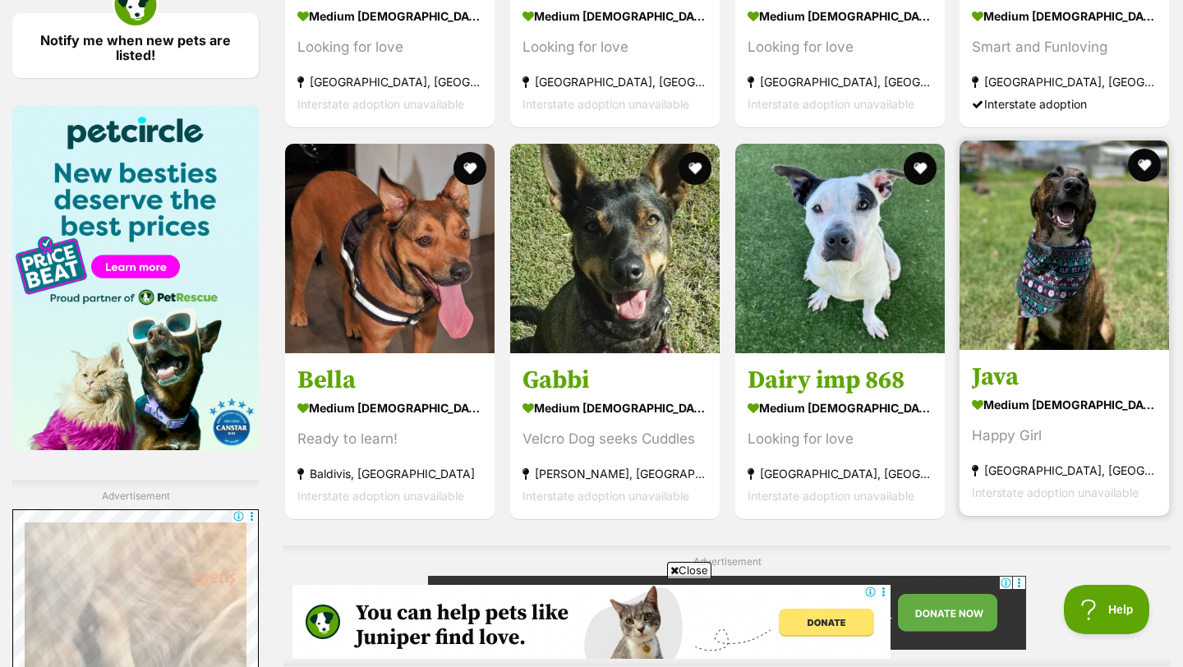
click at [1056, 241] on img at bounding box center [1063, 244] width 209 height 209
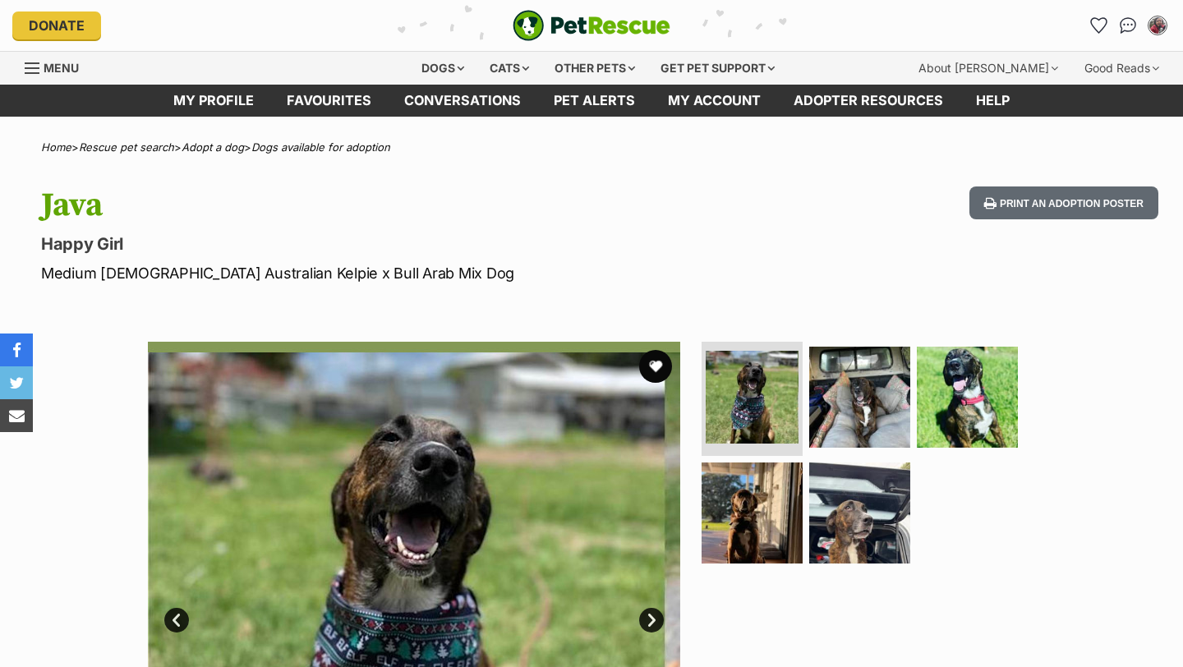
click at [412, 497] on img at bounding box center [414, 608] width 532 height 532
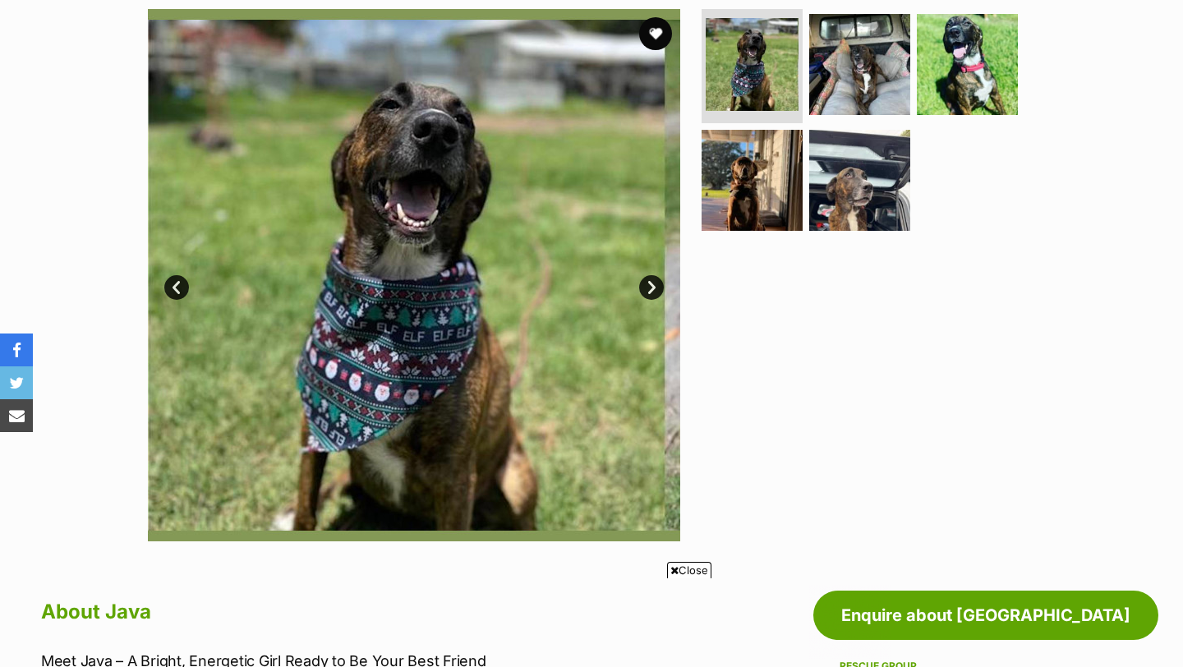
click at [646, 287] on link "Next" at bounding box center [651, 287] width 25 height 25
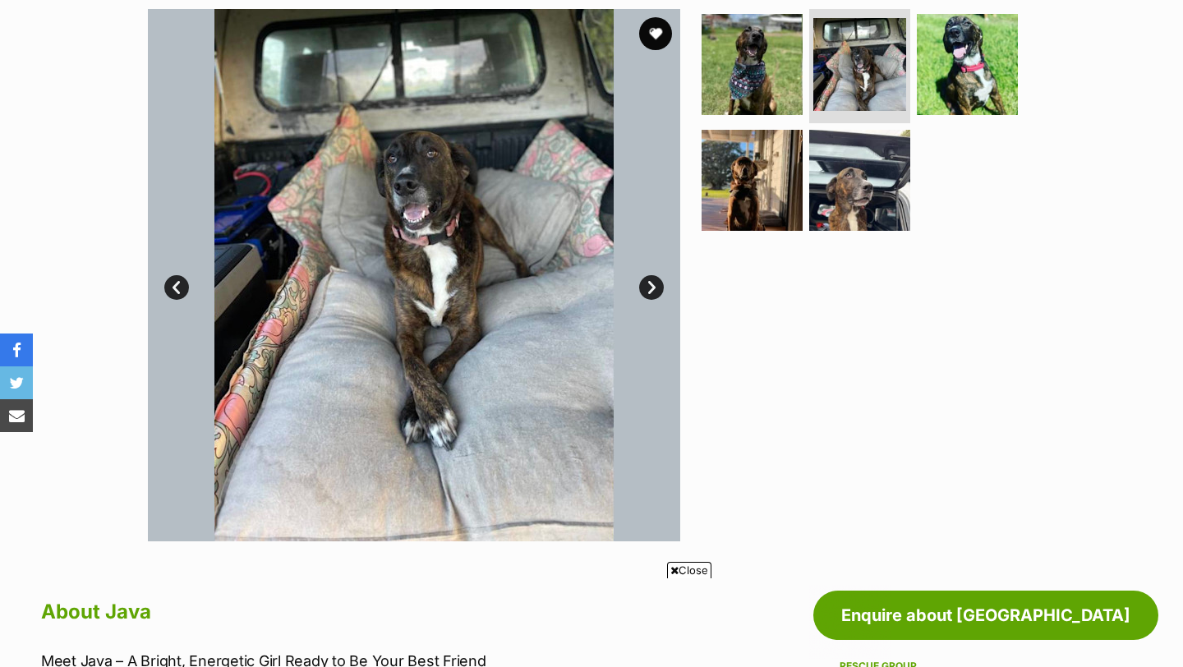
click at [646, 287] on link "Next" at bounding box center [651, 287] width 25 height 25
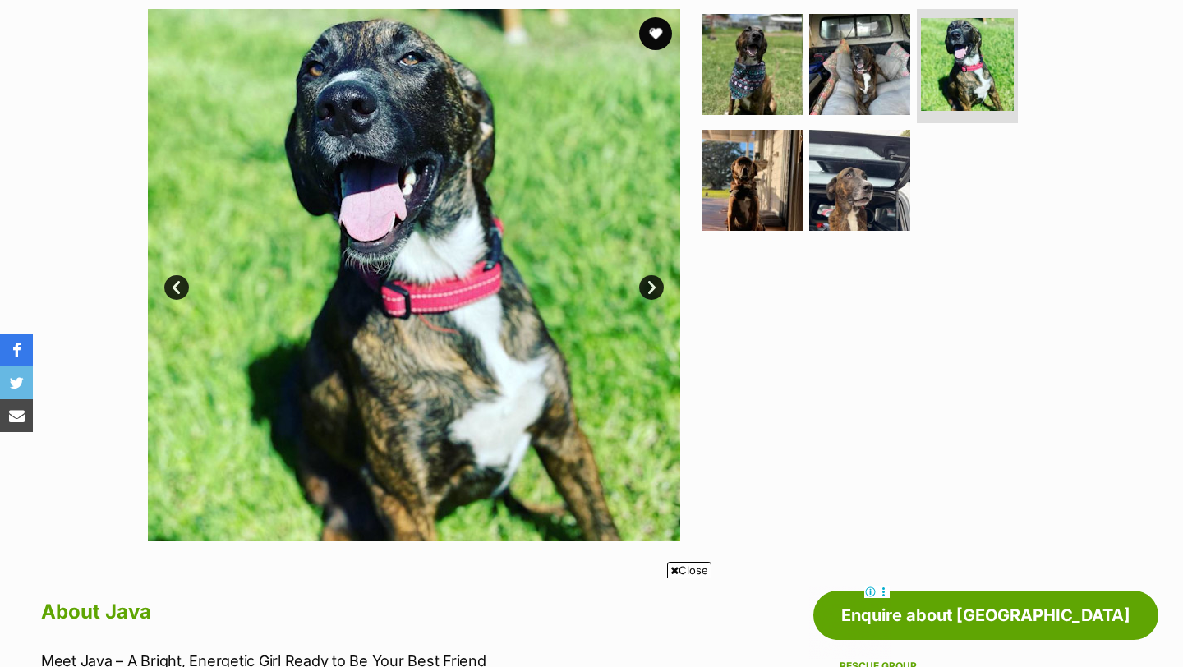
click at [646, 287] on link "Next" at bounding box center [651, 287] width 25 height 25
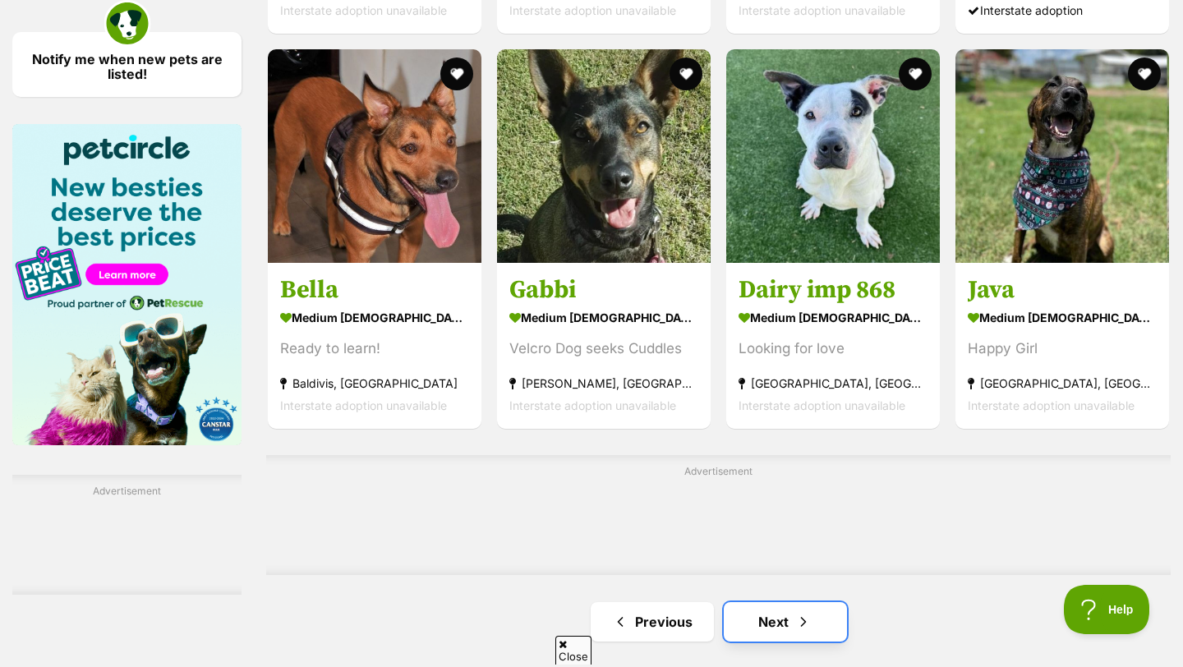
click at [773, 602] on link "Next" at bounding box center [785, 621] width 123 height 39
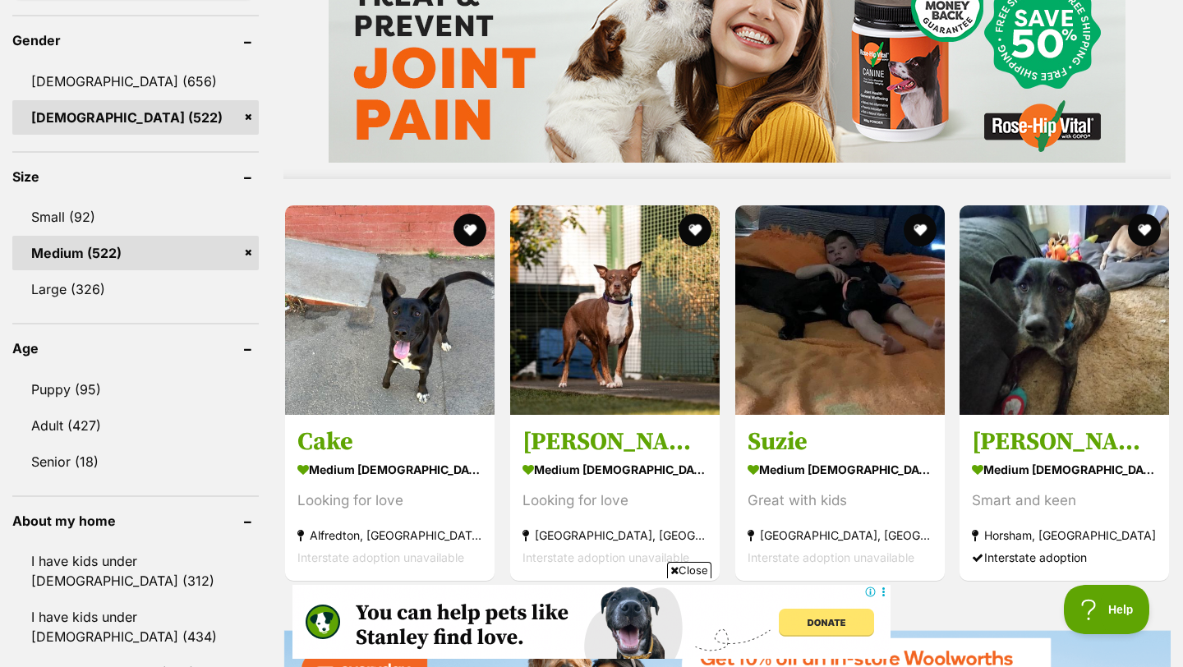
scroll to position [1447, 0]
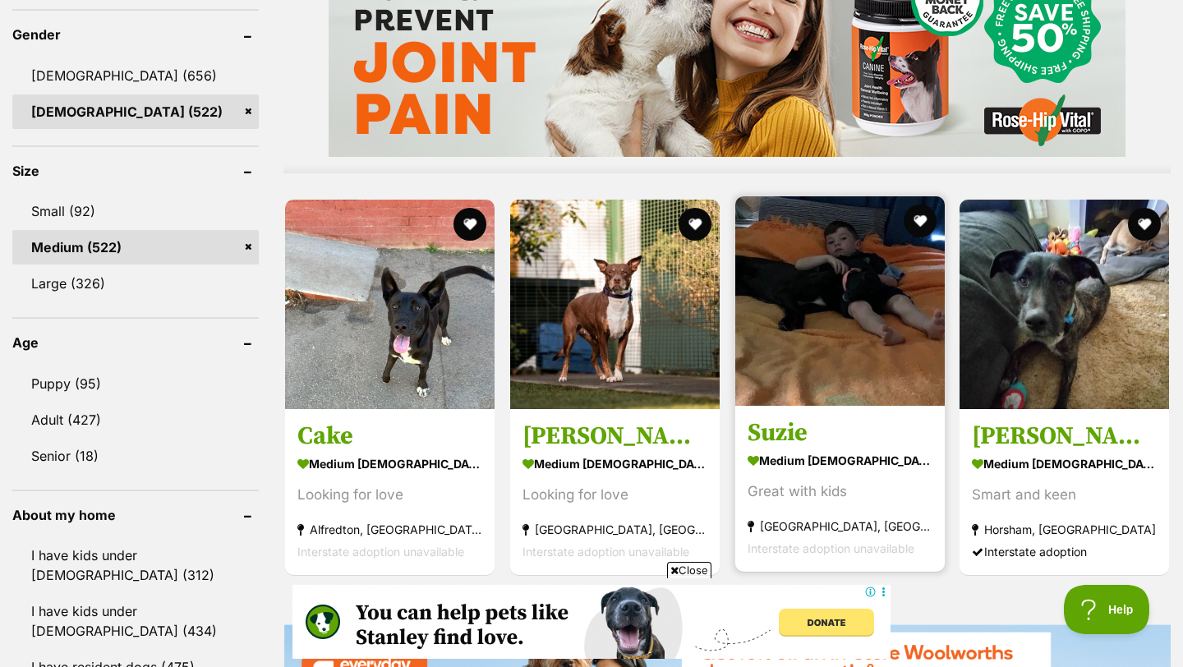
click at [812, 306] on img at bounding box center [839, 300] width 209 height 209
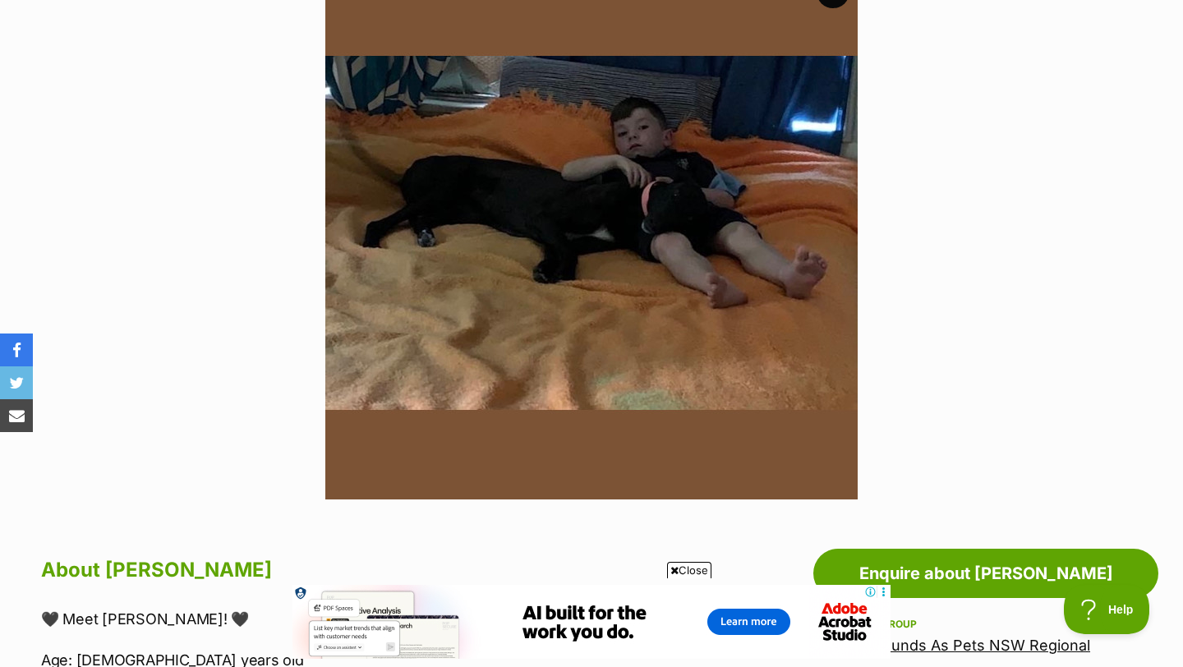
scroll to position [384, 0]
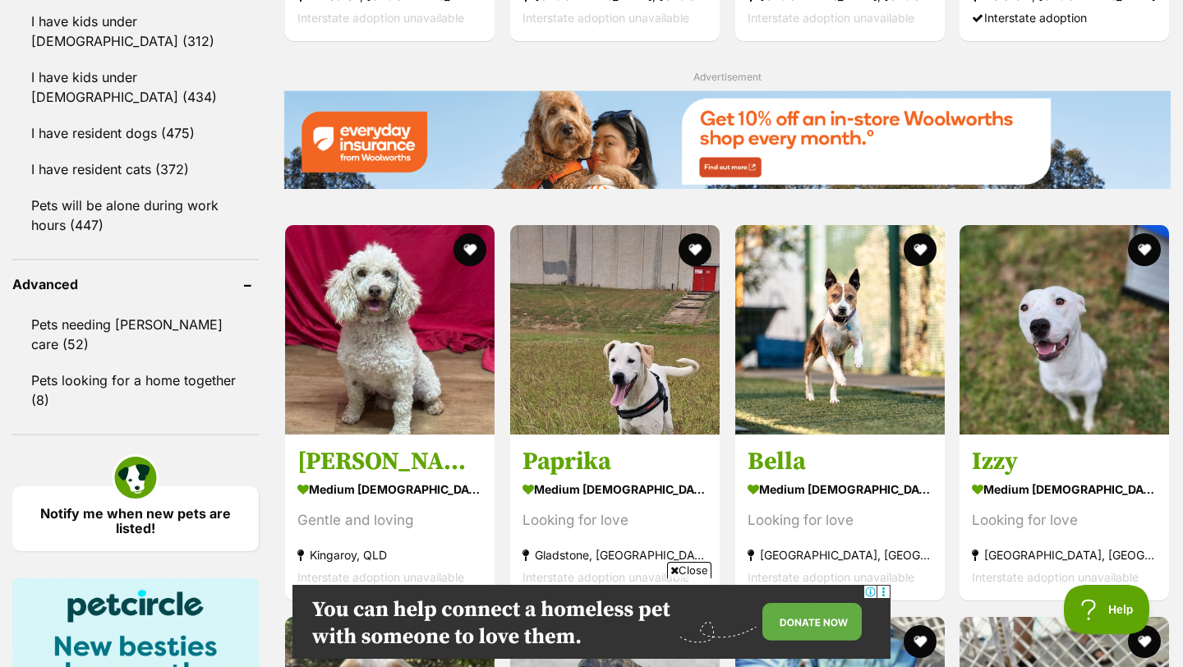
scroll to position [1986, 0]
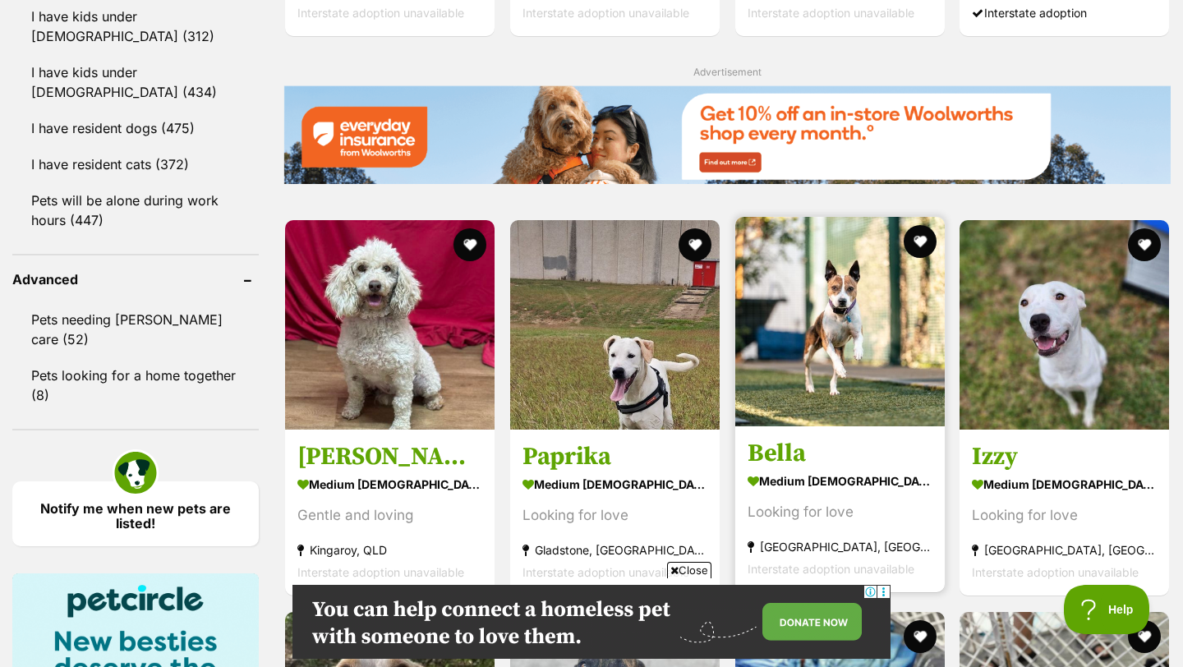
click at [871, 283] on img at bounding box center [839, 321] width 209 height 209
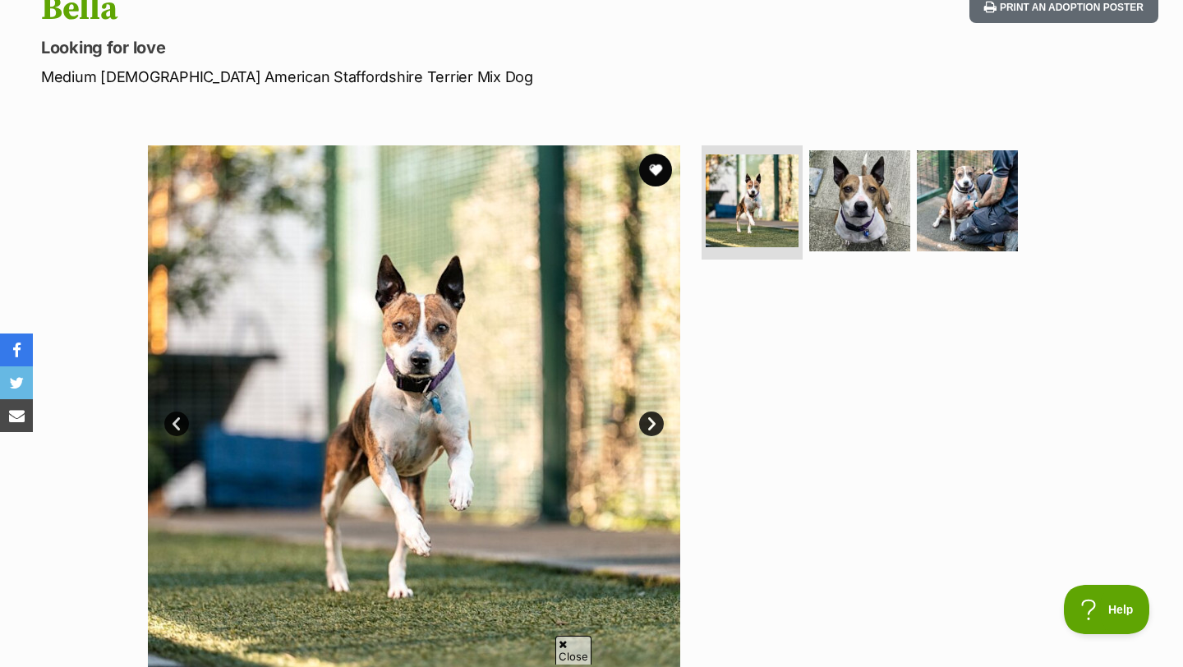
scroll to position [218, 0]
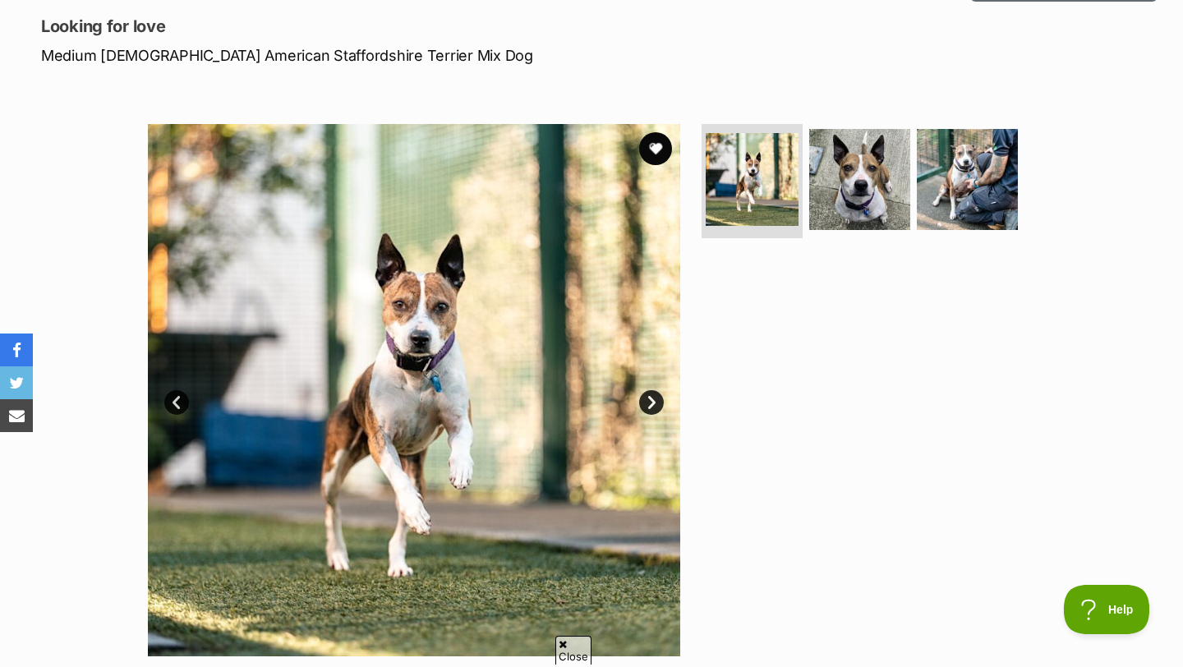
click at [646, 407] on link "Next" at bounding box center [651, 402] width 25 height 25
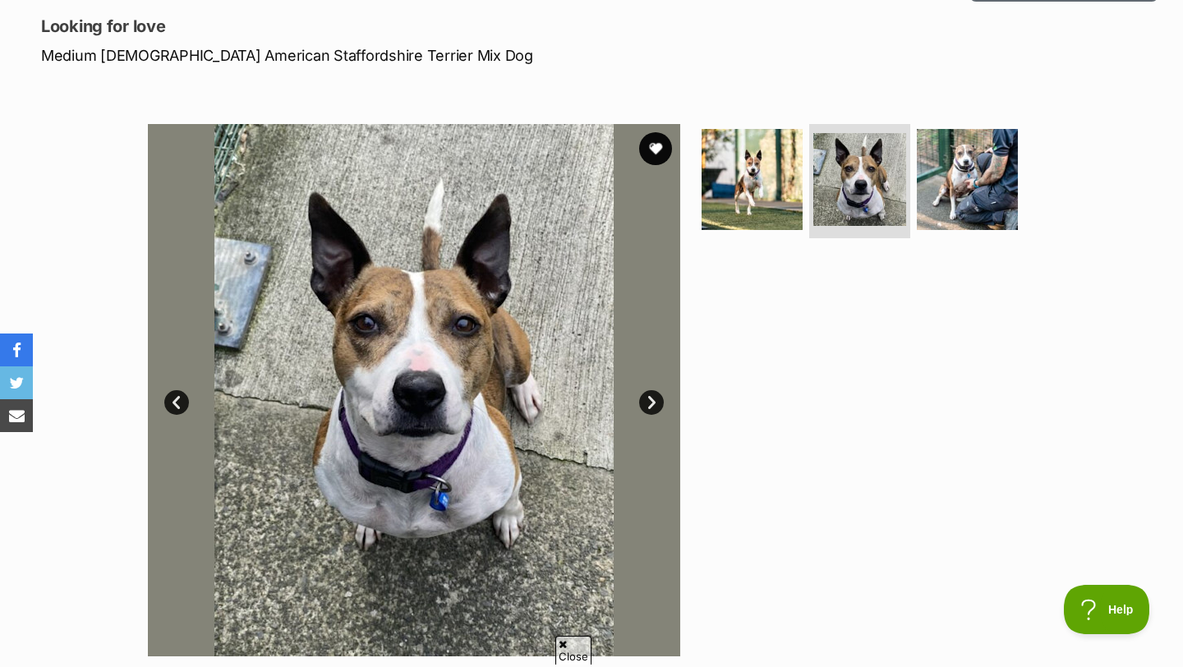
scroll to position [0, 0]
click at [646, 407] on link "Next" at bounding box center [651, 402] width 25 height 25
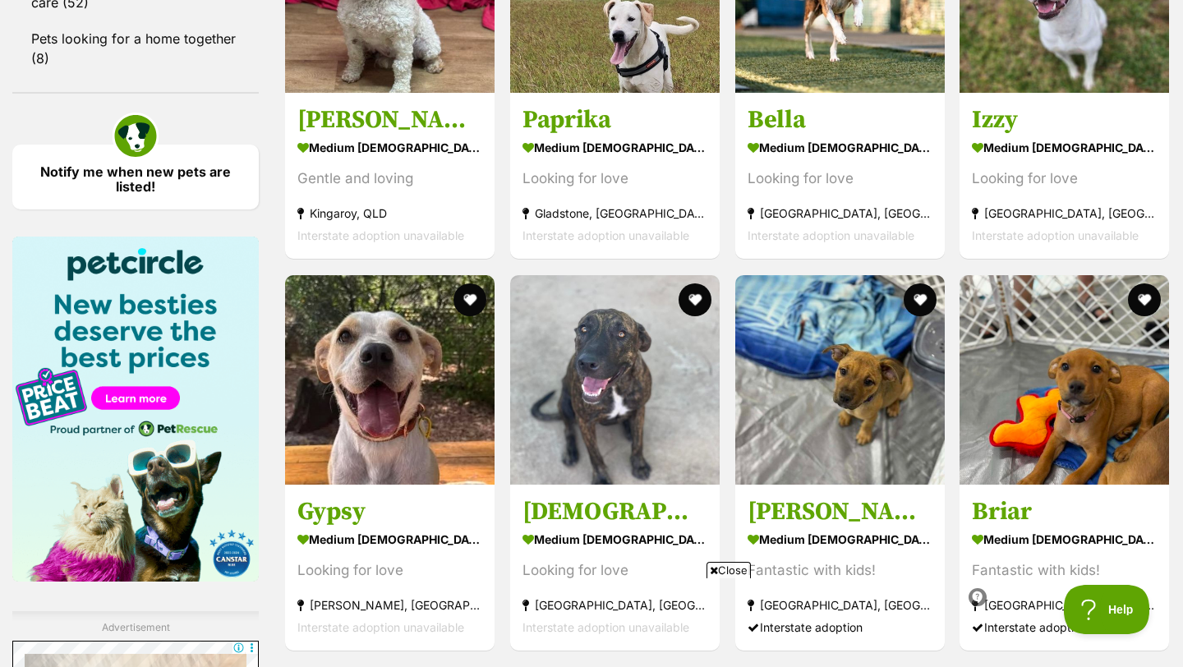
scroll to position [2346, 0]
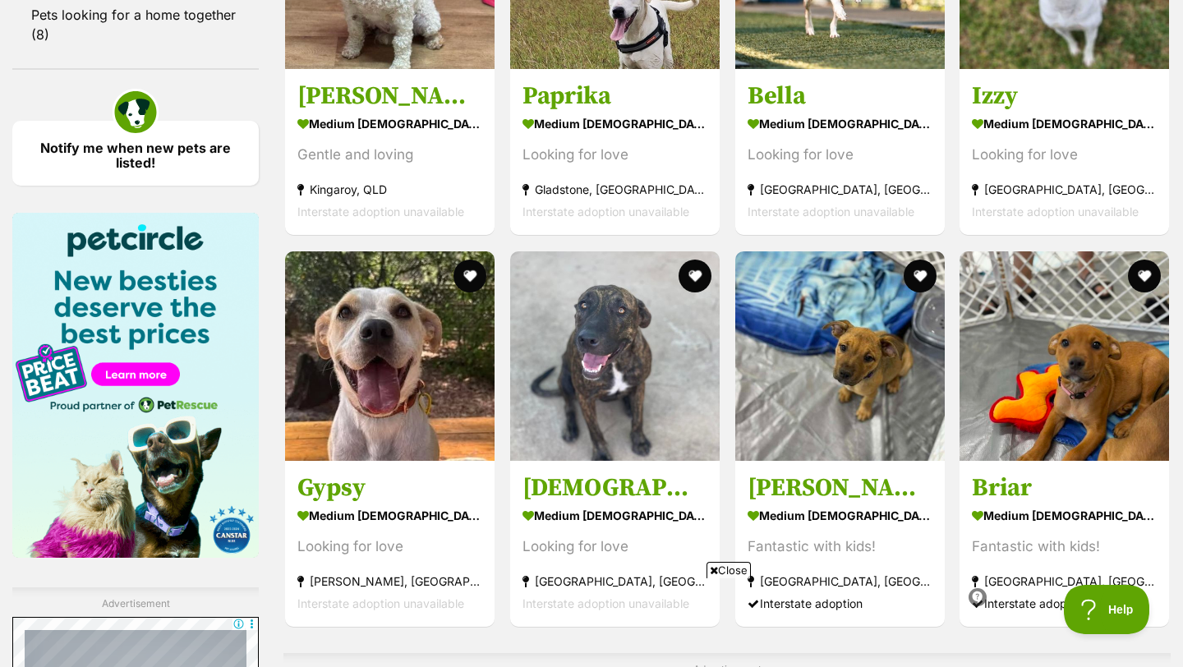
click at [724, 565] on span "Close" at bounding box center [728, 570] width 44 height 16
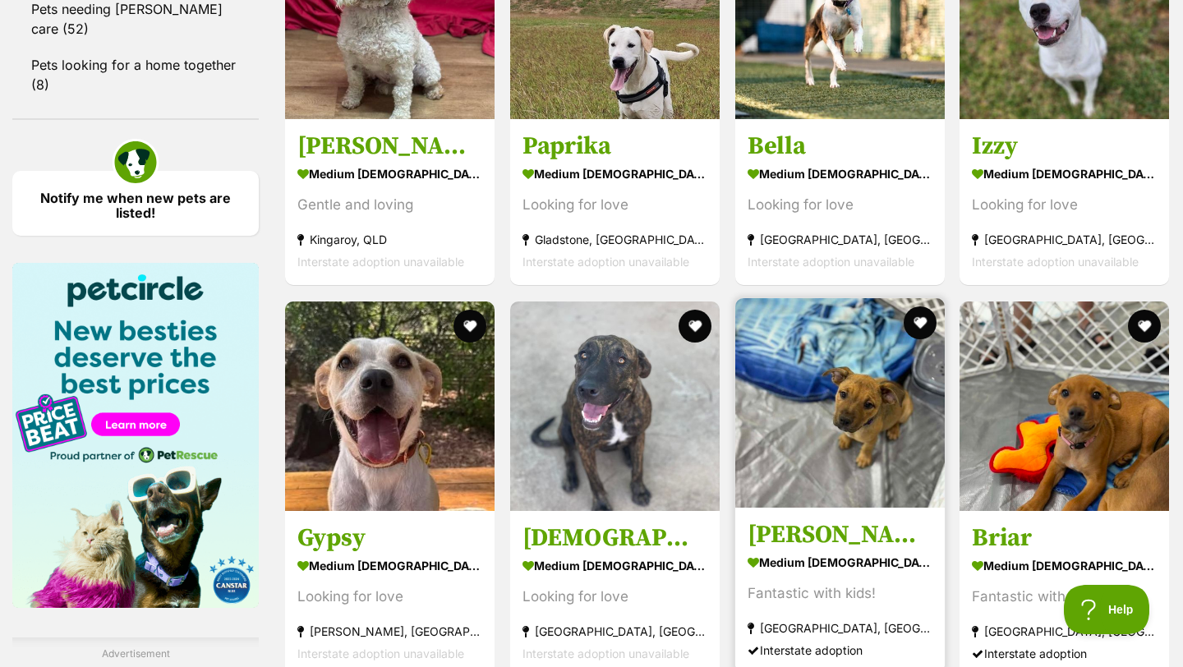
scroll to position [2294, 0]
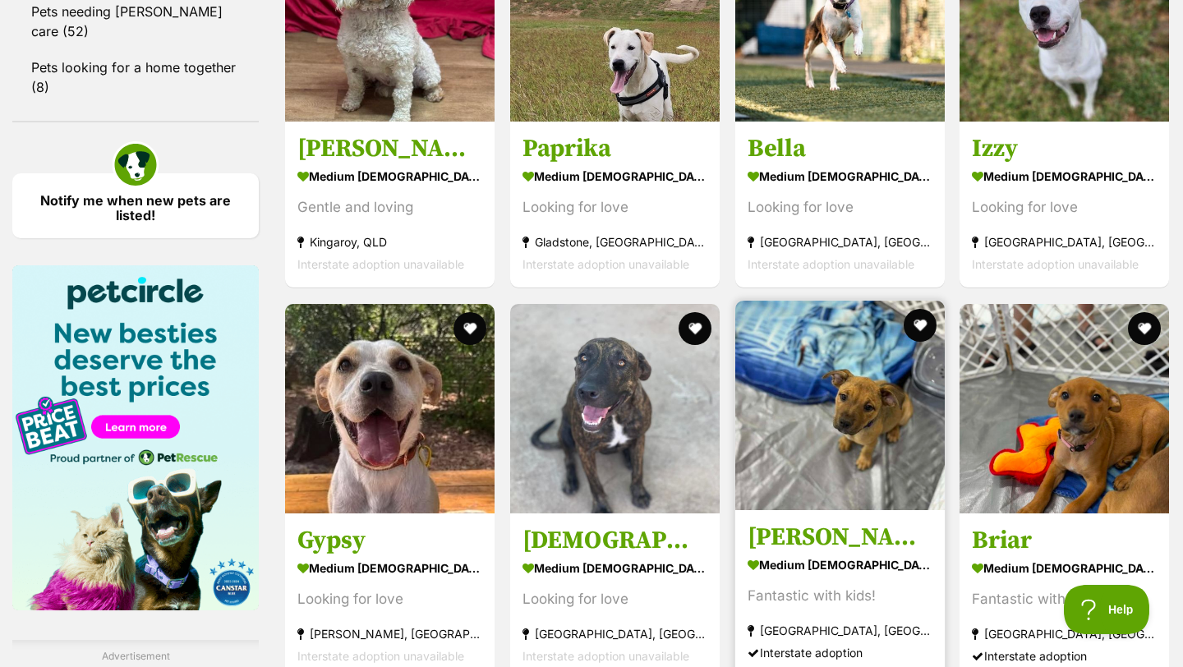
click at [846, 301] on img at bounding box center [839, 405] width 209 height 209
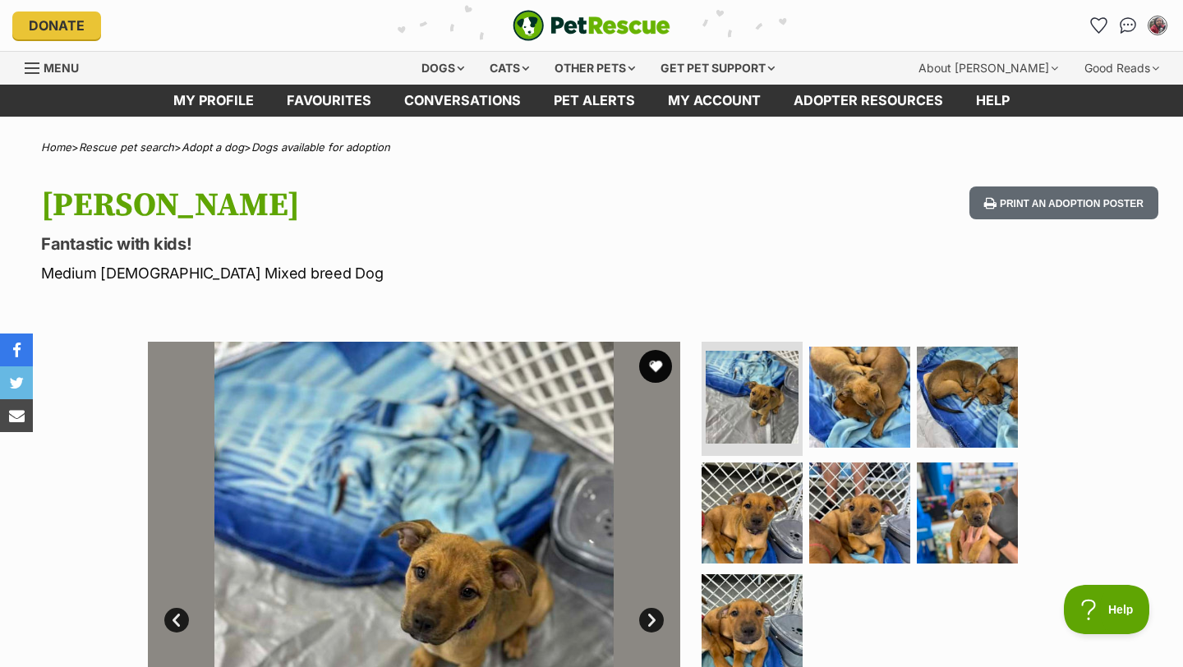
click at [462, 406] on img at bounding box center [414, 608] width 532 height 532
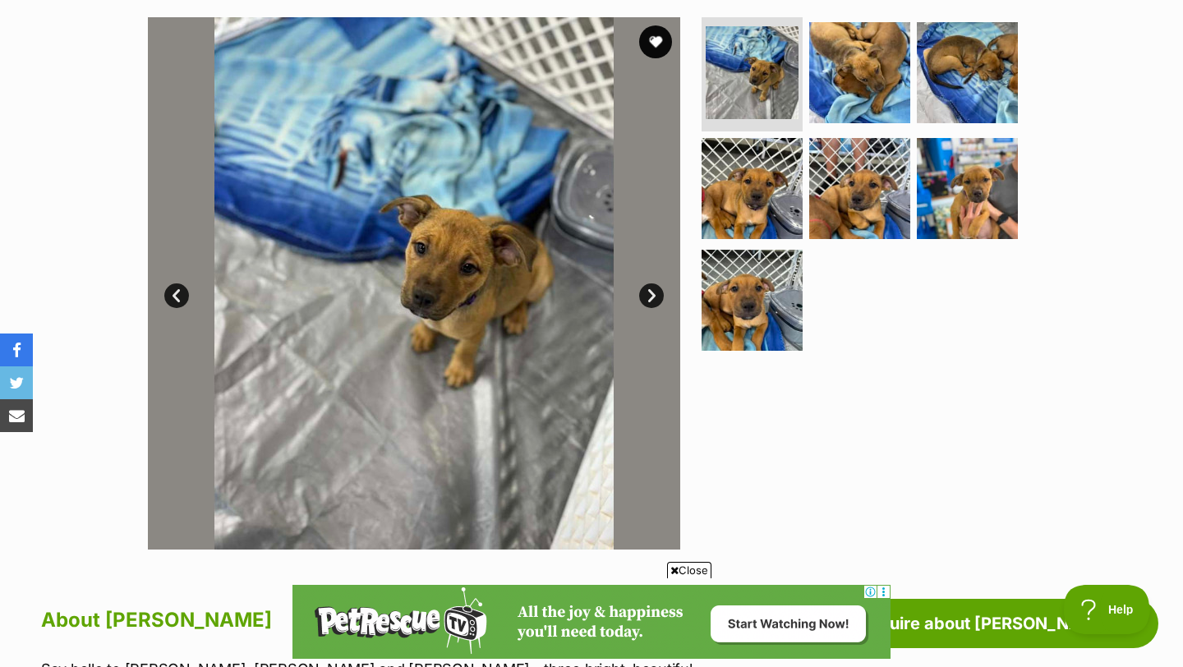
click at [647, 293] on link "Next" at bounding box center [651, 295] width 25 height 25
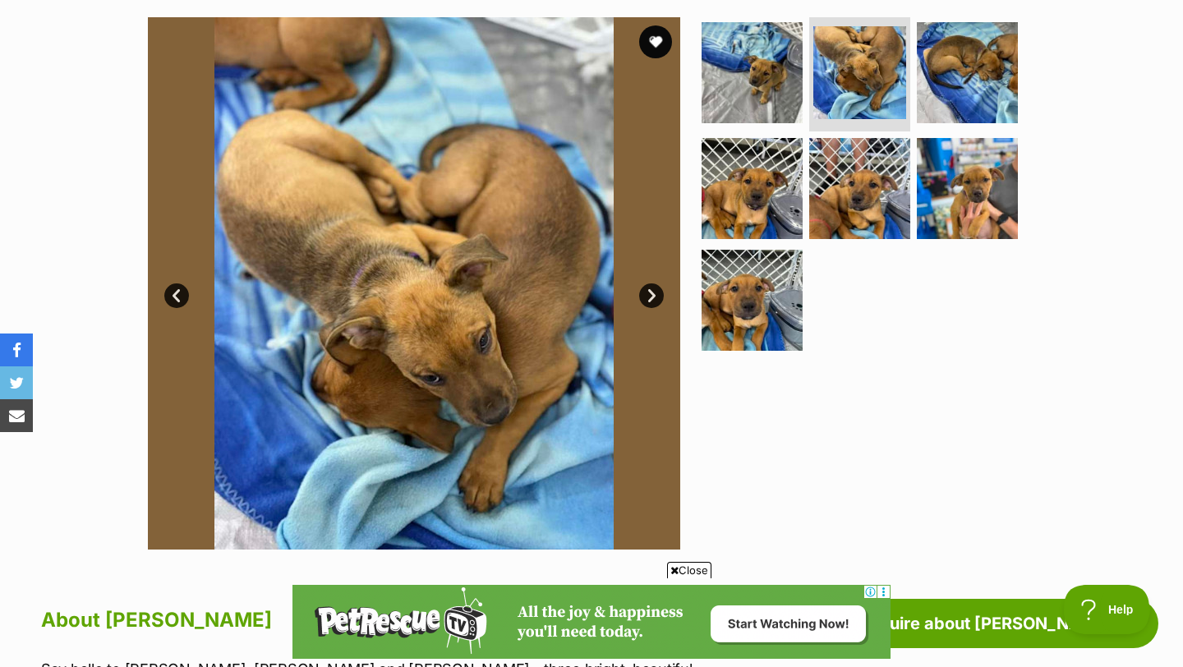
click at [647, 293] on link "Next" at bounding box center [651, 295] width 25 height 25
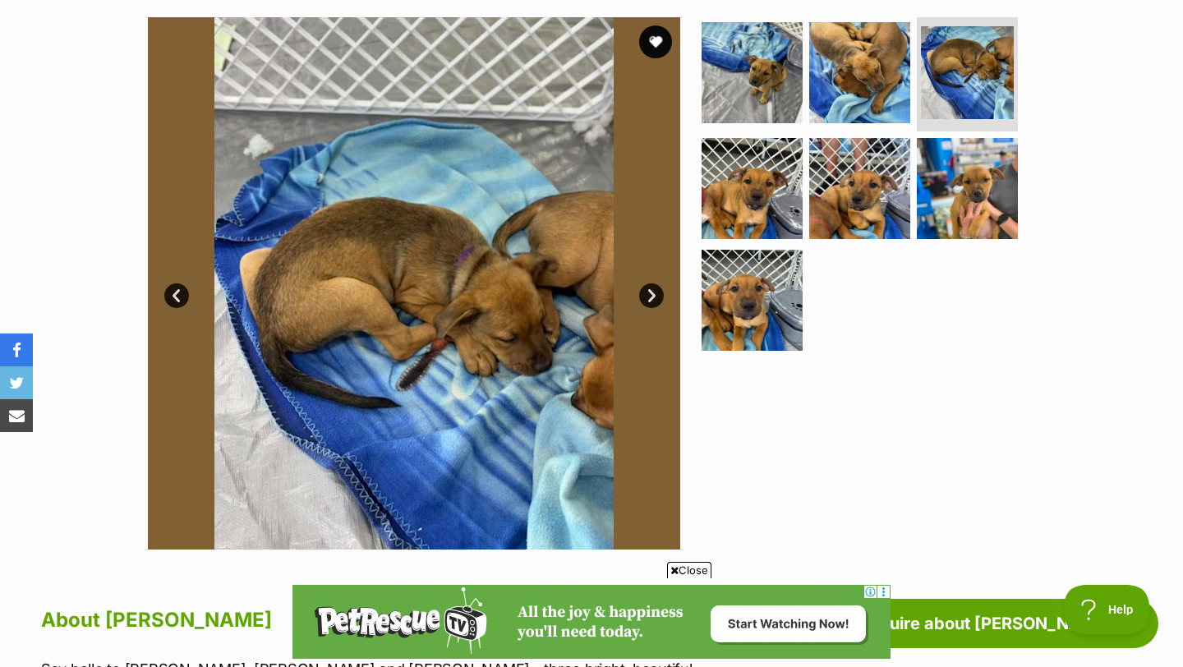
click at [647, 293] on link "Next" at bounding box center [651, 295] width 25 height 25
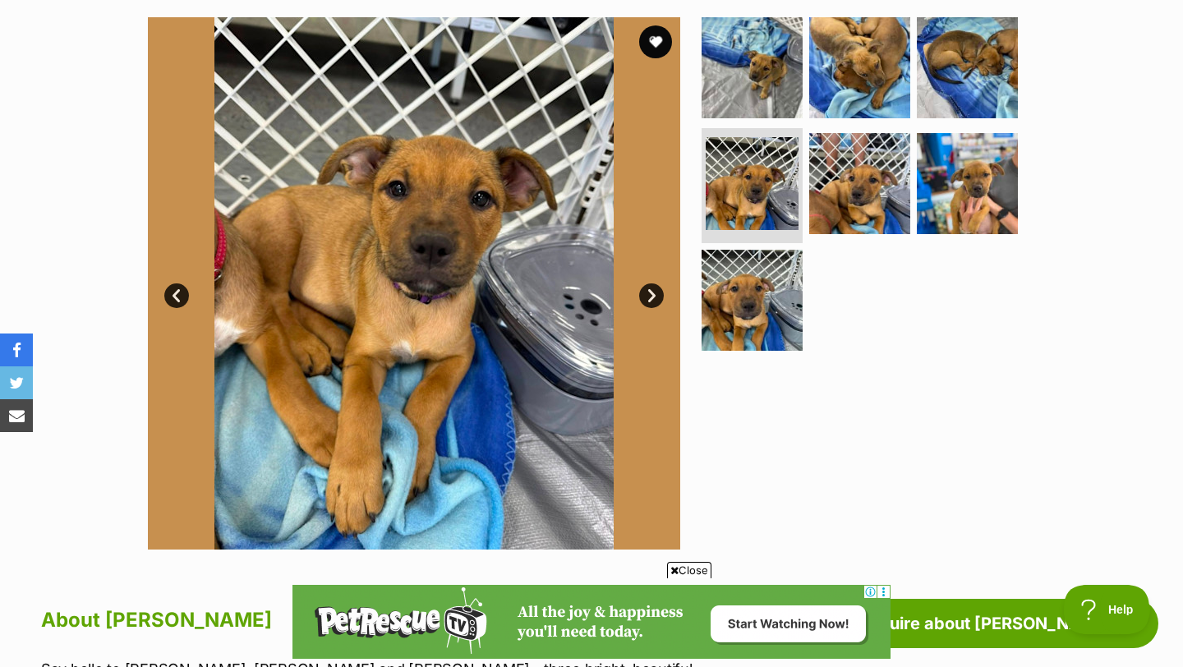
click at [647, 293] on link "Next" at bounding box center [651, 295] width 25 height 25
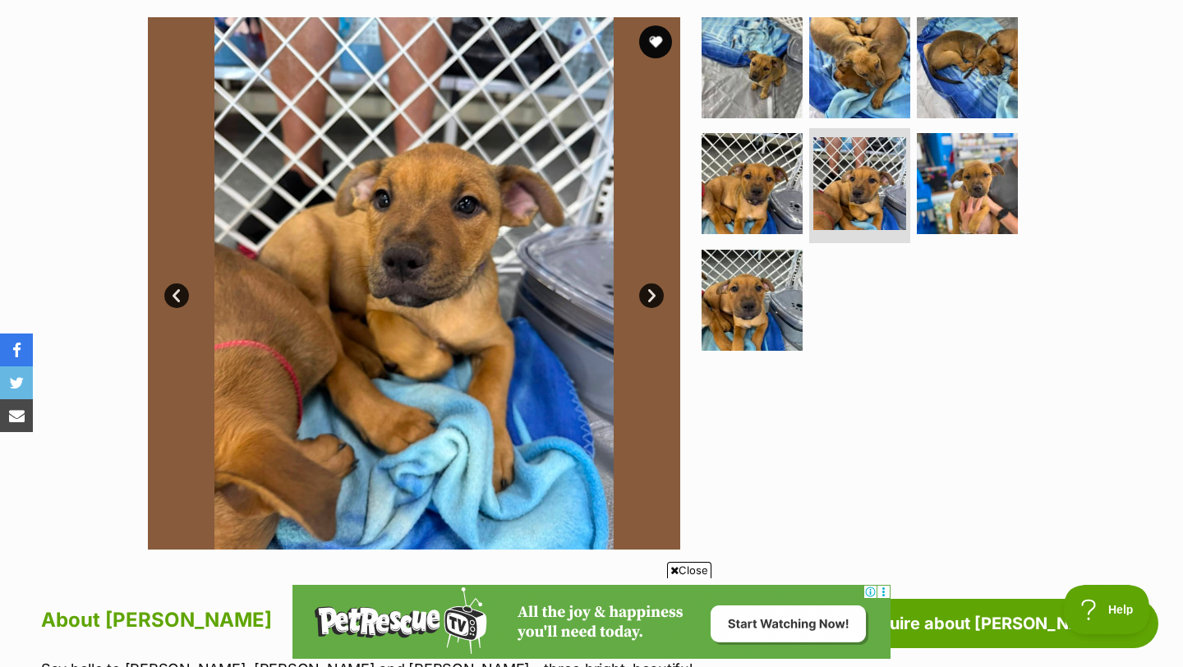
click at [647, 293] on link "Next" at bounding box center [651, 295] width 25 height 25
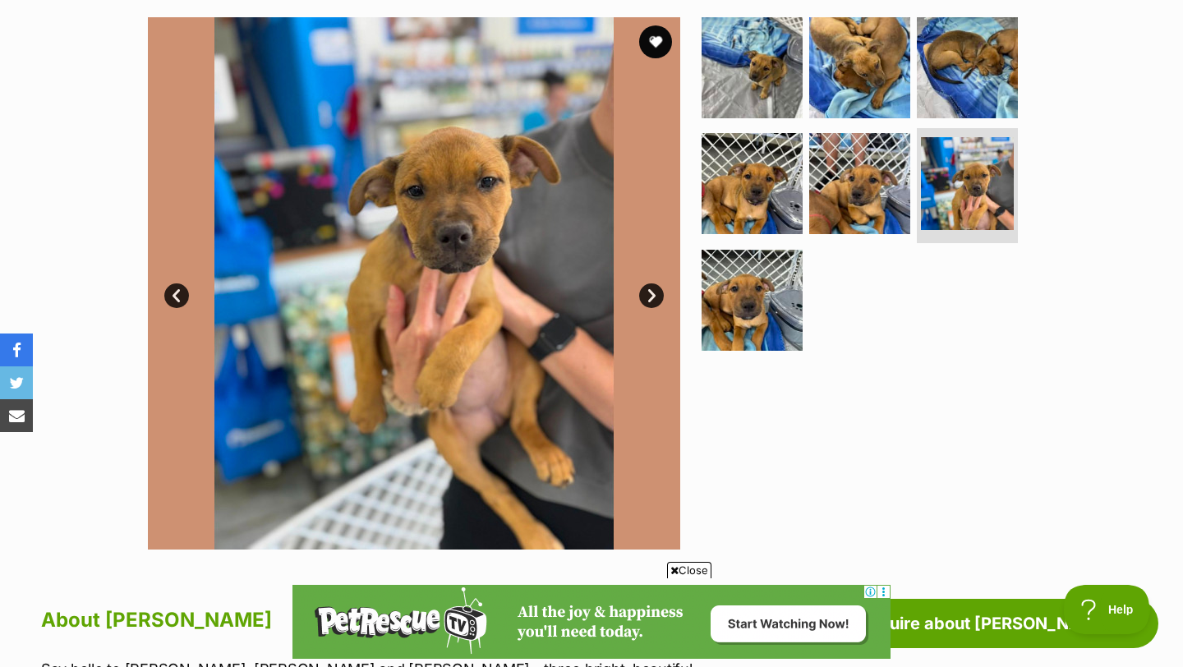
click at [647, 293] on link "Next" at bounding box center [651, 295] width 25 height 25
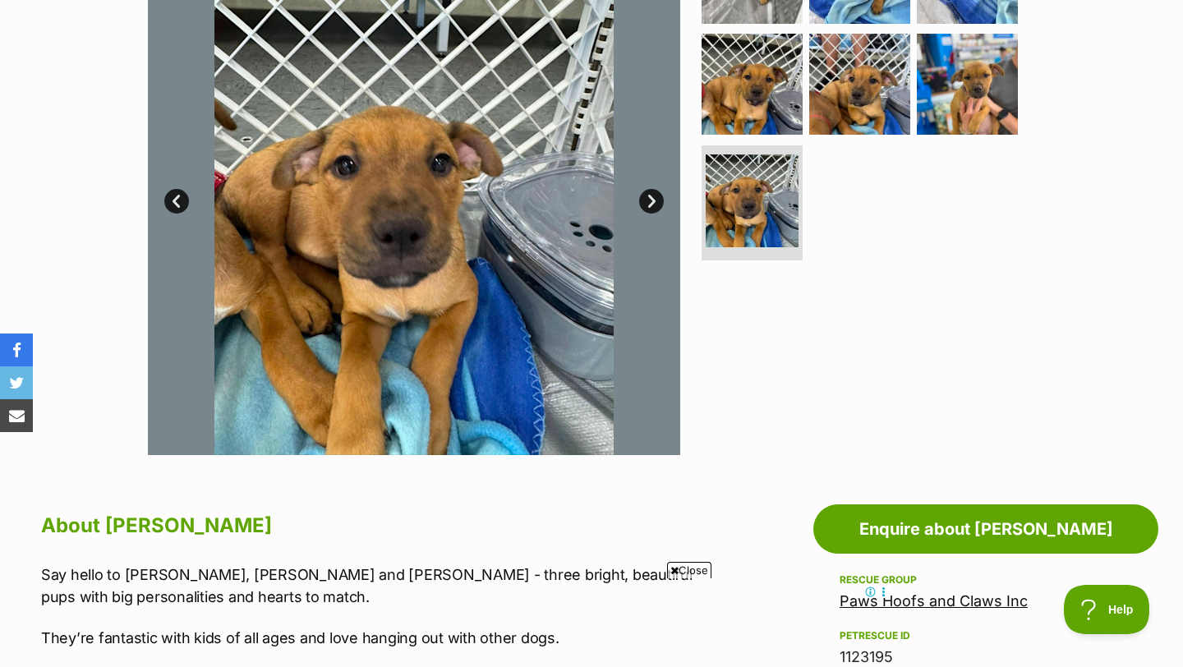
scroll to position [411, 0]
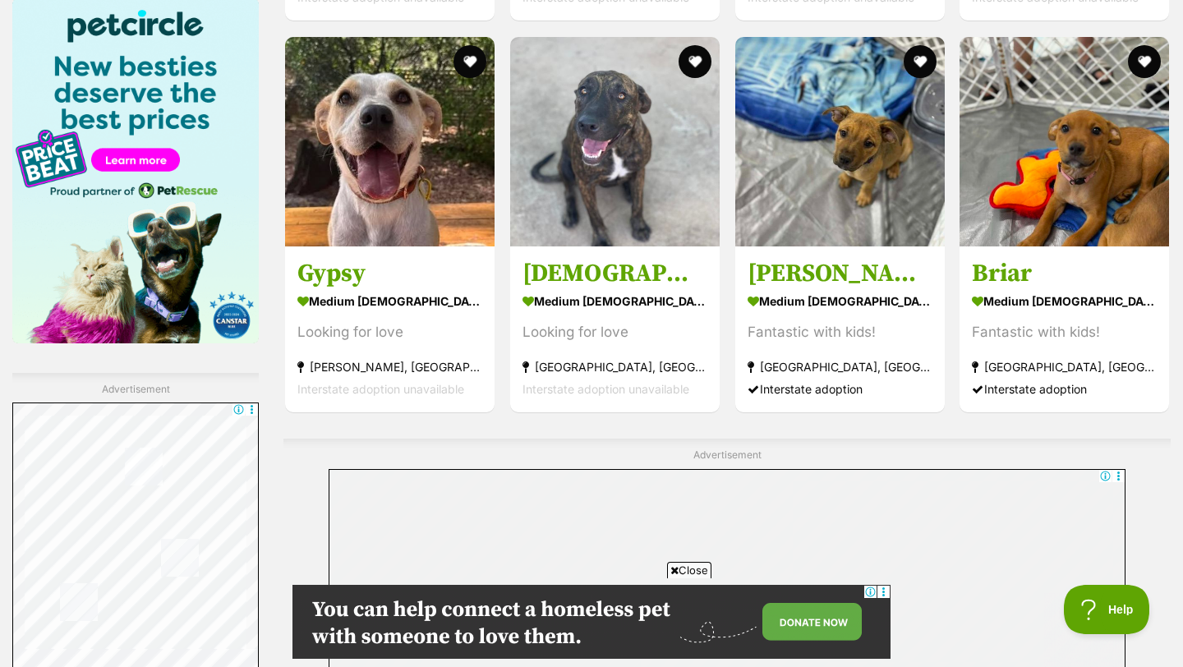
scroll to position [2564, 0]
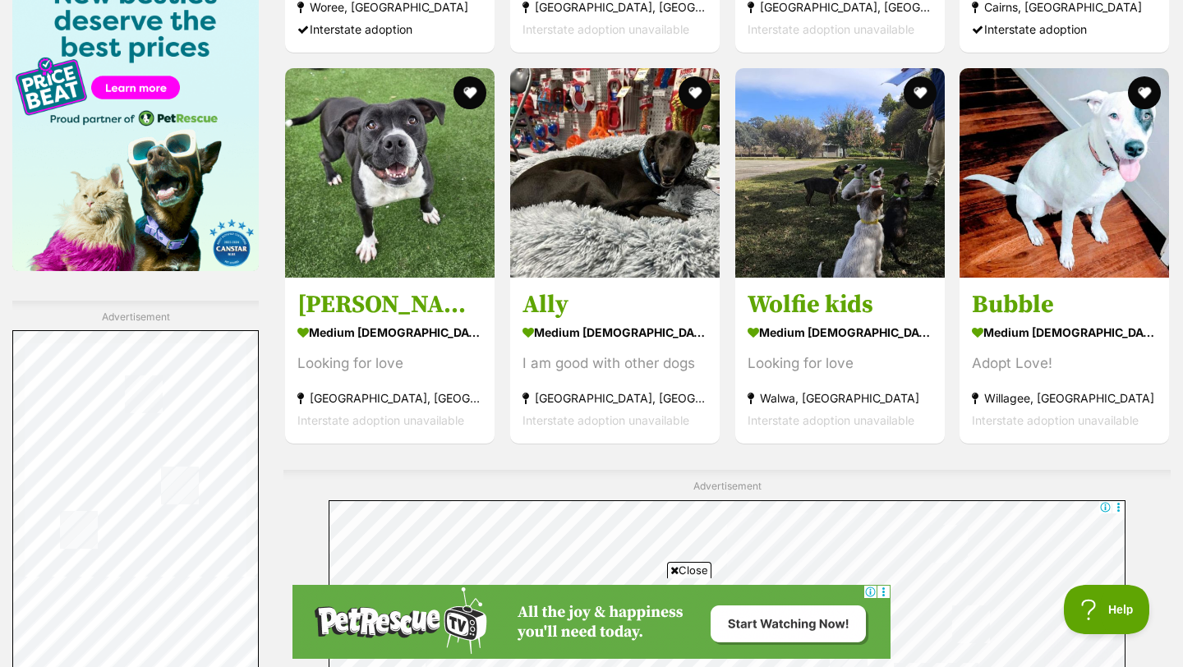
scroll to position [2636, 0]
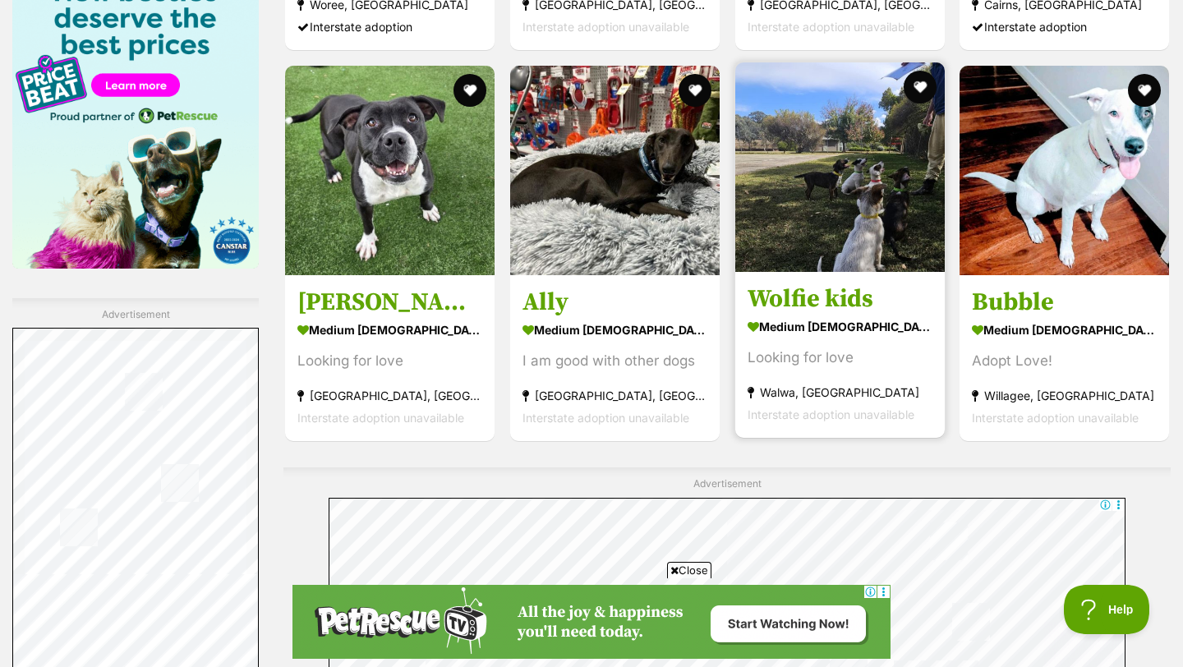
click at [830, 187] on img at bounding box center [839, 166] width 209 height 209
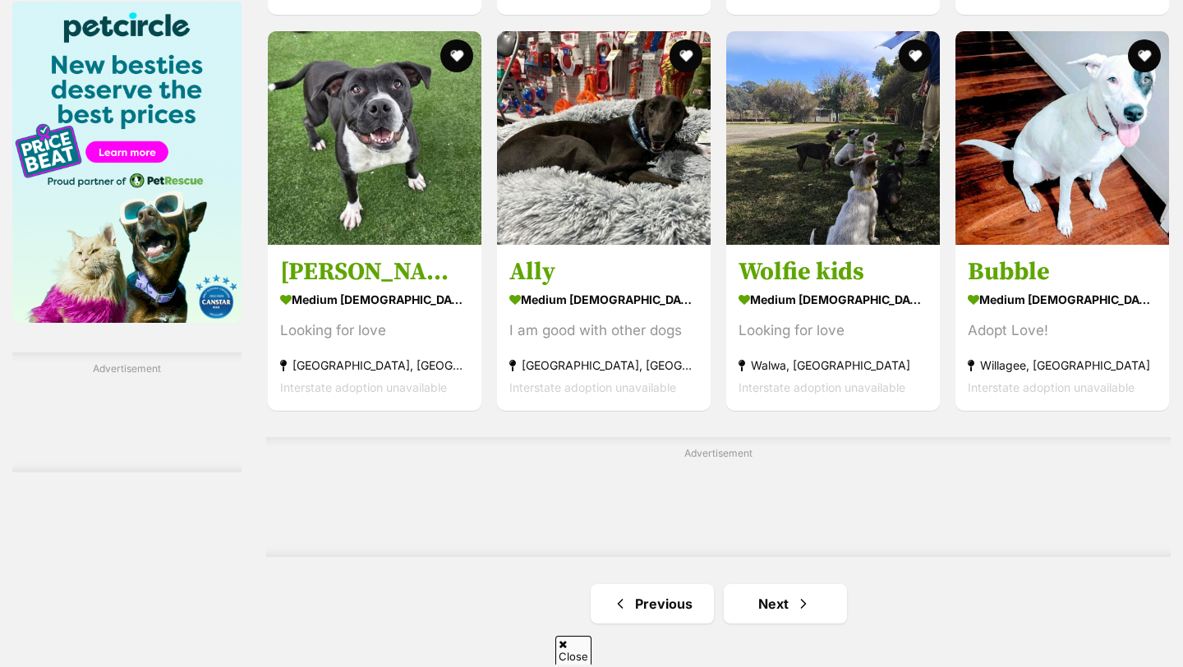
scroll to position [2552, 0]
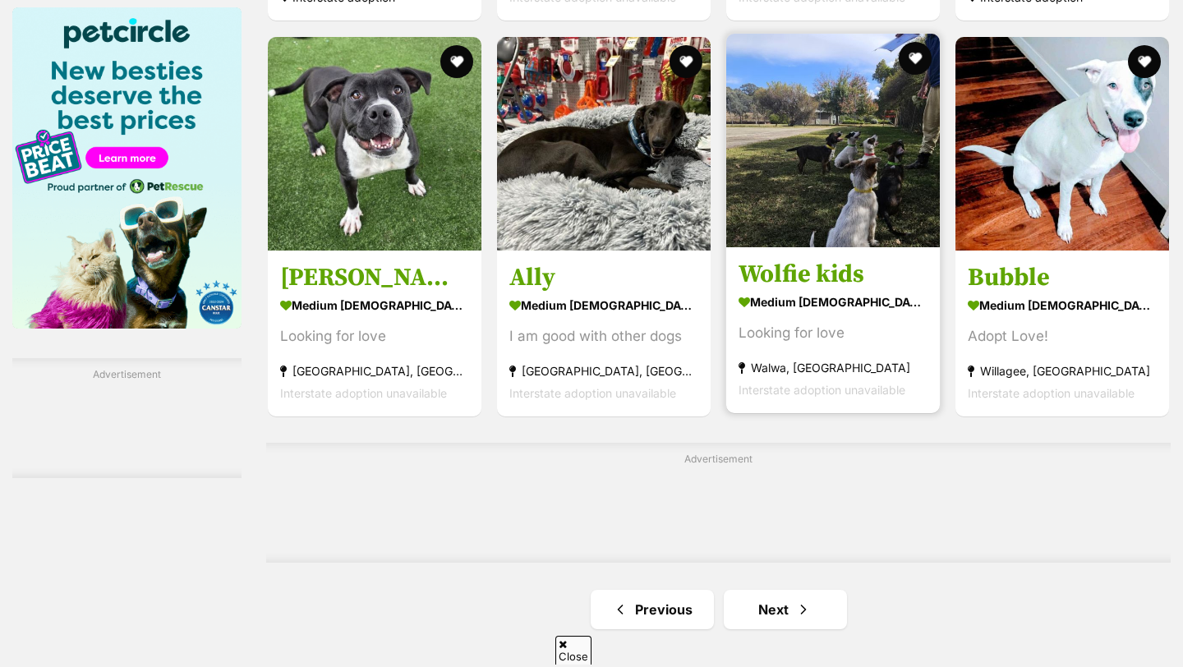
click at [867, 181] on img at bounding box center [833, 141] width 214 height 214
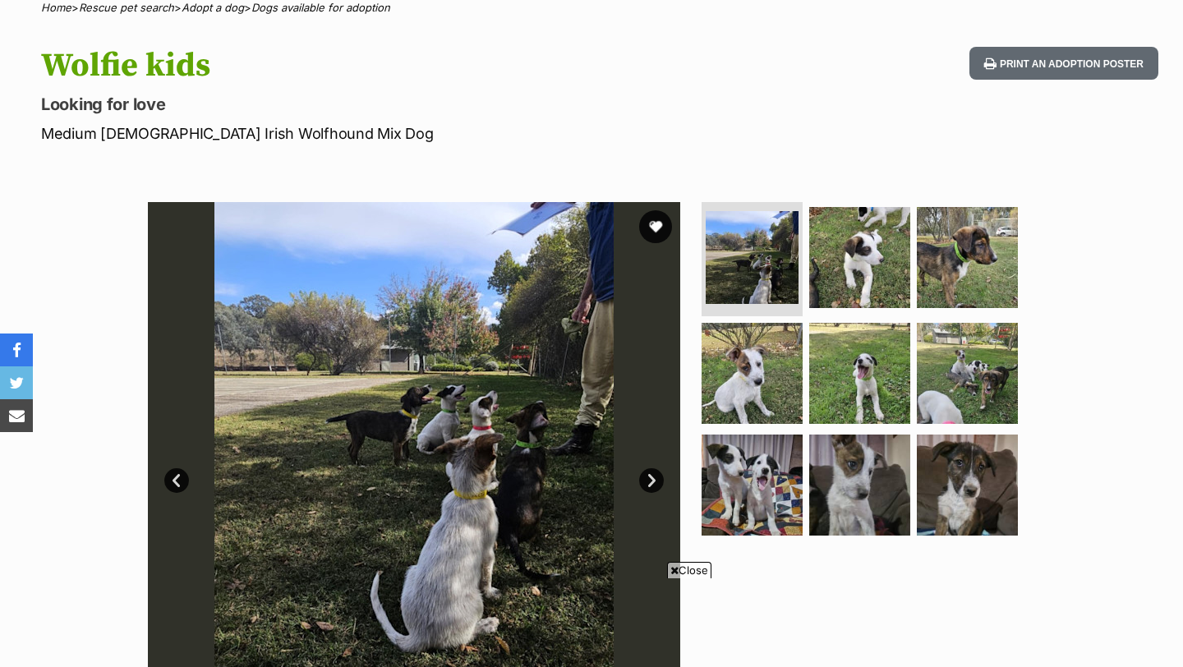
click at [649, 478] on link "Next" at bounding box center [651, 480] width 25 height 25
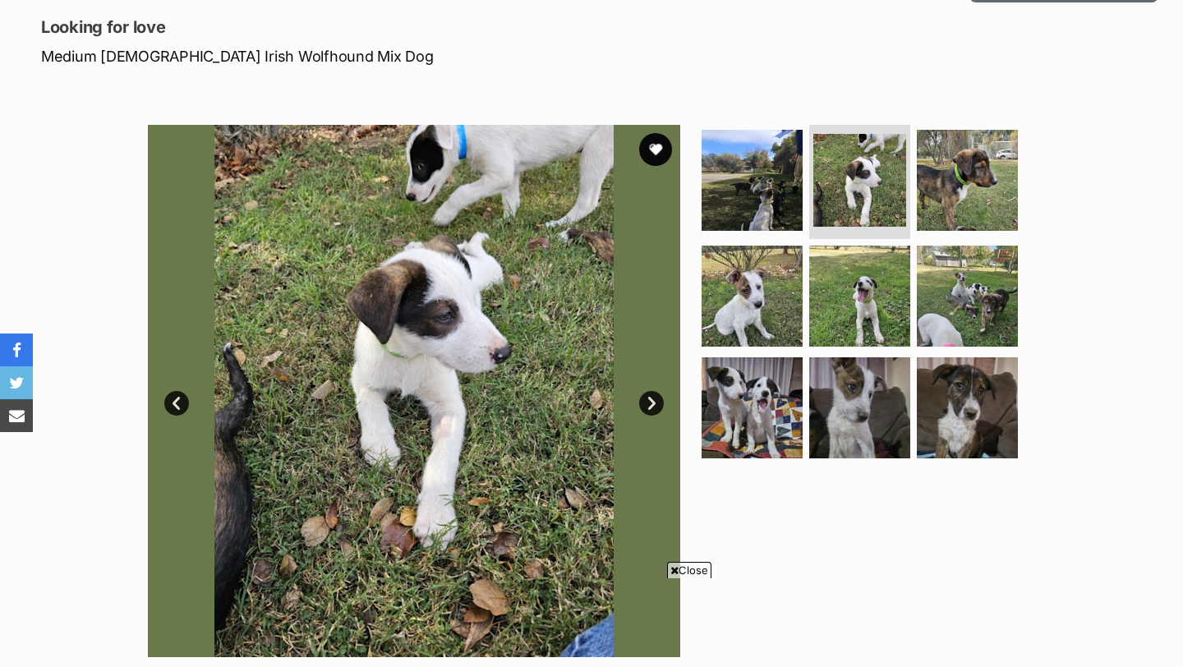
click at [650, 406] on link "Next" at bounding box center [651, 403] width 25 height 25
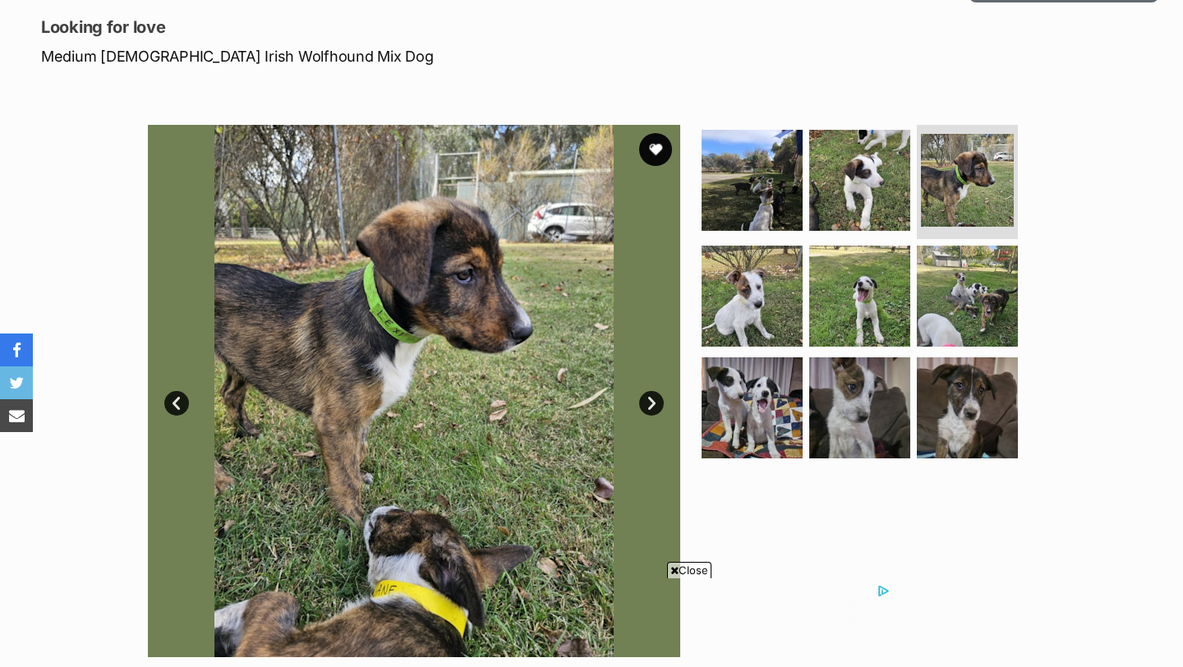
click at [650, 398] on link "Next" at bounding box center [651, 403] width 25 height 25
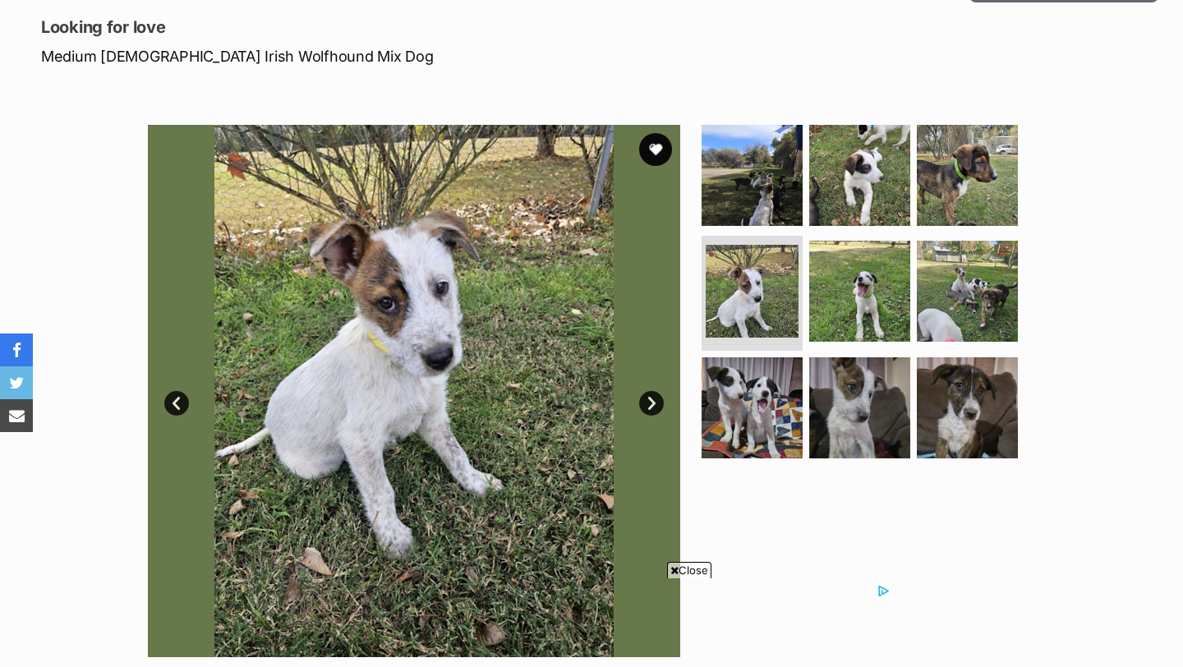
click at [650, 398] on link "Next" at bounding box center [651, 403] width 25 height 25
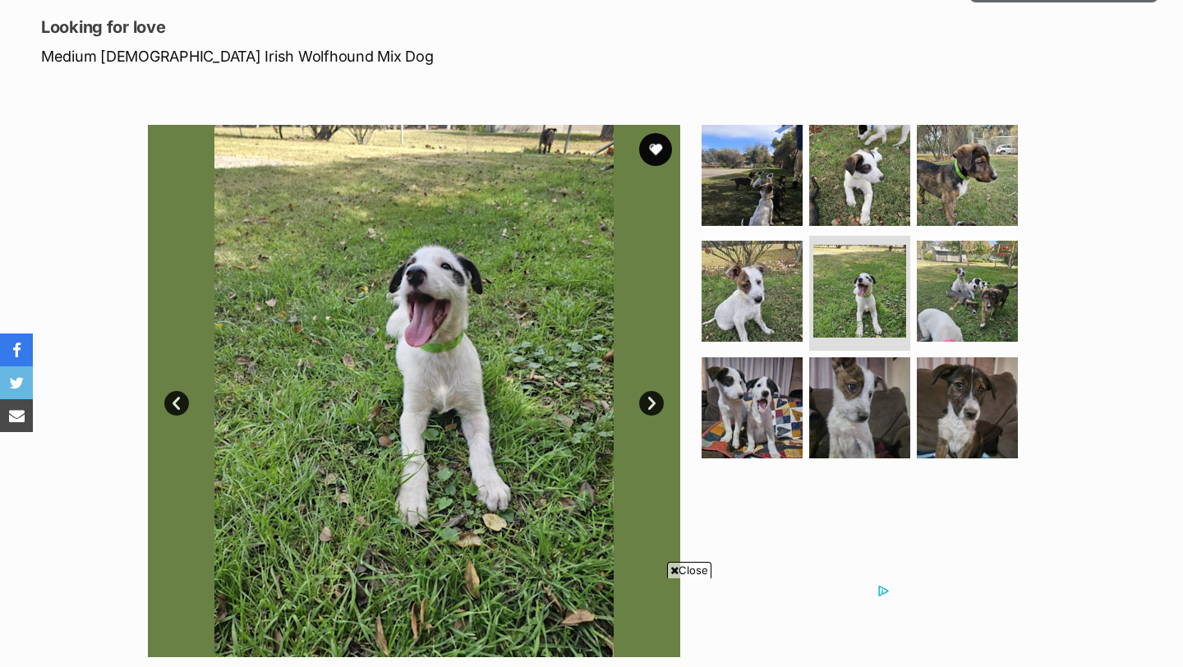
click at [650, 398] on link "Next" at bounding box center [651, 403] width 25 height 25
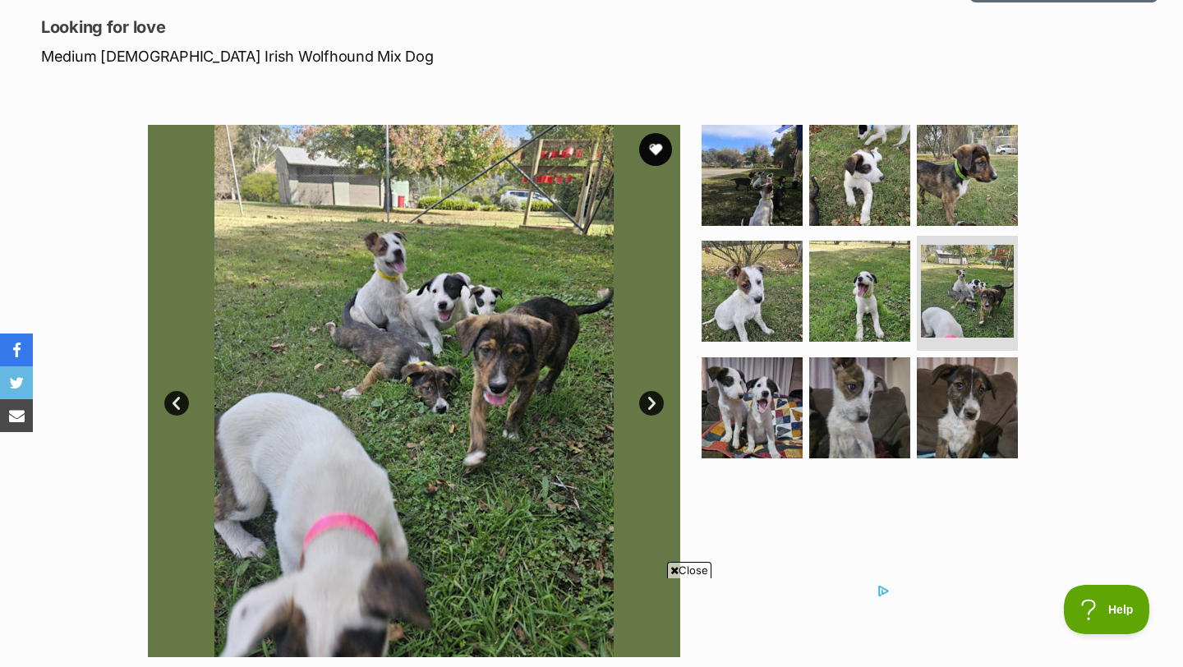
click at [650, 398] on link "Next" at bounding box center [651, 403] width 25 height 25
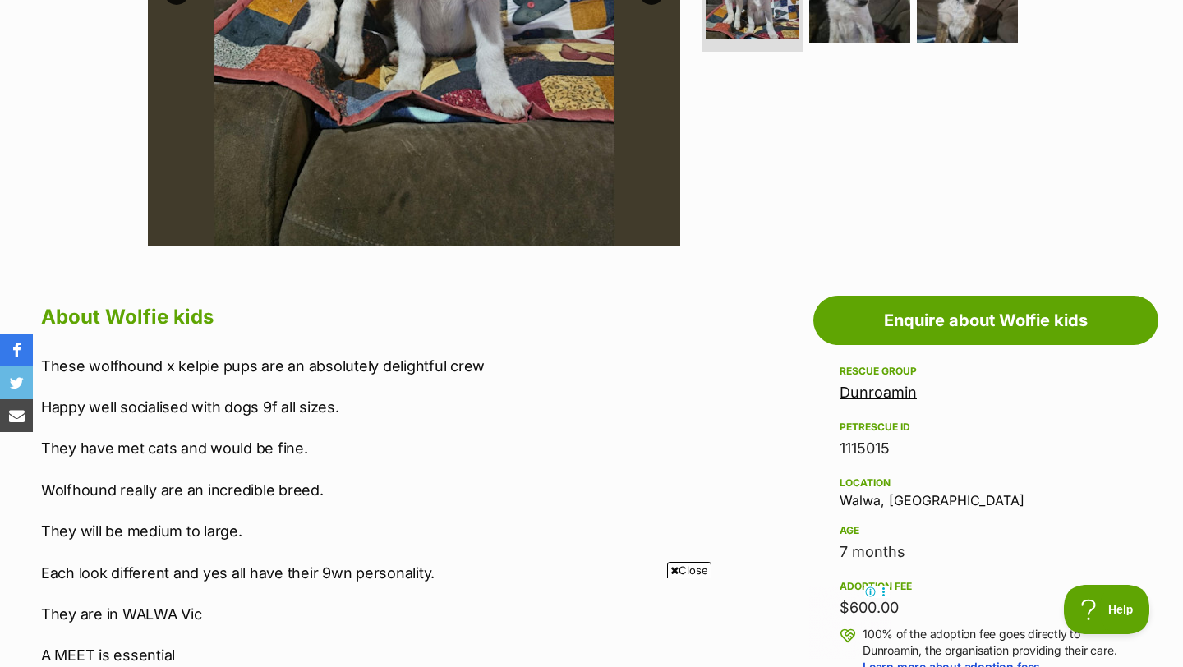
scroll to position [623, 0]
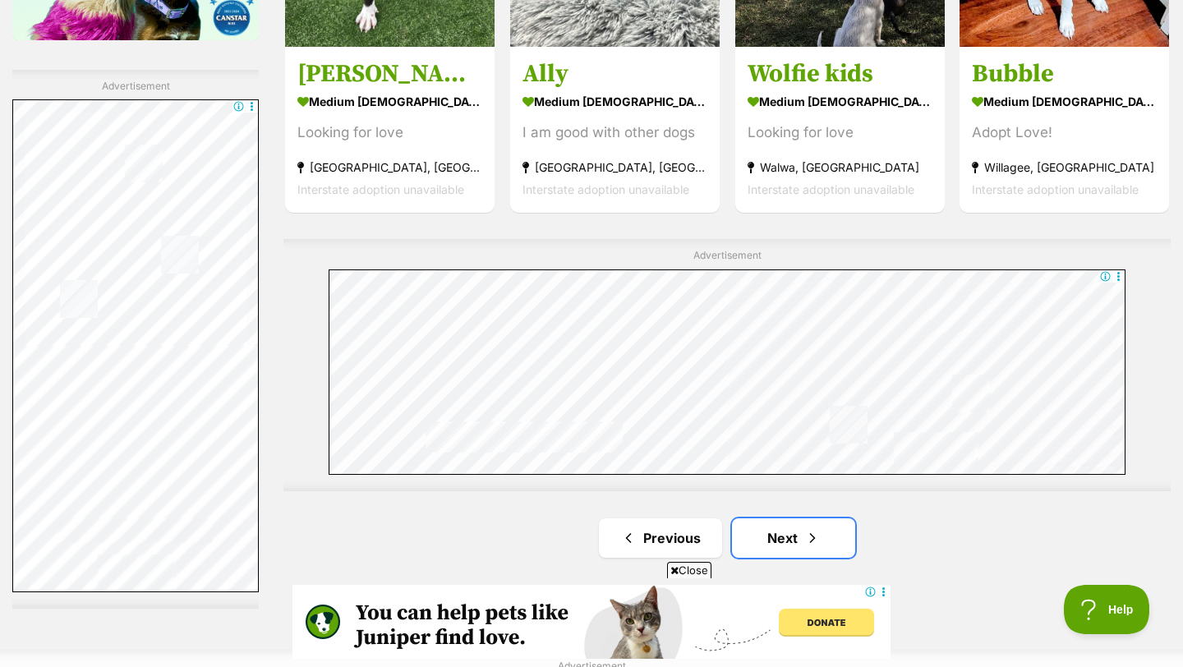
scroll to position [2865, 0]
click at [790, 517] on link "Next" at bounding box center [793, 536] width 123 height 39
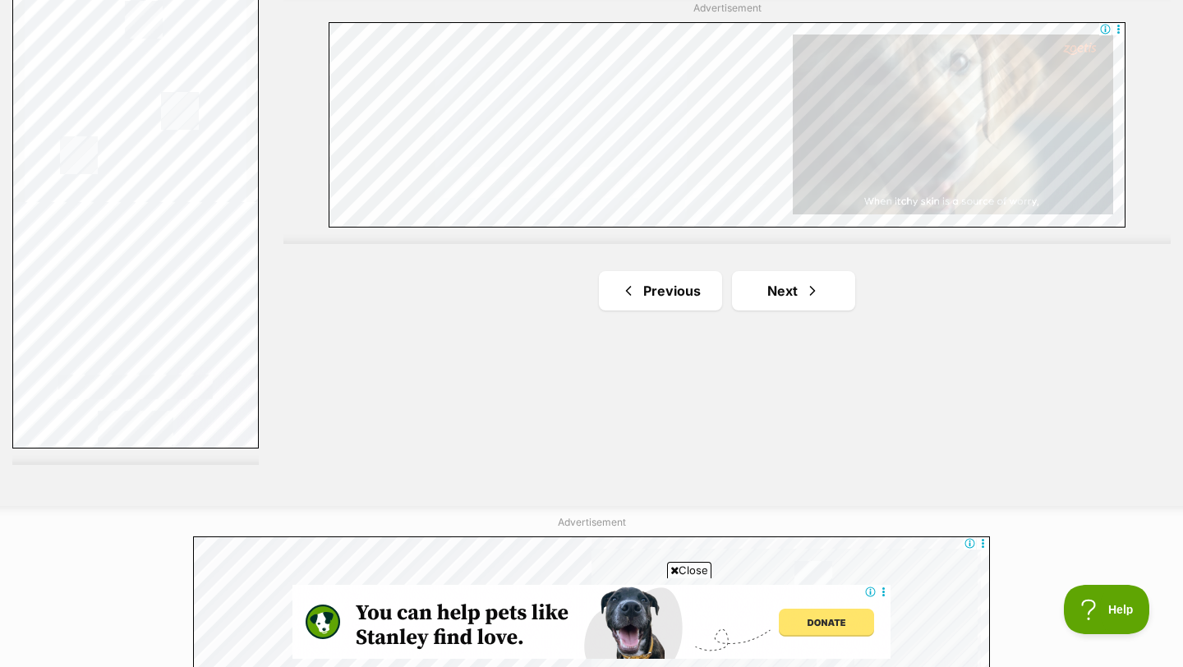
scroll to position [3008, 0]
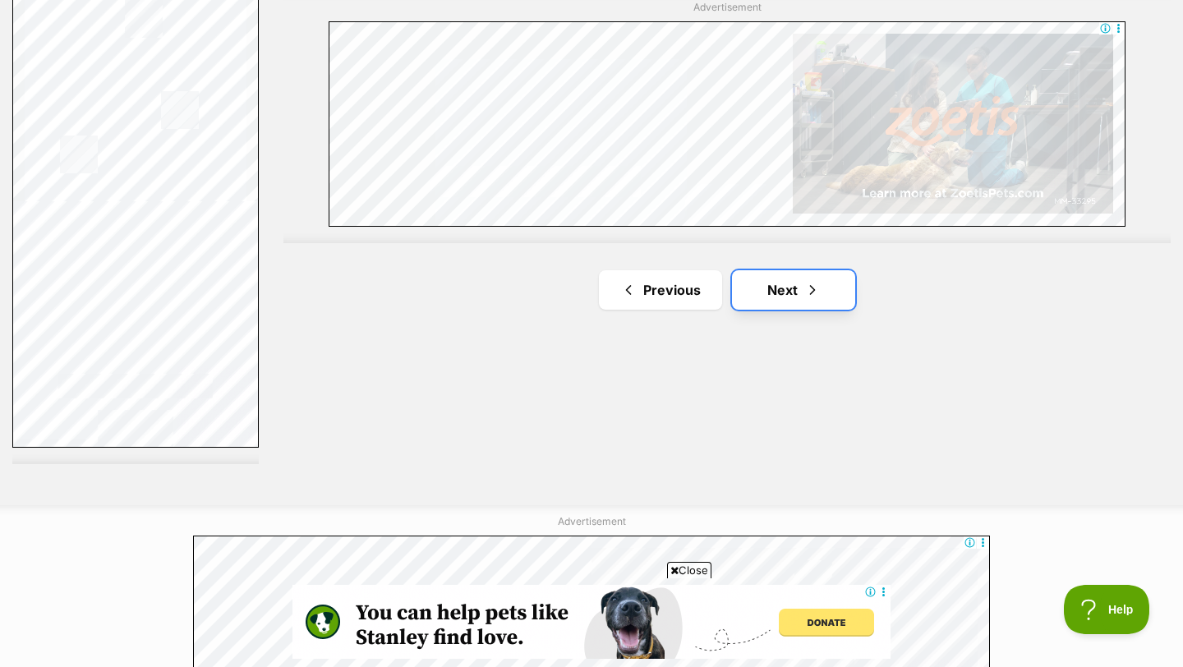
click at [790, 270] on link "Next" at bounding box center [793, 289] width 123 height 39
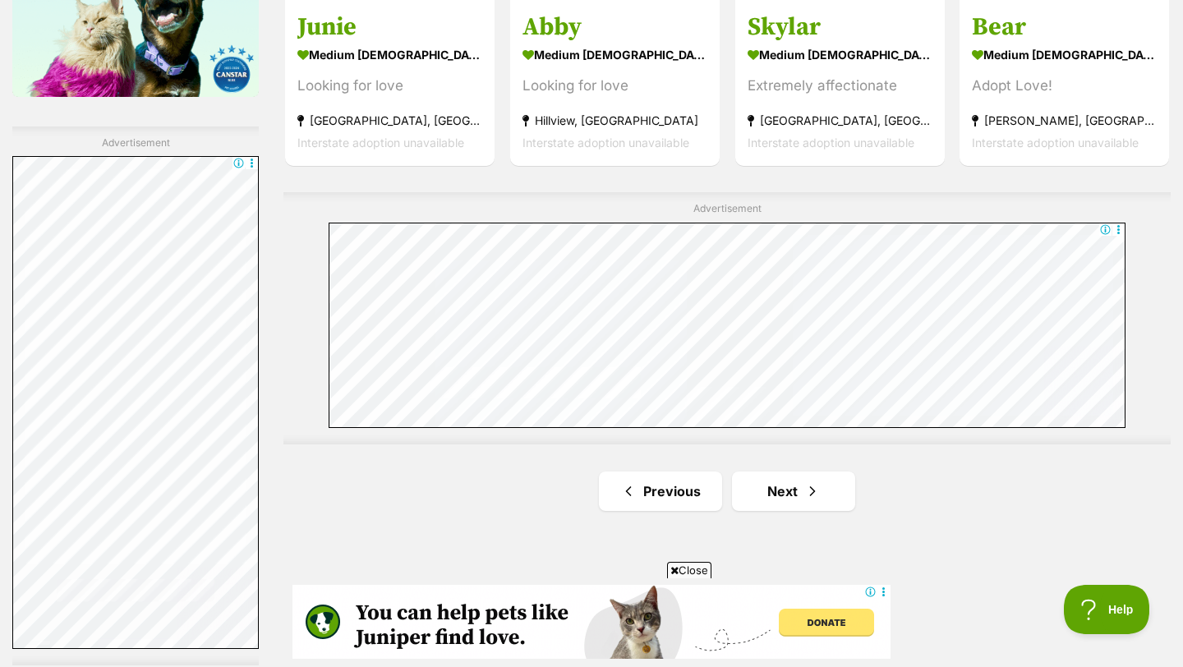
scroll to position [2811, 0]
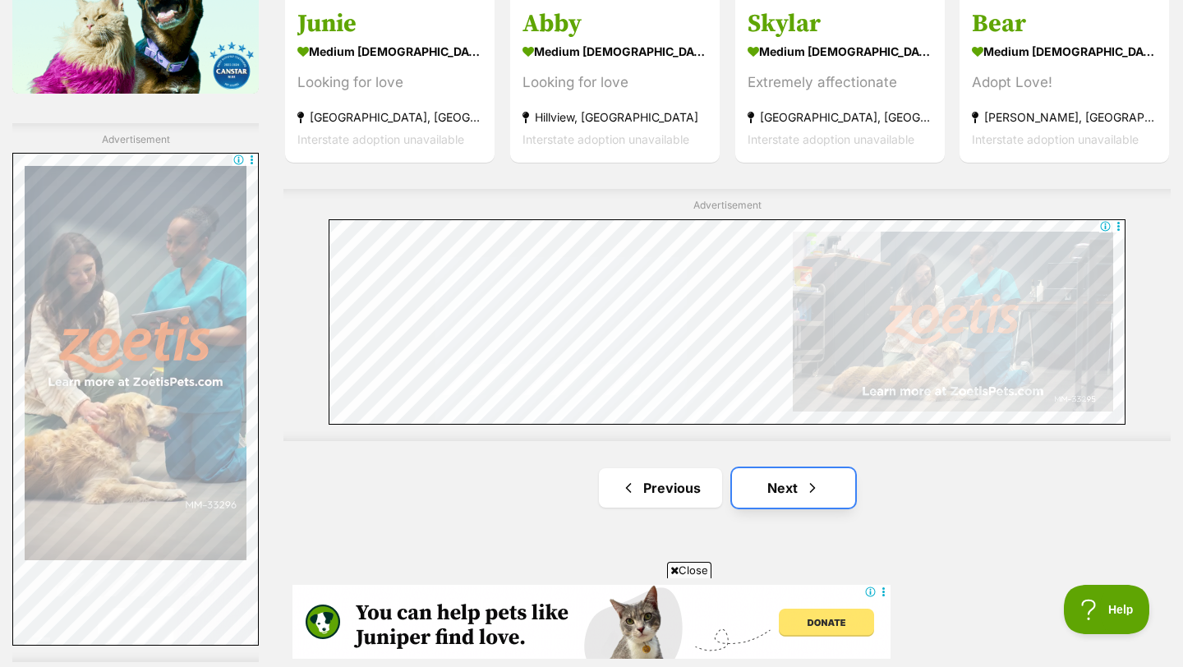
click at [780, 468] on link "Next" at bounding box center [793, 487] width 123 height 39
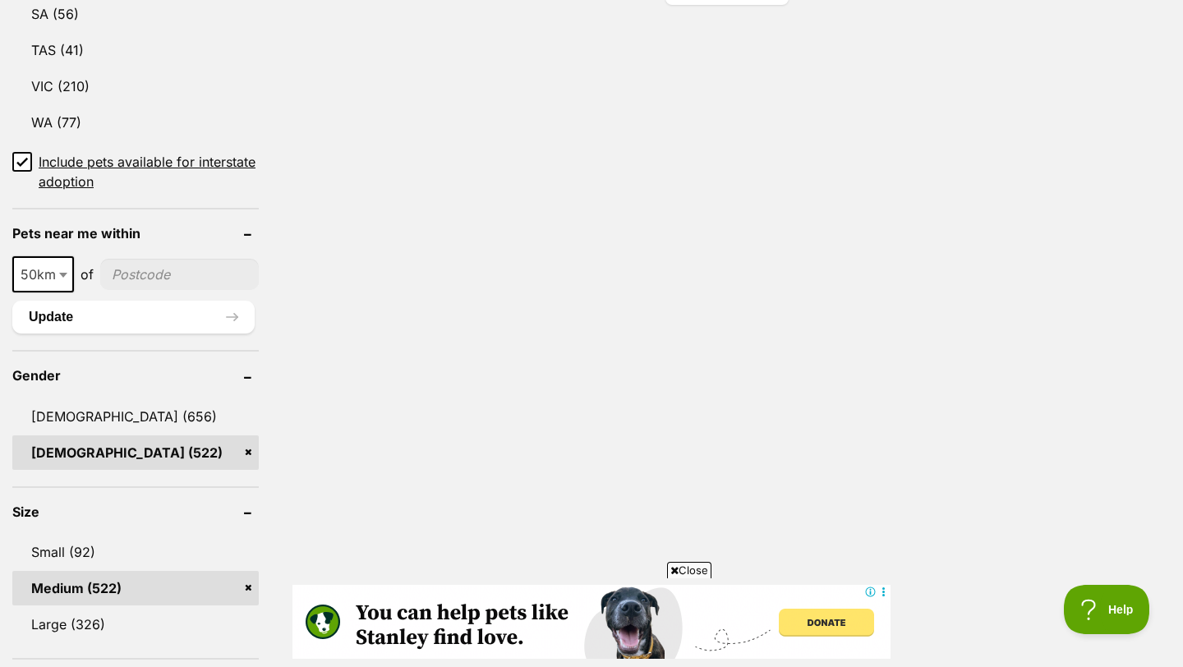
scroll to position [1124, 0]
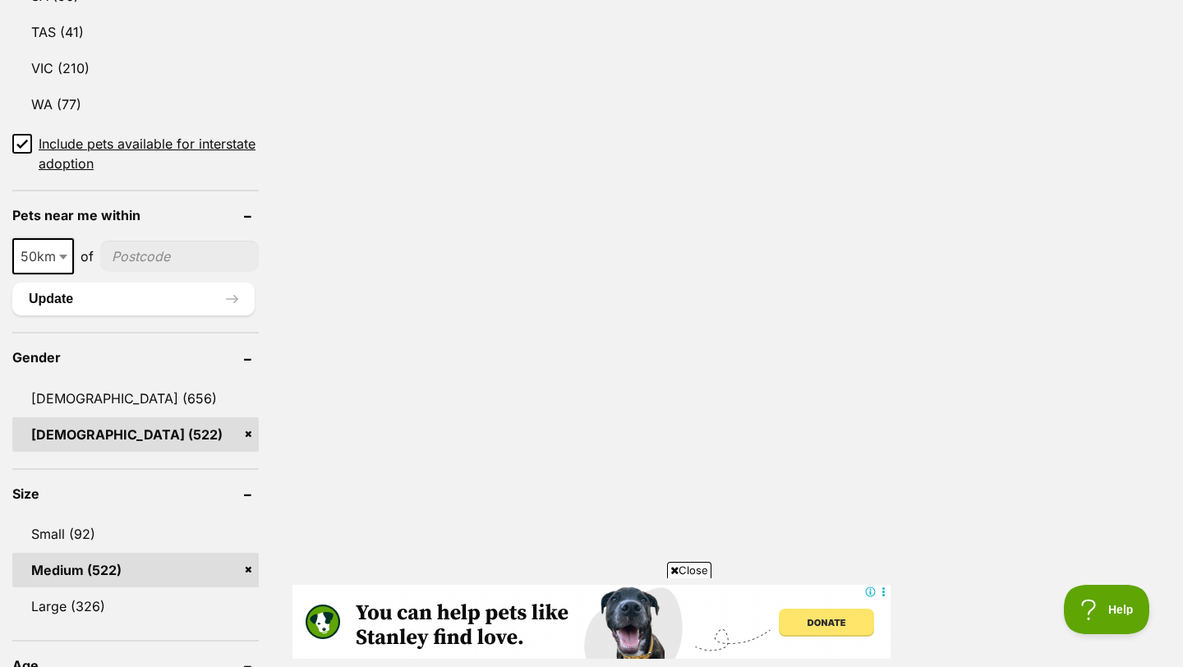
click at [246, 553] on link "Medium (522)" at bounding box center [135, 570] width 246 height 34
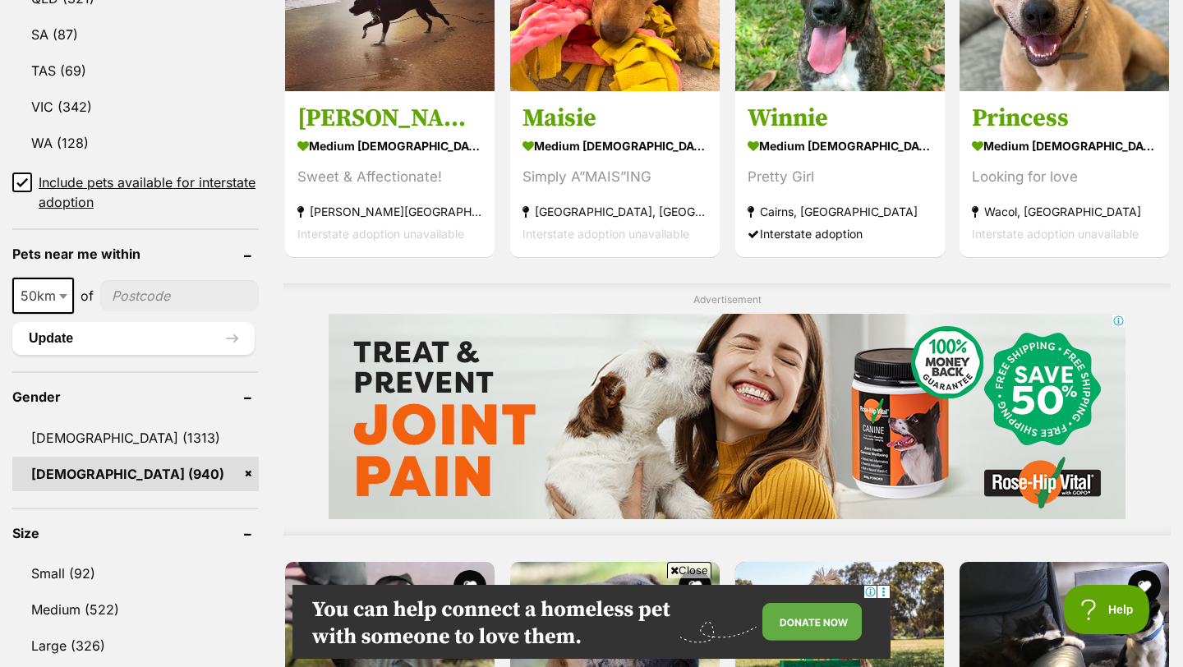
scroll to position [1083, 0]
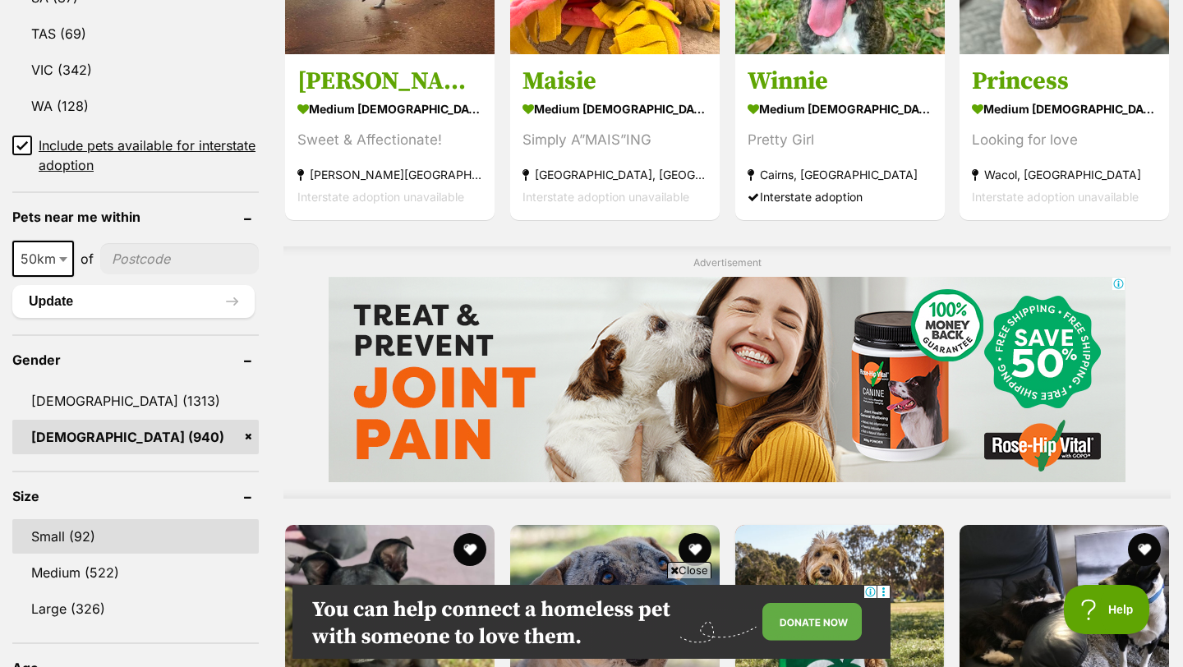
click at [80, 544] on link "Small (92)" at bounding box center [135, 536] width 246 height 34
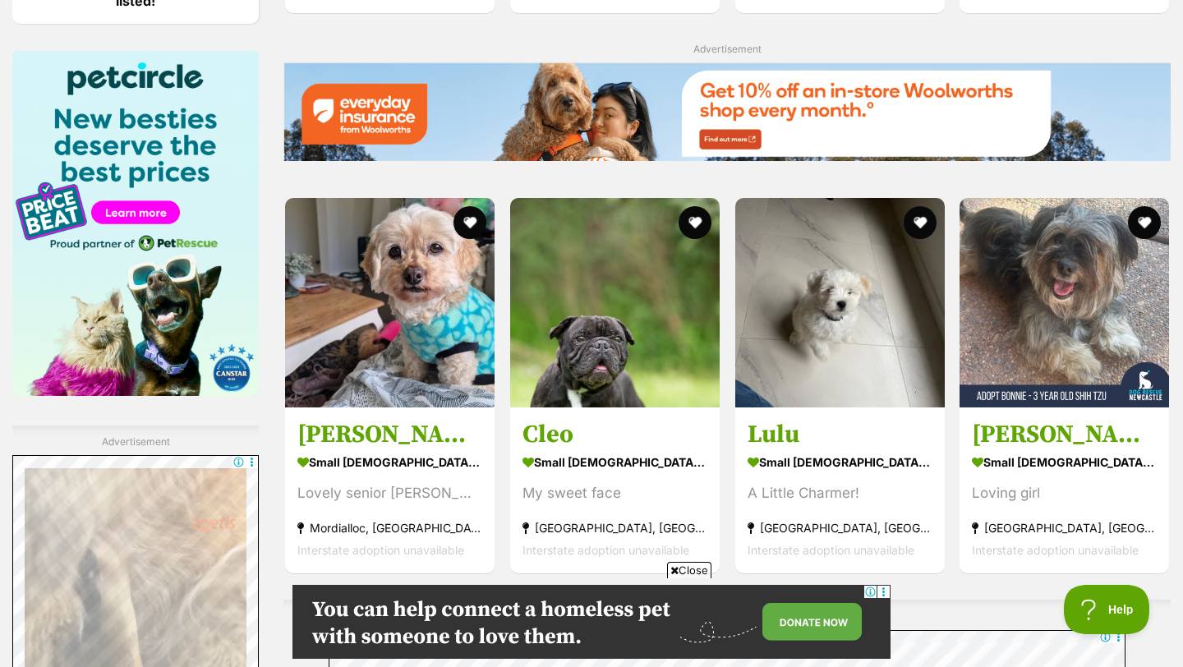
scroll to position [2405, 0]
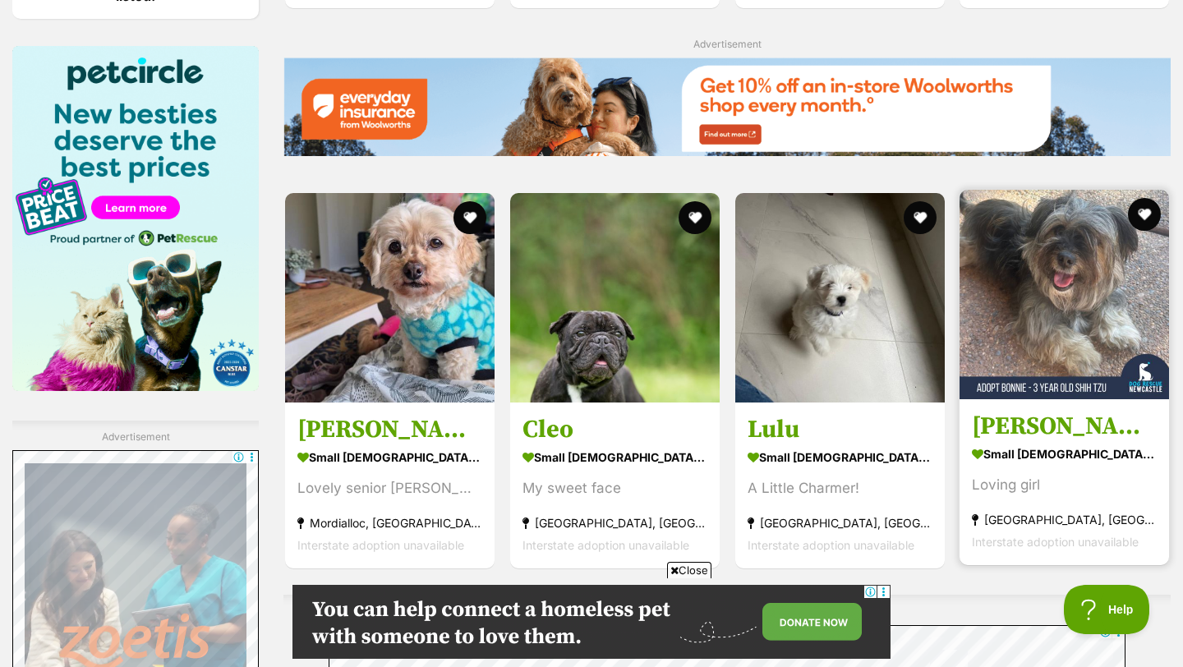
click at [1090, 263] on img at bounding box center [1063, 294] width 209 height 209
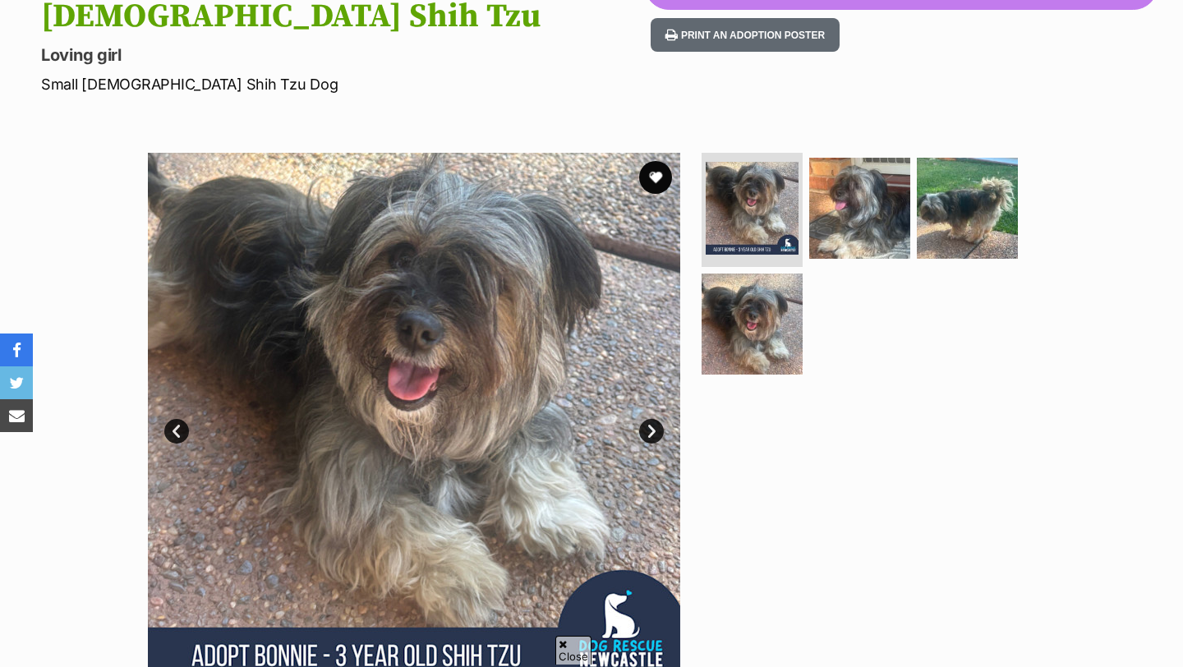
click at [647, 419] on link "Next" at bounding box center [651, 431] width 25 height 25
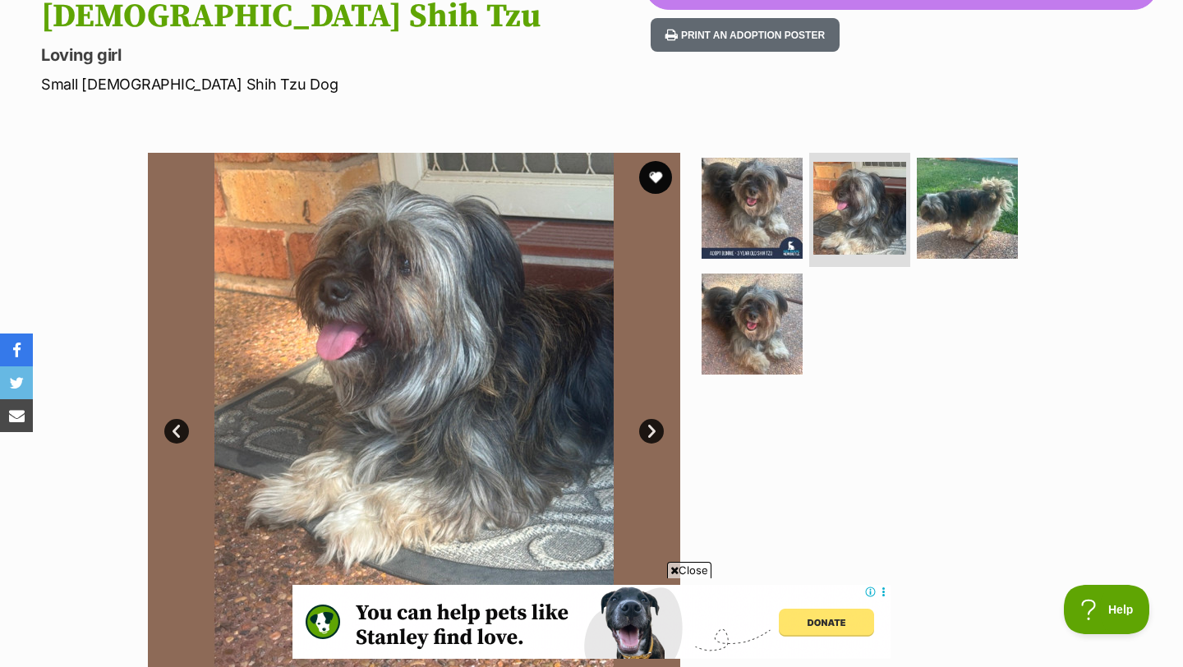
click at [647, 419] on link "Next" at bounding box center [651, 431] width 25 height 25
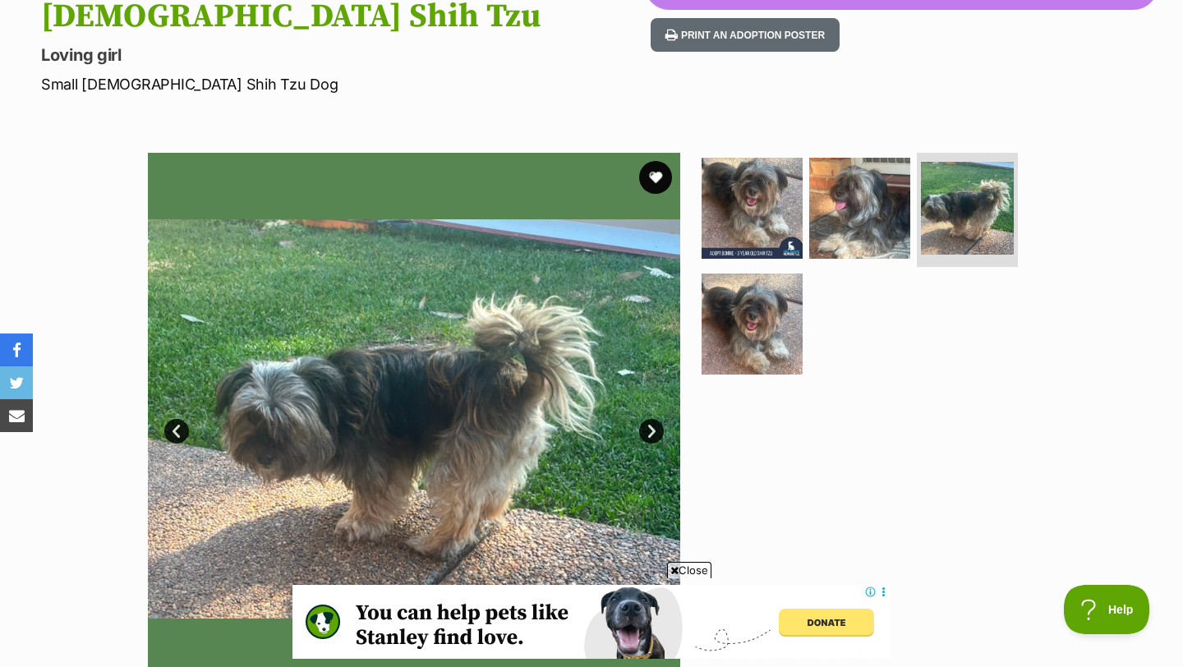
click at [647, 419] on link "Next" at bounding box center [651, 431] width 25 height 25
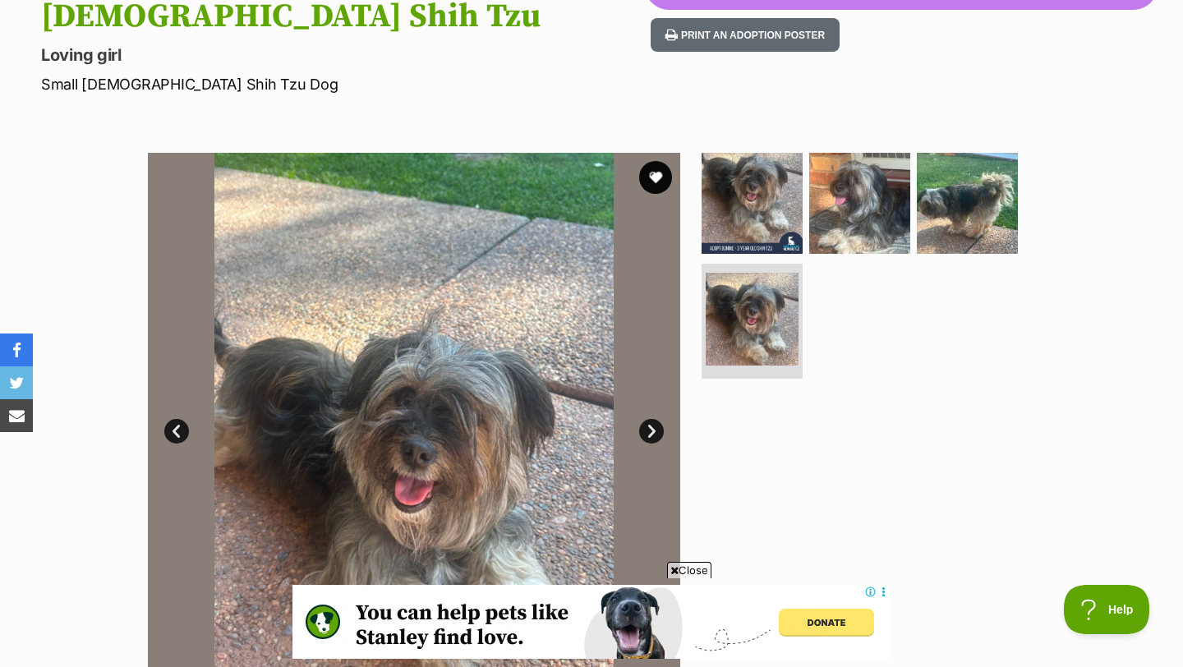
click at [647, 419] on link "Next" at bounding box center [651, 431] width 25 height 25
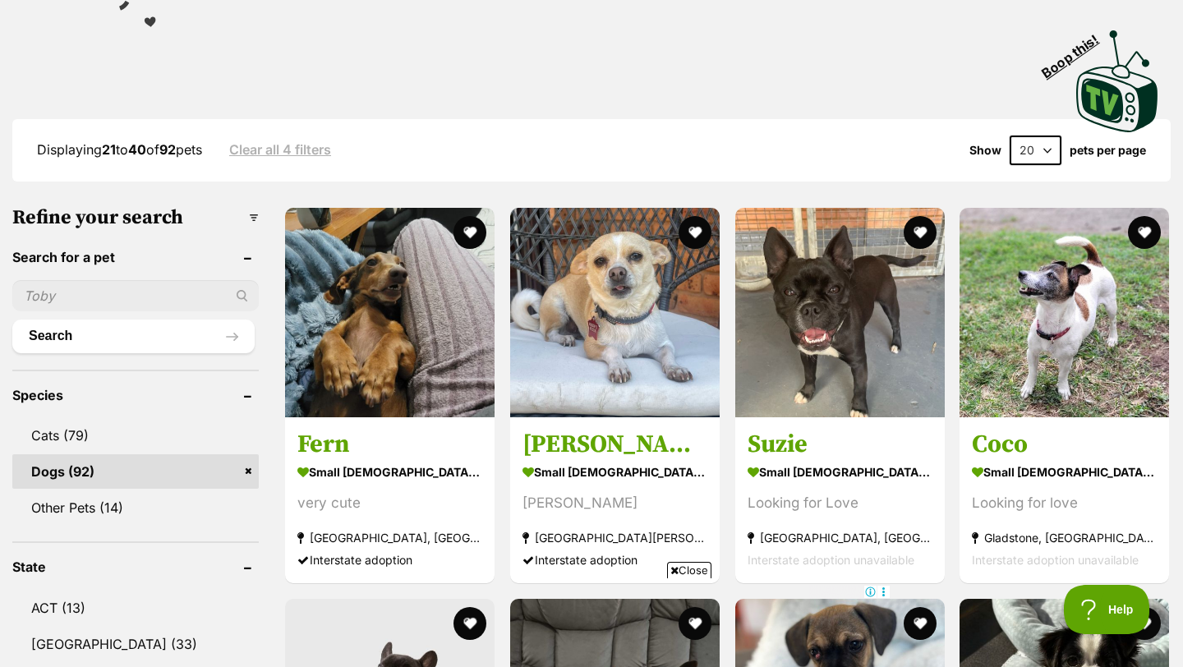
scroll to position [370, 0]
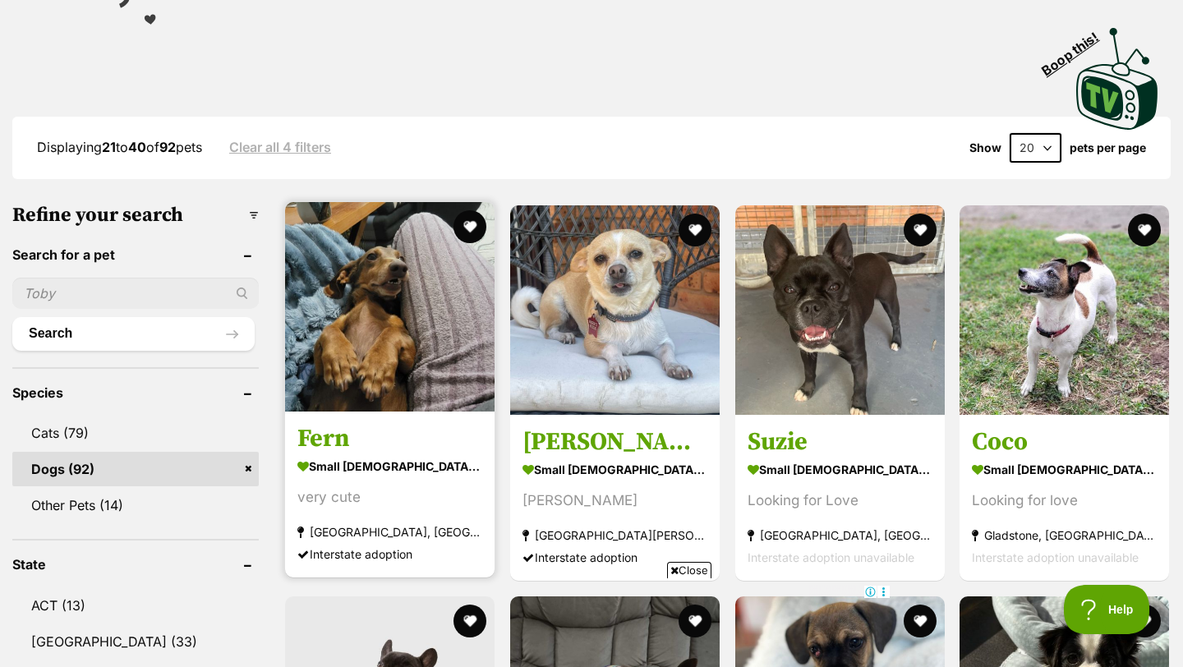
click at [385, 260] on img at bounding box center [389, 306] width 209 height 209
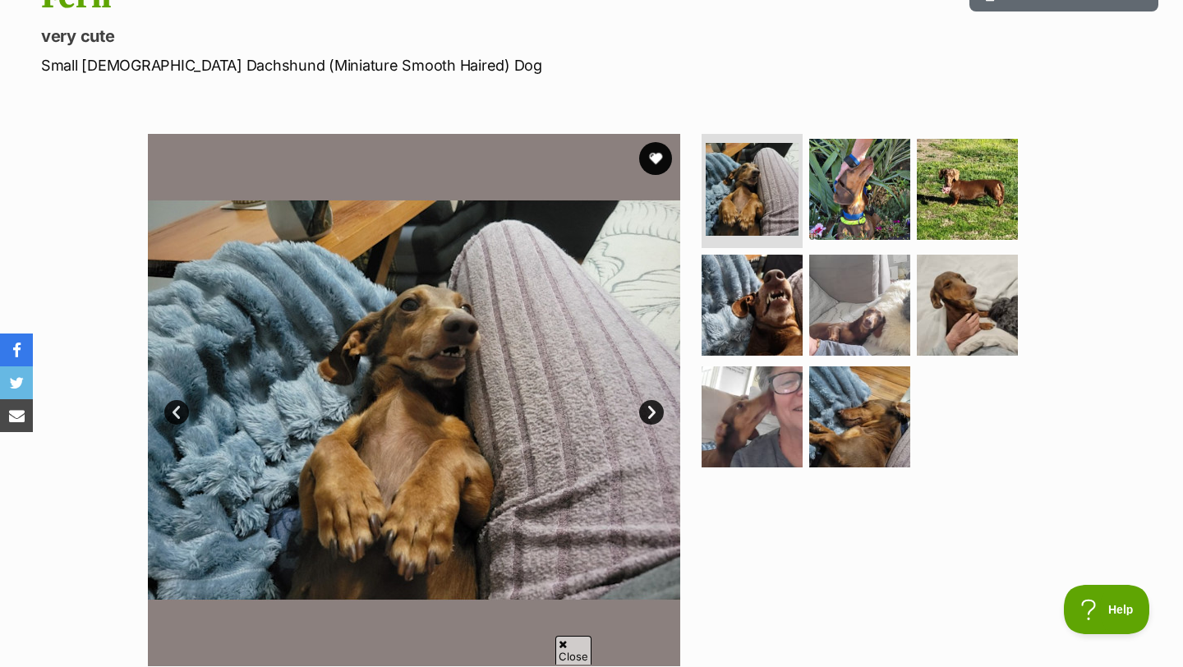
scroll to position [236, 0]
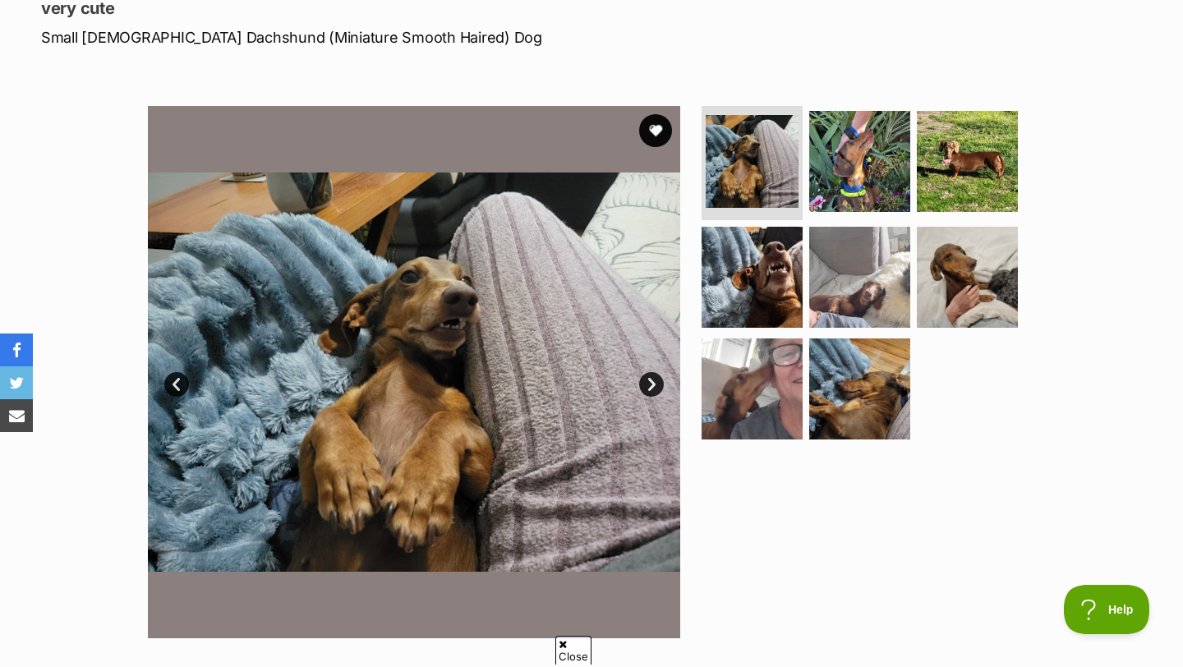
click at [654, 378] on link "Next" at bounding box center [651, 384] width 25 height 25
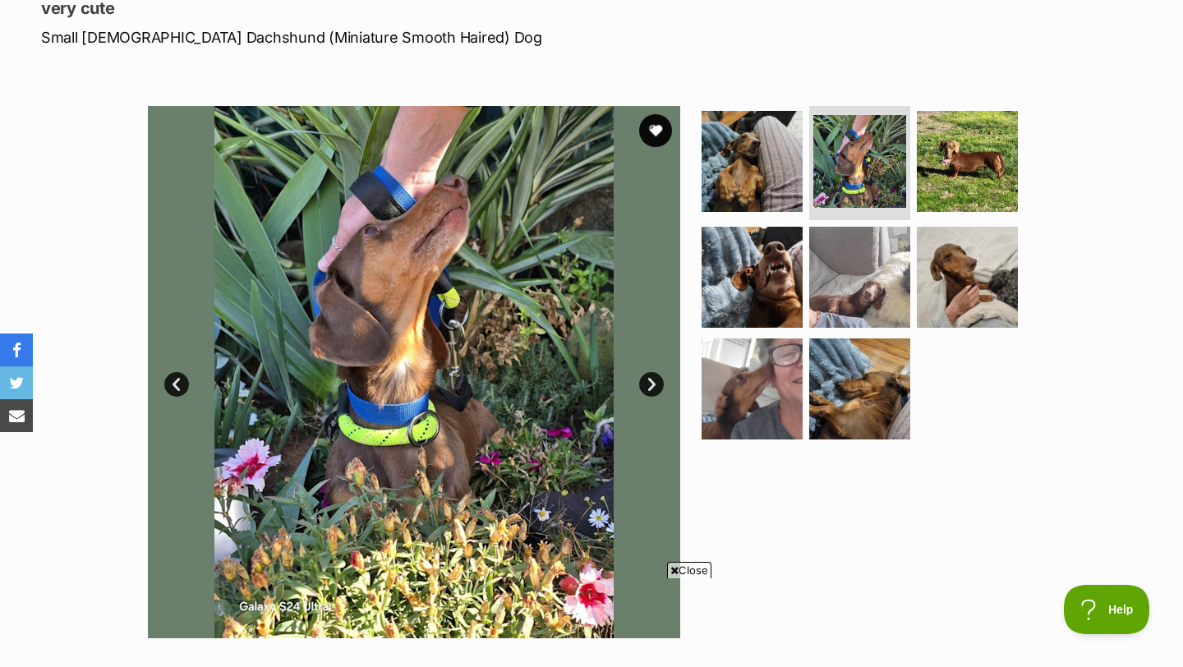
scroll to position [0, 0]
click at [654, 378] on link "Next" at bounding box center [651, 384] width 25 height 25
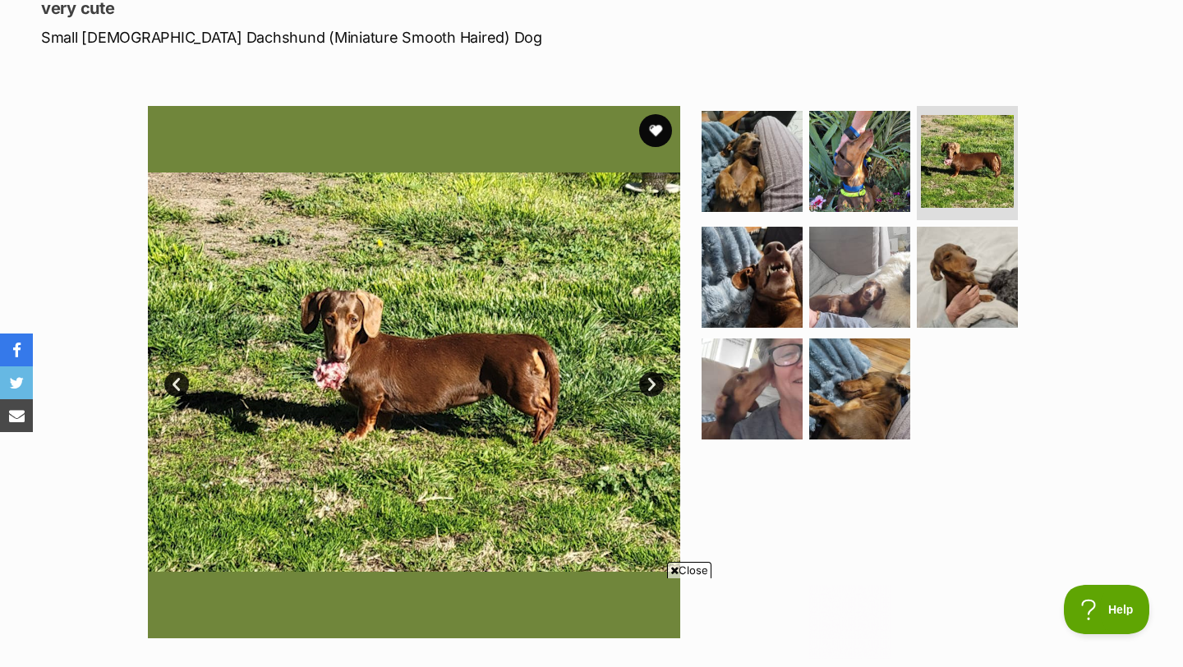
click at [654, 378] on link "Next" at bounding box center [651, 384] width 25 height 25
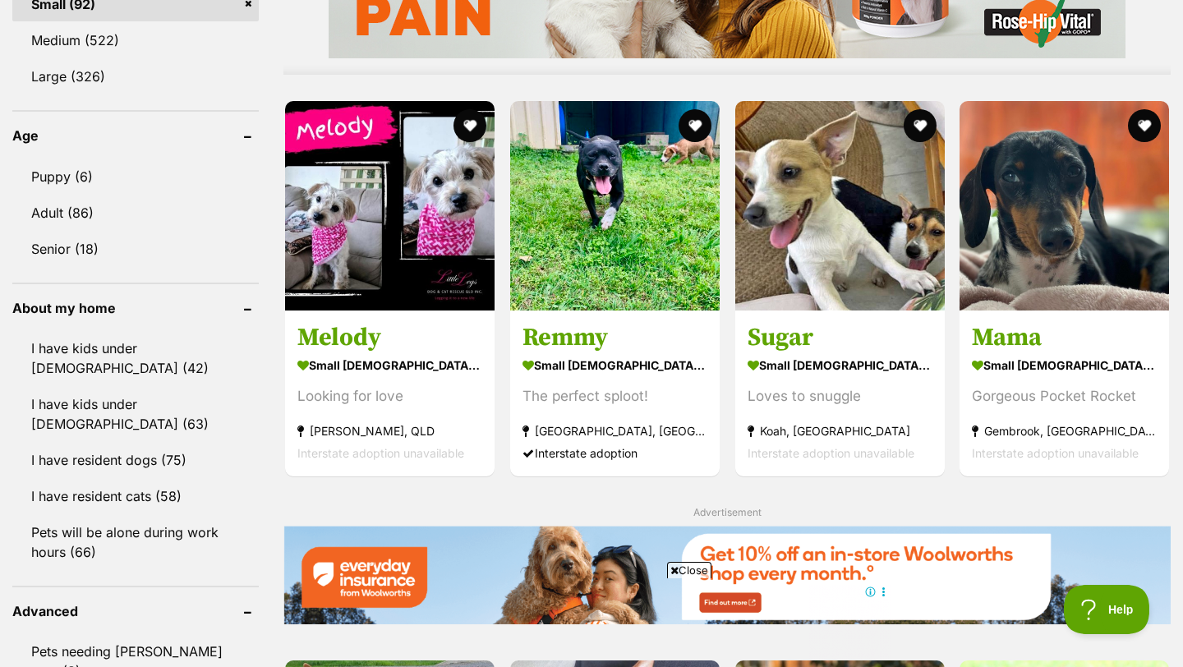
scroll to position [1557, 0]
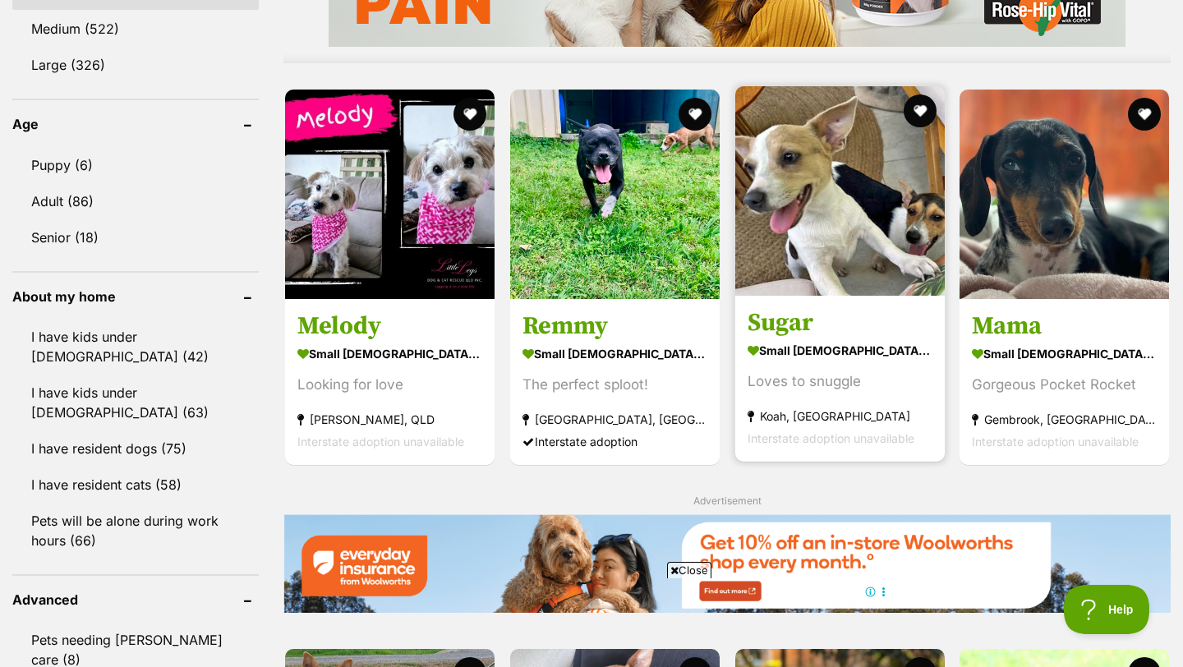
click at [856, 149] on img at bounding box center [839, 190] width 209 height 209
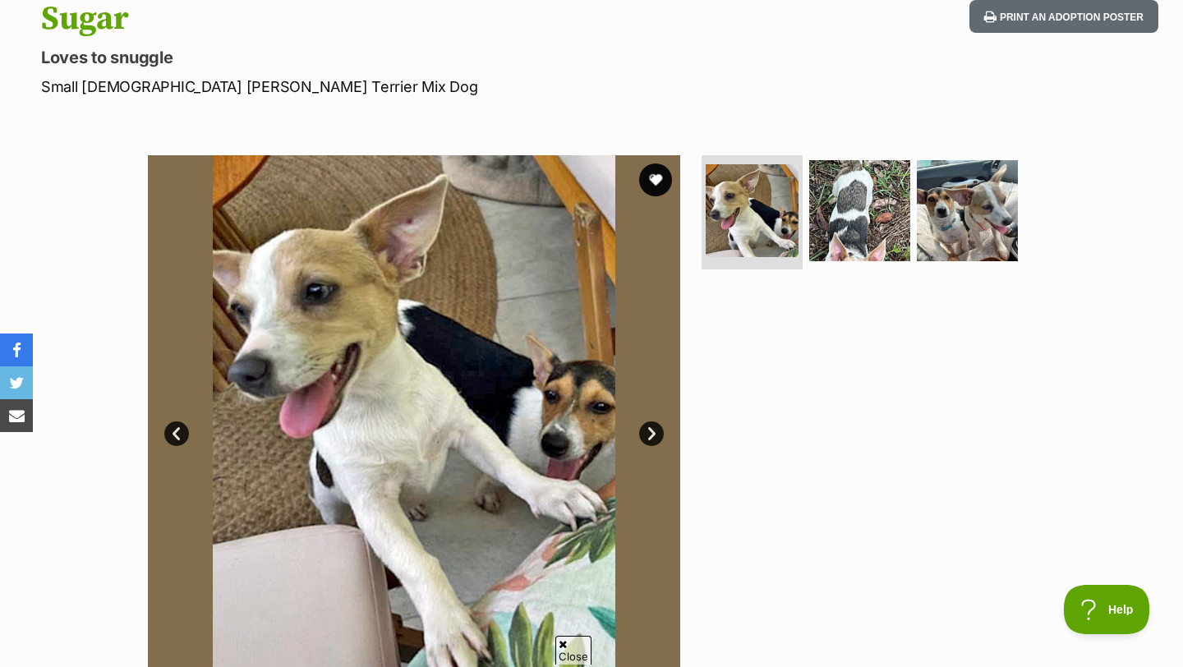
scroll to position [201, 0]
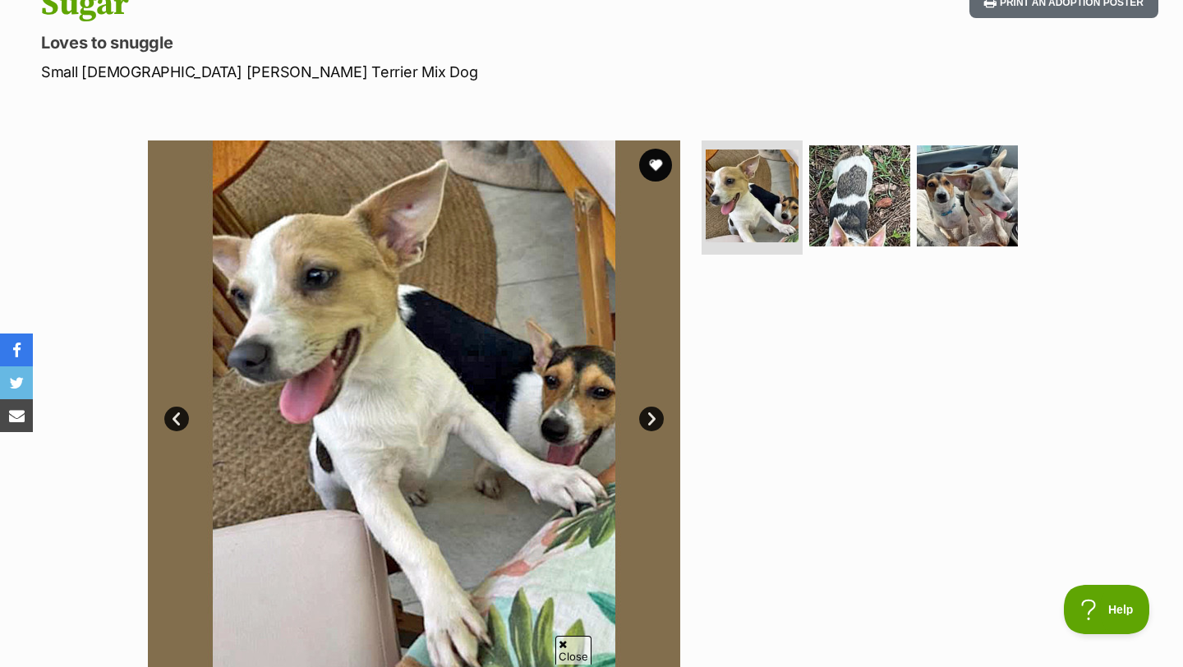
click at [643, 419] on link "Next" at bounding box center [651, 419] width 25 height 25
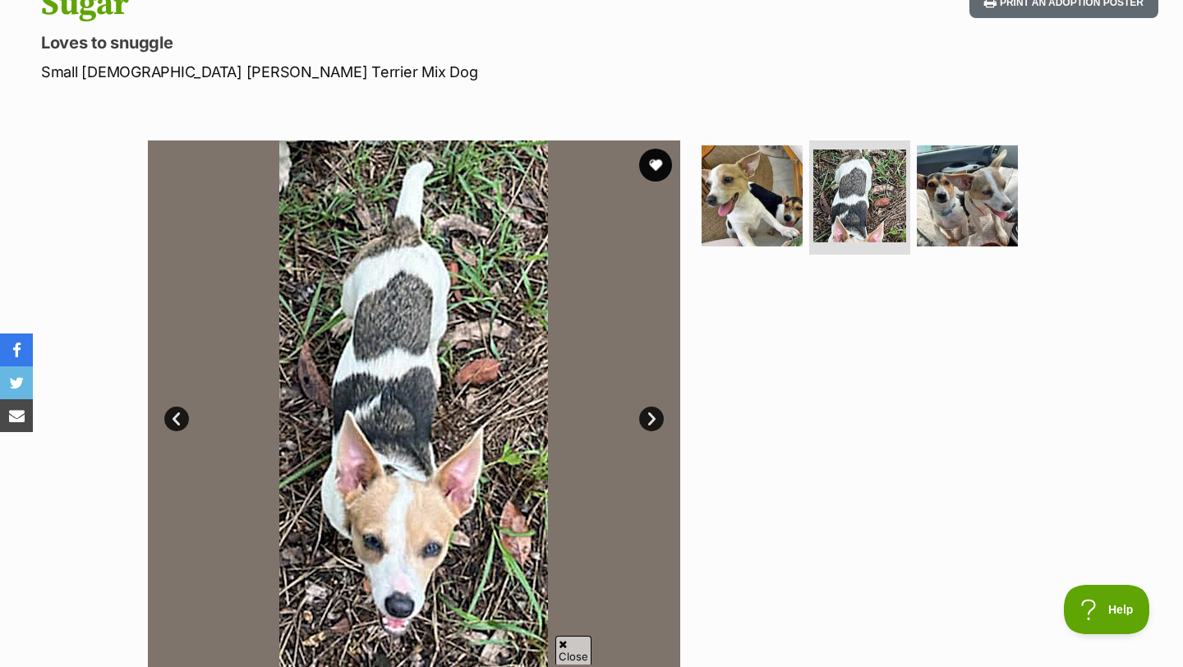
scroll to position [0, 0]
click at [643, 419] on link "Next" at bounding box center [651, 419] width 25 height 25
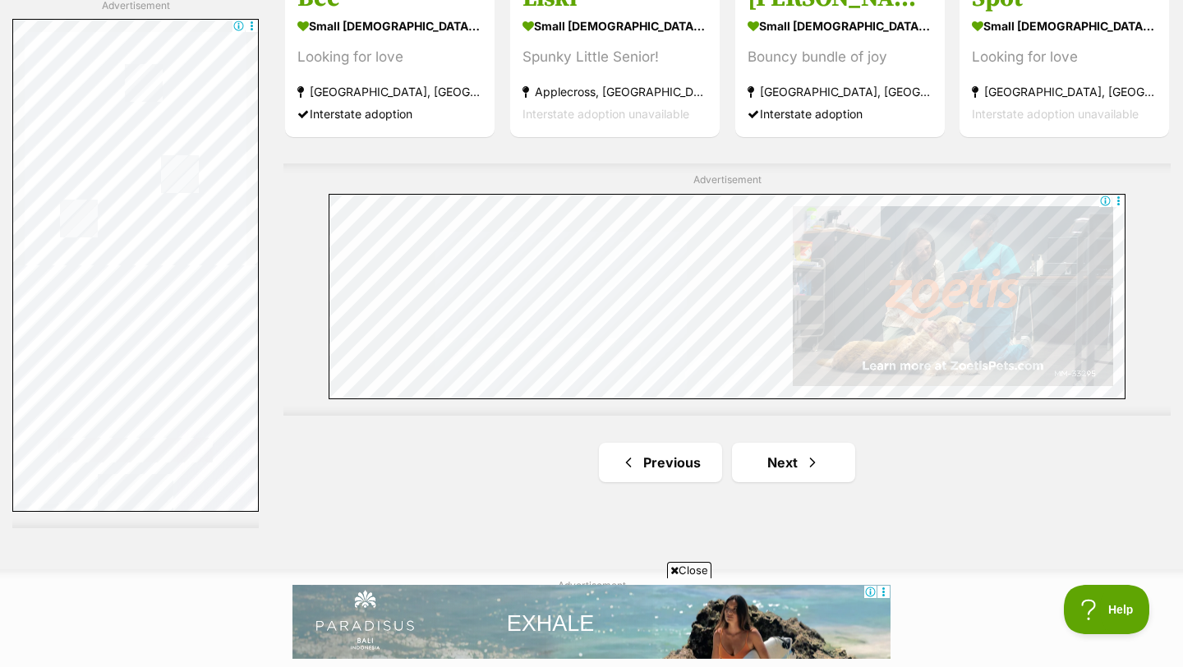
scroll to position [2838, 0]
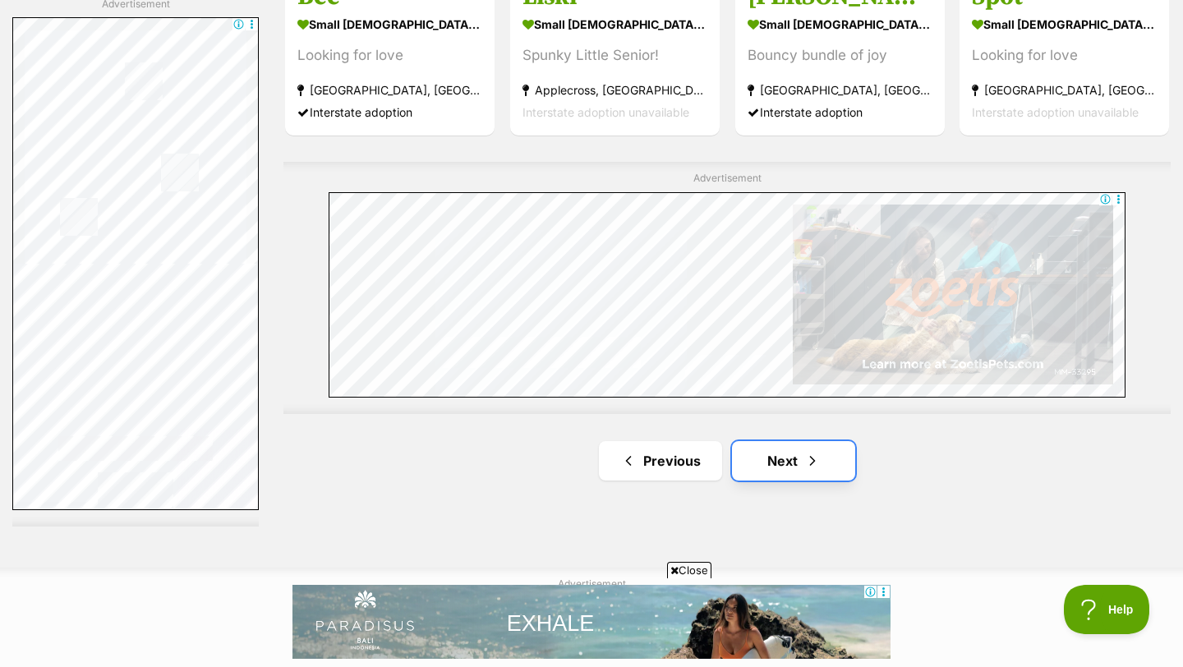
click at [772, 441] on link "Next" at bounding box center [793, 460] width 123 height 39
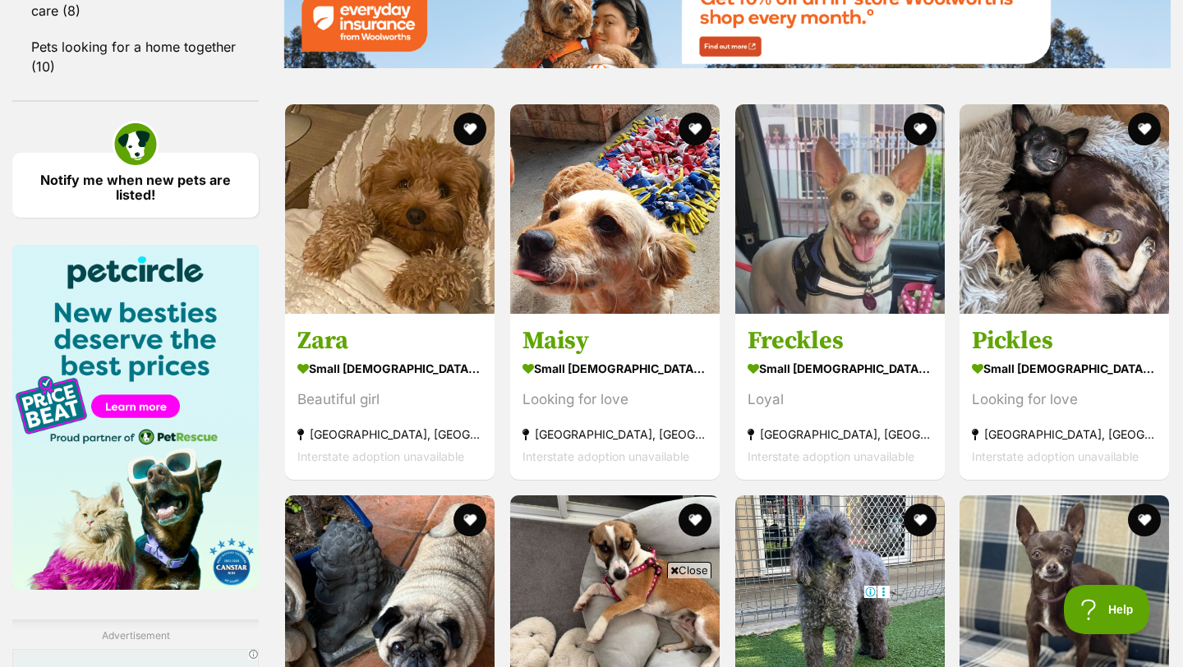
scroll to position [2208, 0]
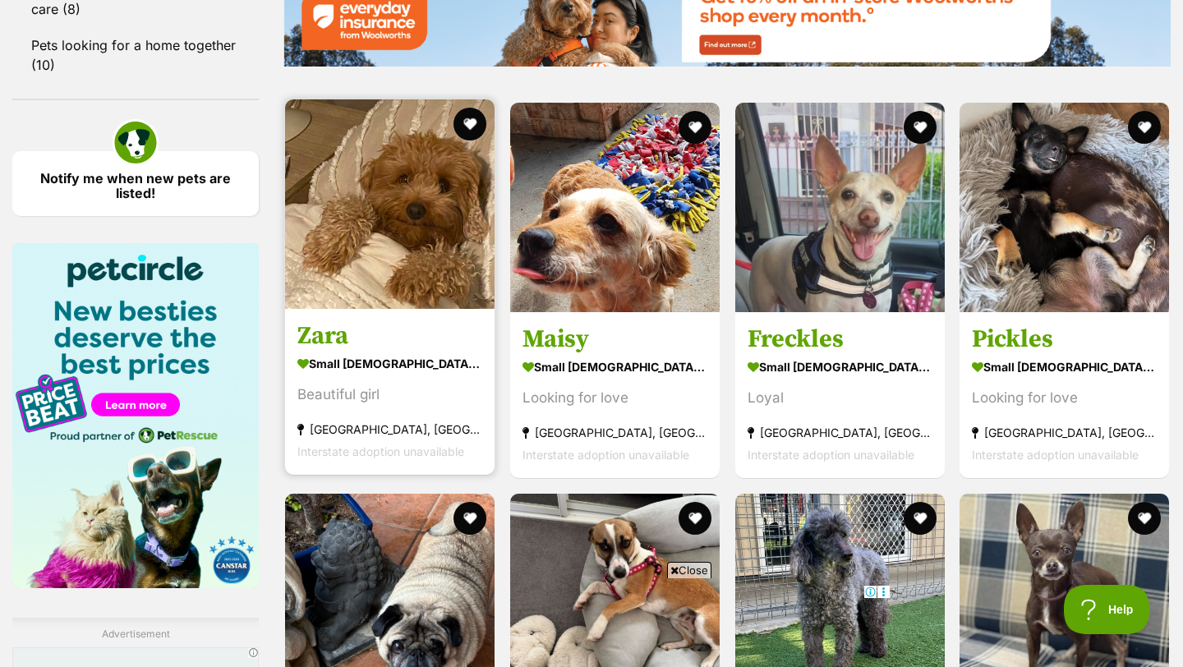
click at [416, 195] on img at bounding box center [389, 203] width 209 height 209
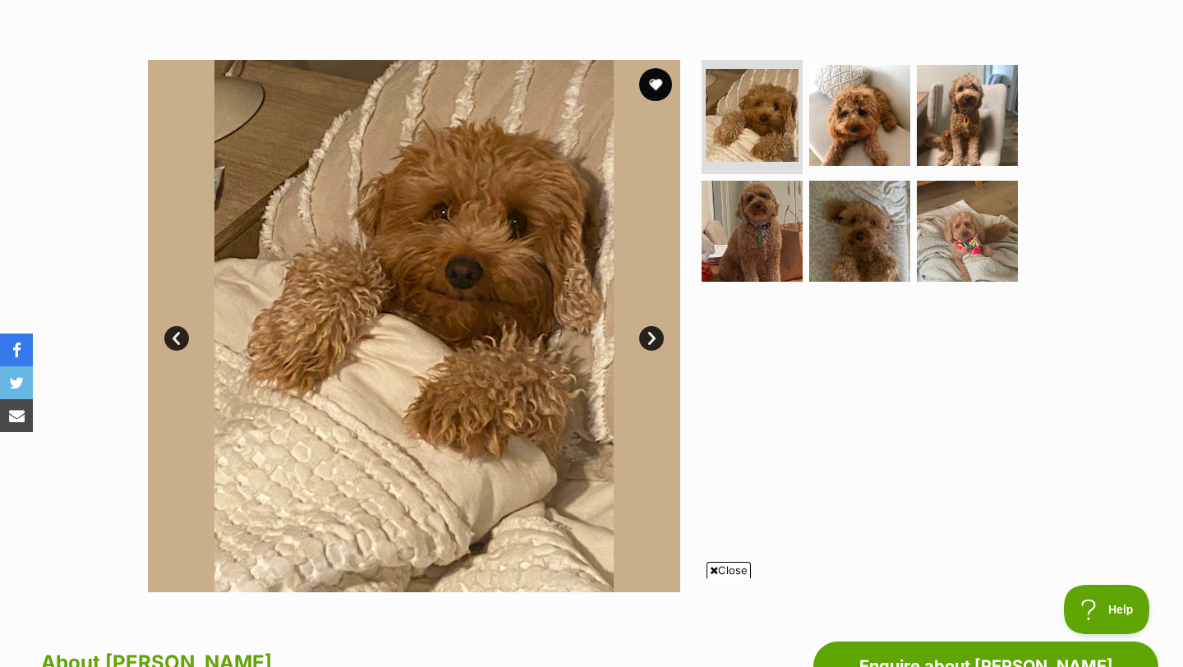
click at [655, 344] on link "Next" at bounding box center [651, 338] width 25 height 25
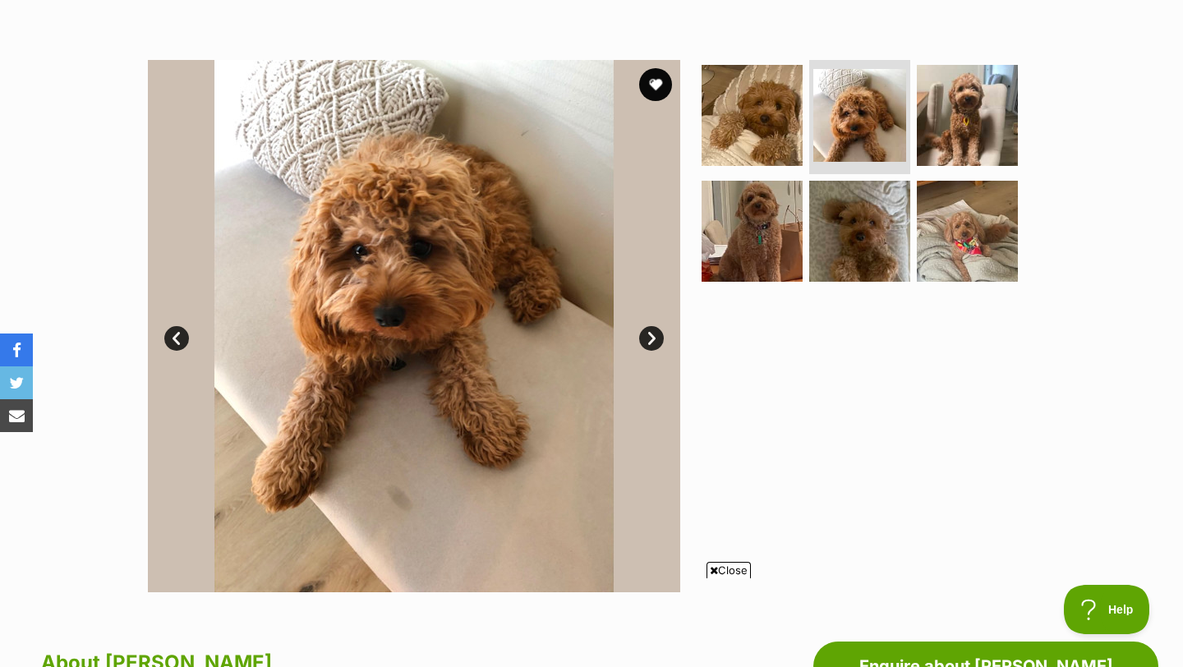
click at [655, 344] on link "Next" at bounding box center [651, 338] width 25 height 25
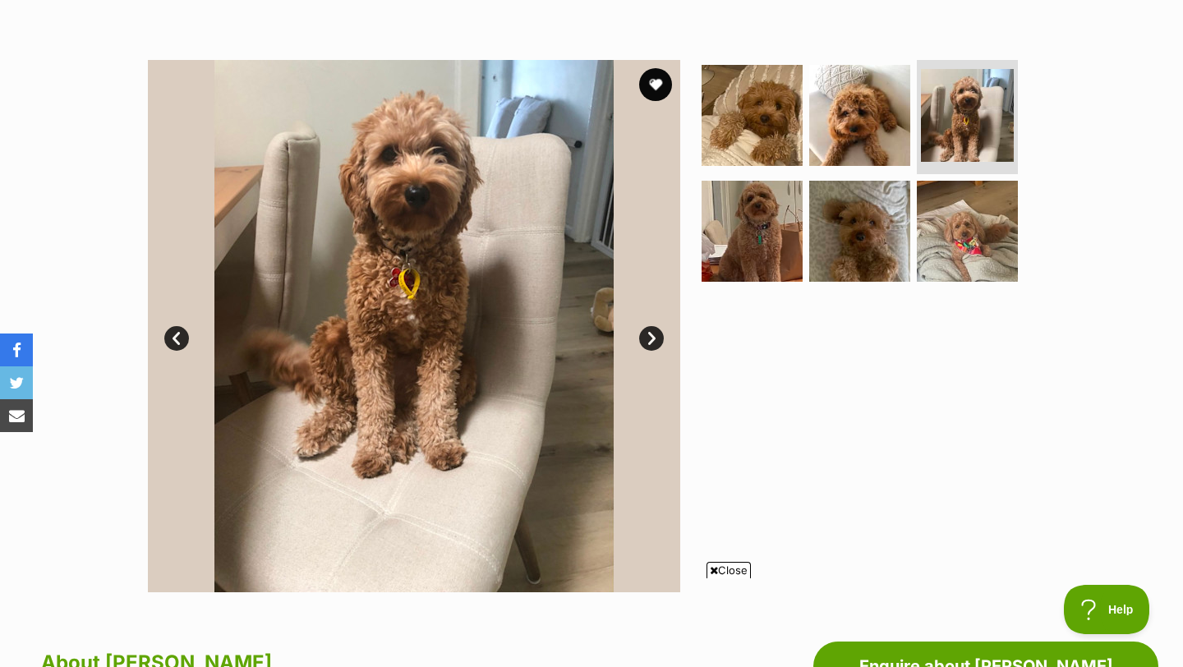
click at [655, 344] on link "Next" at bounding box center [651, 338] width 25 height 25
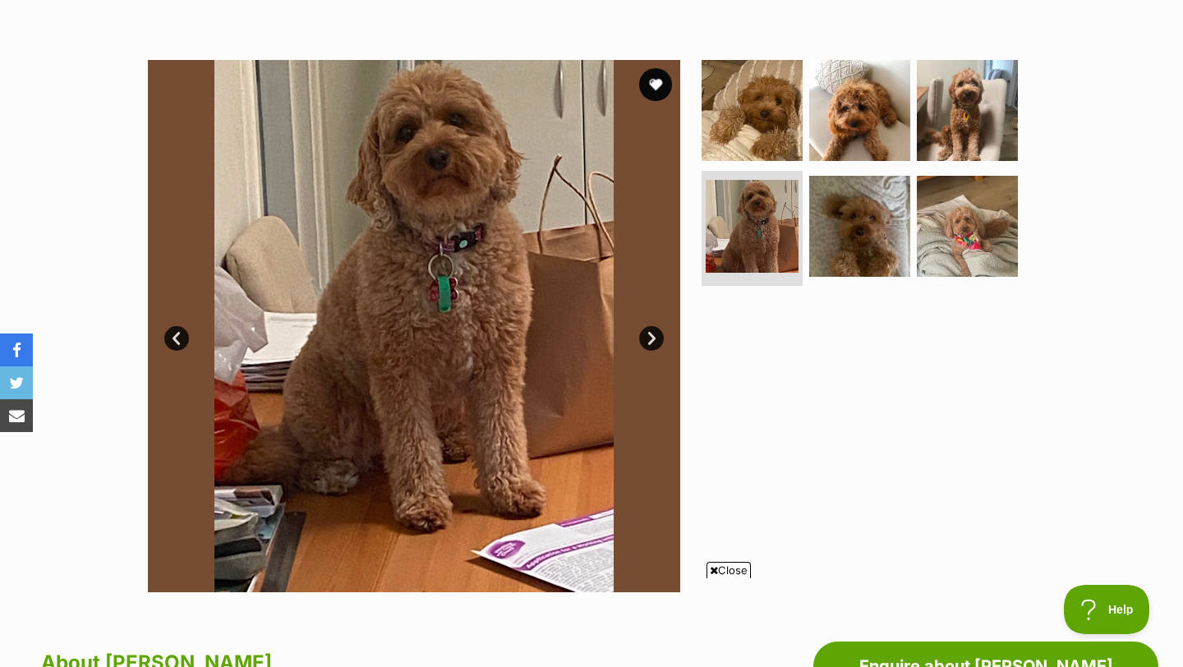
click at [655, 344] on link "Next" at bounding box center [651, 338] width 25 height 25
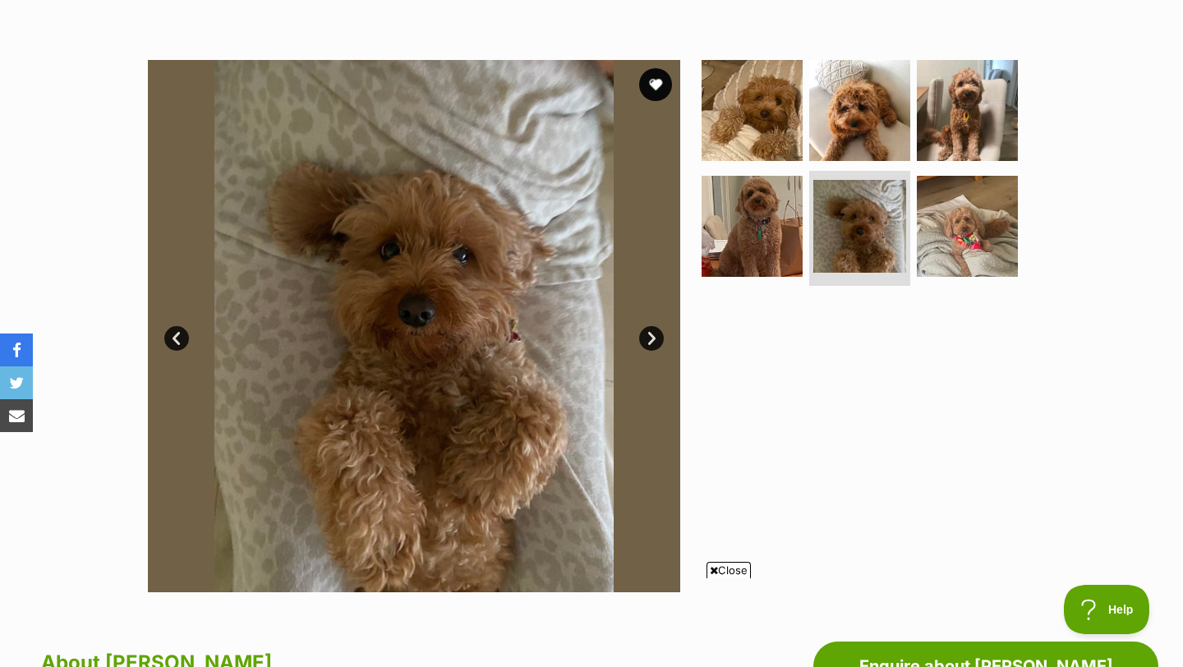
click at [655, 344] on link "Next" at bounding box center [651, 338] width 25 height 25
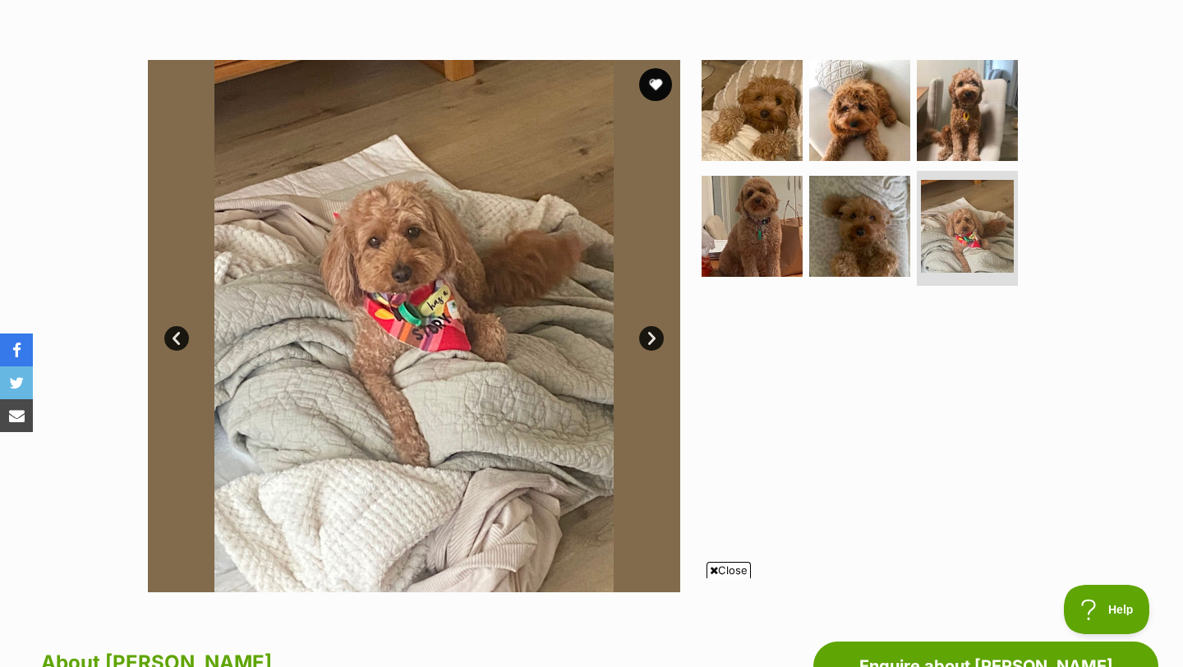
click at [655, 344] on link "Next" at bounding box center [651, 338] width 25 height 25
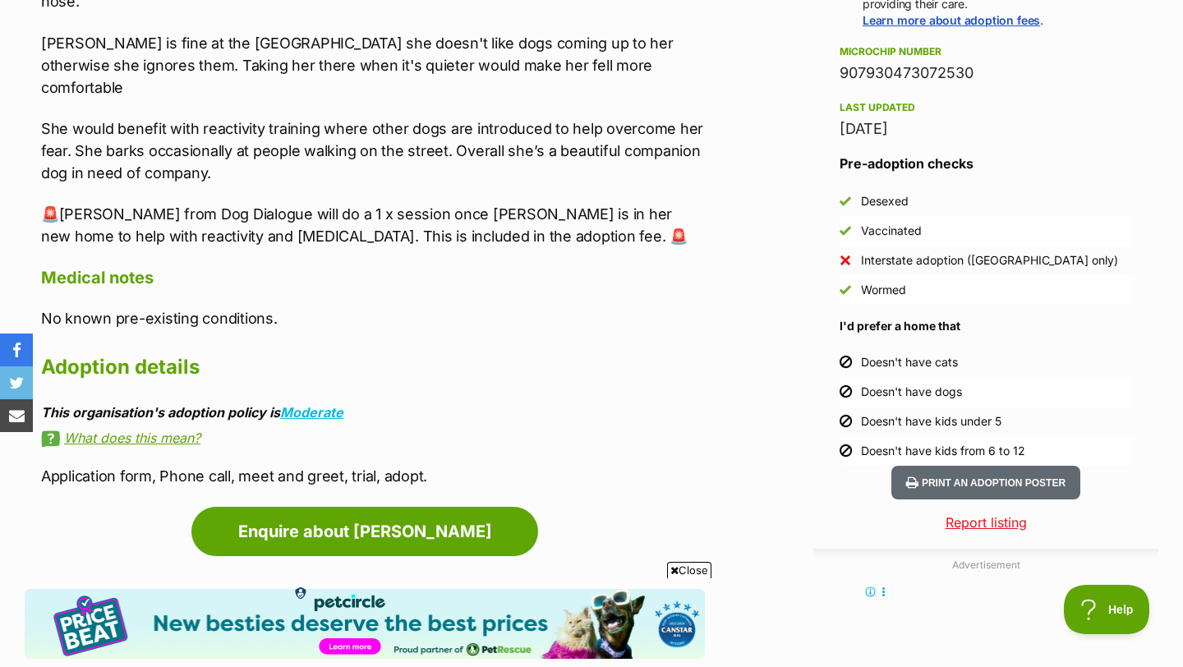
scroll to position [1292, 0]
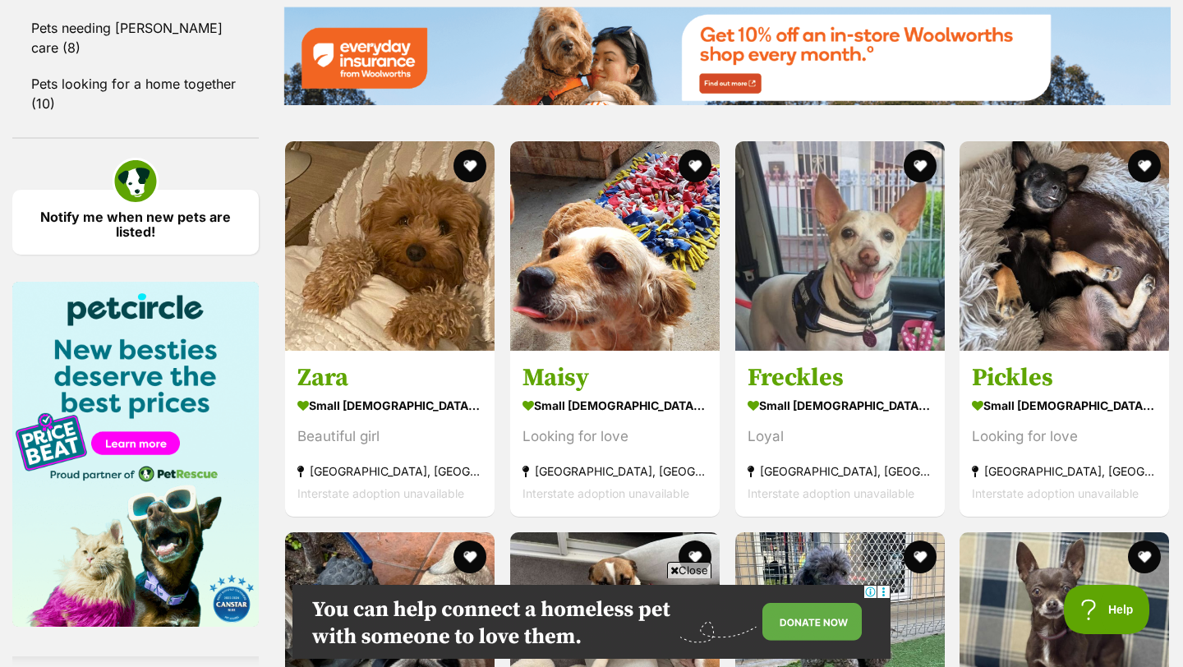
scroll to position [2171, 0]
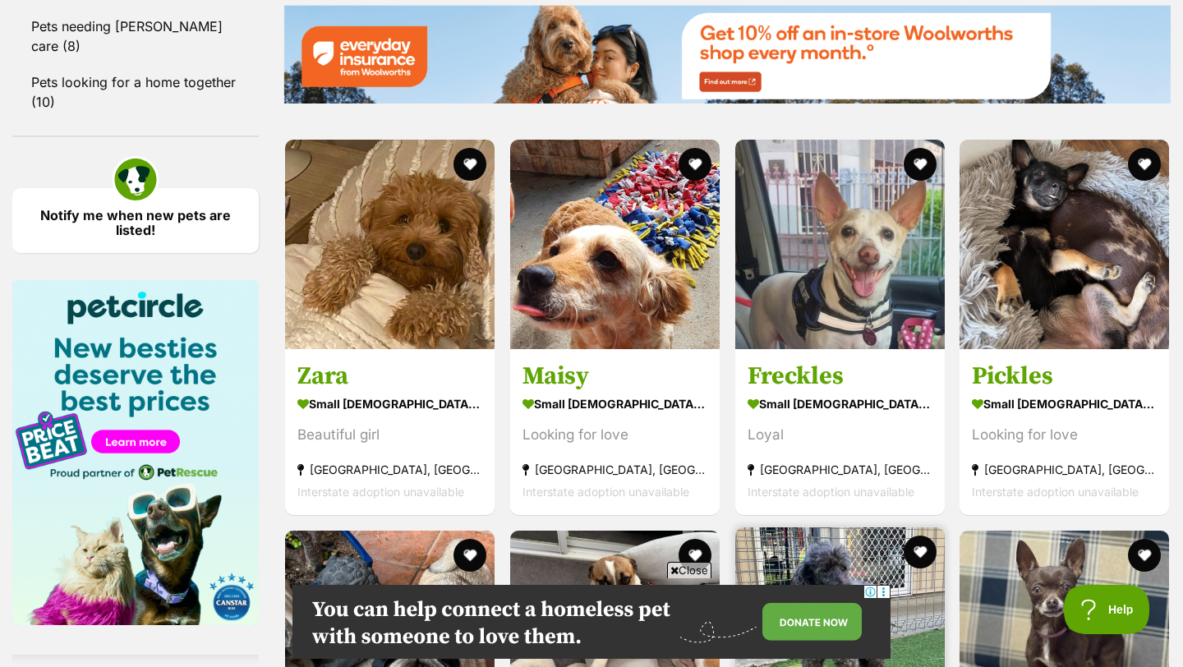
click at [831, 527] on img at bounding box center [839, 631] width 209 height 209
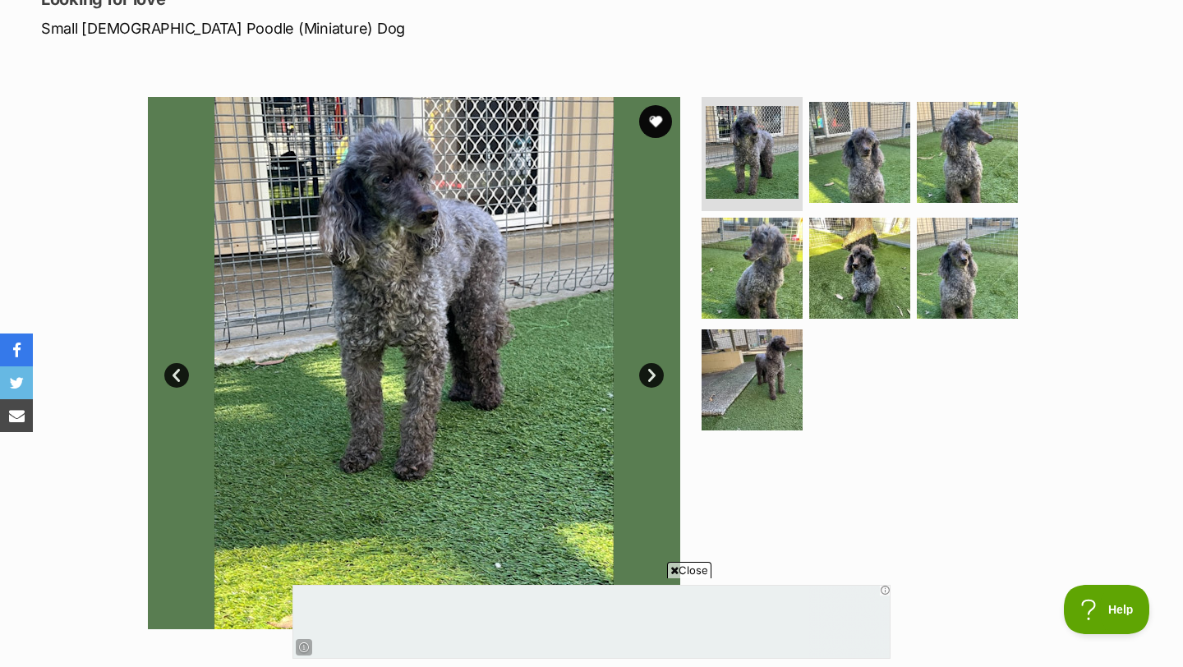
click at [644, 376] on link "Next" at bounding box center [651, 375] width 25 height 25
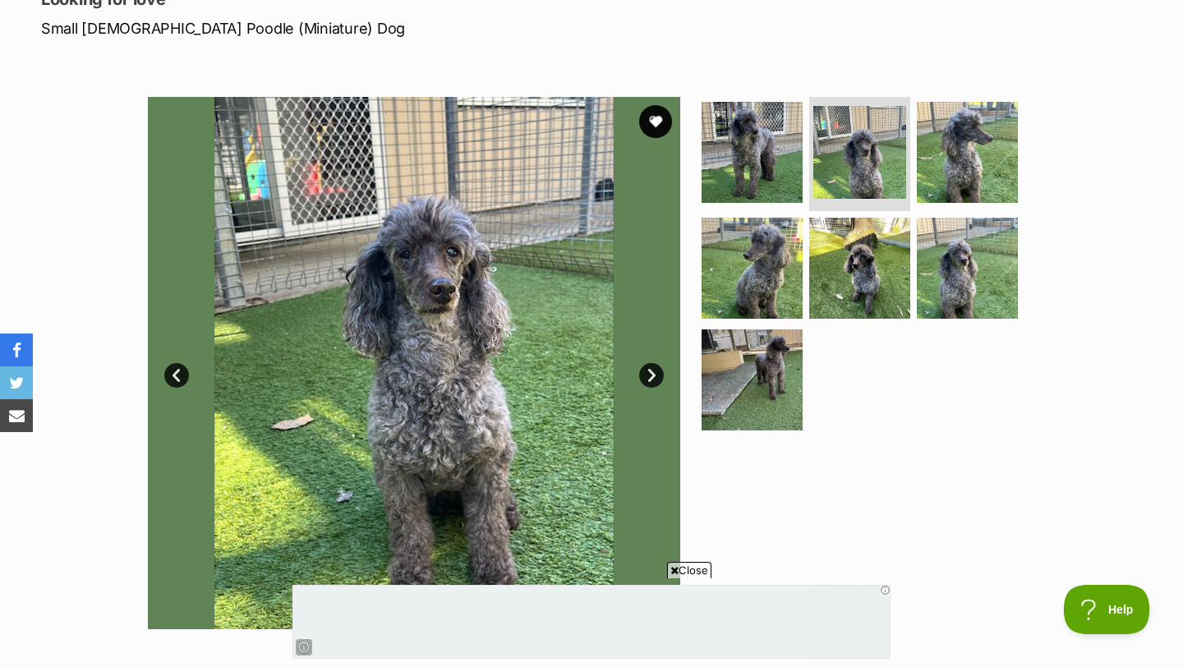
click at [644, 376] on link "Next" at bounding box center [651, 375] width 25 height 25
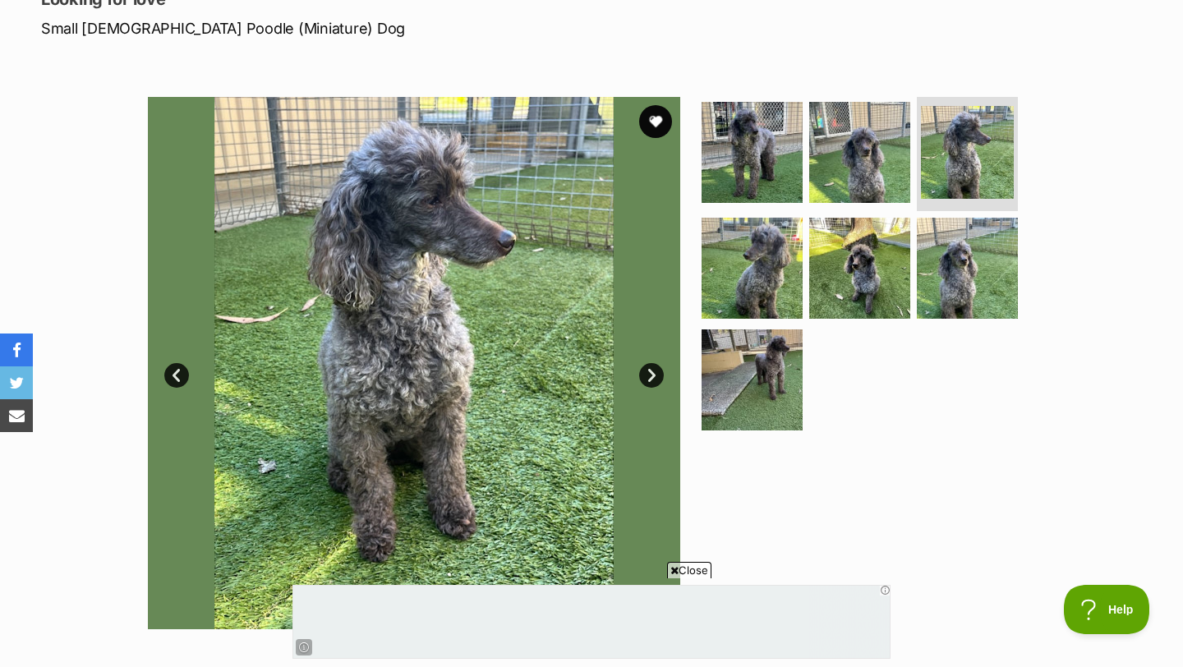
click at [644, 376] on link "Next" at bounding box center [651, 375] width 25 height 25
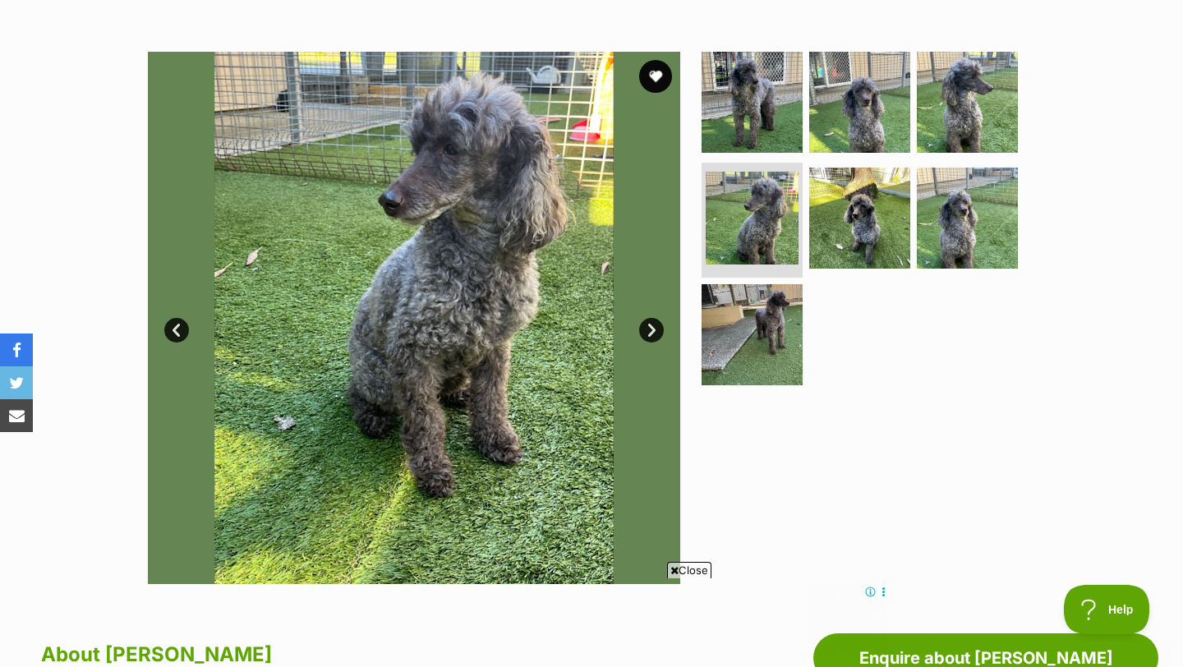
click at [659, 321] on link "Next" at bounding box center [651, 330] width 25 height 25
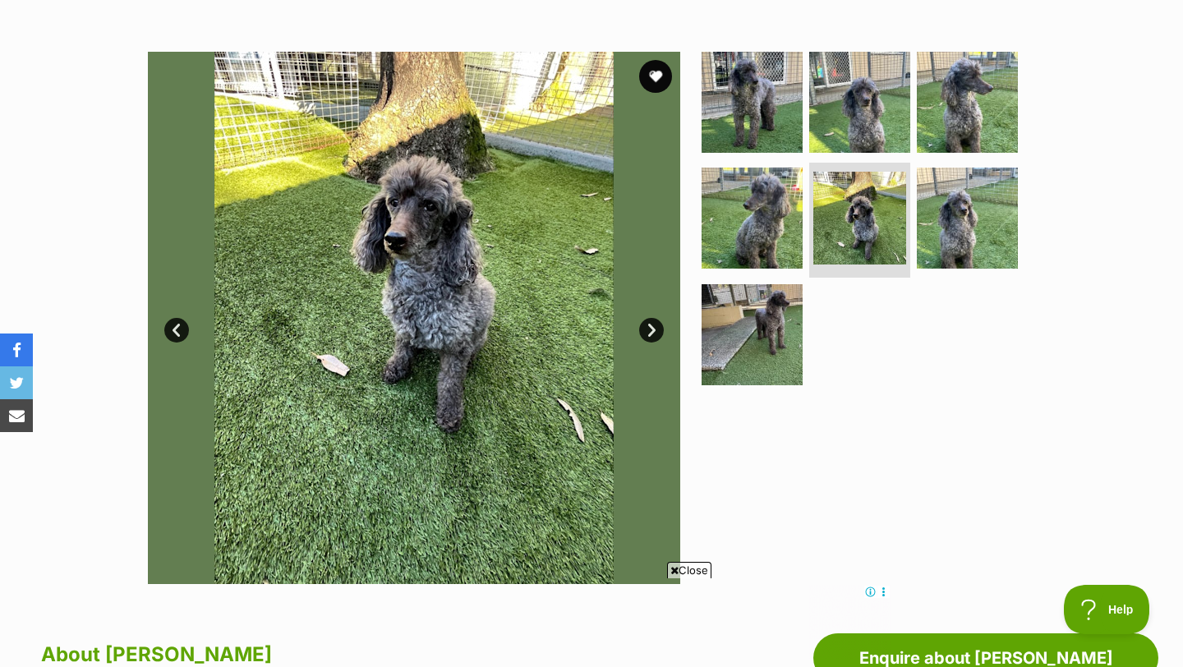
click at [659, 321] on link "Next" at bounding box center [651, 330] width 25 height 25
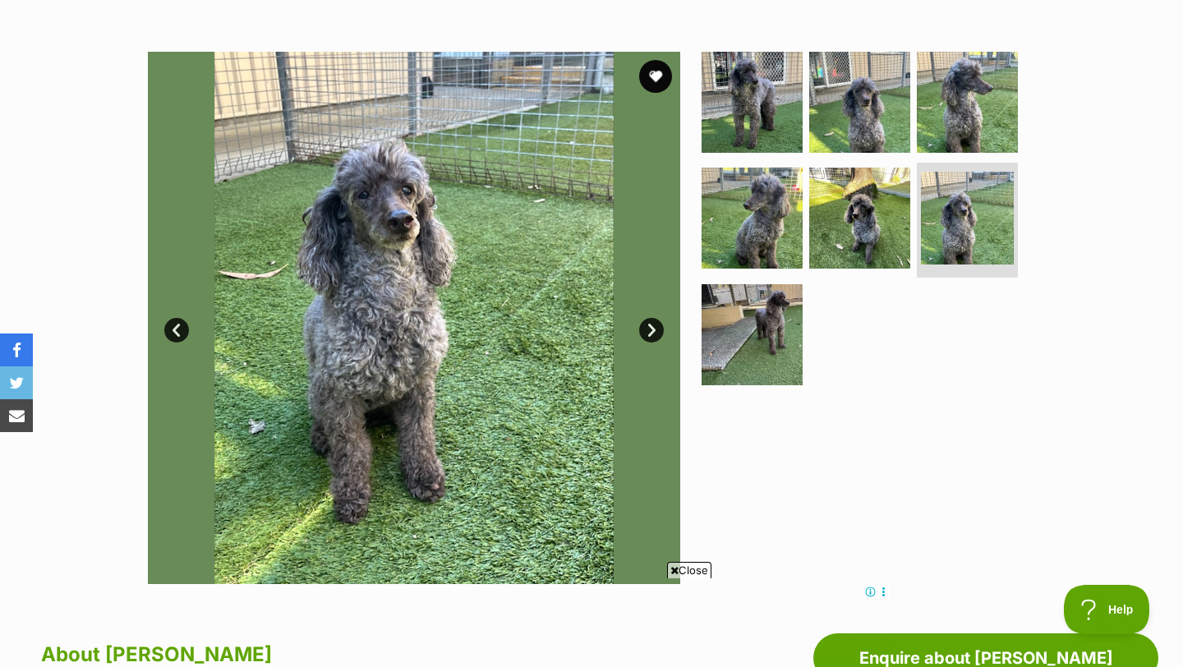
click at [649, 320] on link "Next" at bounding box center [651, 330] width 25 height 25
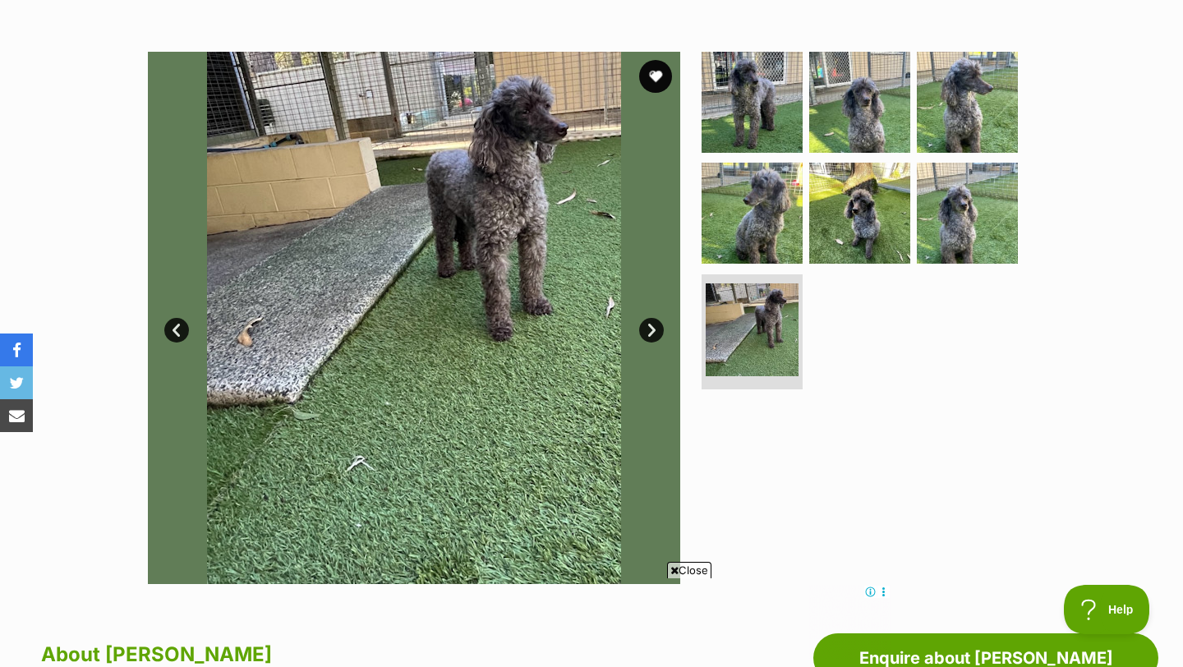
click at [649, 320] on link "Next" at bounding box center [651, 330] width 25 height 25
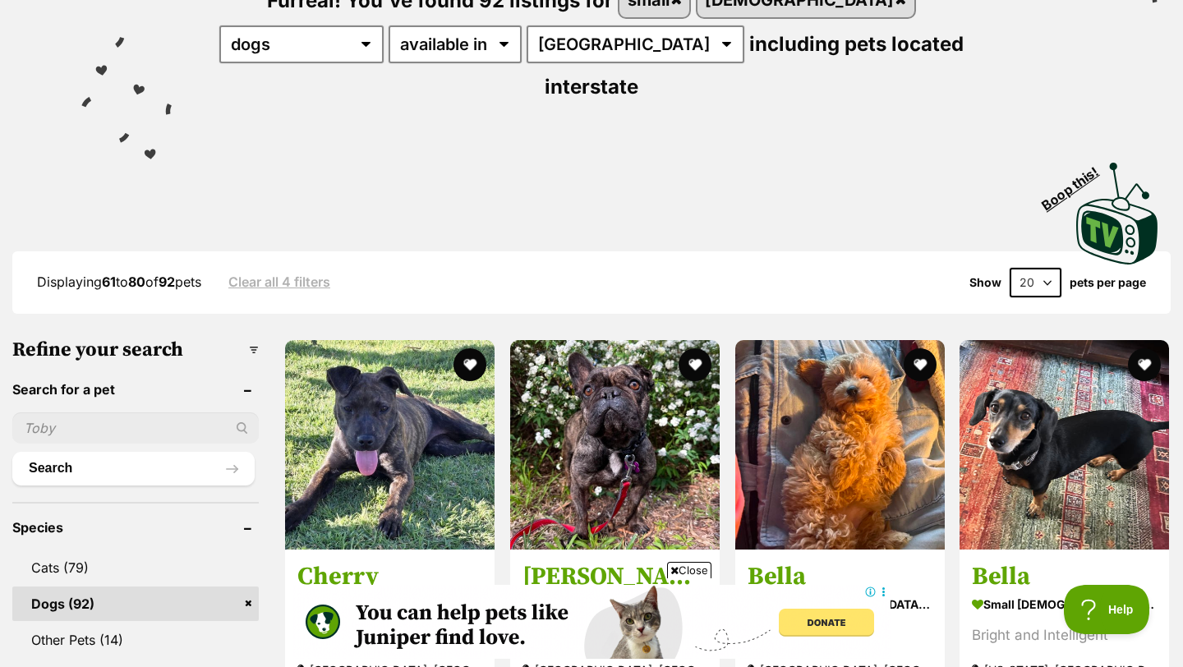
scroll to position [237, 0]
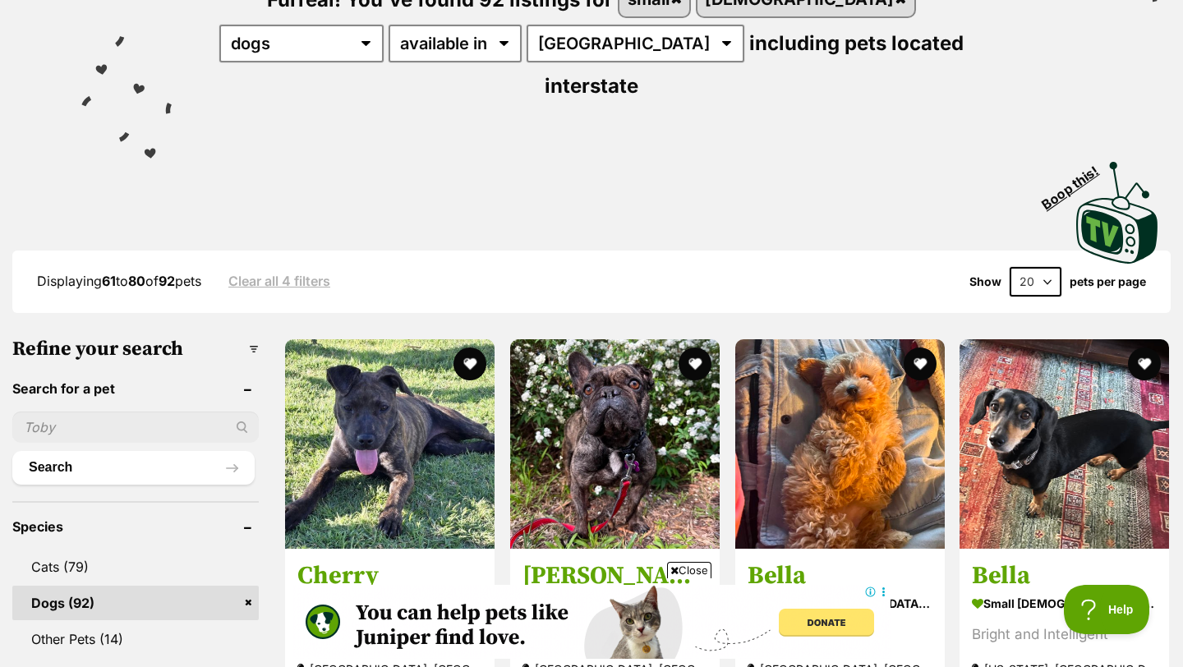
click at [697, 569] on span "Close" at bounding box center [689, 570] width 44 height 16
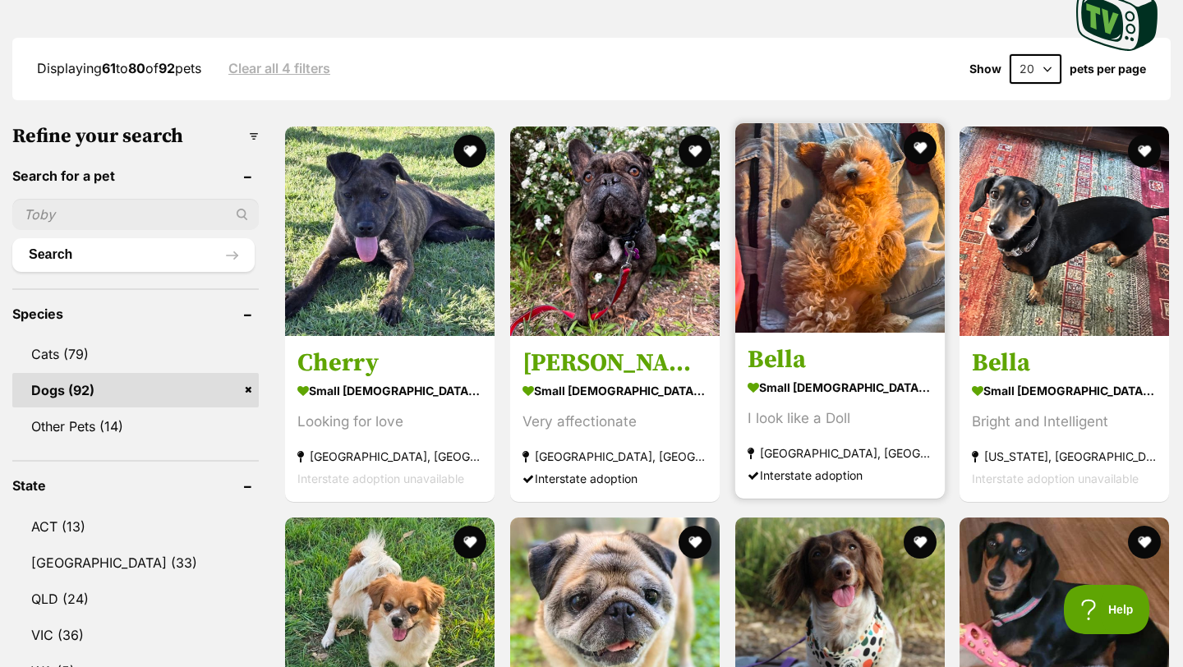
scroll to position [455, 0]
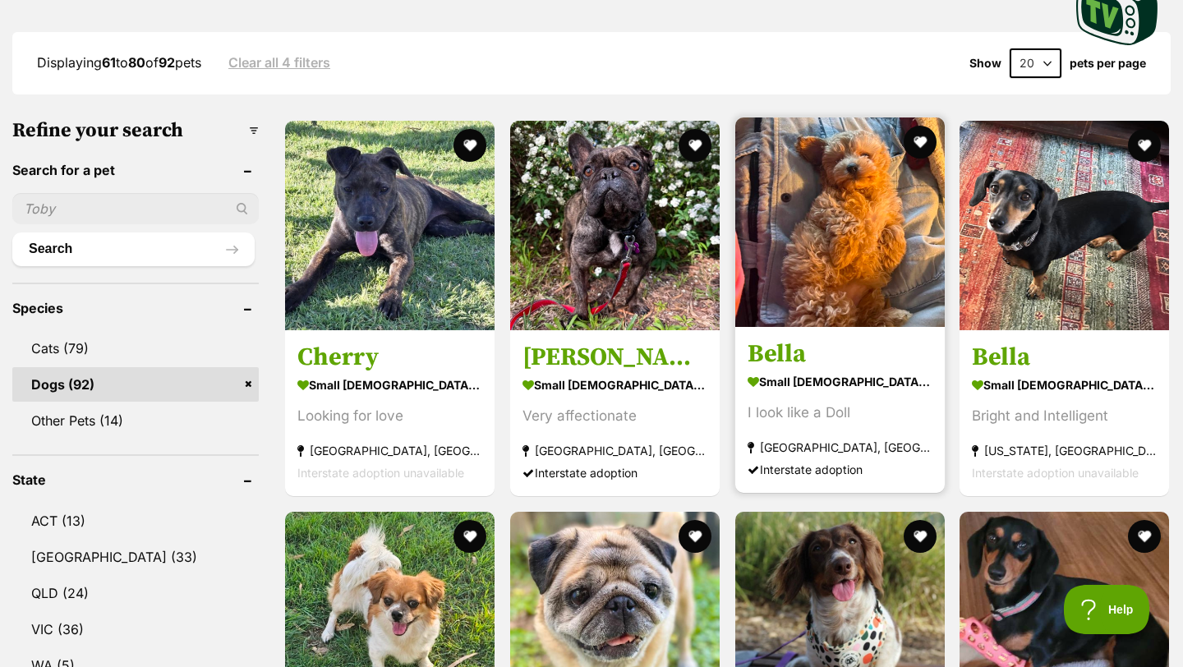
click at [836, 183] on img at bounding box center [839, 221] width 209 height 209
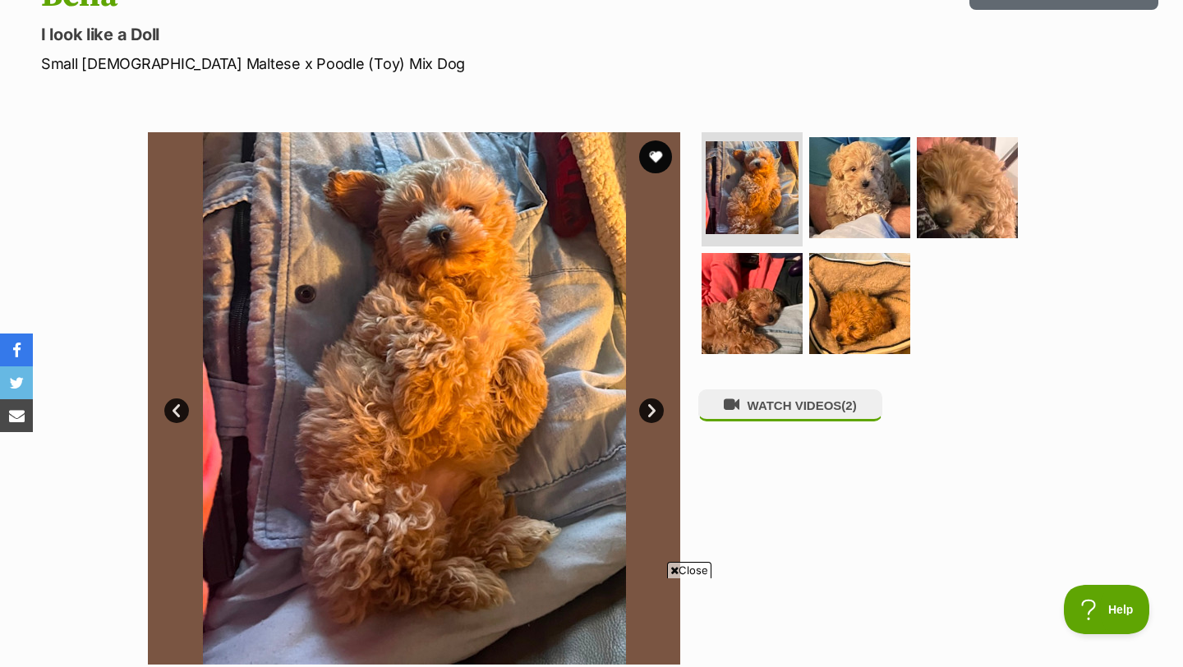
click at [648, 405] on link "Next" at bounding box center [651, 410] width 25 height 25
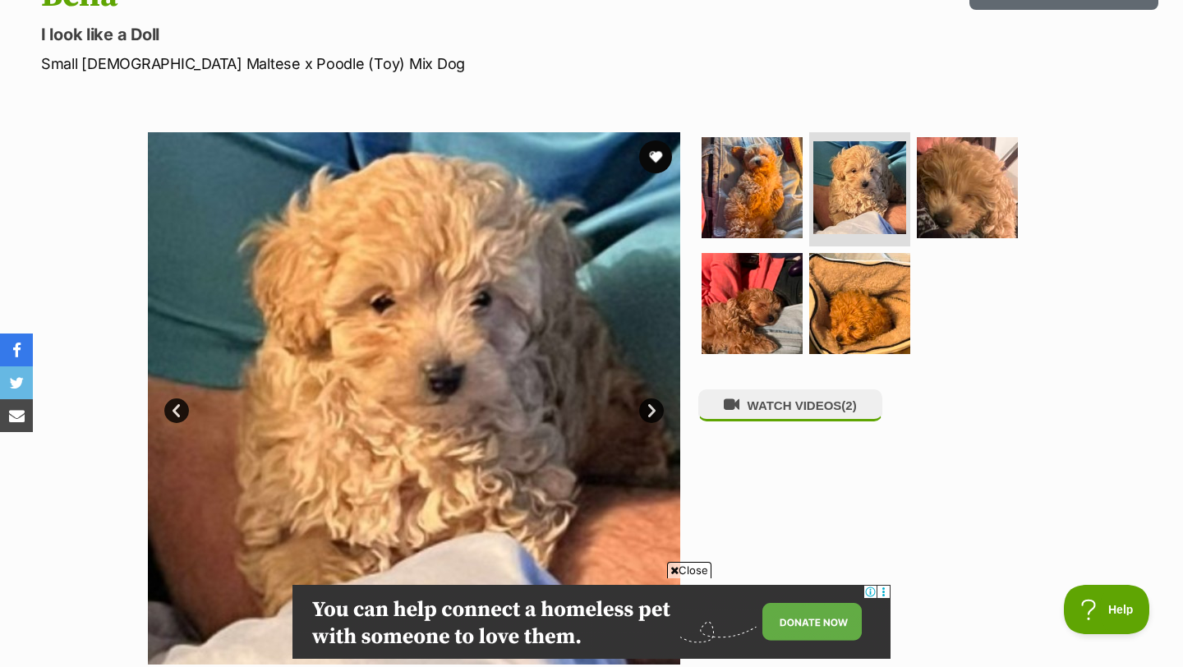
click at [648, 405] on link "Next" at bounding box center [651, 410] width 25 height 25
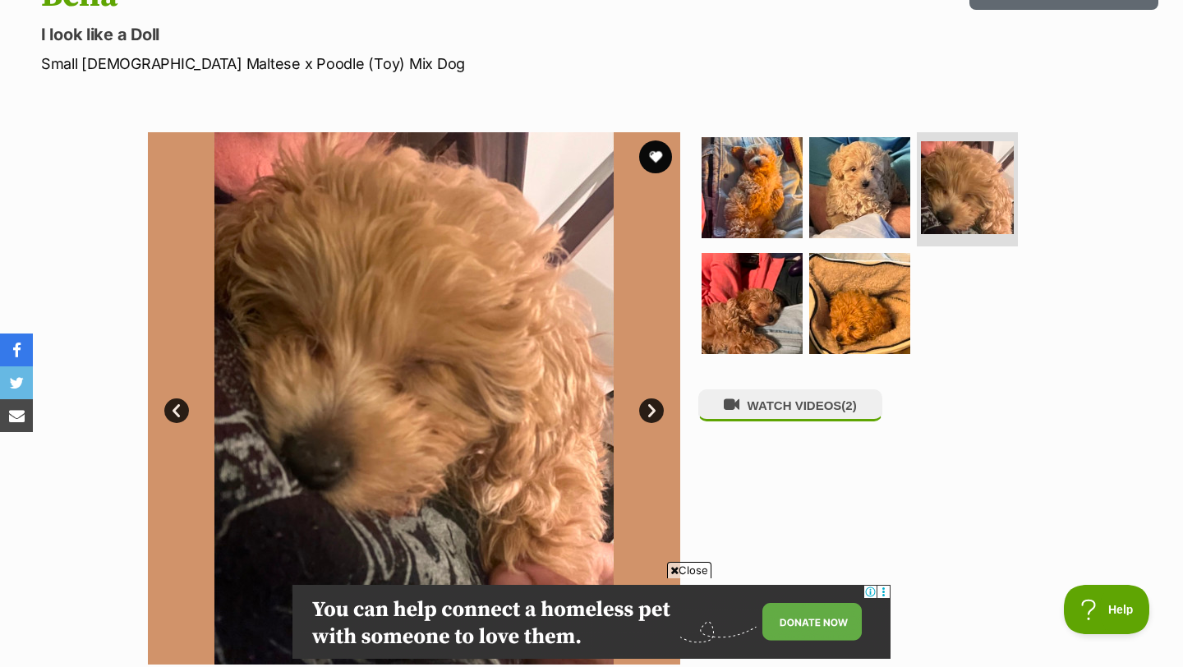
click at [648, 405] on link "Next" at bounding box center [651, 410] width 25 height 25
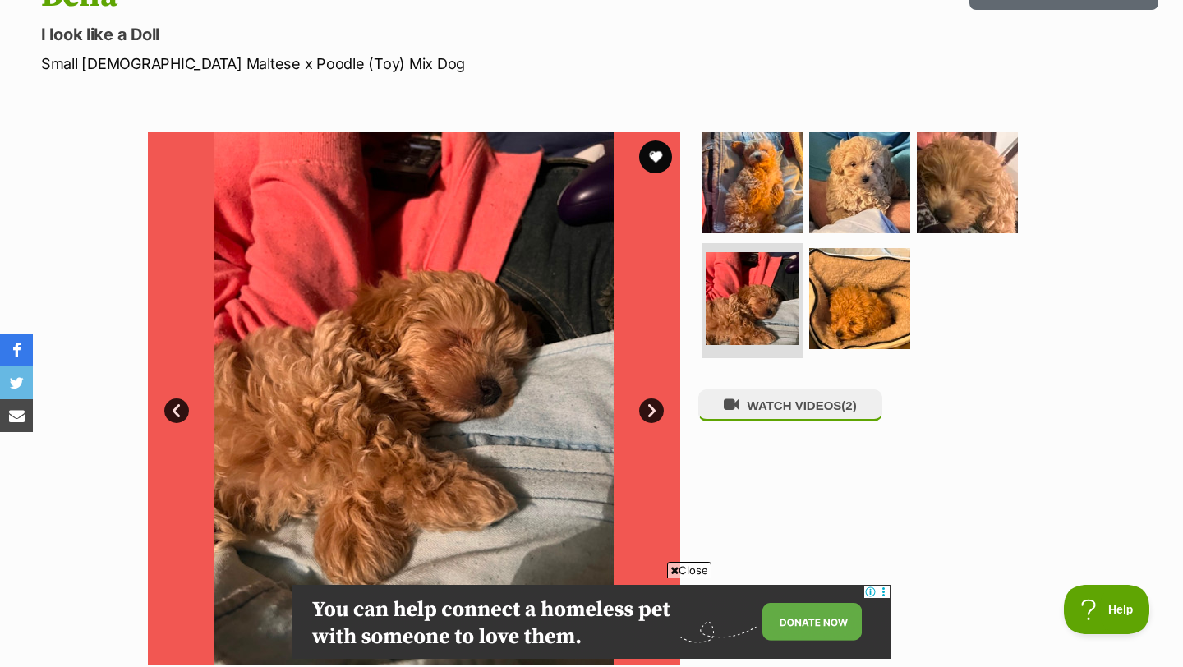
click at [648, 405] on link "Next" at bounding box center [651, 410] width 25 height 25
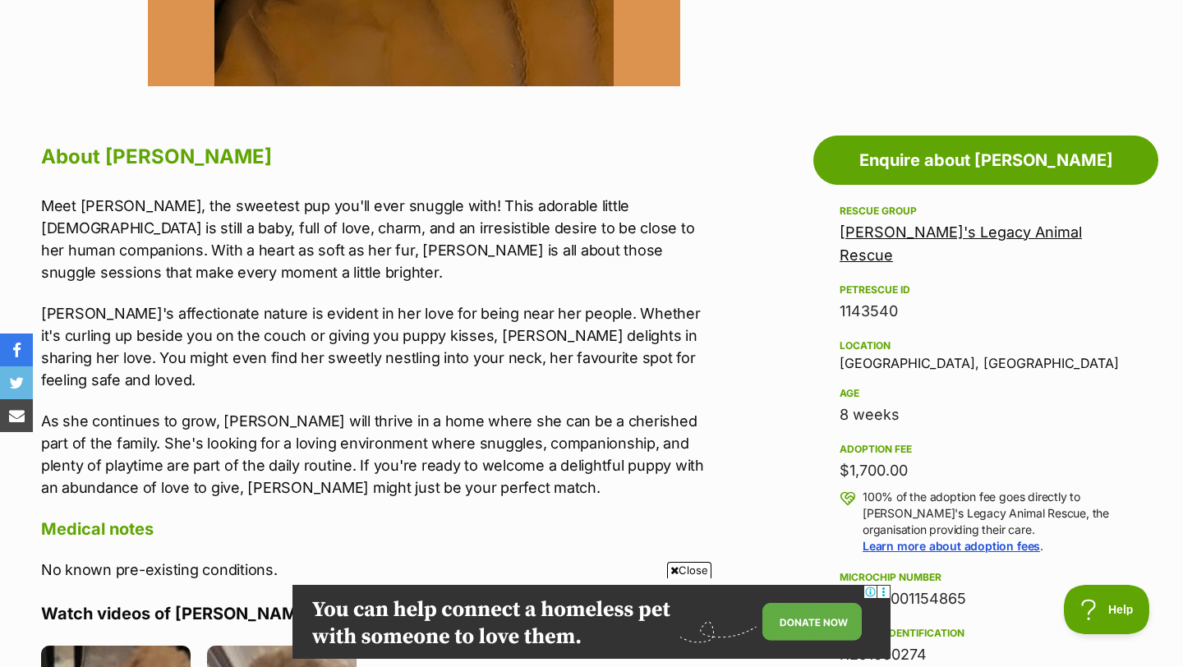
scroll to position [736, 0]
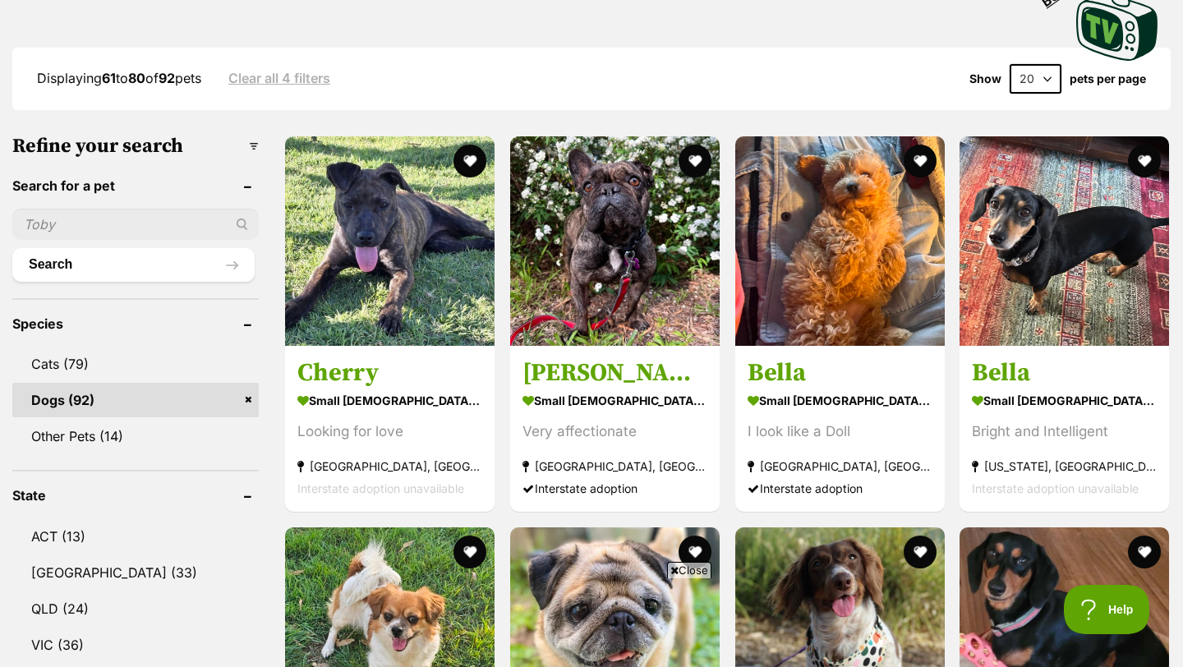
scroll to position [433, 0]
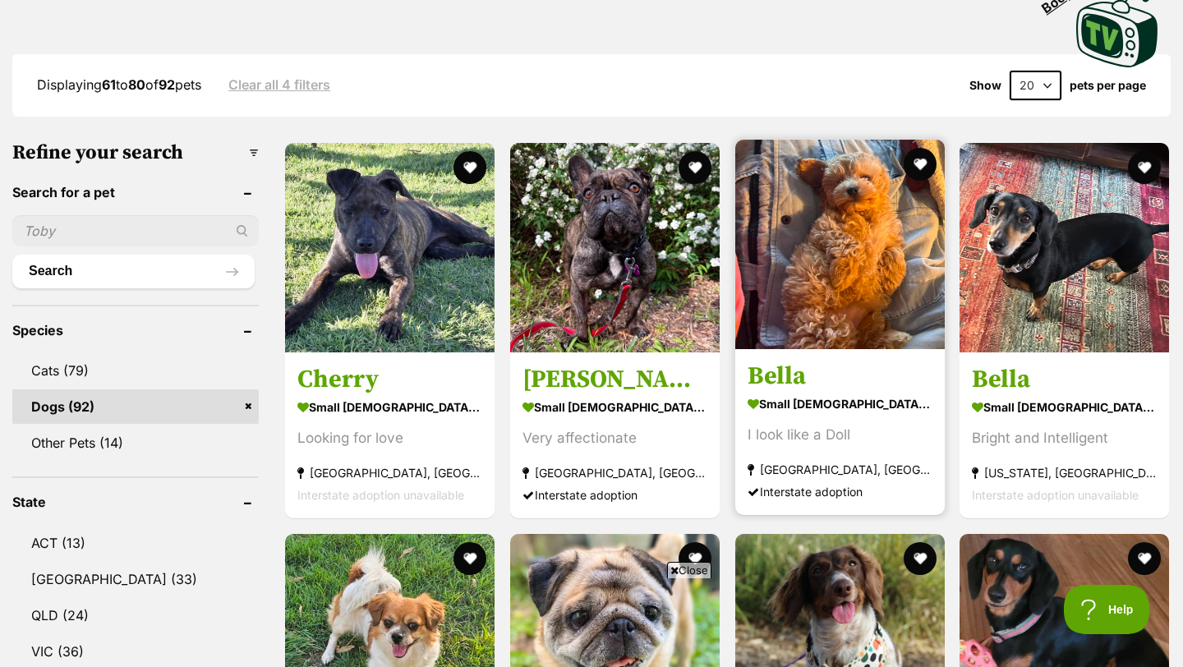
click at [834, 237] on img at bounding box center [839, 244] width 209 height 209
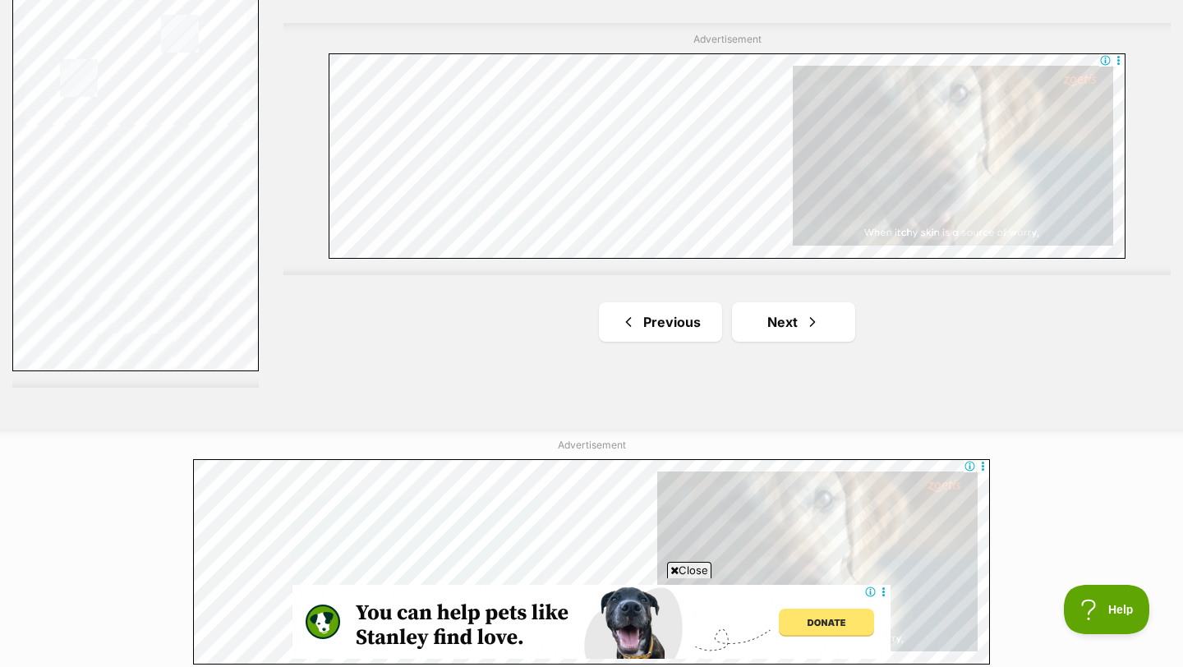
scroll to position [2976, 0]
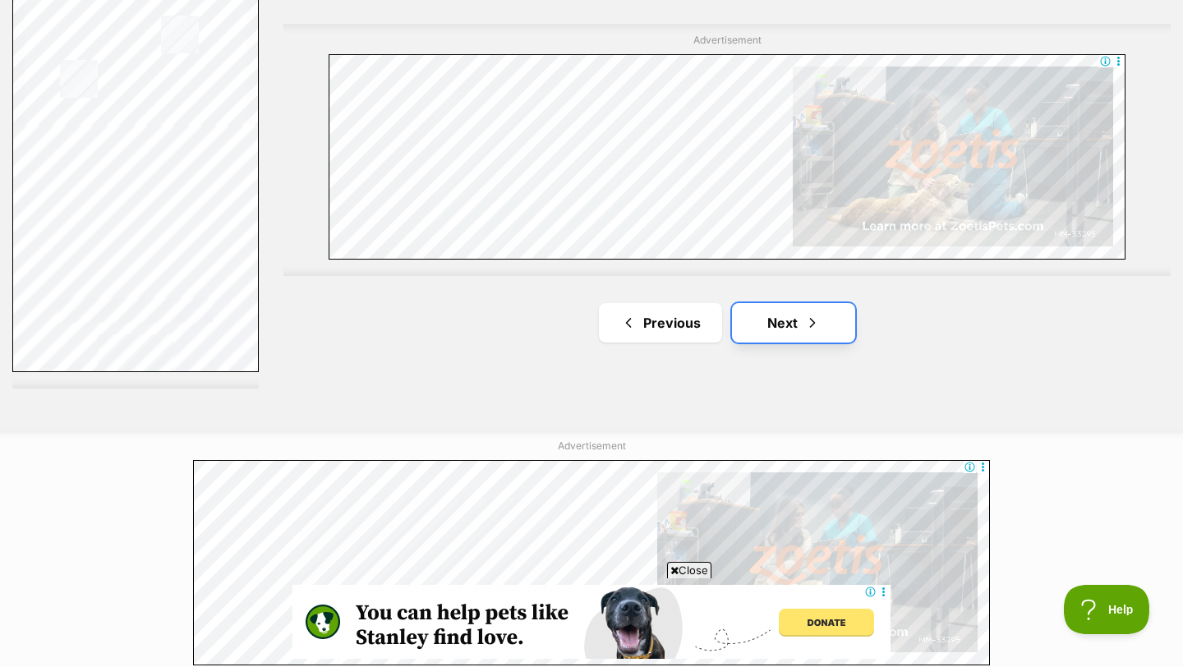
click at [775, 303] on link "Next" at bounding box center [793, 322] width 123 height 39
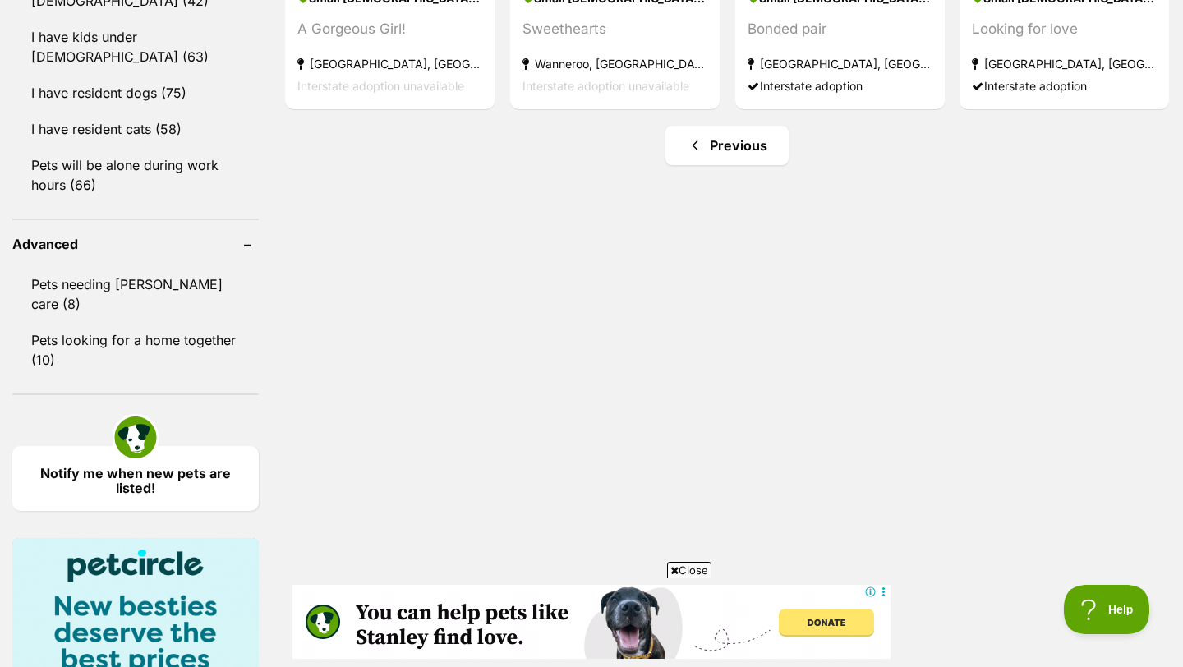
scroll to position [1927, 0]
